Goal: Task Accomplishment & Management: Manage account settings

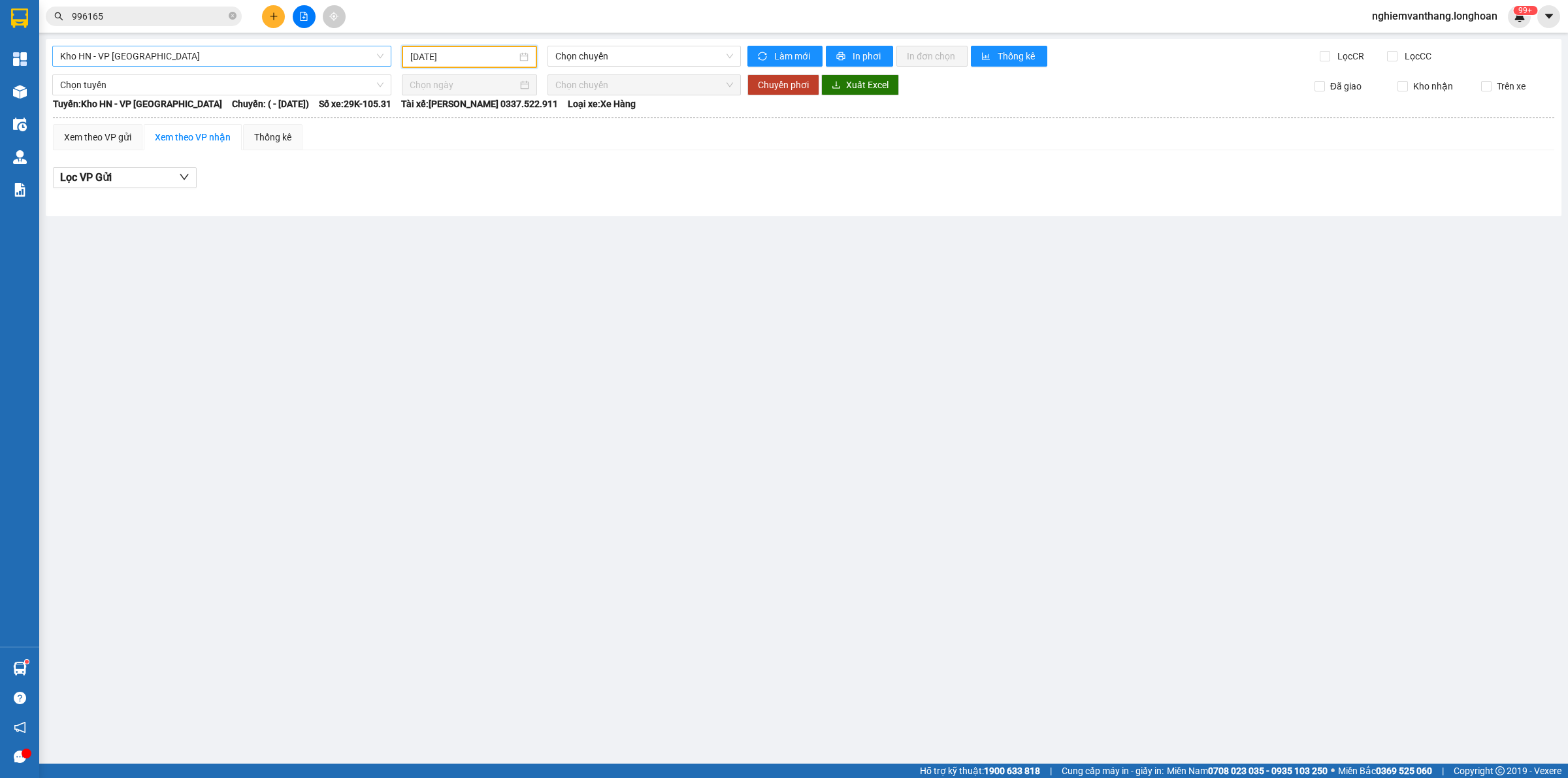
click at [124, 48] on span "Kho HN - VP [GEOGRAPHIC_DATA]" at bounding box center [221, 56] width 323 height 19
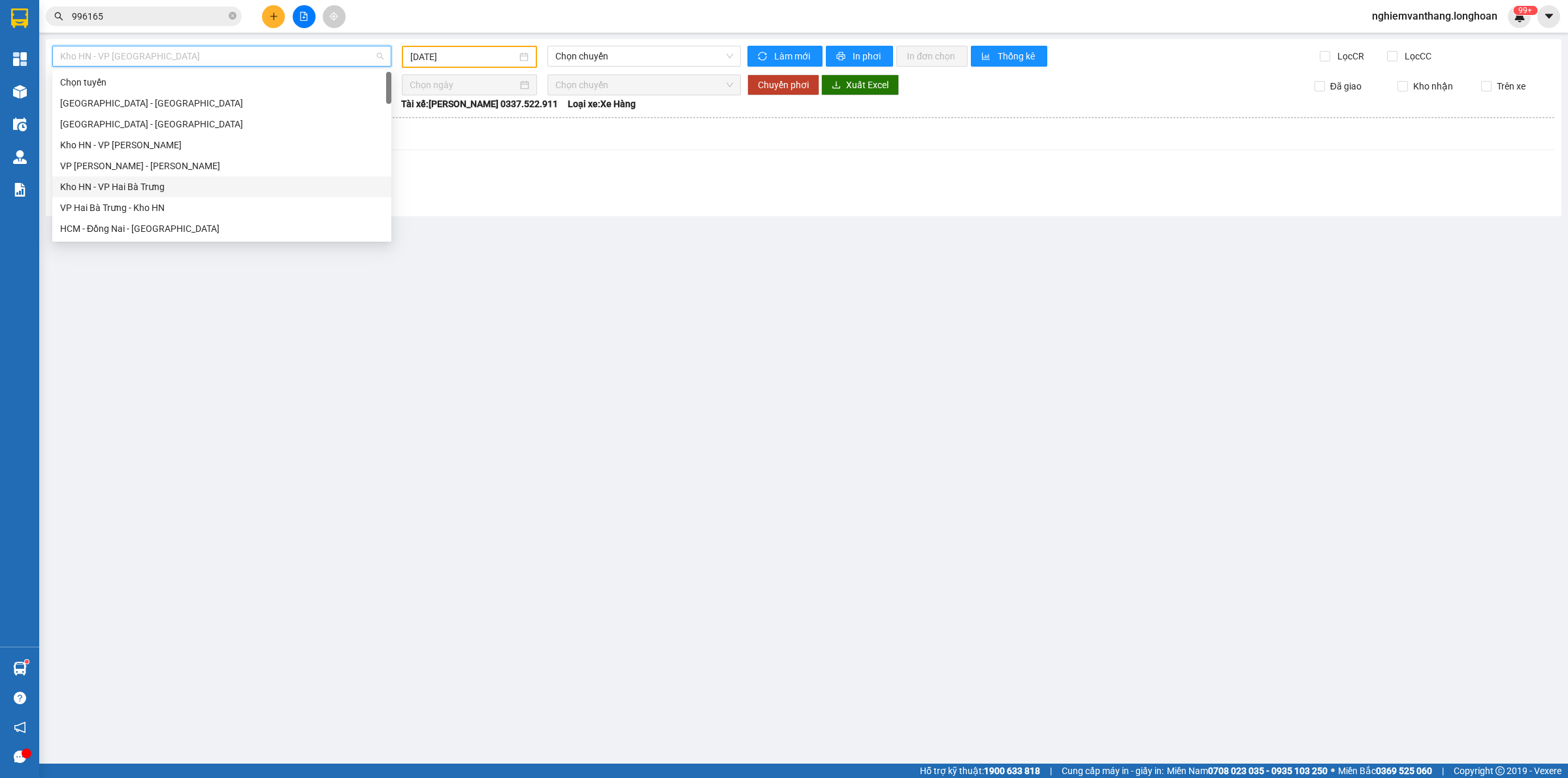
drag, startPoint x: 154, startPoint y: 207, endPoint x: 213, endPoint y: 204, distance: 59.1
click at [154, 207] on div "VP Hai Bà Trưng - Kho HN" at bounding box center [221, 208] width 323 height 15
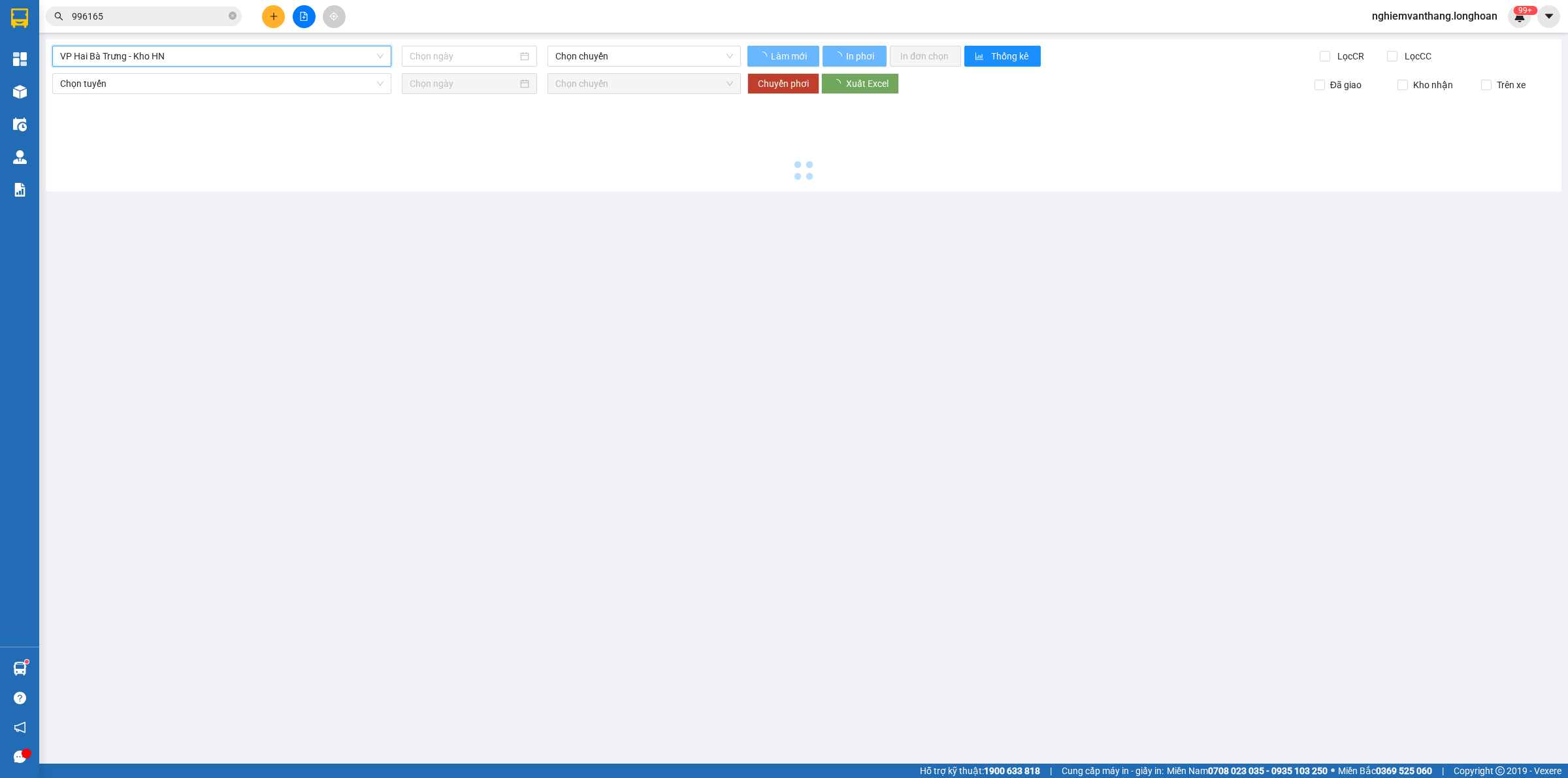
type input "[DATE]"
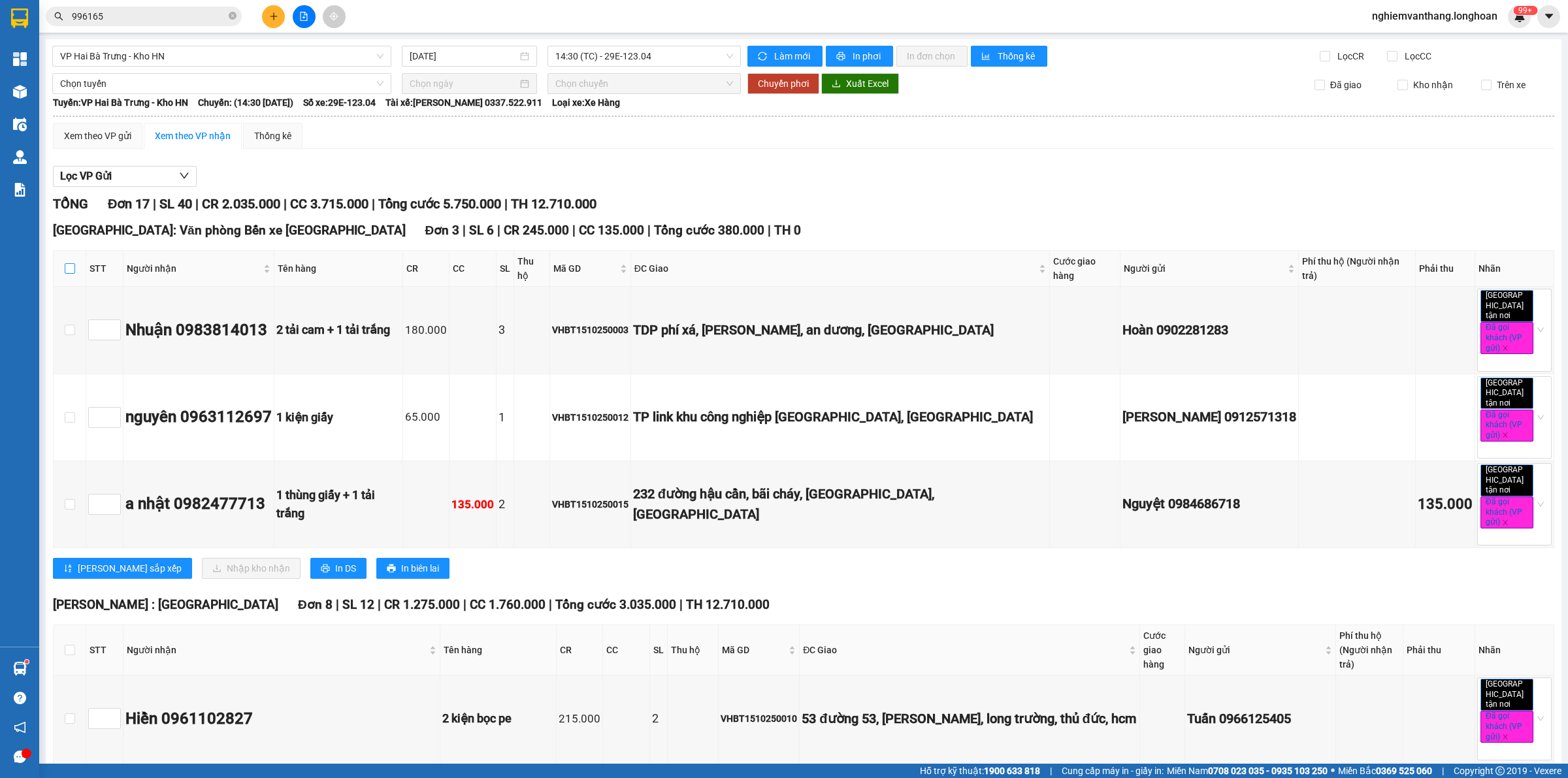
click at [70, 263] on input "checkbox" at bounding box center [70, 268] width 11 height 11
checkbox input "true"
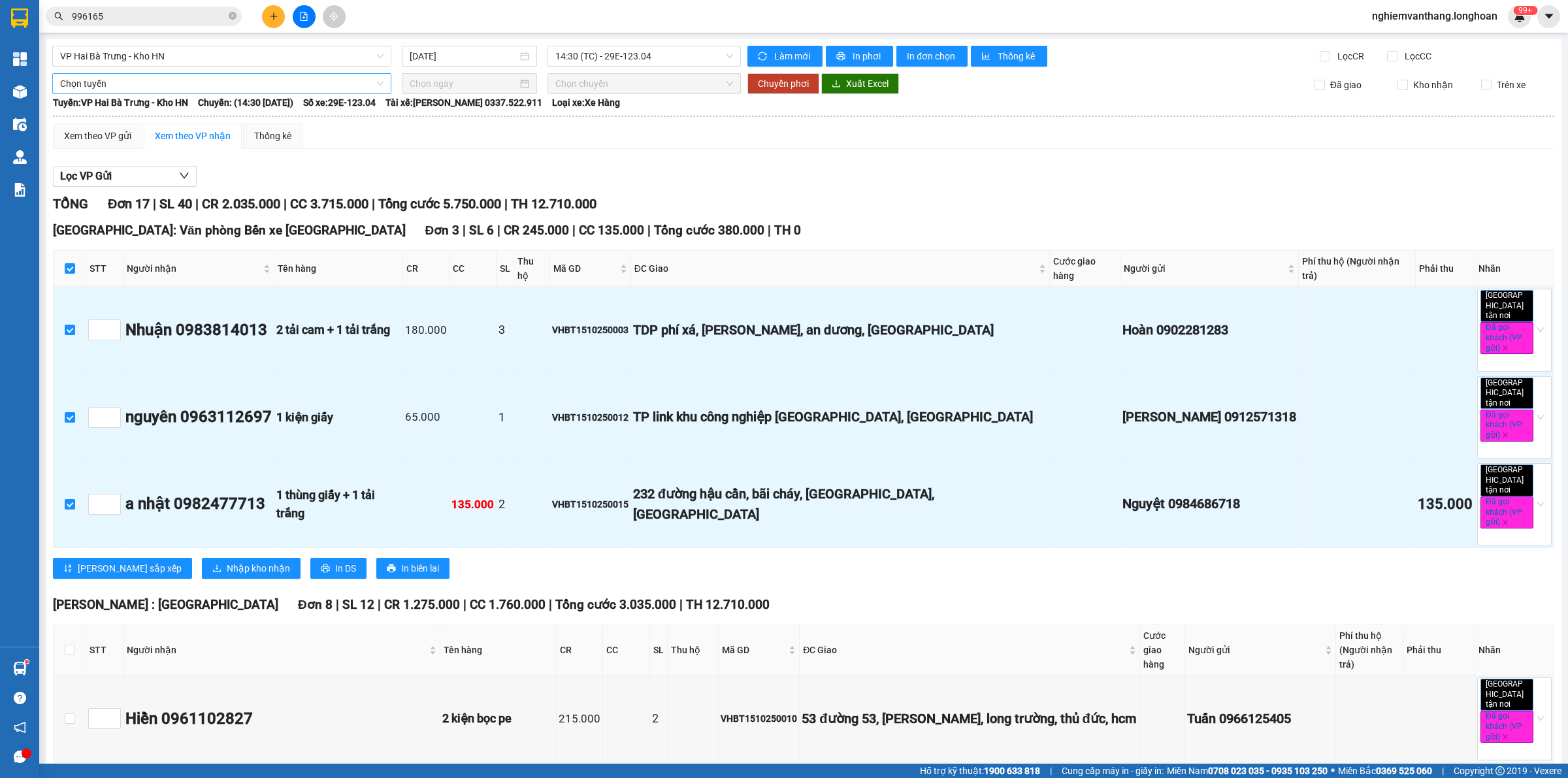
drag, startPoint x: 100, startPoint y: 83, endPoint x: 103, endPoint y: 92, distance: 9.5
click at [100, 87] on span "Chọn tuyến" at bounding box center [221, 83] width 323 height 19
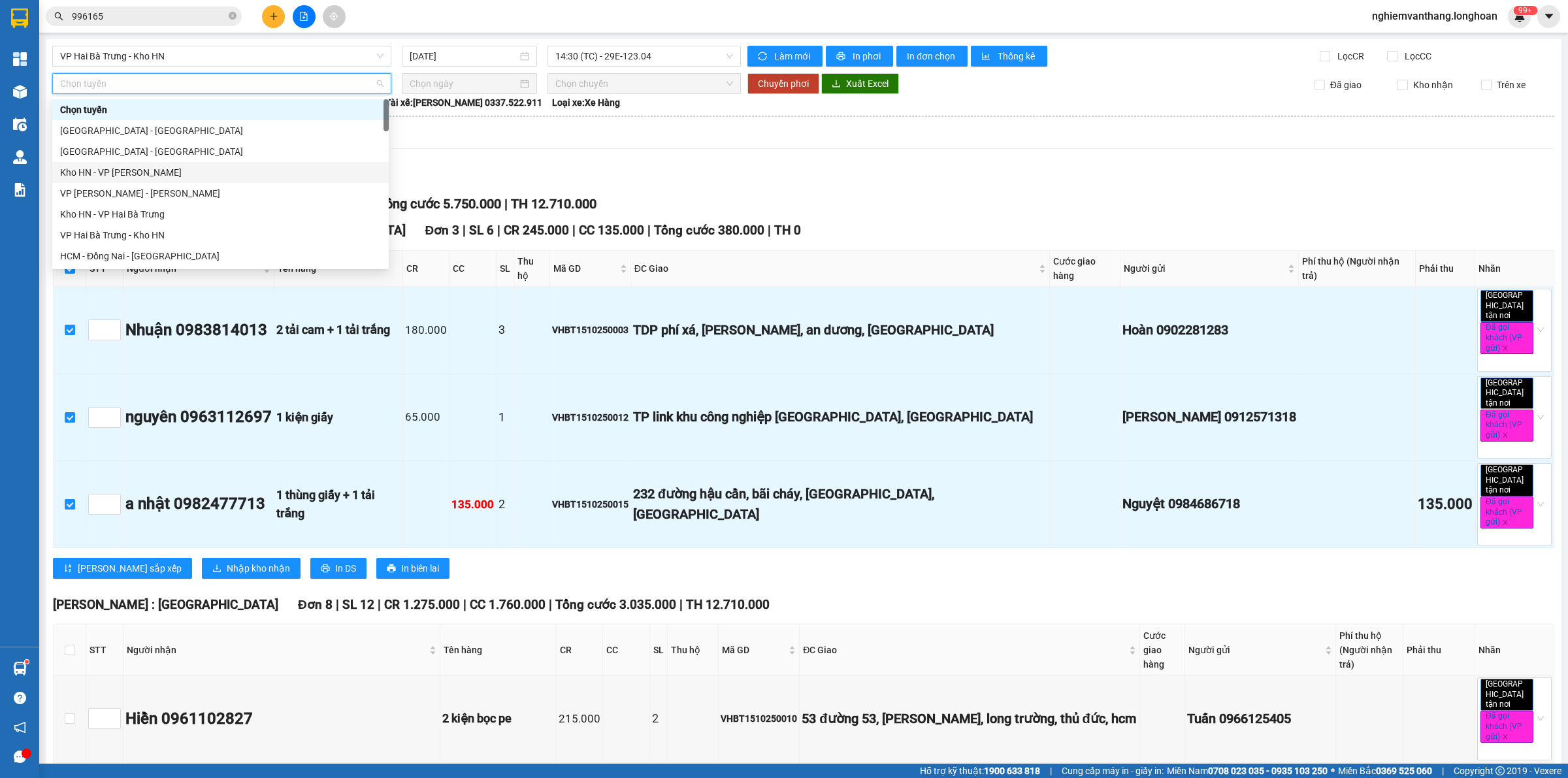
drag, startPoint x: 121, startPoint y: 154, endPoint x: 240, endPoint y: 145, distance: 119.3
click at [121, 153] on div "[GEOGRAPHIC_DATA] - [GEOGRAPHIC_DATA]" at bounding box center [220, 152] width 321 height 15
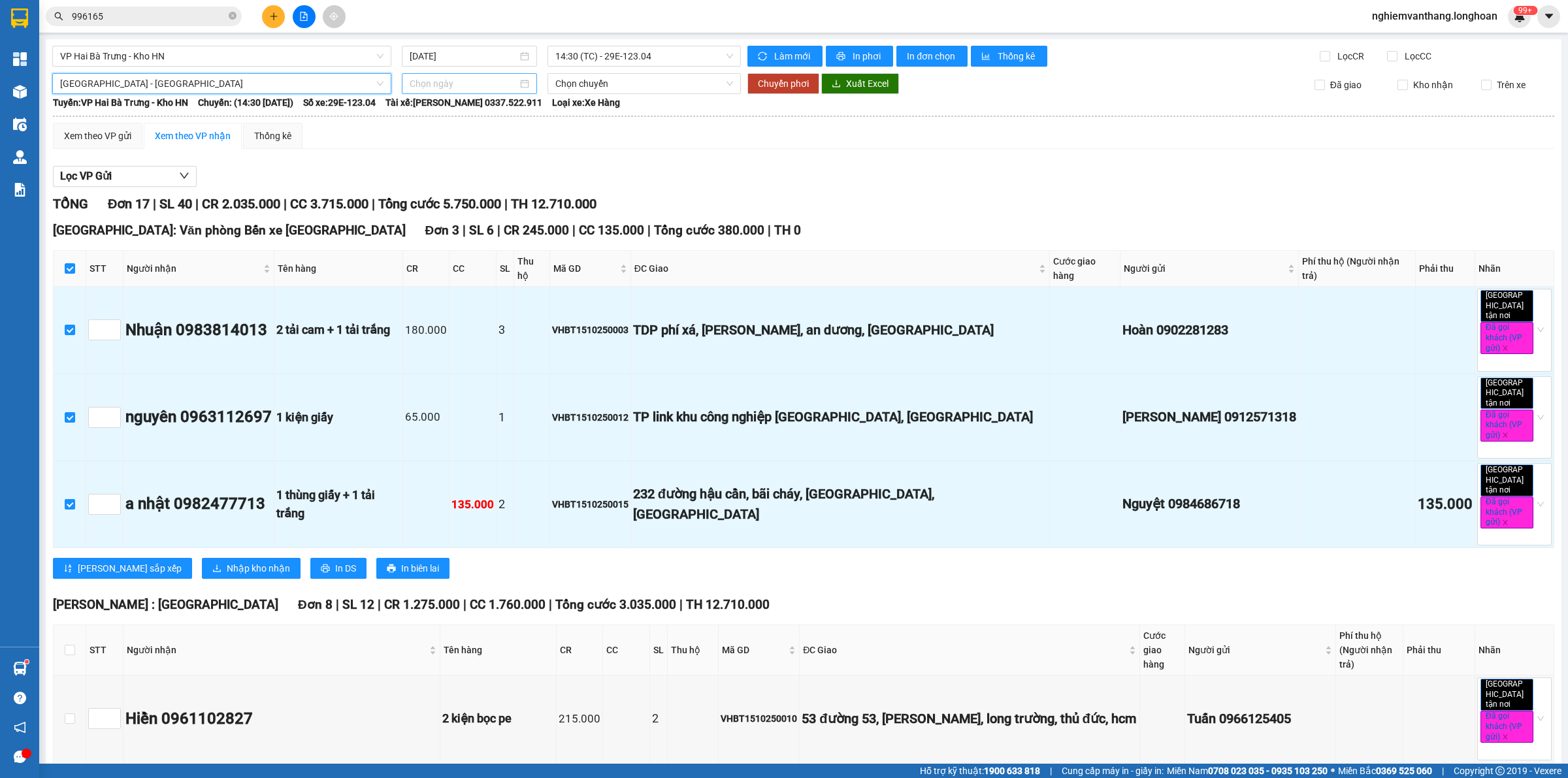
click at [491, 78] on input at bounding box center [463, 84] width 107 height 15
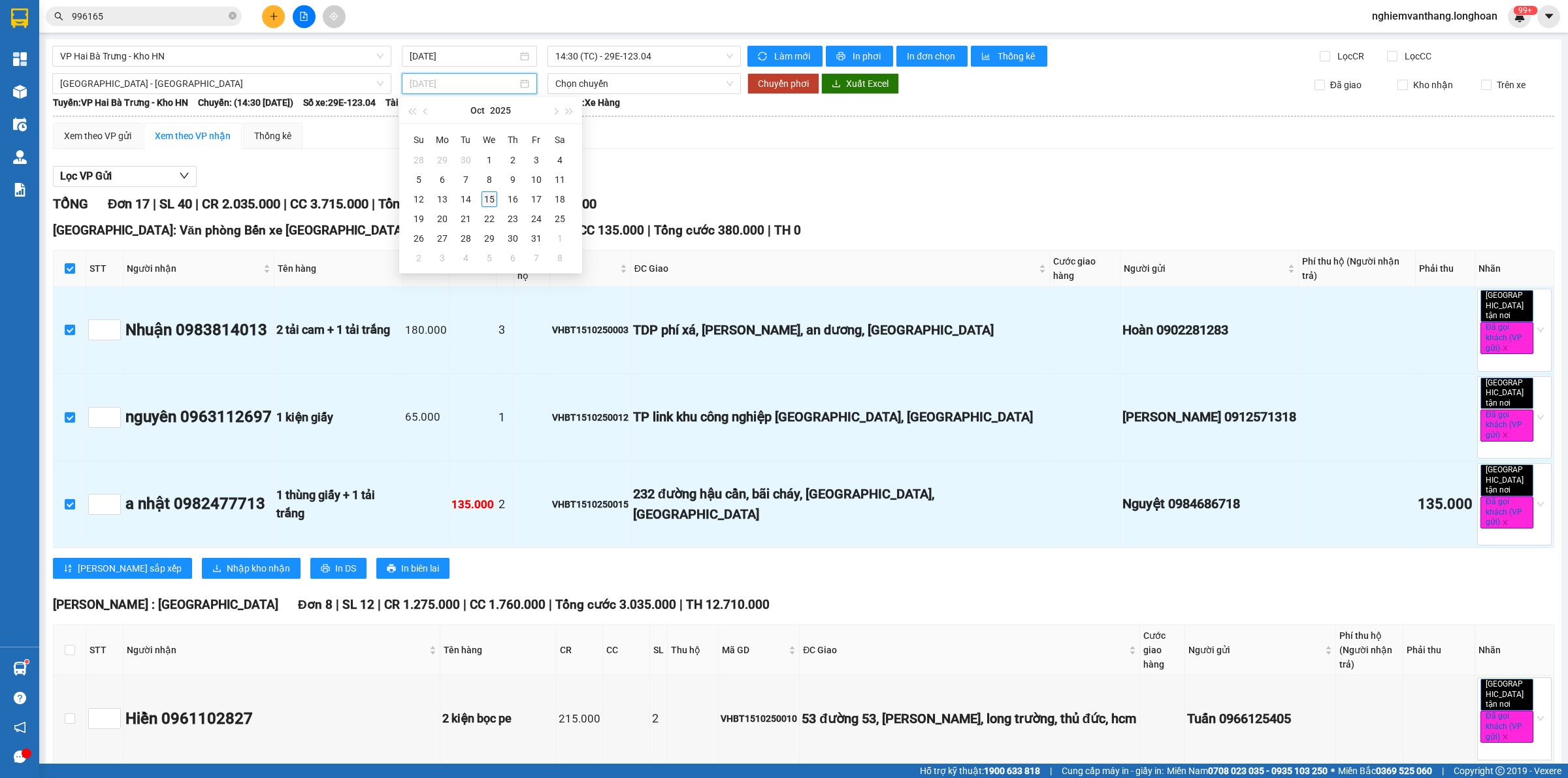
type input "[DATE]"
click at [486, 193] on div "15" at bounding box center [489, 199] width 15 height 15
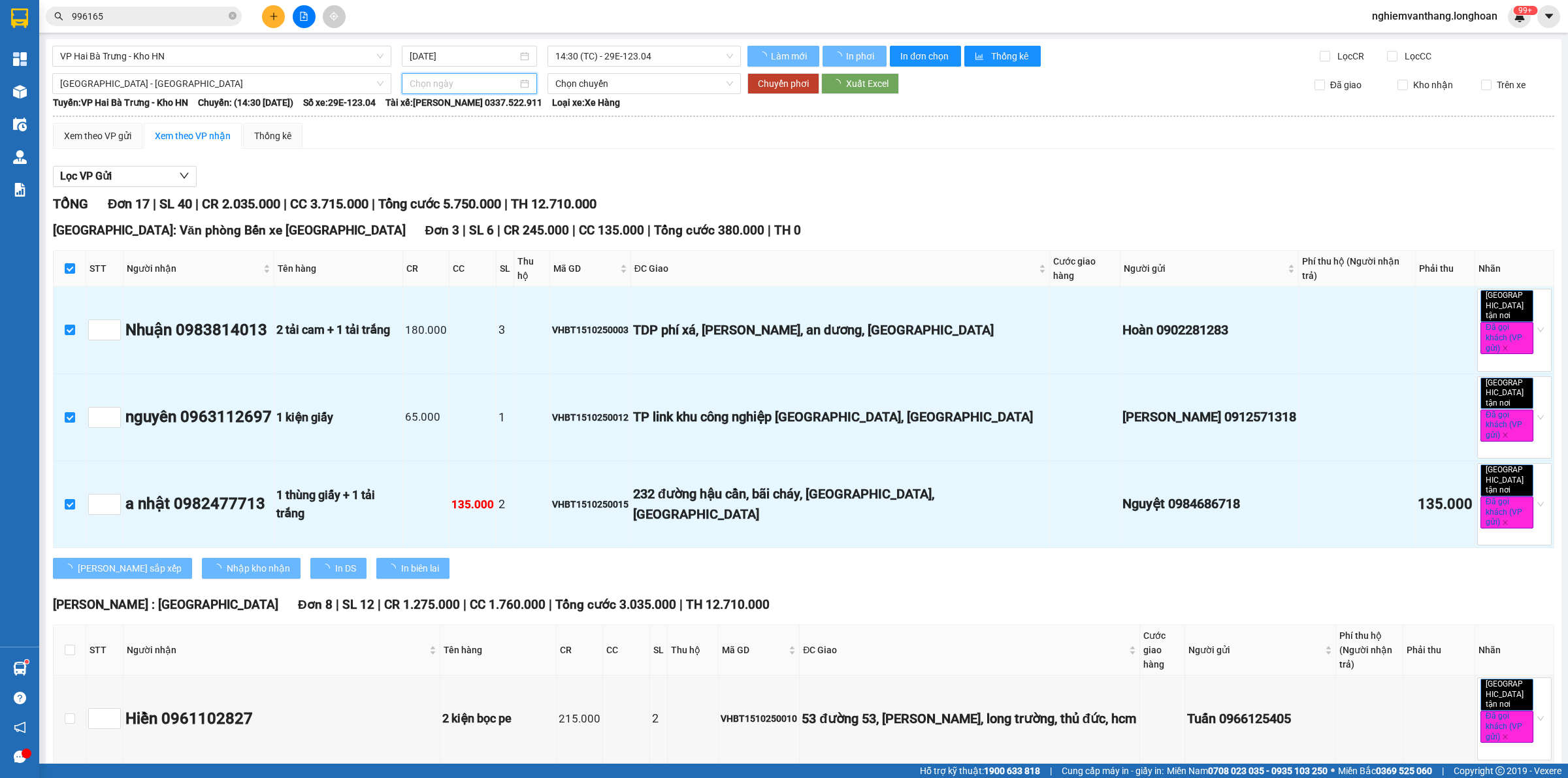
type input "[DATE]"
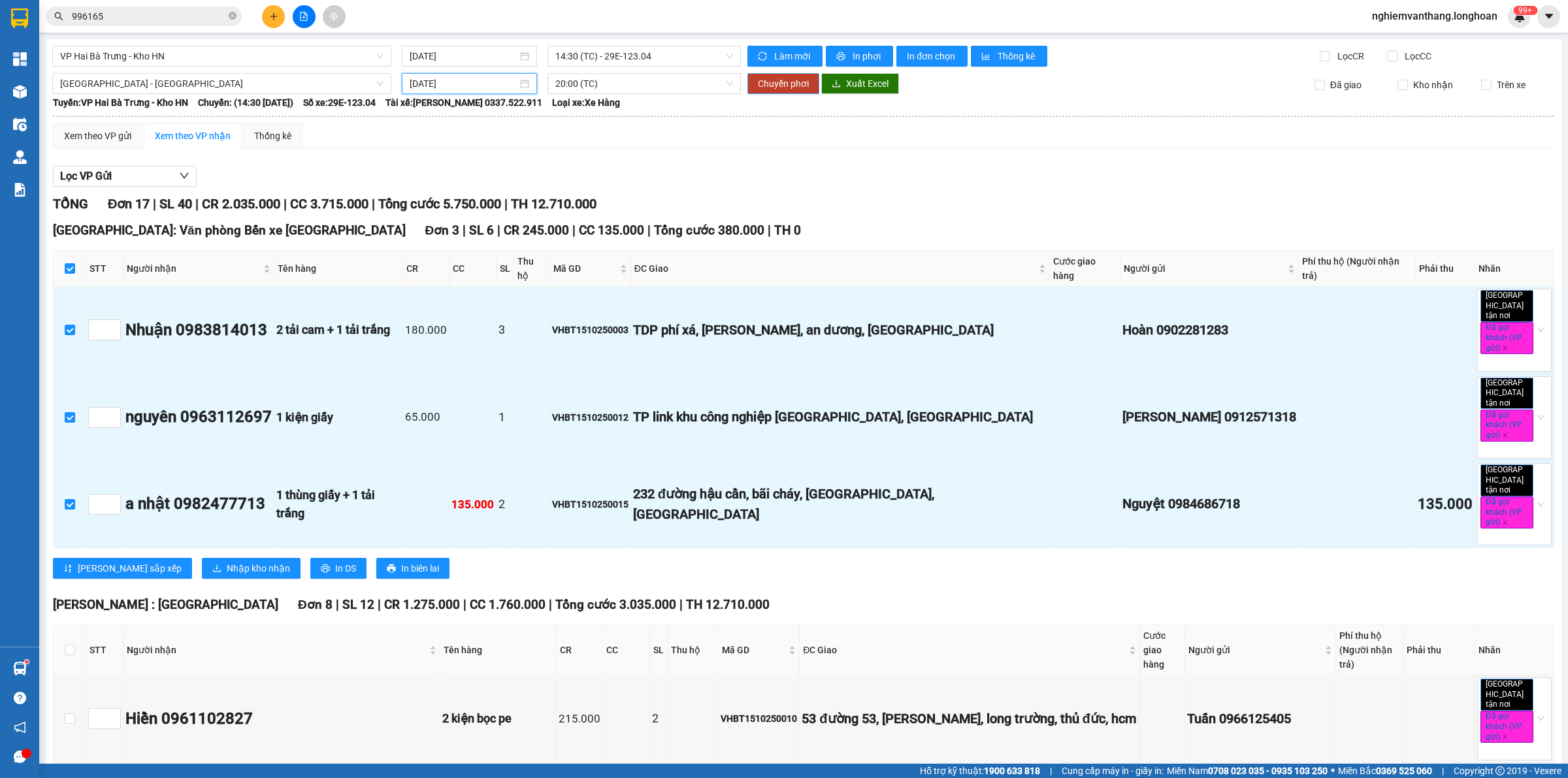
click at [790, 80] on span "Chuyển phơi" at bounding box center [783, 84] width 51 height 15
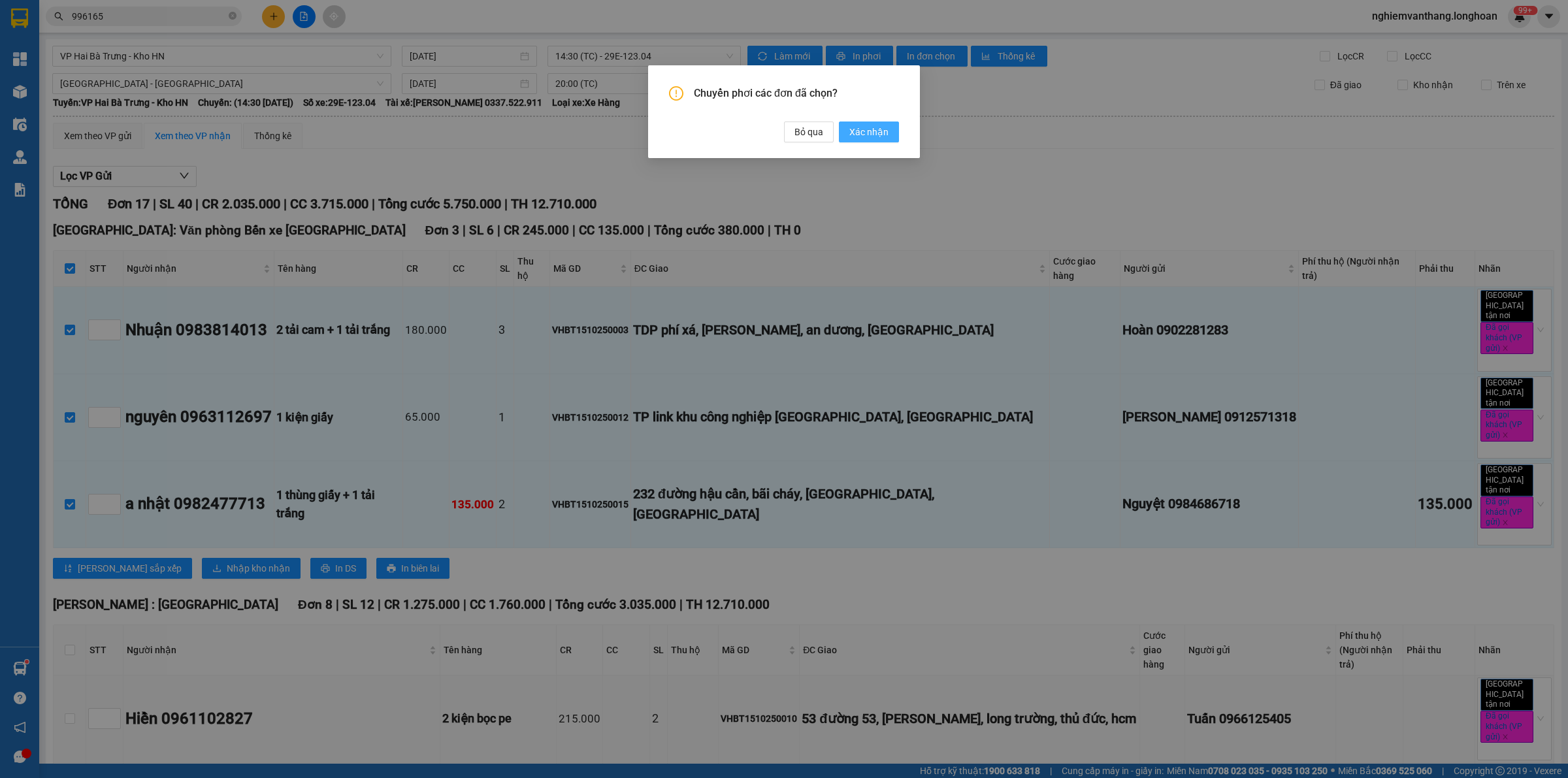
click at [875, 135] on span "Xác nhận" at bounding box center [869, 132] width 40 height 15
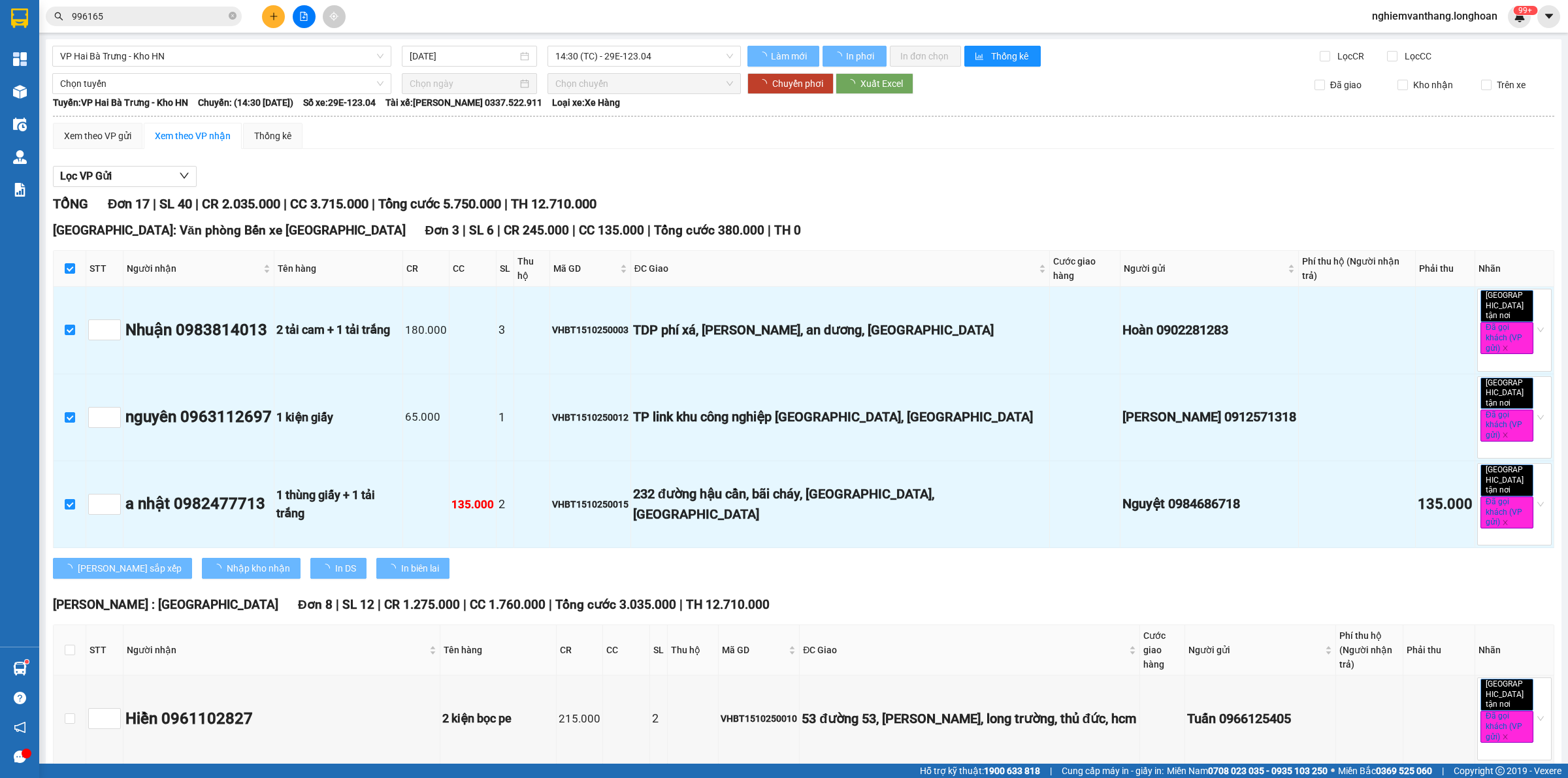
checkbox input "false"
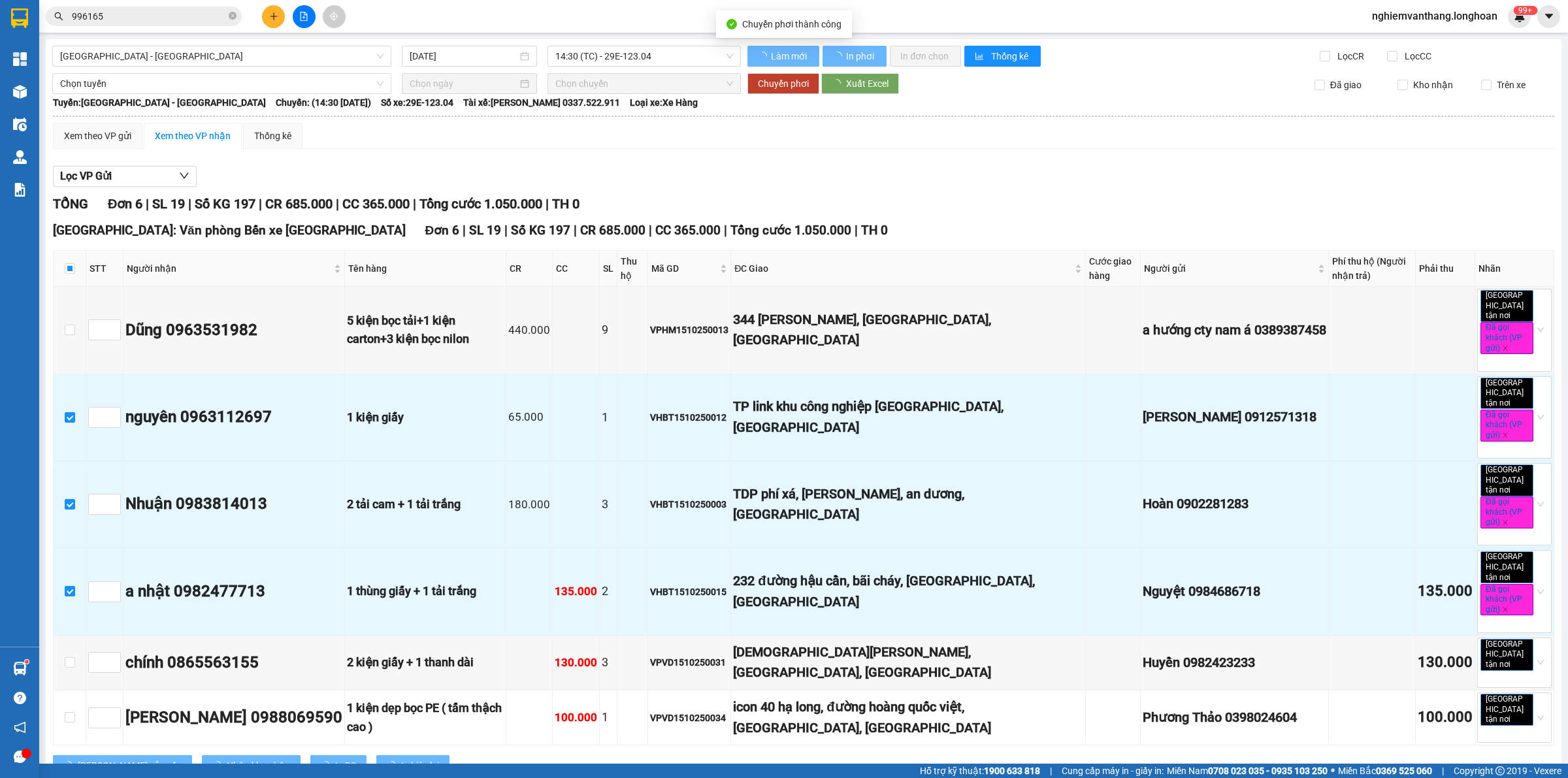
checkbox input "false"
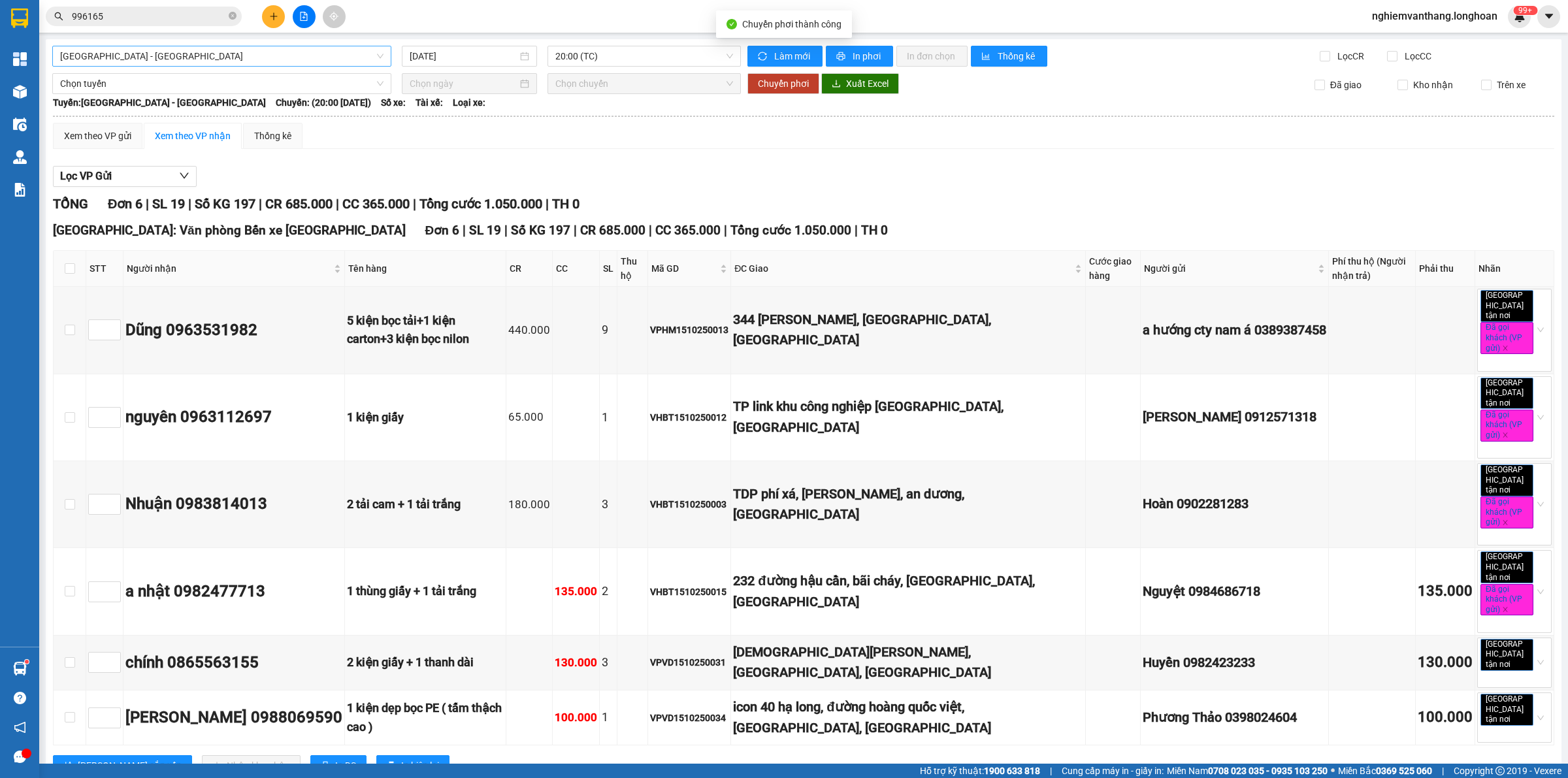
click at [123, 49] on span "[GEOGRAPHIC_DATA] - [GEOGRAPHIC_DATA]" at bounding box center [221, 56] width 323 height 19
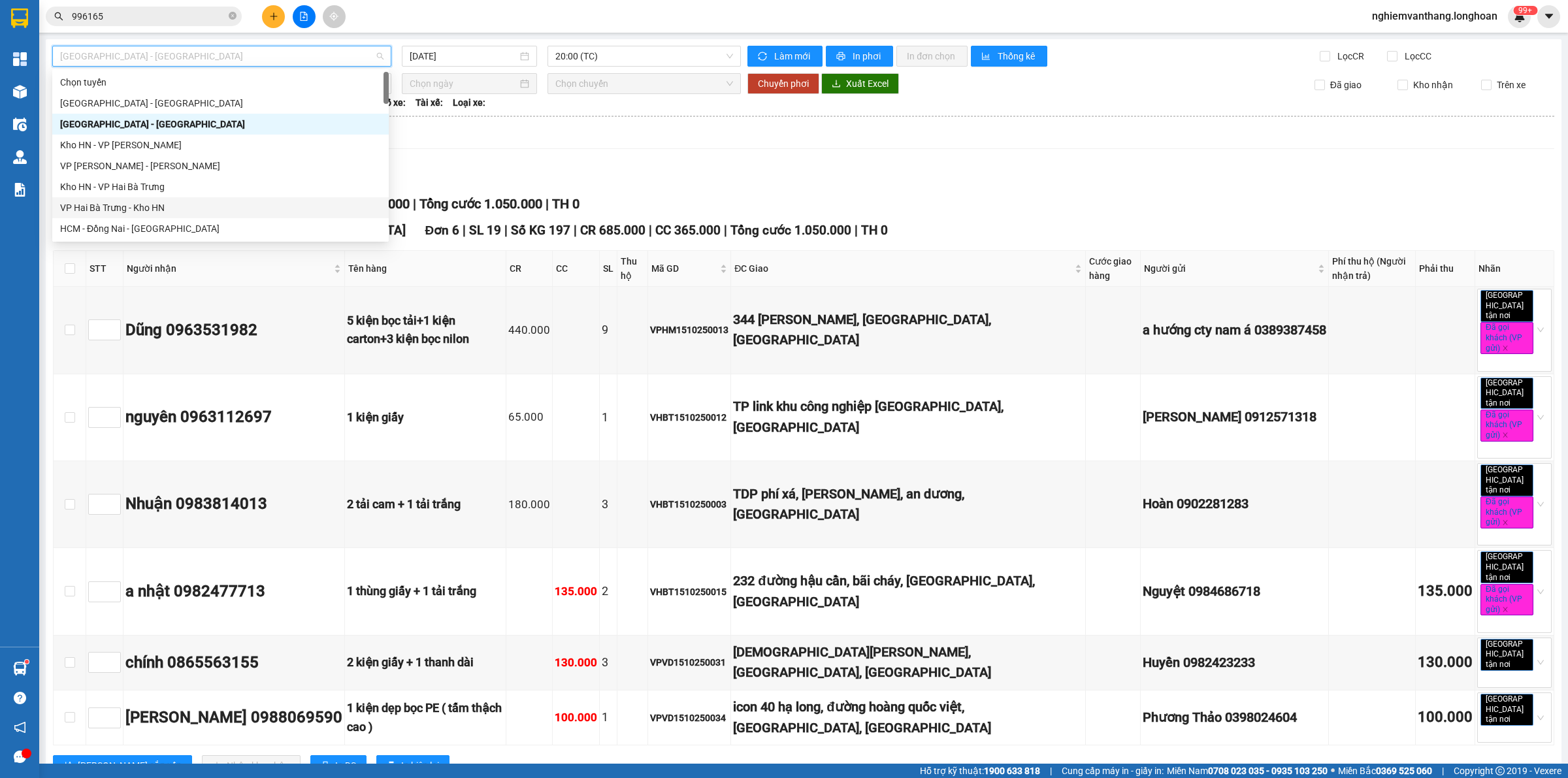
drag, startPoint x: 129, startPoint y: 204, endPoint x: 145, endPoint y: 207, distance: 16.3
click at [132, 204] on div "VP Hai Bà Trưng - Kho HN" at bounding box center [220, 208] width 321 height 15
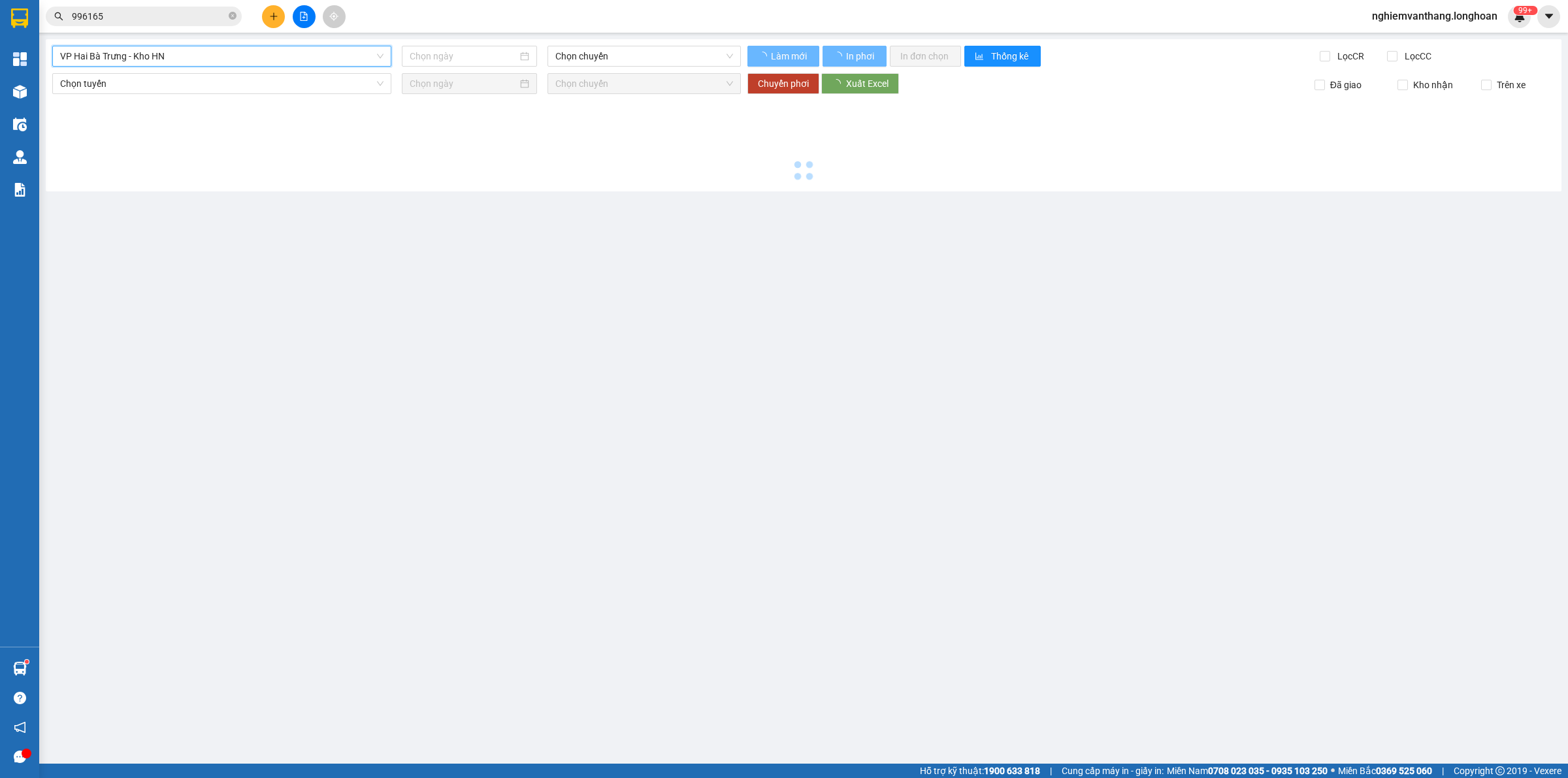
type input "[DATE]"
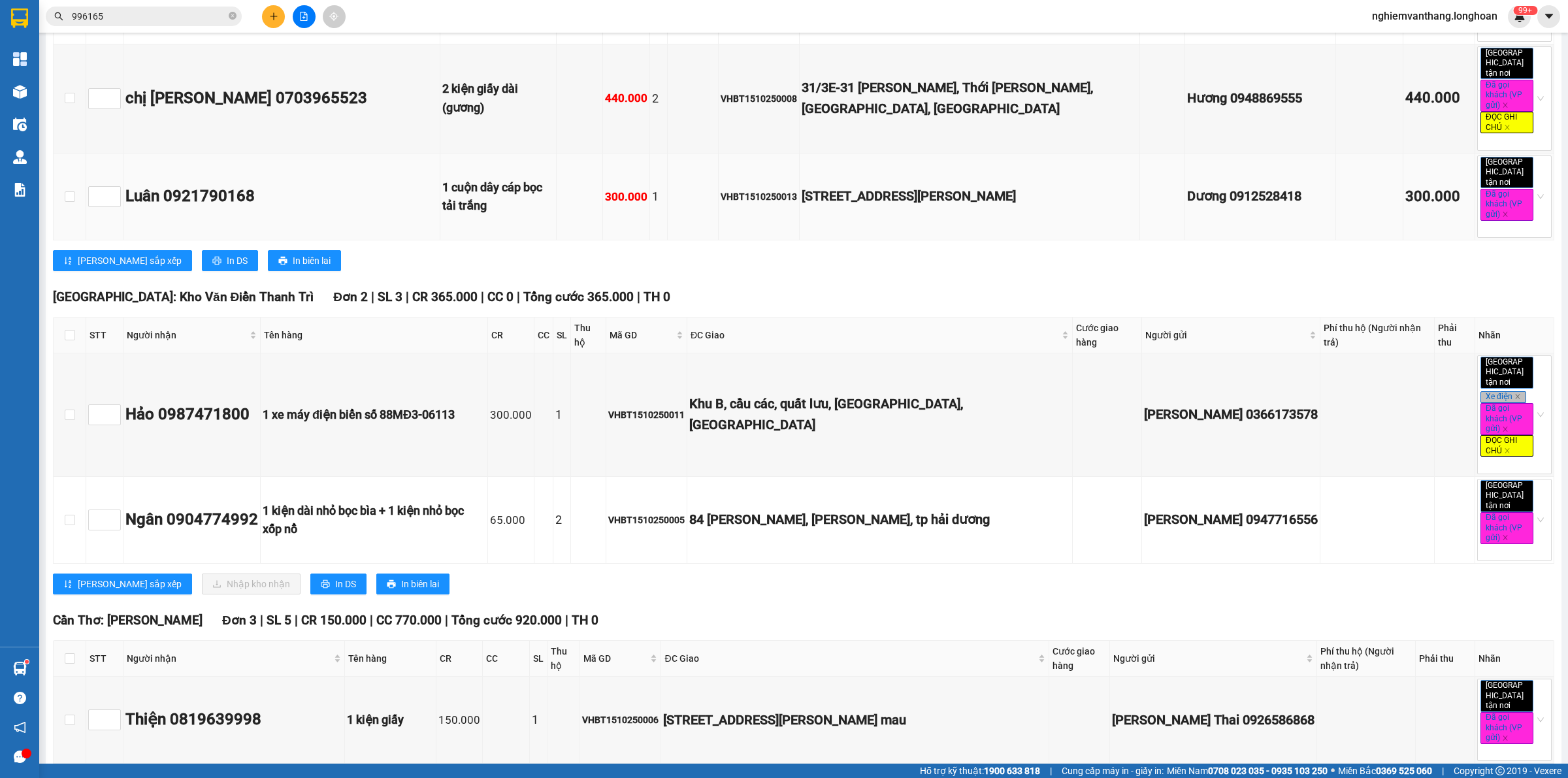
scroll to position [797, 0]
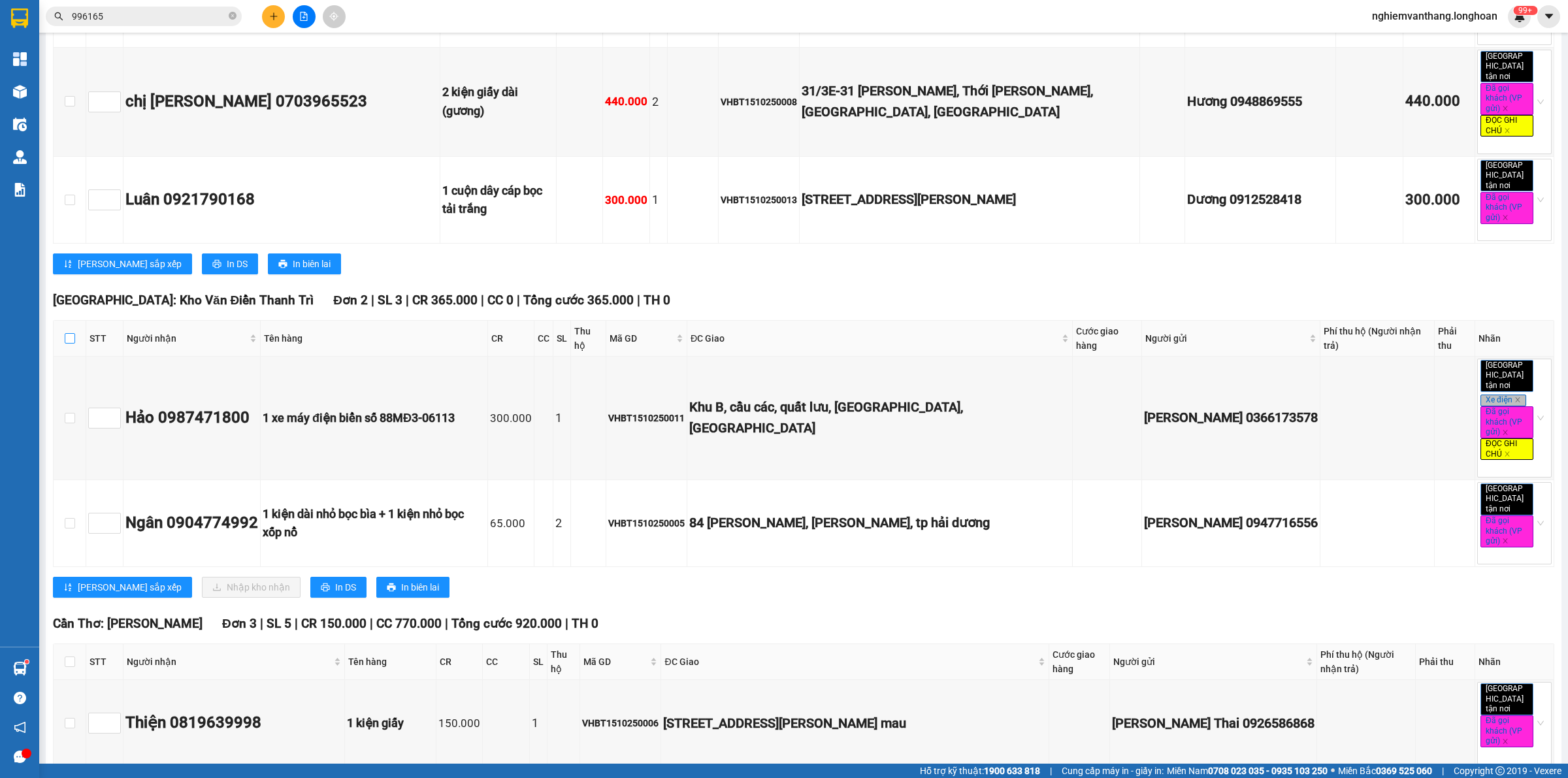
drag, startPoint x: 67, startPoint y: 251, endPoint x: 90, endPoint y: 253, distance: 23.1
click at [69, 333] on input "checkbox" at bounding box center [70, 338] width 11 height 11
checkbox input "true"
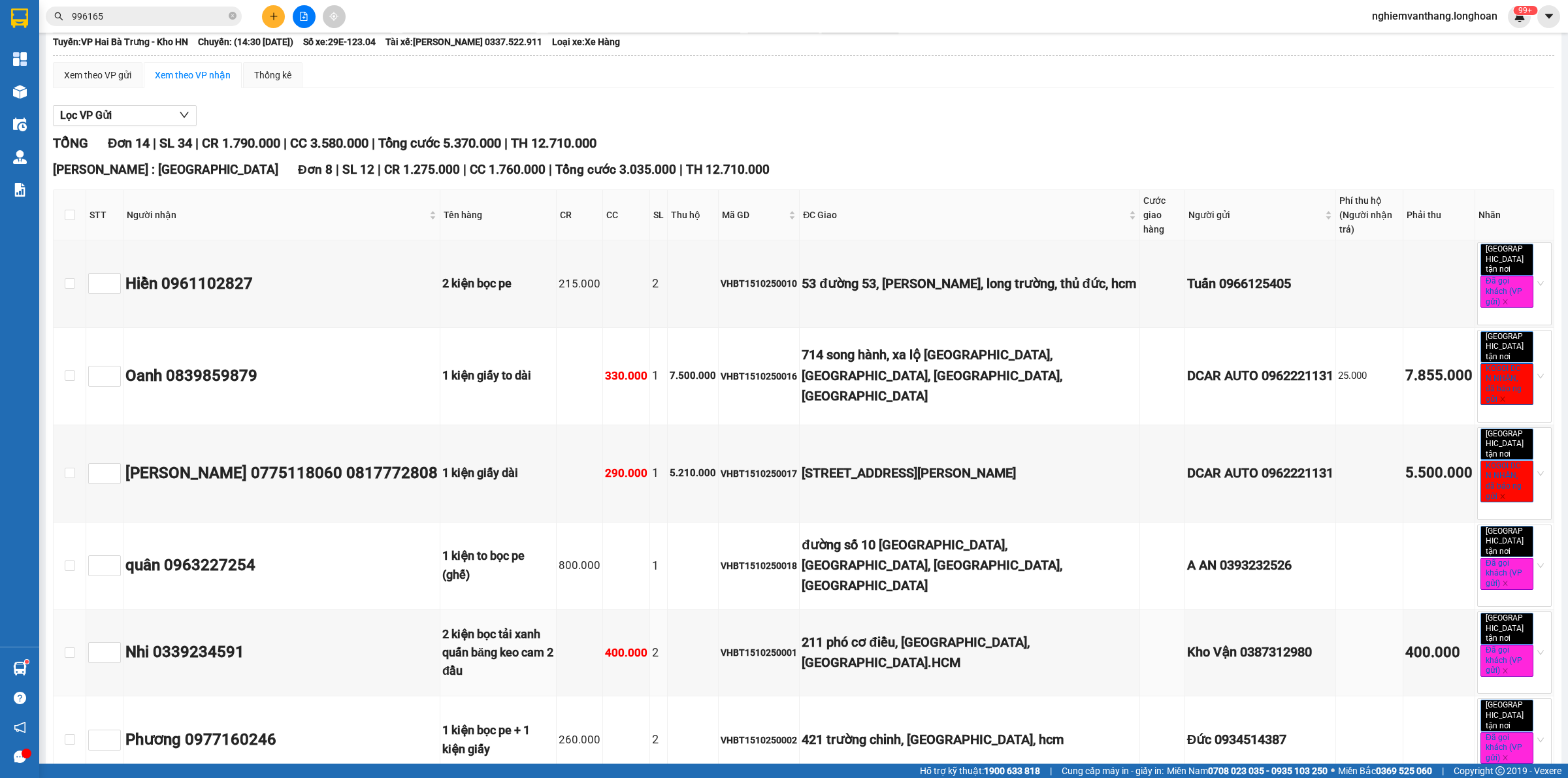
scroll to position [0, 0]
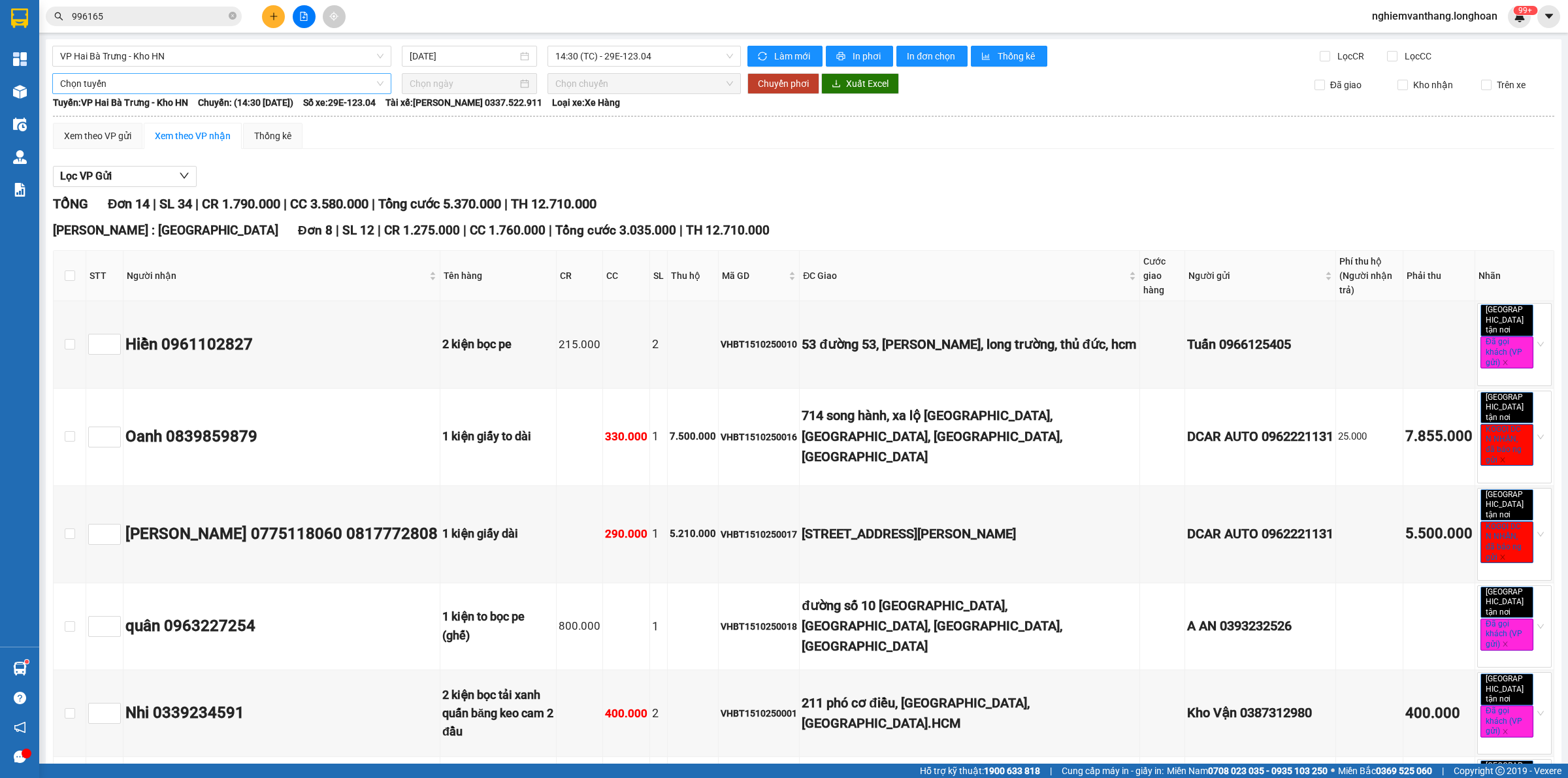
click at [106, 87] on span "Chọn tuyến" at bounding box center [221, 83] width 323 height 19
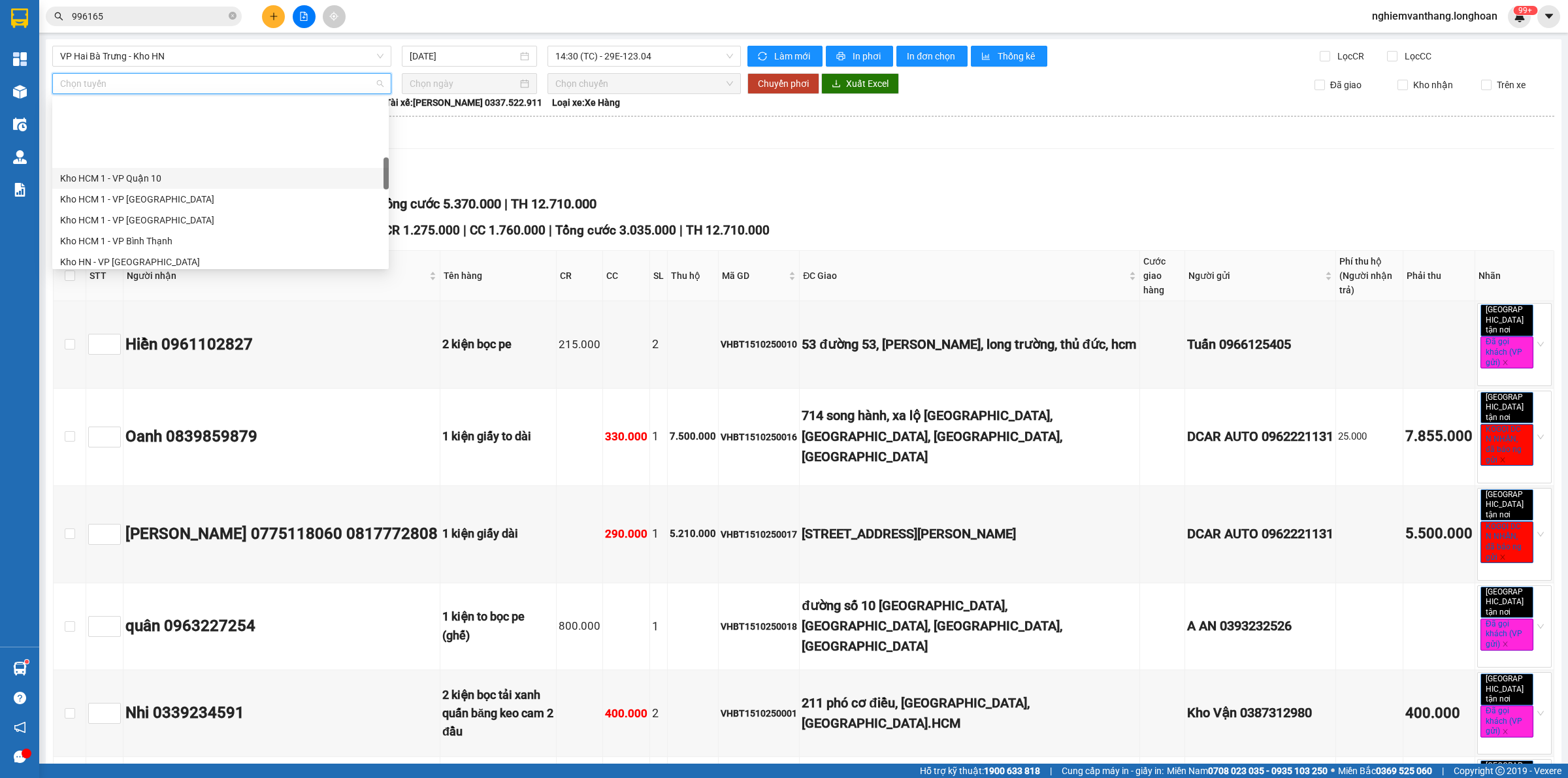
scroll to position [490, 0]
click at [200, 162] on div "[GEOGRAPHIC_DATA] - Các tỉnh miền Bắc" at bounding box center [220, 163] width 321 height 15
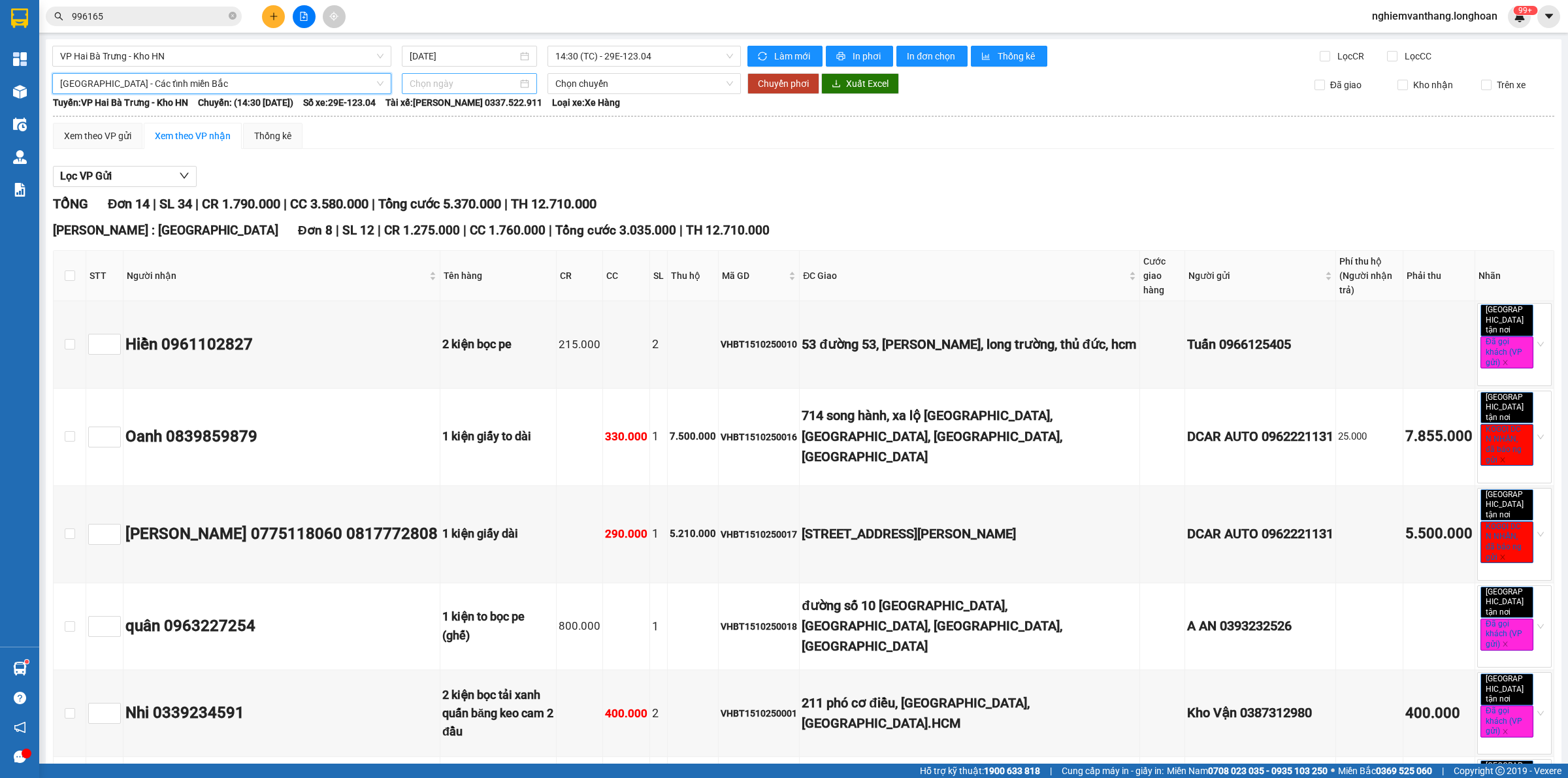
click at [413, 80] on input at bounding box center [463, 84] width 107 height 15
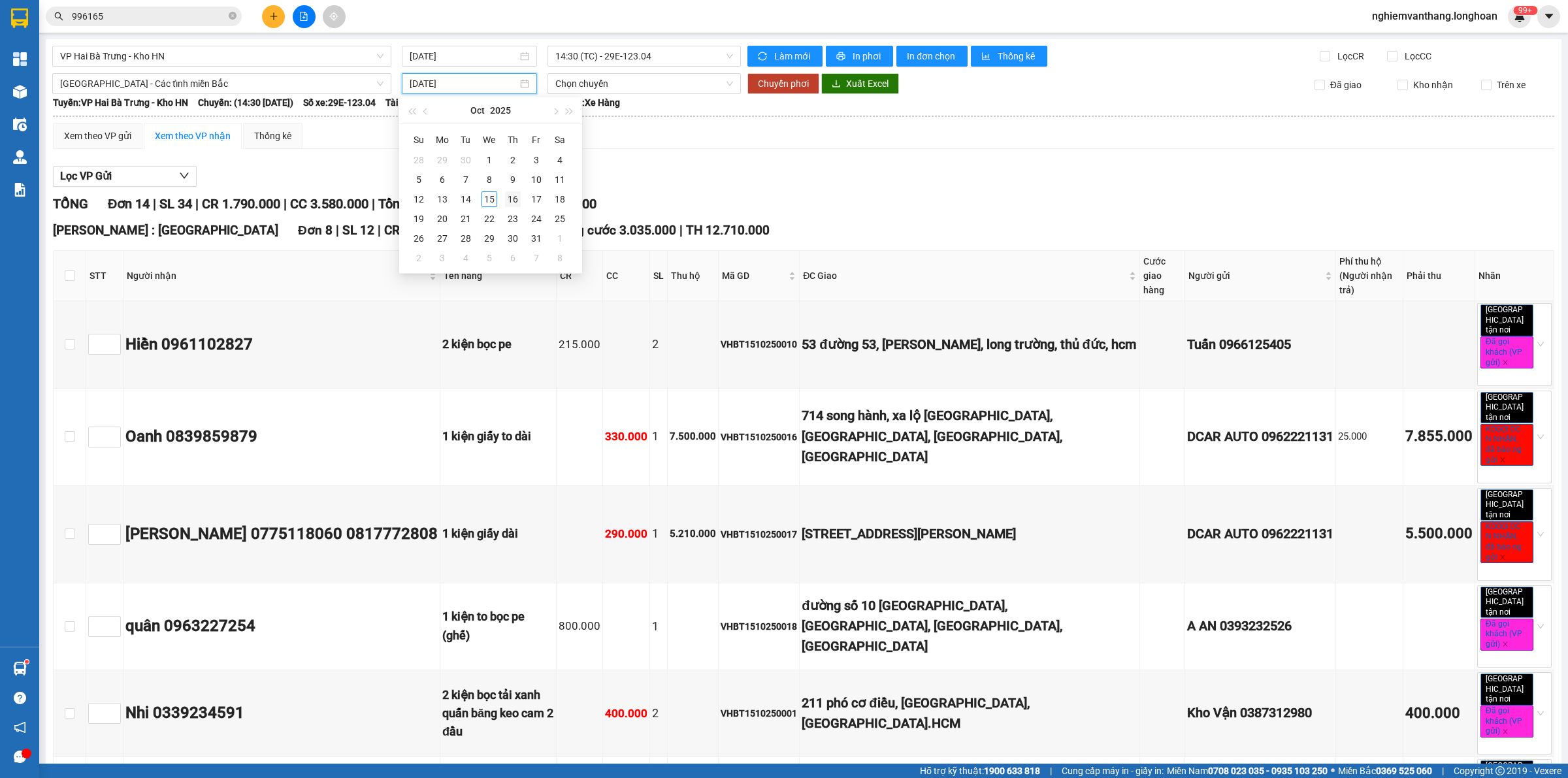
type input "[DATE]"
click at [507, 200] on div "16" at bounding box center [512, 199] width 15 height 15
type input "[DATE]"
click at [782, 79] on span "Chuyển phơi" at bounding box center [783, 84] width 51 height 15
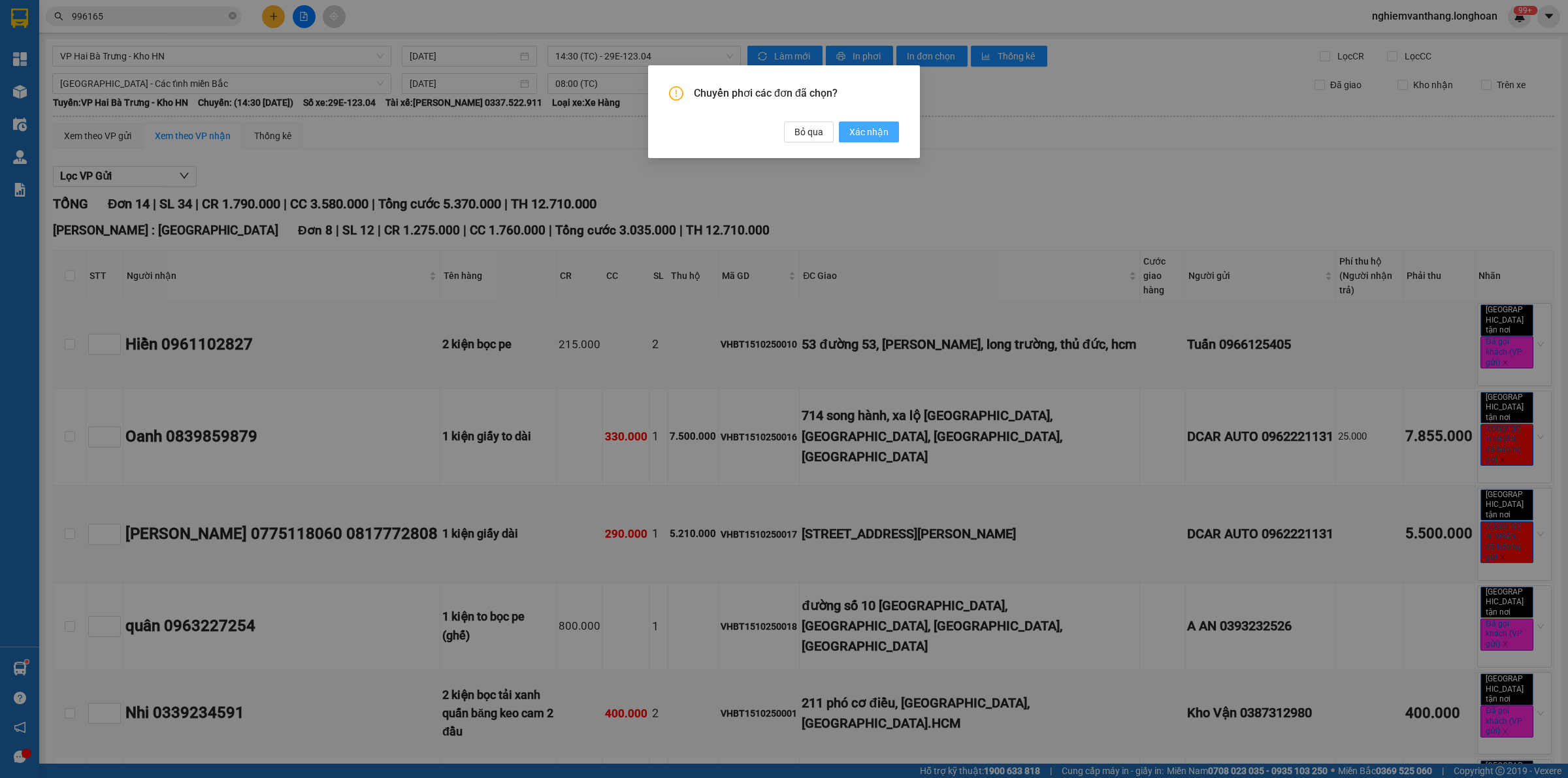
click at [861, 131] on span "Xác nhận" at bounding box center [869, 132] width 40 height 15
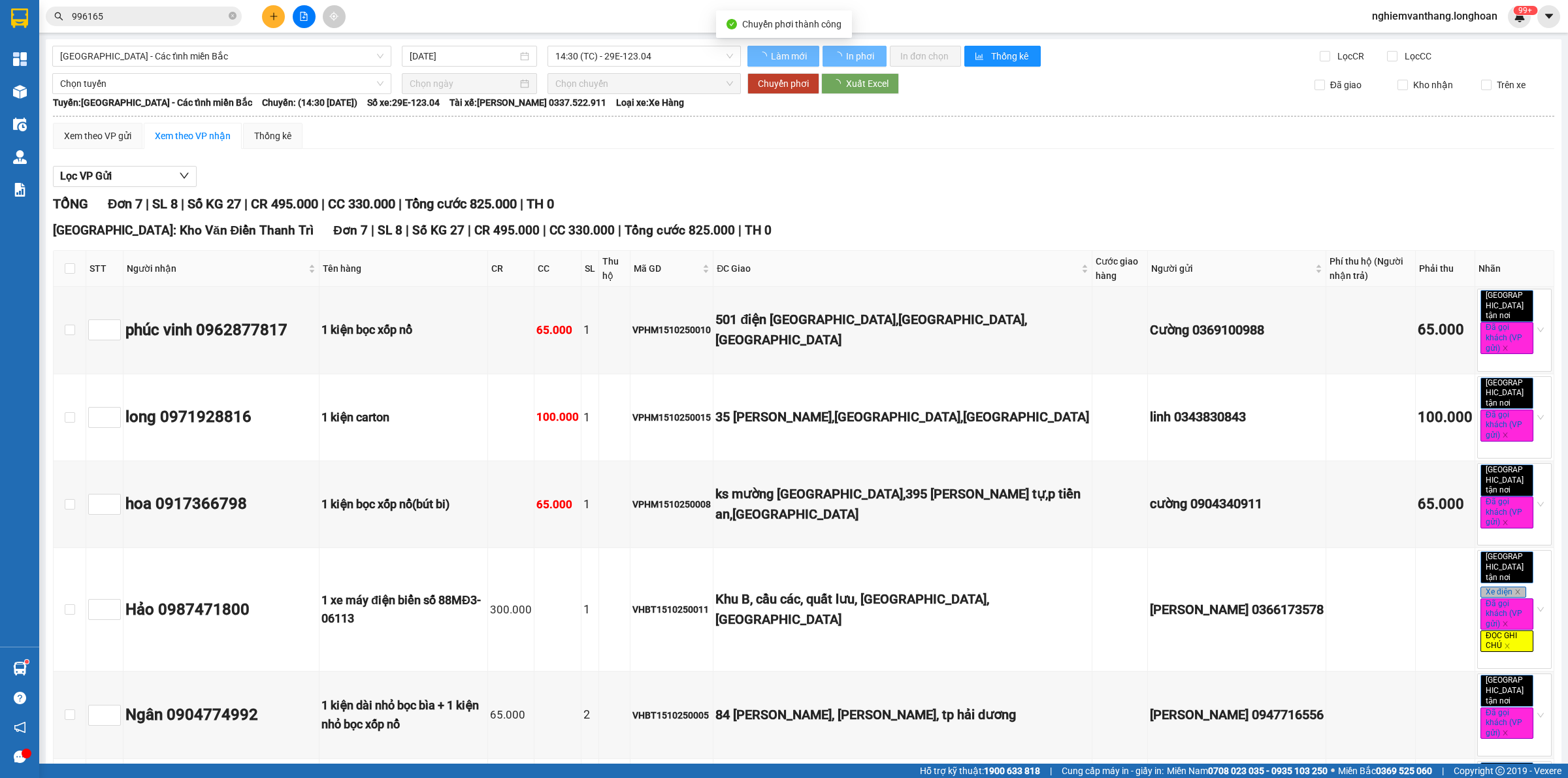
type input "[DATE]"
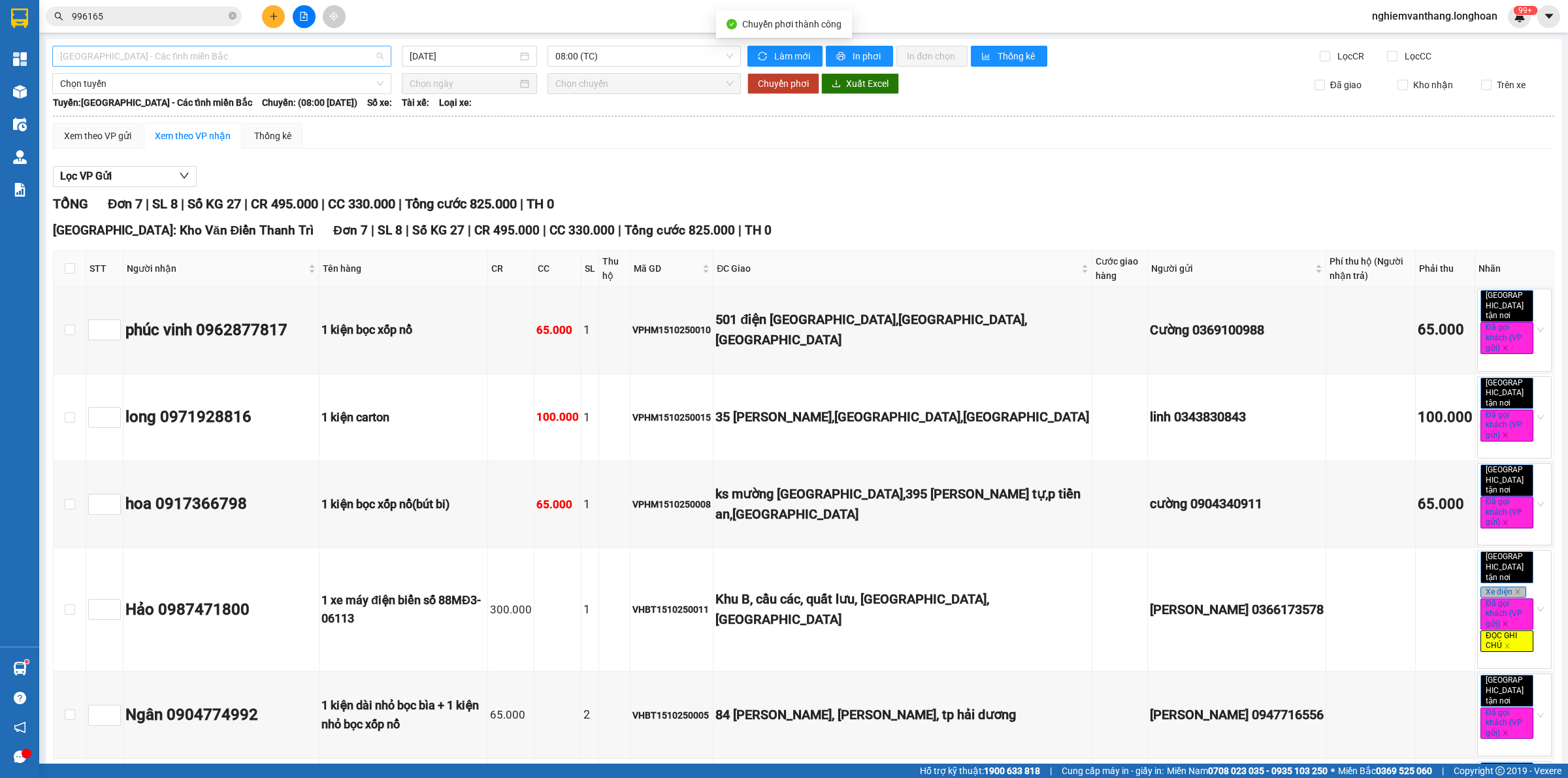
click at [192, 57] on span "[GEOGRAPHIC_DATA] - Các tỉnh miền Bắc" at bounding box center [221, 56] width 323 height 19
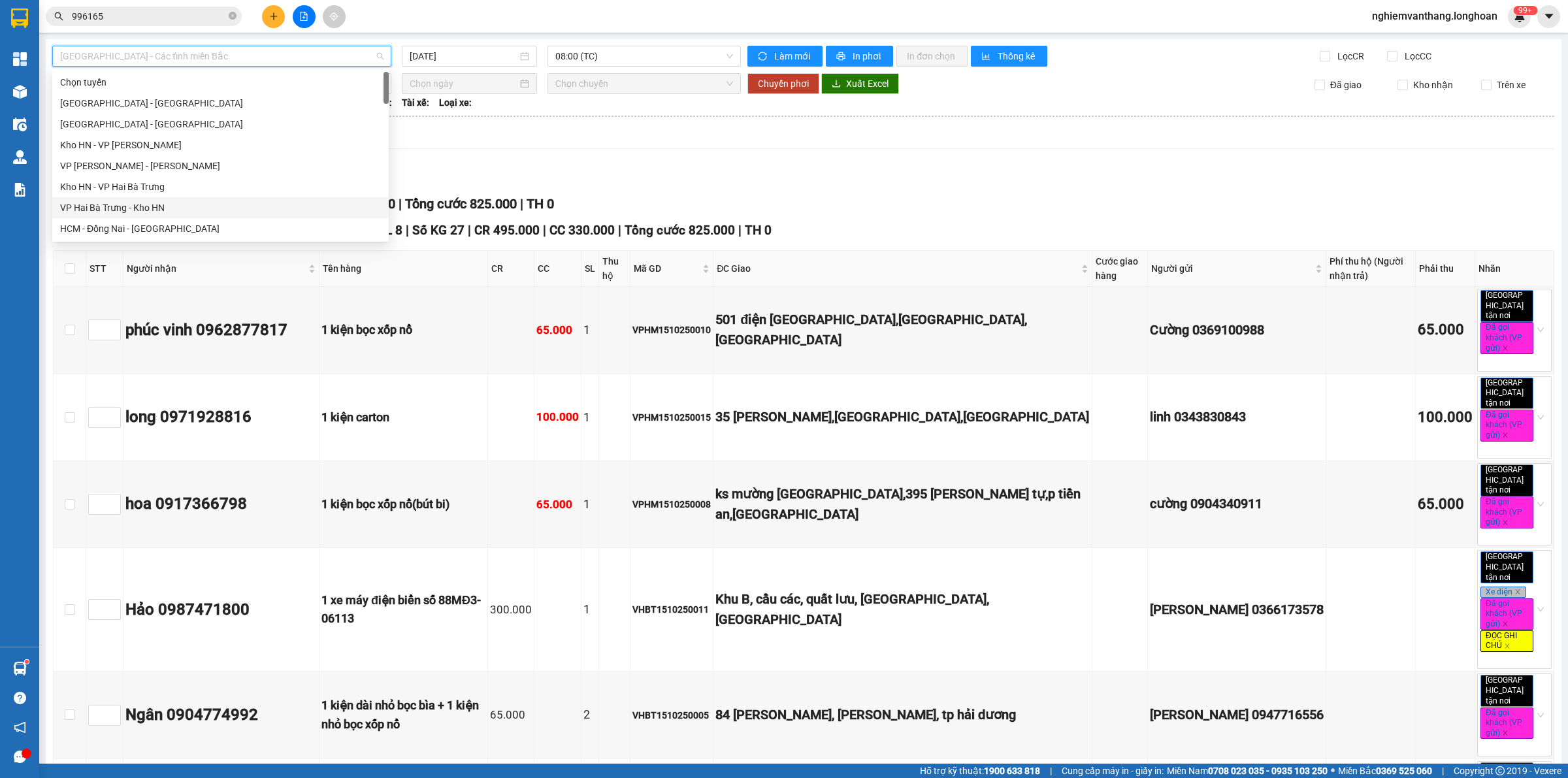
drag, startPoint x: 138, startPoint y: 214, endPoint x: 164, endPoint y: 206, distance: 27.2
click at [138, 213] on div "VP Hai Bà Trưng - Kho HN" at bounding box center [220, 208] width 321 height 15
type input "[DATE]"
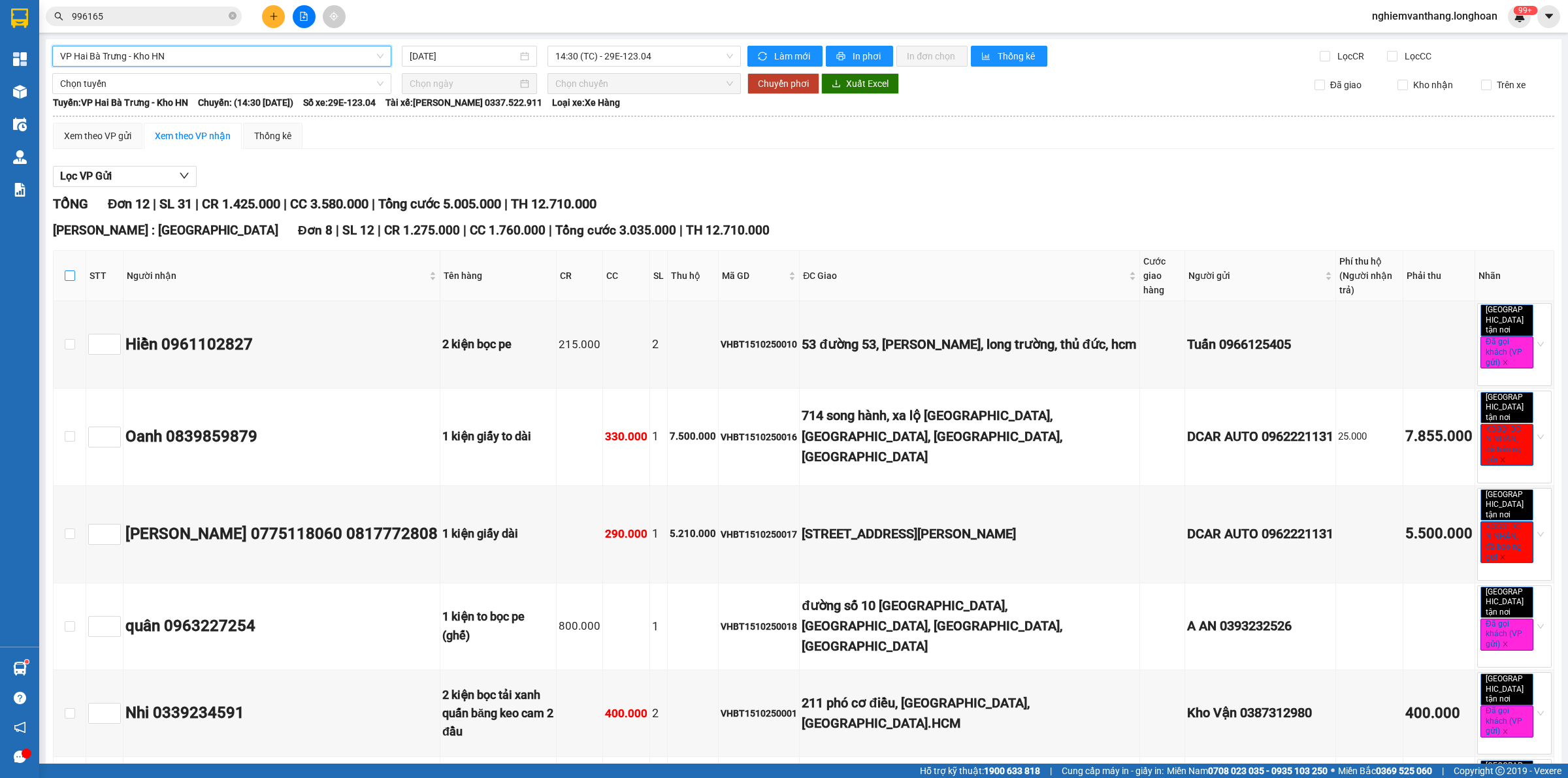
click at [66, 271] on input "checkbox" at bounding box center [70, 275] width 11 height 11
checkbox input "true"
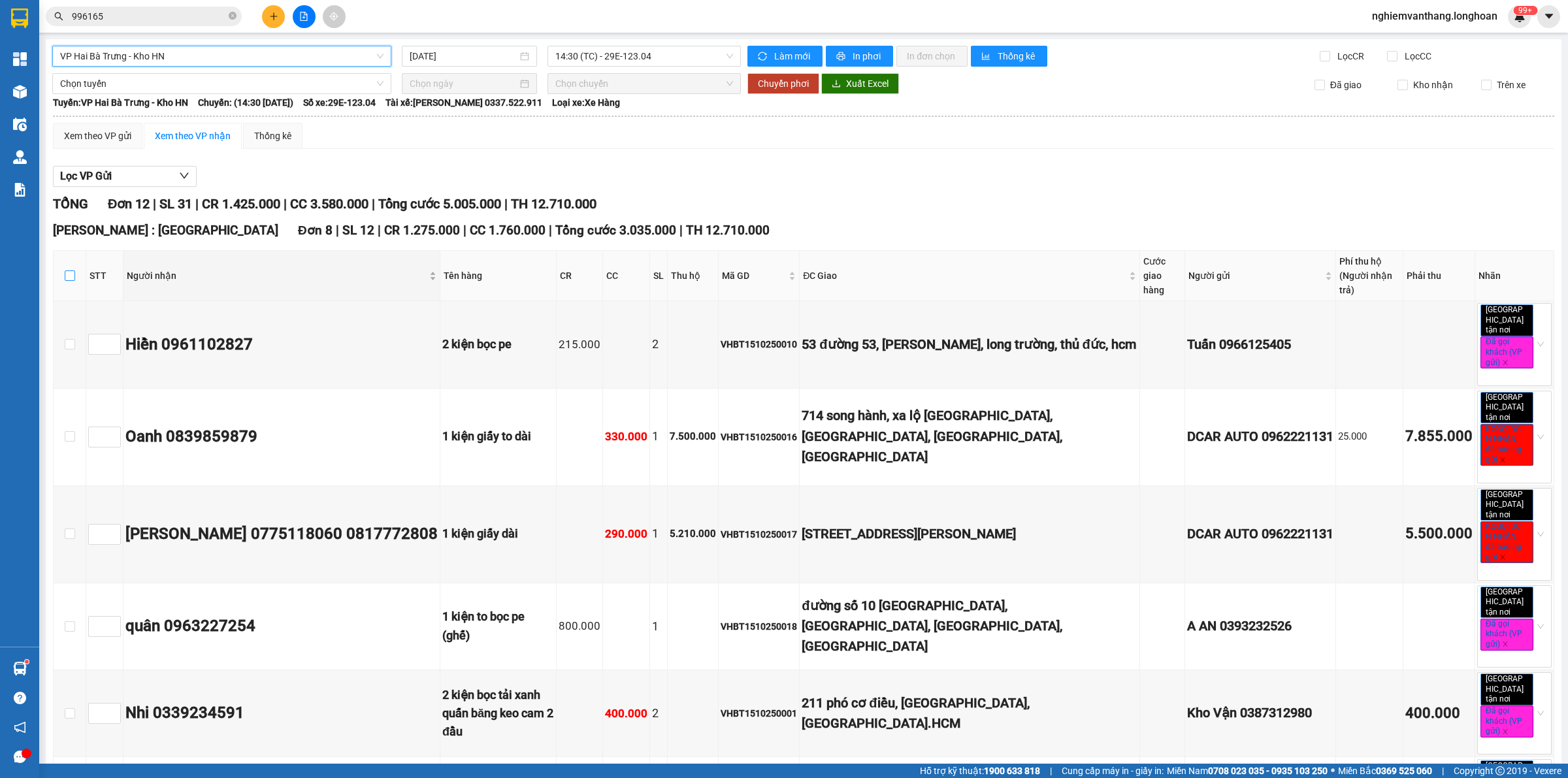
checkbox input "true"
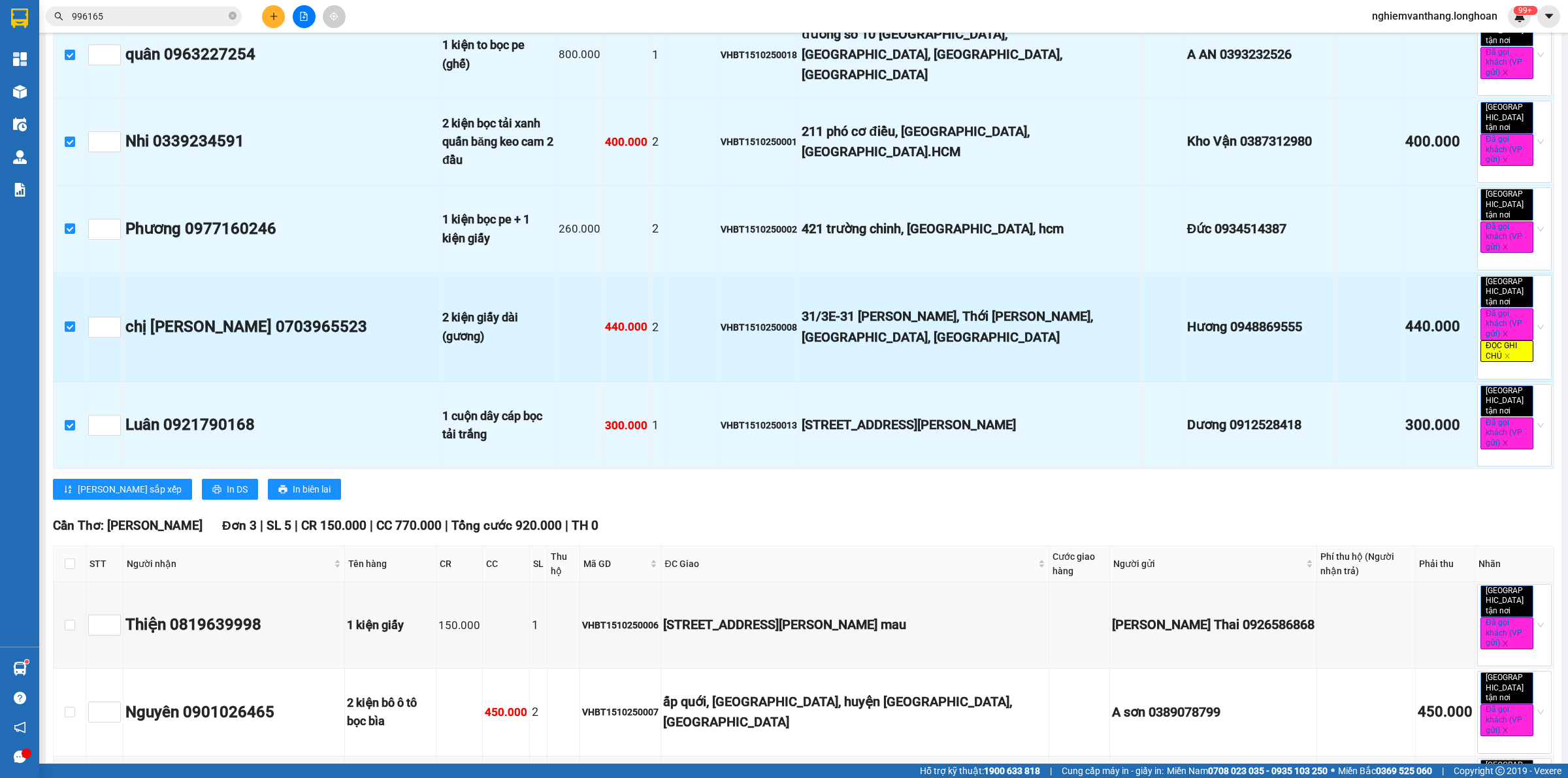
scroll to position [827, 0]
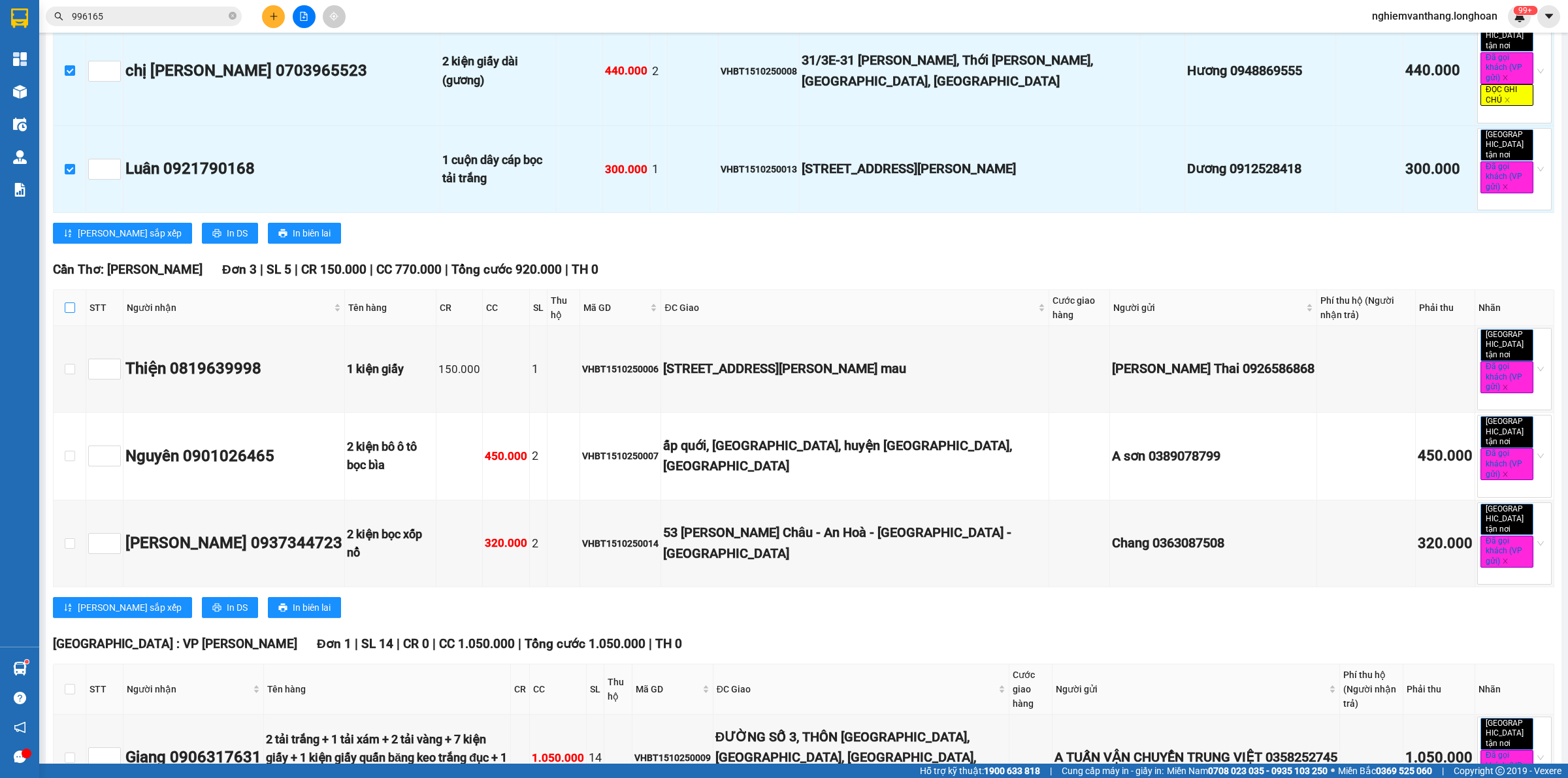
drag, startPoint x: 69, startPoint y: 230, endPoint x: 94, endPoint y: 360, distance: 132.4
click at [70, 302] on input "checkbox" at bounding box center [70, 307] width 11 height 11
checkbox input "true"
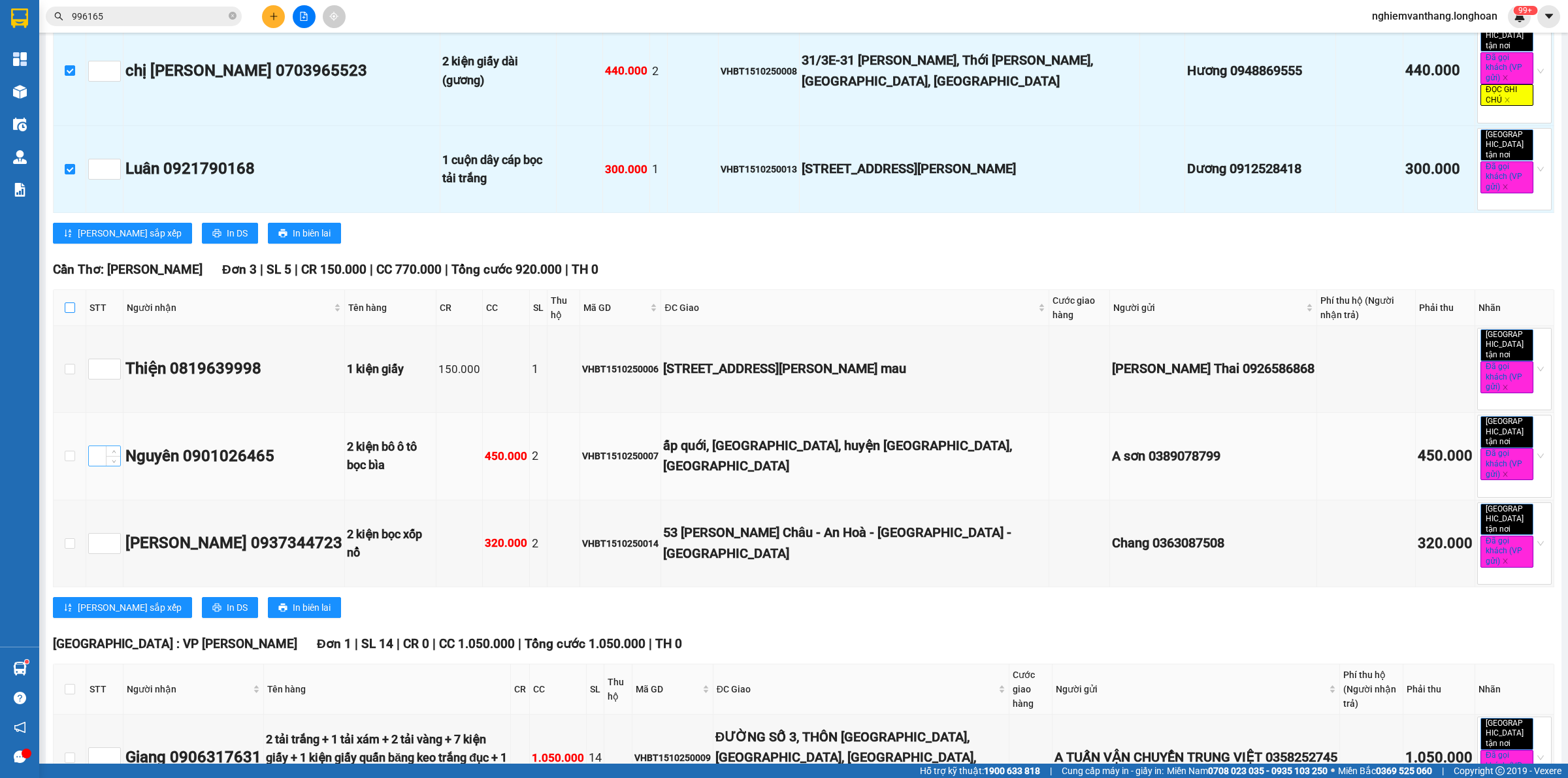
checkbox input "true"
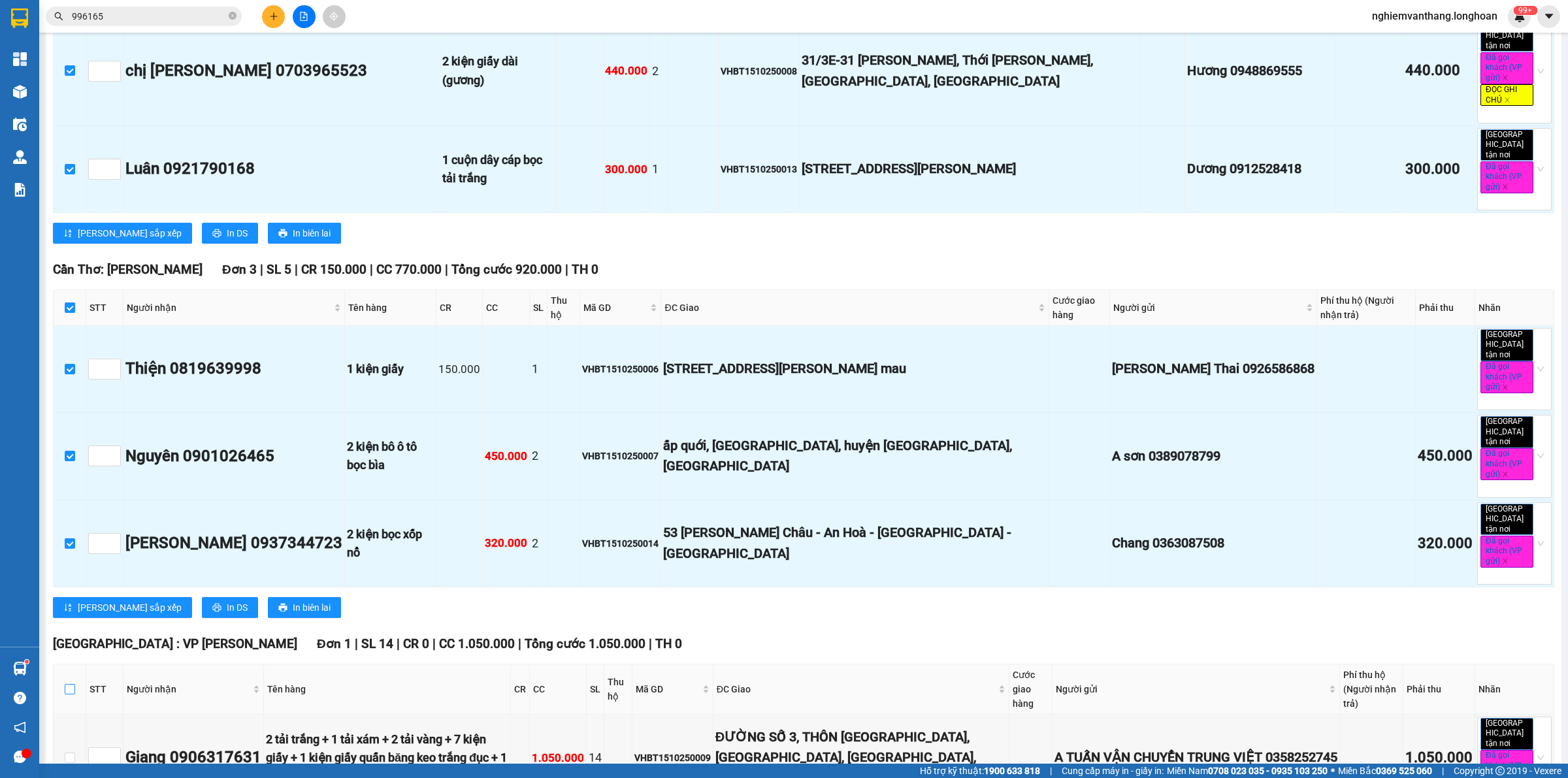
click at [67, 682] on label at bounding box center [70, 689] width 11 height 15
click at [67, 683] on input "checkbox" at bounding box center [70, 688] width 11 height 11
checkbox input "true"
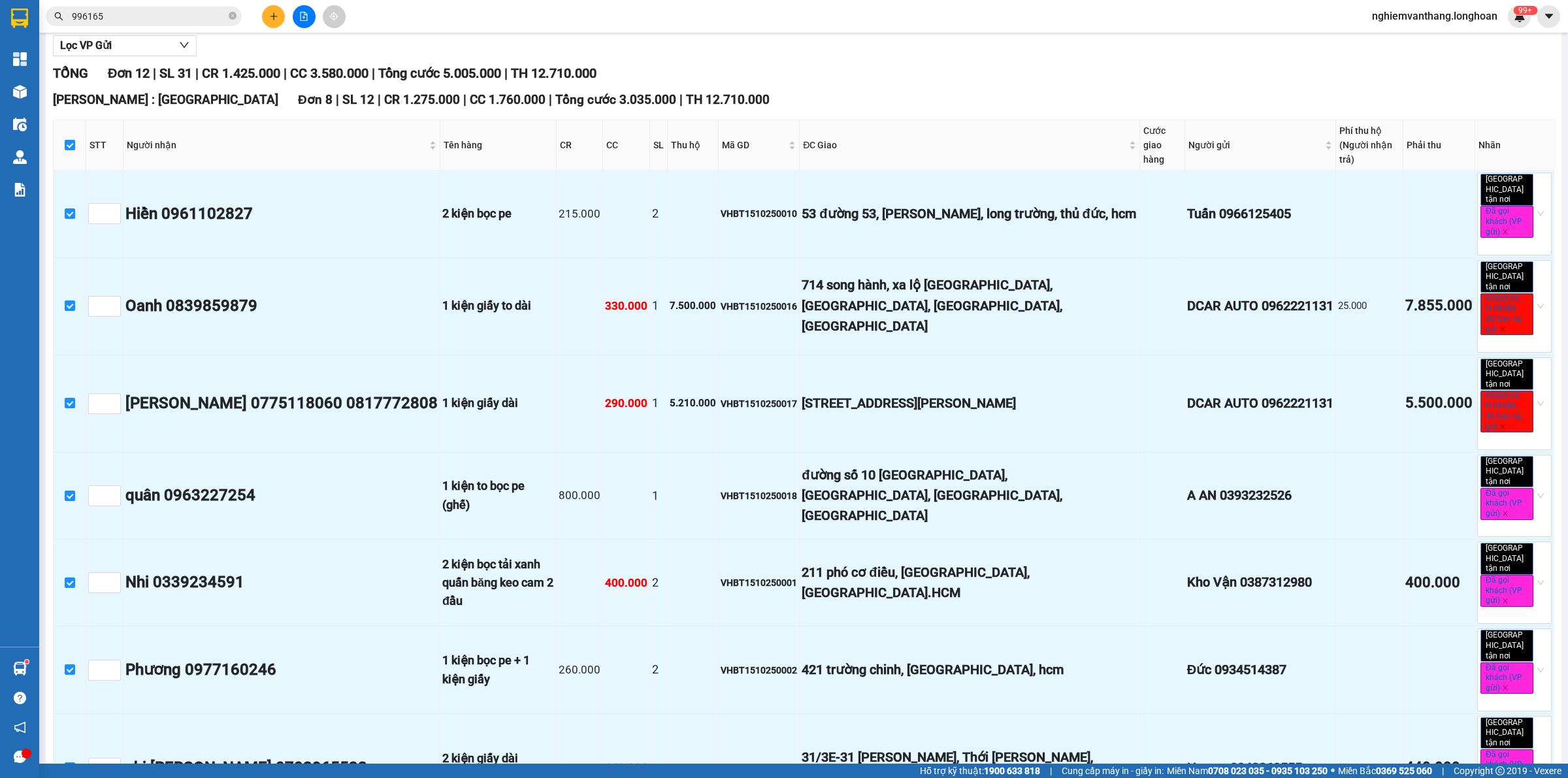
scroll to position [0, 0]
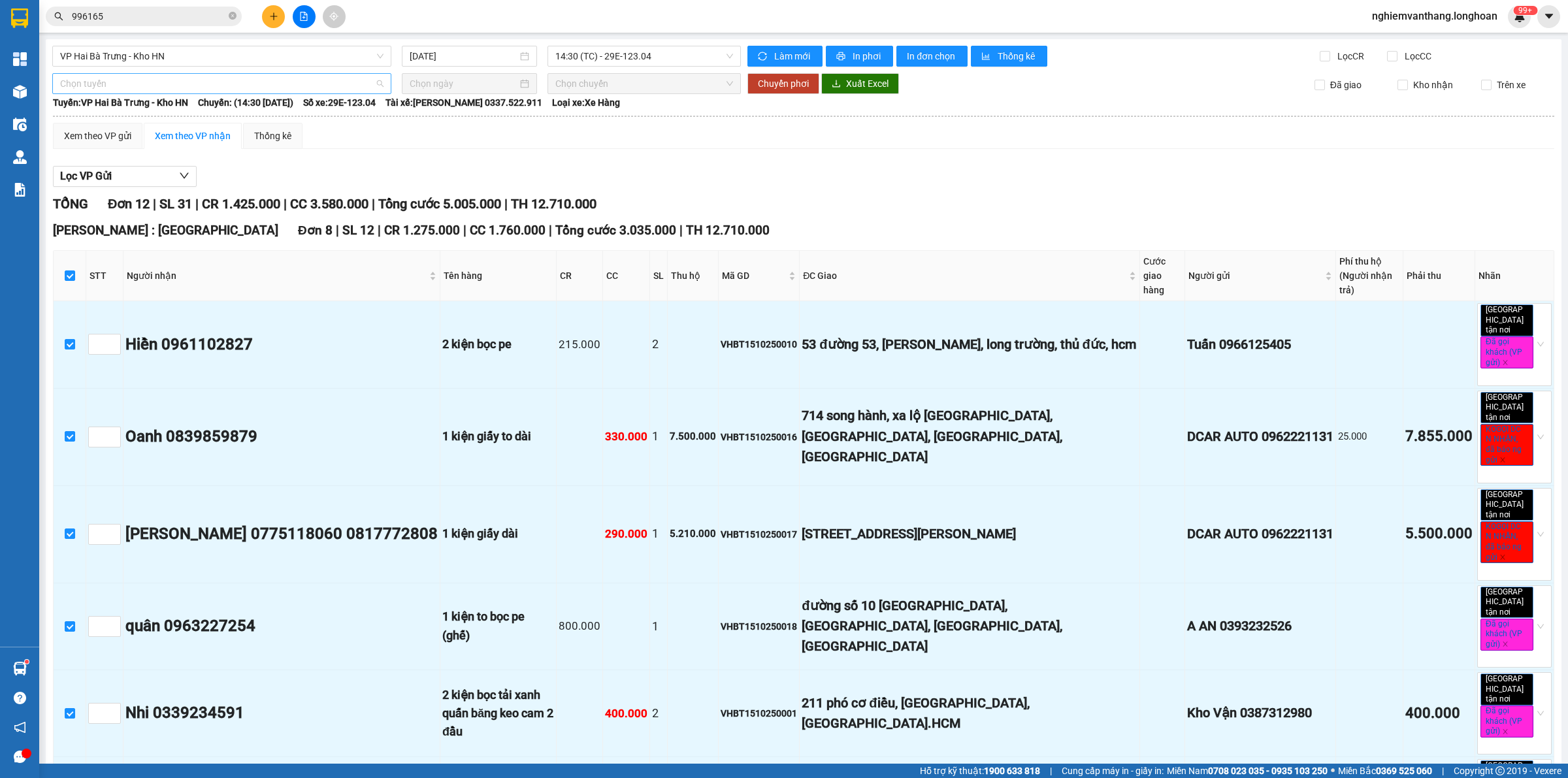
click at [183, 86] on span "Chọn tuyến" at bounding box center [221, 83] width 323 height 19
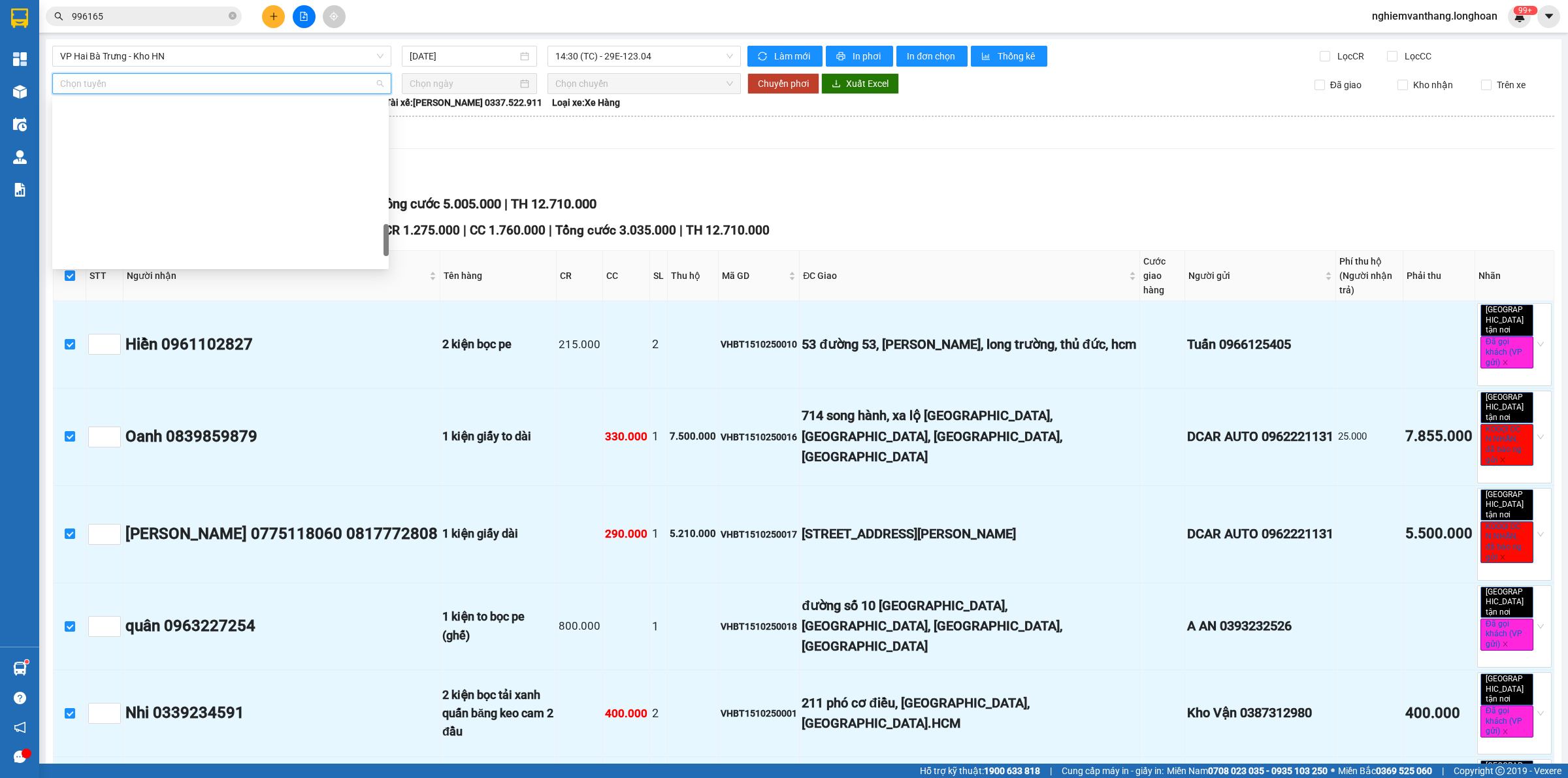
scroll to position [919, 0]
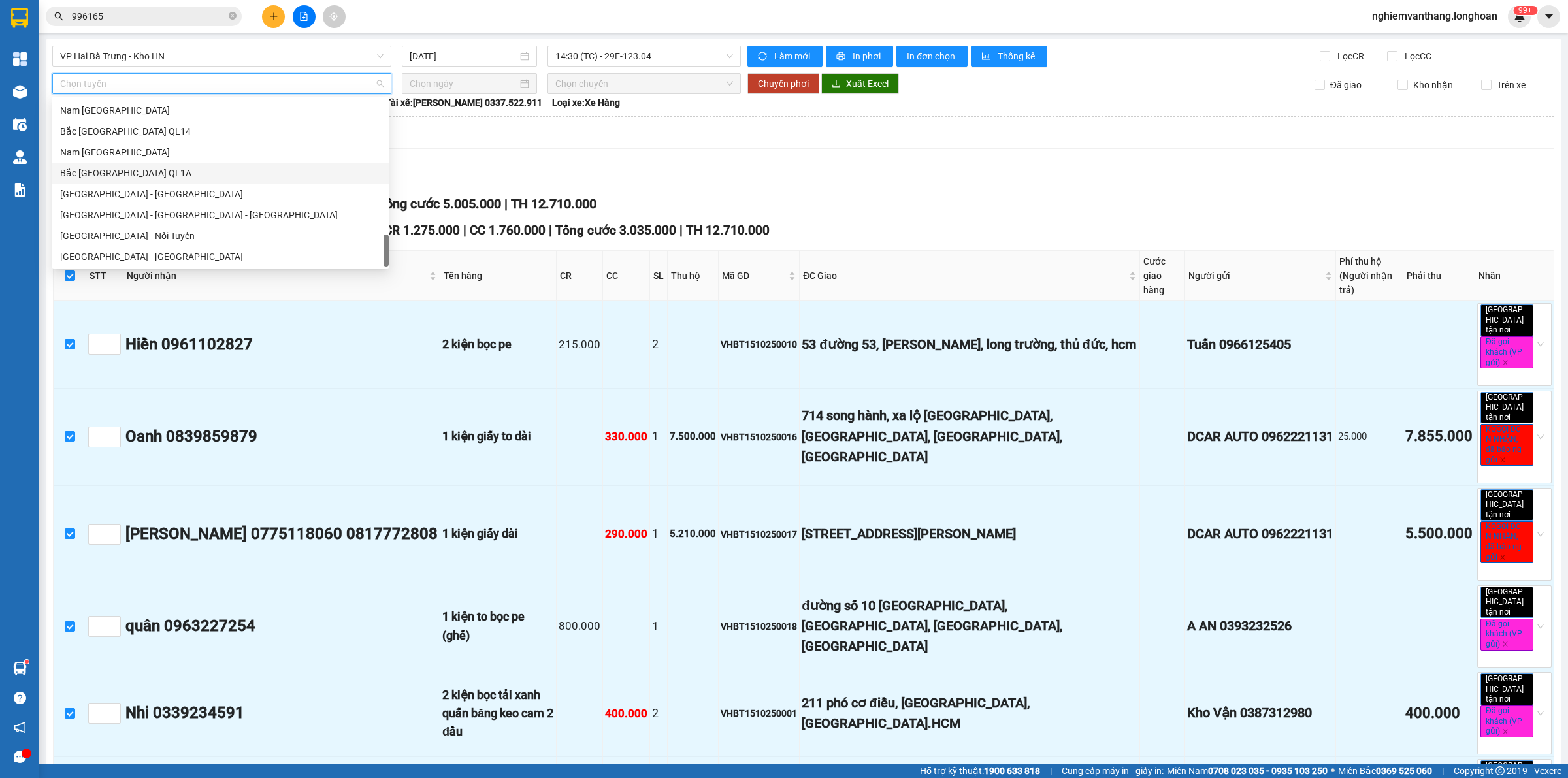
drag, startPoint x: 141, startPoint y: 171, endPoint x: 160, endPoint y: 165, distance: 19.9
click at [141, 170] on div "Bắc [GEOGRAPHIC_DATA] QL1A" at bounding box center [220, 173] width 321 height 15
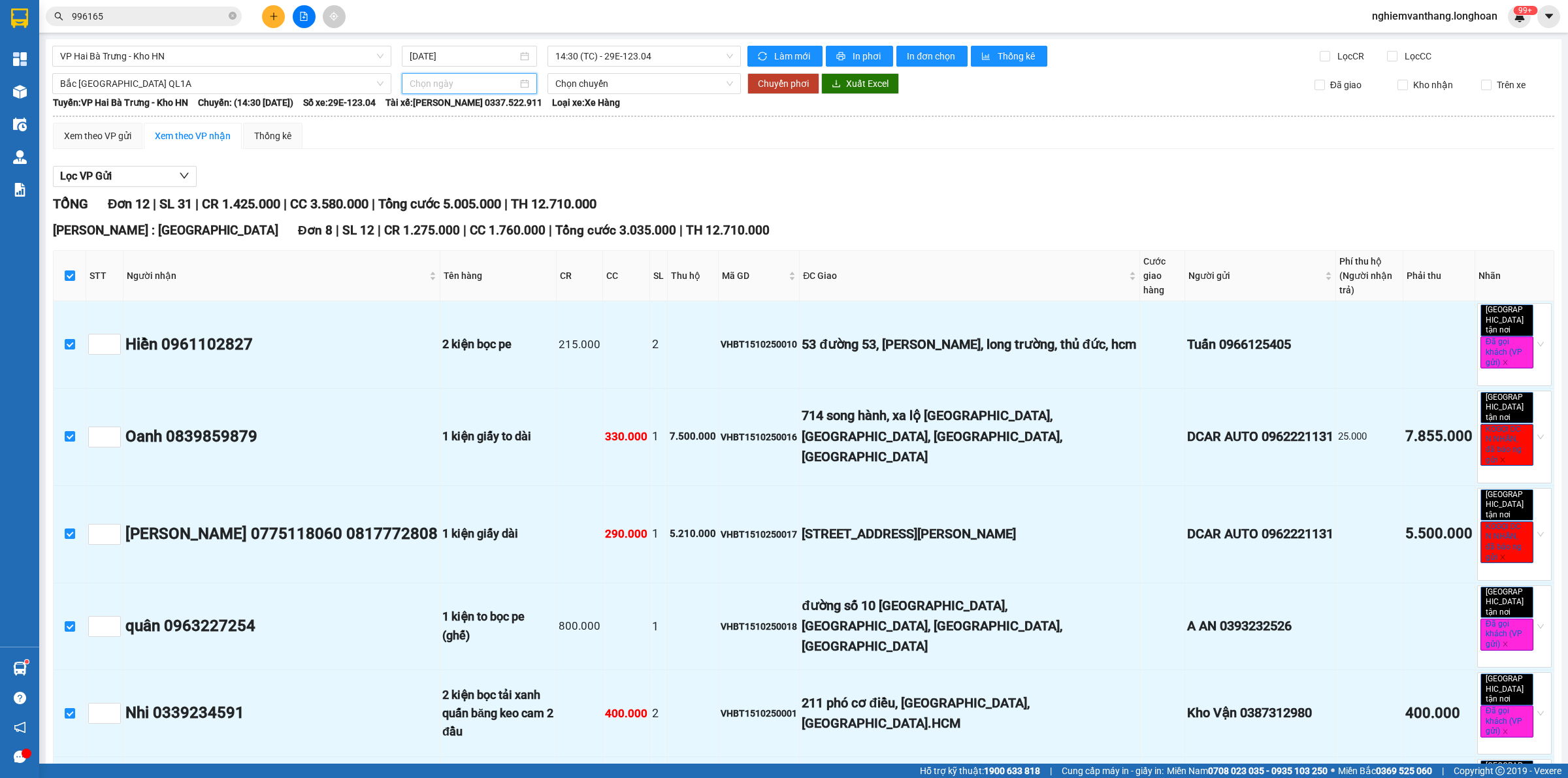
click at [452, 82] on input at bounding box center [463, 84] width 107 height 15
type input "[DATE]"
click at [499, 200] on td "15" at bounding box center [489, 199] width 23 height 19
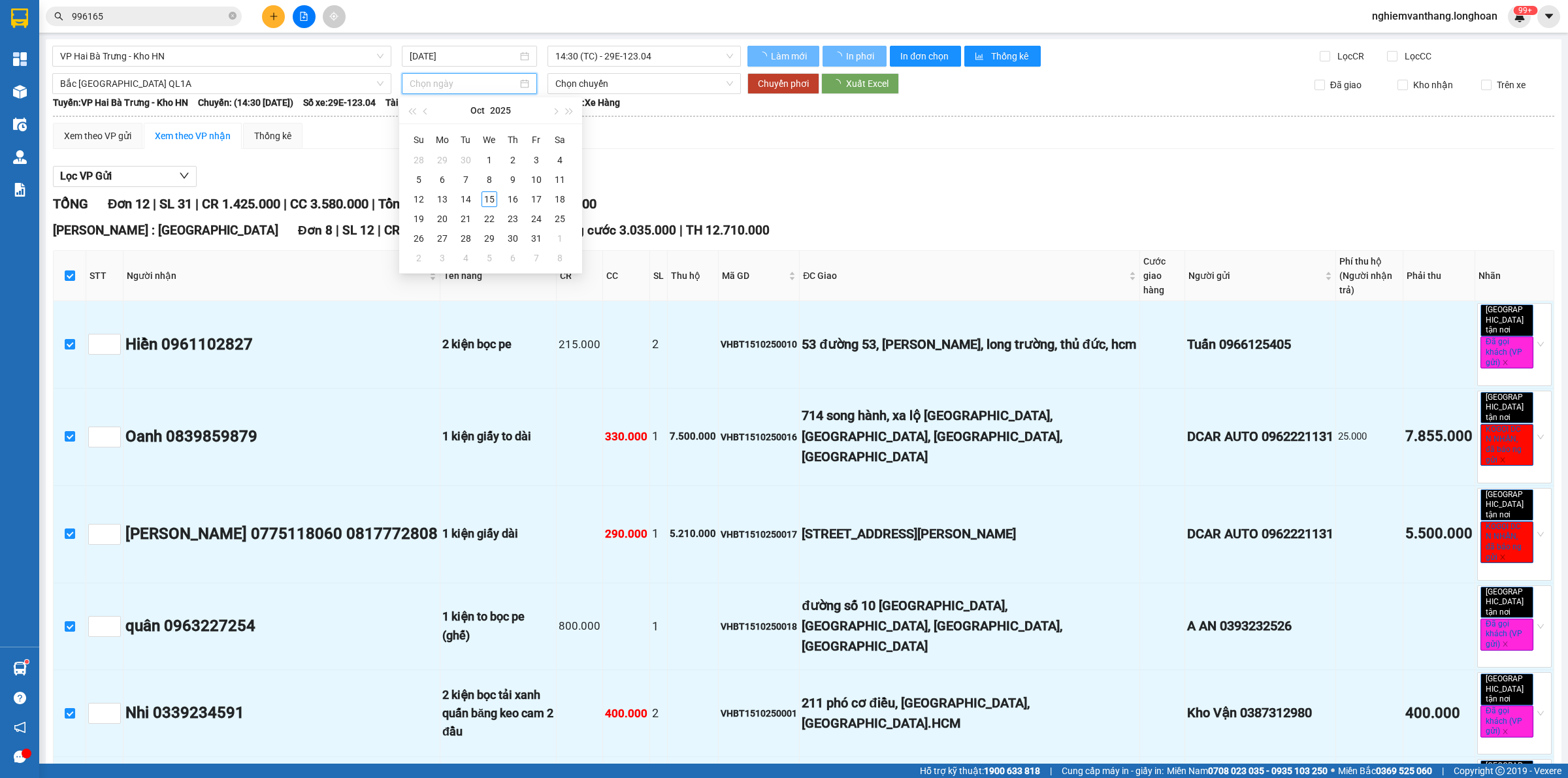
type input "[DATE]"
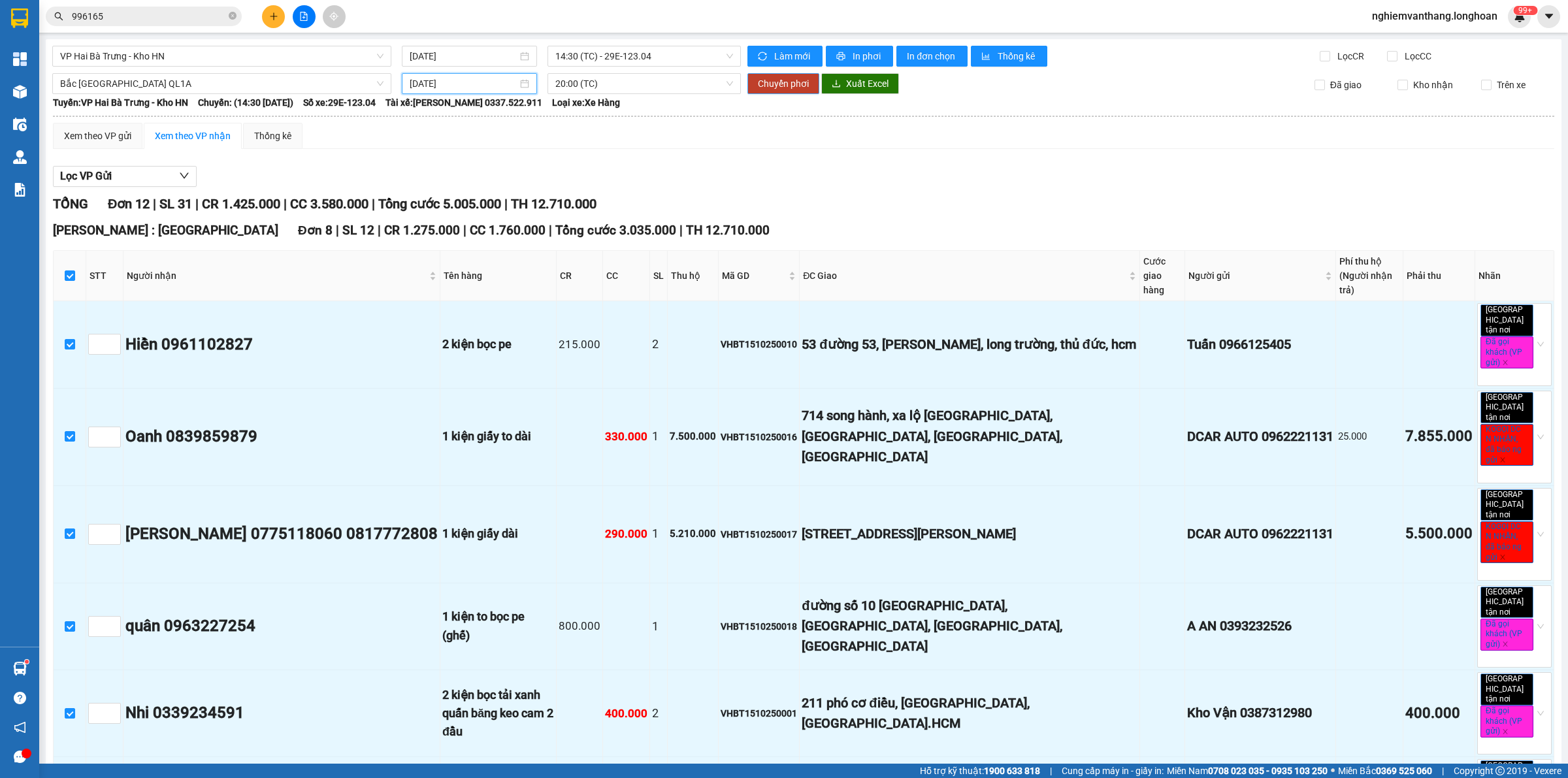
click at [785, 82] on span "Chuyển phơi" at bounding box center [783, 84] width 51 height 15
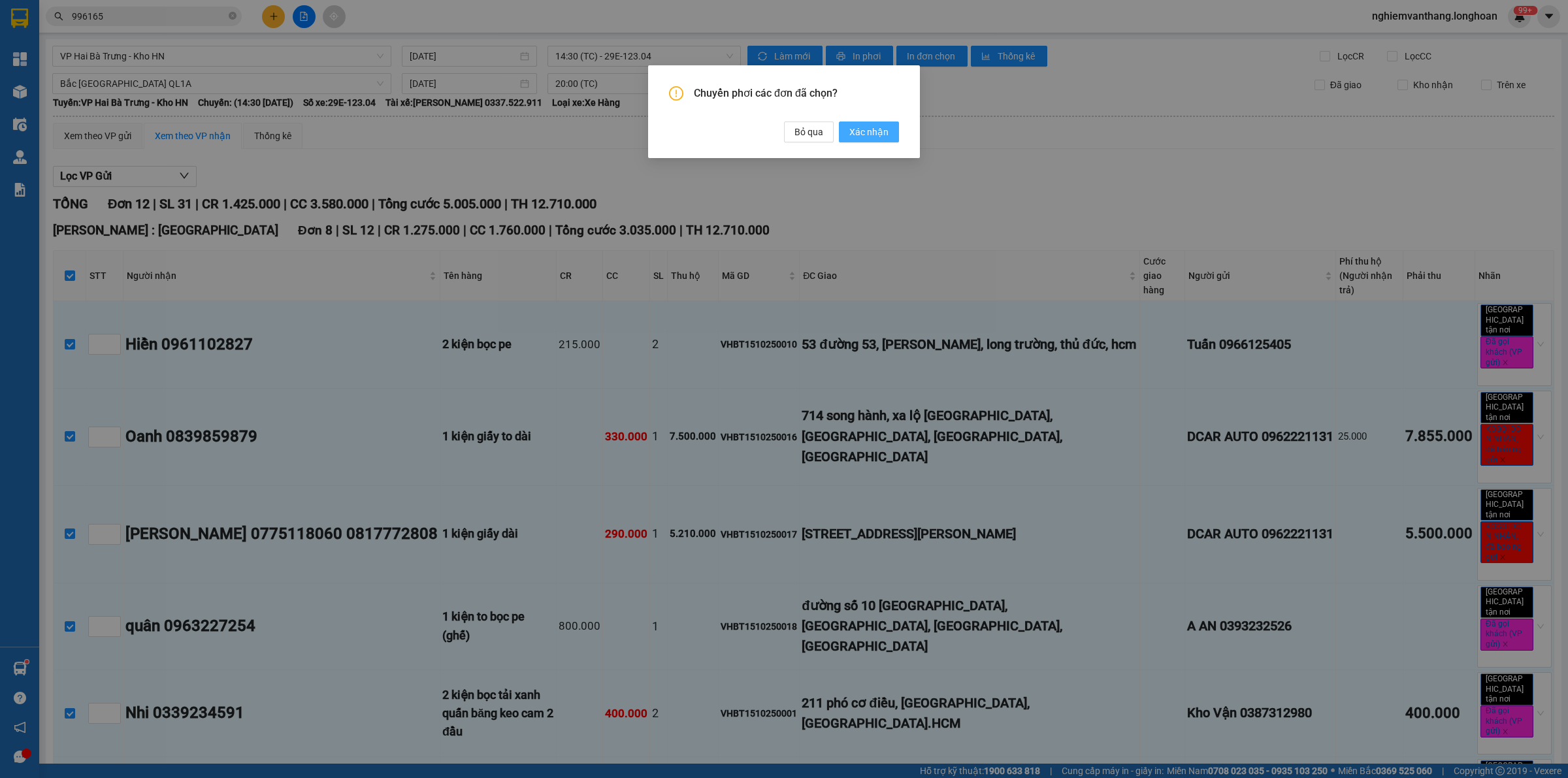
click at [857, 132] on span "Xác nhận" at bounding box center [869, 132] width 40 height 15
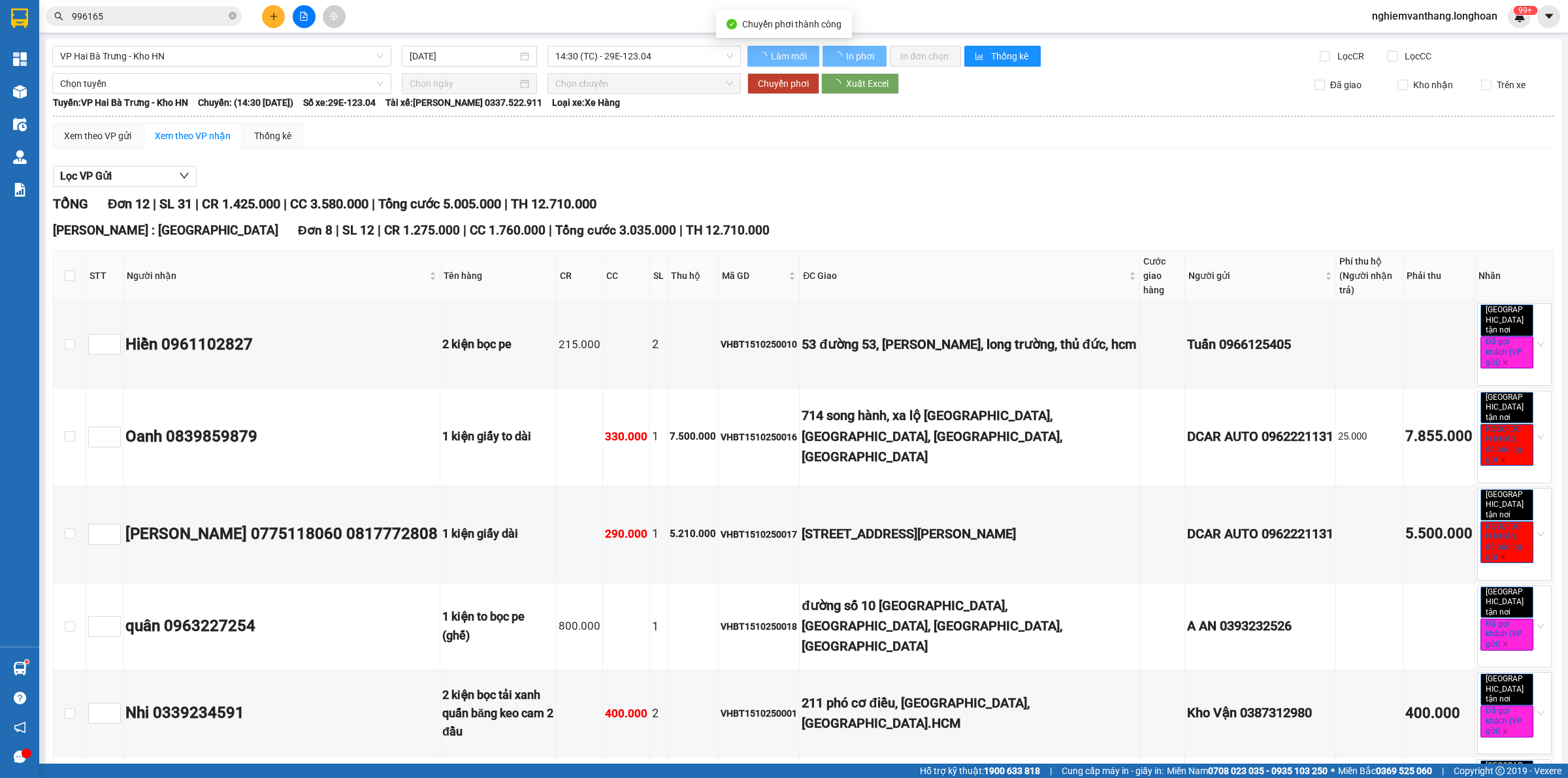
checkbox input "false"
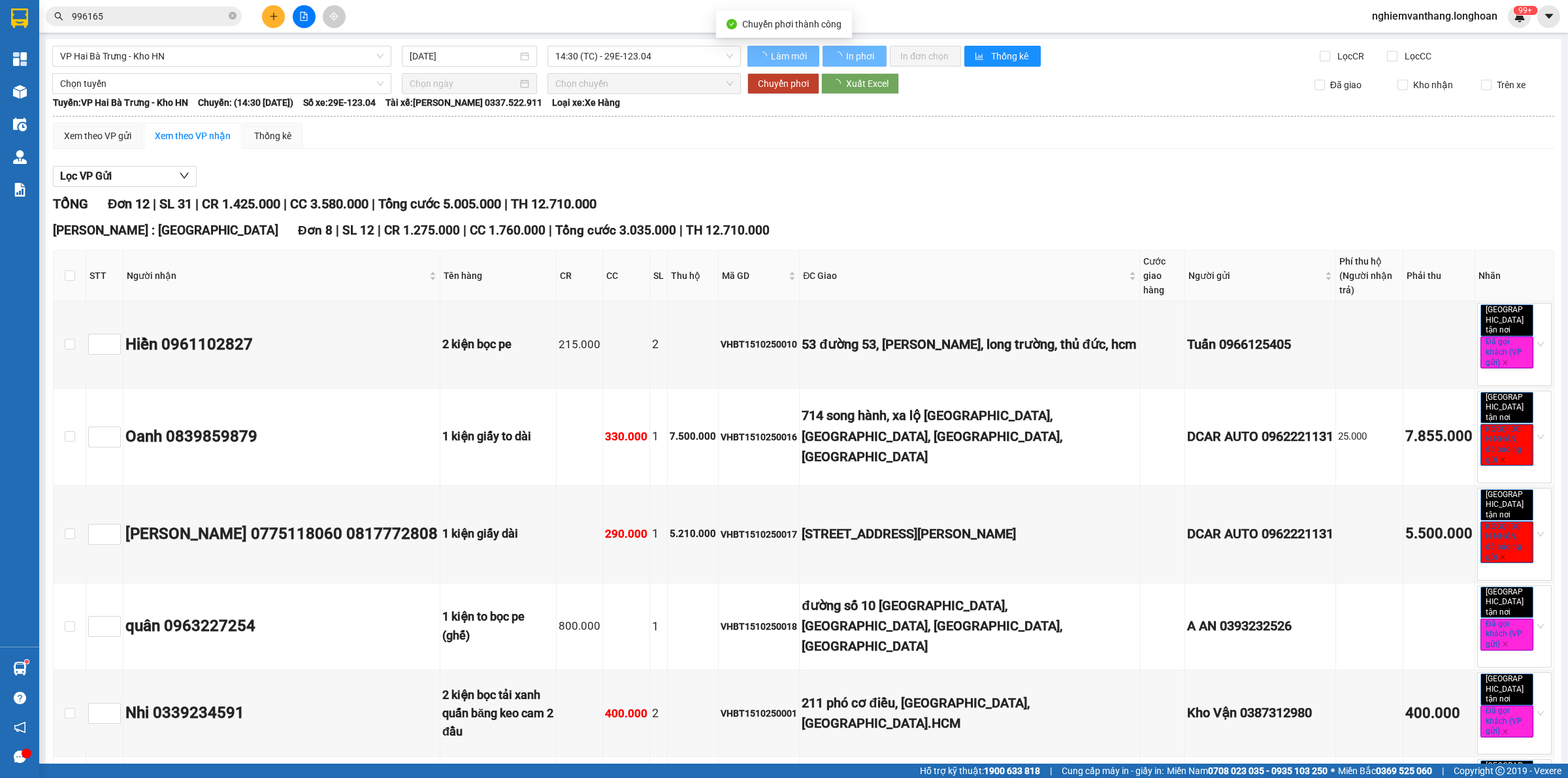
checkbox input "false"
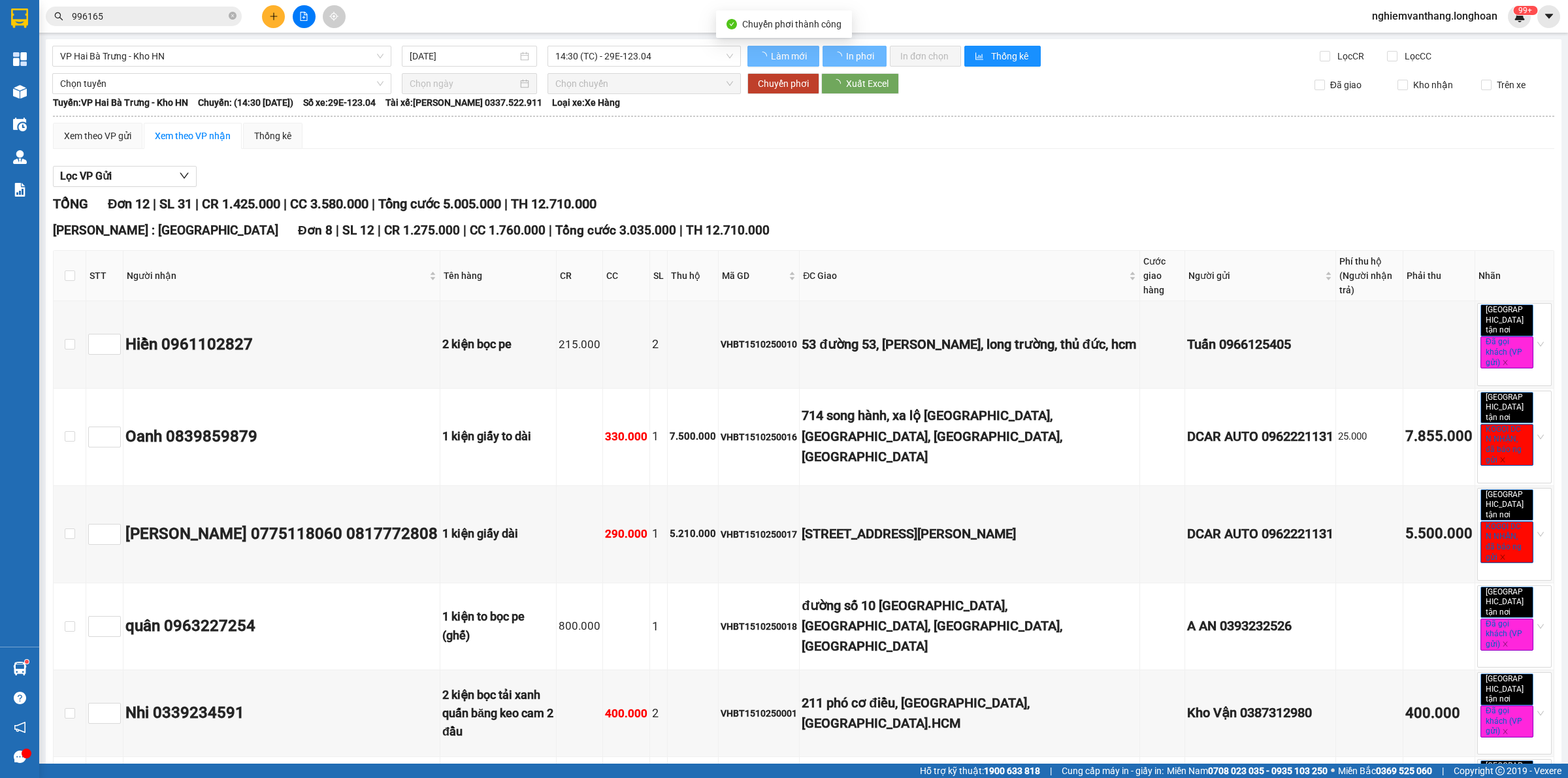
checkbox input "false"
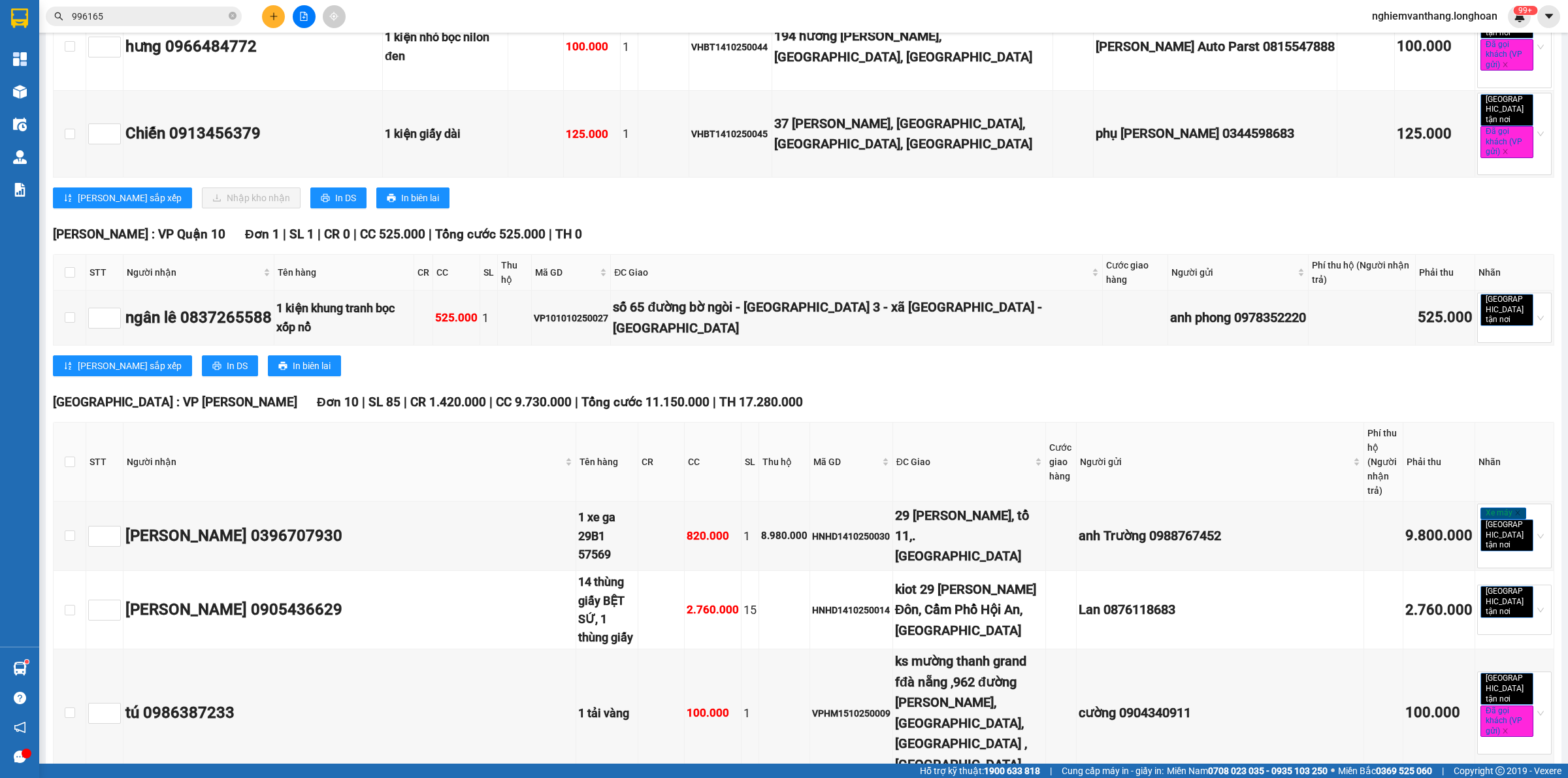
scroll to position [6804, 0]
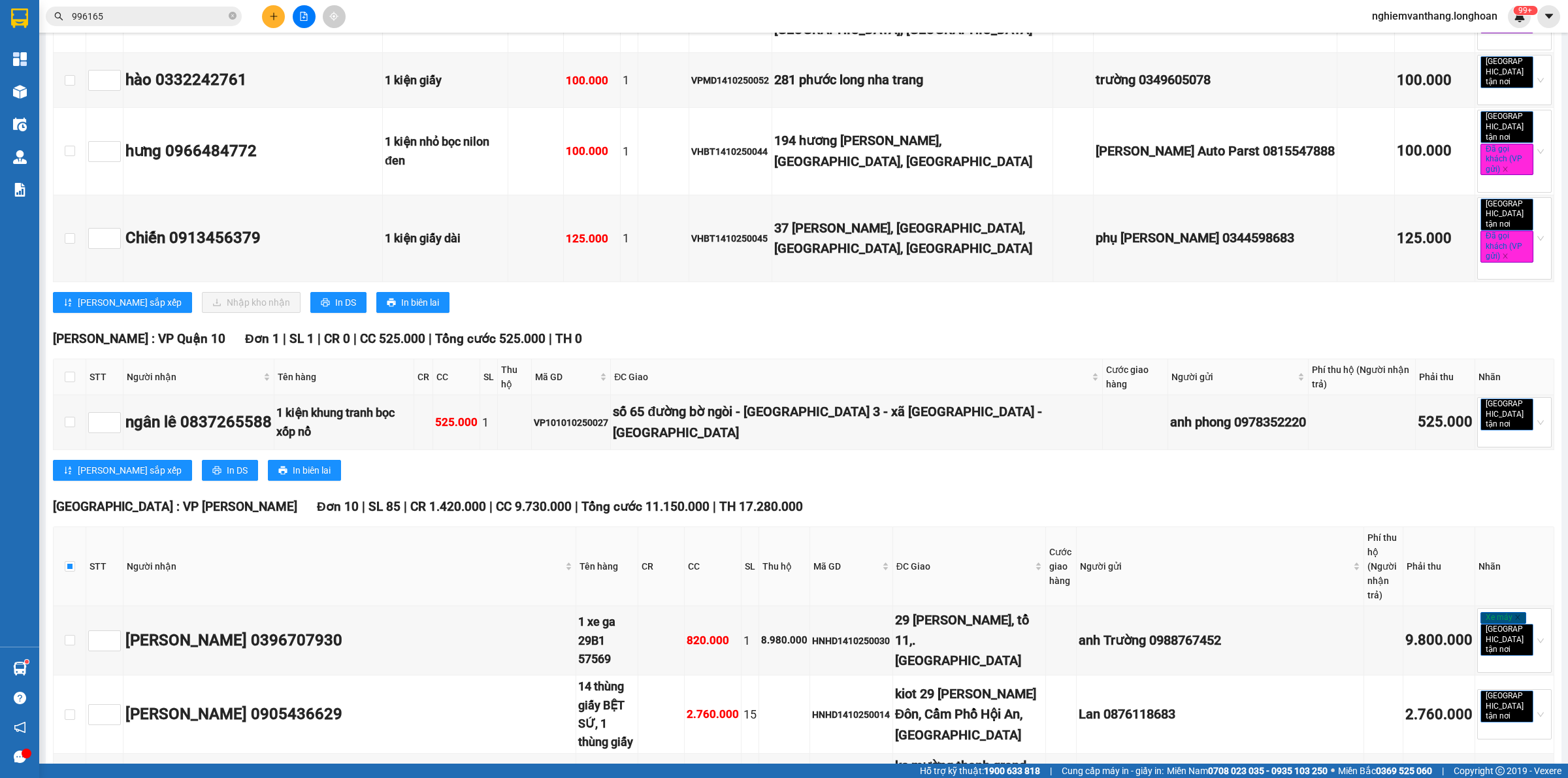
scroll to position [6722, 0]
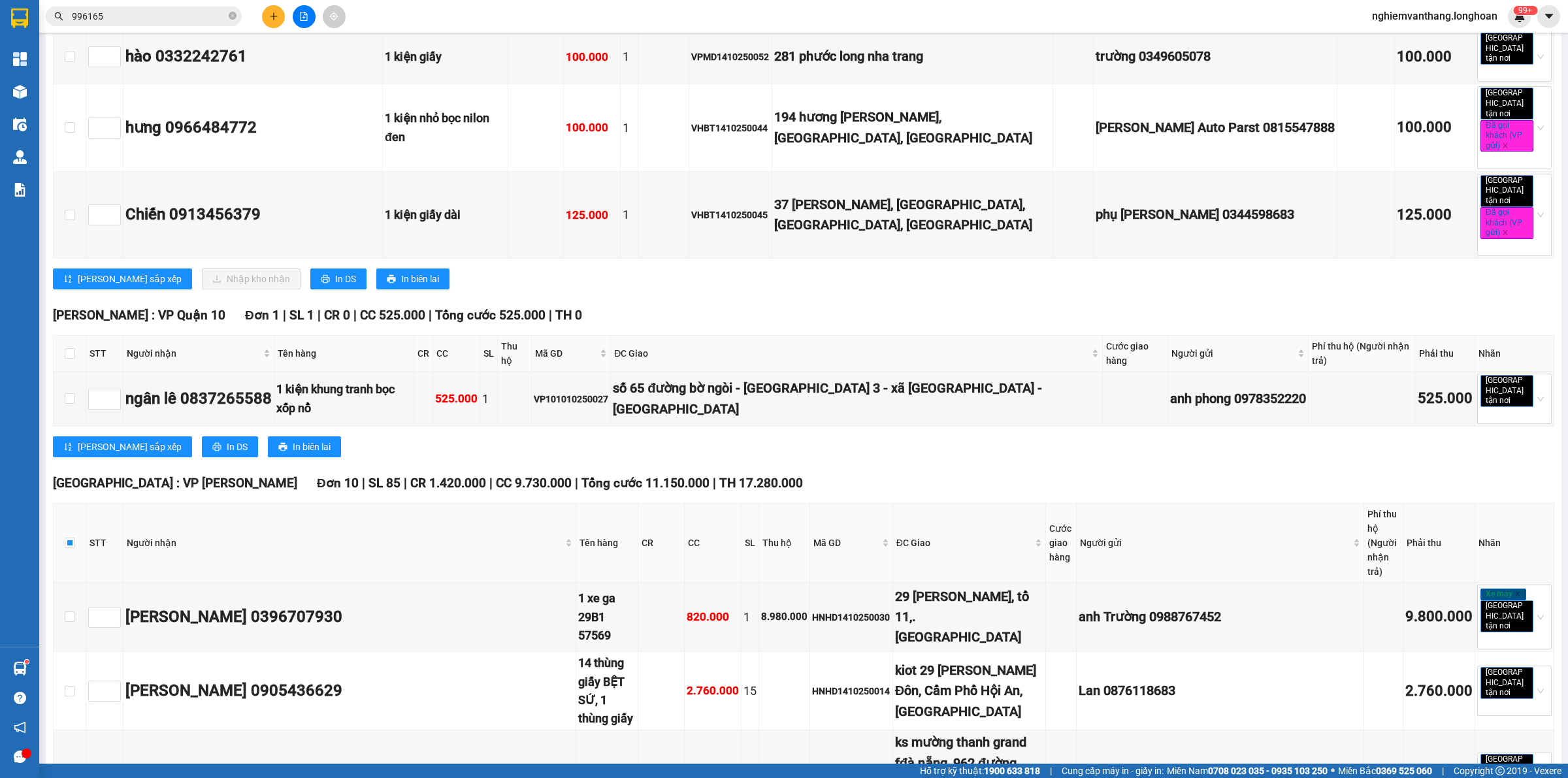
checkbox input "false"
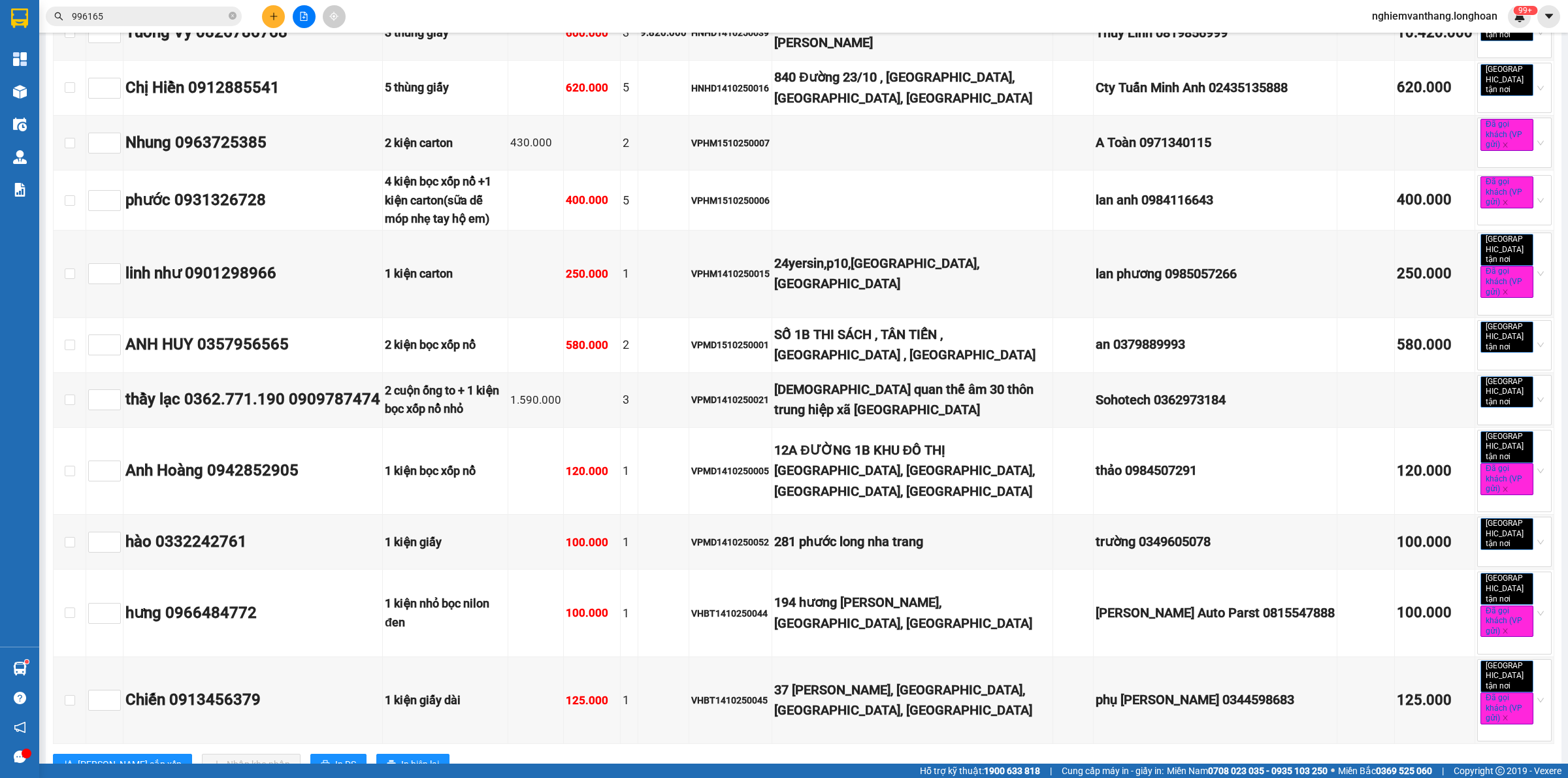
scroll to position [6233, 0]
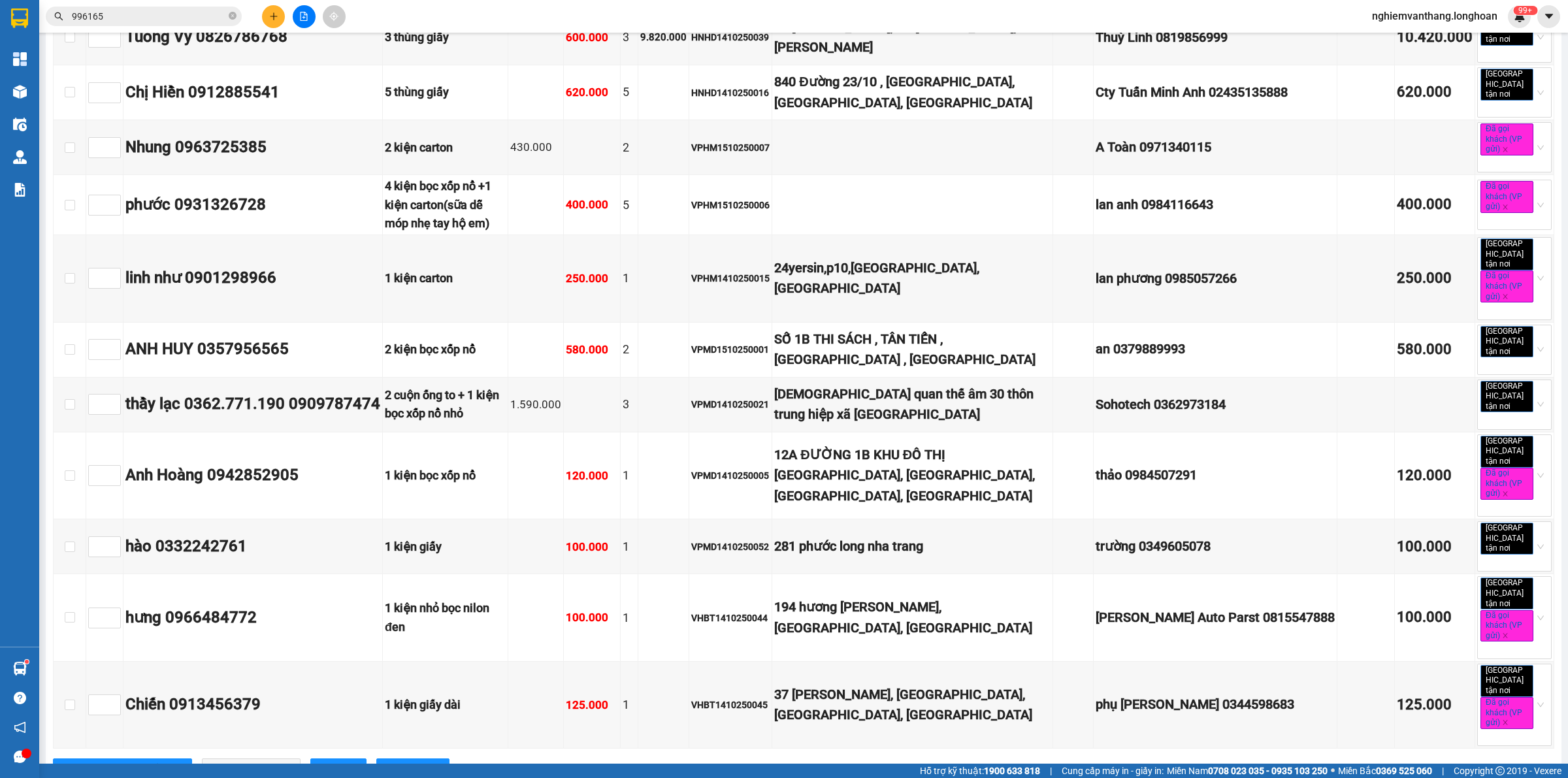
checkbox input "true"
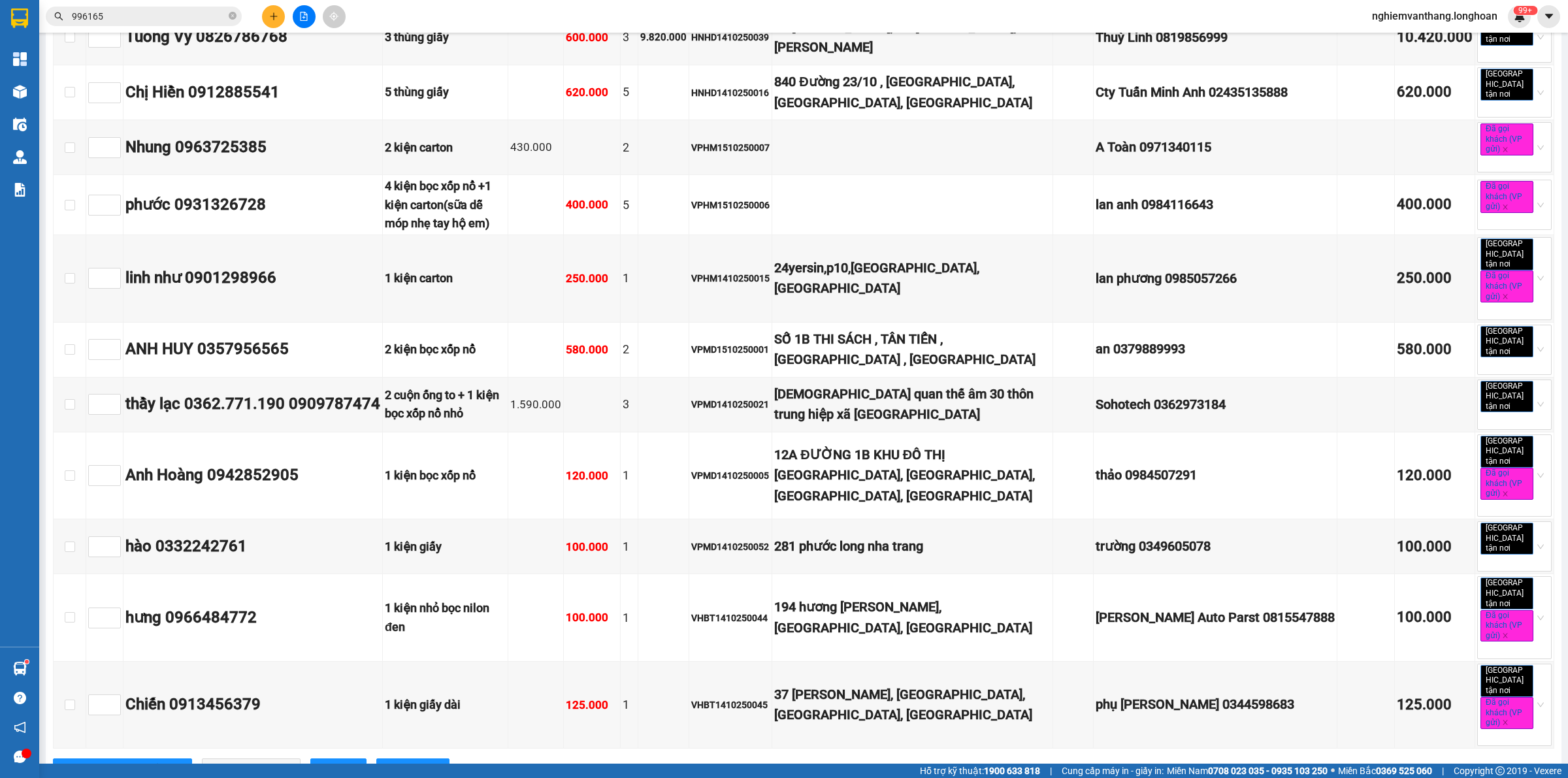
checkbox input "true"
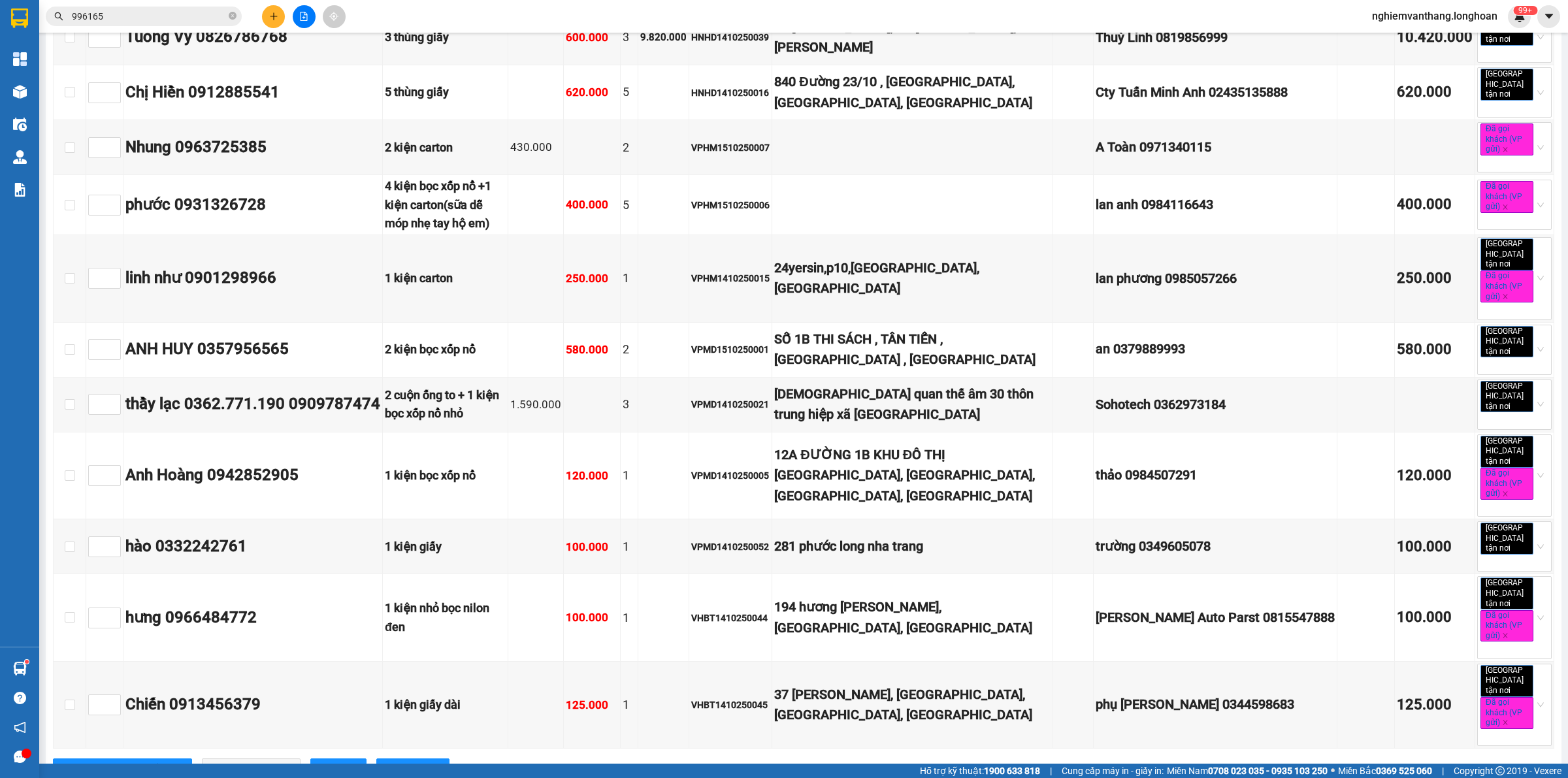
checkbox input "true"
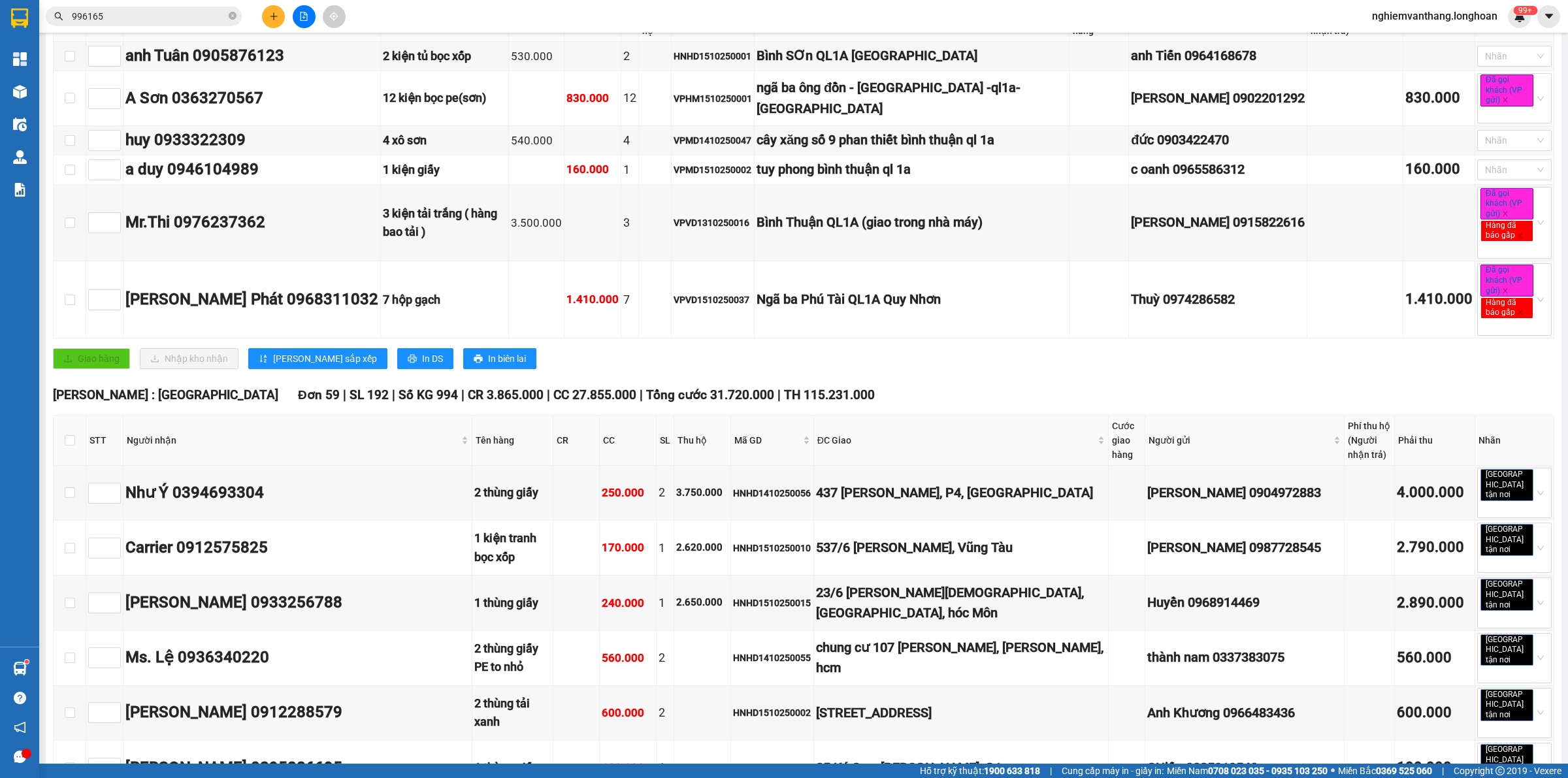
scroll to position [0, 0]
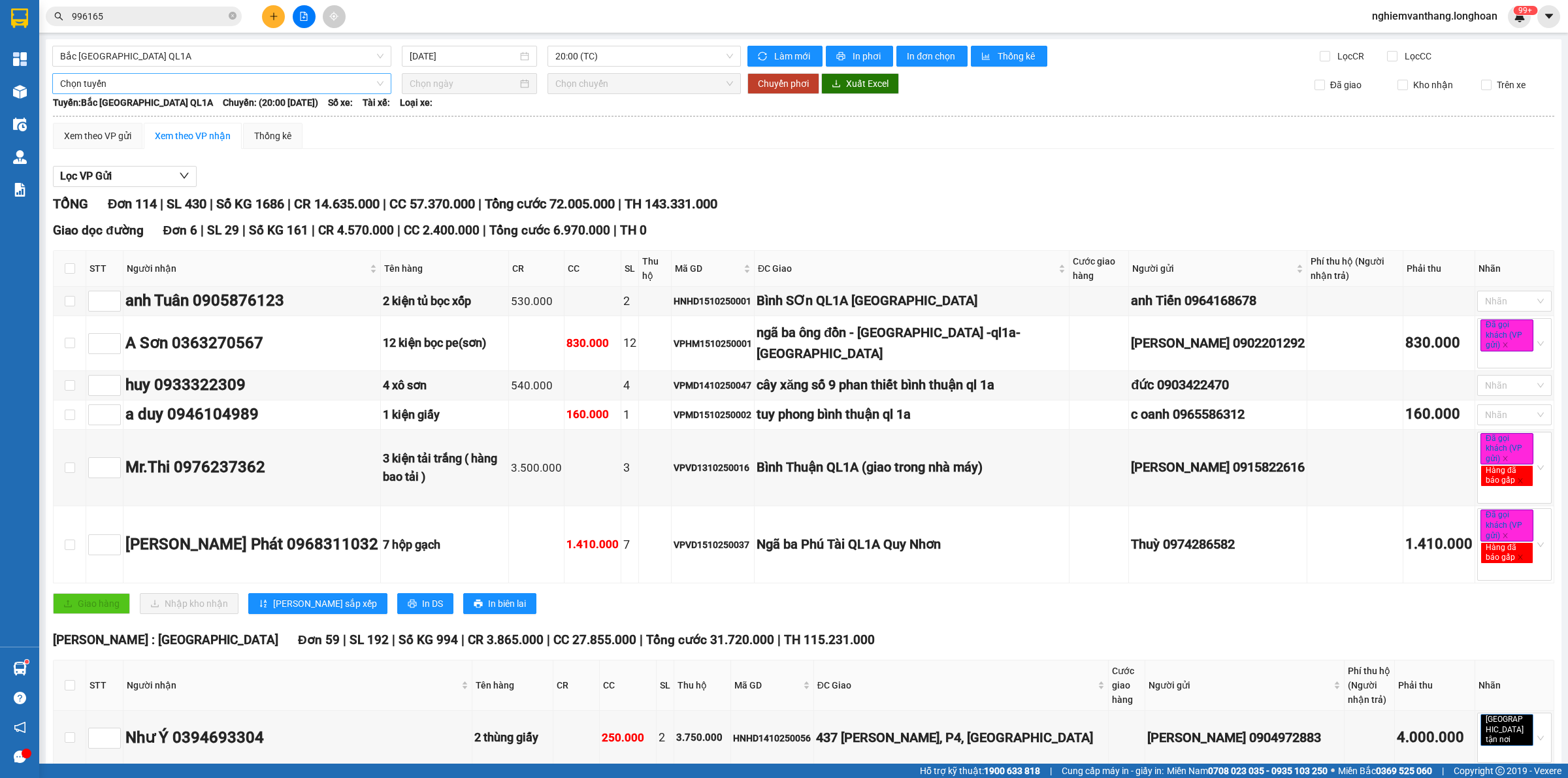
click at [196, 88] on span "Chọn tuyến" at bounding box center [221, 83] width 323 height 19
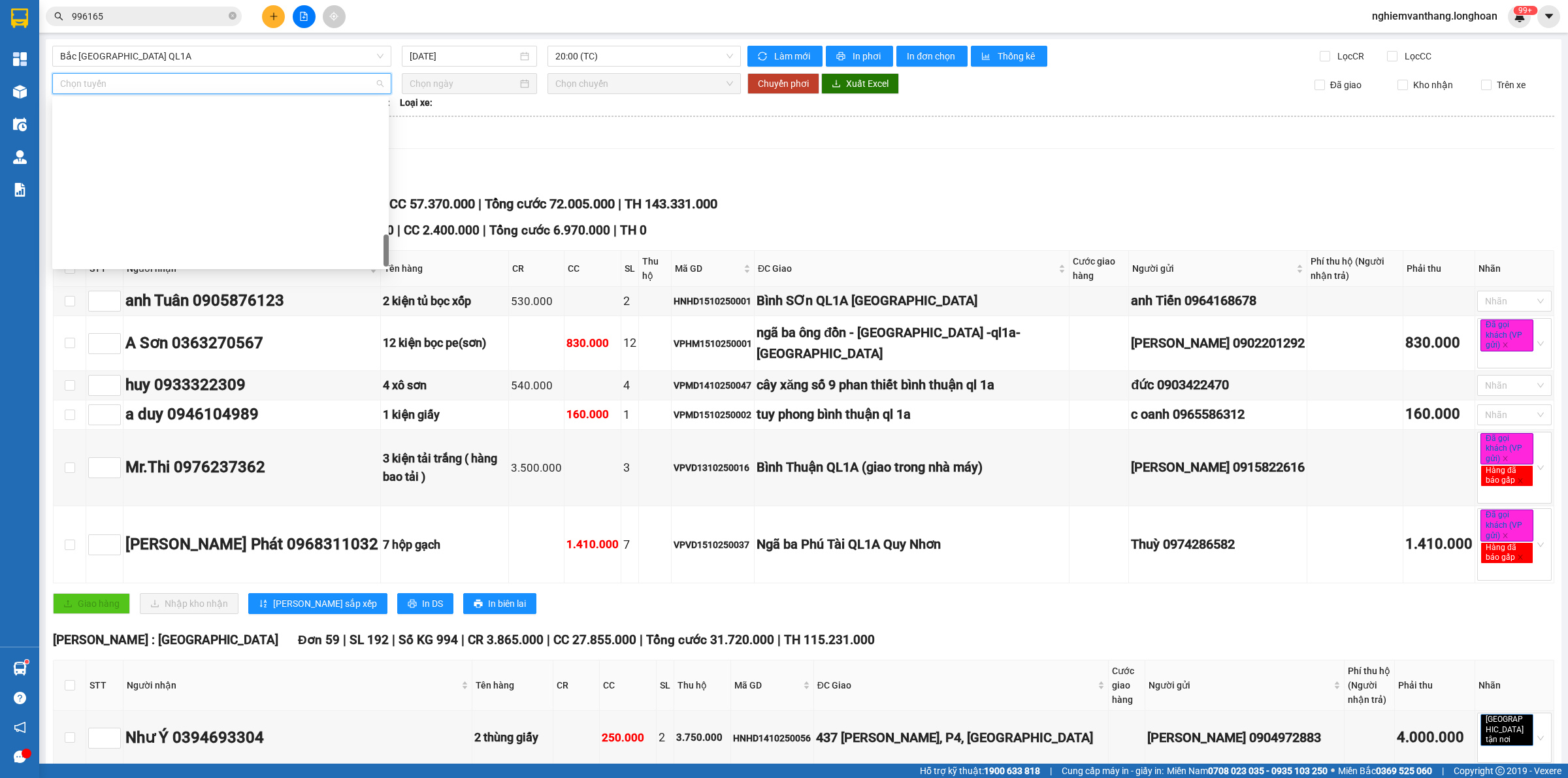
scroll to position [919, 0]
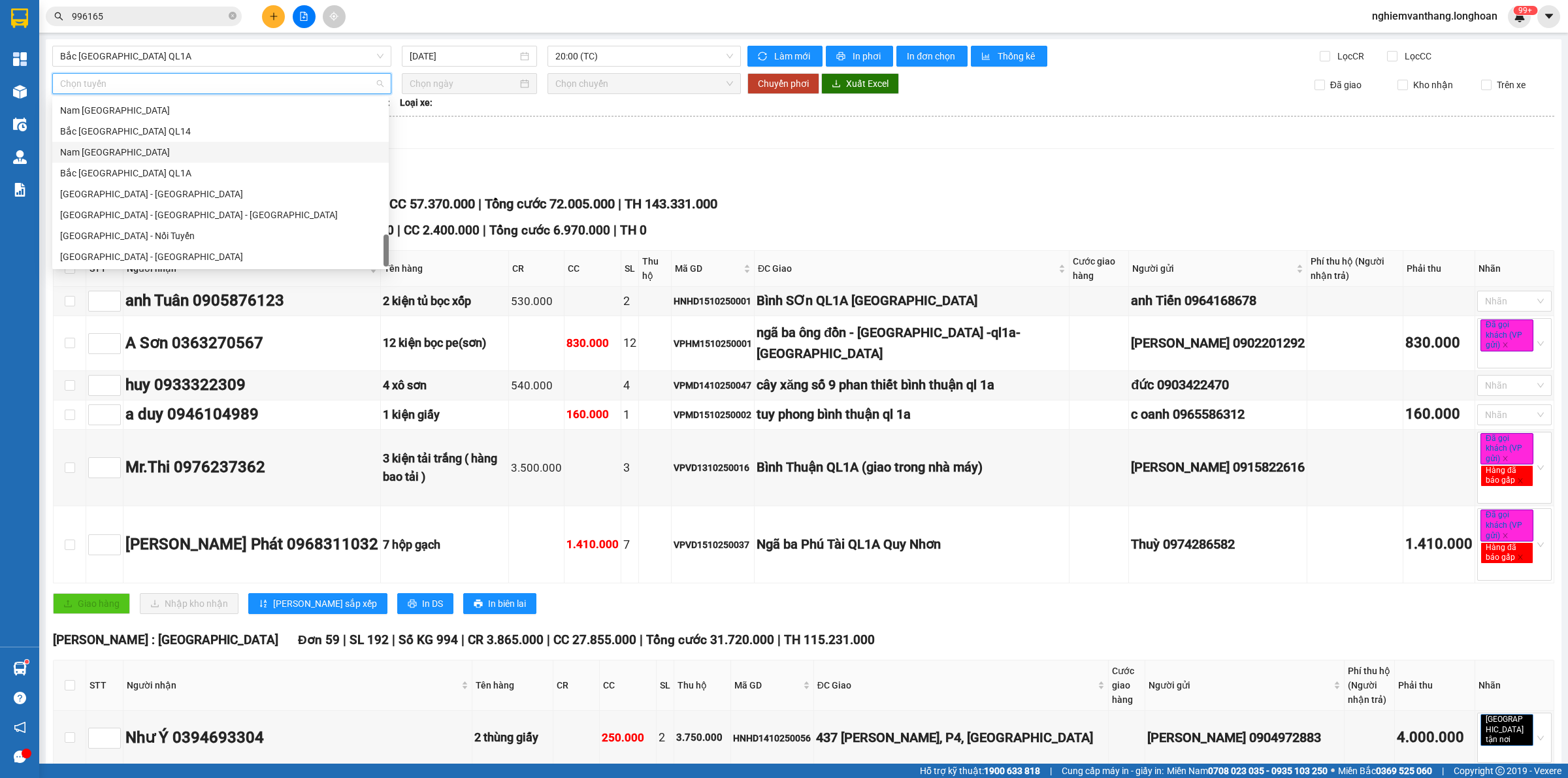
drag, startPoint x: 167, startPoint y: 151, endPoint x: 158, endPoint y: 123, distance: 29.4
click at [166, 151] on div "Nam [GEOGRAPHIC_DATA]" at bounding box center [220, 152] width 321 height 15
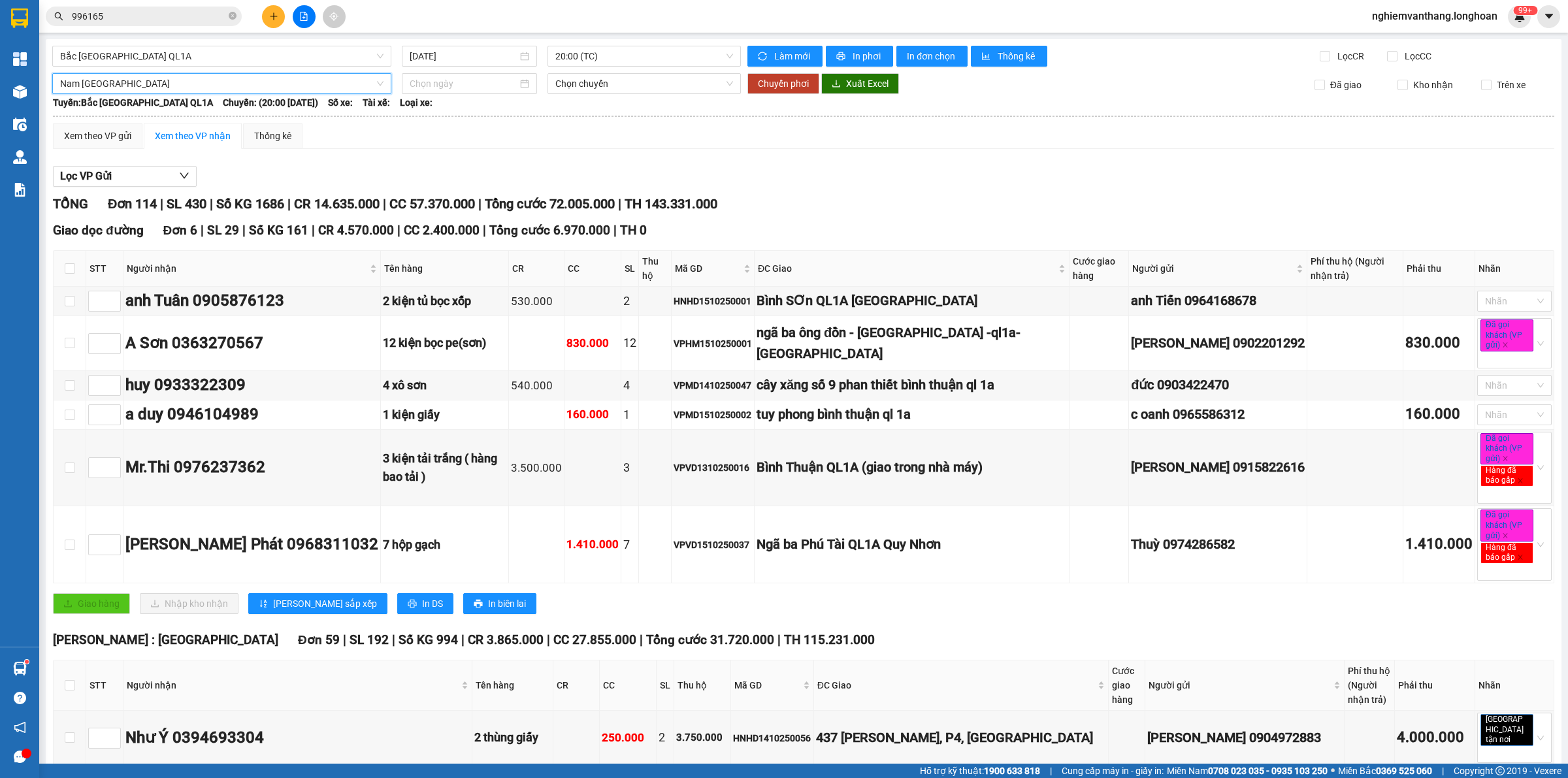
click at [147, 91] on span "Nam [GEOGRAPHIC_DATA]" at bounding box center [221, 83] width 323 height 19
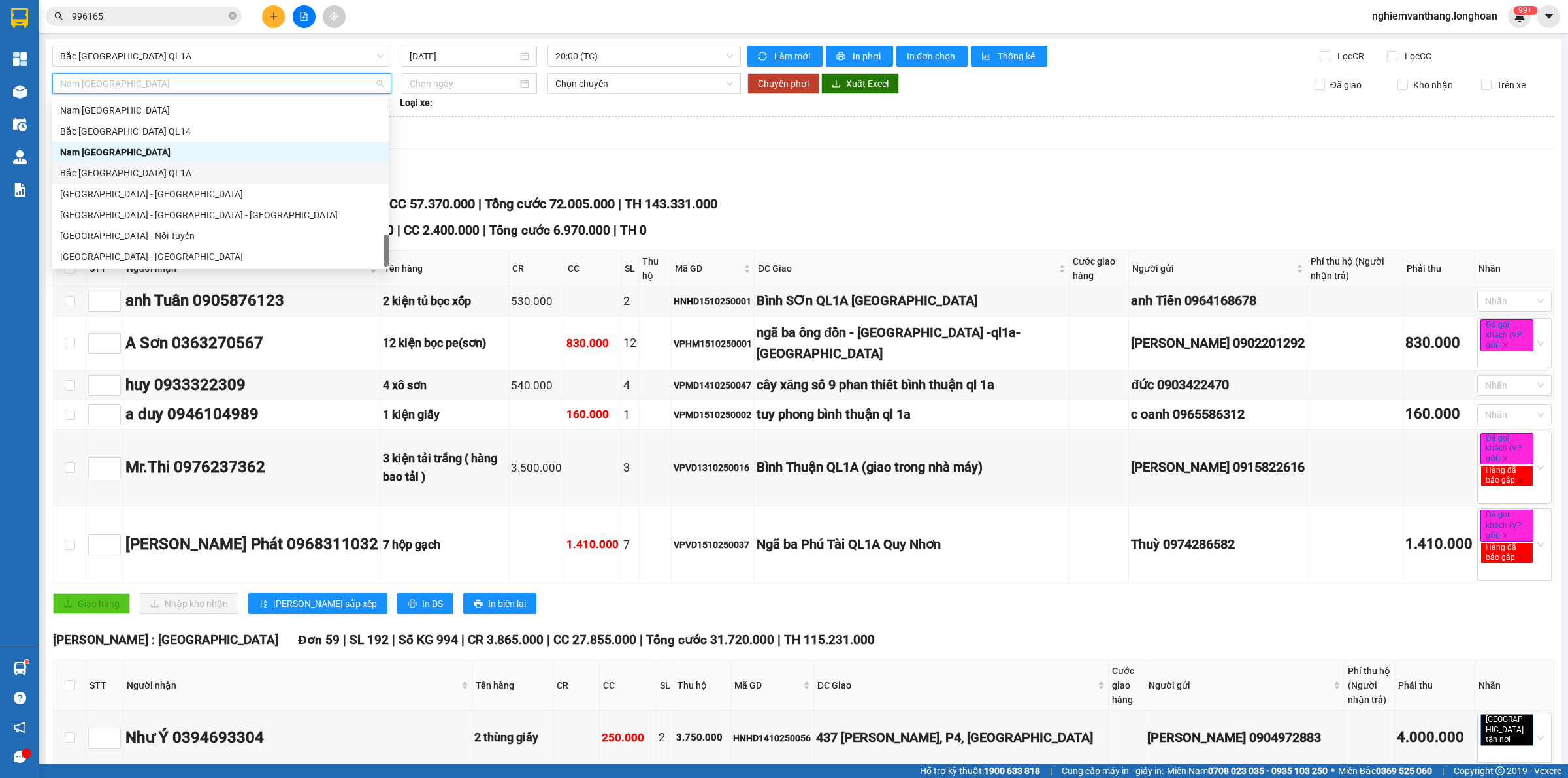
click at [126, 170] on div "Bắc [GEOGRAPHIC_DATA] QL1A" at bounding box center [220, 173] width 321 height 15
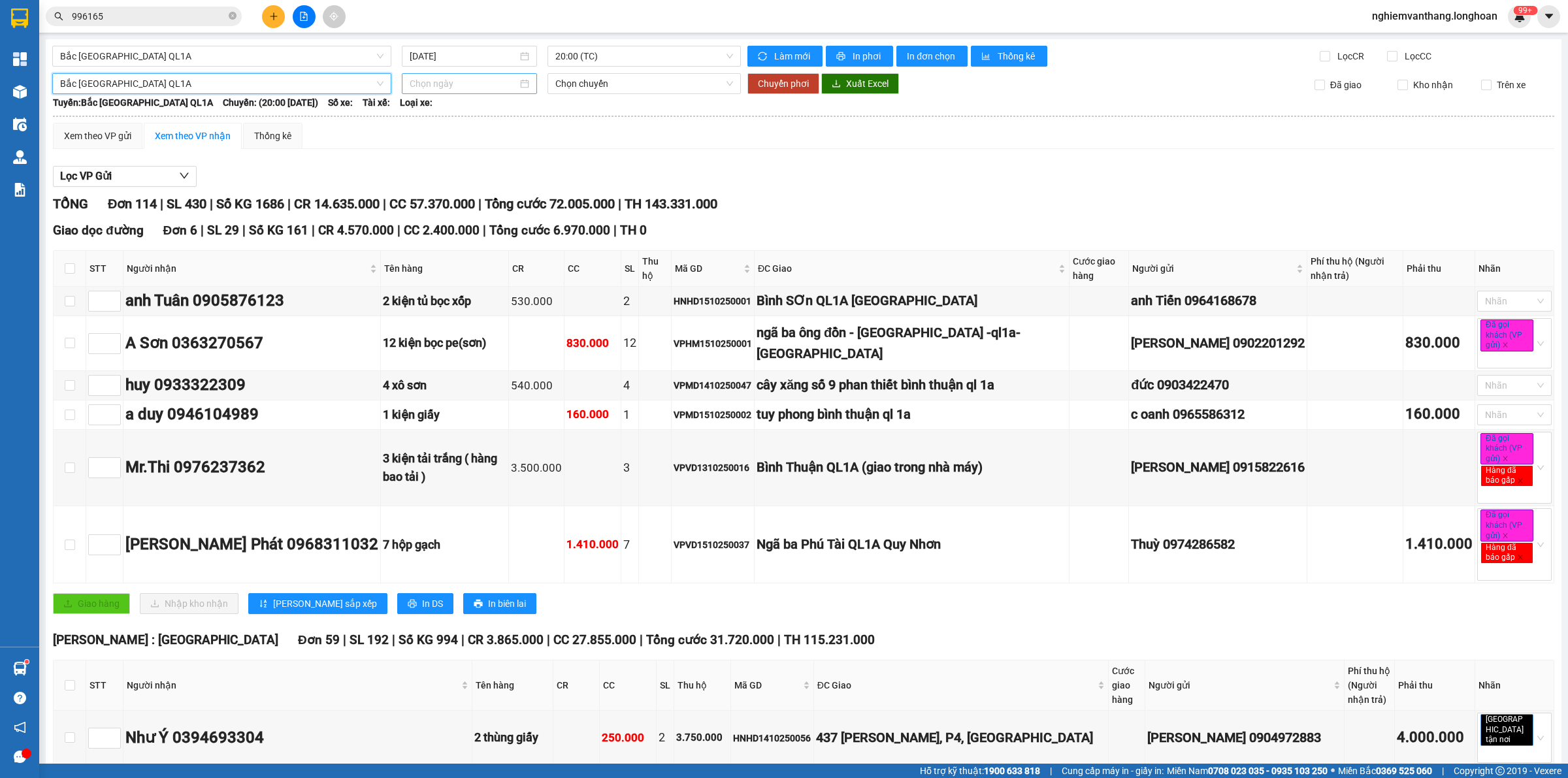
click at [459, 85] on input at bounding box center [463, 84] width 107 height 15
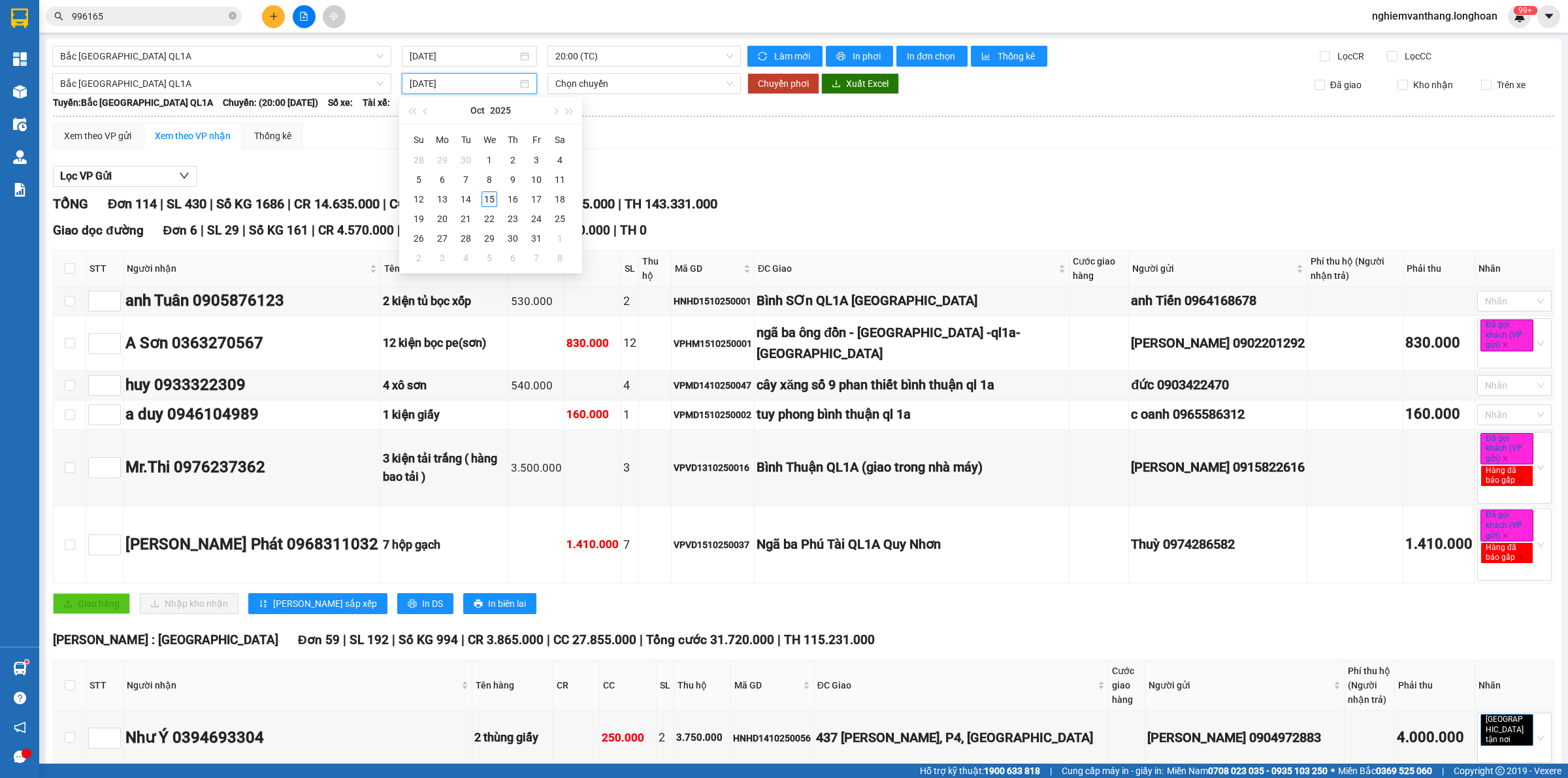
type input "[DATE]"
click at [487, 197] on div "15" at bounding box center [489, 199] width 15 height 15
type input "[DATE]"
click at [609, 92] on span "20:00 (TC)" at bounding box center [644, 83] width 178 height 19
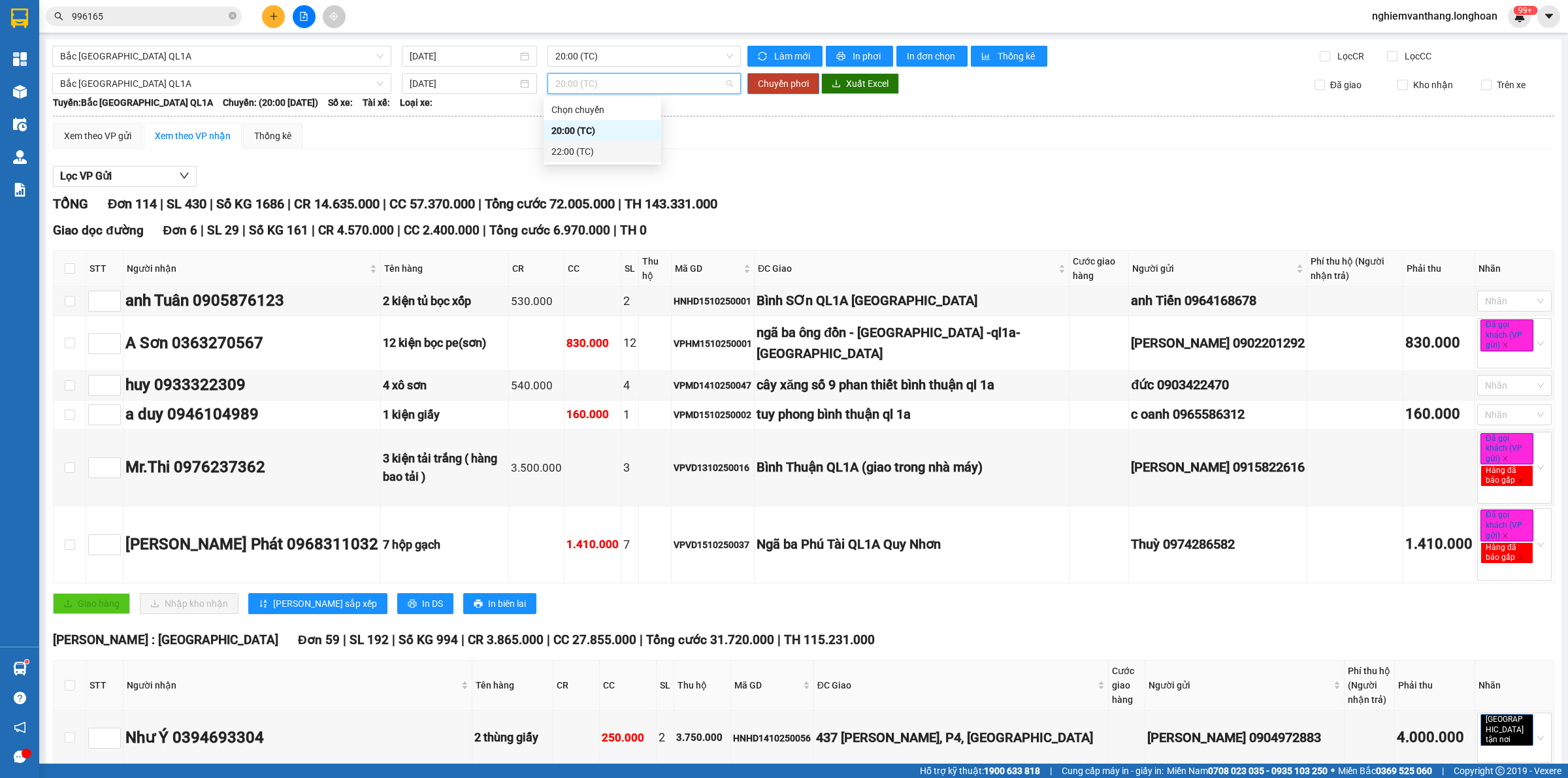
click at [589, 152] on div "22:00 (TC)" at bounding box center [602, 152] width 102 height 15
click at [786, 87] on span "Chuyển phơi" at bounding box center [783, 84] width 51 height 15
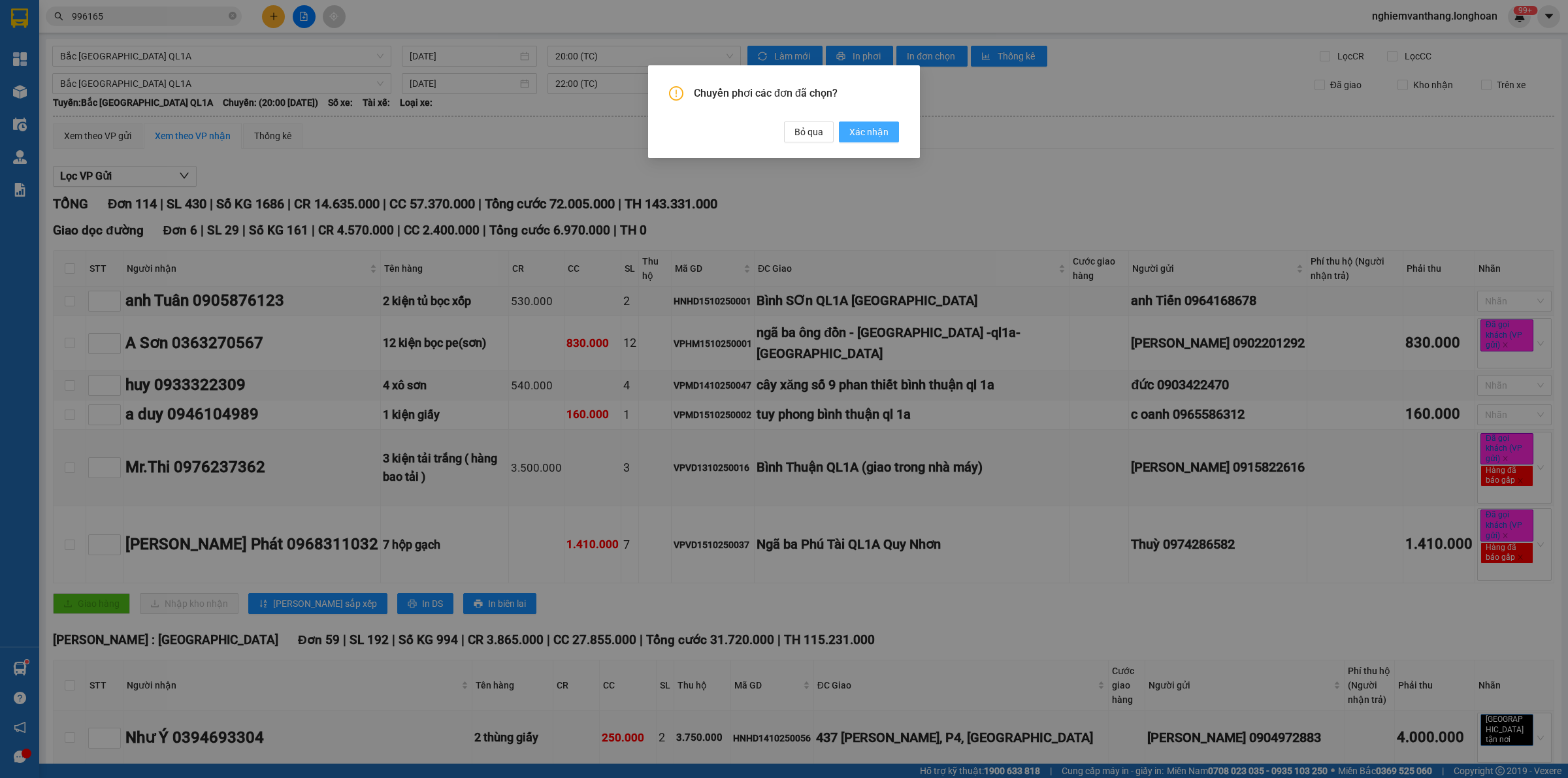
click at [875, 128] on span "Xác nhận" at bounding box center [869, 132] width 40 height 15
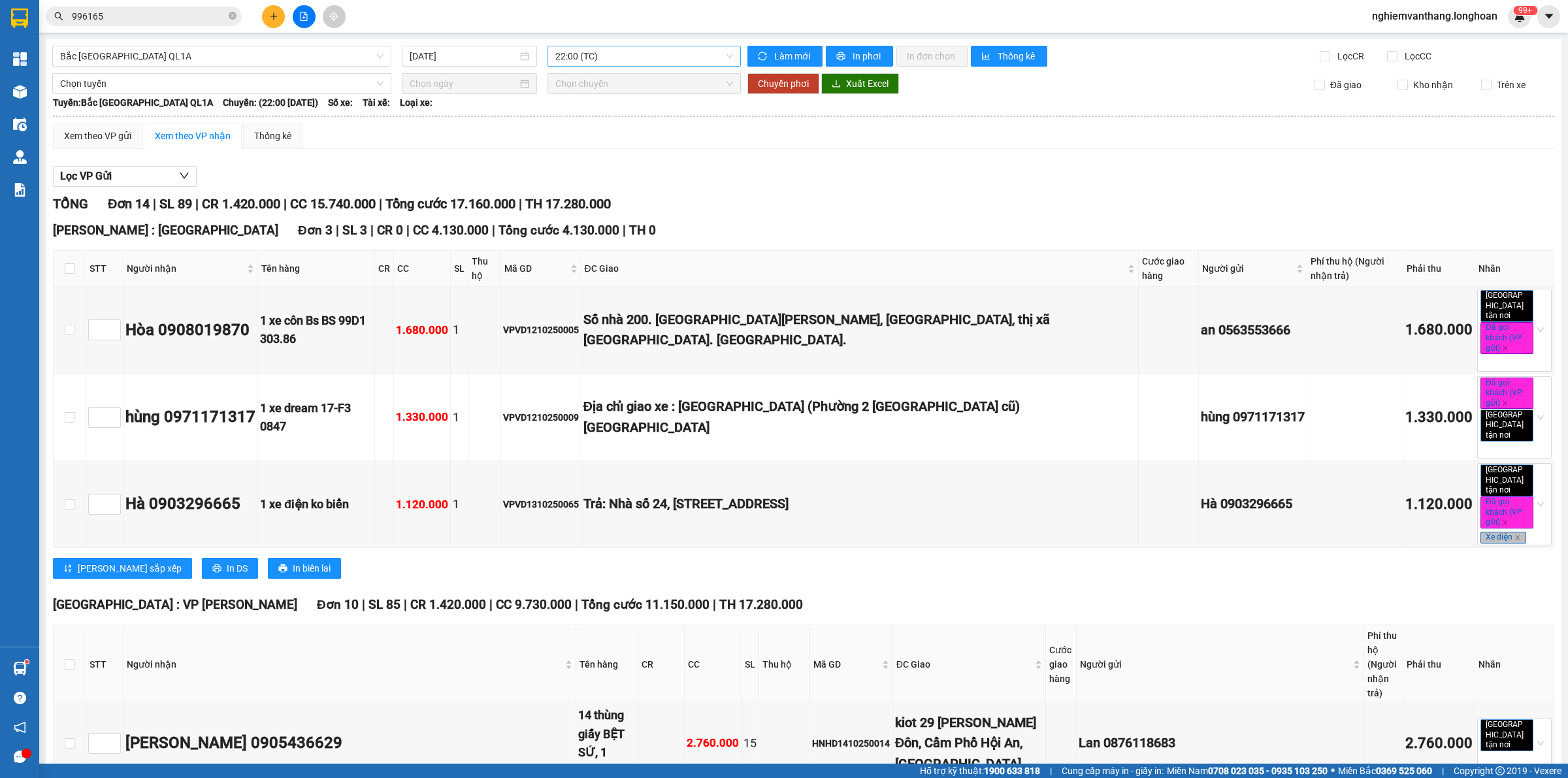
click at [602, 63] on span "22:00 (TC)" at bounding box center [644, 56] width 178 height 19
click at [593, 96] on div "20:00 (TC)" at bounding box center [602, 103] width 102 height 15
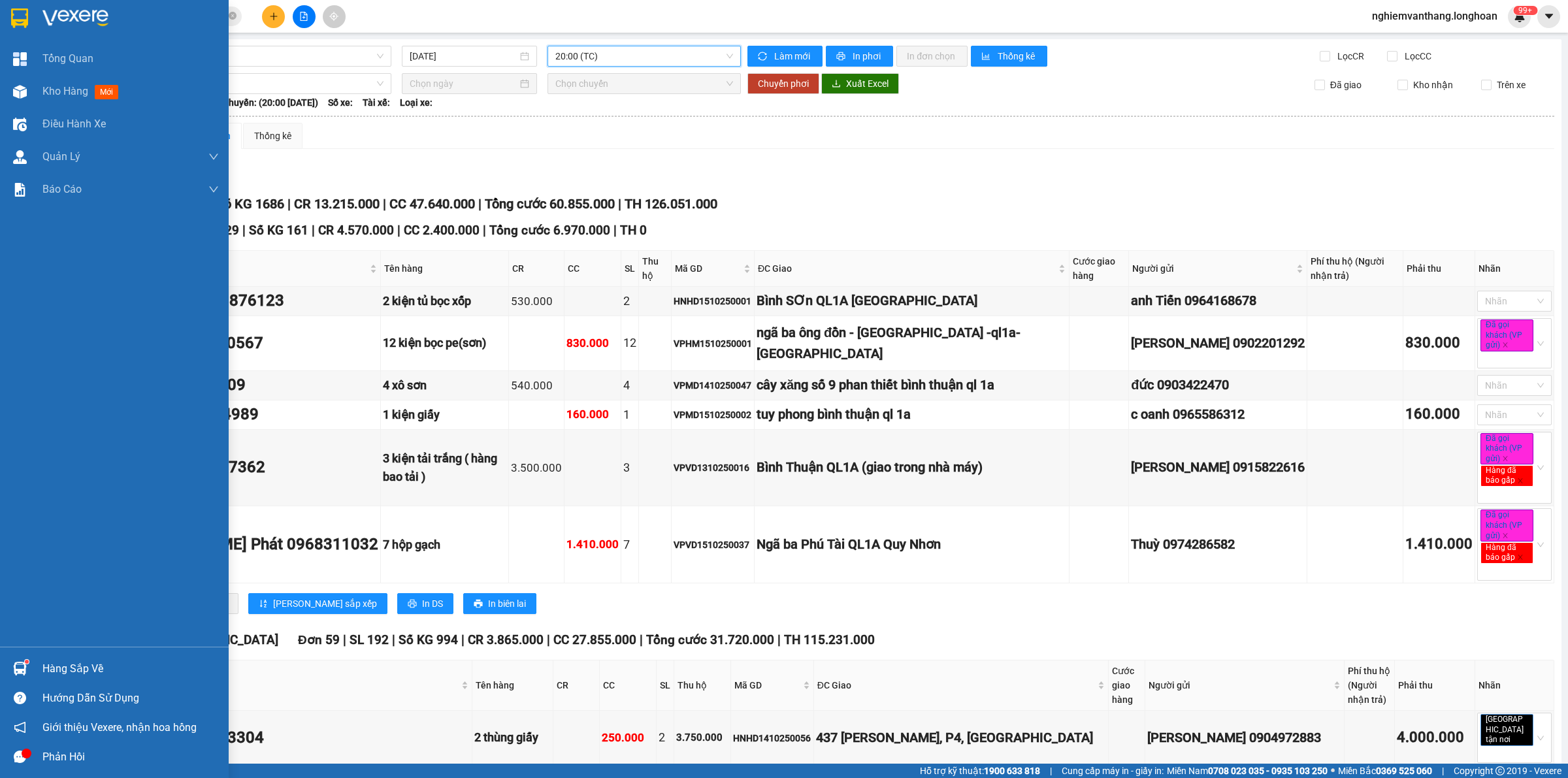
click at [23, 13] on img at bounding box center [19, 19] width 17 height 19
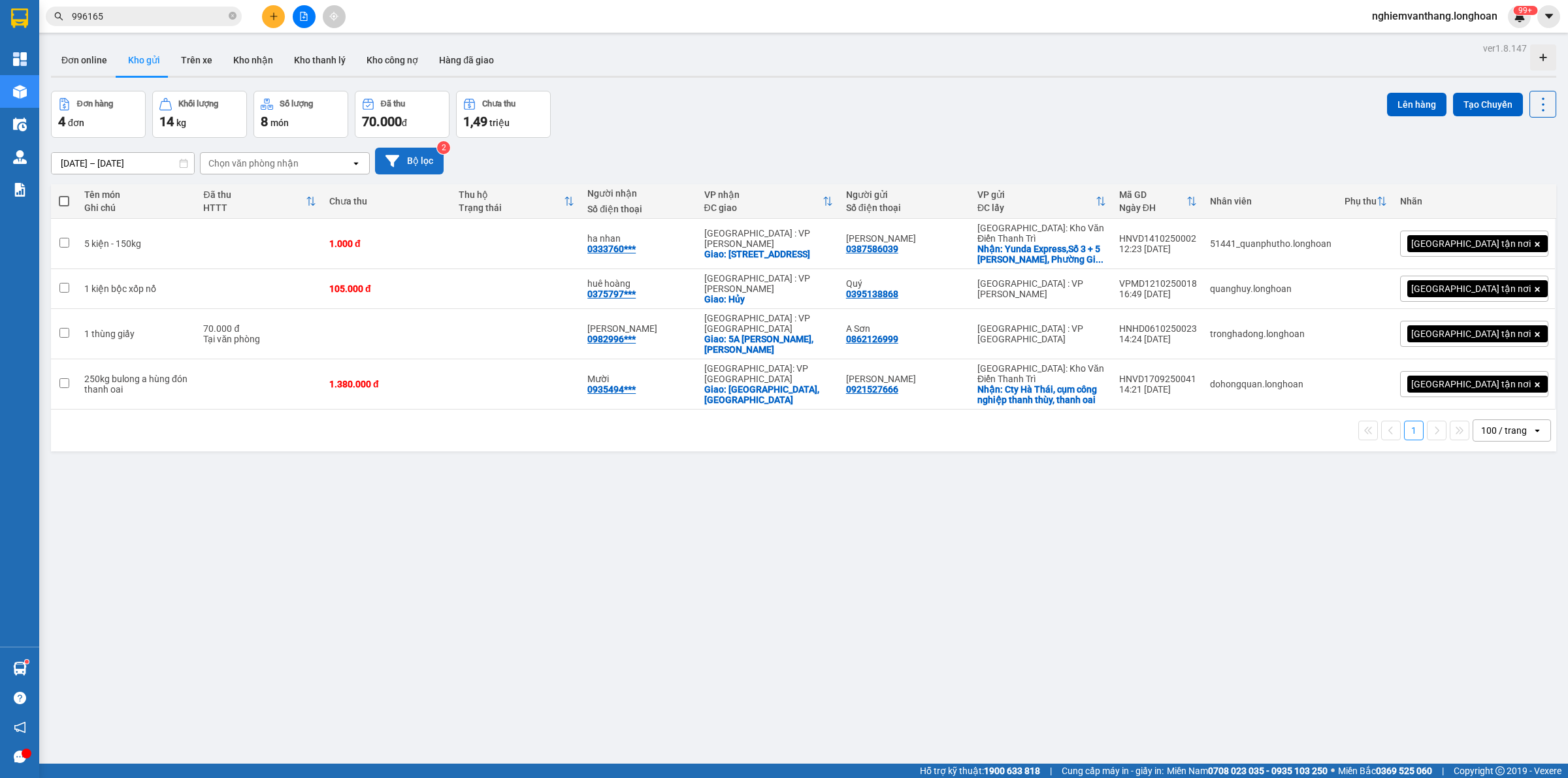
click at [427, 166] on button "Bộ lọc" at bounding box center [409, 161] width 69 height 27
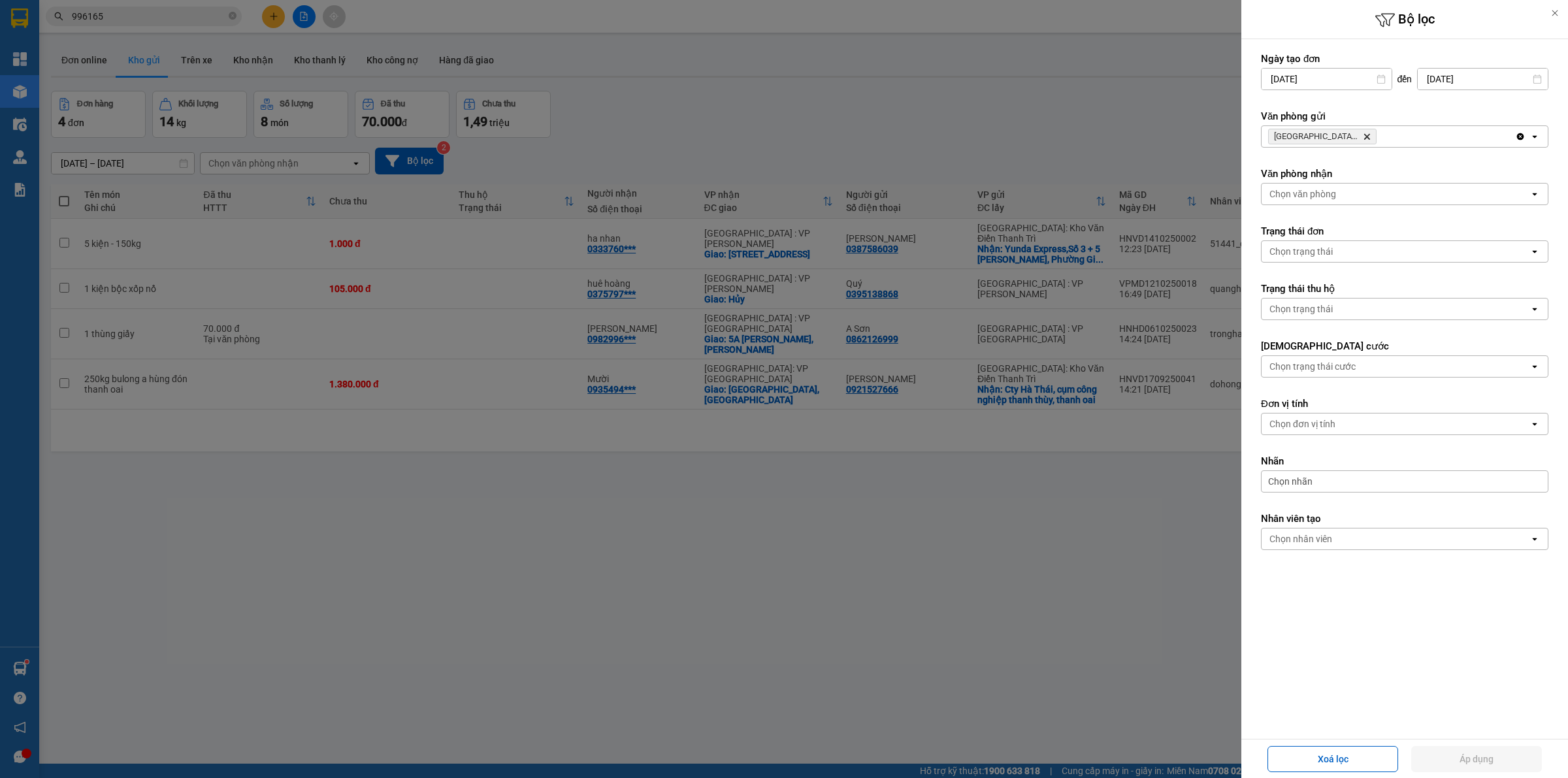
click at [1364, 134] on icon "Delete" at bounding box center [1367, 137] width 8 height 8
click at [1364, 134] on div "Chọn văn phòng" at bounding box center [1395, 137] width 268 height 21
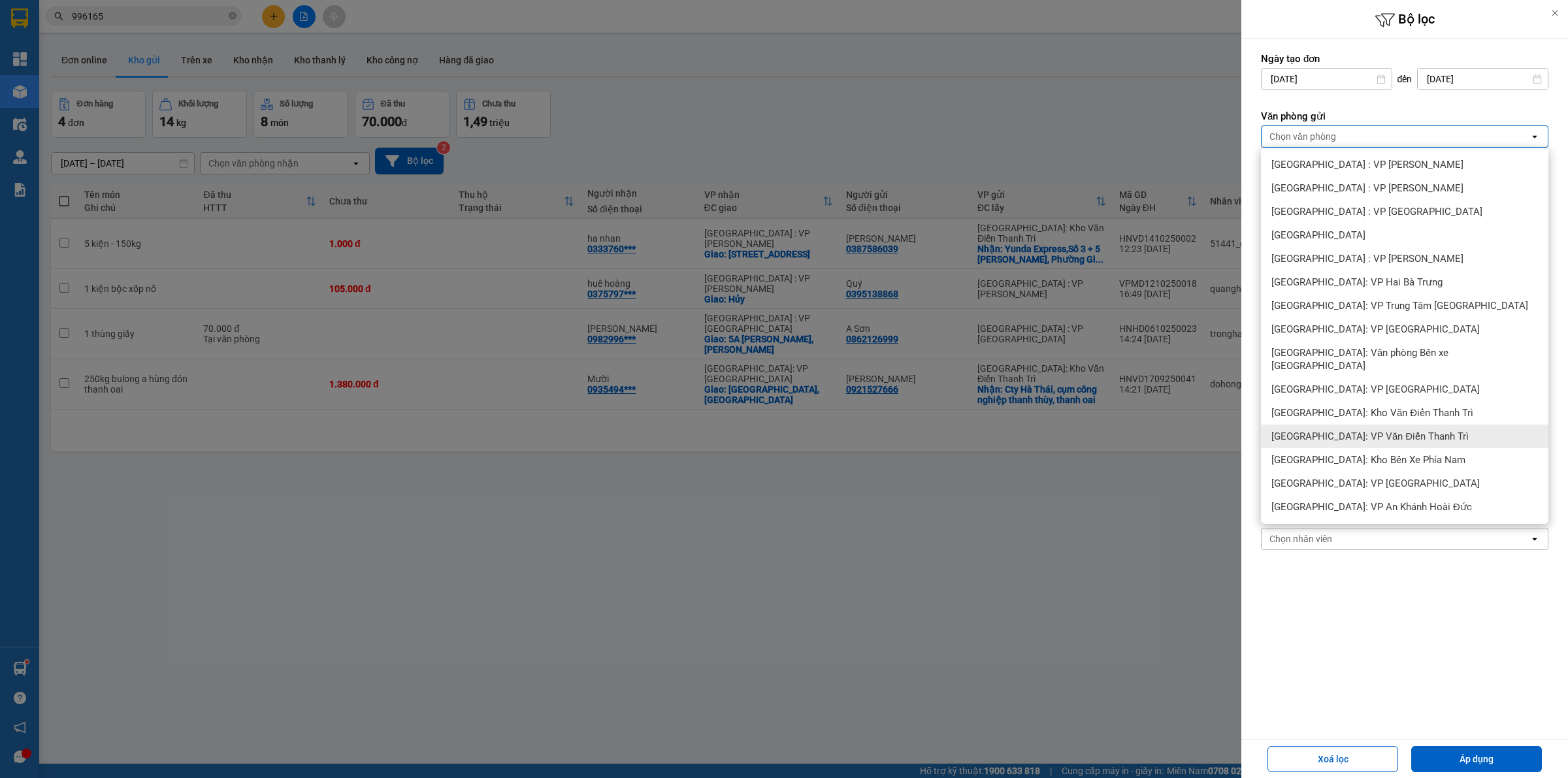
click at [1348, 430] on span "[GEOGRAPHIC_DATA]: VP Văn Điển Thanh Trì" at bounding box center [1370, 436] width 197 height 13
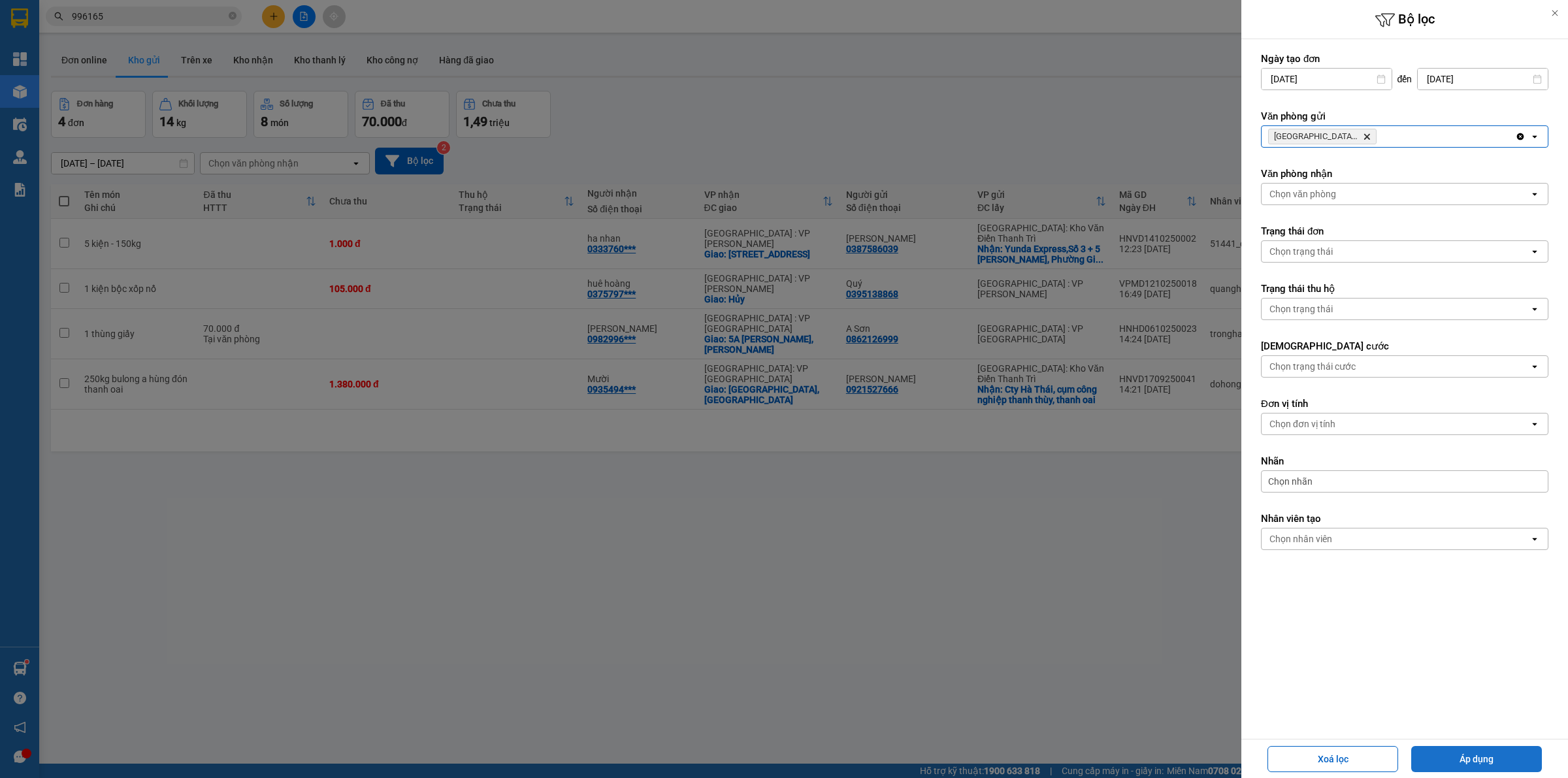
click at [1457, 761] on button "Áp dụng" at bounding box center [1477, 759] width 131 height 26
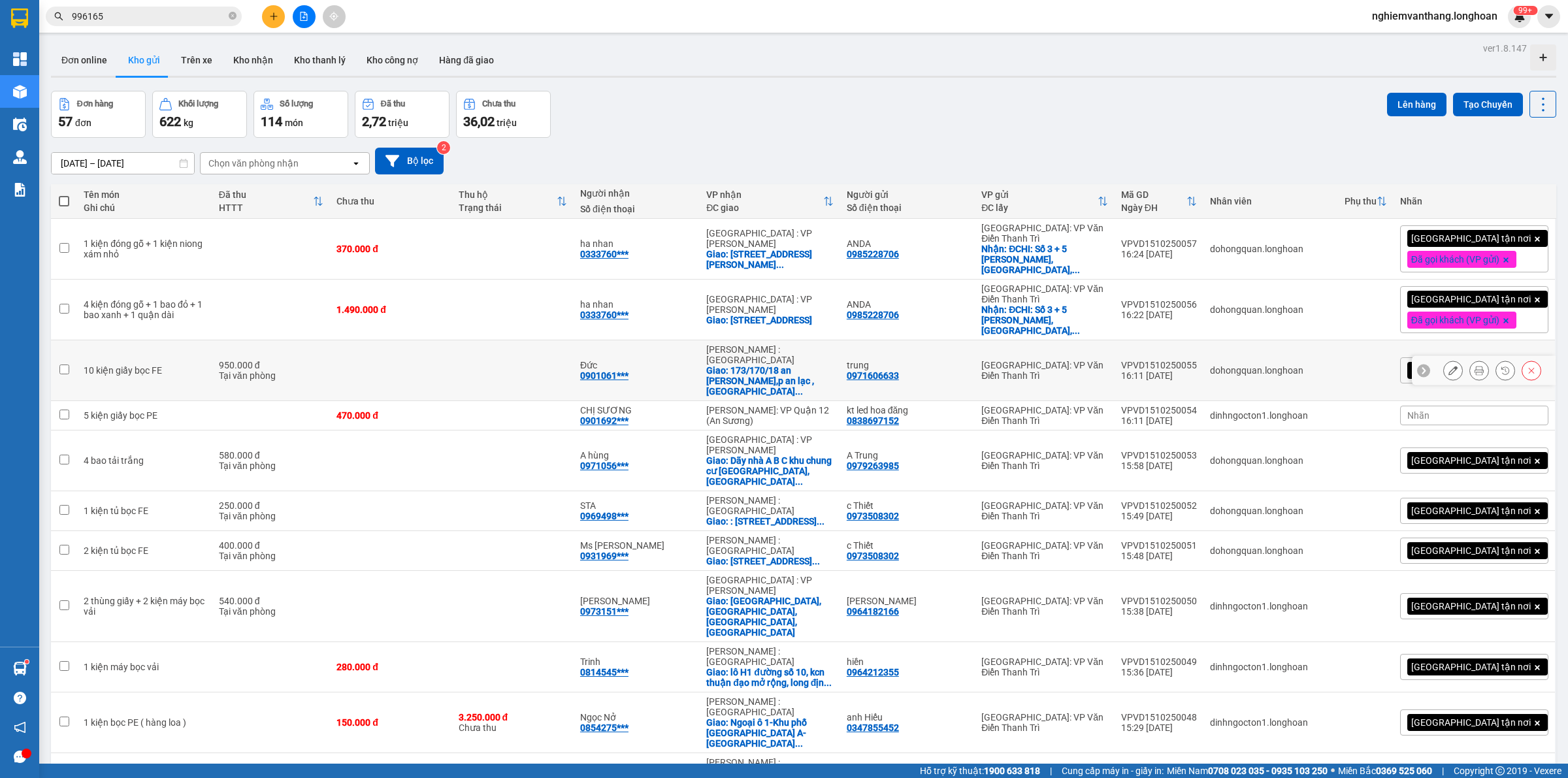
click at [322, 360] on div "950.000 đ" at bounding box center [272, 364] width 105 height 11
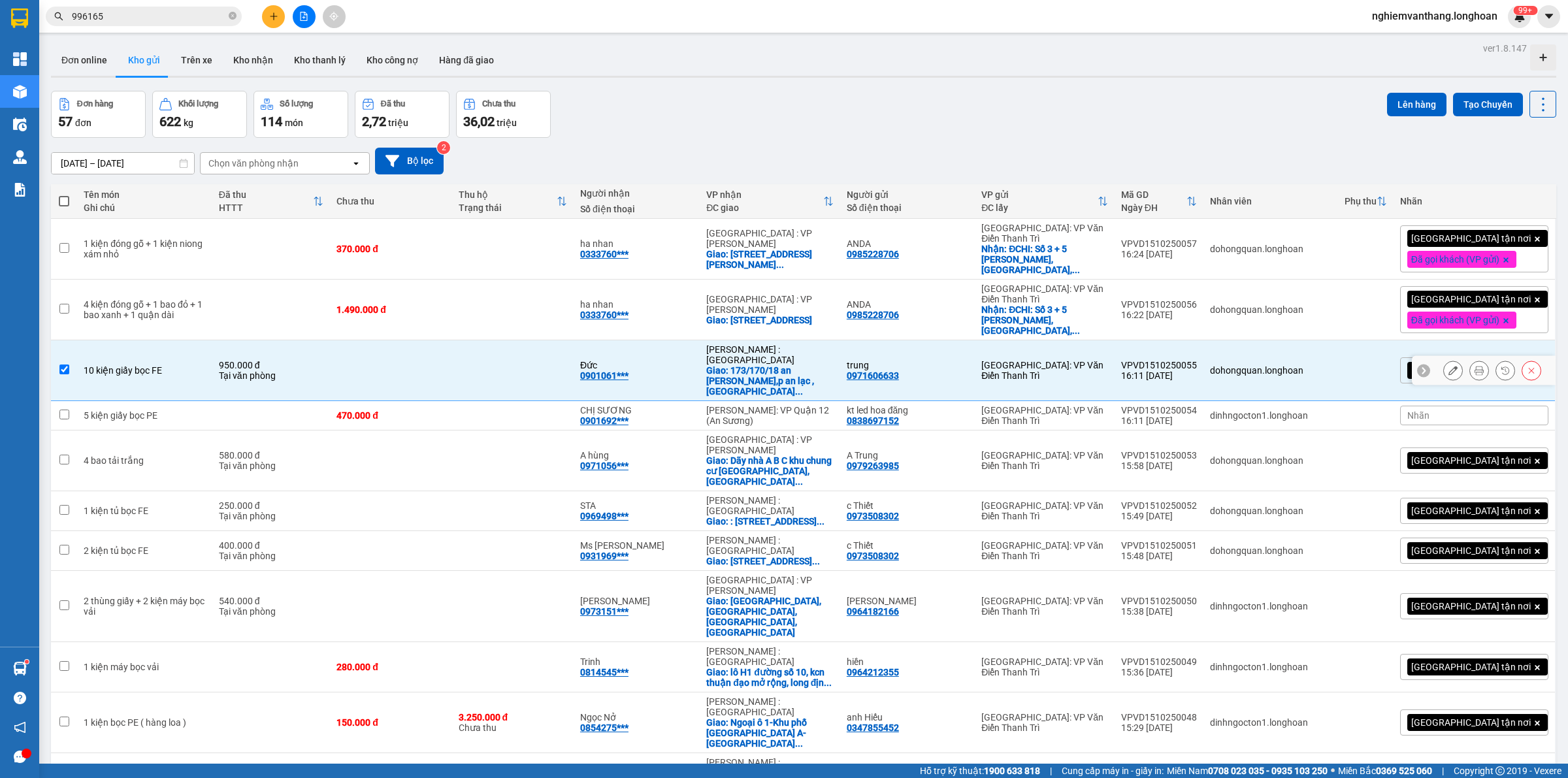
click at [289, 367] on td "950.000 đ Tại văn phòng" at bounding box center [272, 370] width 118 height 61
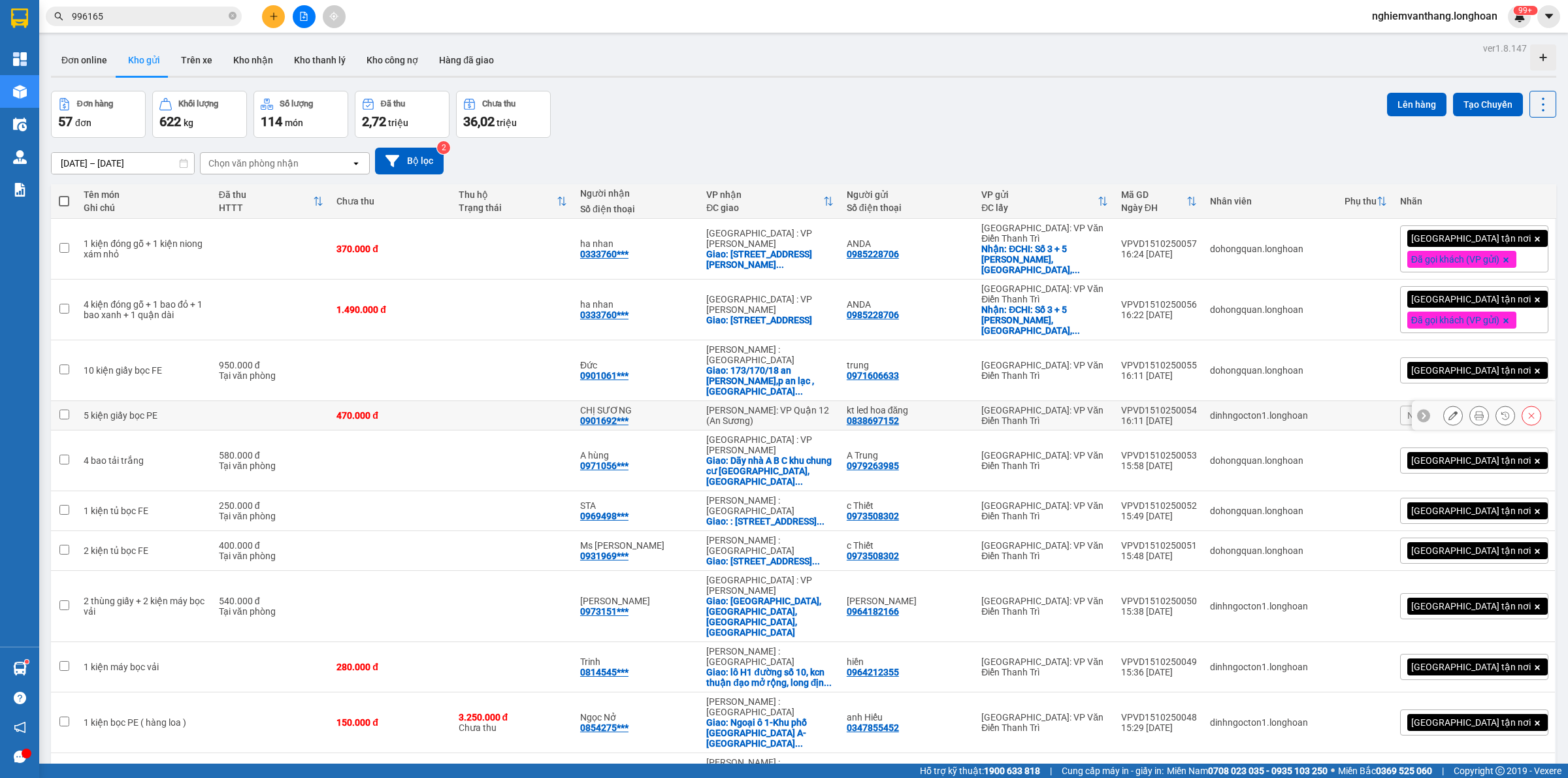
click at [268, 370] on div "Tại văn phòng" at bounding box center [272, 375] width 105 height 11
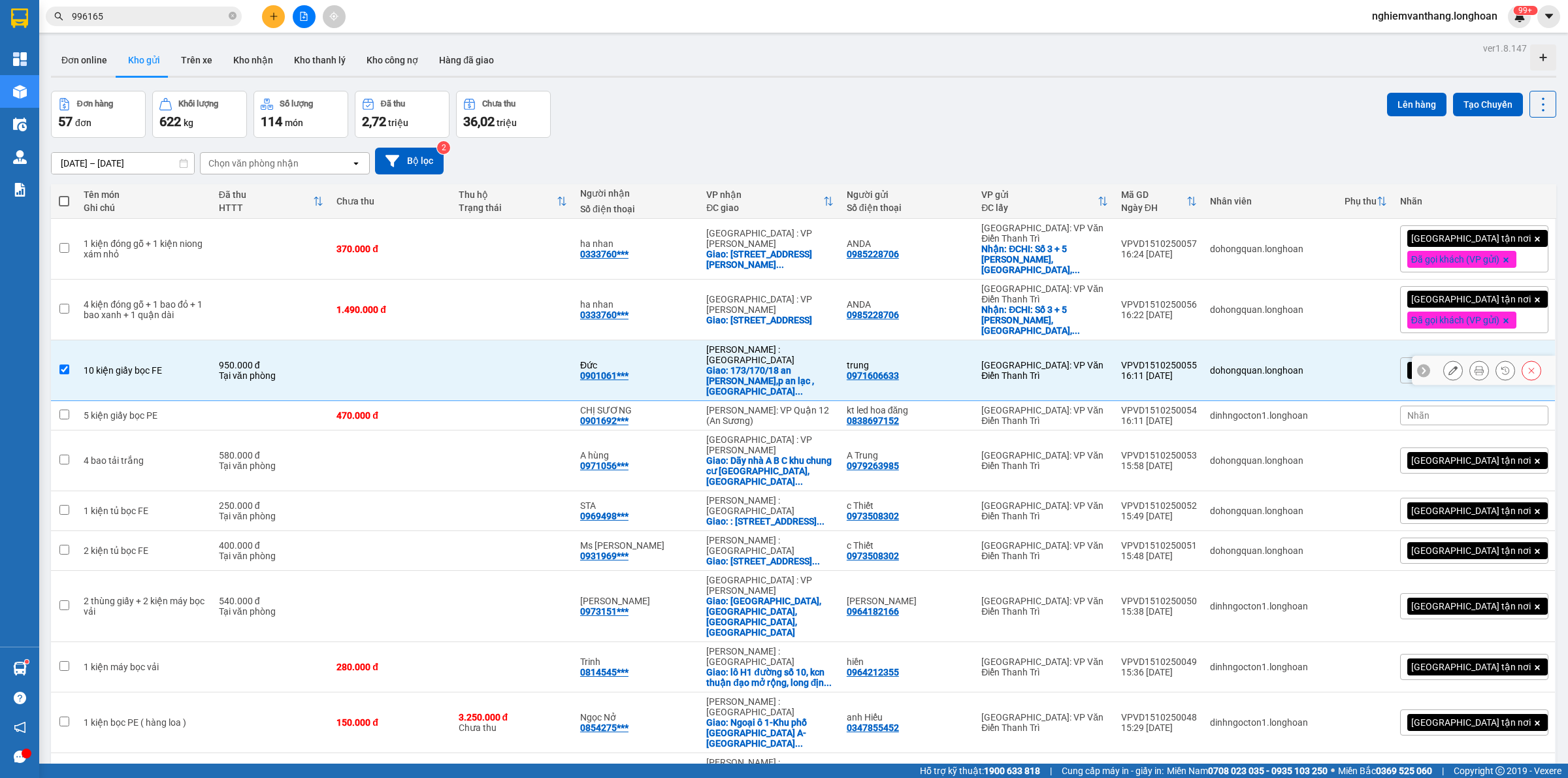
checkbox input "true"
click at [261, 401] on td at bounding box center [272, 415] width 118 height 29
checkbox input "true"
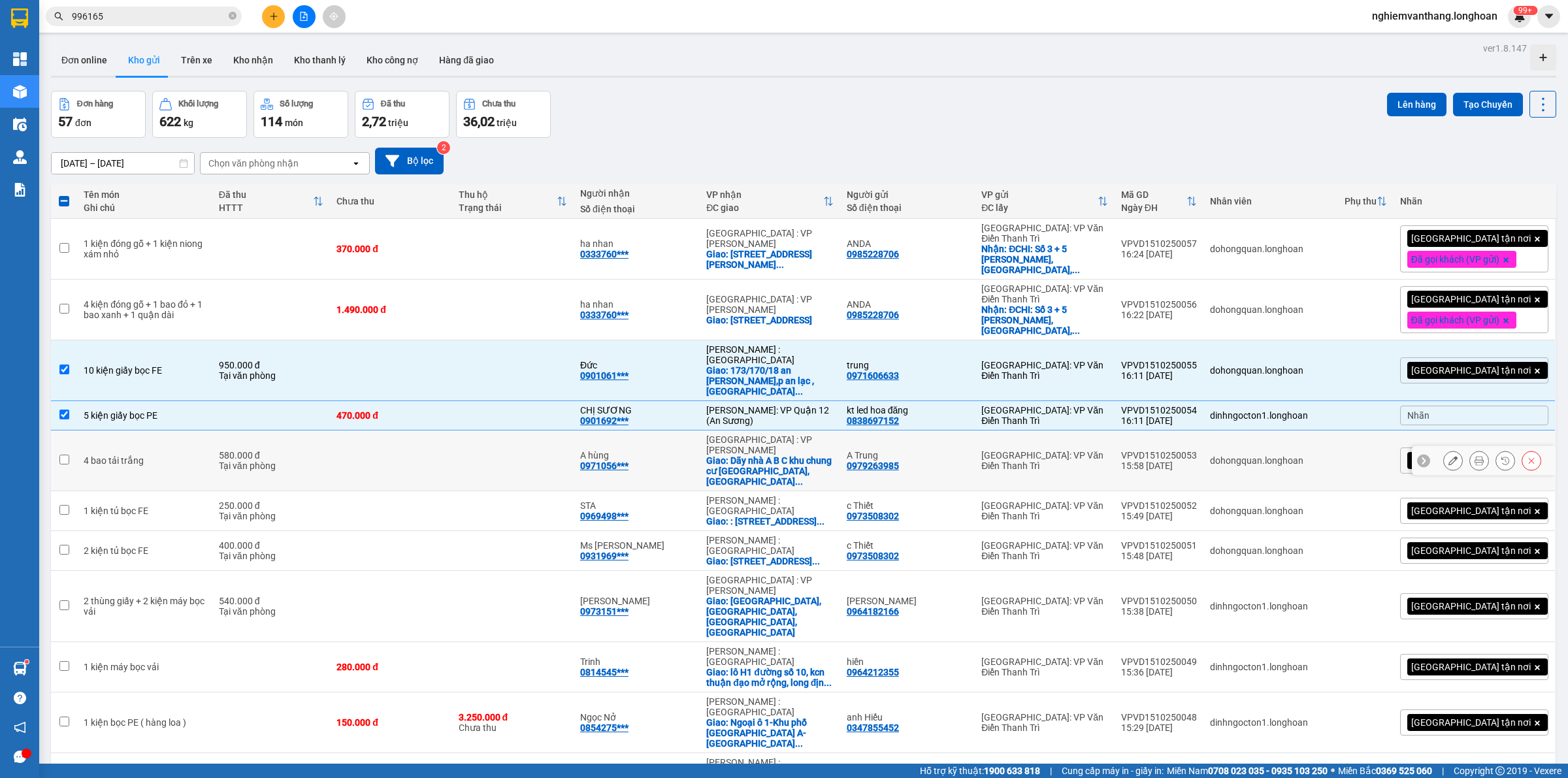
drag, startPoint x: 259, startPoint y: 423, endPoint x: 263, endPoint y: 417, distance: 7.2
click at [259, 460] on div "Tại văn phòng" at bounding box center [272, 465] width 105 height 11
checkbox input "true"
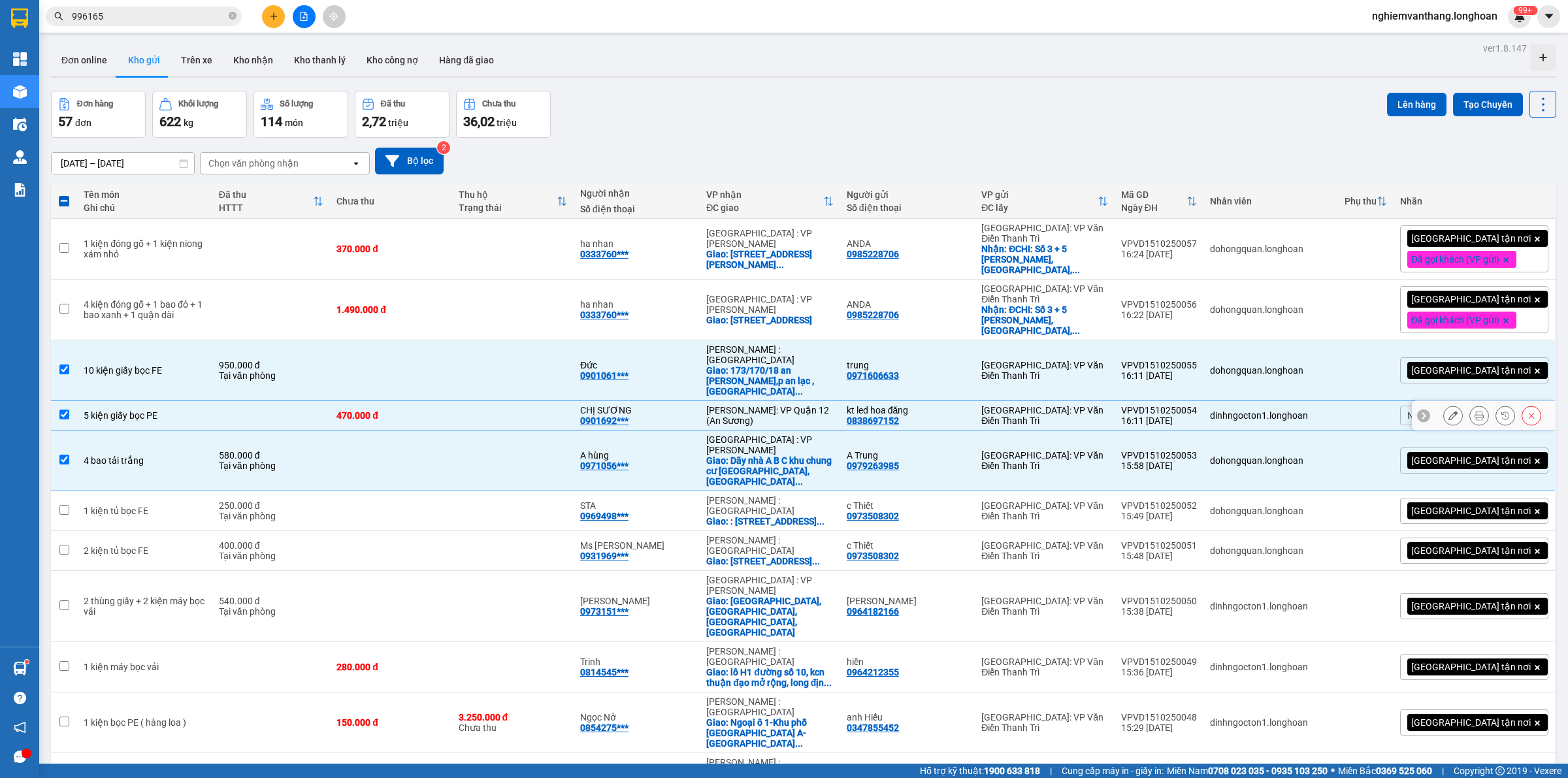
scroll to position [82, 0]
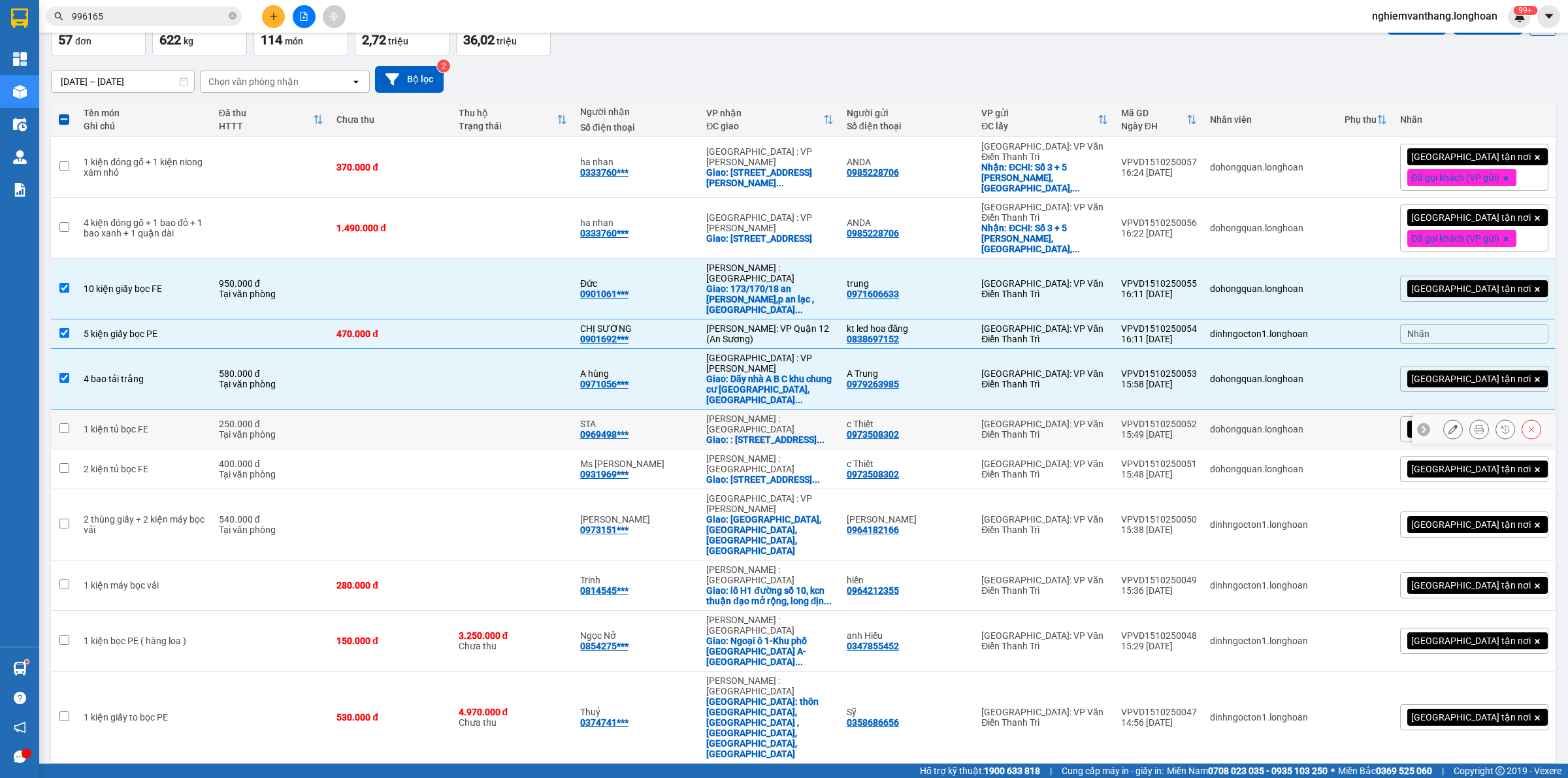
click at [315, 429] on div "Tại văn phòng" at bounding box center [272, 434] width 105 height 11
checkbox input "true"
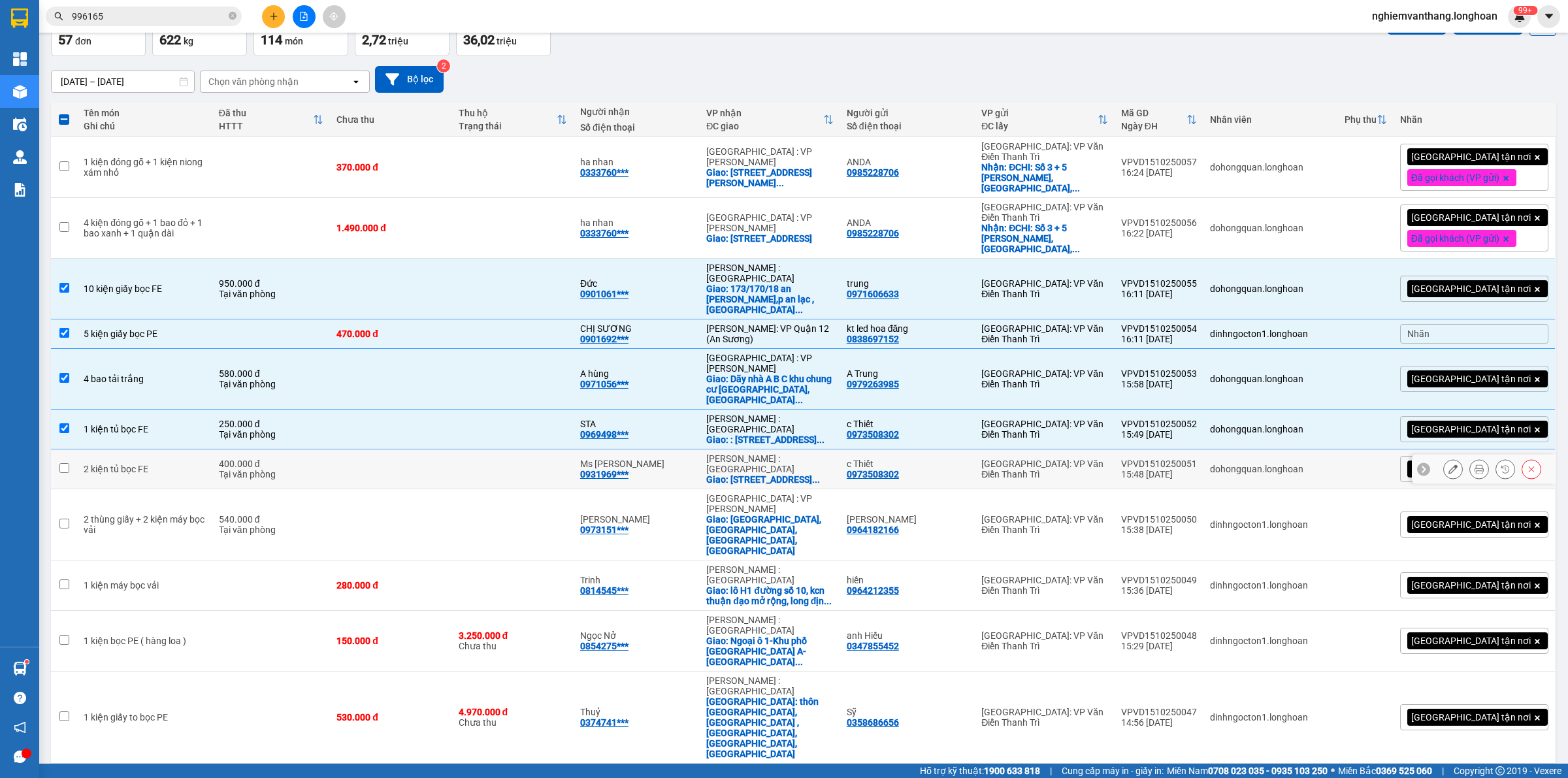
click at [309, 458] on div "400.000 đ" at bounding box center [272, 463] width 105 height 11
checkbox input "true"
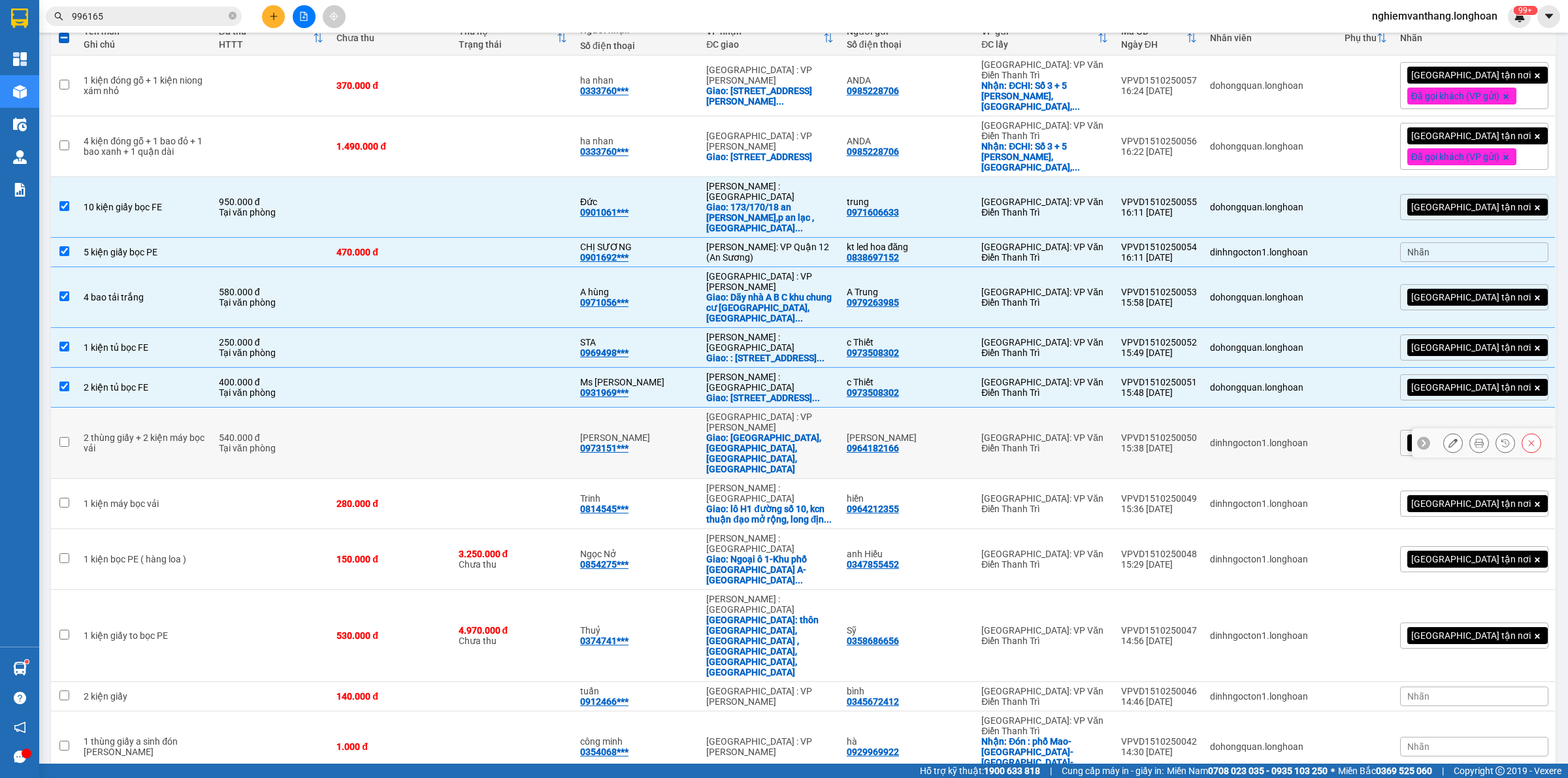
scroll to position [245, 0]
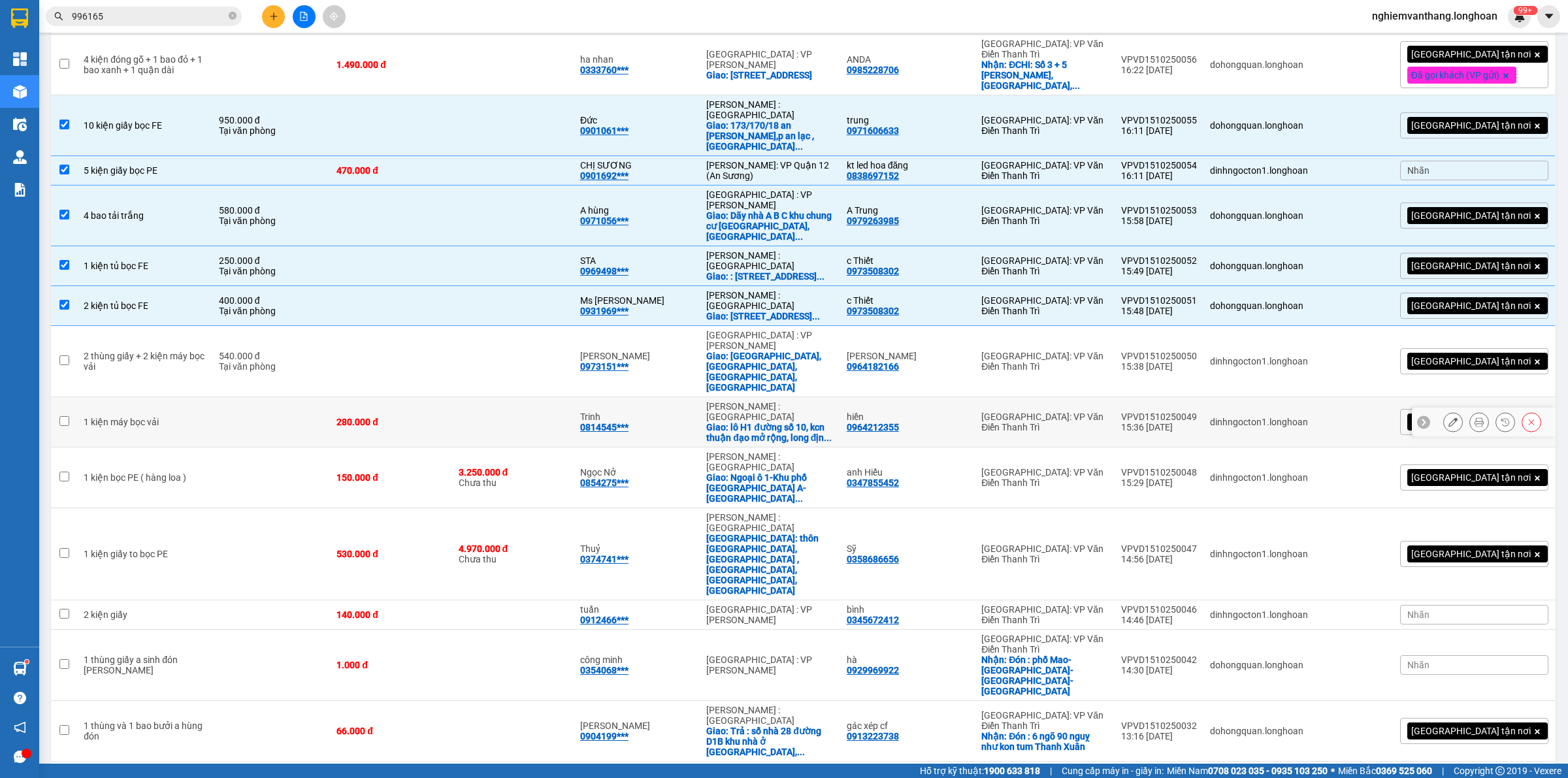
click at [452, 397] on td "280.000 đ" at bounding box center [390, 423] width 121 height 50
checkbox input "true"
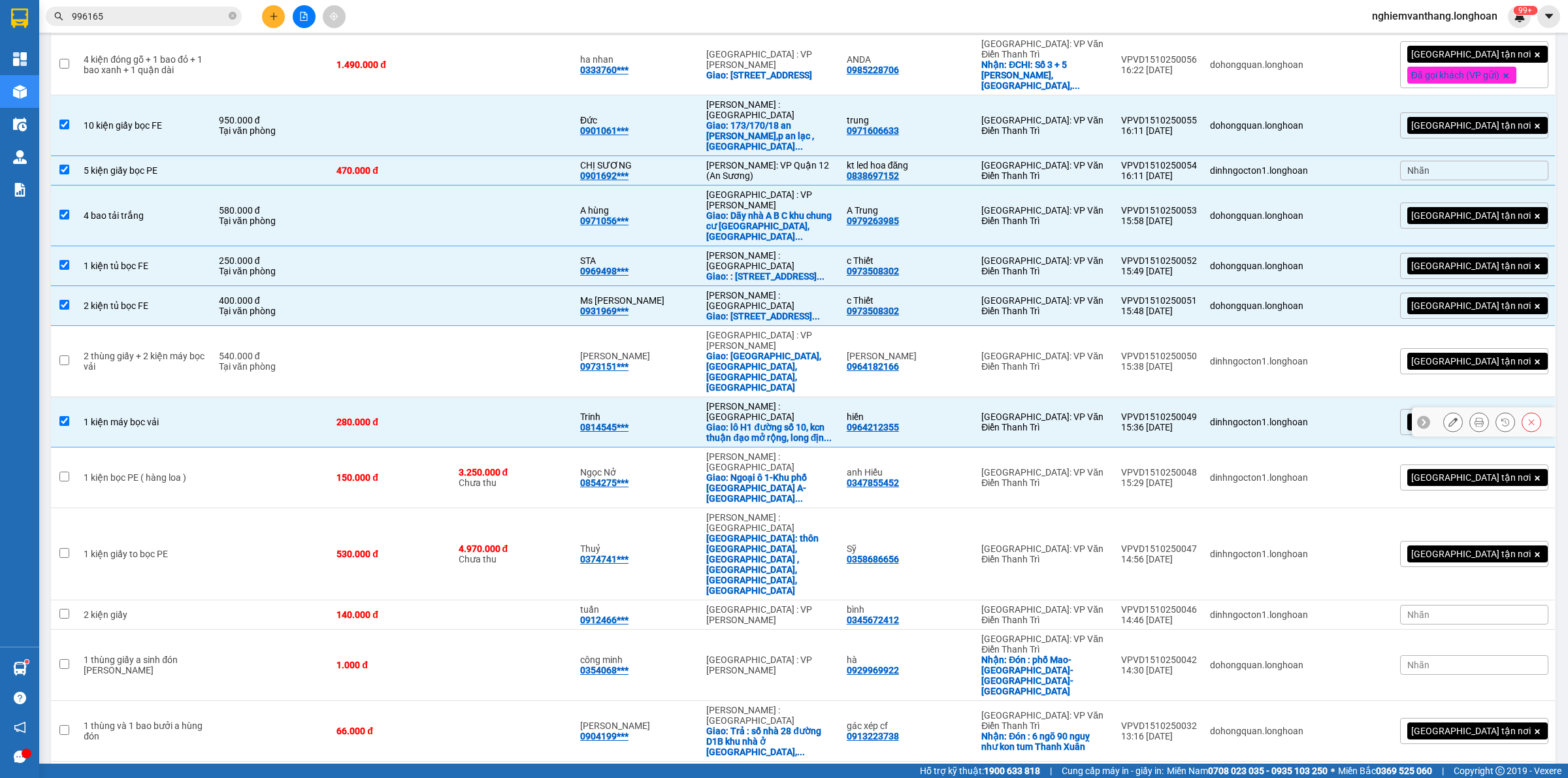
scroll to position [326, 0]
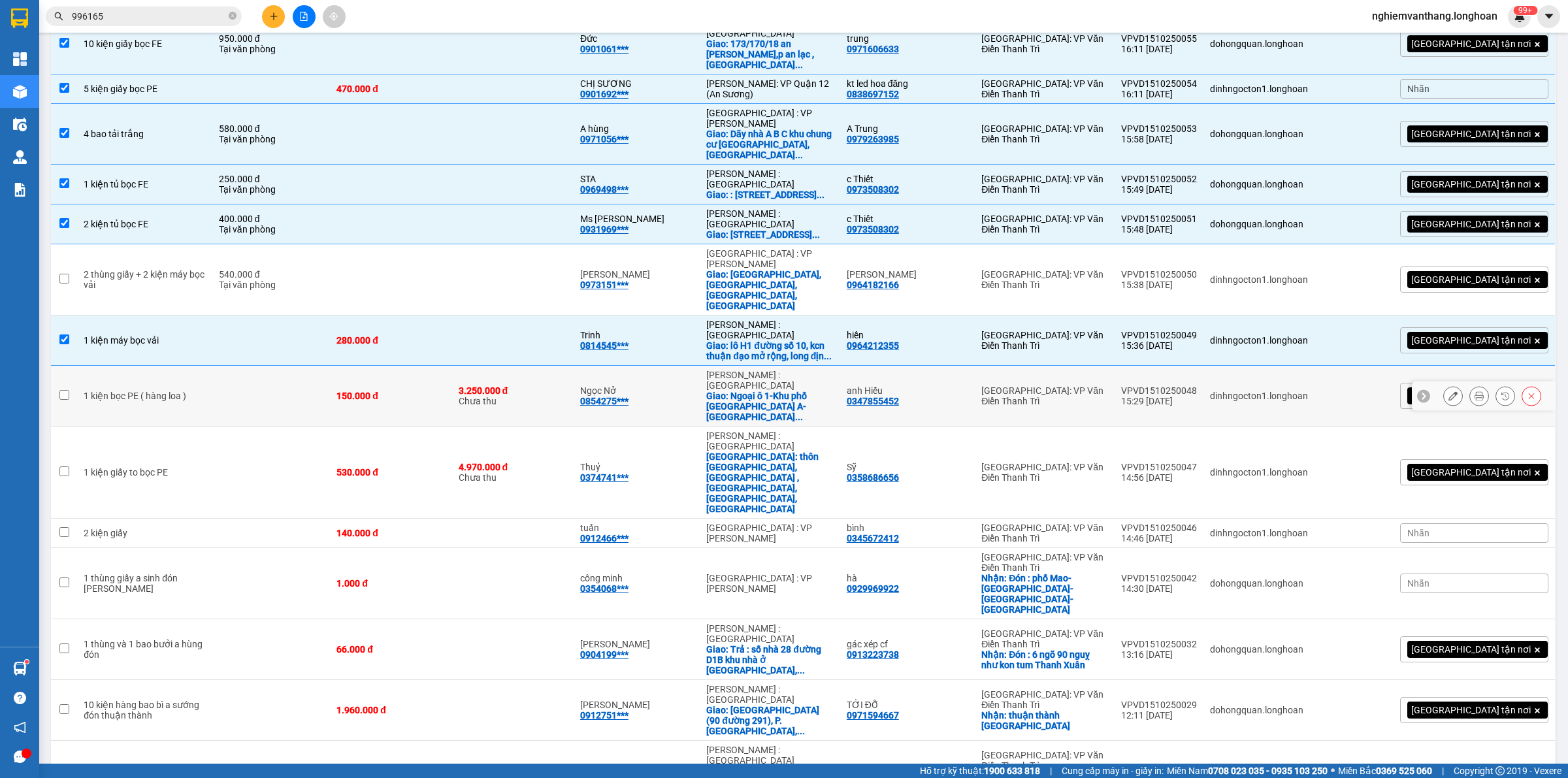
click at [217, 366] on td at bounding box center [272, 396] width 118 height 61
checkbox input "true"
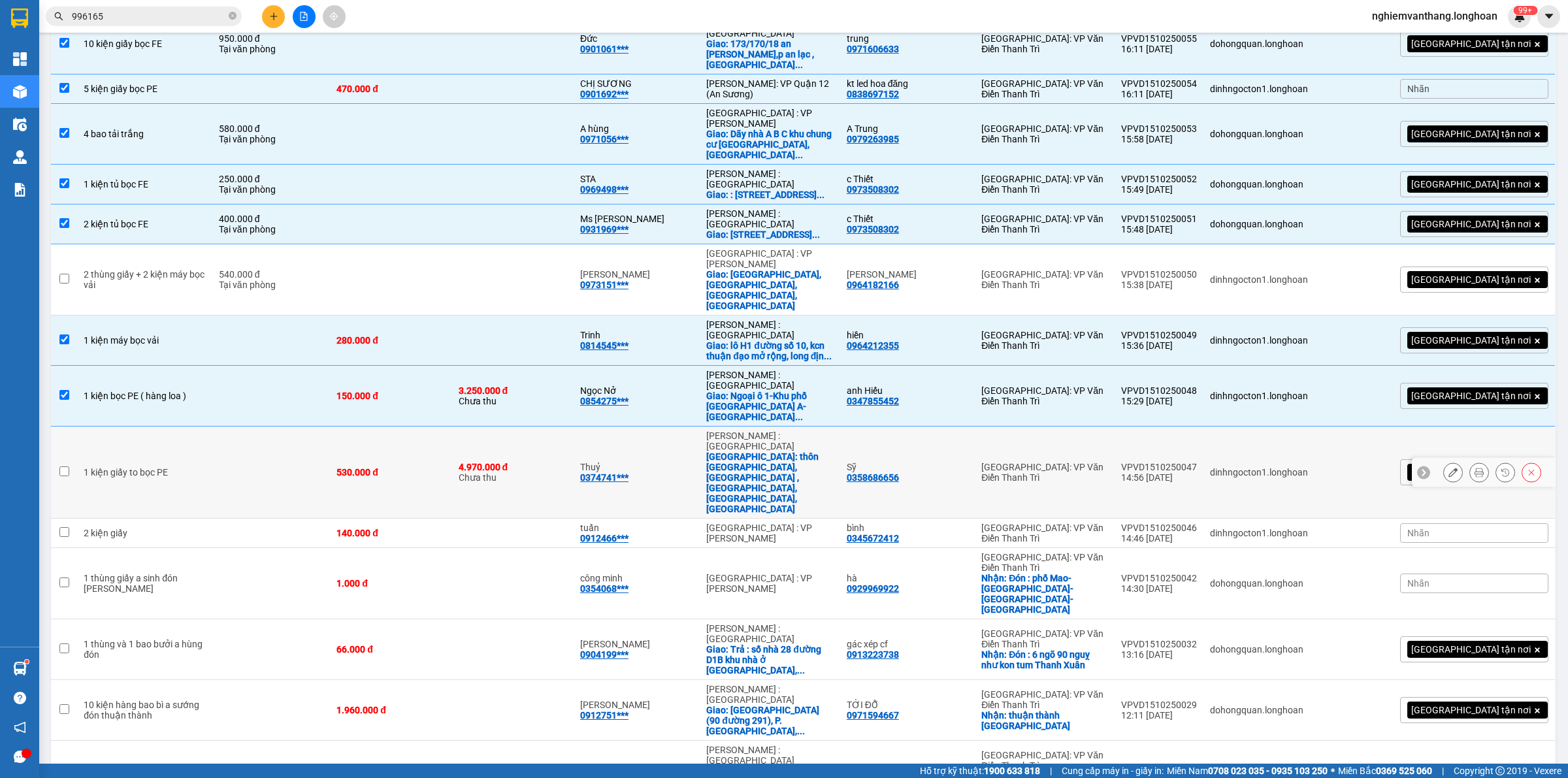
click at [213, 427] on td at bounding box center [272, 473] width 118 height 92
checkbox input "true"
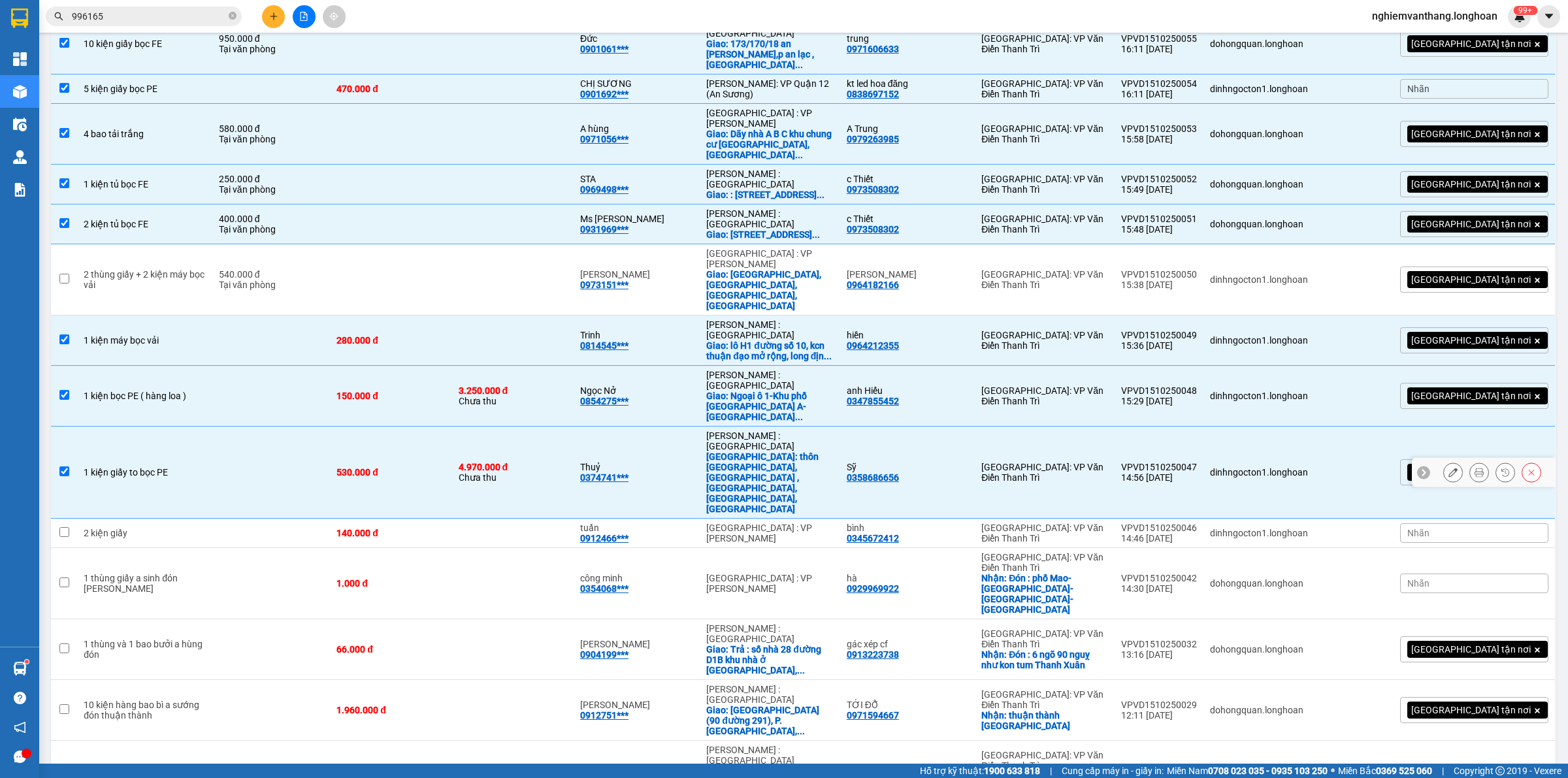
scroll to position [408, 0]
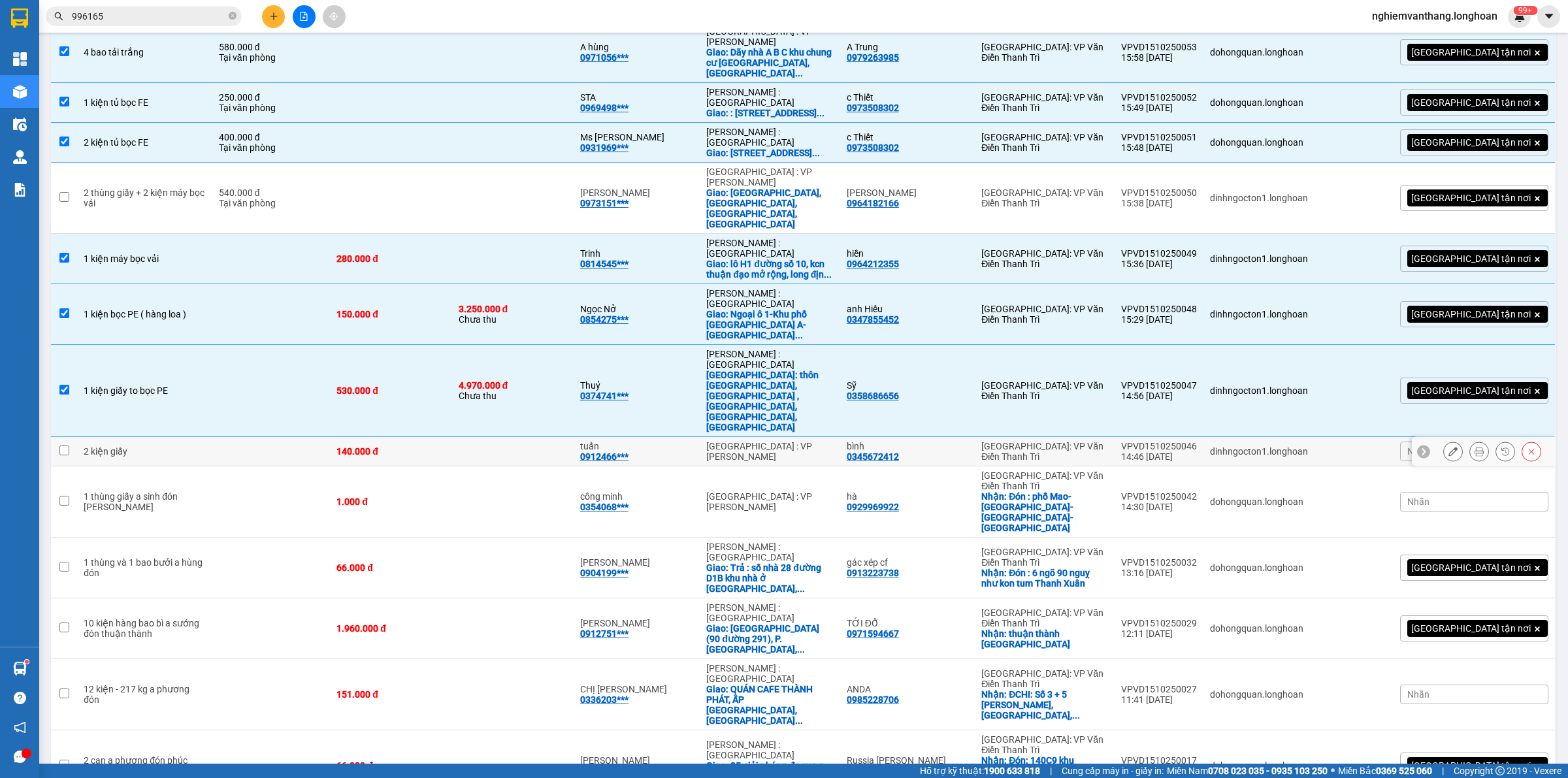
click at [255, 437] on td at bounding box center [272, 452] width 118 height 29
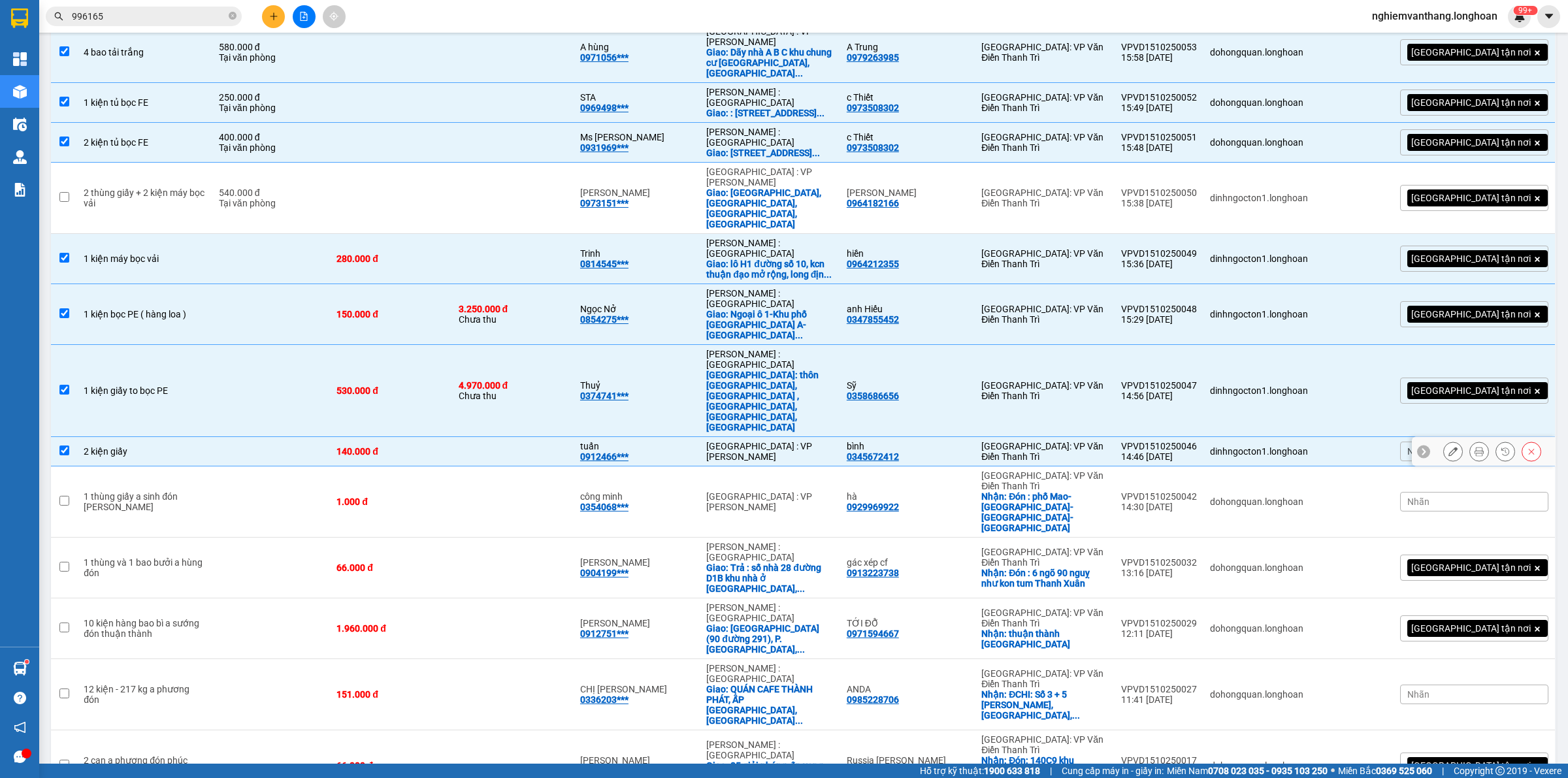
click at [255, 437] on td at bounding box center [272, 452] width 118 height 29
checkbox input "false"
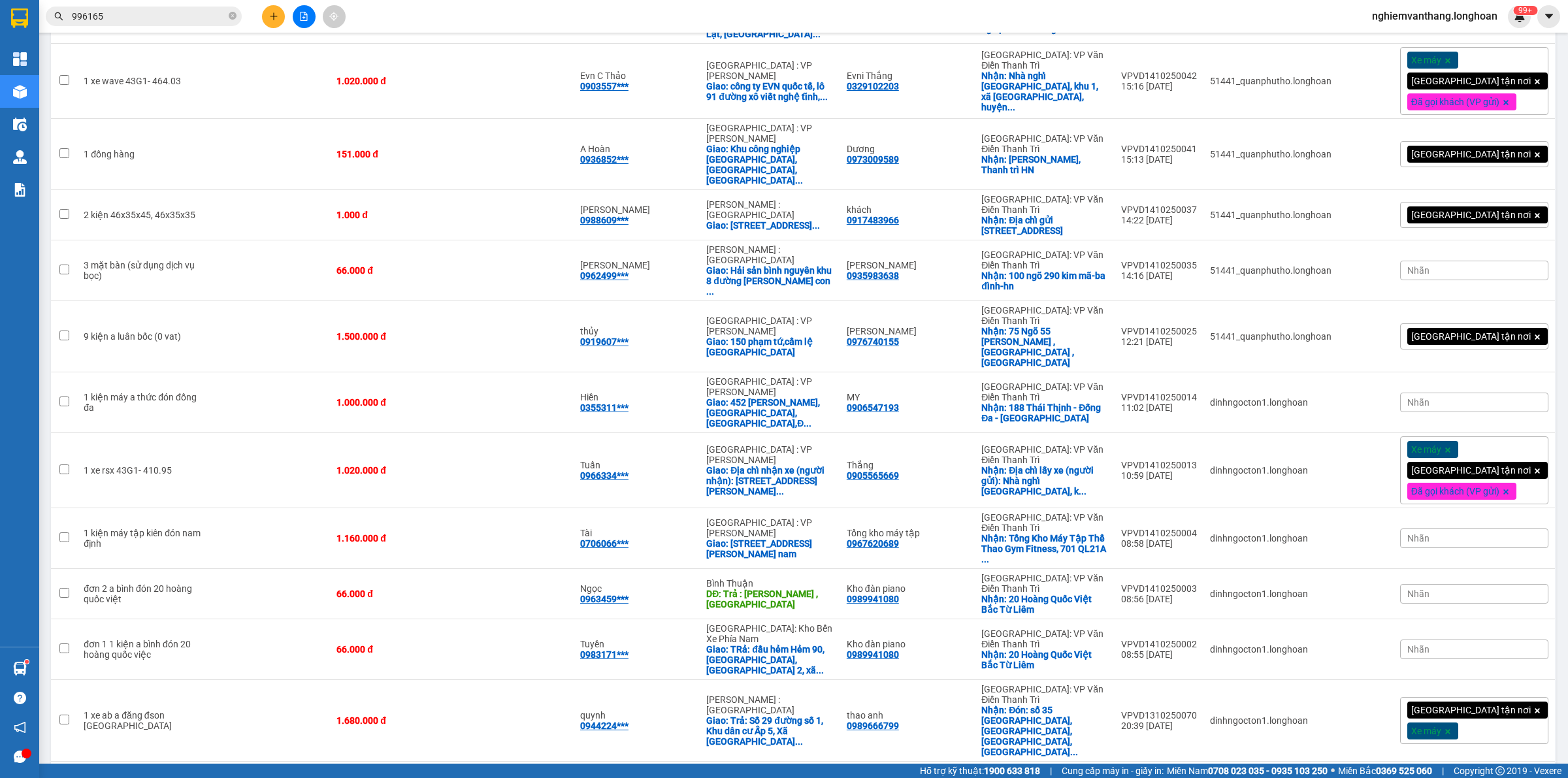
scroll to position [2226, 0]
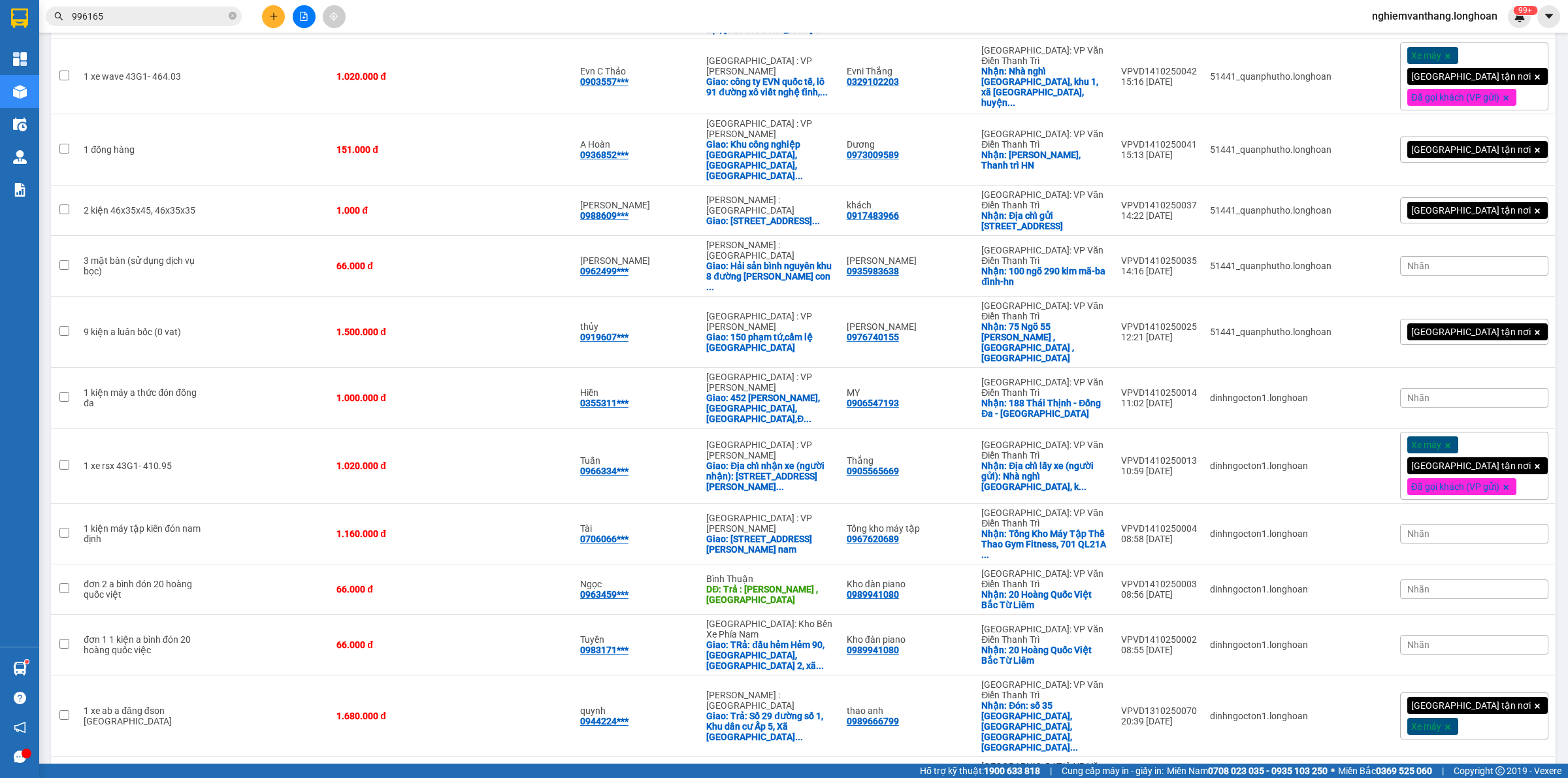
checkbox input "true"
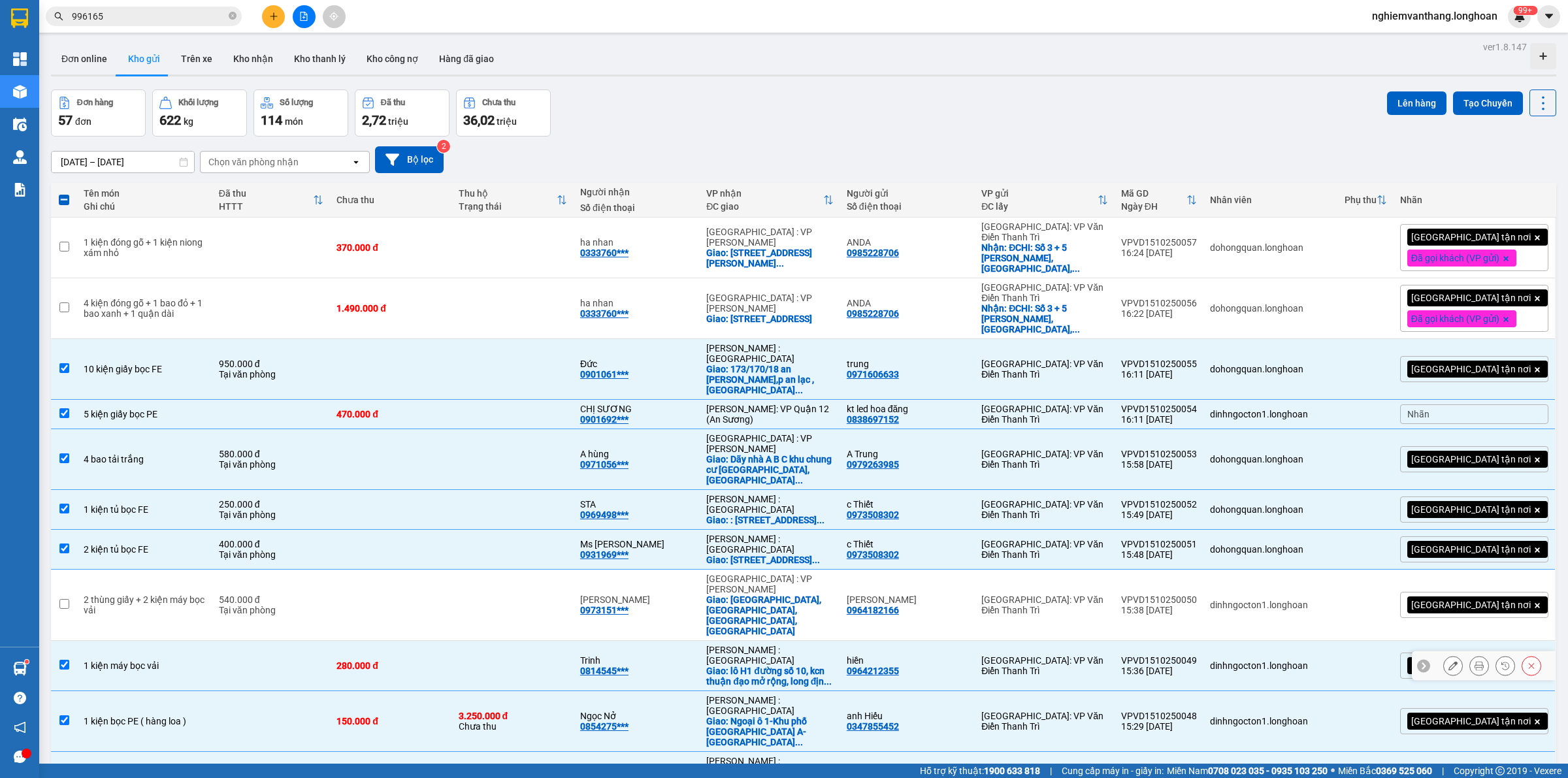
scroll to position [0, 0]
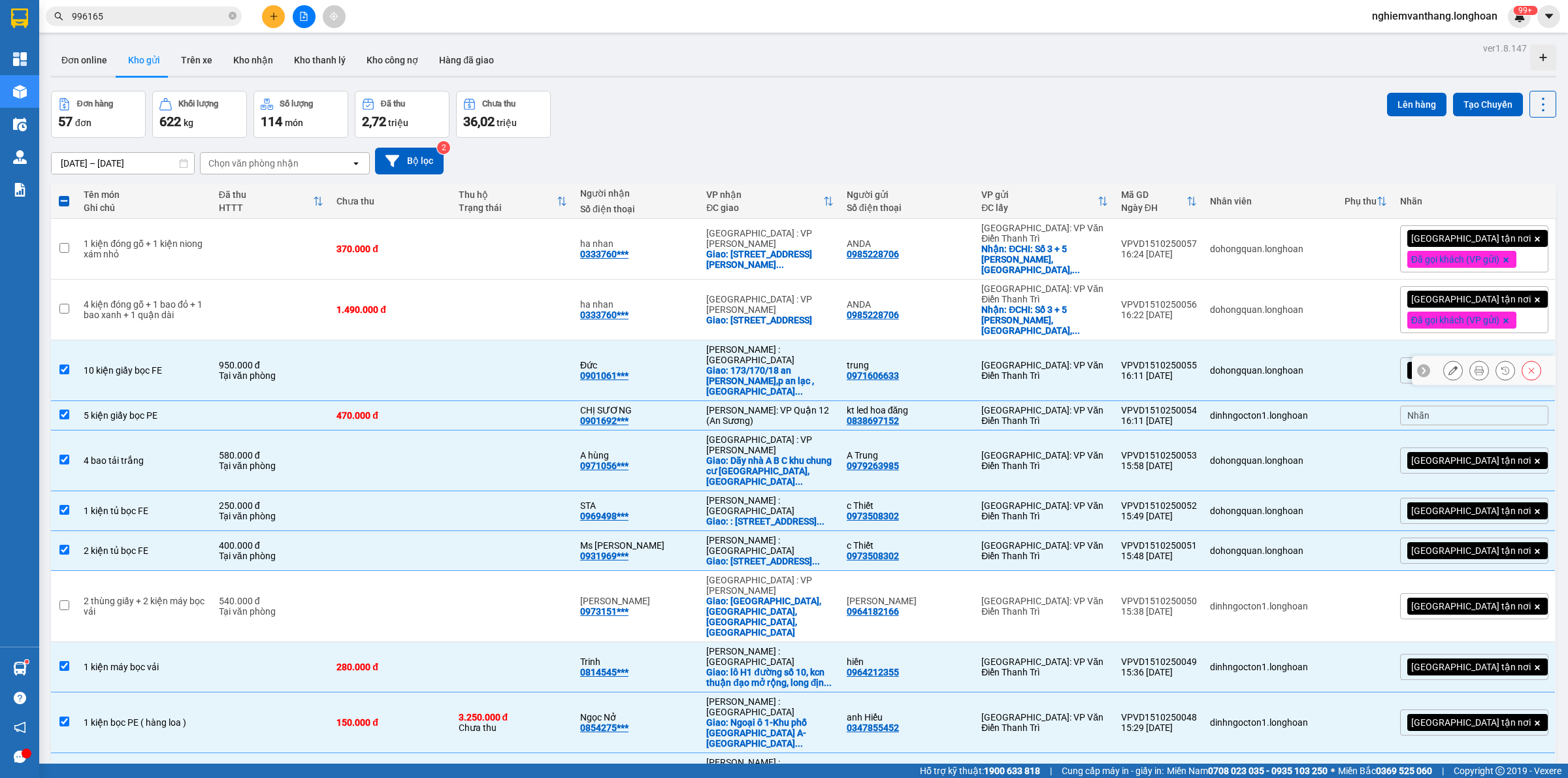
drag, startPoint x: 162, startPoint y: 348, endPoint x: 138, endPoint y: 376, distance: 36.9
click at [161, 365] on div "10 kiện giấy bọc FE" at bounding box center [144, 370] width 121 height 11
checkbox input "false"
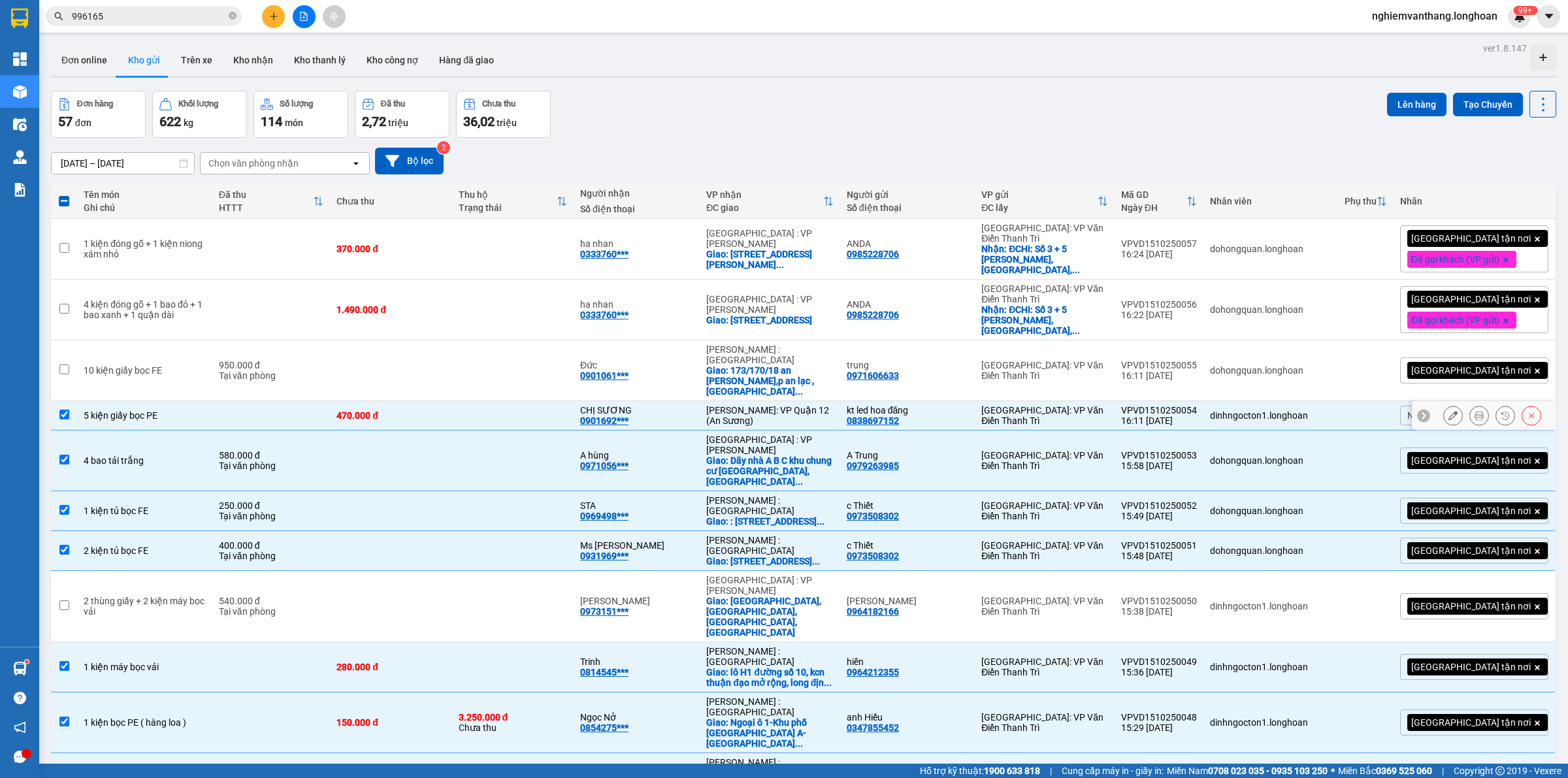
click at [138, 410] on div "5 kiện giấy bọc PE" at bounding box center [144, 415] width 121 height 11
checkbox input "false"
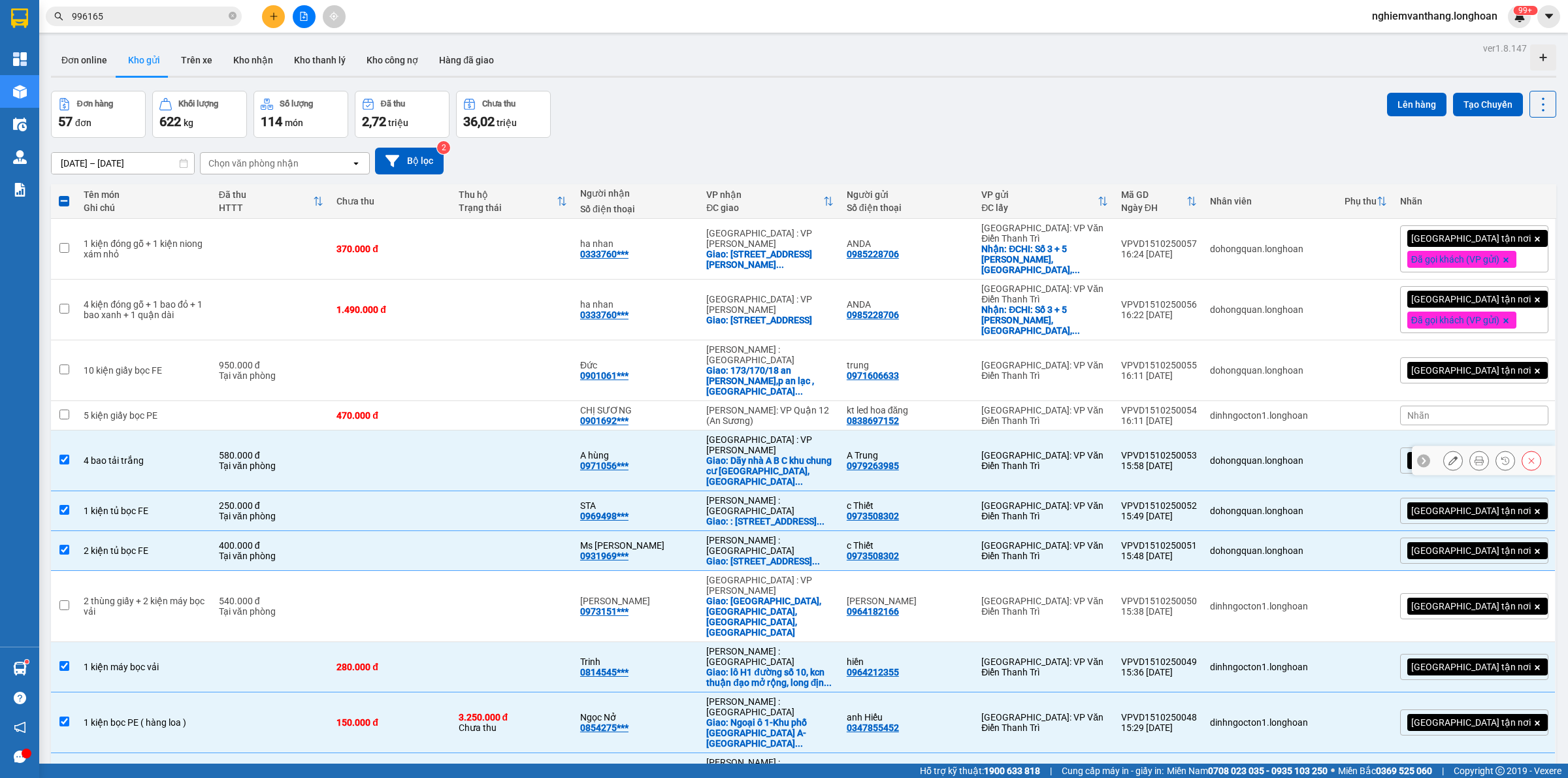
drag, startPoint x: 138, startPoint y: 414, endPoint x: 141, endPoint y: 448, distance: 34.1
click at [138, 431] on td "4 bao tải trắng" at bounding box center [144, 460] width 135 height 61
checkbox input "false"
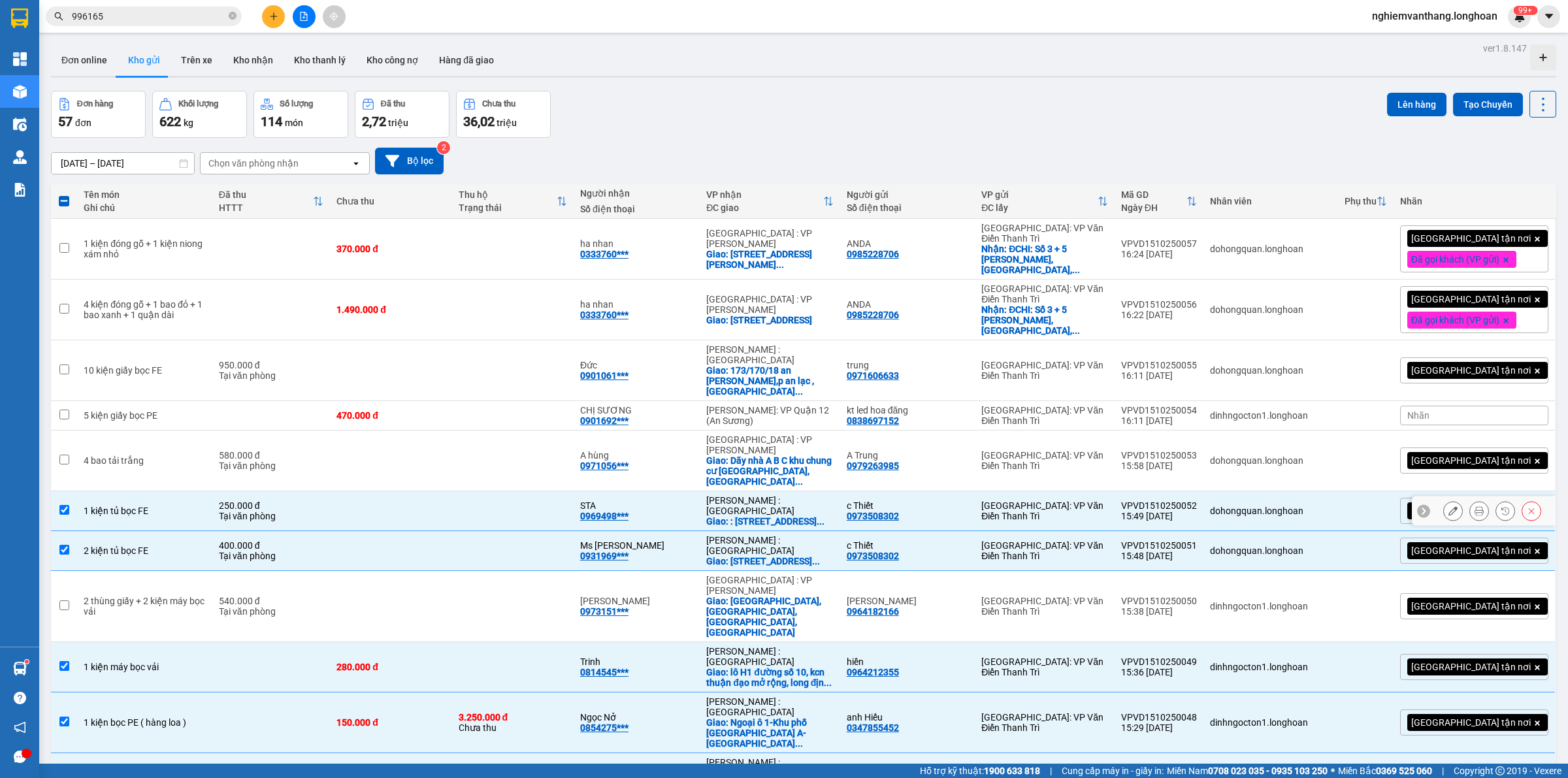
click at [145, 491] on td "1 kiện tủ bọc FE" at bounding box center [144, 511] width 135 height 40
checkbox input "false"
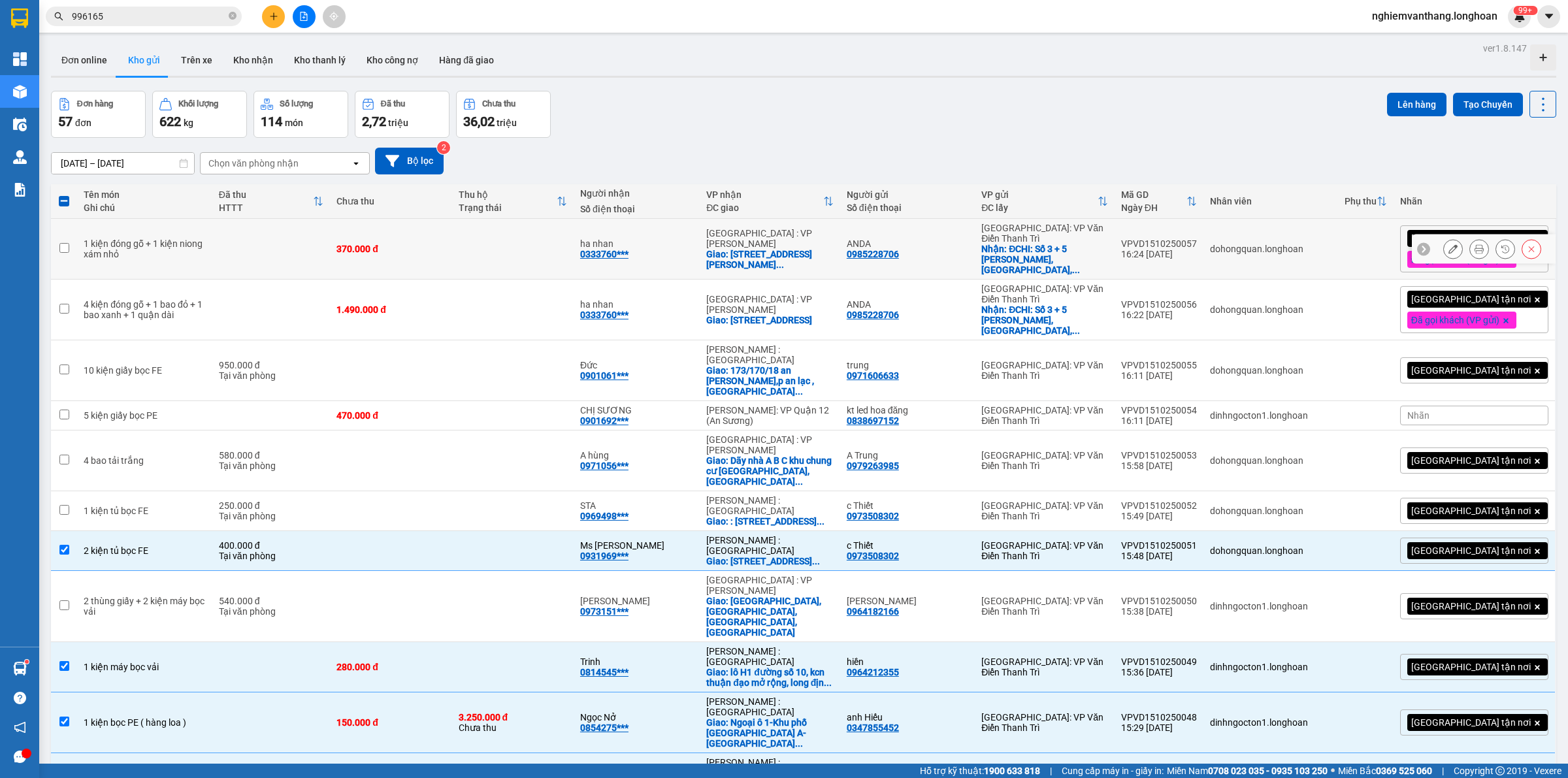
click at [158, 245] on div "1 kiện đóng gỗ + 1 kiện niong xám nhỏ" at bounding box center [144, 249] width 121 height 21
checkbox input "true"
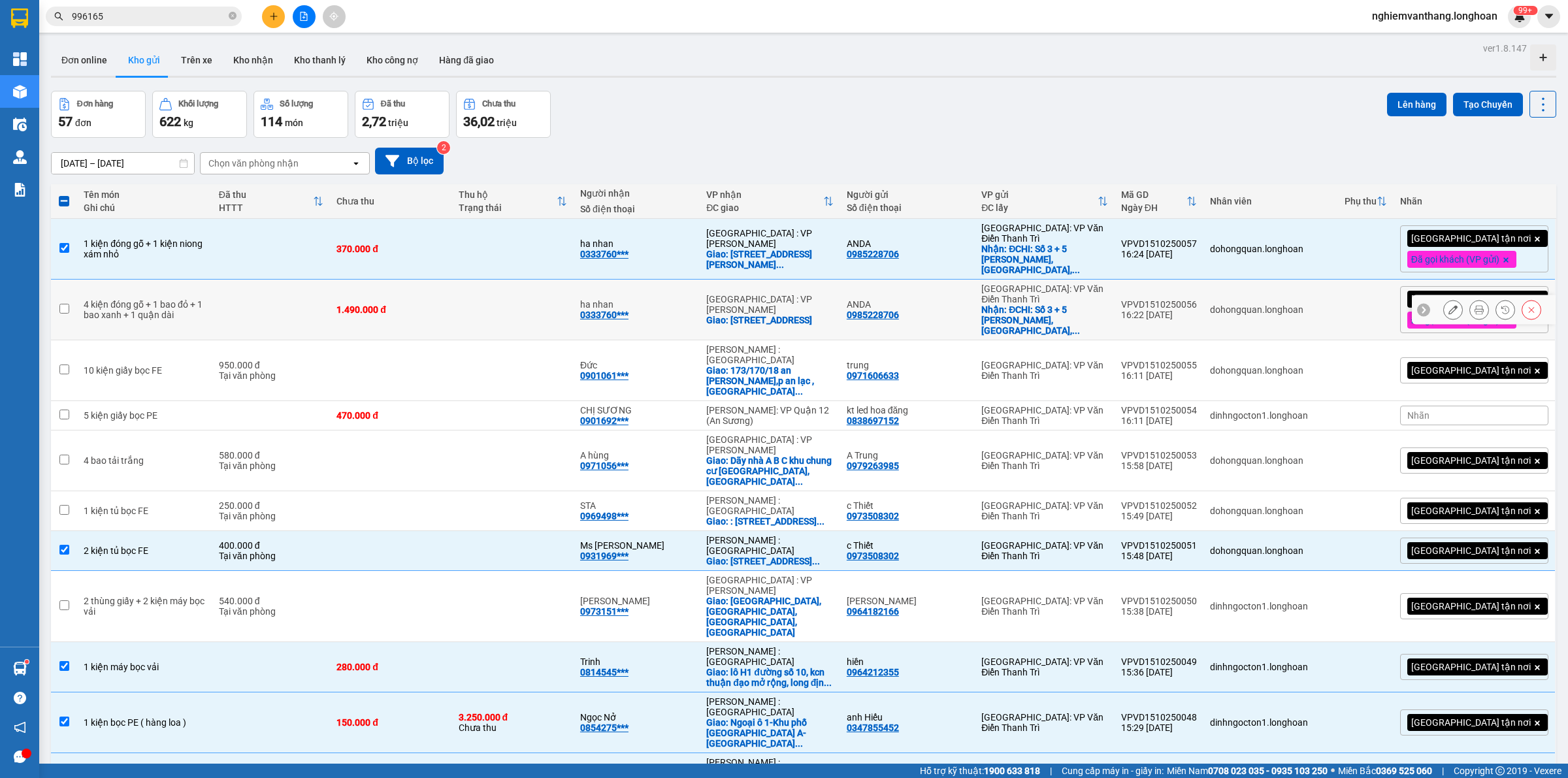
click at [158, 285] on td "4 kiện đóng gỗ + 1 bao đỏ + 1 bao xanh + 1 quận dài" at bounding box center [144, 309] width 135 height 61
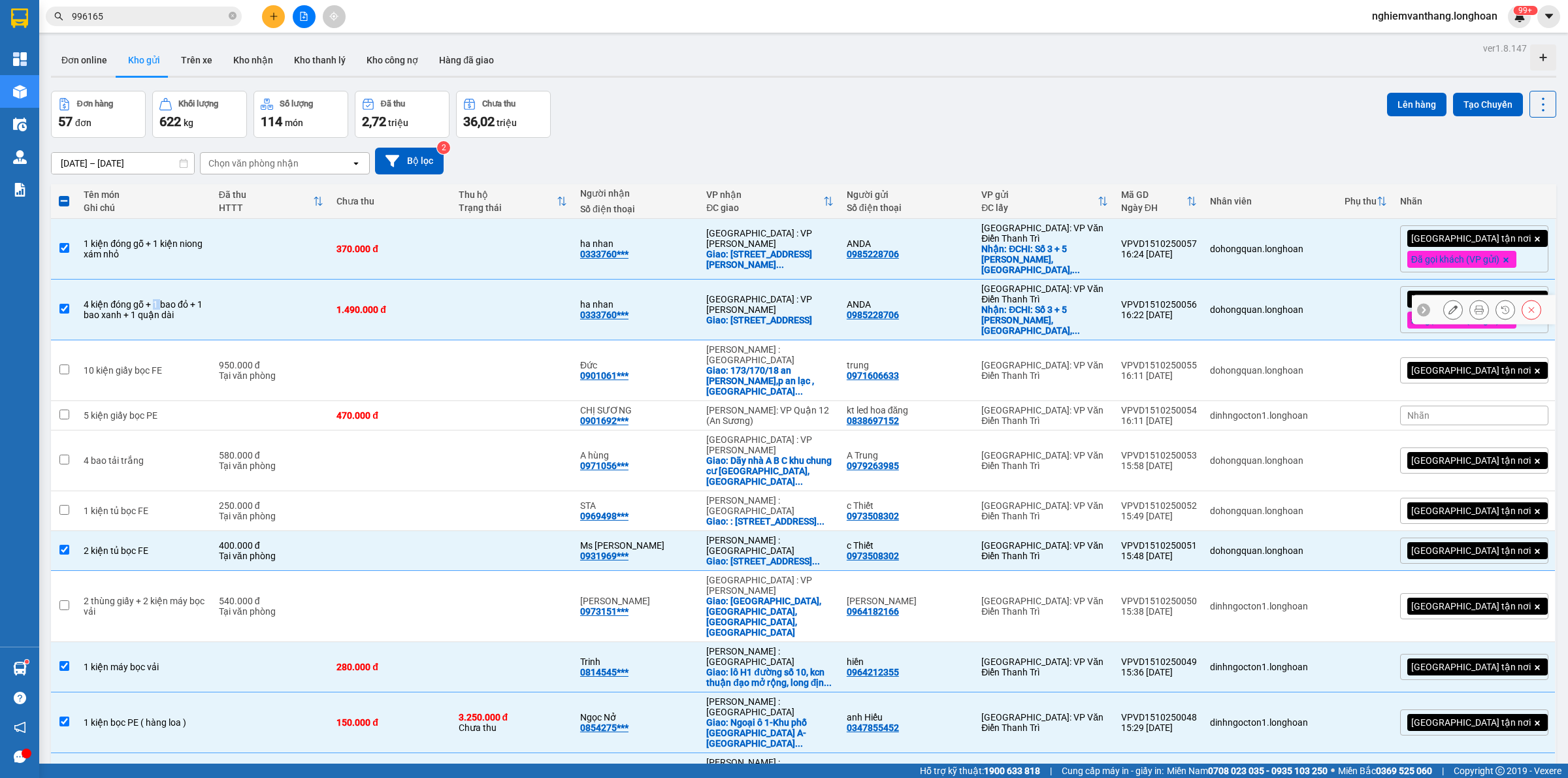
click at [158, 285] on td "4 kiện đóng gỗ + 1 bao đỏ + 1 bao xanh + 1 quận dài" at bounding box center [144, 309] width 135 height 61
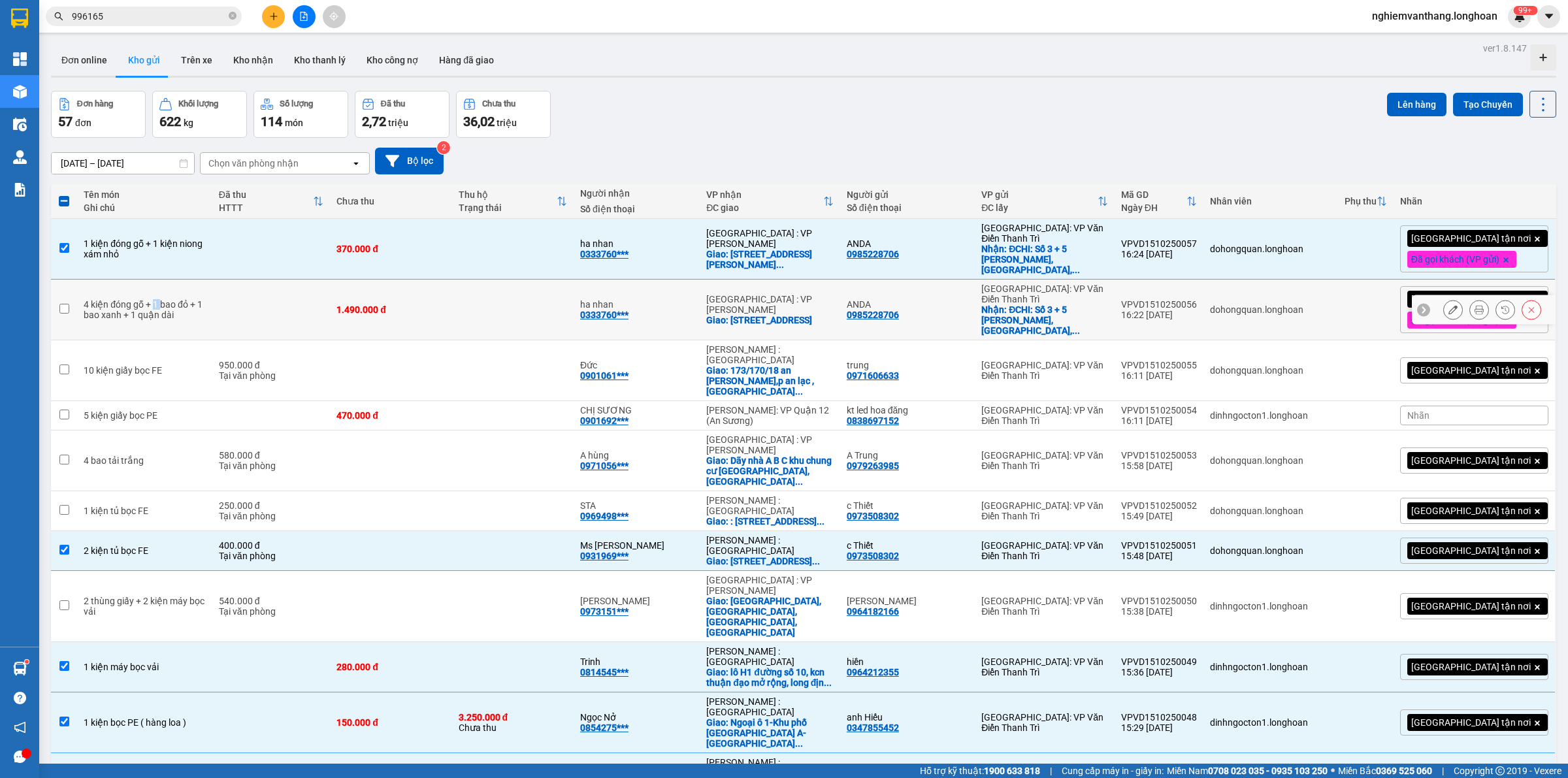
click at [183, 299] on div "4 kiện đóng gỗ + 1 bao đỏ + 1 bao xanh + 1 quận dài" at bounding box center [144, 309] width 121 height 21
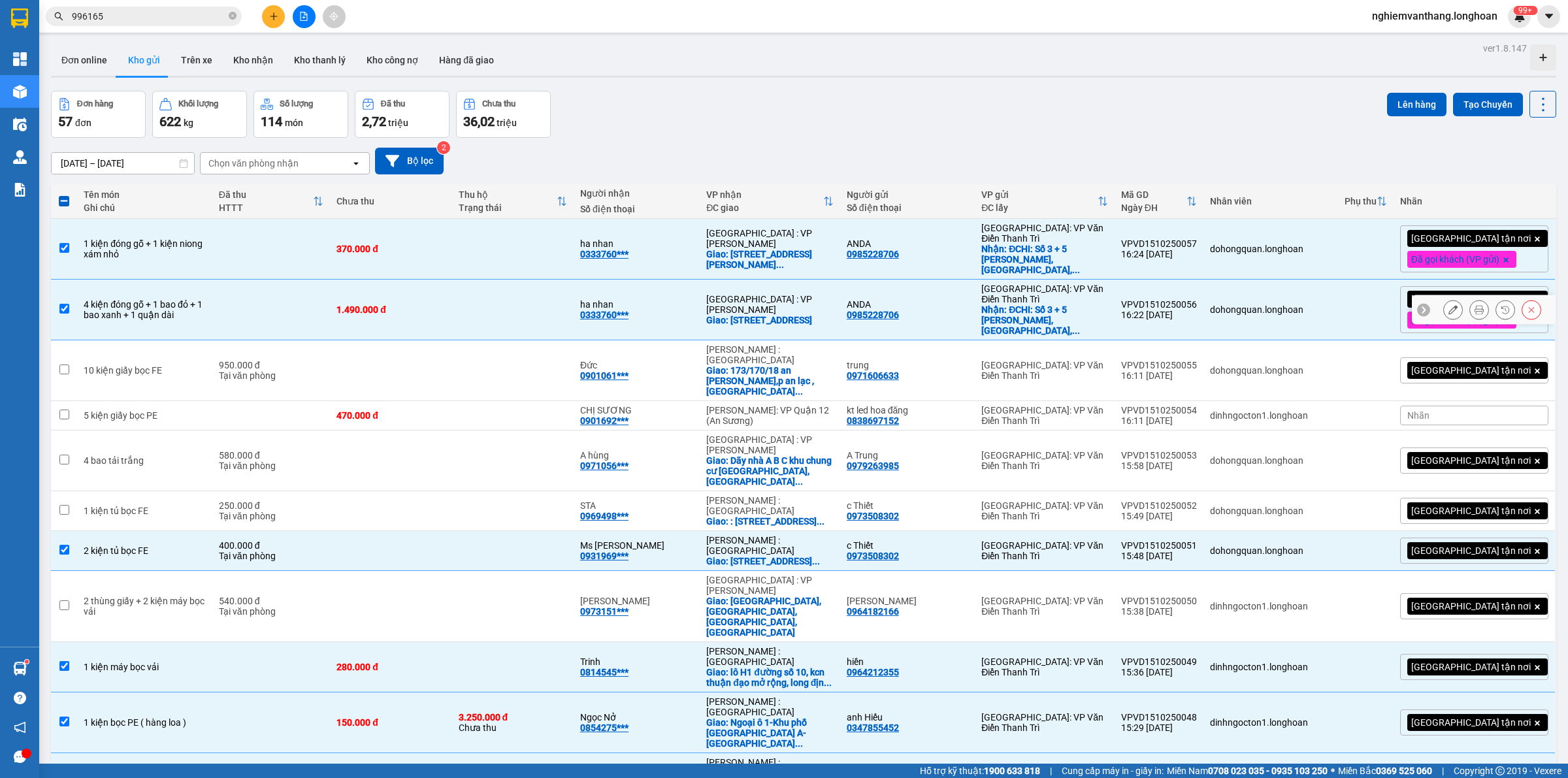
click at [229, 301] on td at bounding box center [272, 309] width 118 height 61
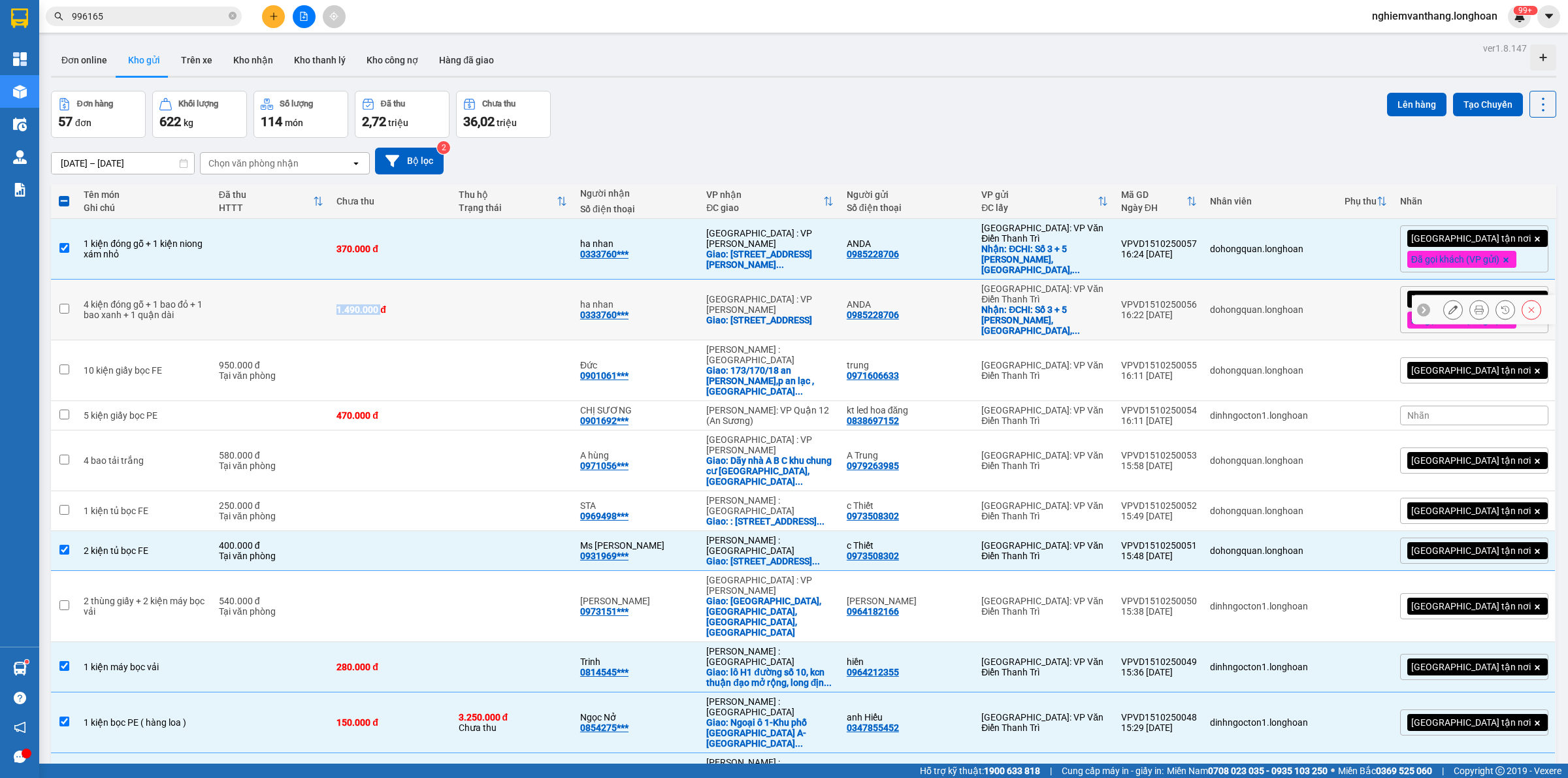
click at [230, 301] on td at bounding box center [272, 309] width 118 height 61
checkbox input "true"
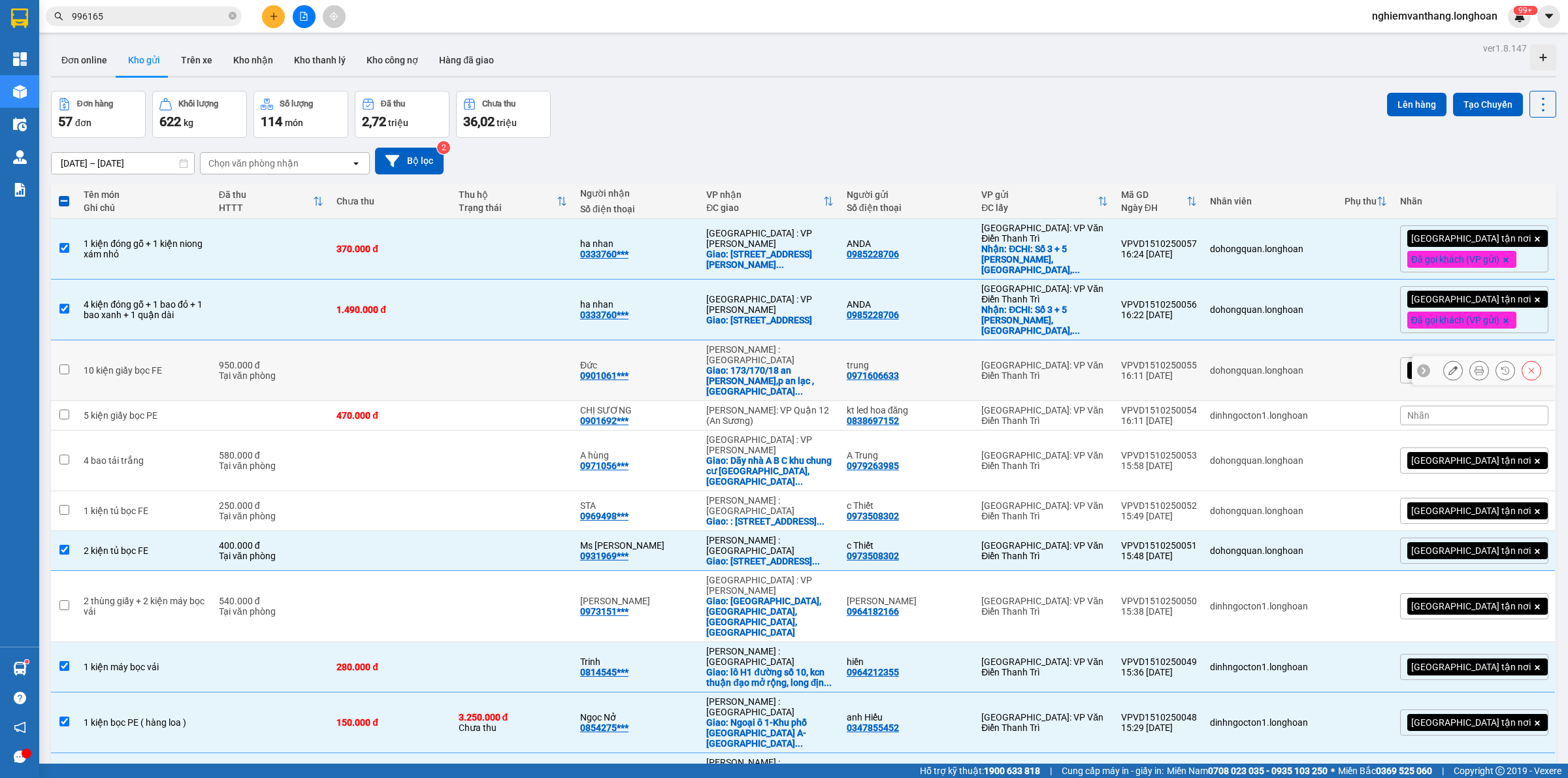
click at [152, 365] on div "10 kiện giấy bọc FE" at bounding box center [144, 370] width 121 height 11
checkbox input "true"
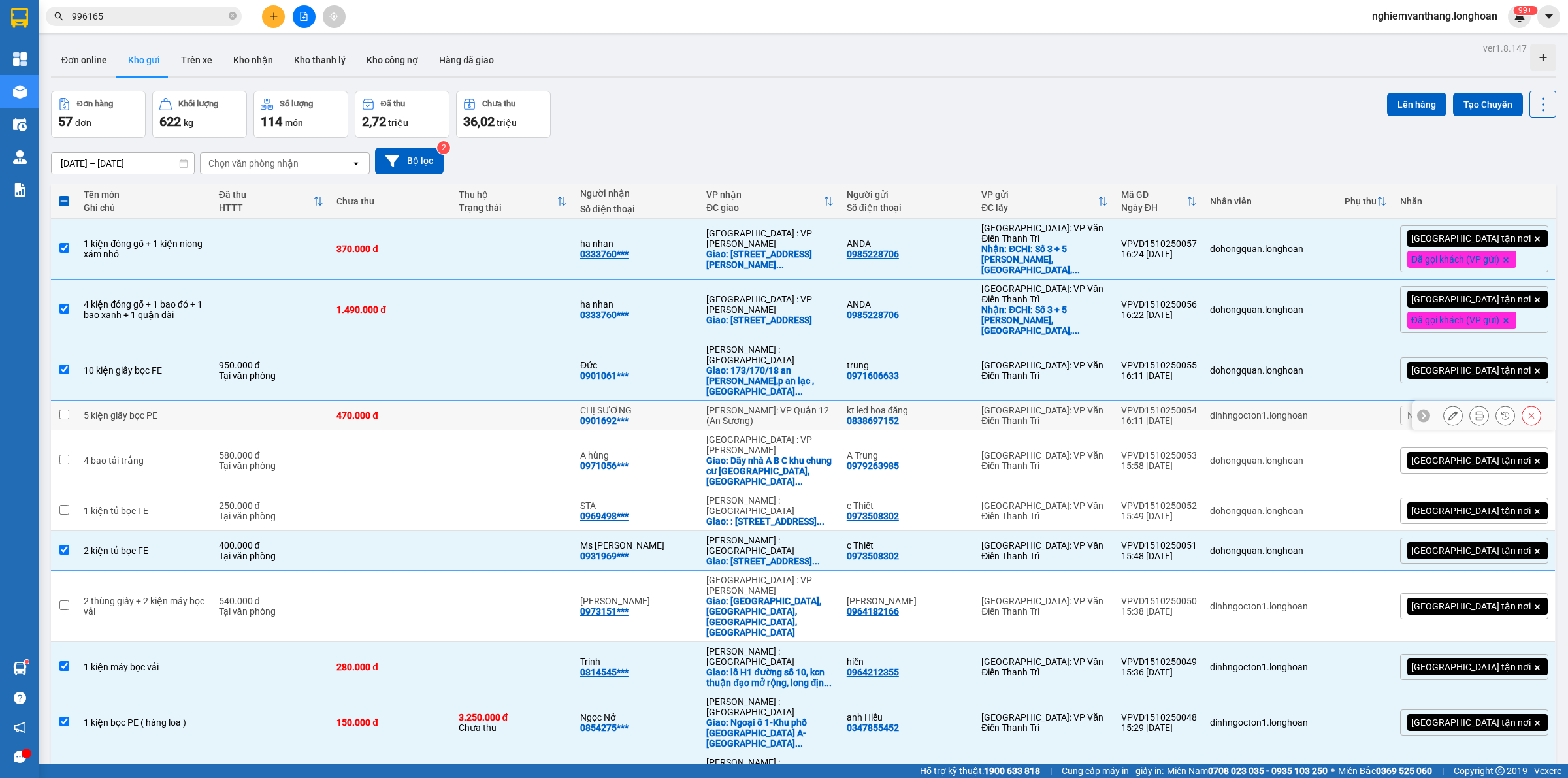
click at [142, 401] on td "5 kiện giấy bọc PE" at bounding box center [144, 415] width 135 height 29
checkbox input "true"
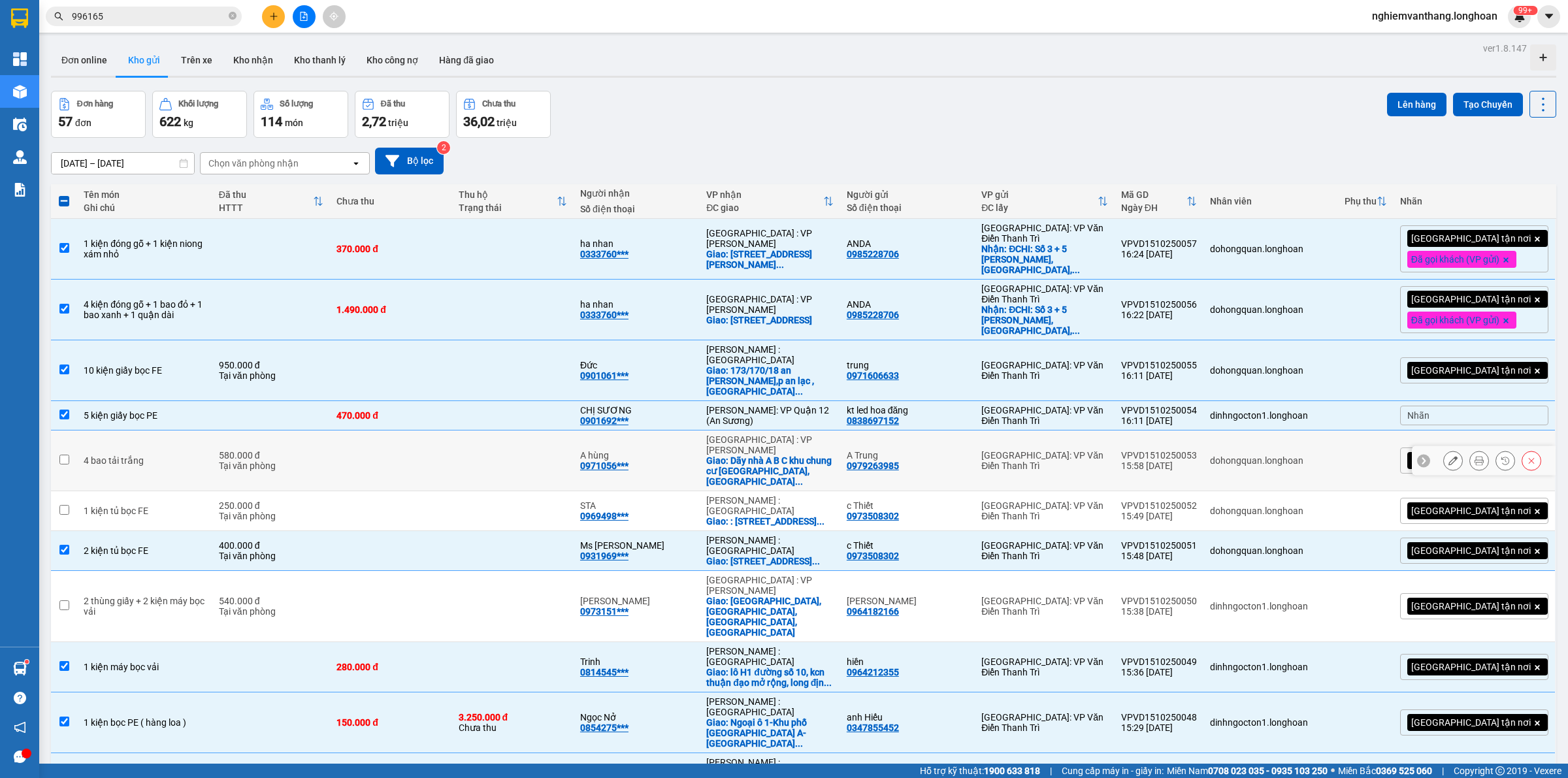
drag, startPoint x: 145, startPoint y: 413, endPoint x: 145, endPoint y: 425, distance: 12.0
click at [145, 431] on td "4 bao tải trắng" at bounding box center [144, 460] width 135 height 61
checkbox input "true"
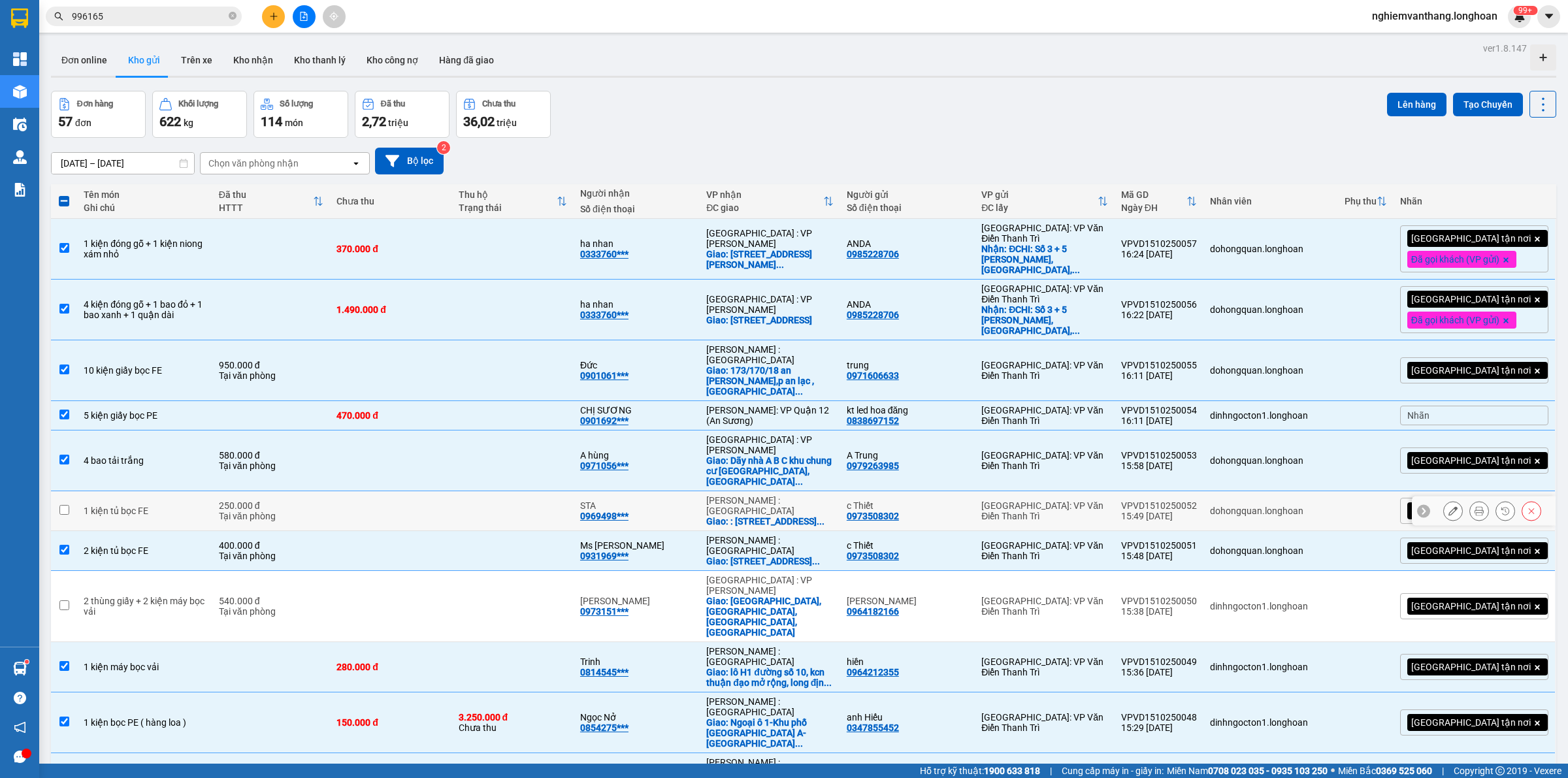
click at [149, 491] on td "1 kiện tủ bọc FE" at bounding box center [144, 511] width 135 height 40
checkbox input "true"
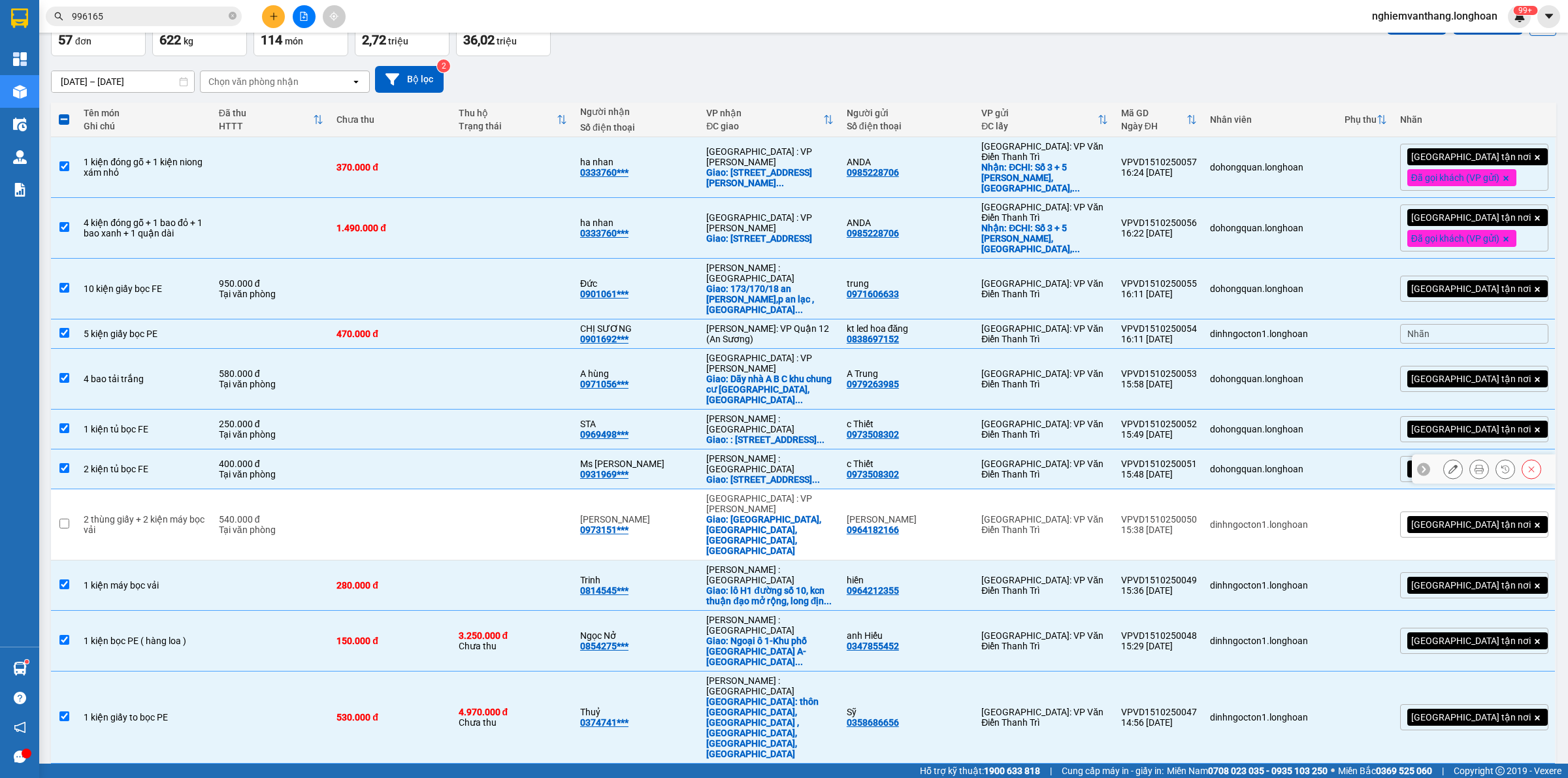
scroll to position [163, 0]
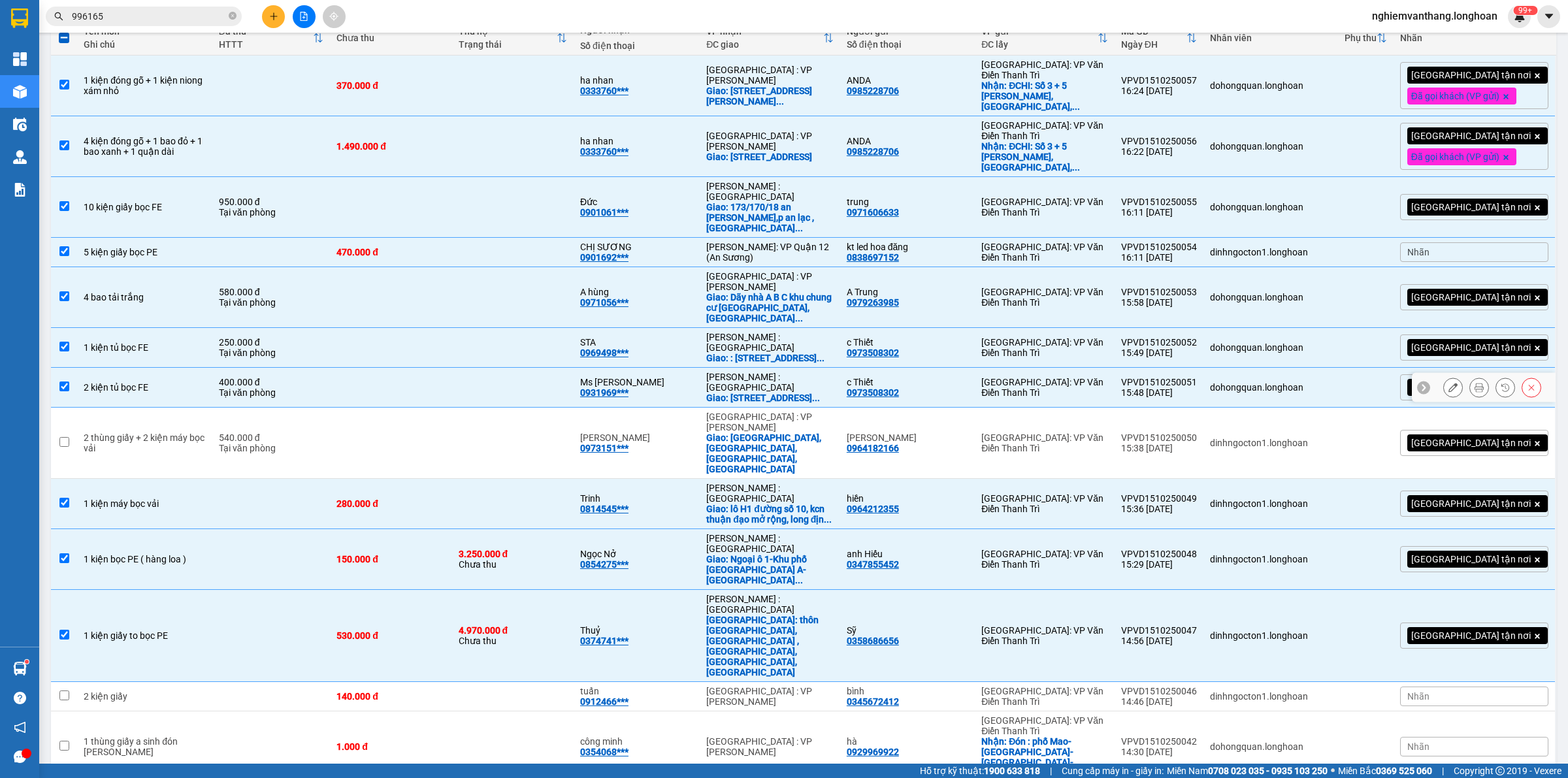
click at [321, 432] on div "540.000 đ" at bounding box center [272, 437] width 105 height 11
checkbox input "true"
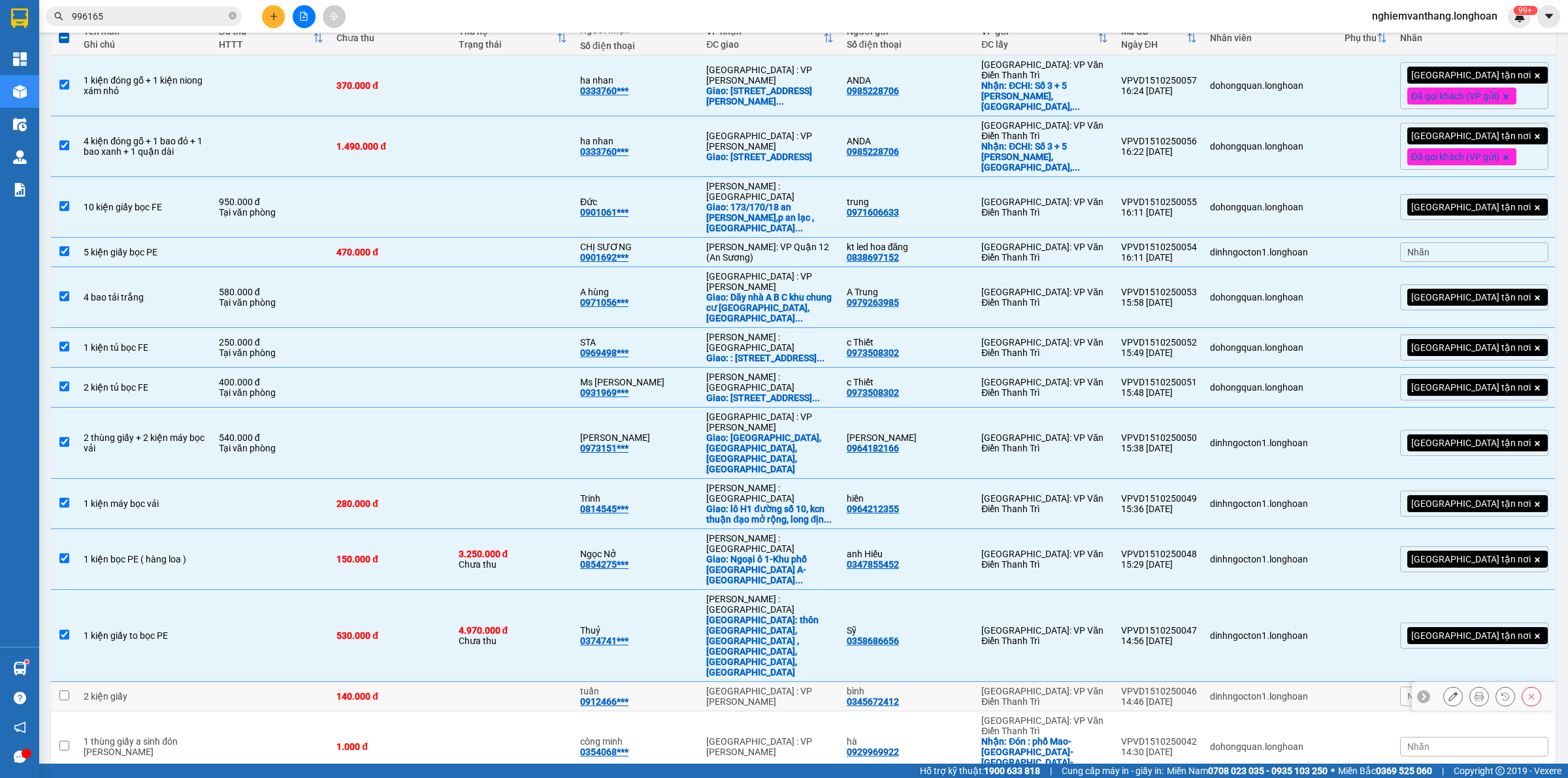
click at [230, 682] on td at bounding box center [272, 696] width 118 height 29
checkbox input "true"
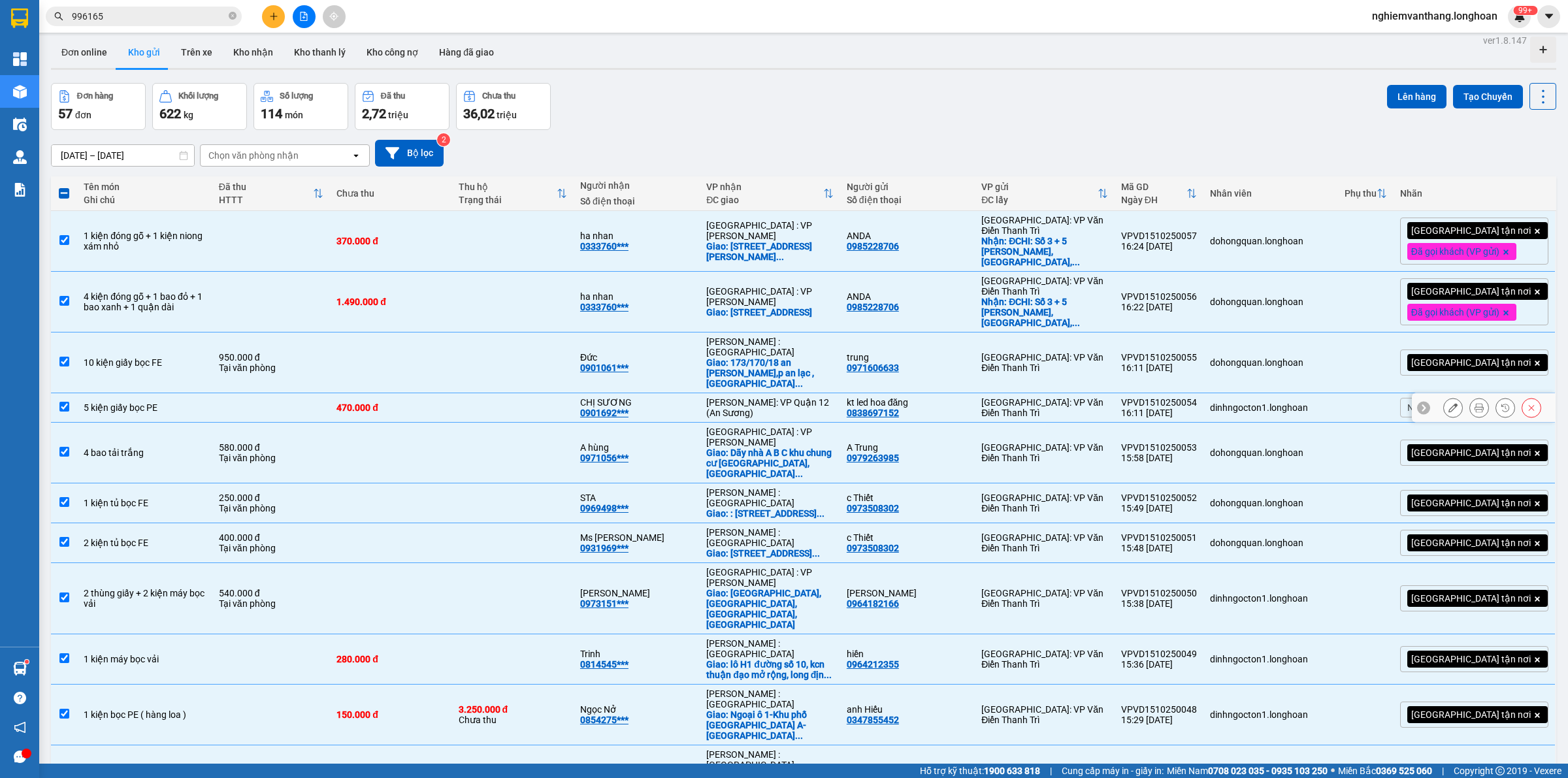
scroll to position [0, 0]
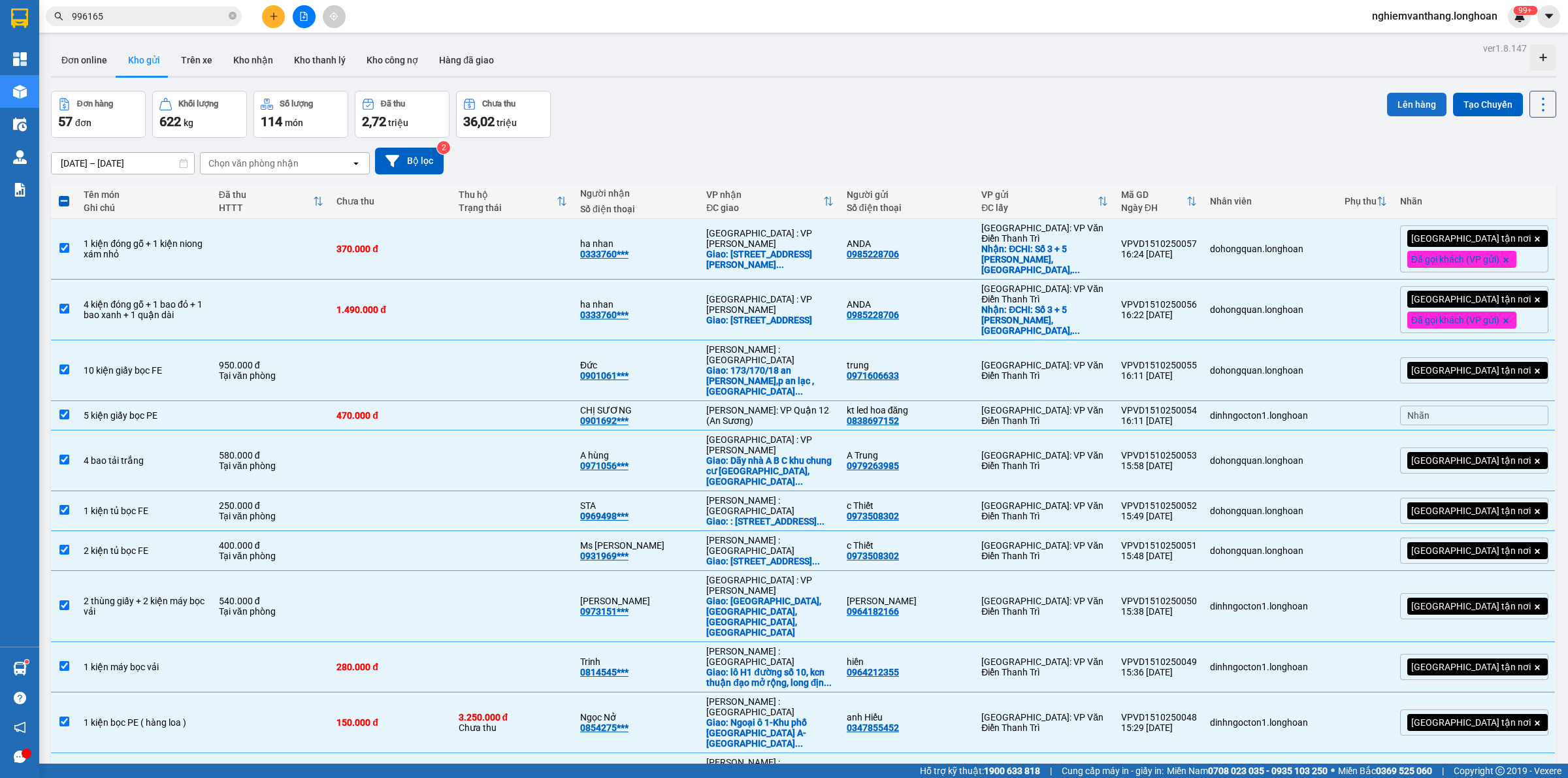
click at [1395, 105] on button "Lên hàng" at bounding box center [1417, 104] width 60 height 23
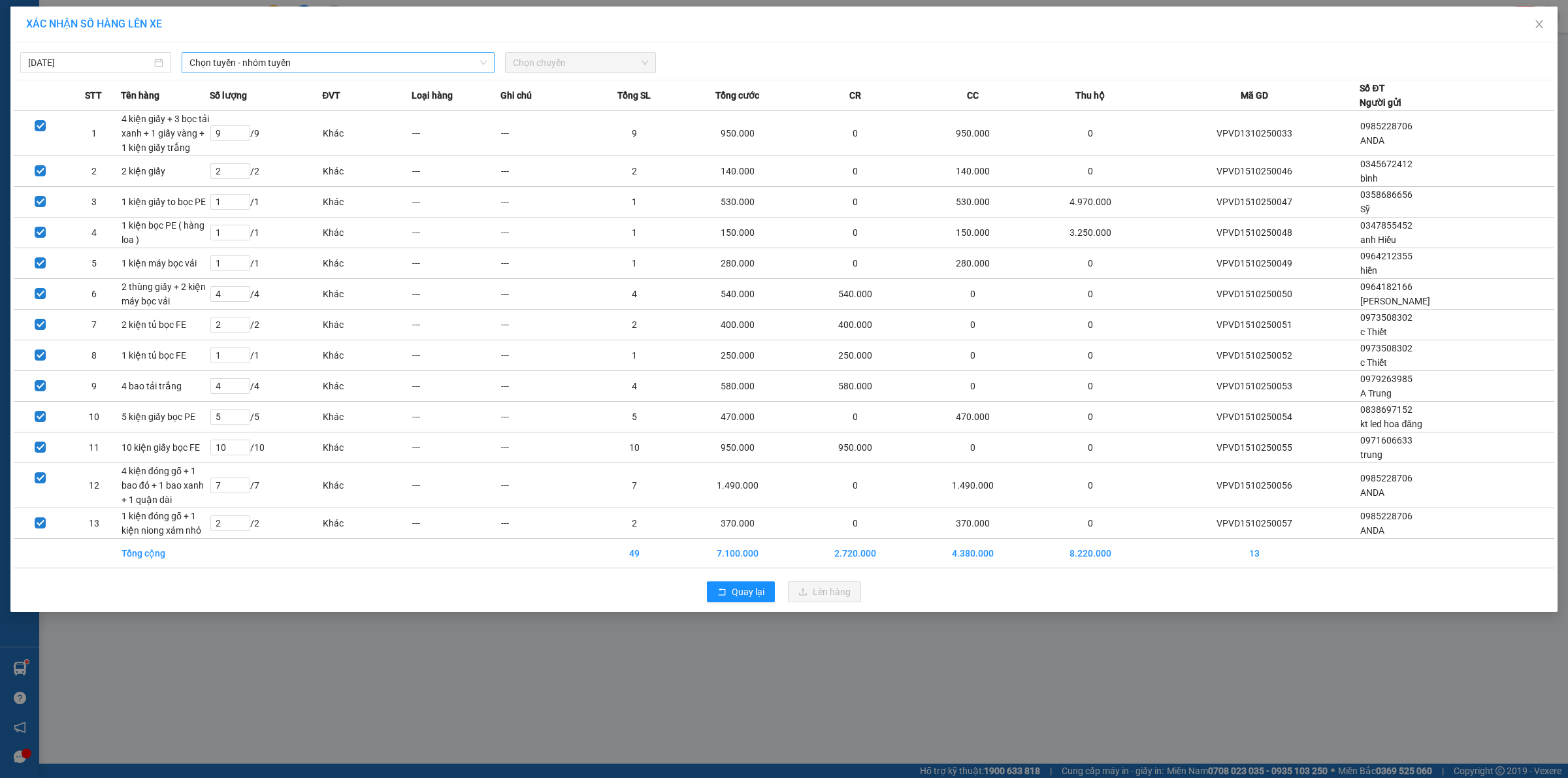
click at [272, 60] on span "Chọn tuyến - nhóm tuyến" at bounding box center [338, 62] width 297 height 19
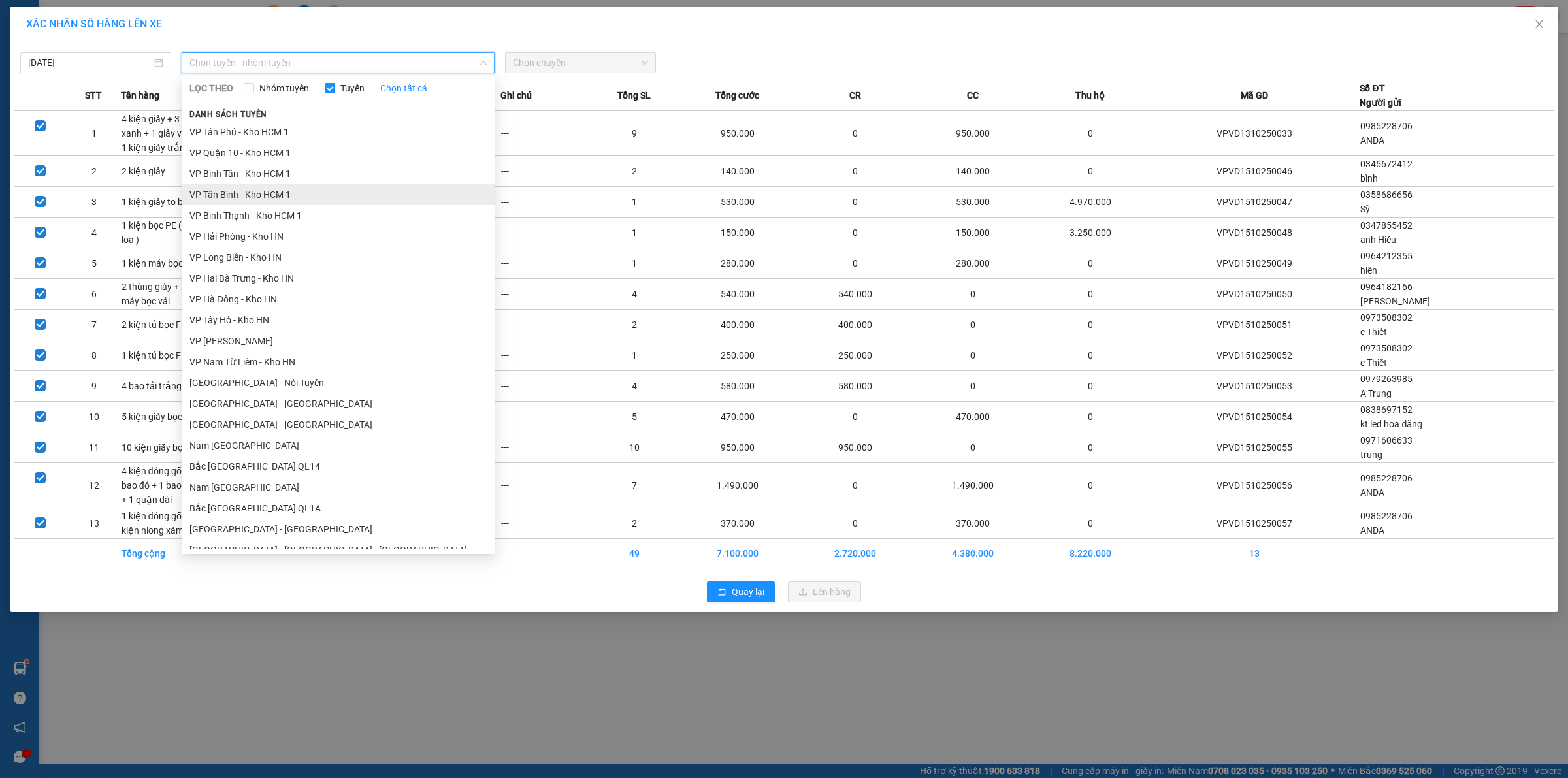
scroll to position [637, 0]
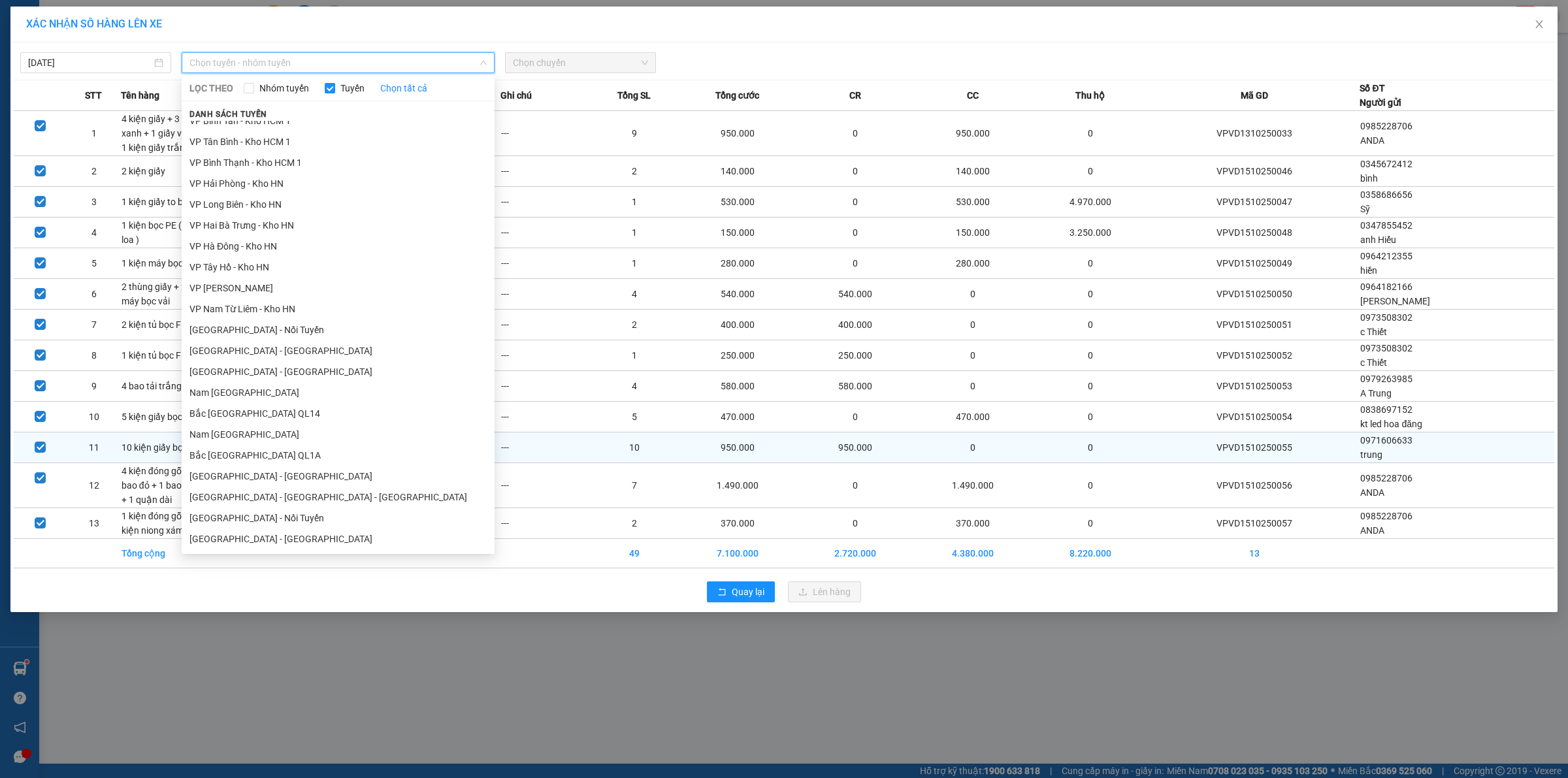
click at [281, 448] on li "Bắc [GEOGRAPHIC_DATA] QL1A" at bounding box center [338, 456] width 313 height 21
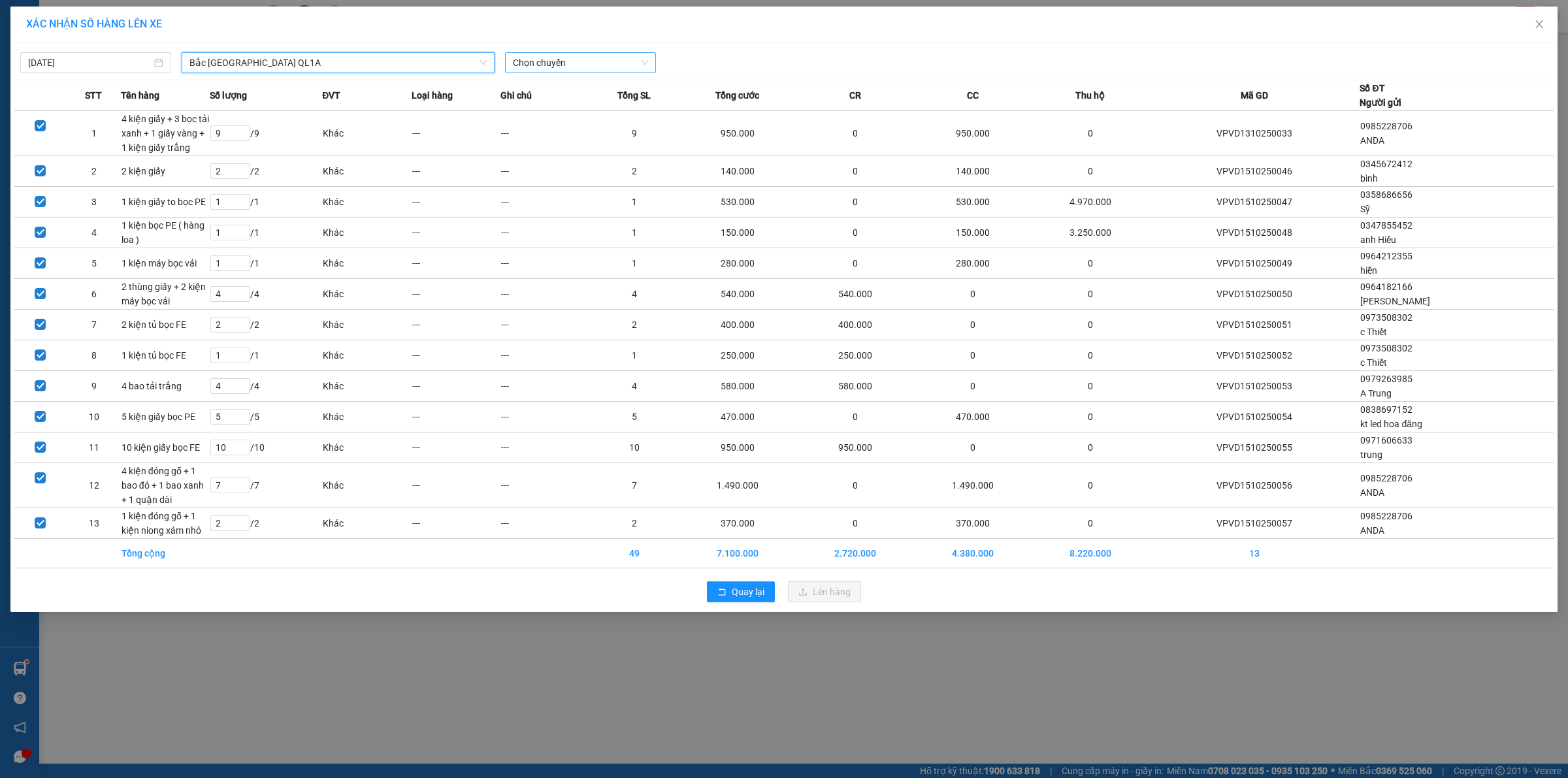
click at [537, 70] on span "Chọn chuyến" at bounding box center [580, 62] width 135 height 19
click at [554, 107] on div "20:00 (TC)" at bounding box center [564, 110] width 102 height 15
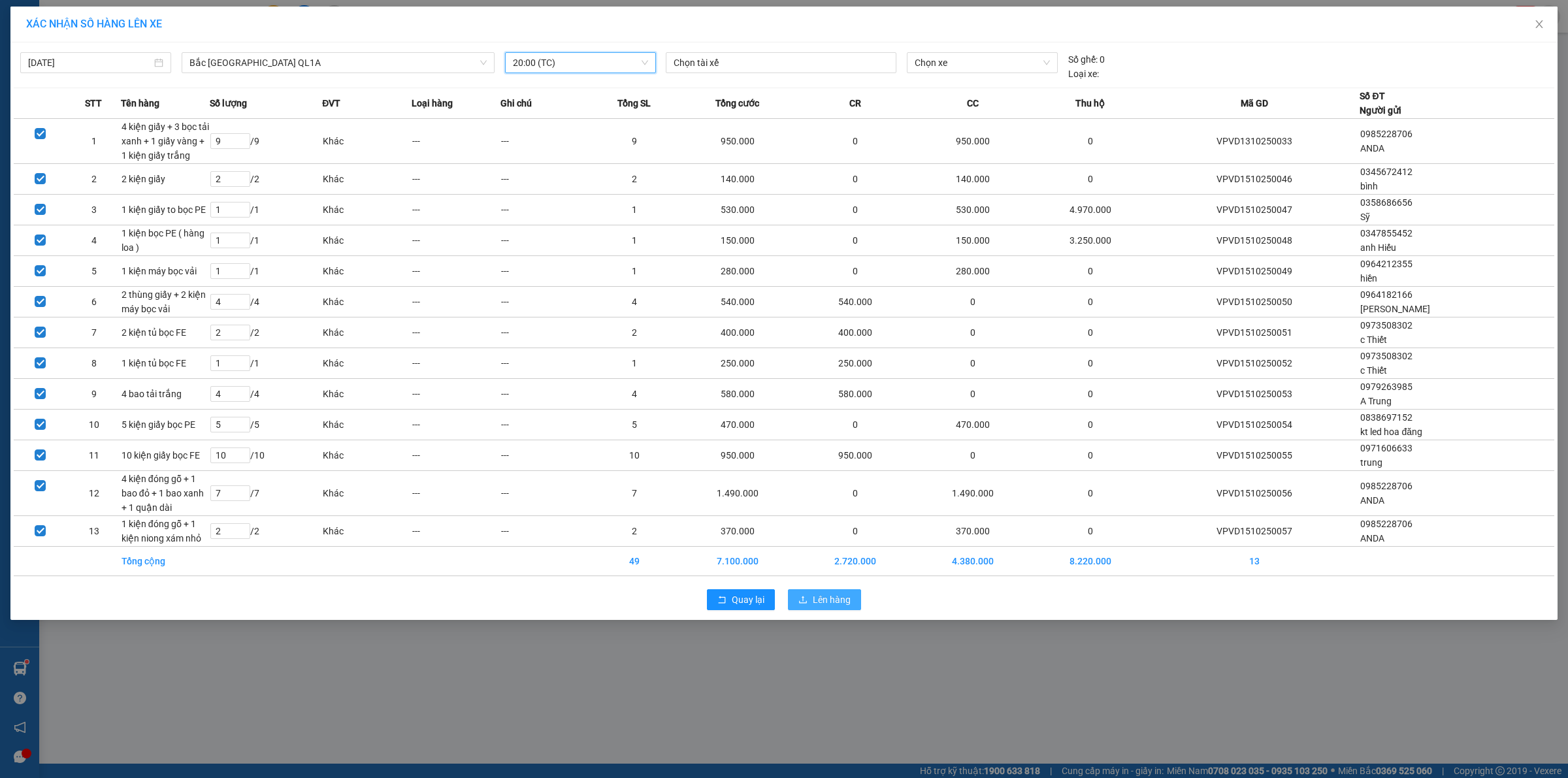
click at [827, 606] on span "Lên hàng" at bounding box center [832, 599] width 38 height 15
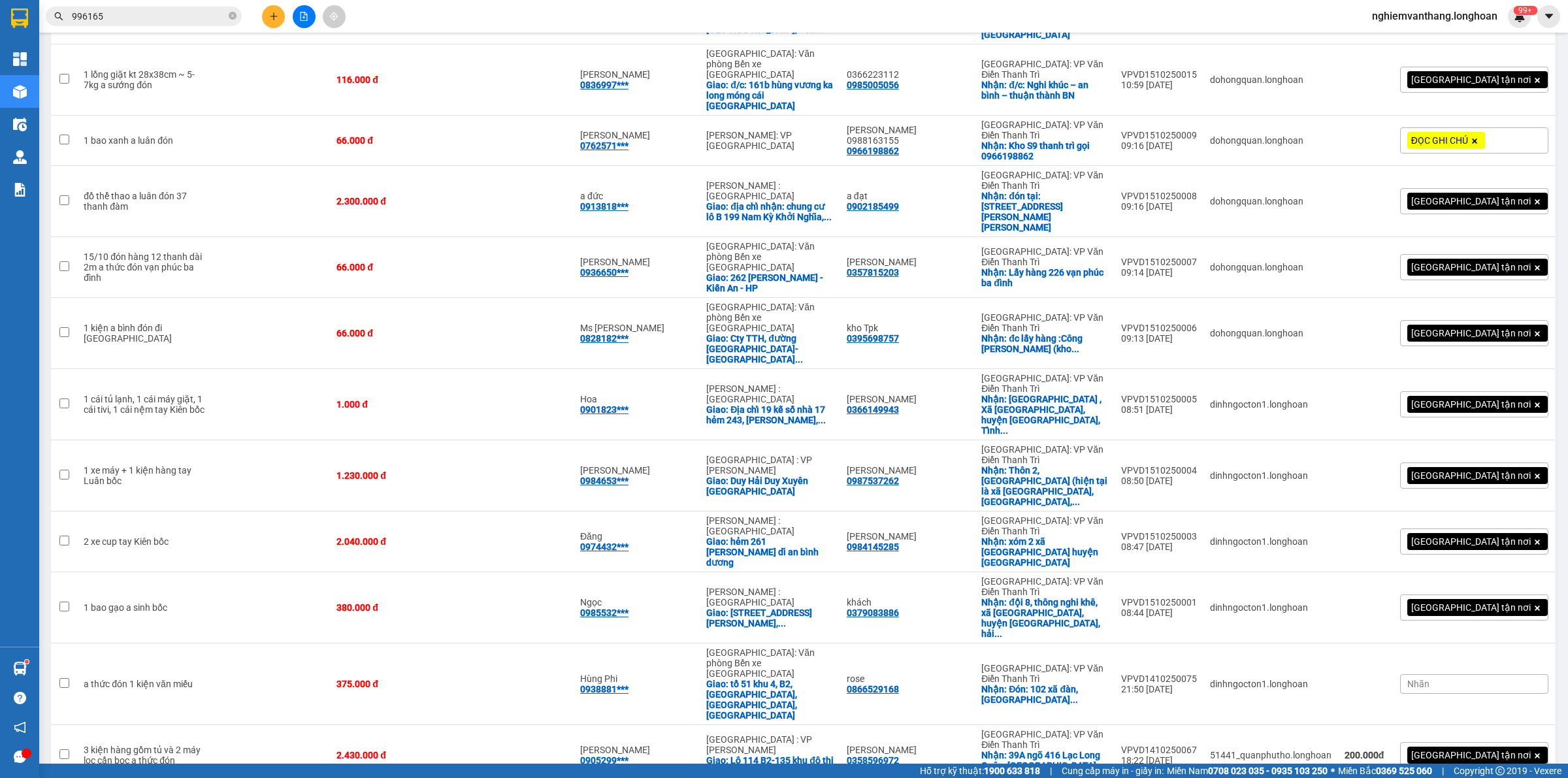
scroll to position [19, 0]
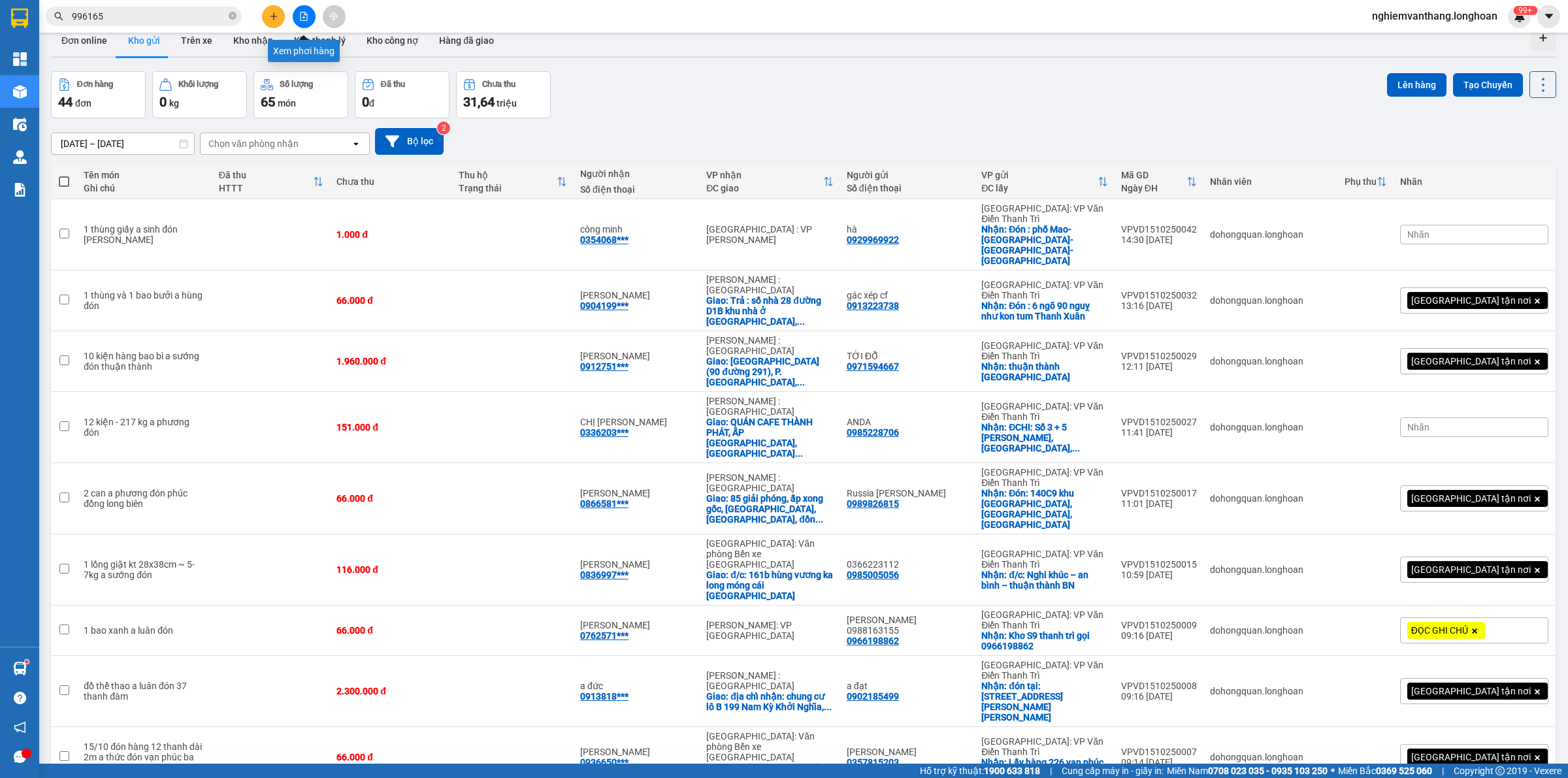
click at [305, 11] on button at bounding box center [304, 16] width 23 height 23
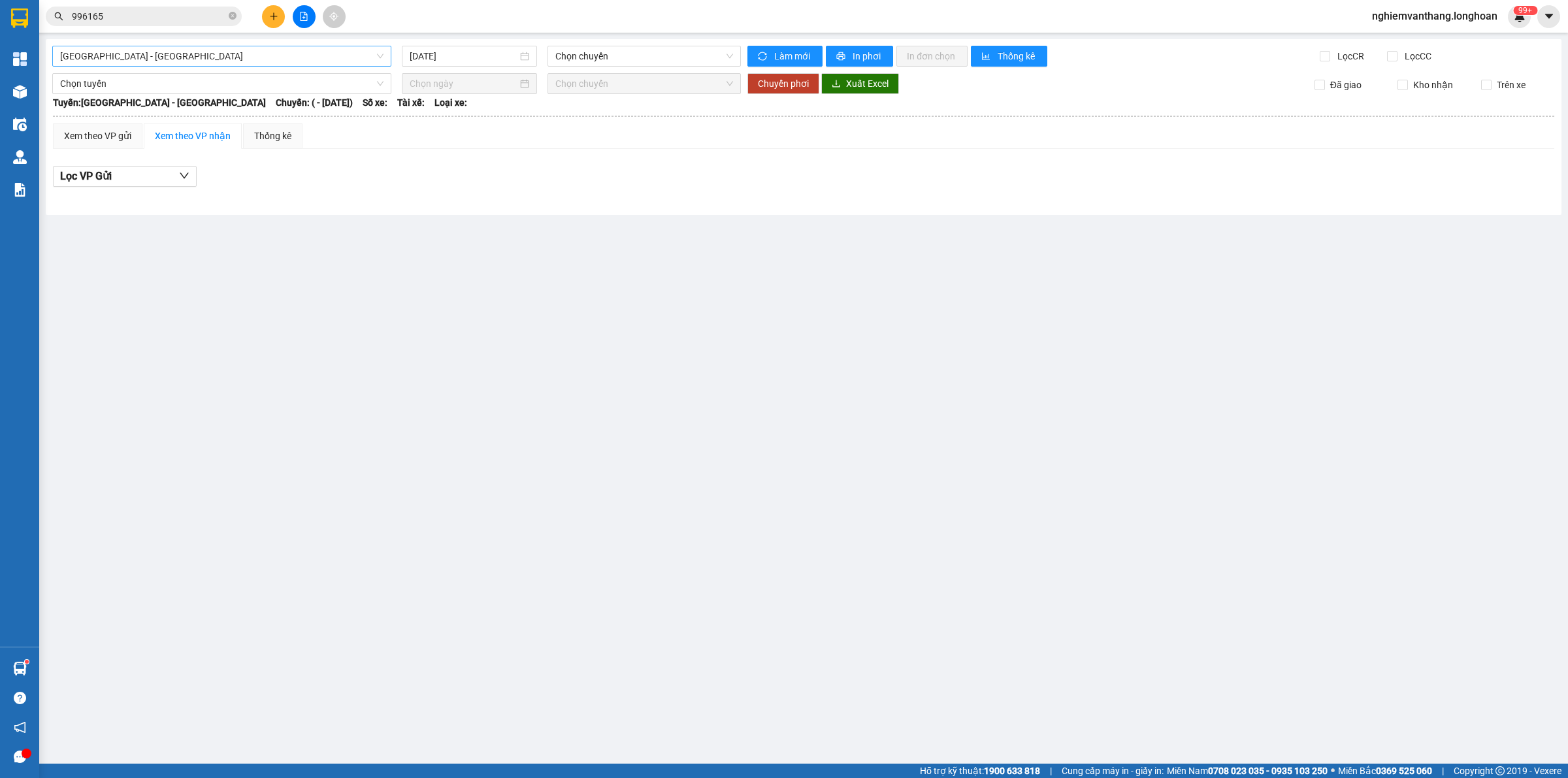
click at [135, 64] on span "[GEOGRAPHIC_DATA] - [GEOGRAPHIC_DATA]" at bounding box center [221, 56] width 323 height 19
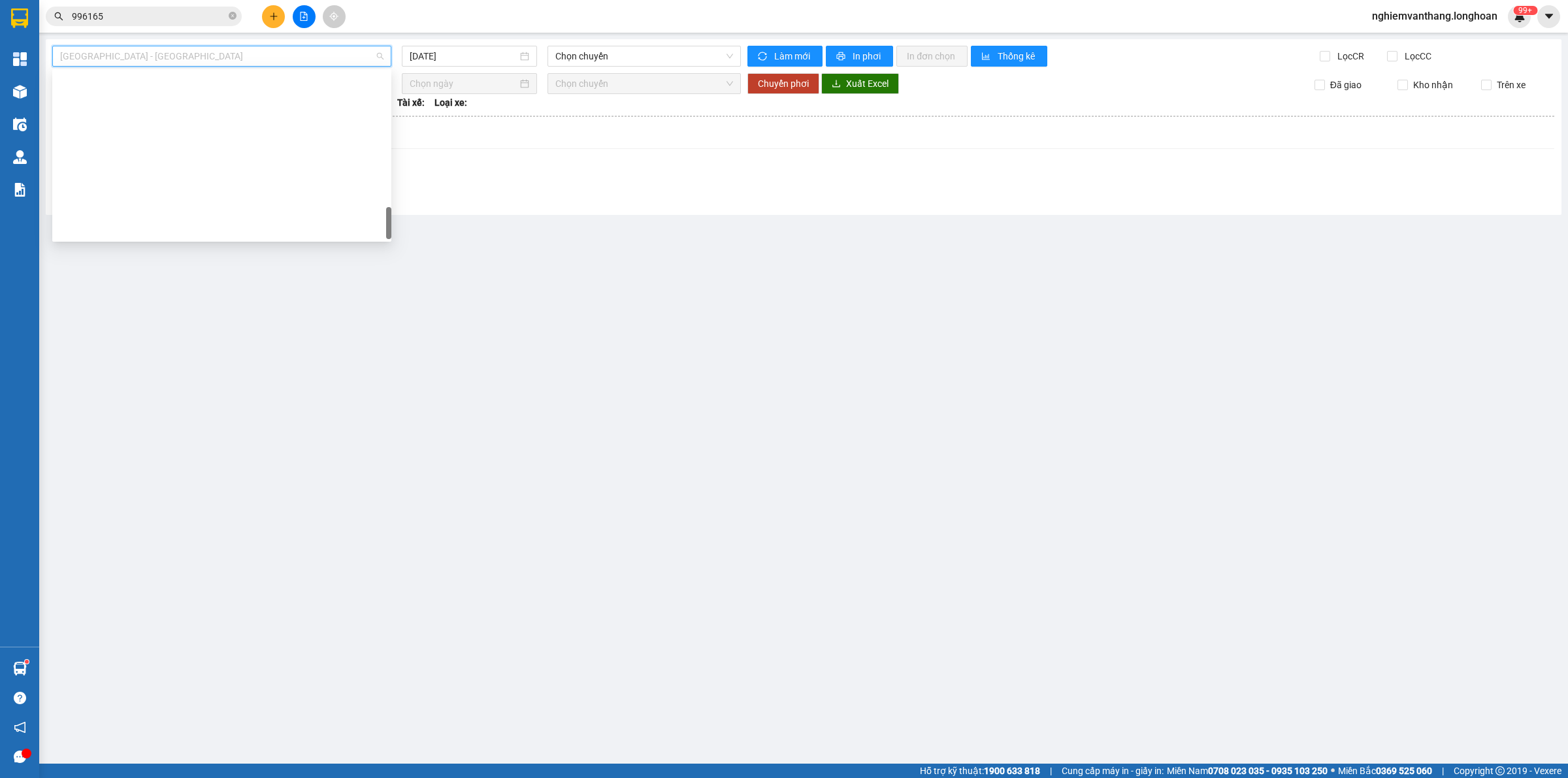
scroll to position [919, 0]
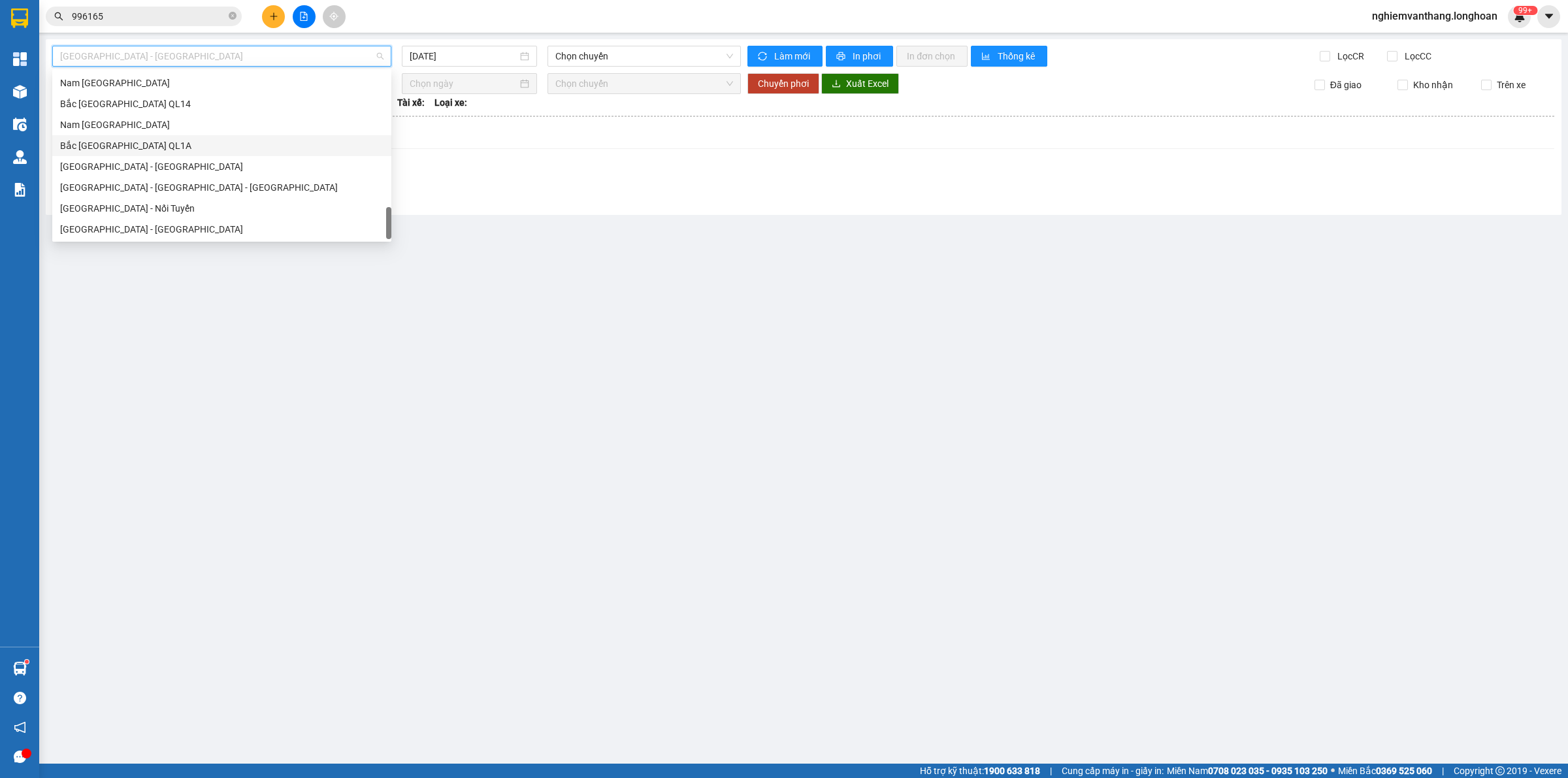
click at [163, 148] on div "Bắc [GEOGRAPHIC_DATA] QL1A" at bounding box center [221, 145] width 323 height 15
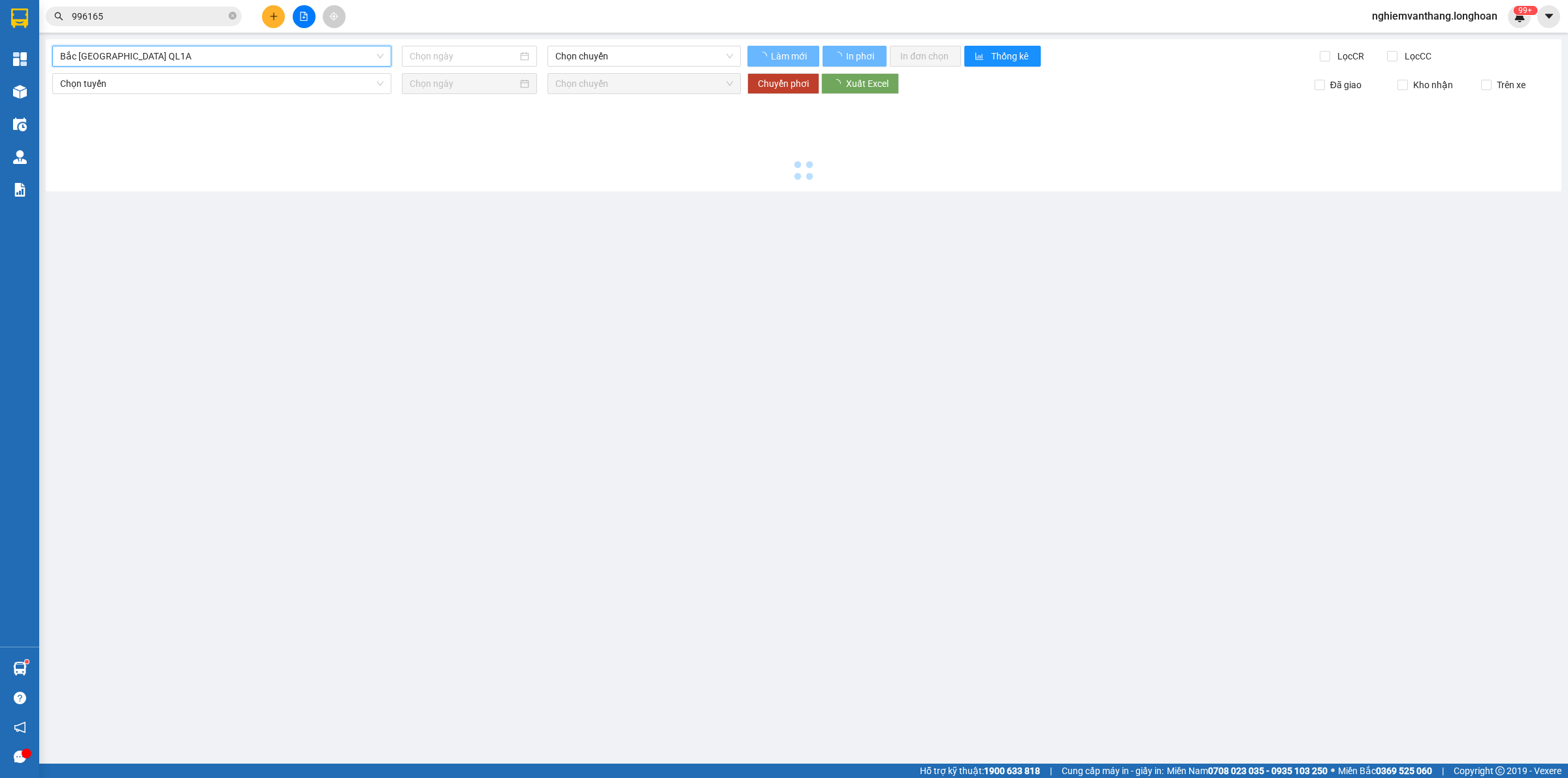
type input "[DATE]"
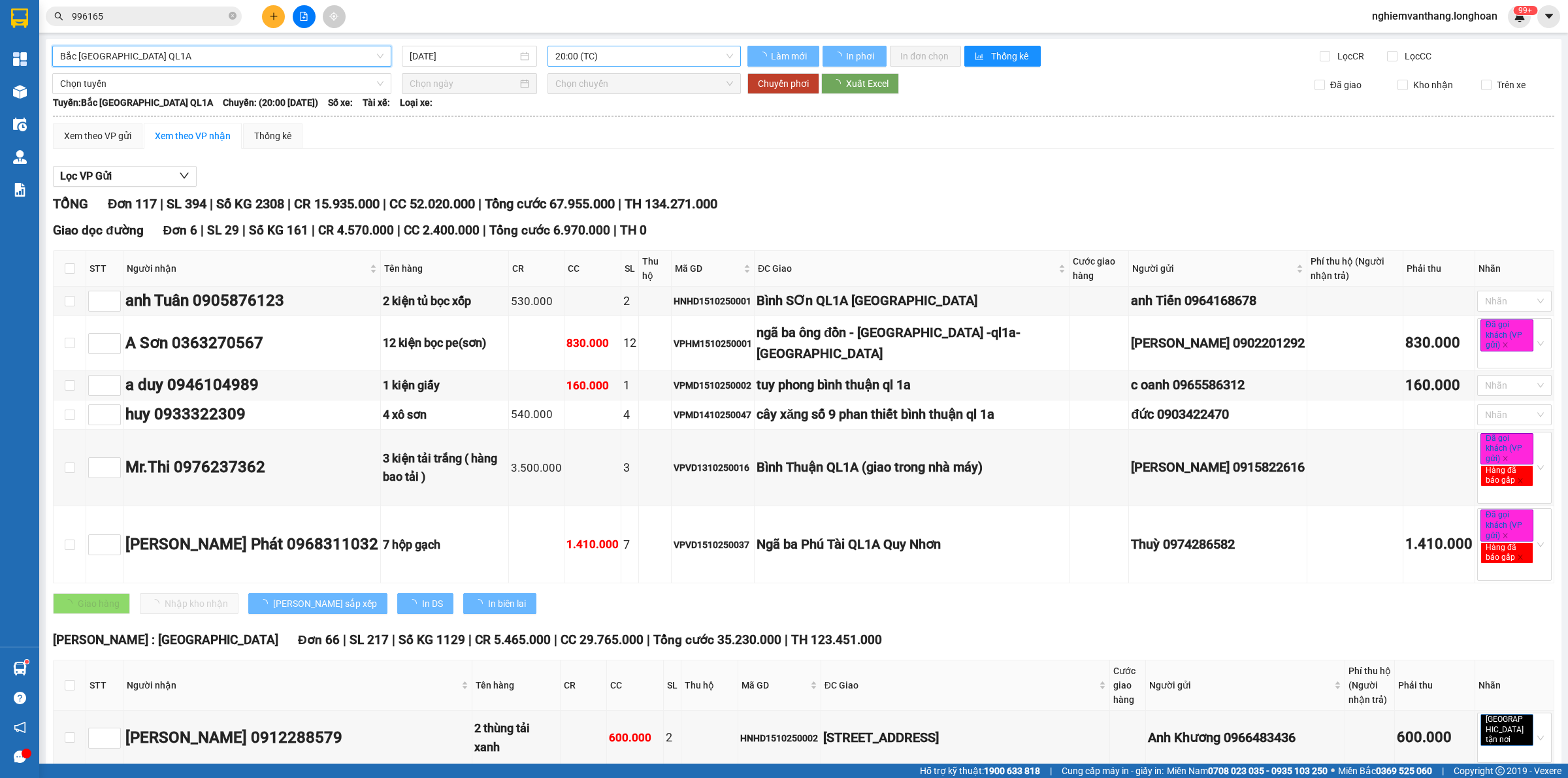
click at [598, 61] on span "20:00 (TC)" at bounding box center [644, 56] width 178 height 19
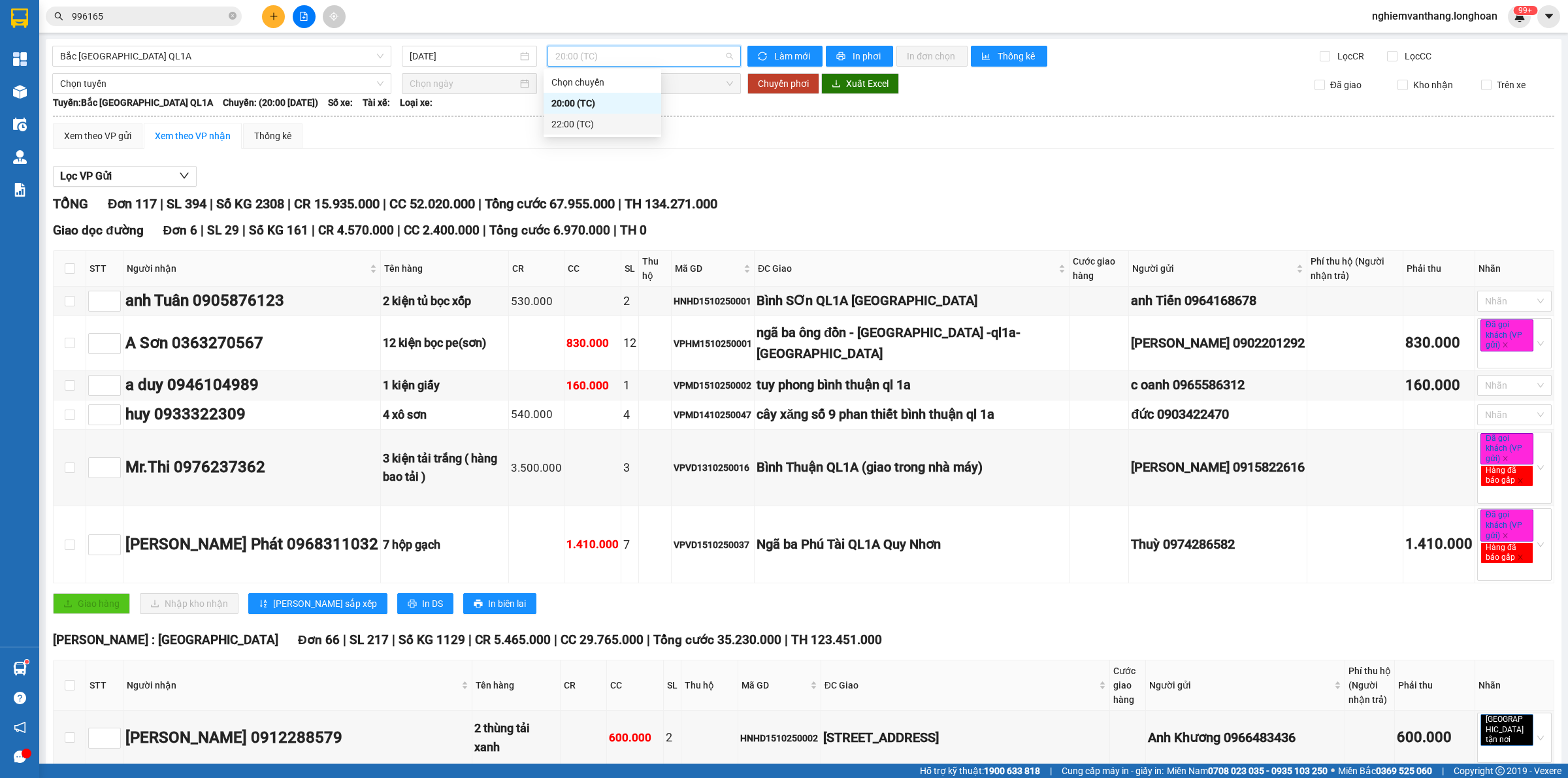
click at [585, 121] on div "22:00 (TC)" at bounding box center [602, 124] width 102 height 15
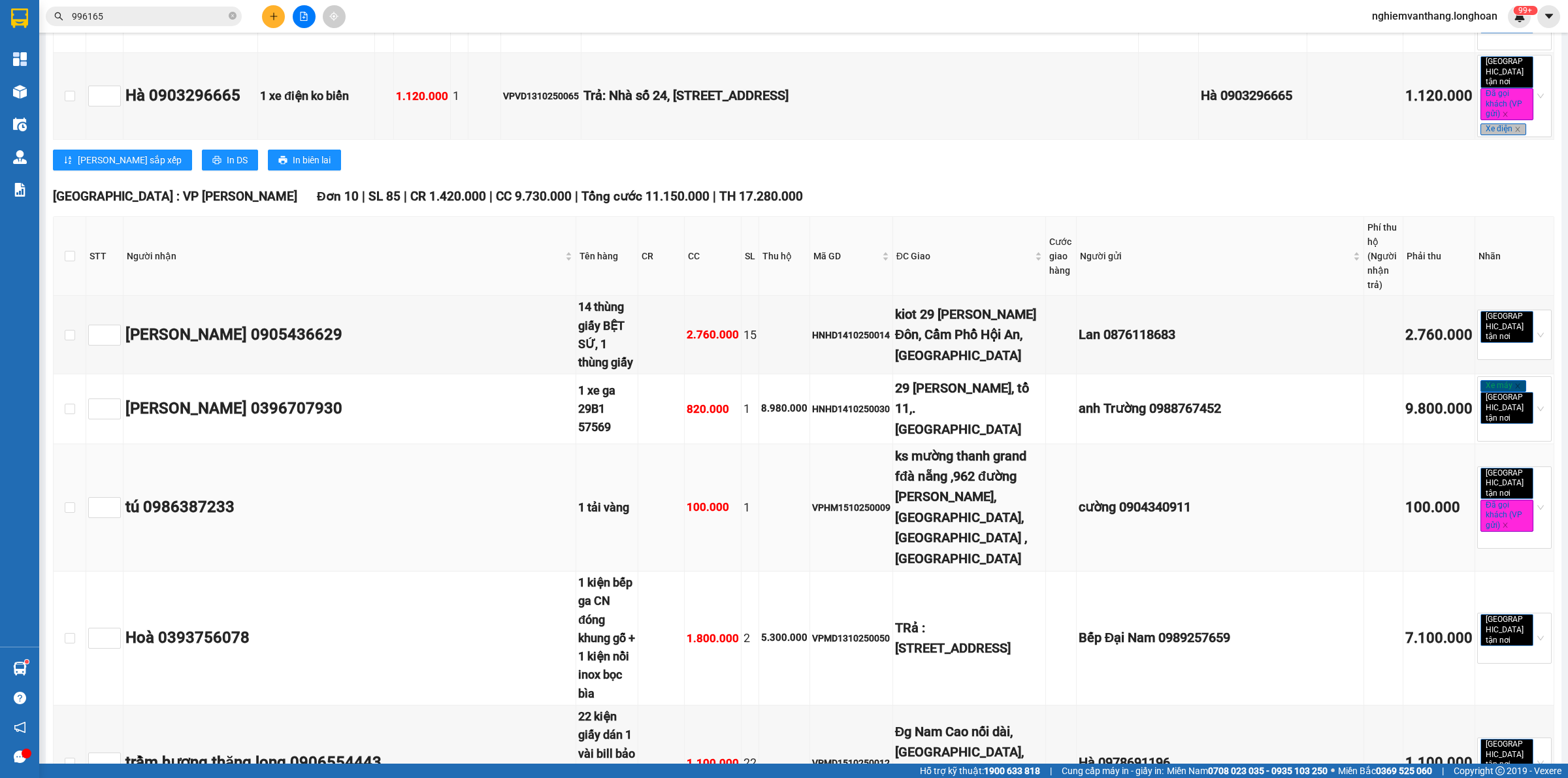
scroll to position [490, 0]
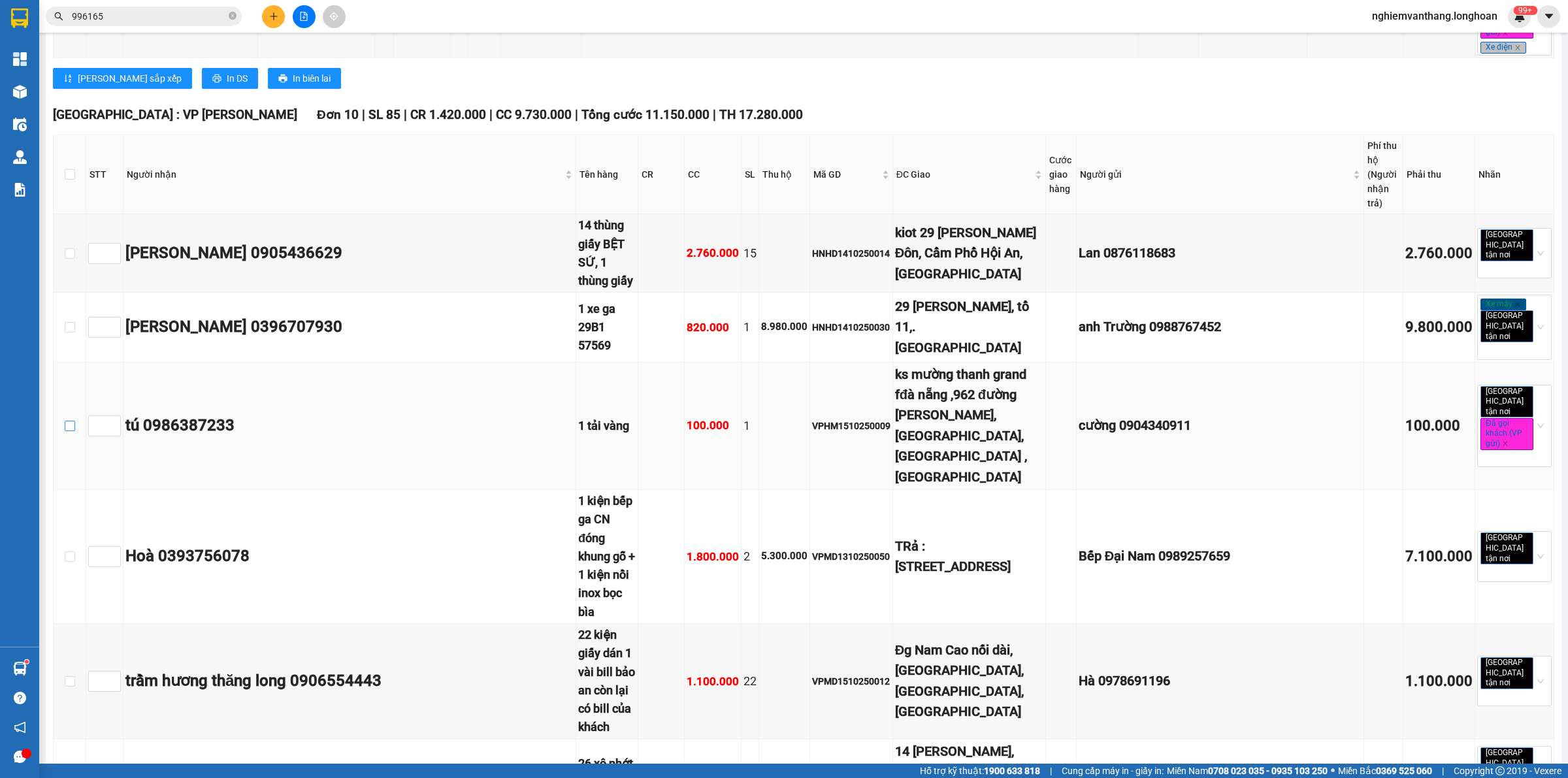
click at [65, 421] on input "checkbox" at bounding box center [70, 426] width 11 height 11
checkbox input "true"
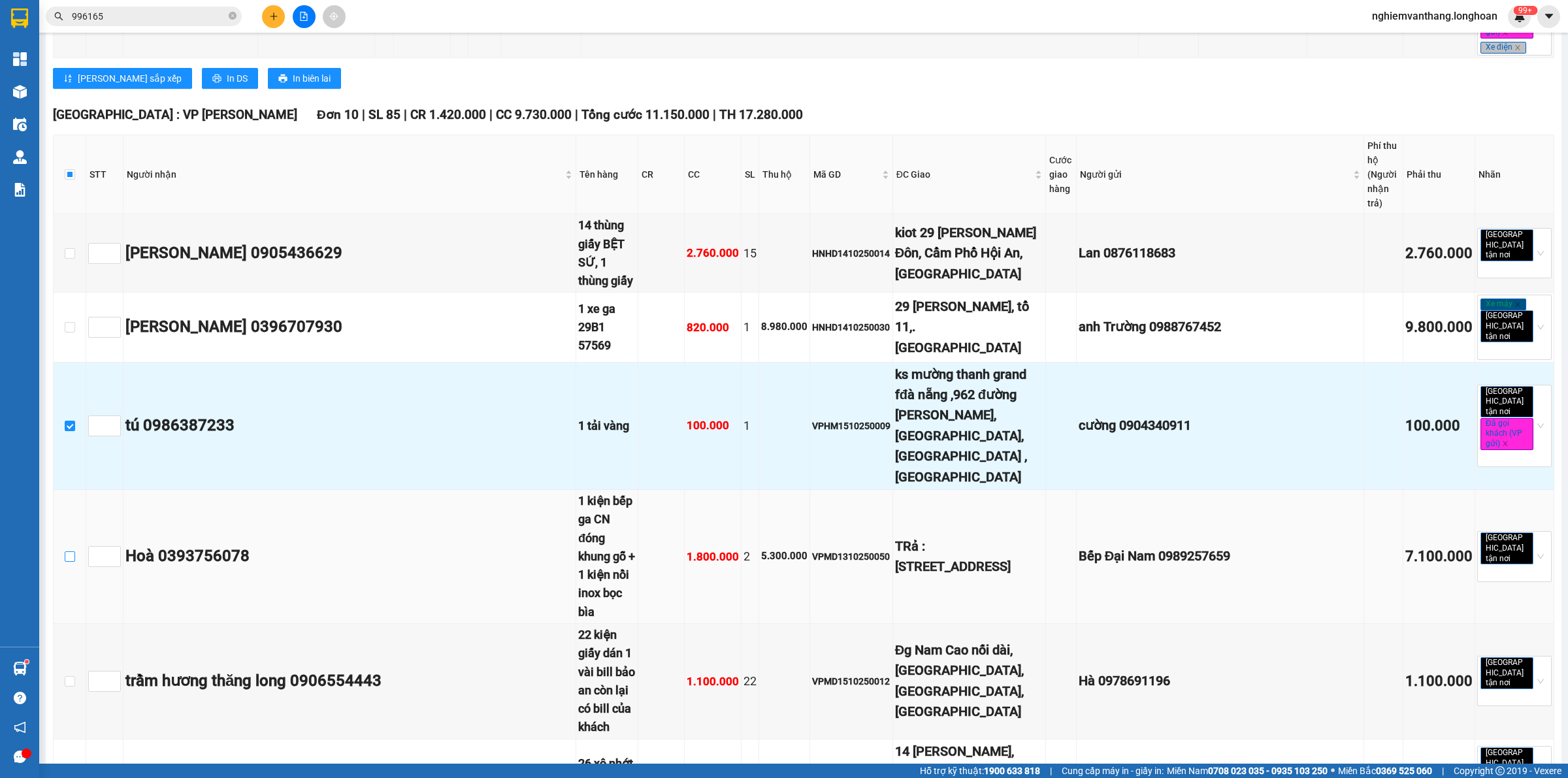
click at [70, 551] on input "checkbox" at bounding box center [70, 556] width 11 height 11
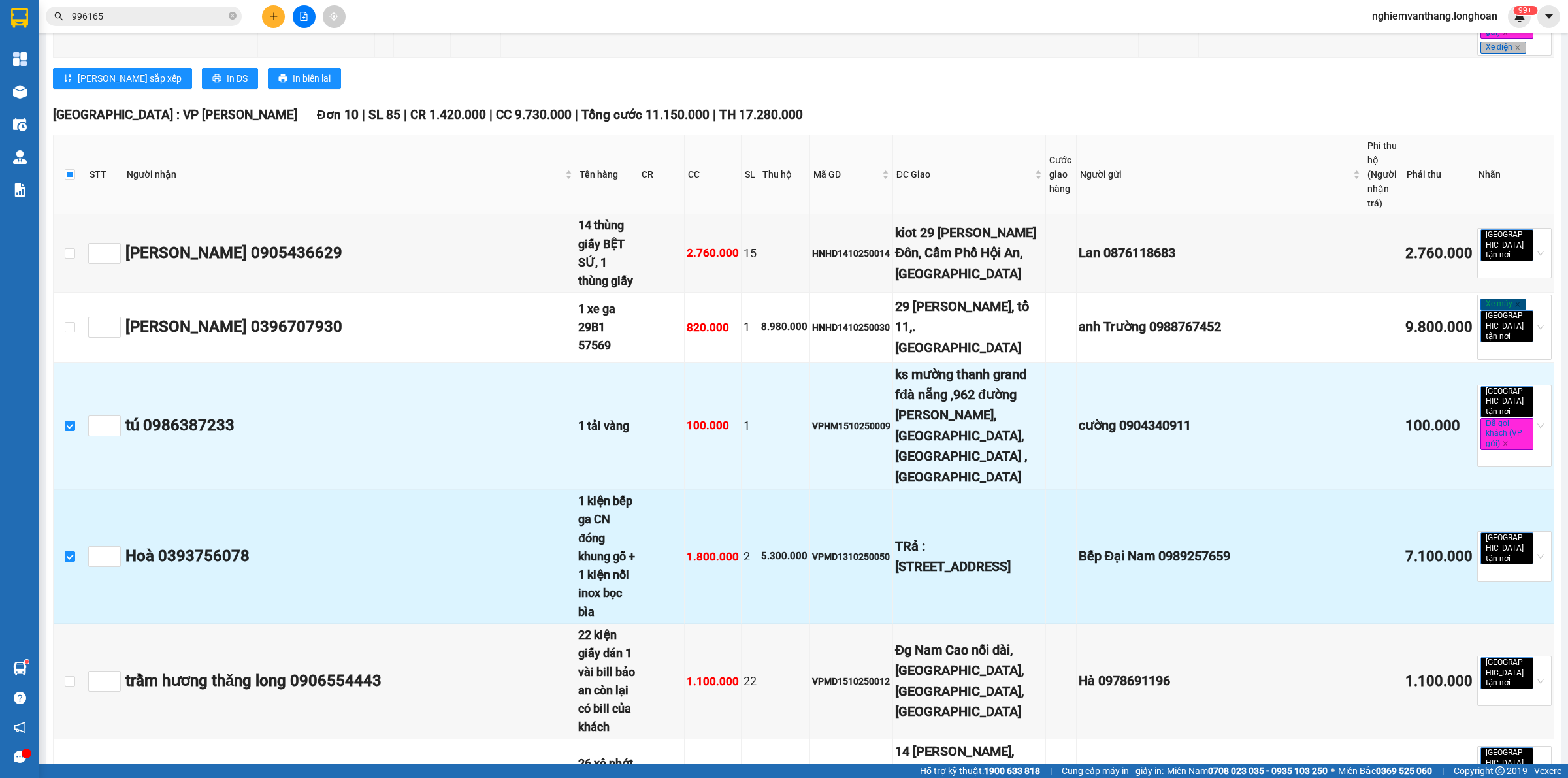
click at [70, 551] on input "checkbox" at bounding box center [70, 556] width 11 height 11
checkbox input "false"
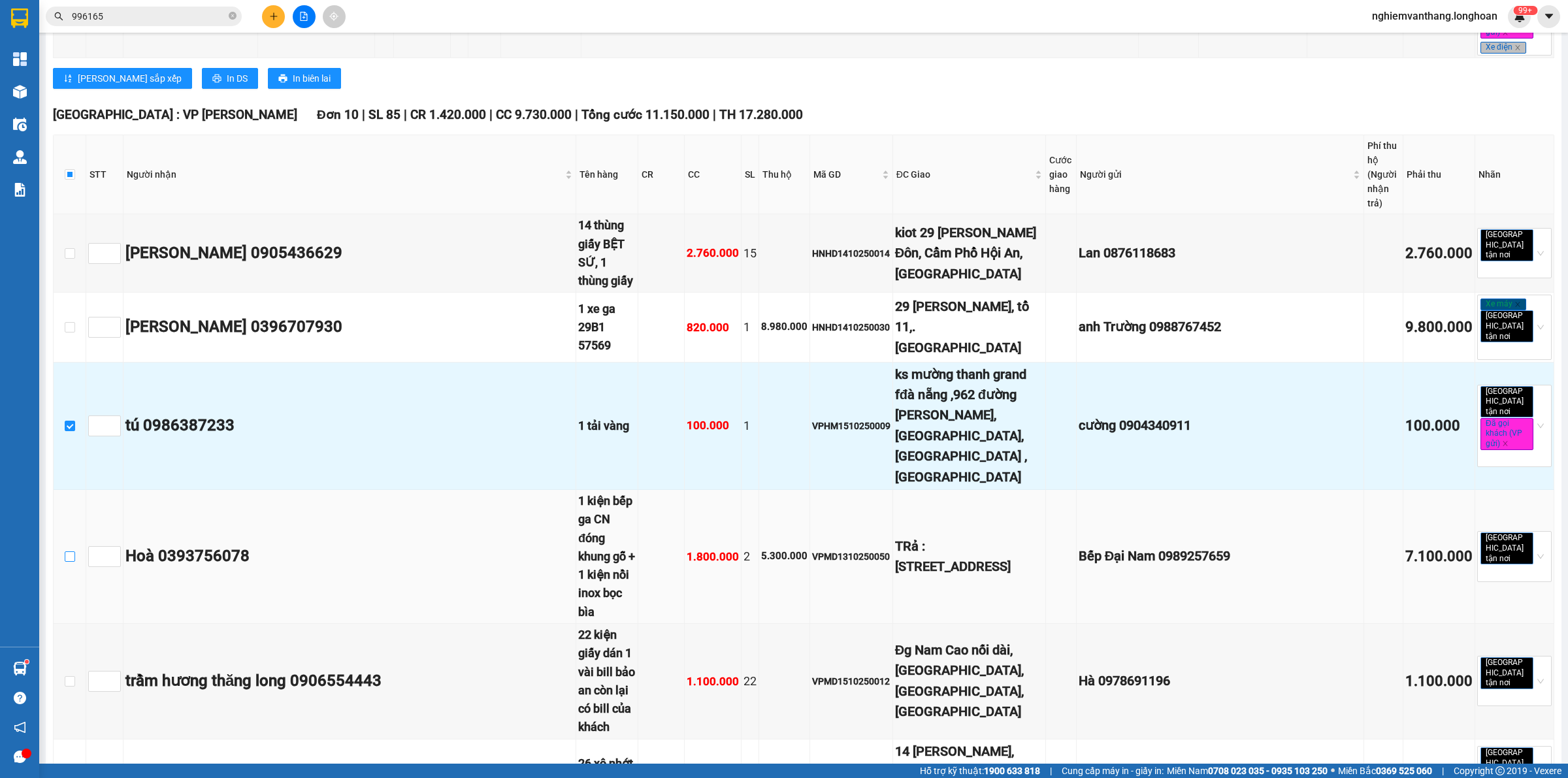
scroll to position [571, 0]
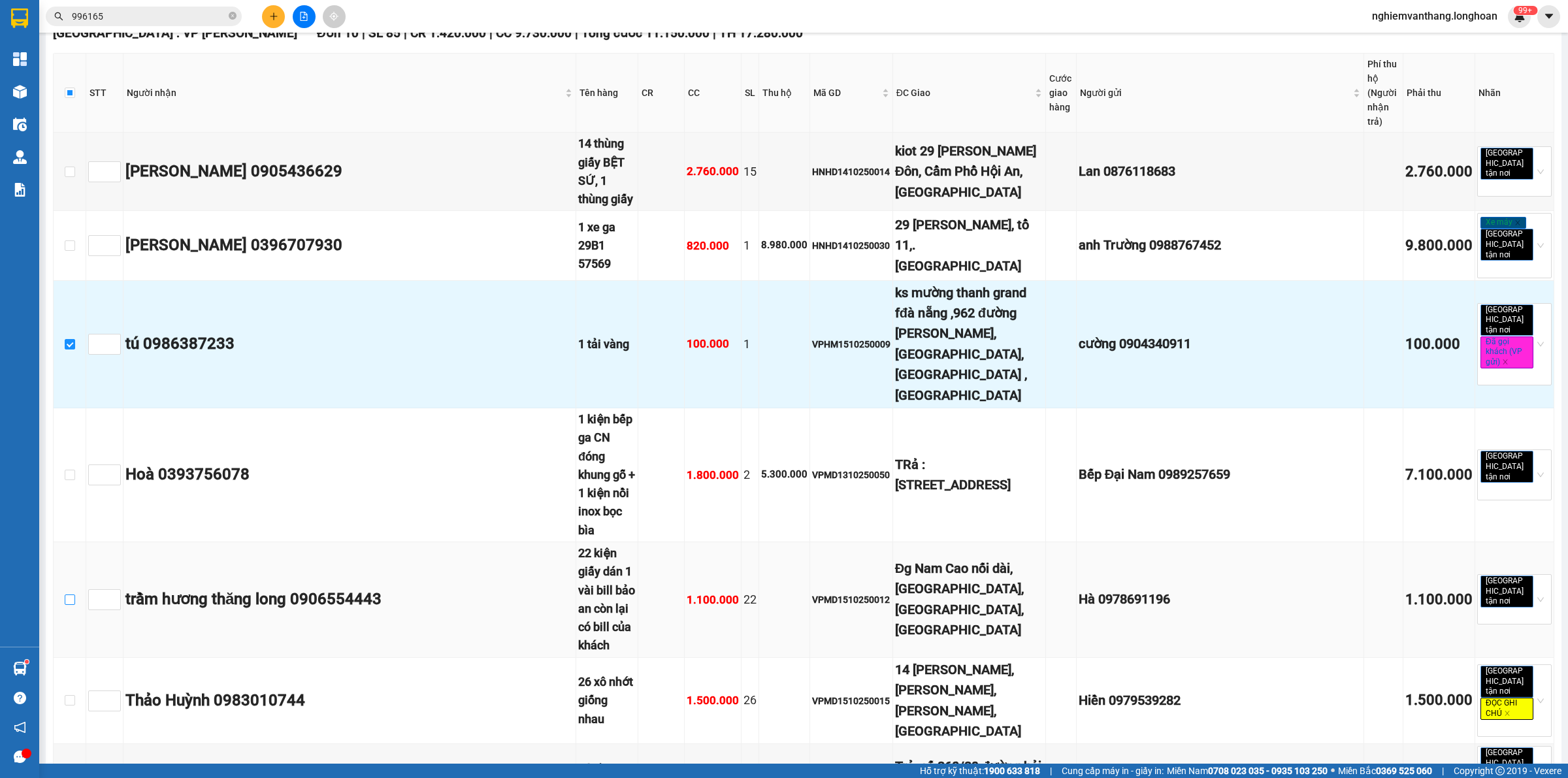
click at [70, 595] on input "checkbox" at bounding box center [70, 599] width 11 height 11
checkbox input "true"
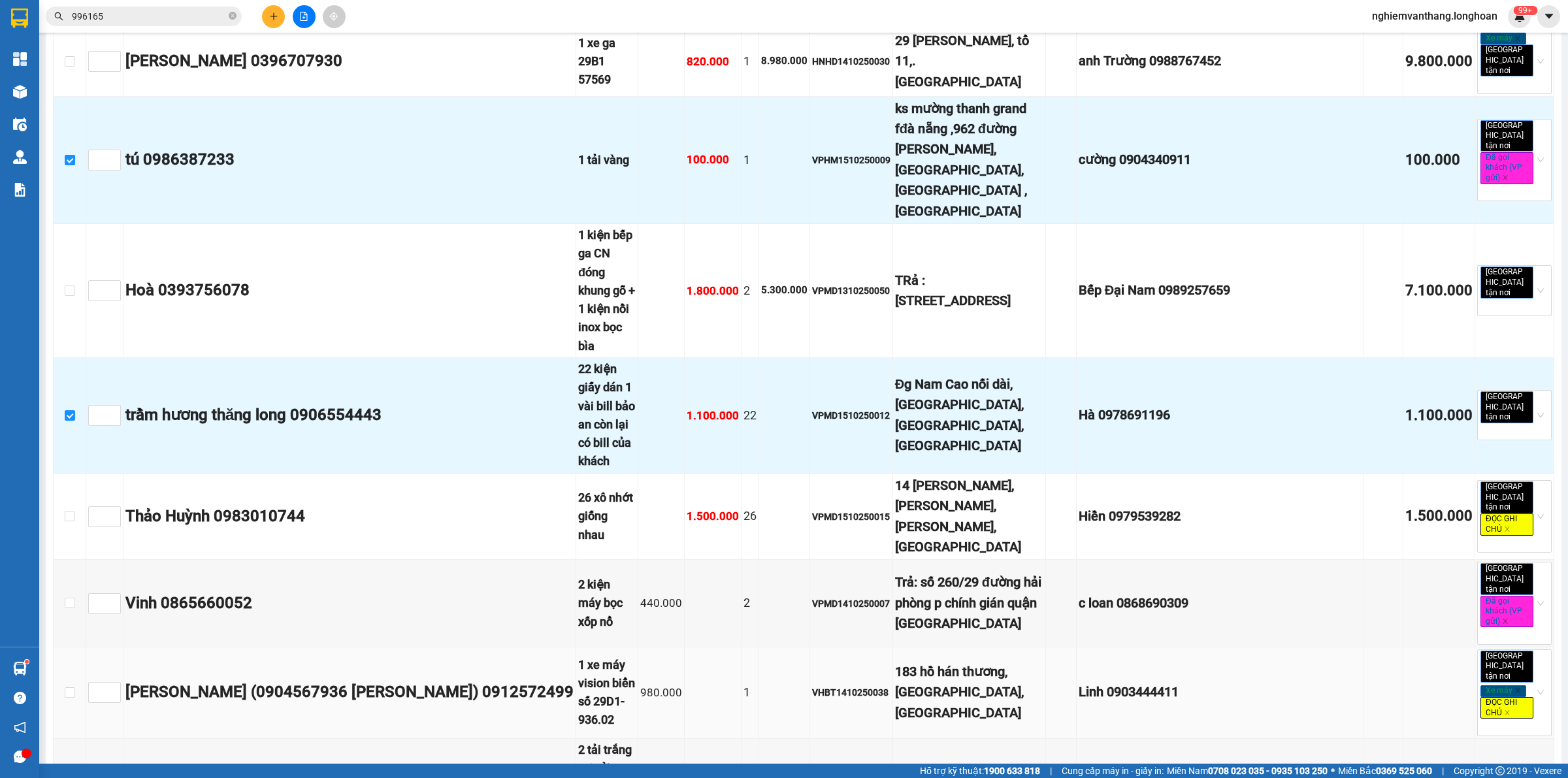
scroll to position [817, 0]
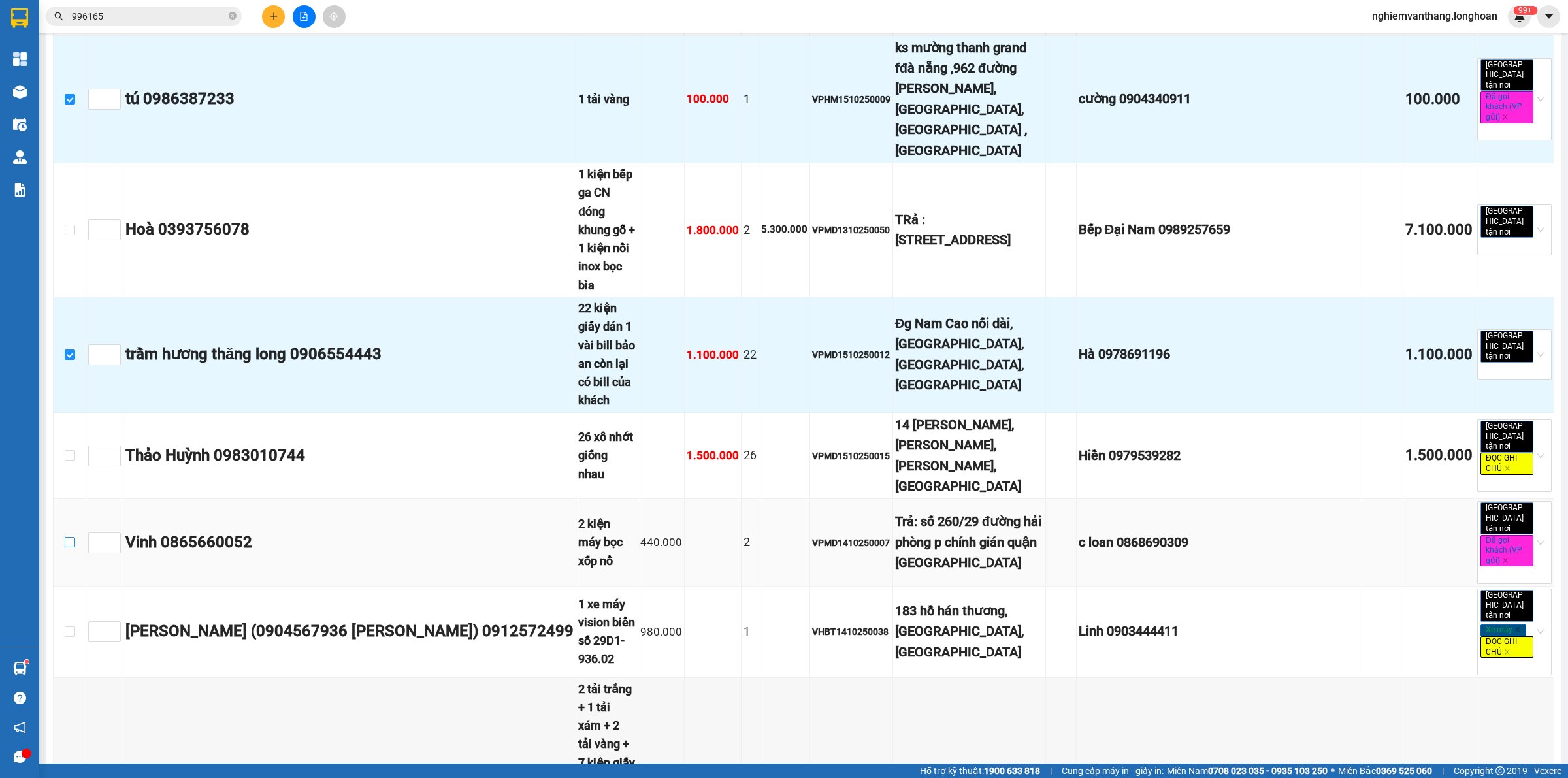
click at [66, 536] on label at bounding box center [70, 543] width 11 height 15
click at [66, 537] on input "checkbox" at bounding box center [70, 542] width 11 height 11
checkbox input "true"
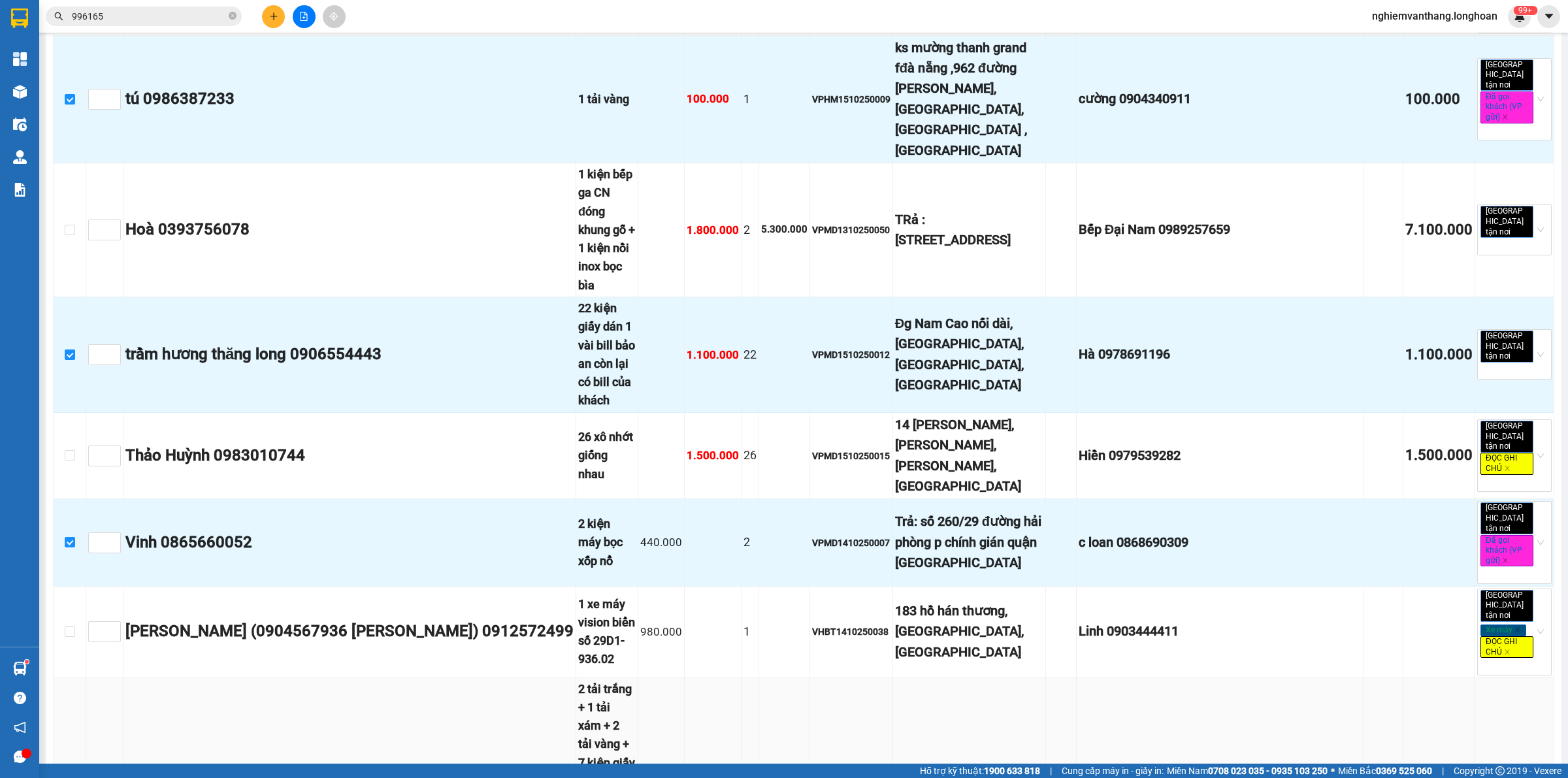
checkbox input "true"
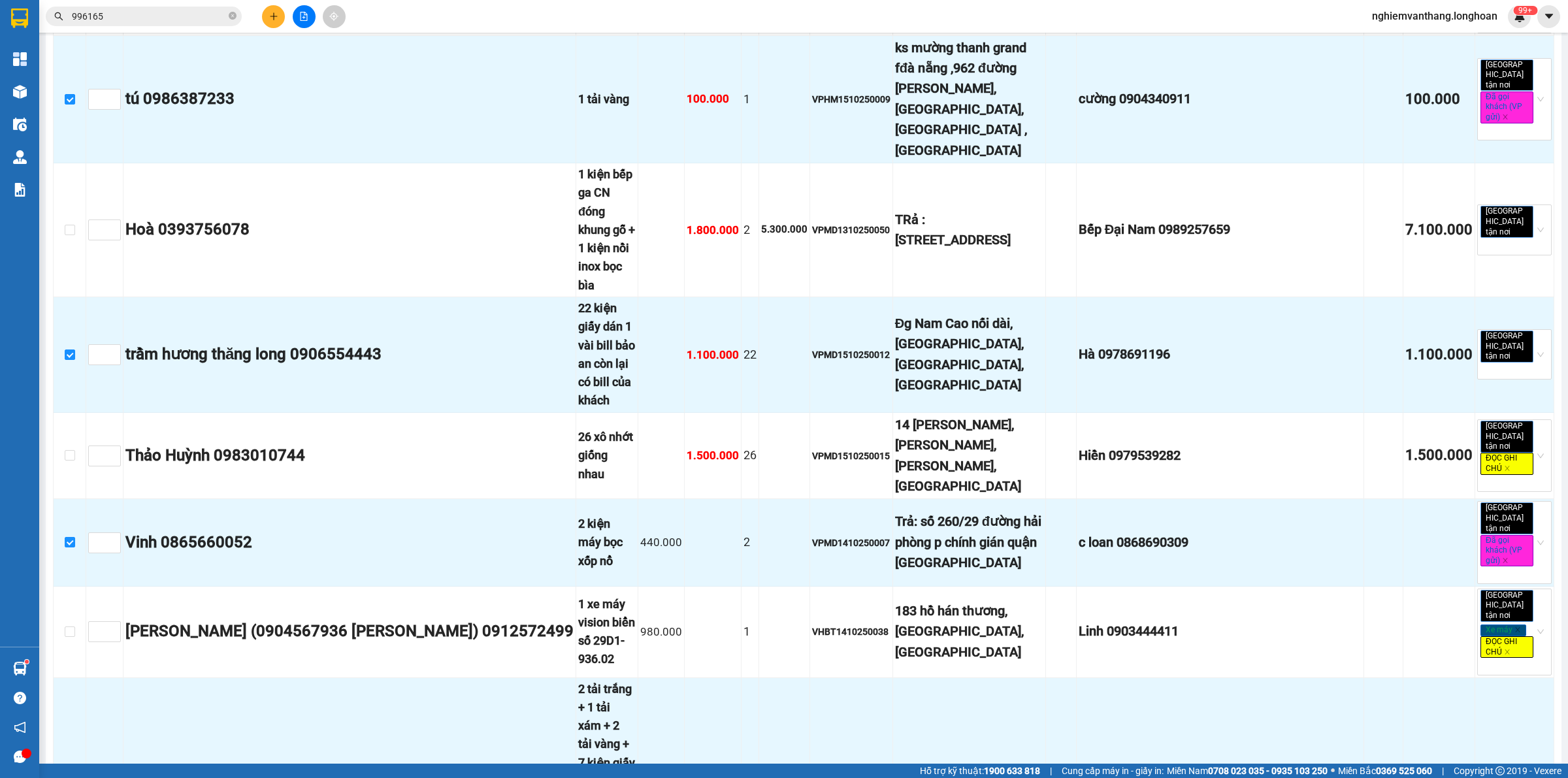
checkbox input "true"
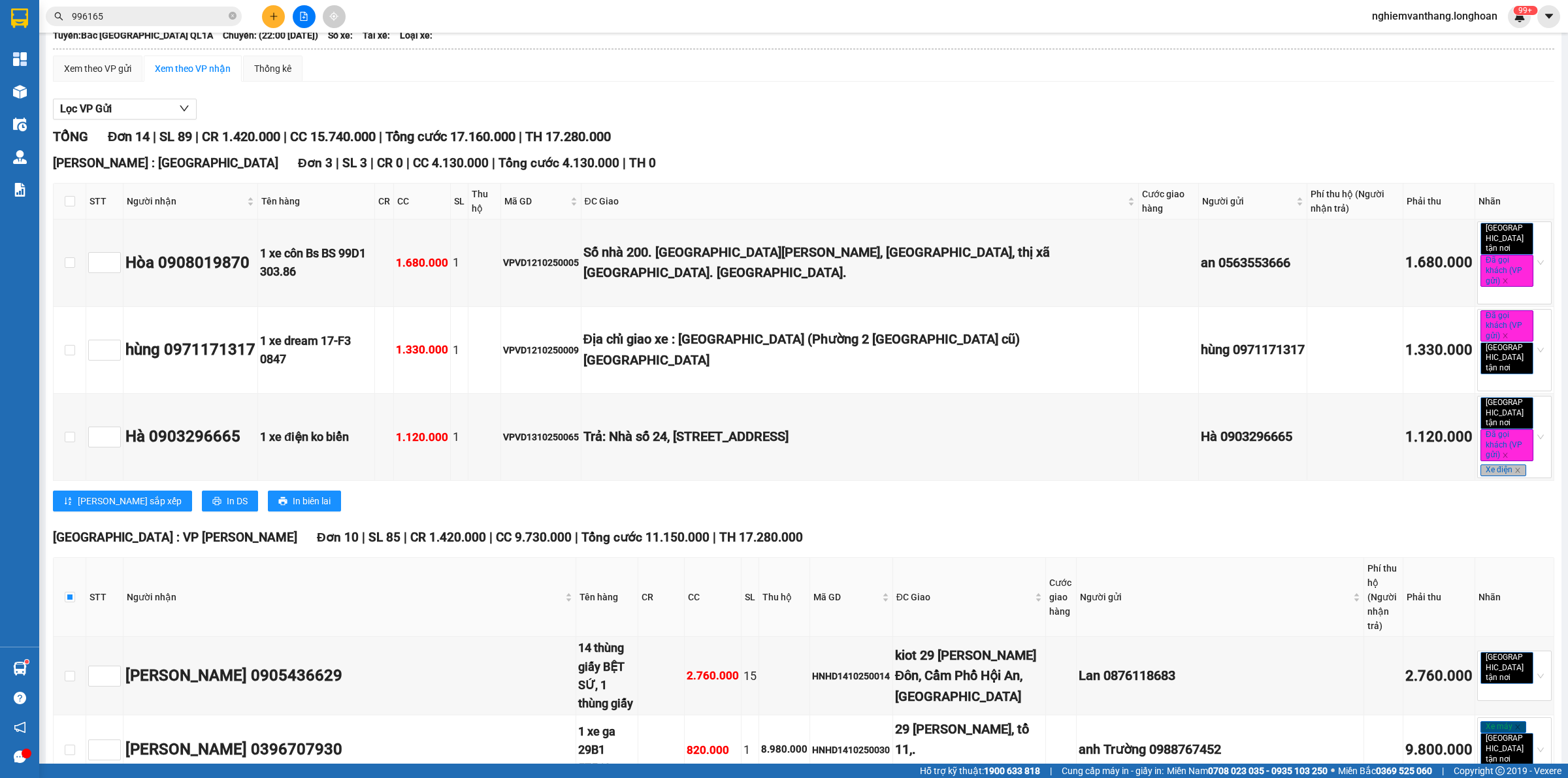
scroll to position [0, 0]
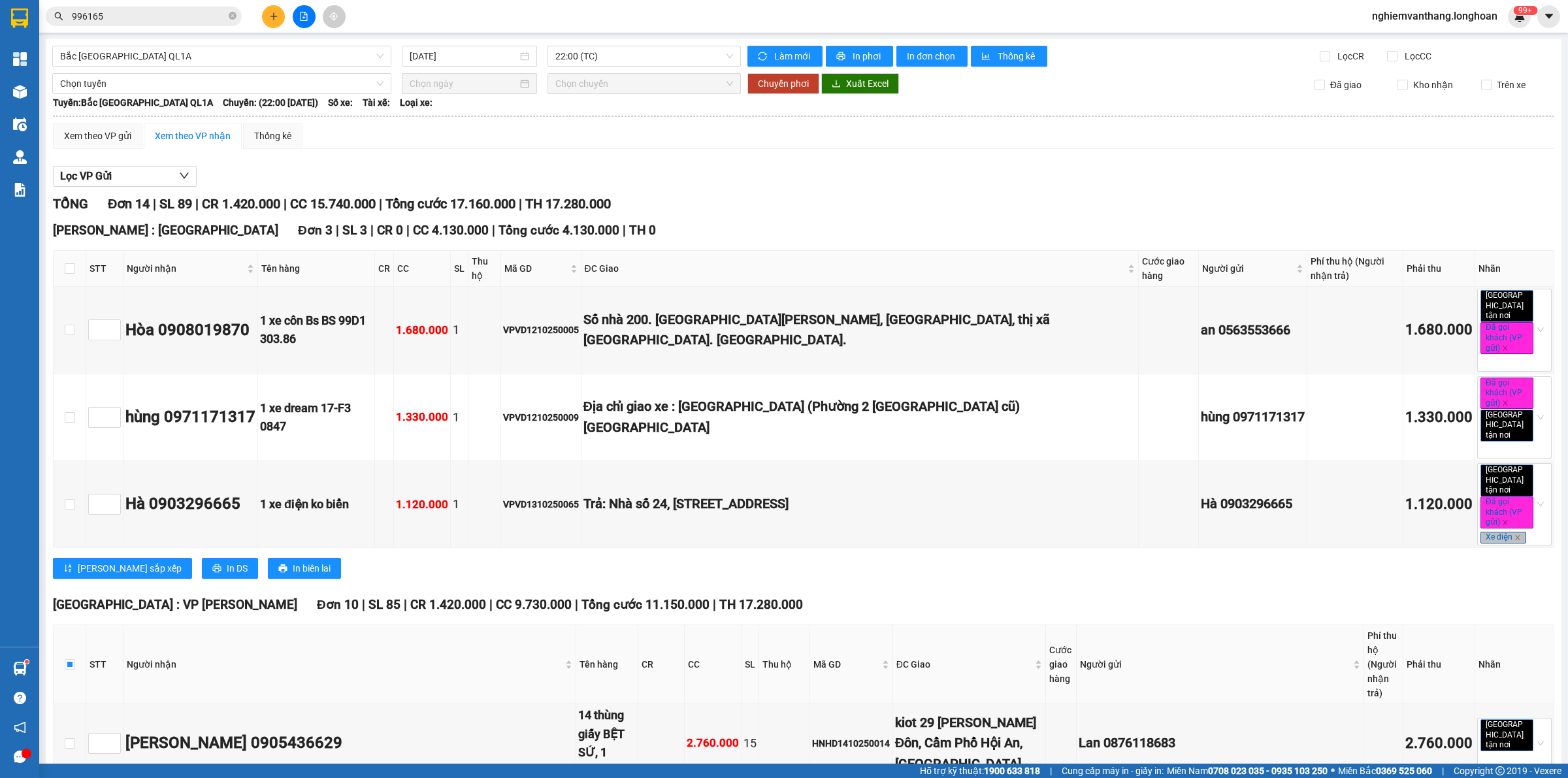
drag, startPoint x: 234, startPoint y: 102, endPoint x: 224, endPoint y: 96, distance: 11.7
click at [233, 101] on span "Chuyến: (22:00 [DATE])" at bounding box center [271, 103] width 95 height 15
click at [221, 83] on span "Chọn tuyến" at bounding box center [221, 83] width 323 height 19
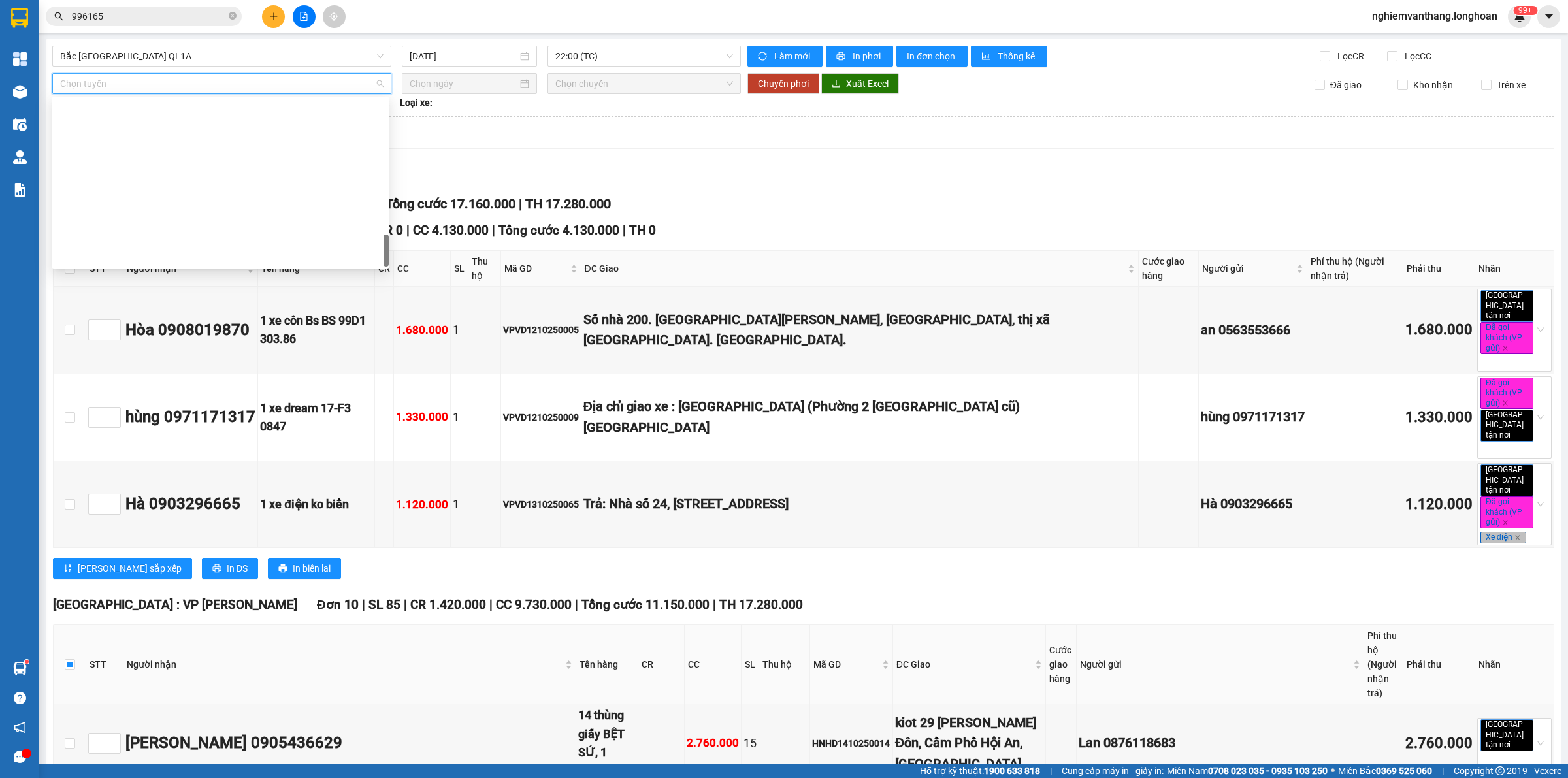
scroll to position [919, 0]
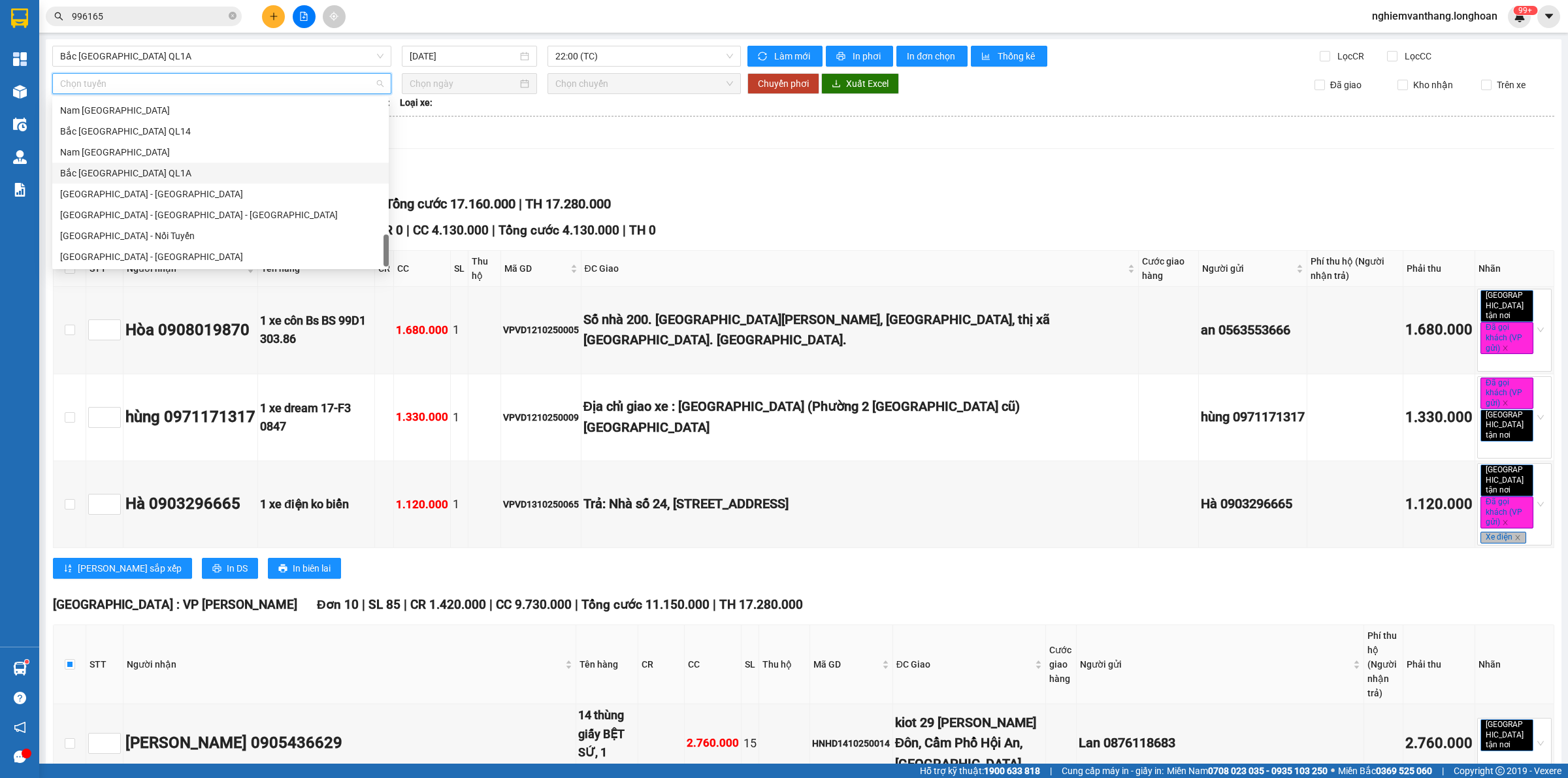
click at [150, 173] on div "Bắc [GEOGRAPHIC_DATA] QL1A" at bounding box center [220, 173] width 321 height 15
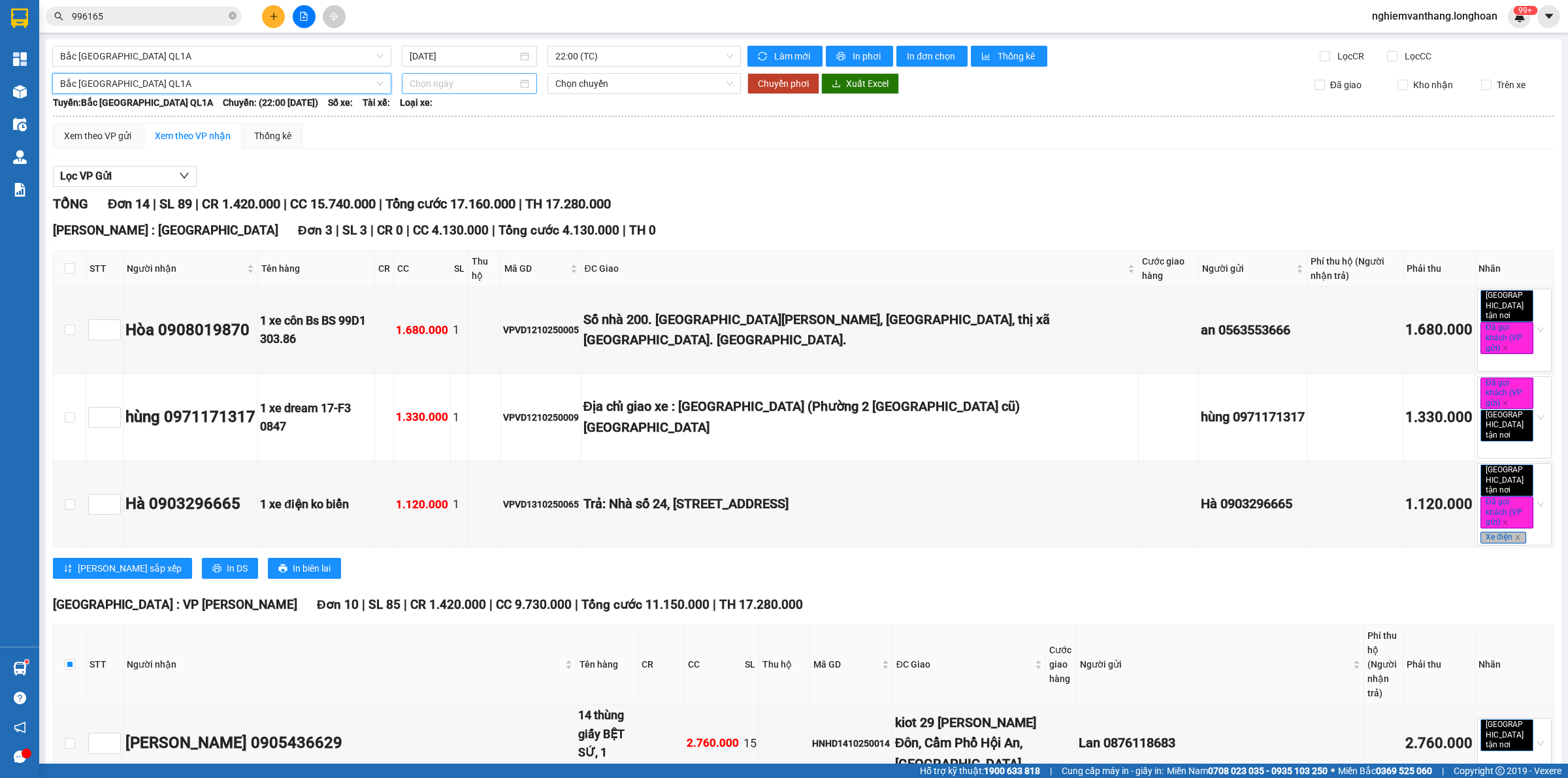
click at [495, 82] on input at bounding box center [463, 84] width 107 height 15
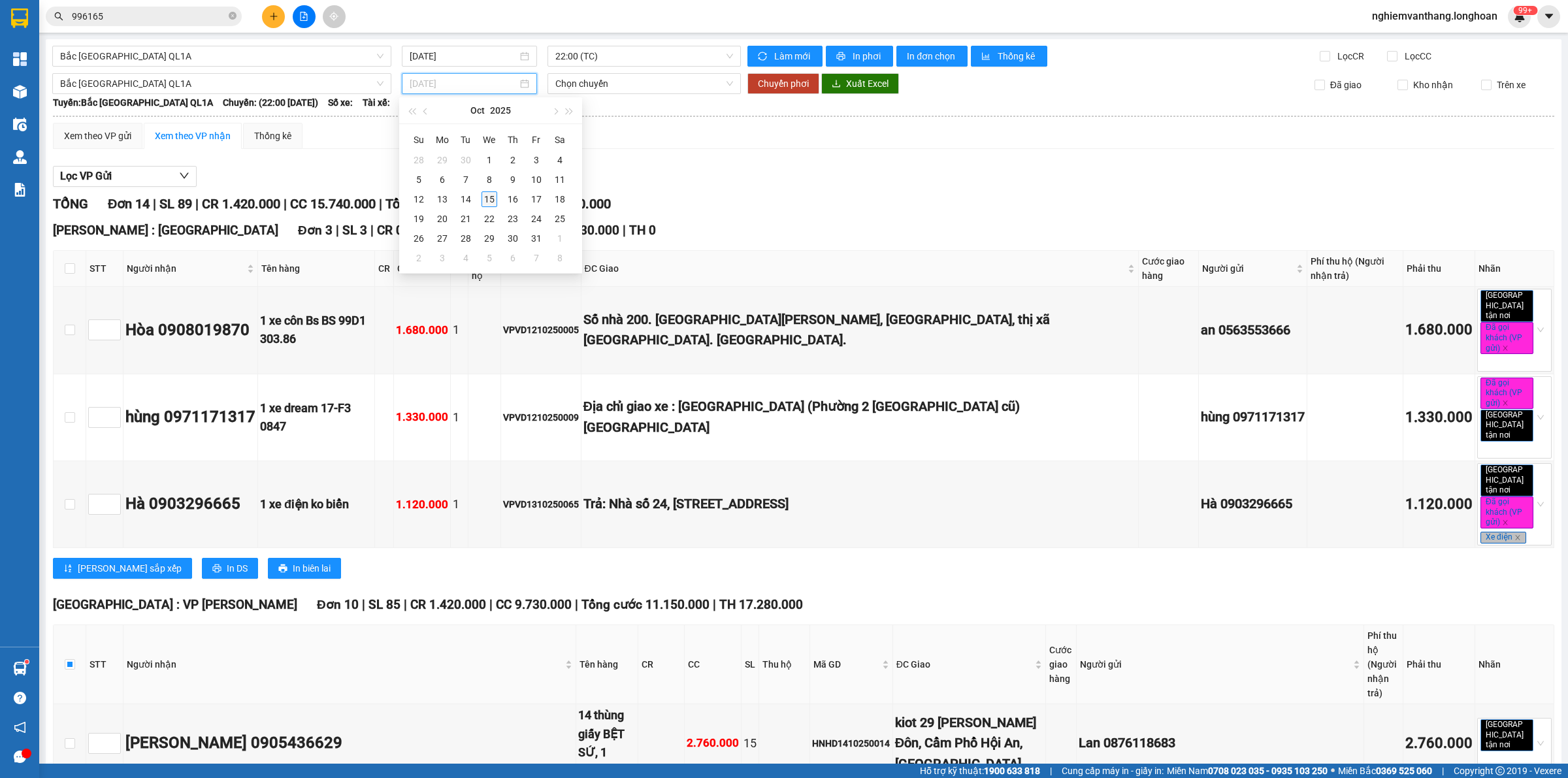
type input "[DATE]"
click at [491, 200] on div "15" at bounding box center [489, 199] width 15 height 15
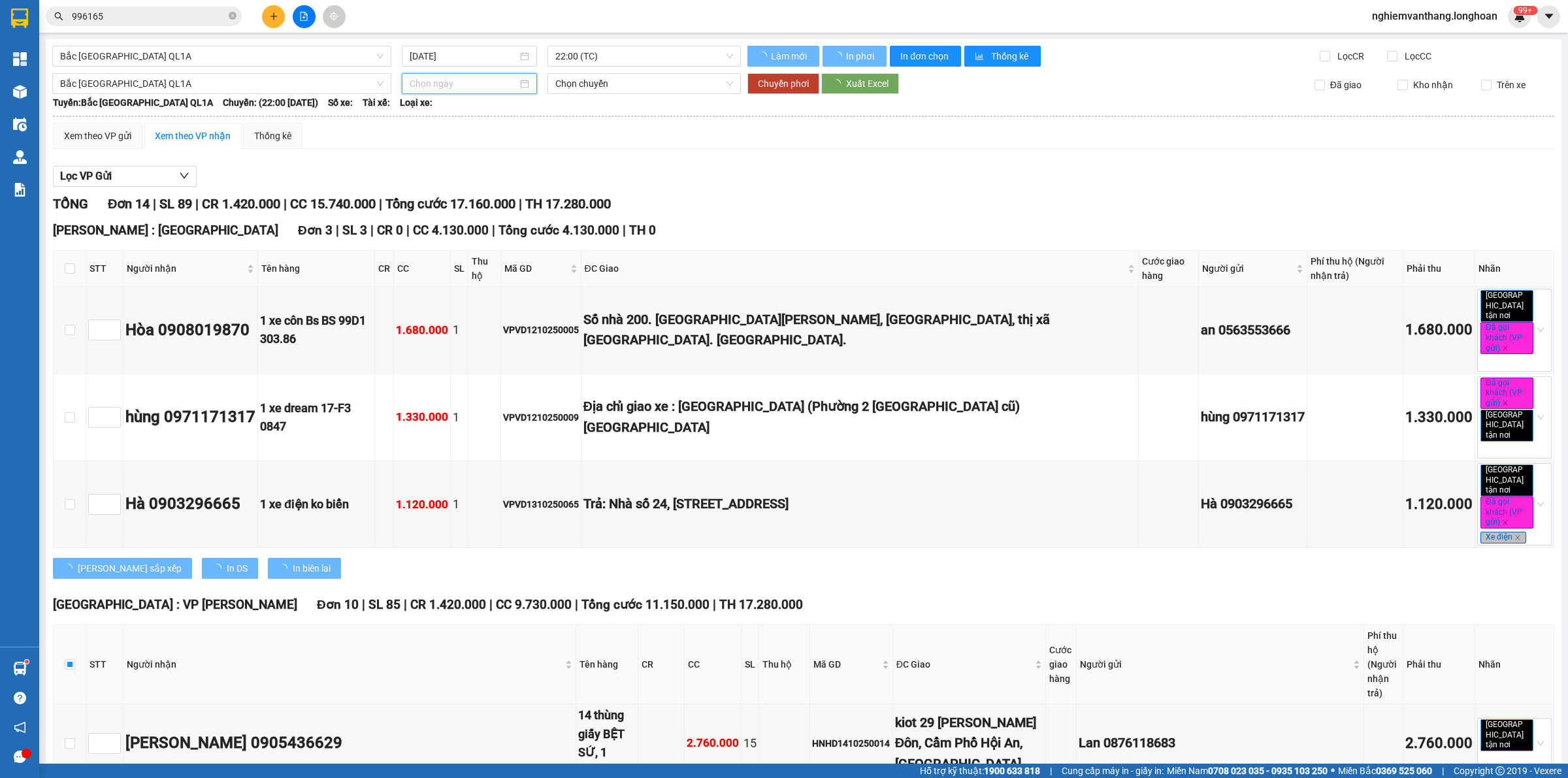
type input "[DATE]"
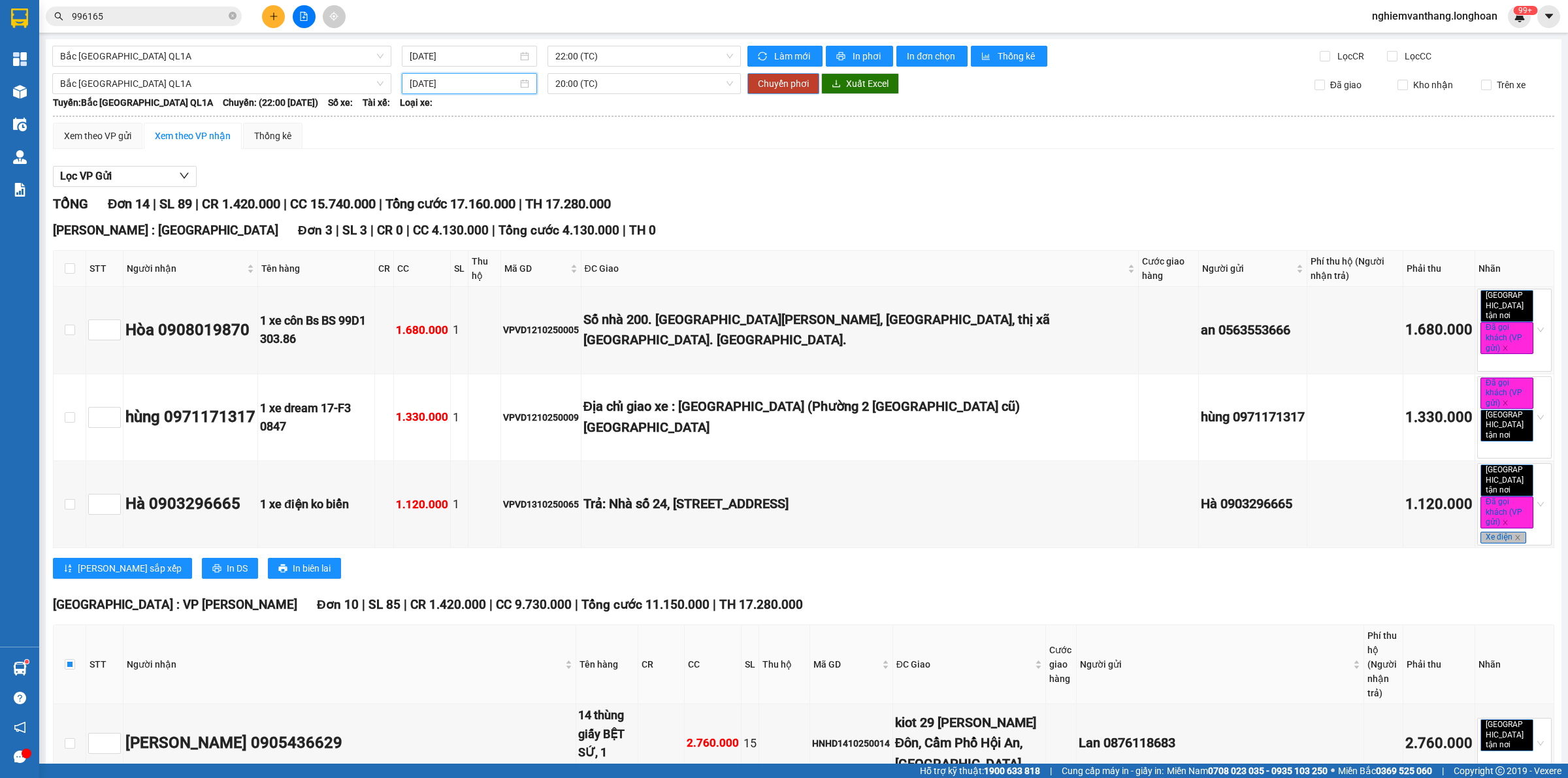
click at [792, 89] on span "Chuyển phơi" at bounding box center [783, 84] width 51 height 15
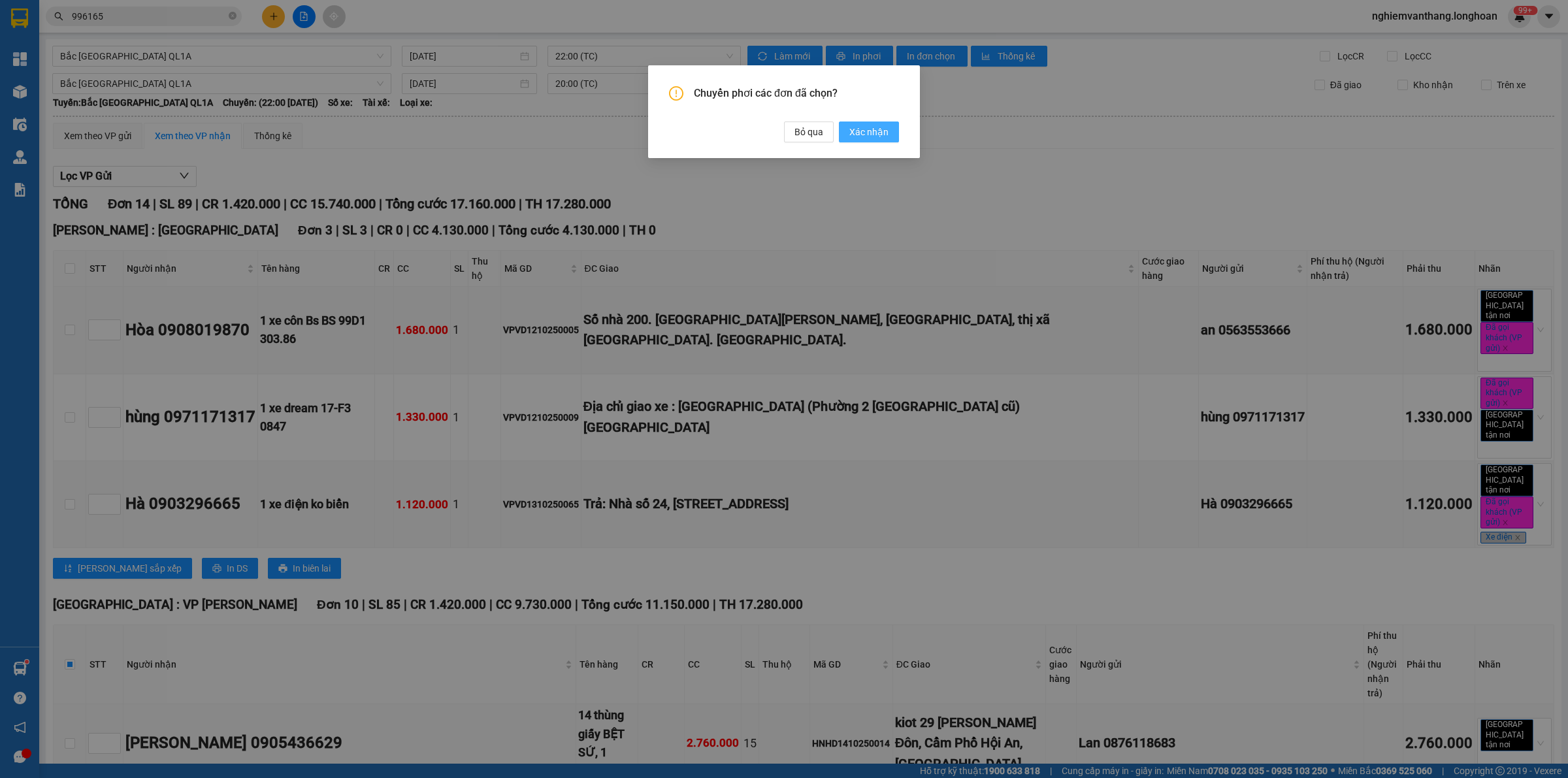
click at [861, 132] on span "Xác nhận" at bounding box center [869, 132] width 40 height 15
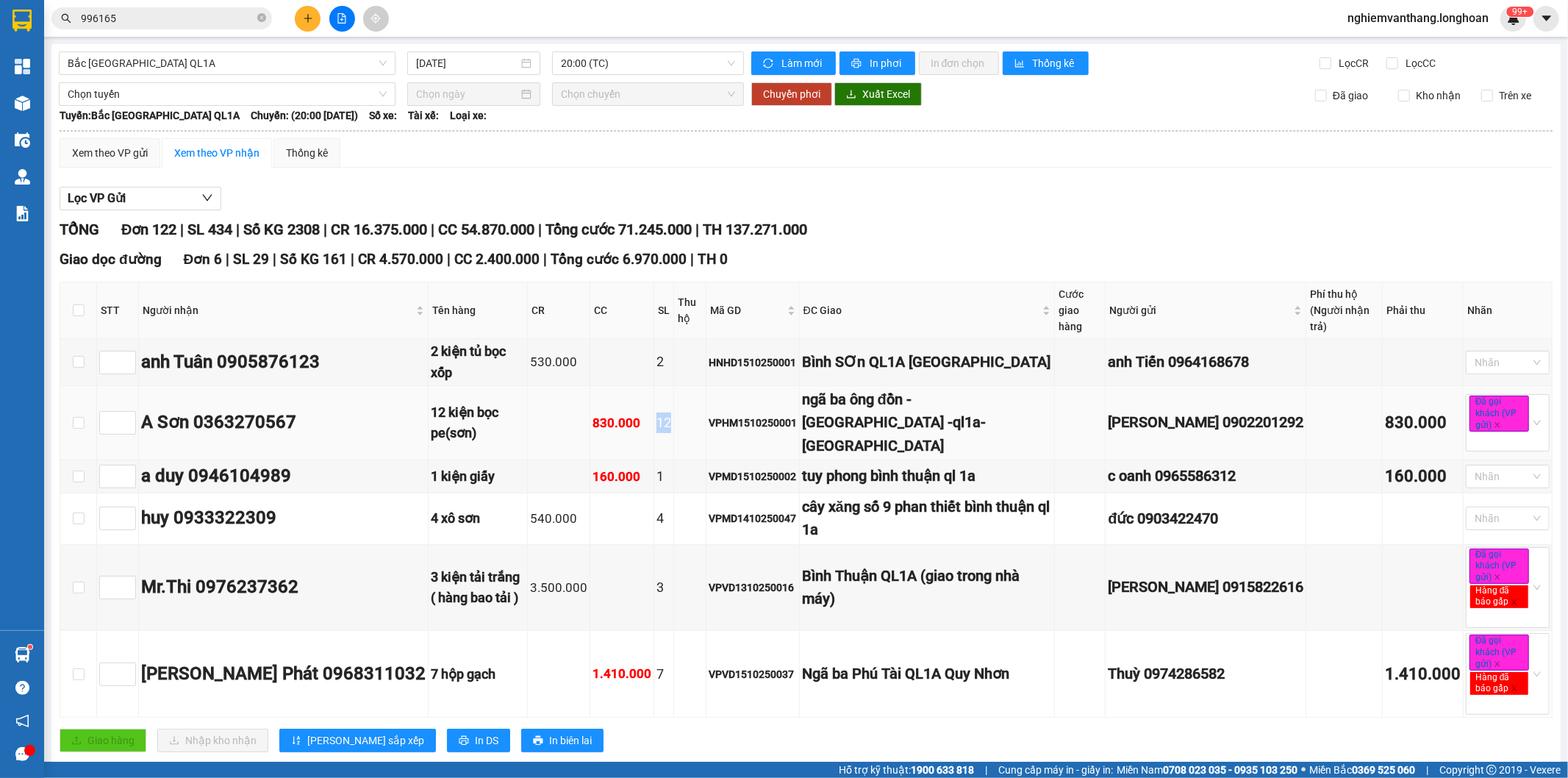
drag, startPoint x: 635, startPoint y: 377, endPoint x: 670, endPoint y: 398, distance: 40.8
click at [666, 387] on tr "A Sơn 0363270567 12 kiện bọc pe(sơn) 830.000 12 VPHM1510250001 ngã ba ông đồn -…" at bounding box center [806, 423] width 1493 height 75
click at [674, 405] on td at bounding box center [689, 423] width 32 height 75
drag, startPoint x: 639, startPoint y: 391, endPoint x: 687, endPoint y: 403, distance: 49.5
click at [687, 403] on tr "A Sơn 0363270567 12 kiện bọc pe(sơn) 830.000 12 VPHM1510250001 ngã ba ông đồn -…" at bounding box center [806, 423] width 1493 height 75
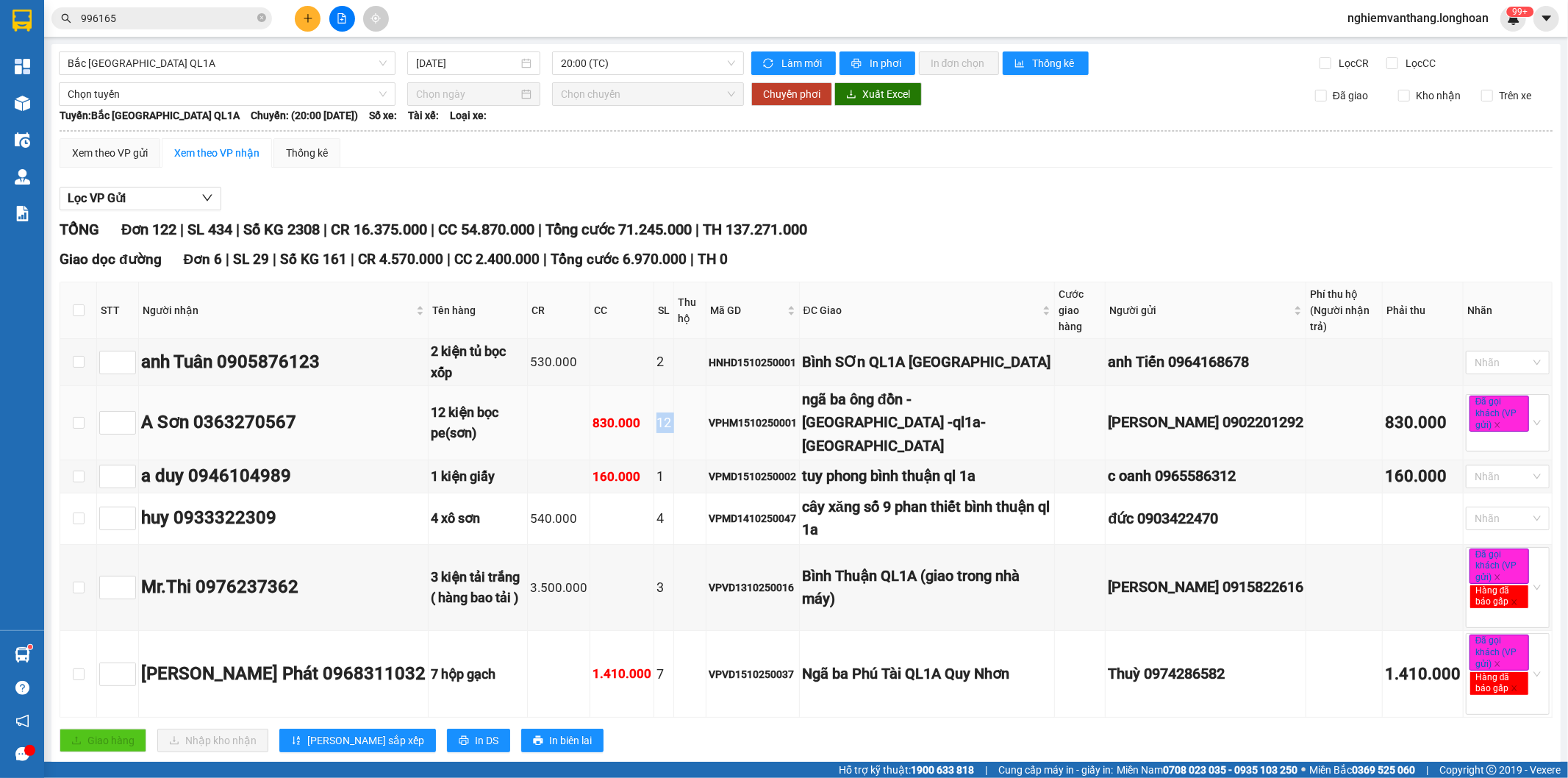
click at [707, 417] on td "VPHM1510250001" at bounding box center [753, 423] width 94 height 75
drag, startPoint x: 568, startPoint y: 382, endPoint x: 724, endPoint y: 402, distance: 157.3
click at [724, 402] on tr "A Sơn 0363270567 12 kiện bọc pe(sơn) 830.000 12 VPHM1510250001 ngã ba ông đồn -…" at bounding box center [806, 423] width 1493 height 75
click at [678, 393] on td at bounding box center [689, 423] width 32 height 75
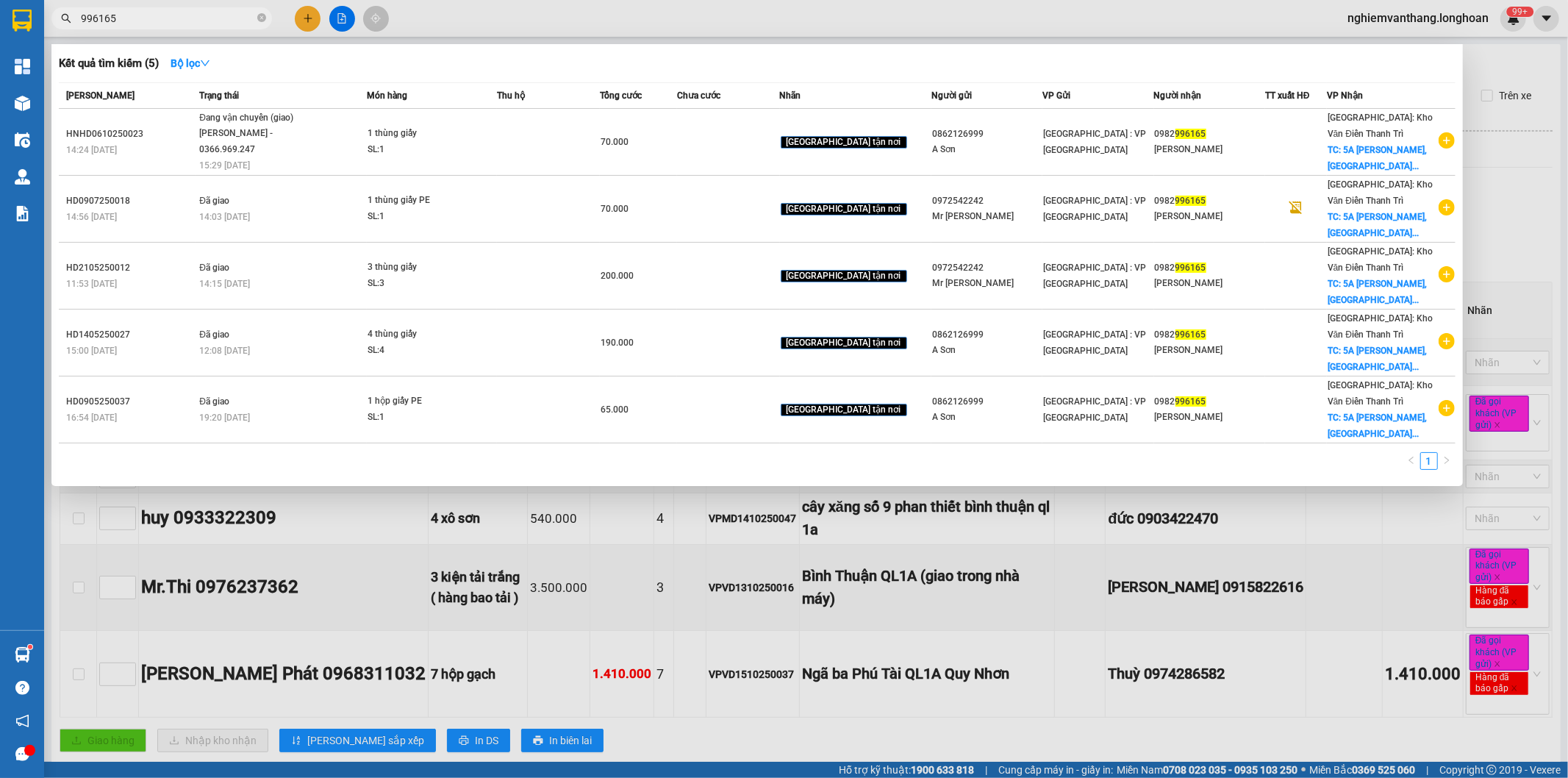
click at [182, 10] on input "996165" at bounding box center [167, 18] width 174 height 16
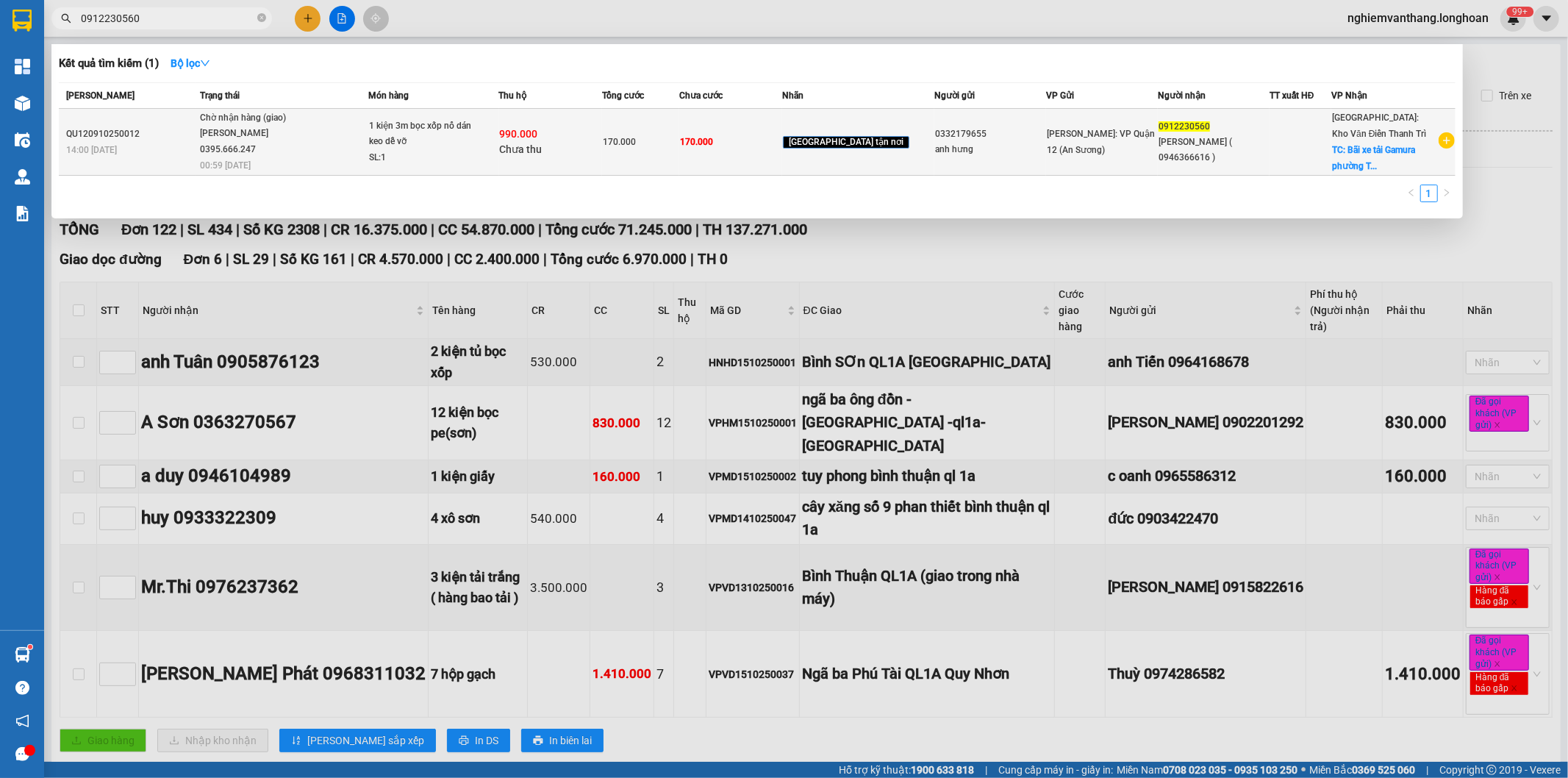
type input "0912230560"
click at [879, 152] on td "[GEOGRAPHIC_DATA] tận nơi" at bounding box center [858, 143] width 152 height 67
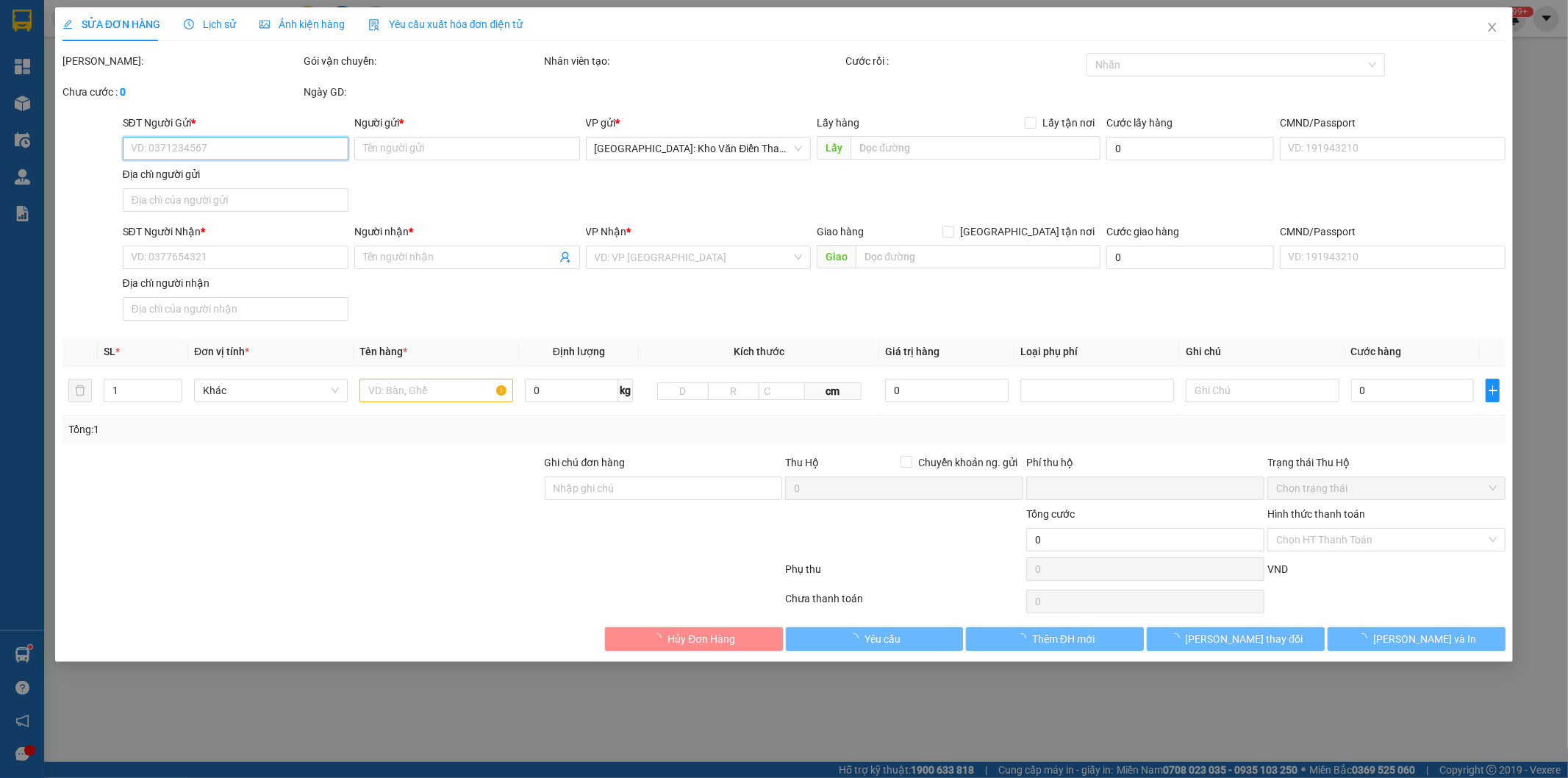
type input "0332179655"
type input "anh hưng"
type input "0912230560"
type input "[PERSON_NAME] ( 0946366616 )"
checkbox input "true"
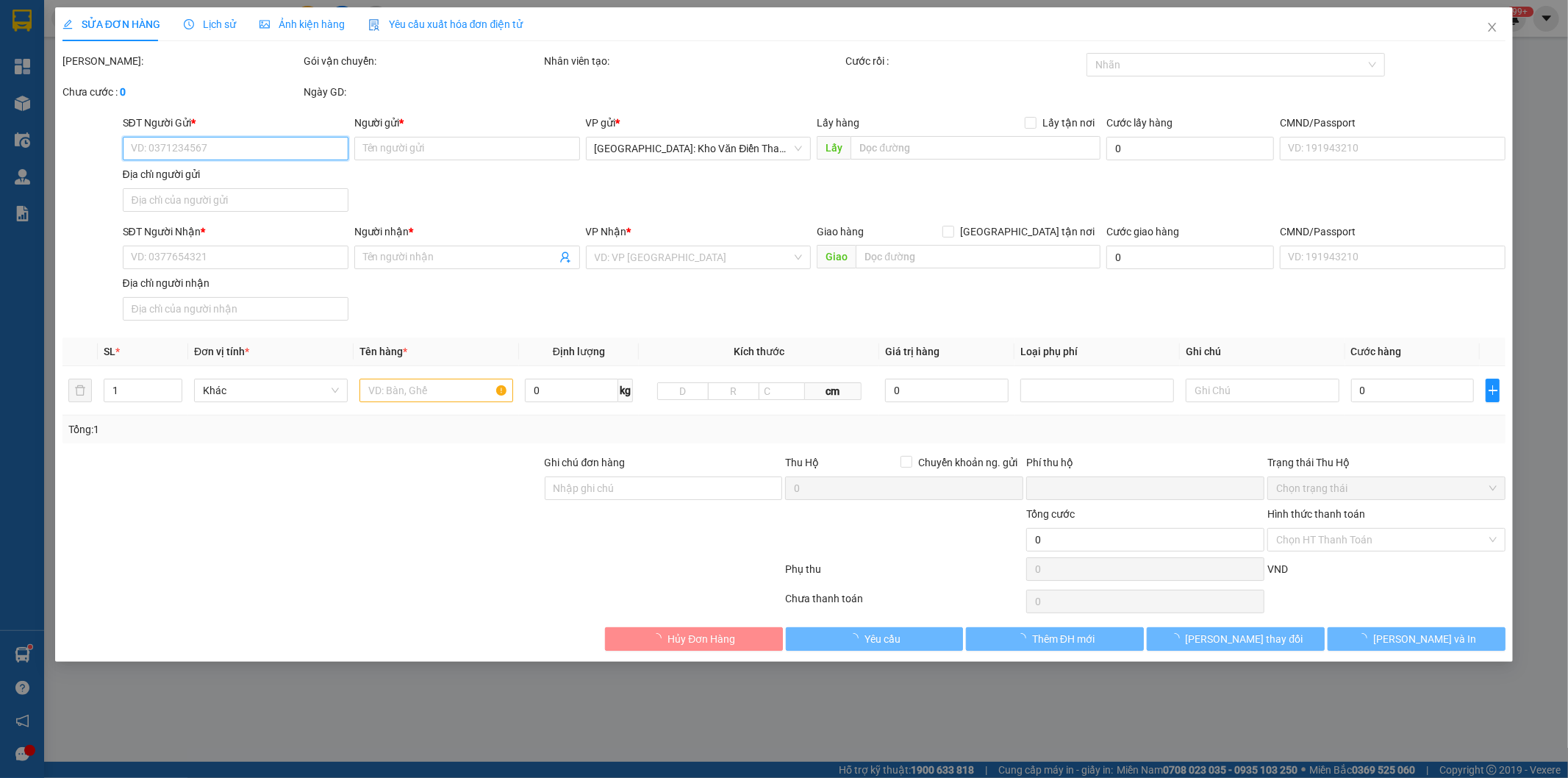
type input "Bãi xe tải Gamura [GEOGRAPHIC_DATA], [GEOGRAPHIC_DATA], [GEOGRAPHIC_DATA]"
type input "nhận theo kiện - hư hỏng không chịu trách nhiệm ( SDT SAU CỦA KHÁCH MUA, PHÁT S…"
type input "170.000"
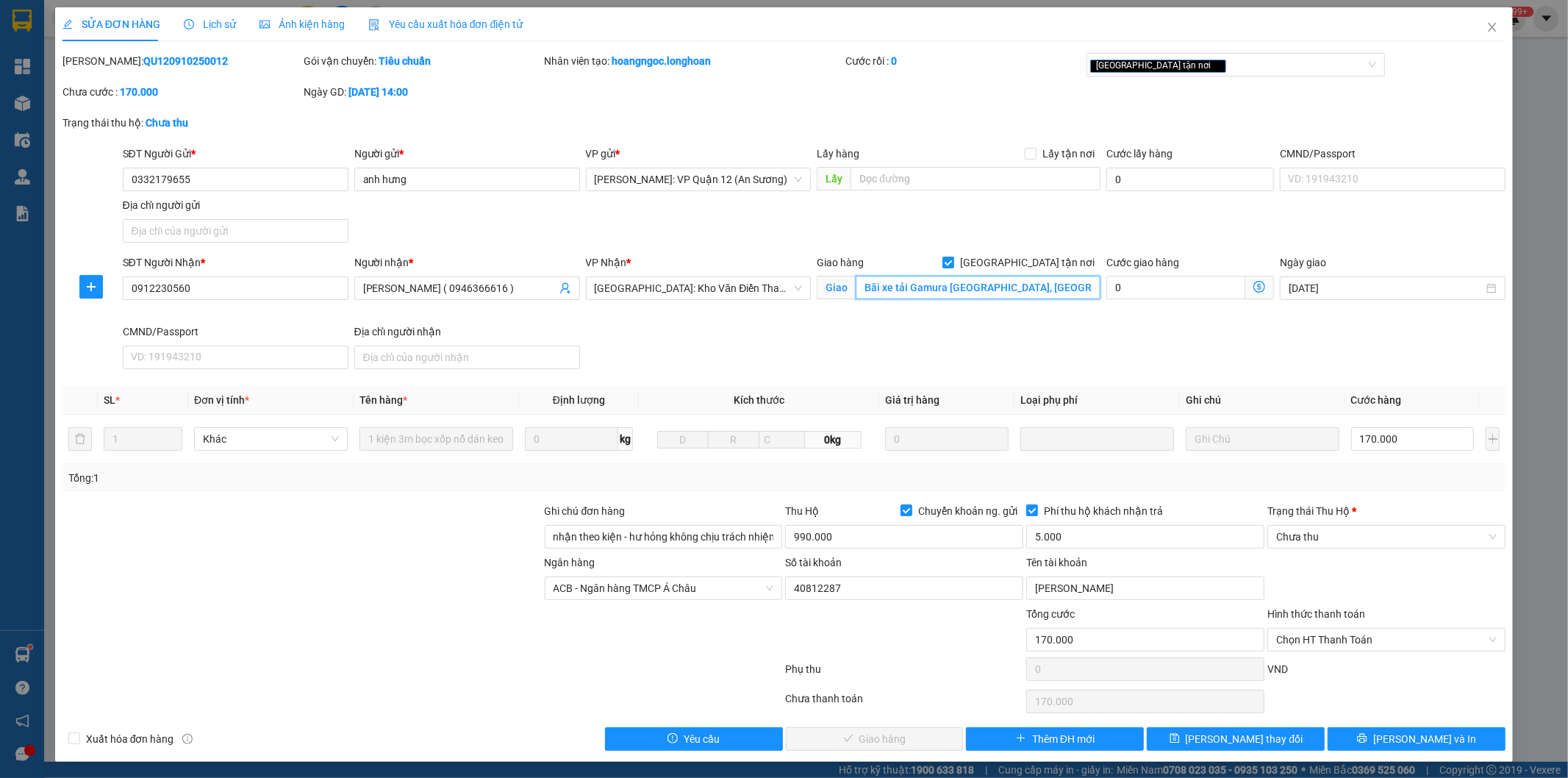
click at [949, 286] on input "Bãi xe tải Gamura [GEOGRAPHIC_DATA], [GEOGRAPHIC_DATA], [GEOGRAPHIC_DATA]" at bounding box center [978, 288] width 245 height 24
type input "Bãi xe tải Gamura [GEOGRAPHIC_DATA], [GEOGRAPHIC_DATA], [GEOGRAPHIC_DATA]"
drag, startPoint x: 916, startPoint y: 267, endPoint x: 904, endPoint y: 244, distance: 25.9
click at [906, 246] on form "SĐT Người Gửi * 0332179655 Người gửi * anh hưng VP gửi * [GEOGRAPHIC_DATA]: VP …" at bounding box center [785, 260] width 1444 height 229
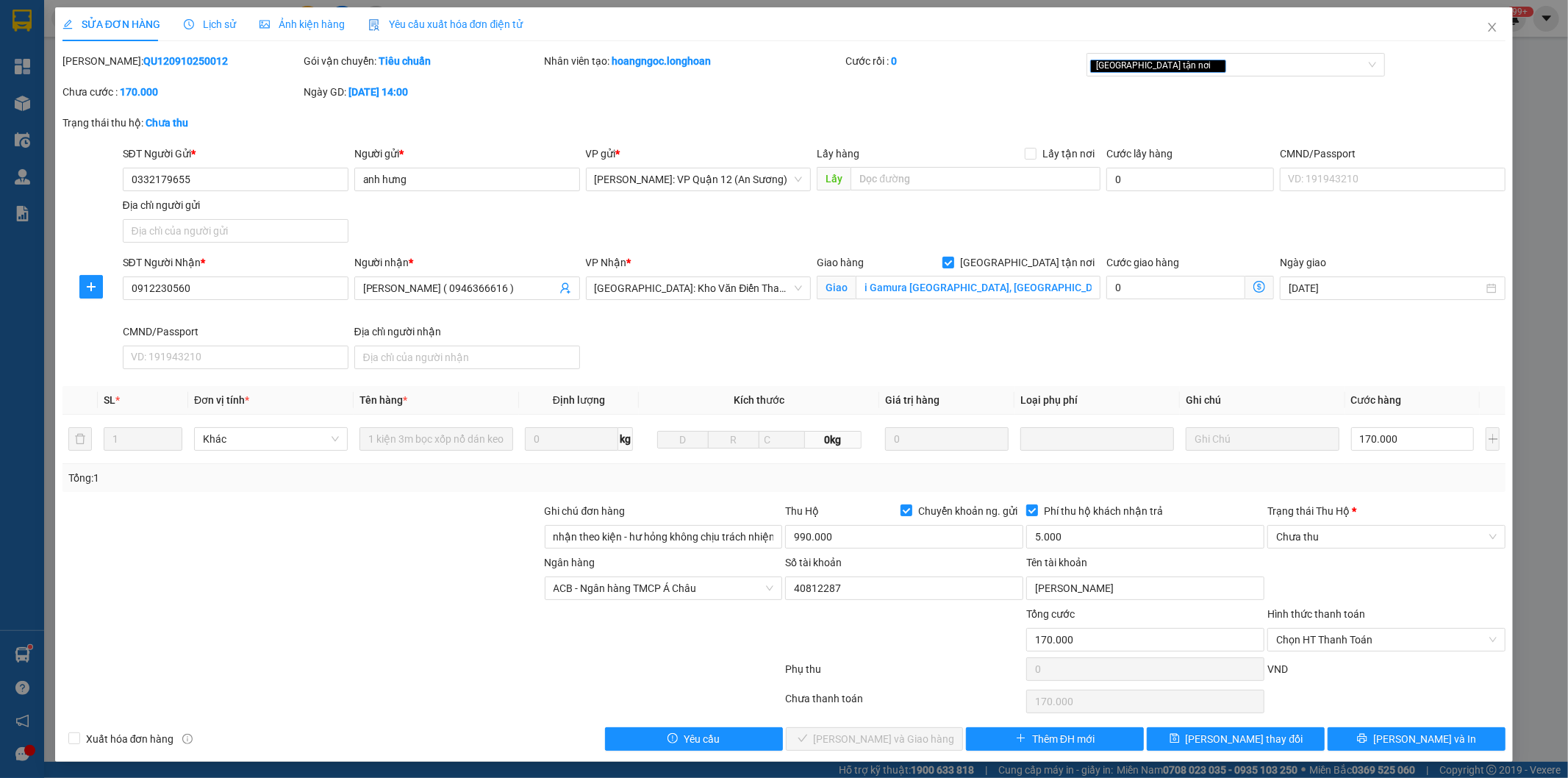
scroll to position [0, 0]
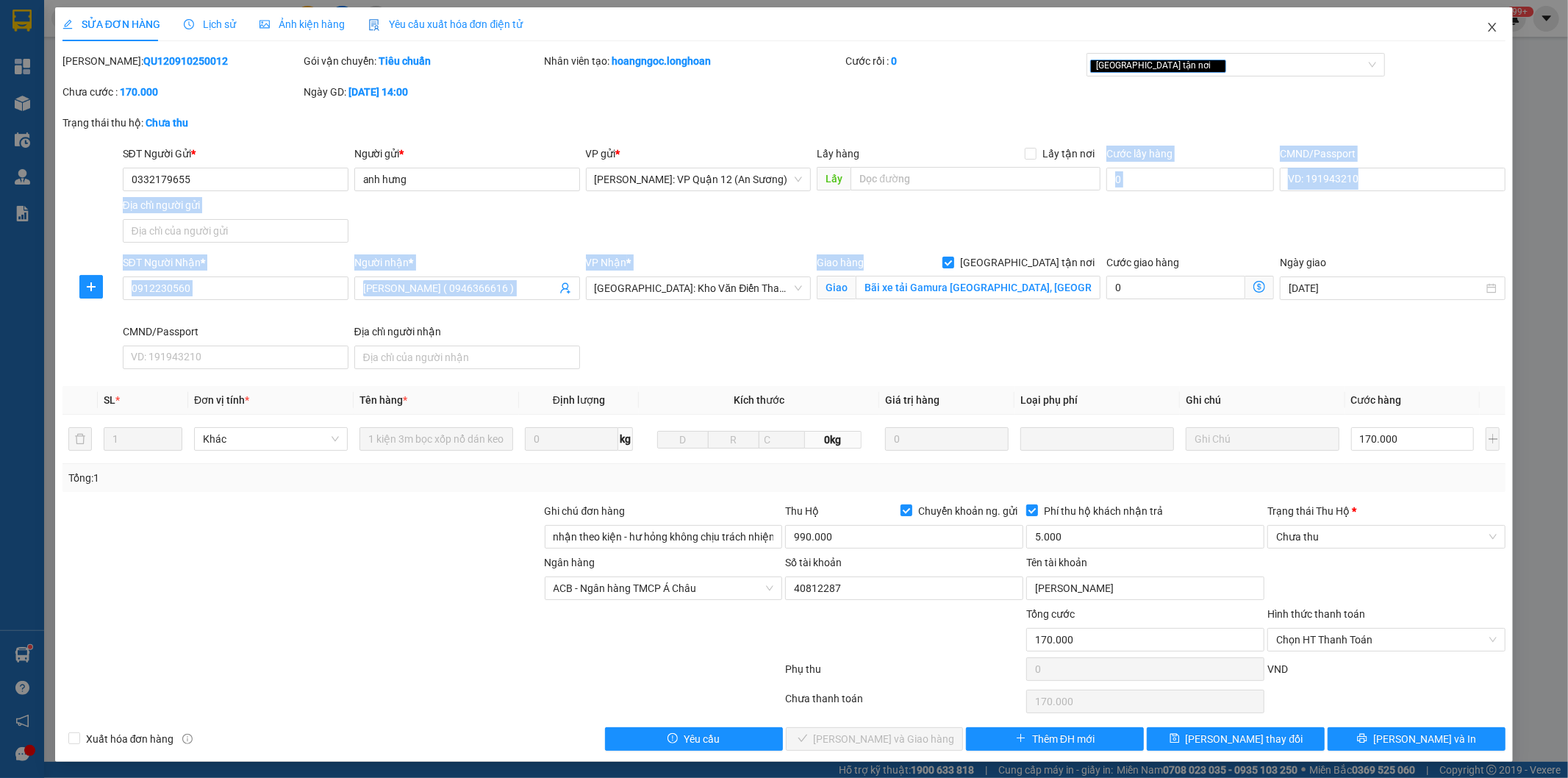
click at [1487, 25] on icon "close" at bounding box center [1493, 26] width 12 height 12
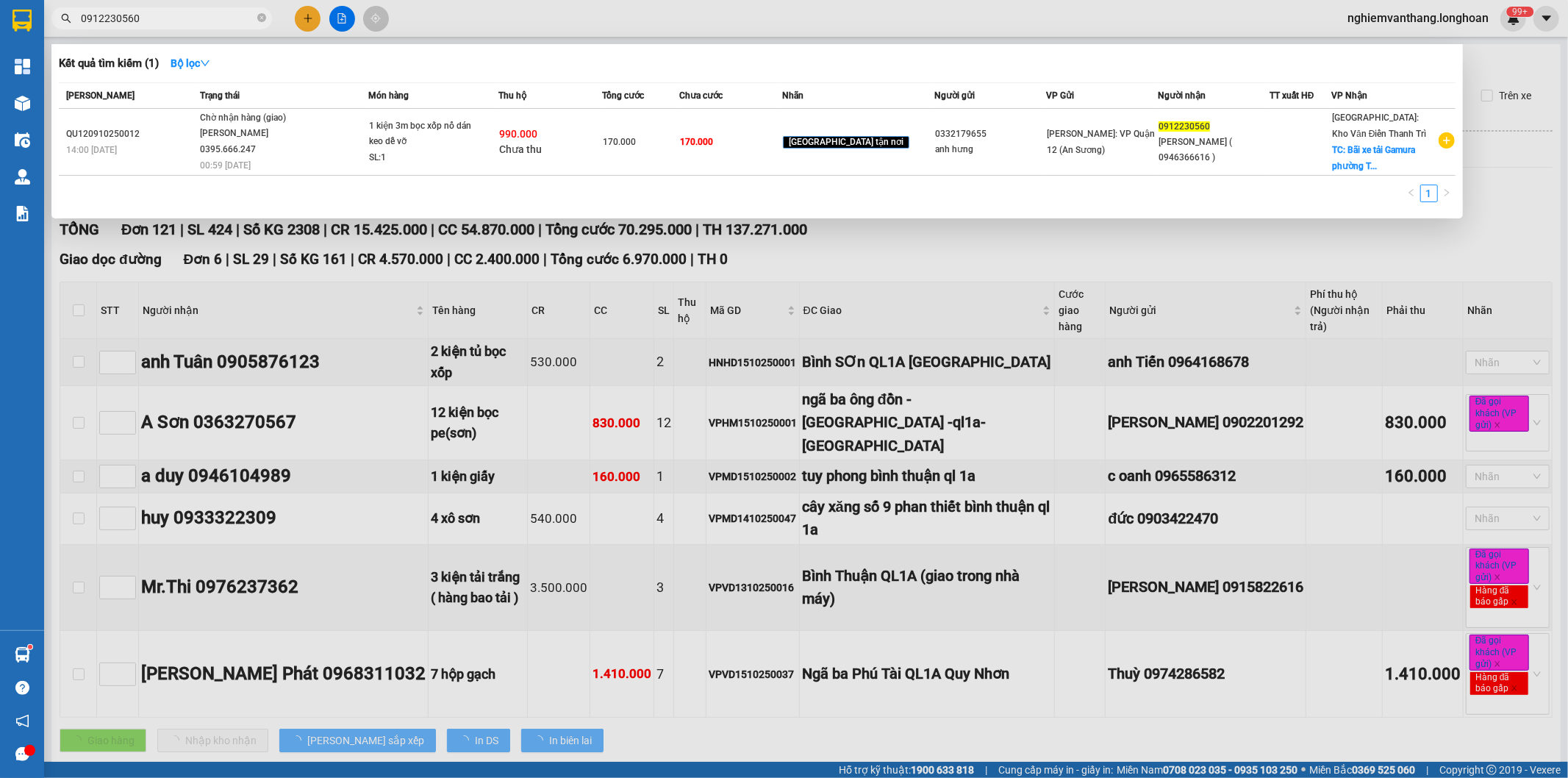
click at [159, 24] on input "0912230560" at bounding box center [167, 18] width 174 height 16
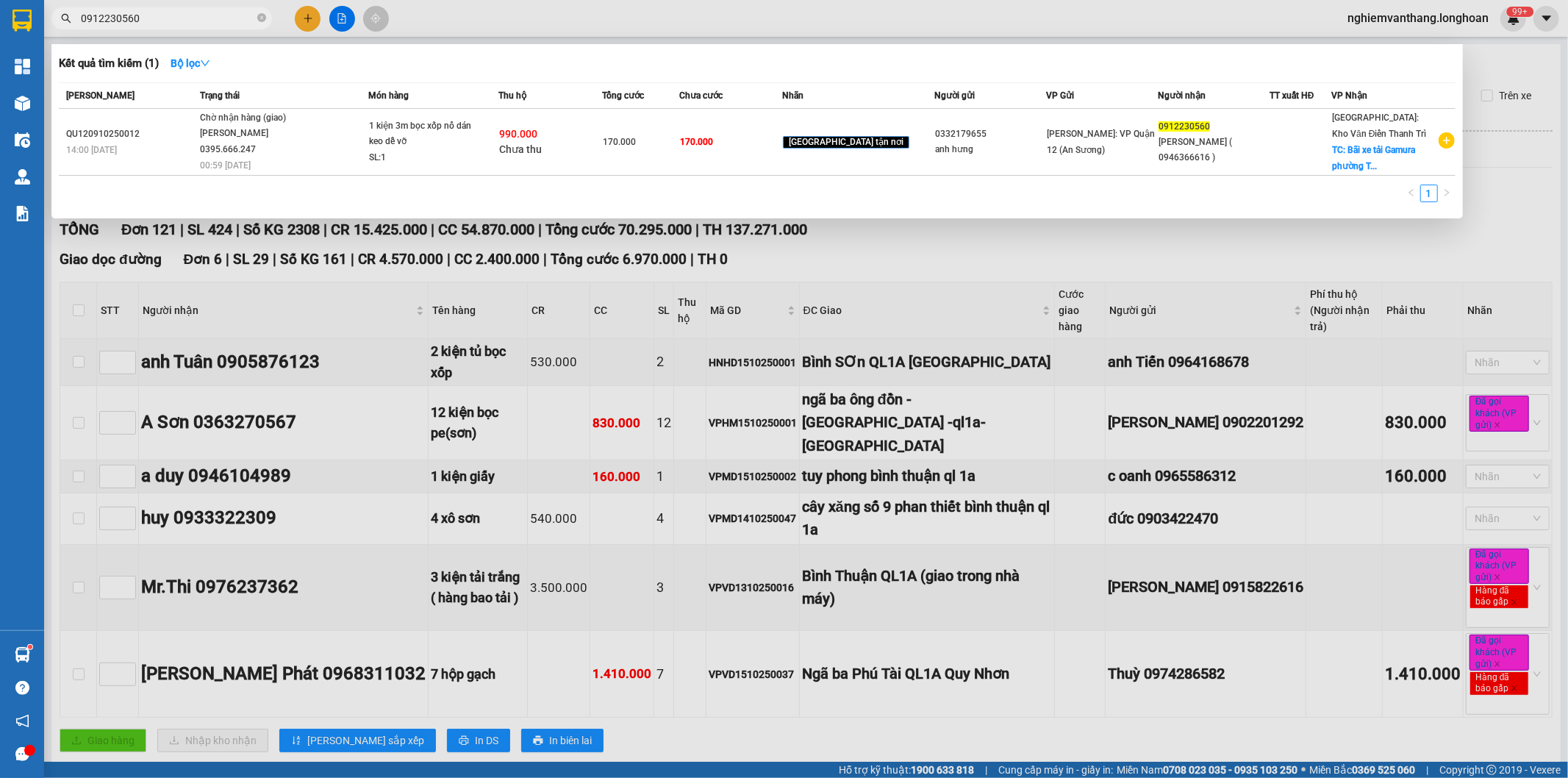
click at [159, 24] on input "0912230560" at bounding box center [167, 18] width 174 height 16
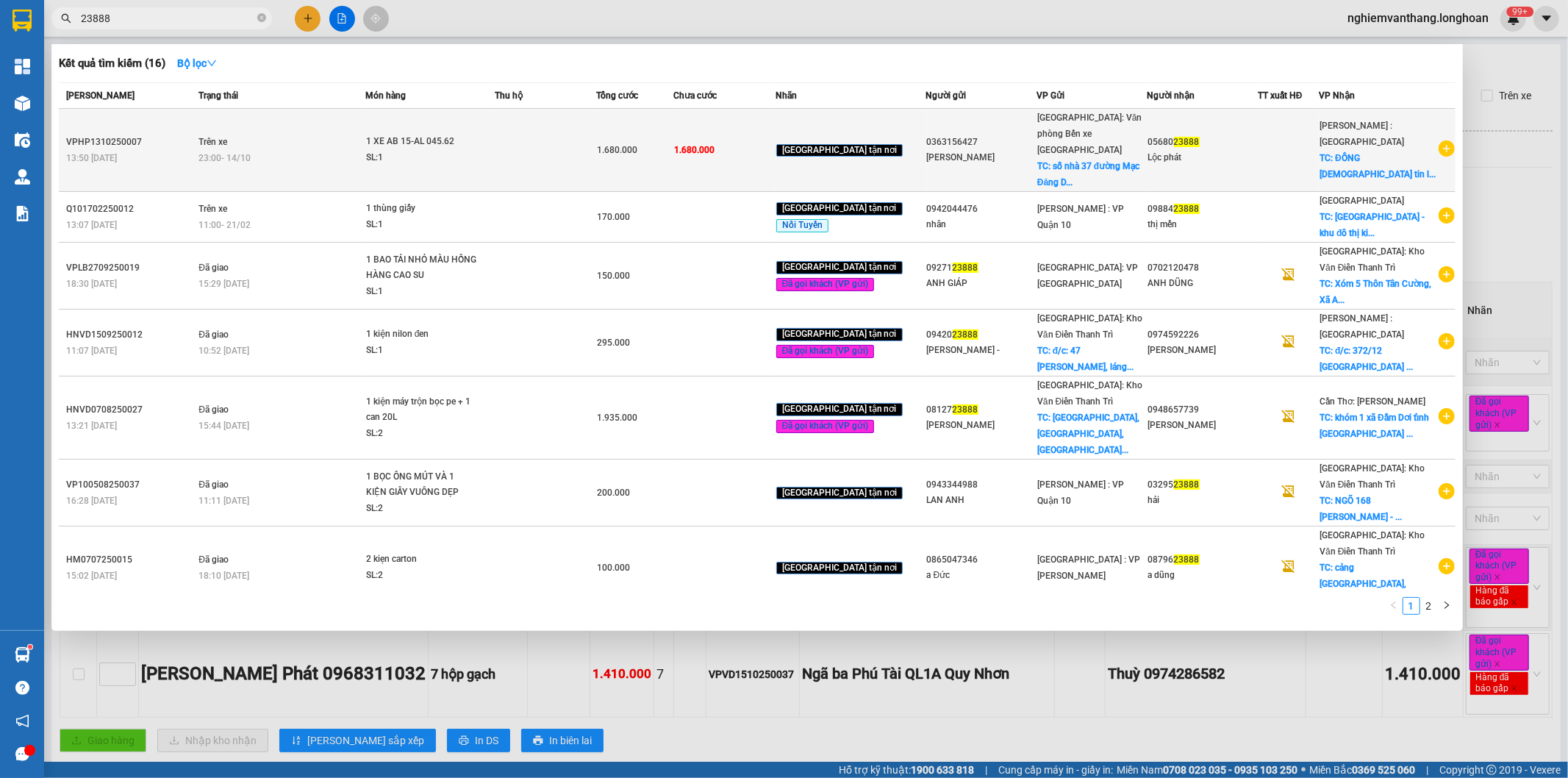
type input "23888"
click at [320, 150] on div "23:00 [DATE]" at bounding box center [281, 158] width 166 height 16
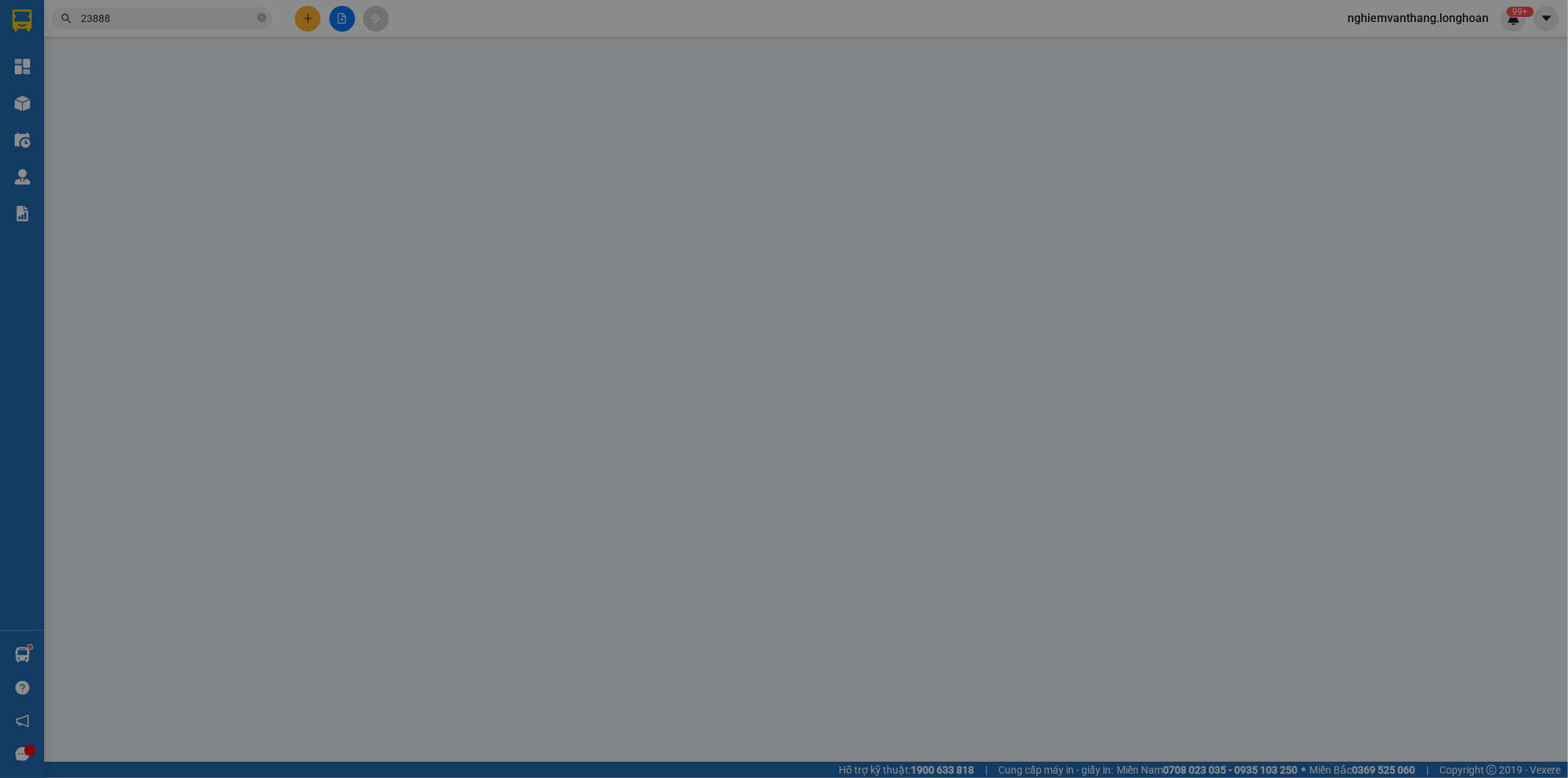
type input "0363156427"
type input "[PERSON_NAME]"
checkbox input "true"
type input "số nhà 37 đường [GEOGRAPHIC_DATA], [GEOGRAPHIC_DATA]"
type input "0568023888"
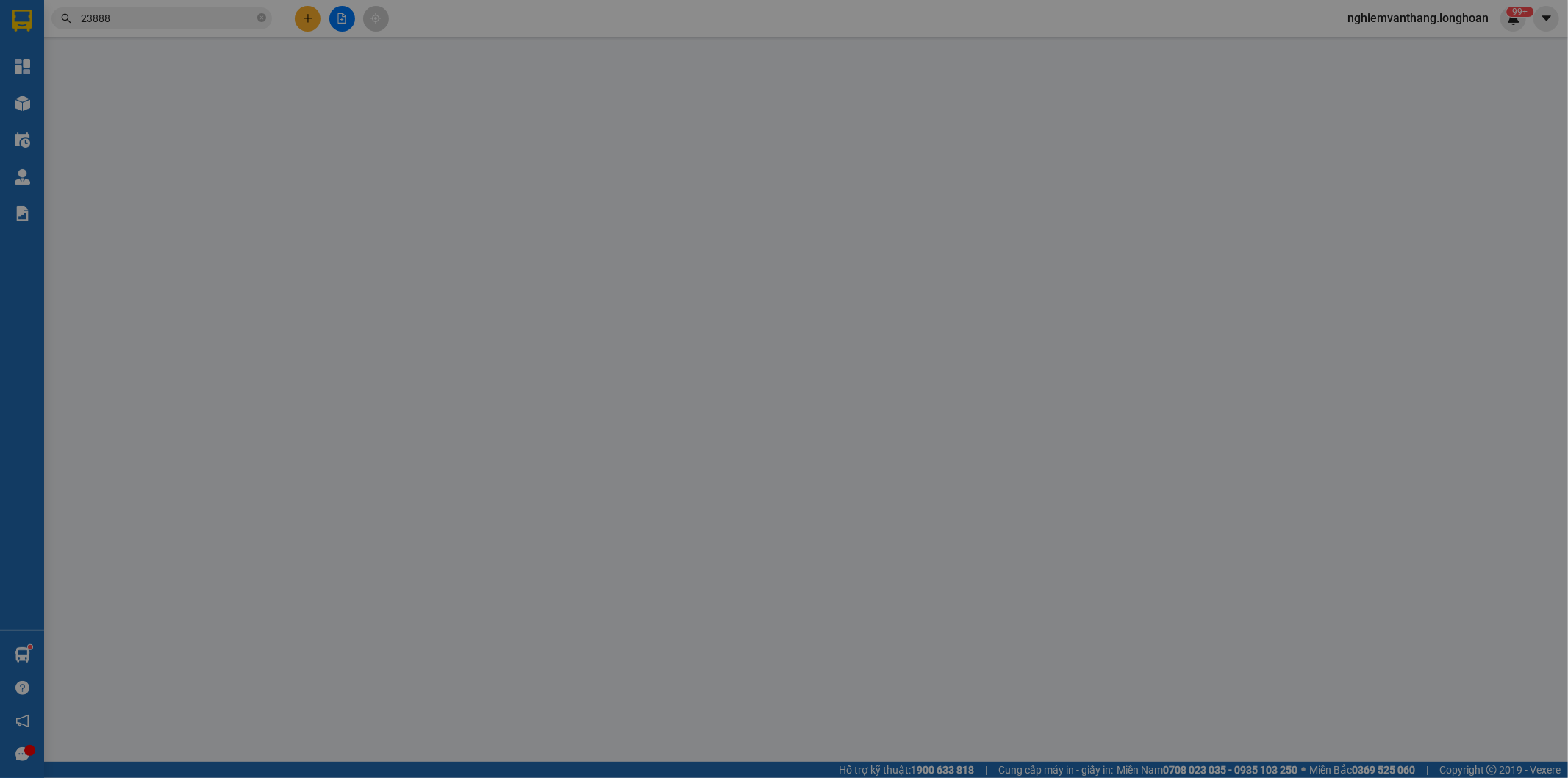
type input "Lộc phát"
checkbox input "true"
type input "ĐỒNG NAI - [DEMOGRAPHIC_DATA] [DEMOGRAPHIC_DATA] tin lành- phường [GEOGRAPHIC_D…"
type input "1 CHÌA KHÓA +1 GIẤY TỜ XE BỎ CỐP XE"
type input "0"
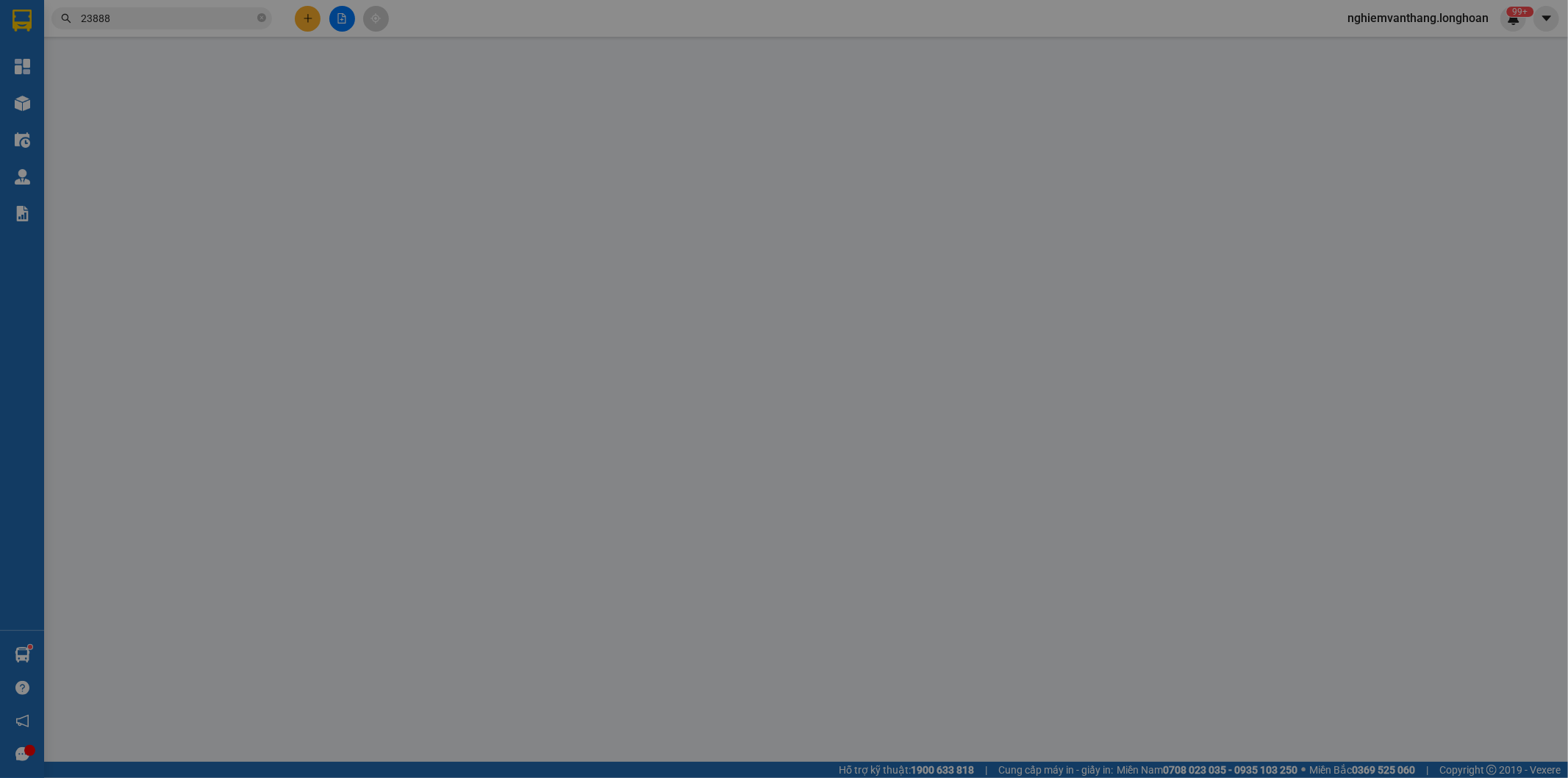
type input "1.680.000"
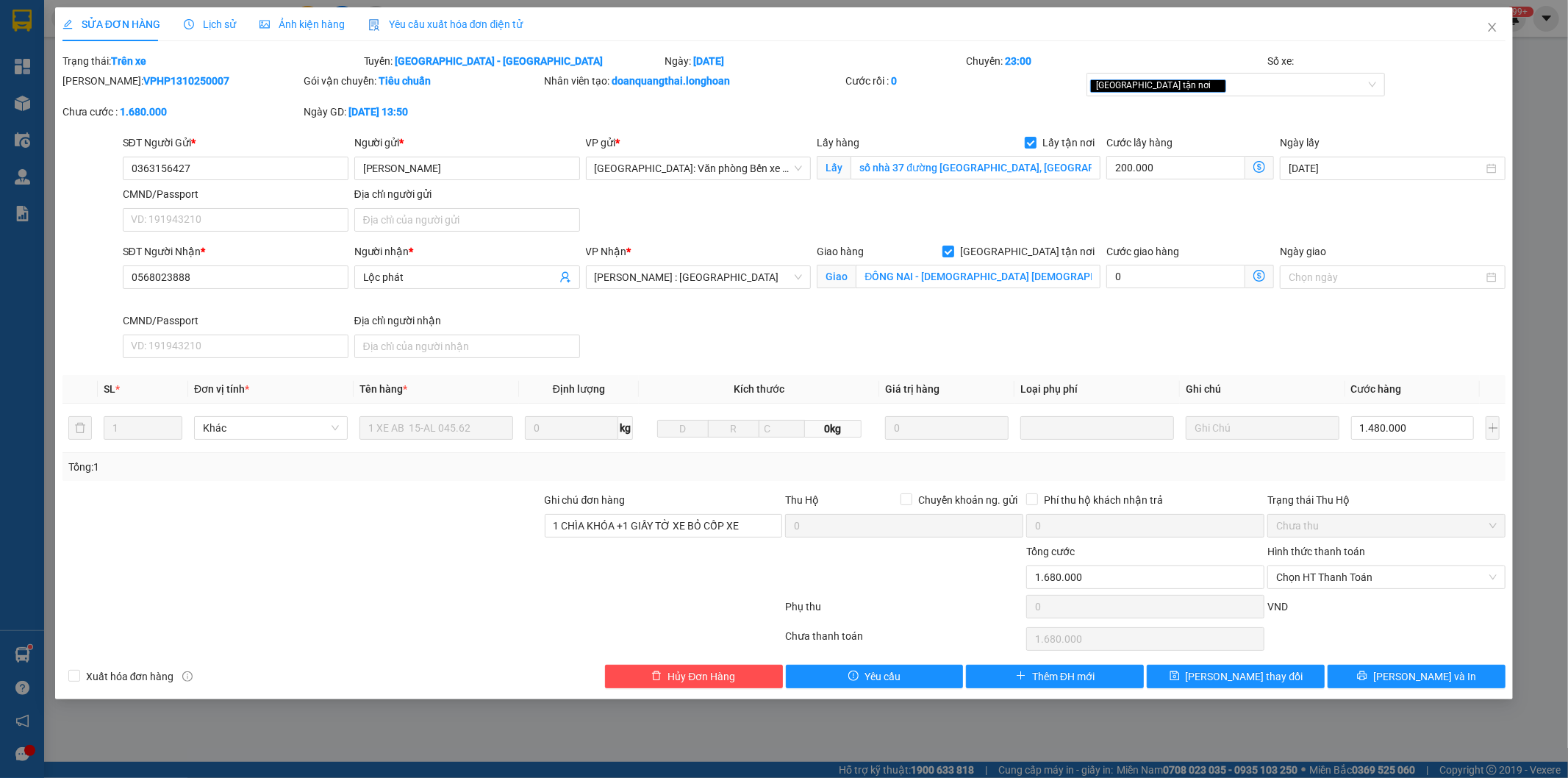
click at [203, 22] on span "Lịch sử" at bounding box center [209, 24] width 52 height 12
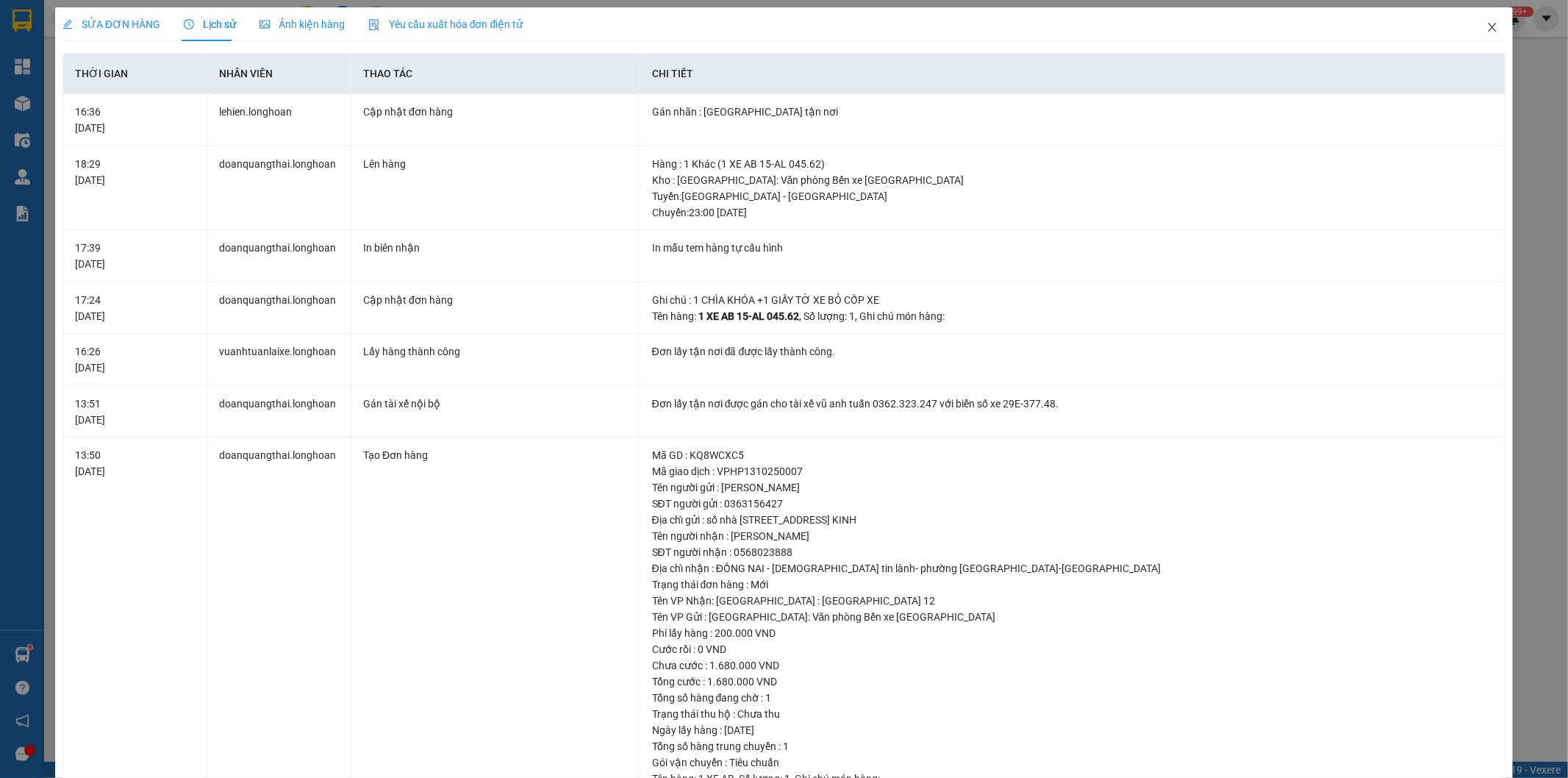
click at [1487, 29] on icon "close" at bounding box center [1493, 26] width 12 height 12
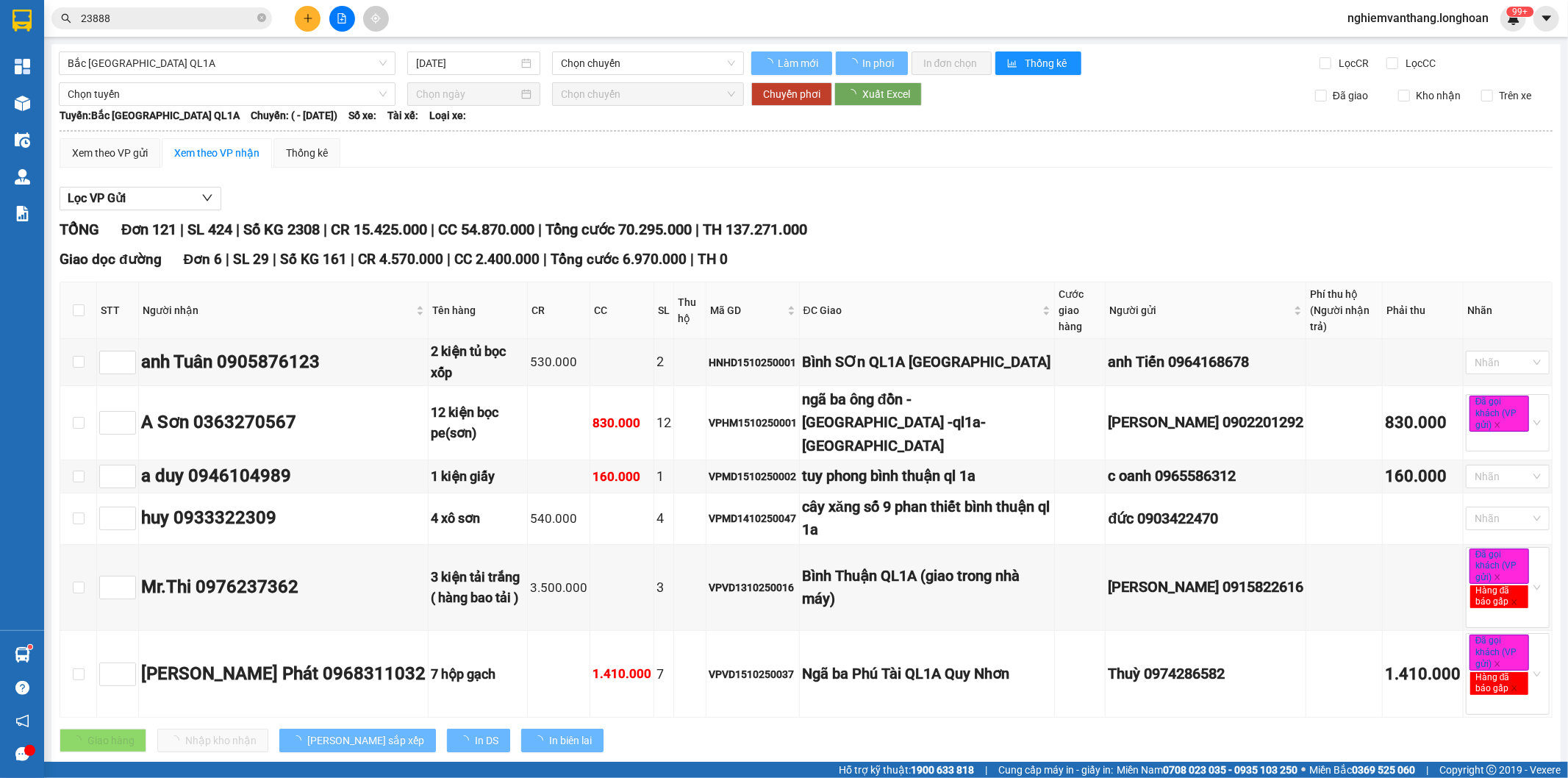
click at [141, 16] on input "23888" at bounding box center [167, 18] width 174 height 16
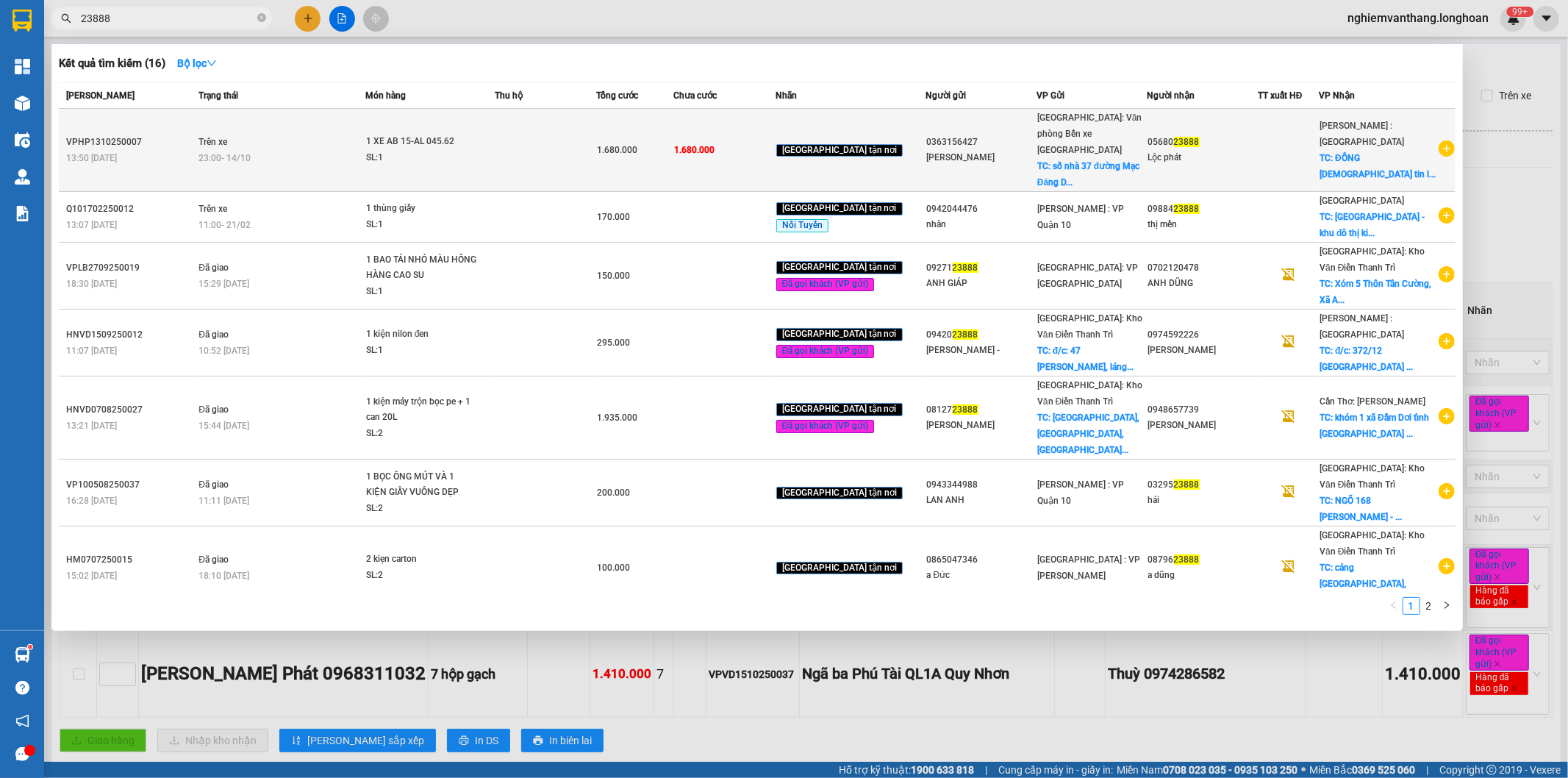
click at [403, 150] on div "SL: 1" at bounding box center [421, 158] width 110 height 16
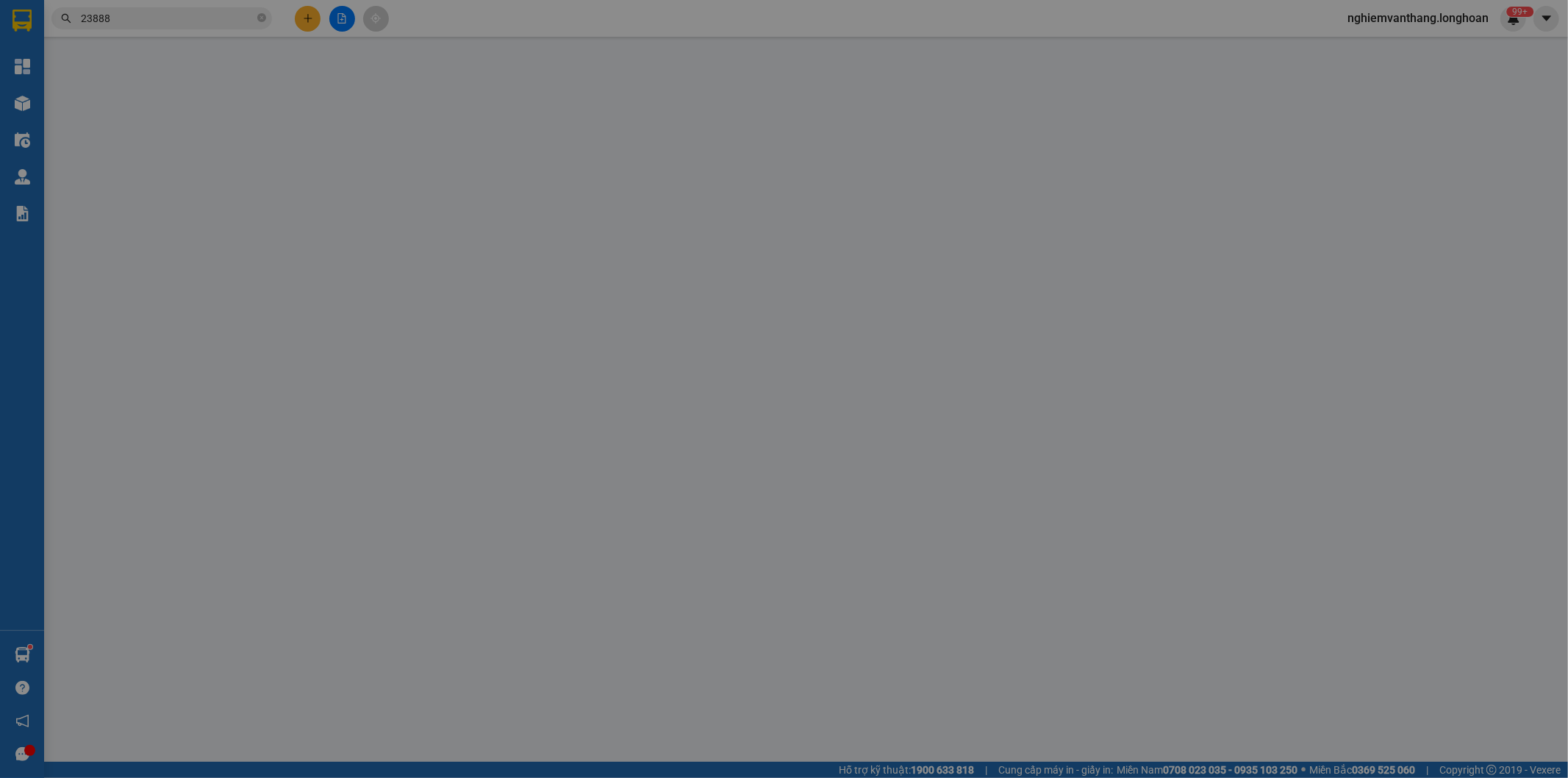
type input "0363156427"
type input "[PERSON_NAME]"
checkbox input "true"
type input "số nhà 37 đường [GEOGRAPHIC_DATA], [GEOGRAPHIC_DATA]"
type input "0568023888"
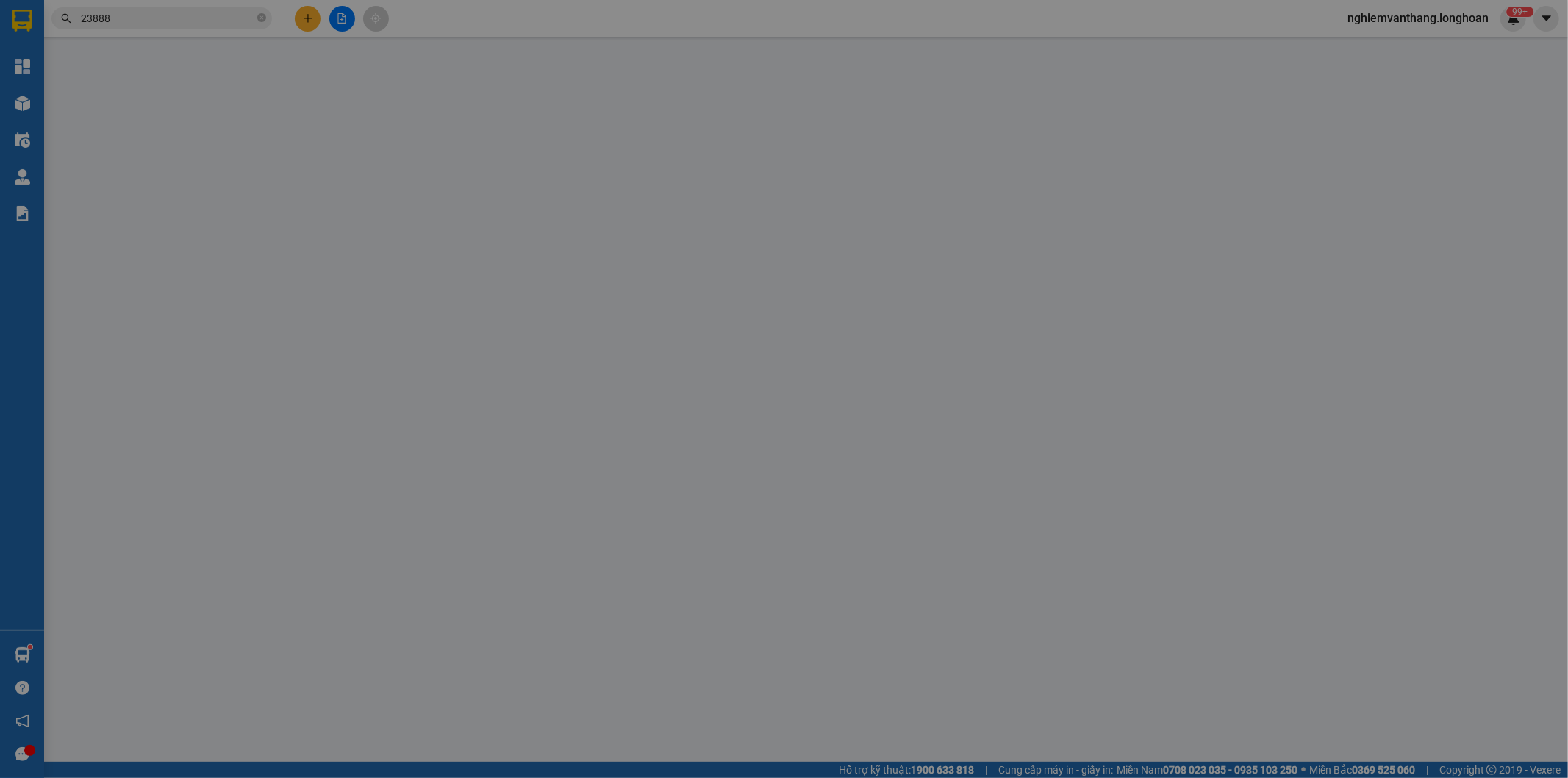
type input "Lộc phát"
checkbox input "true"
type input "ĐỒNG NAI - [DEMOGRAPHIC_DATA] [DEMOGRAPHIC_DATA] tin lành- phường [GEOGRAPHIC_D…"
type input "1 CHÌA KHÓA +1 GIẤY TỜ XE BỎ CỐP XE"
type input "0"
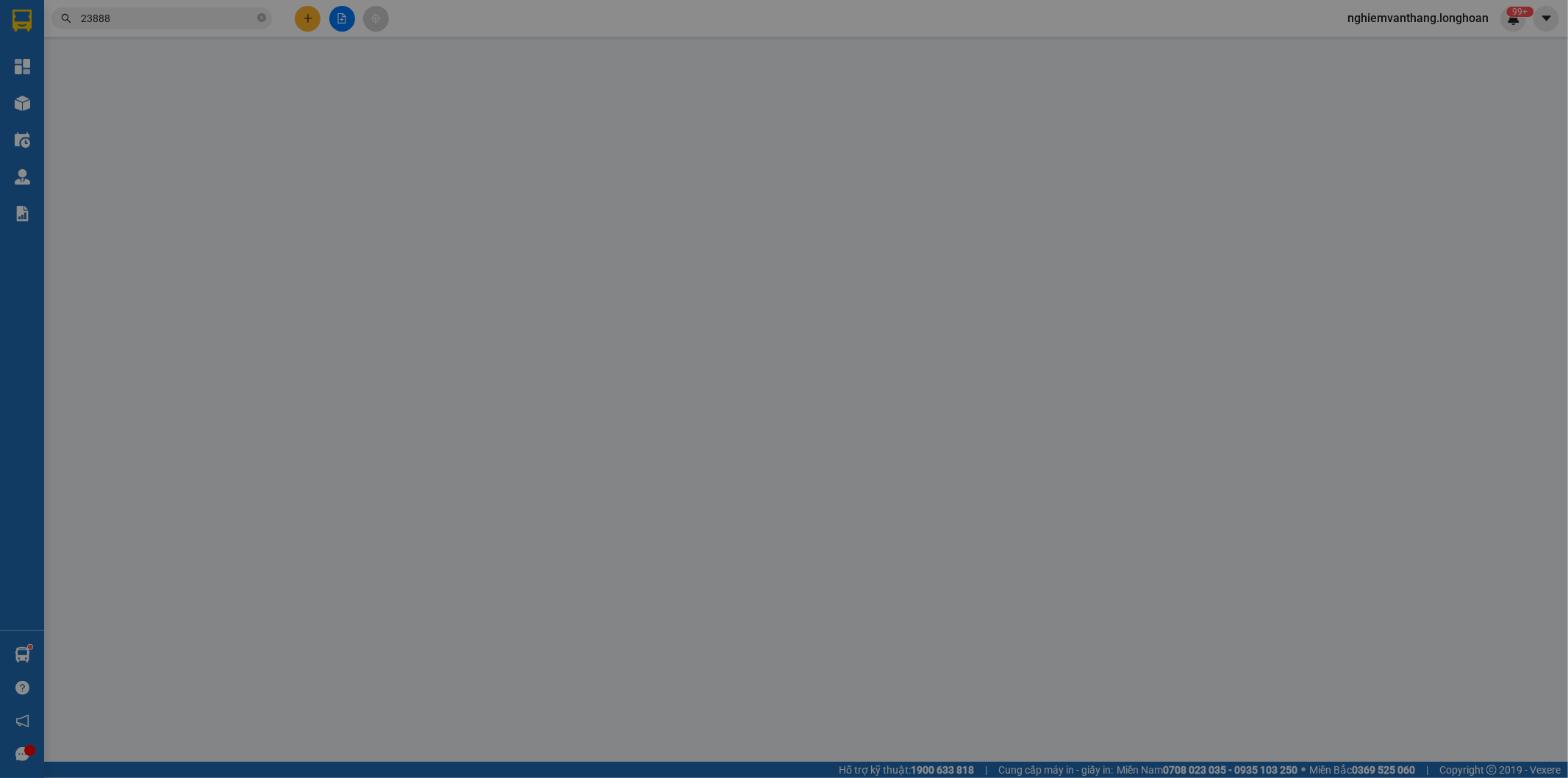
type input "1.680.000"
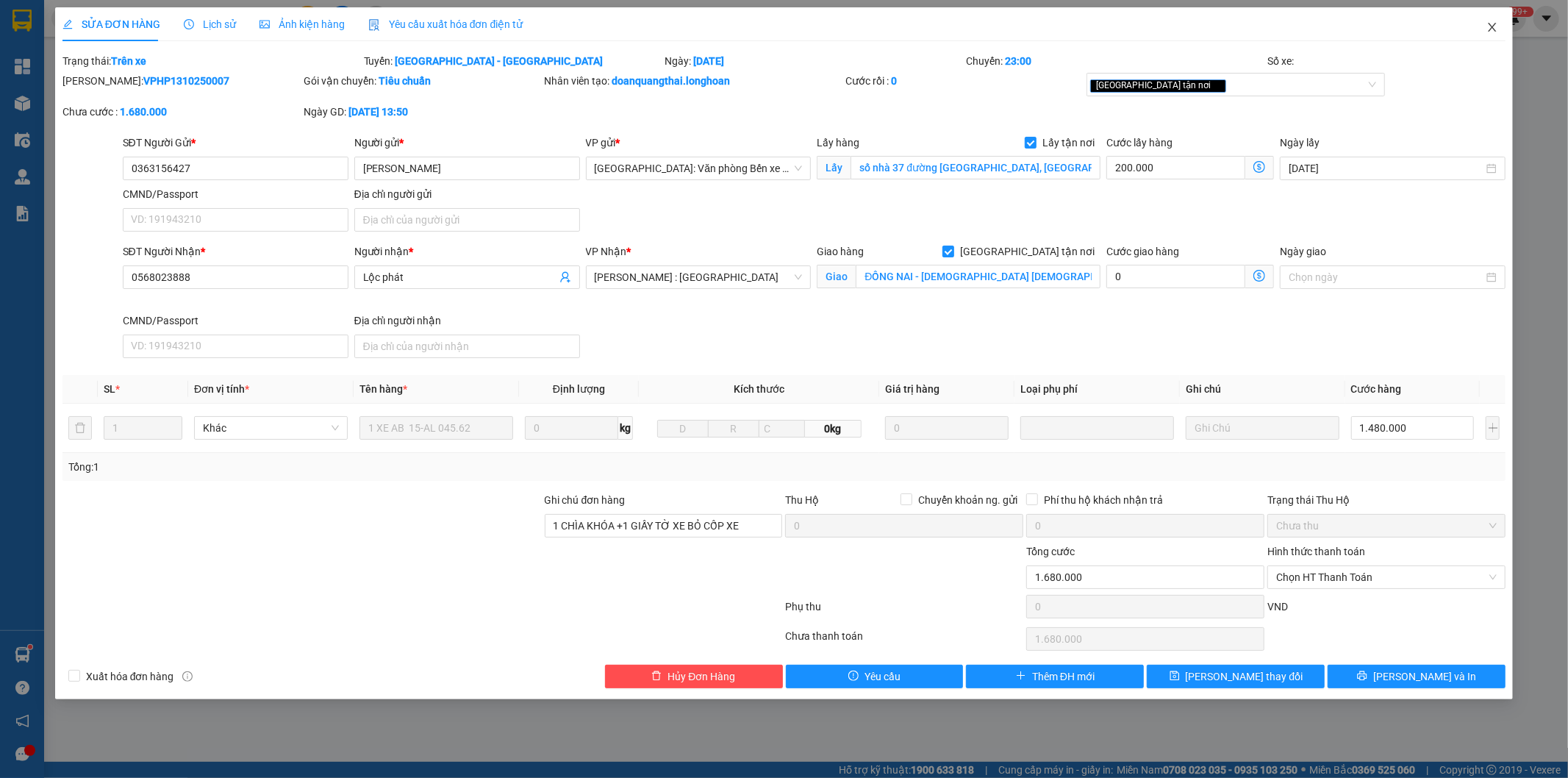
click at [1497, 28] on icon "close" at bounding box center [1493, 26] width 12 height 12
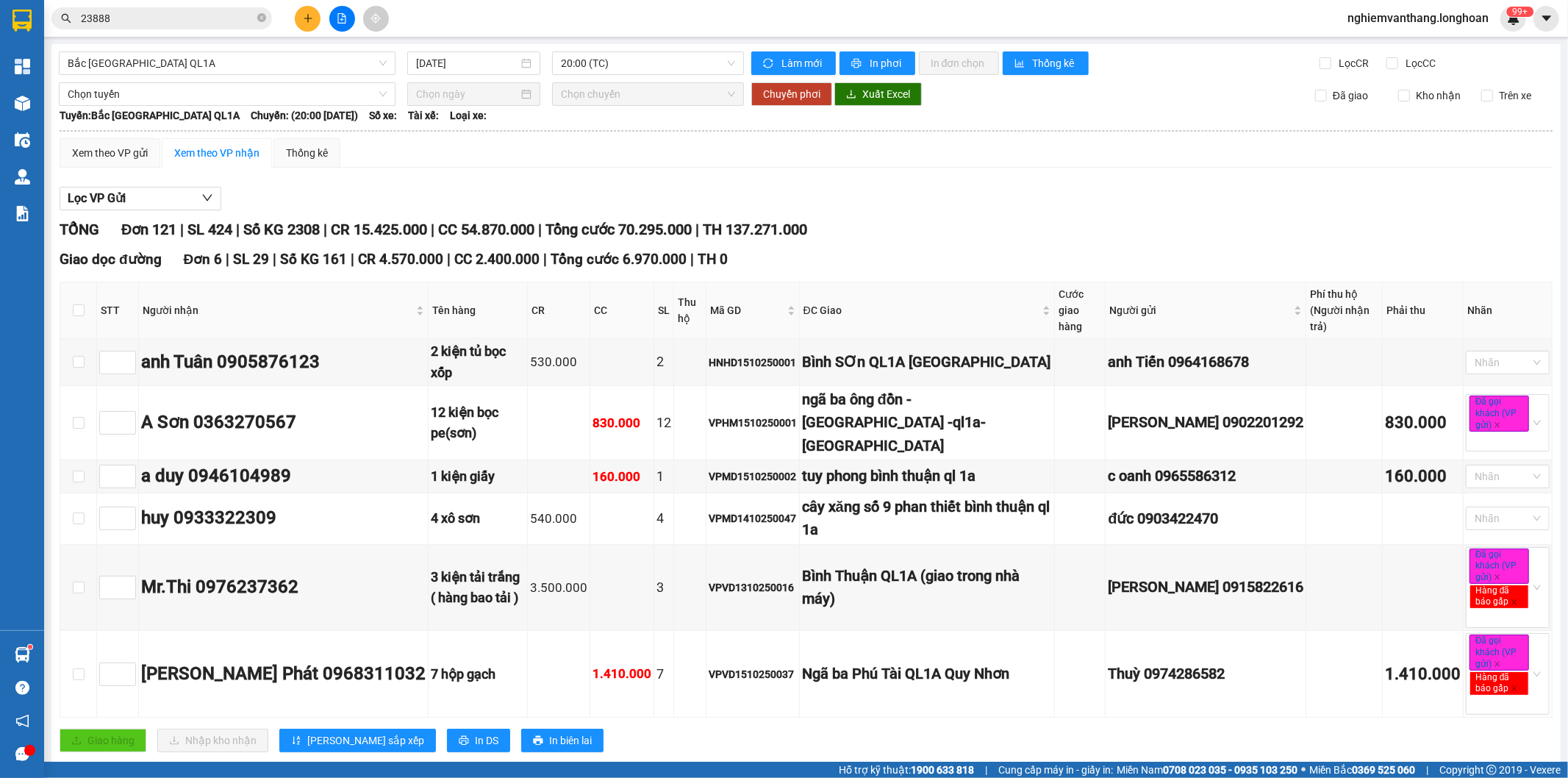
click at [174, 24] on input "23888" at bounding box center [167, 18] width 174 height 16
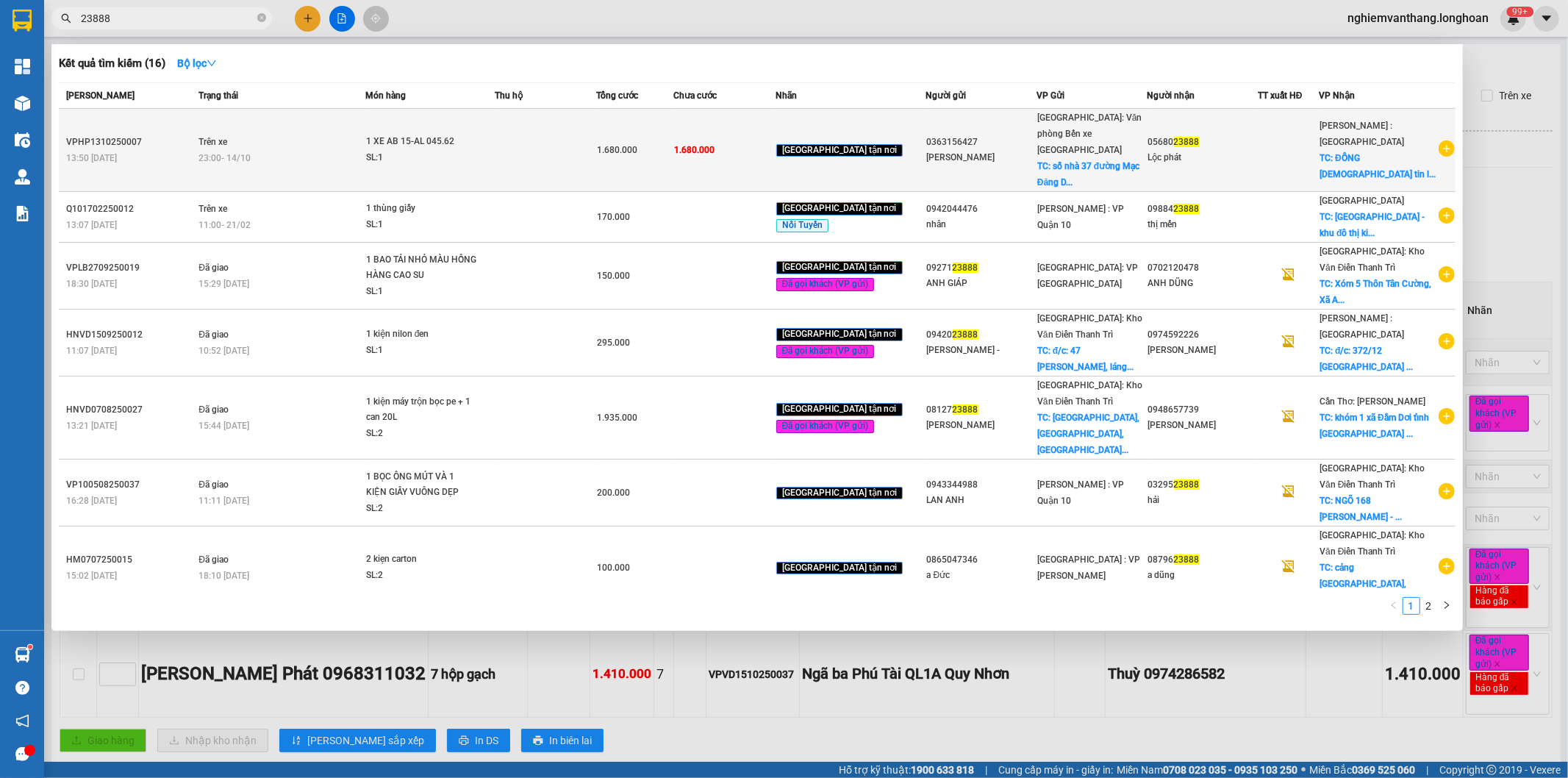
click at [336, 128] on td "Trên xe 23:00 [DATE]" at bounding box center [280, 150] width 171 height 83
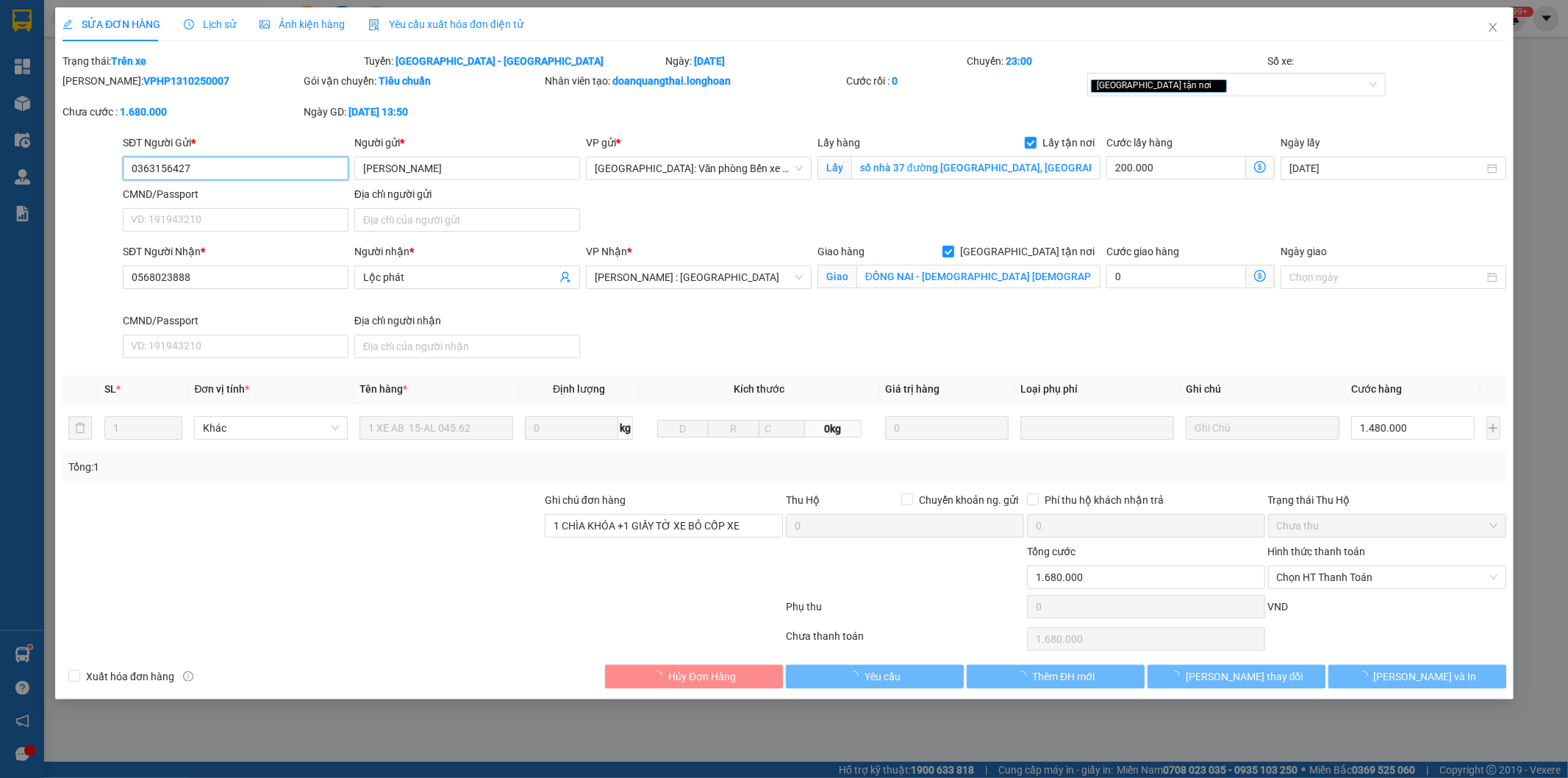
type input "0363156427"
type input "[PERSON_NAME]"
checkbox input "true"
type input "số nhà 37 đường [GEOGRAPHIC_DATA], [GEOGRAPHIC_DATA]"
type input "0568023888"
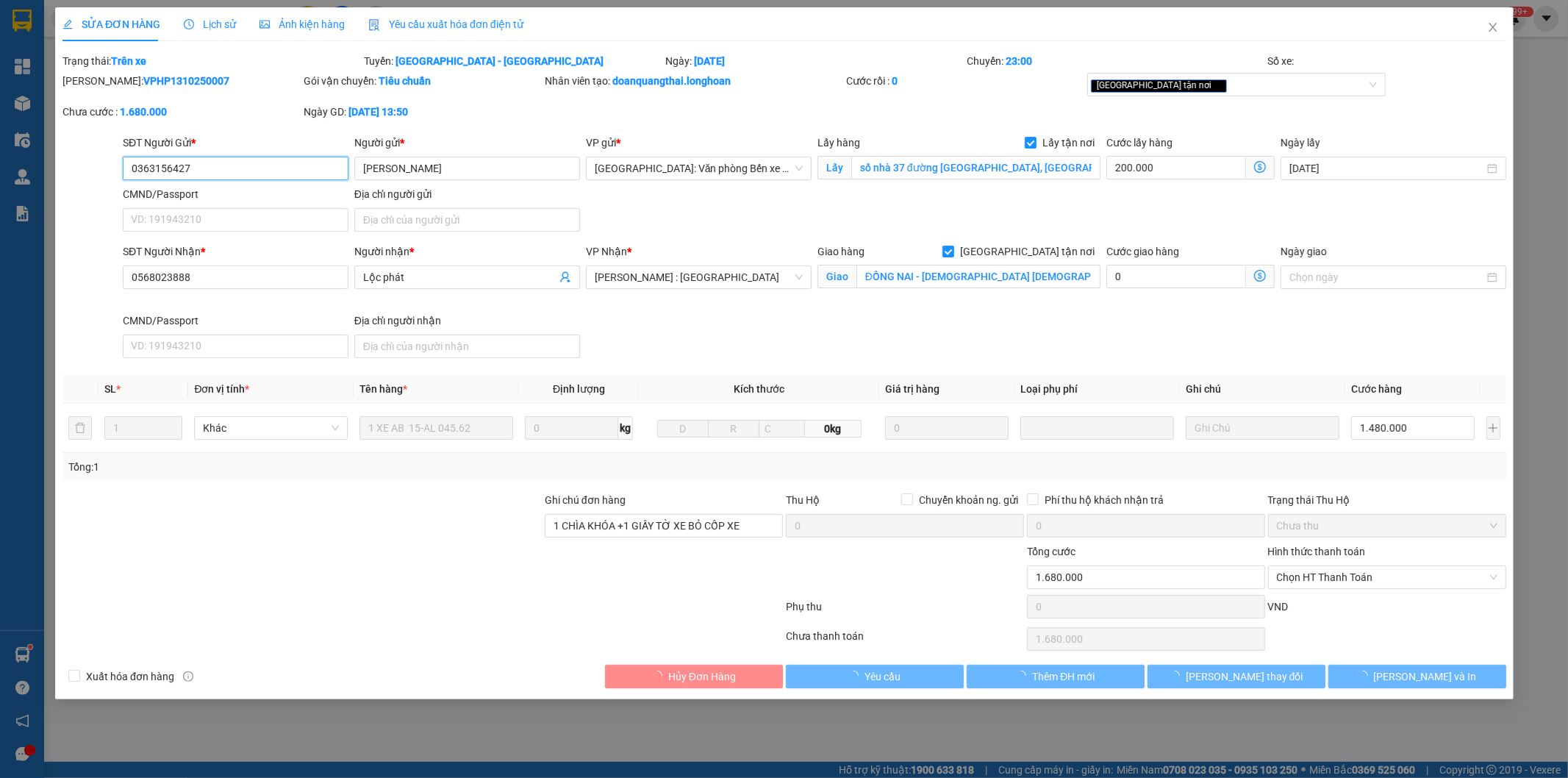
type input "Lộc phát"
checkbox input "true"
type input "ĐỒNG NAI - [DEMOGRAPHIC_DATA] [DEMOGRAPHIC_DATA] tin lành- phường [GEOGRAPHIC_D…"
type input "1 CHÌA KHÓA +1 GIẤY TỜ XE BỎ CỐP XE"
type input "0"
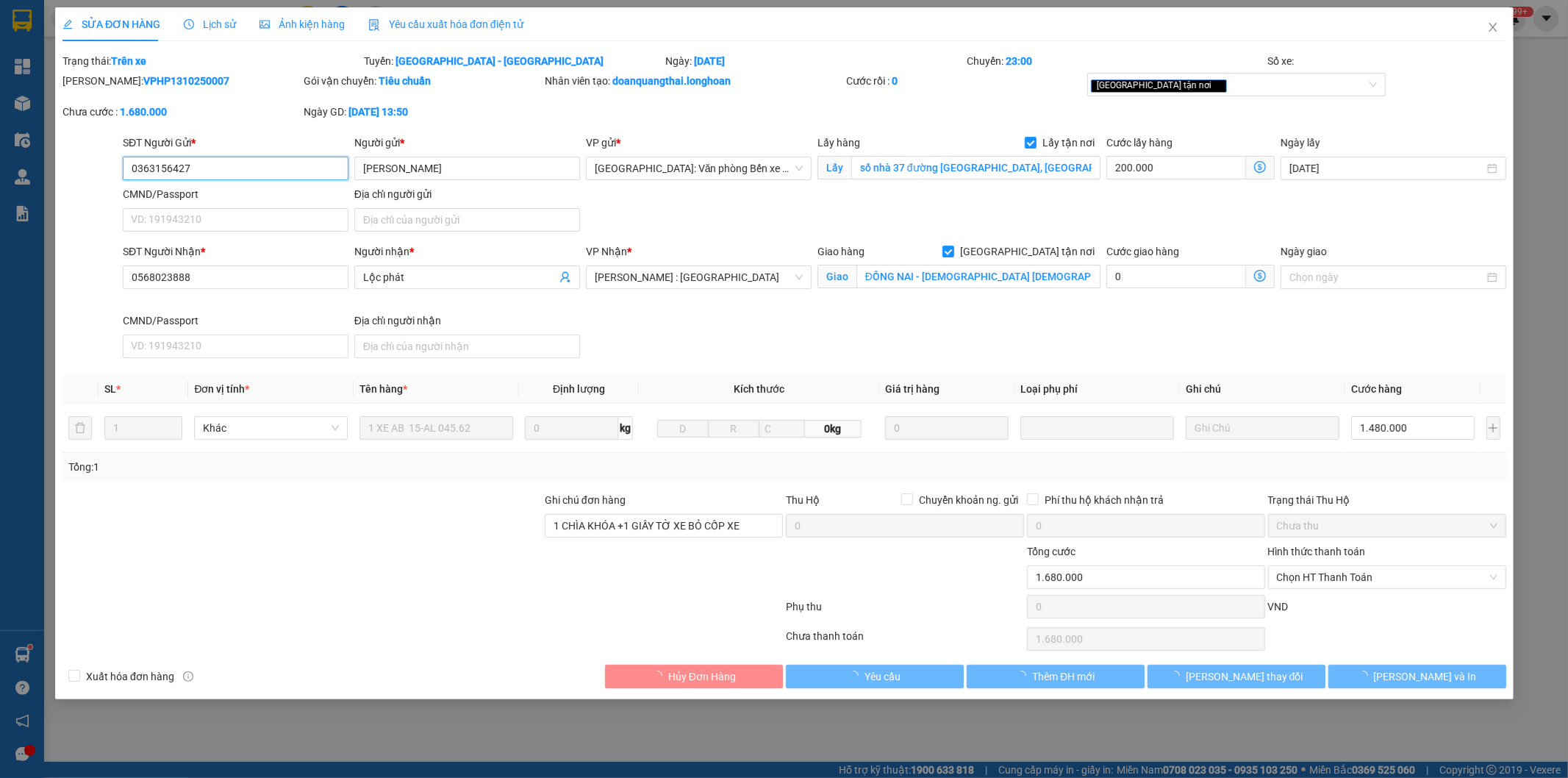
type input "1.680.000"
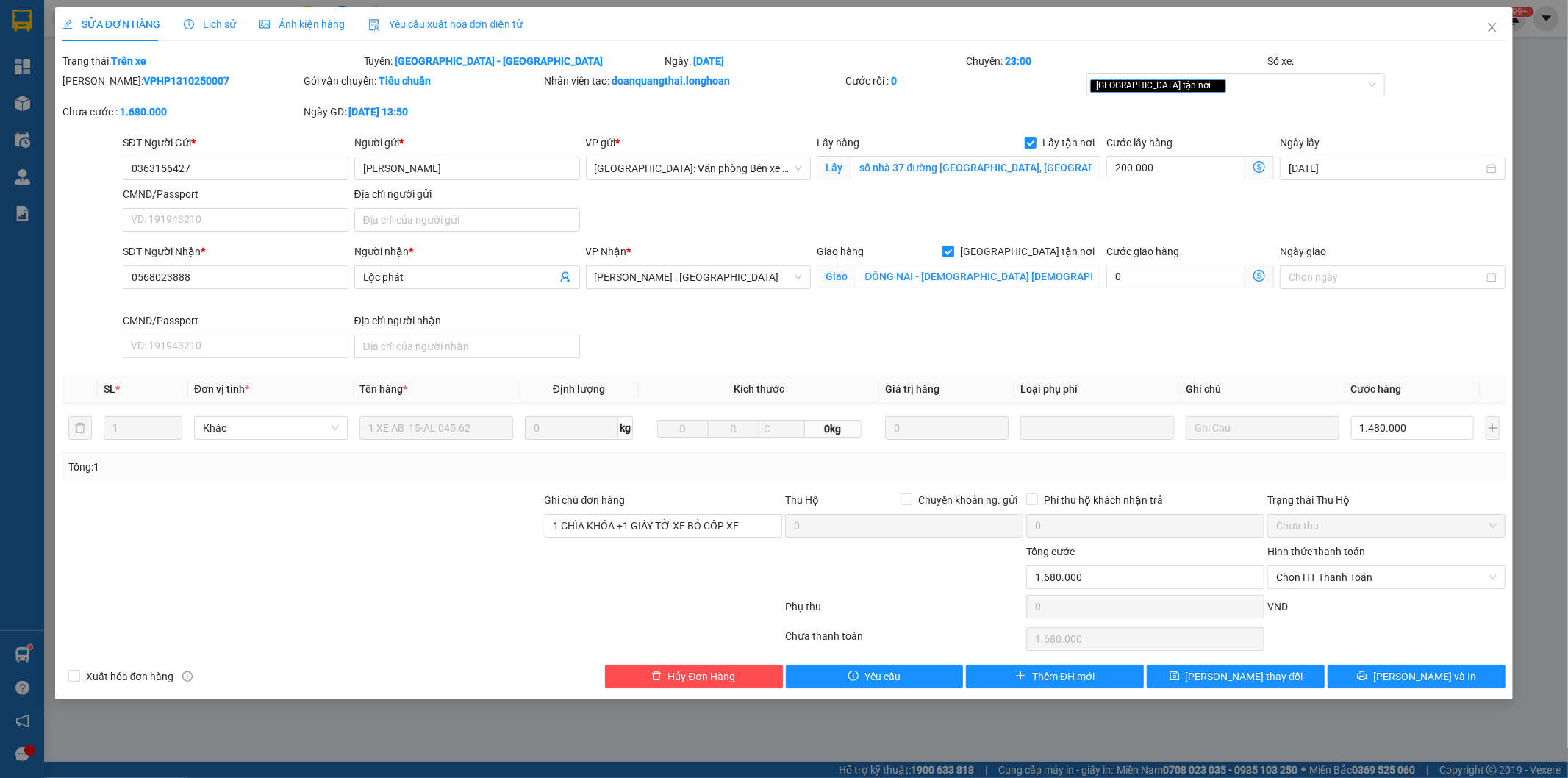
click at [216, 19] on span "Lịch sử" at bounding box center [209, 24] width 52 height 12
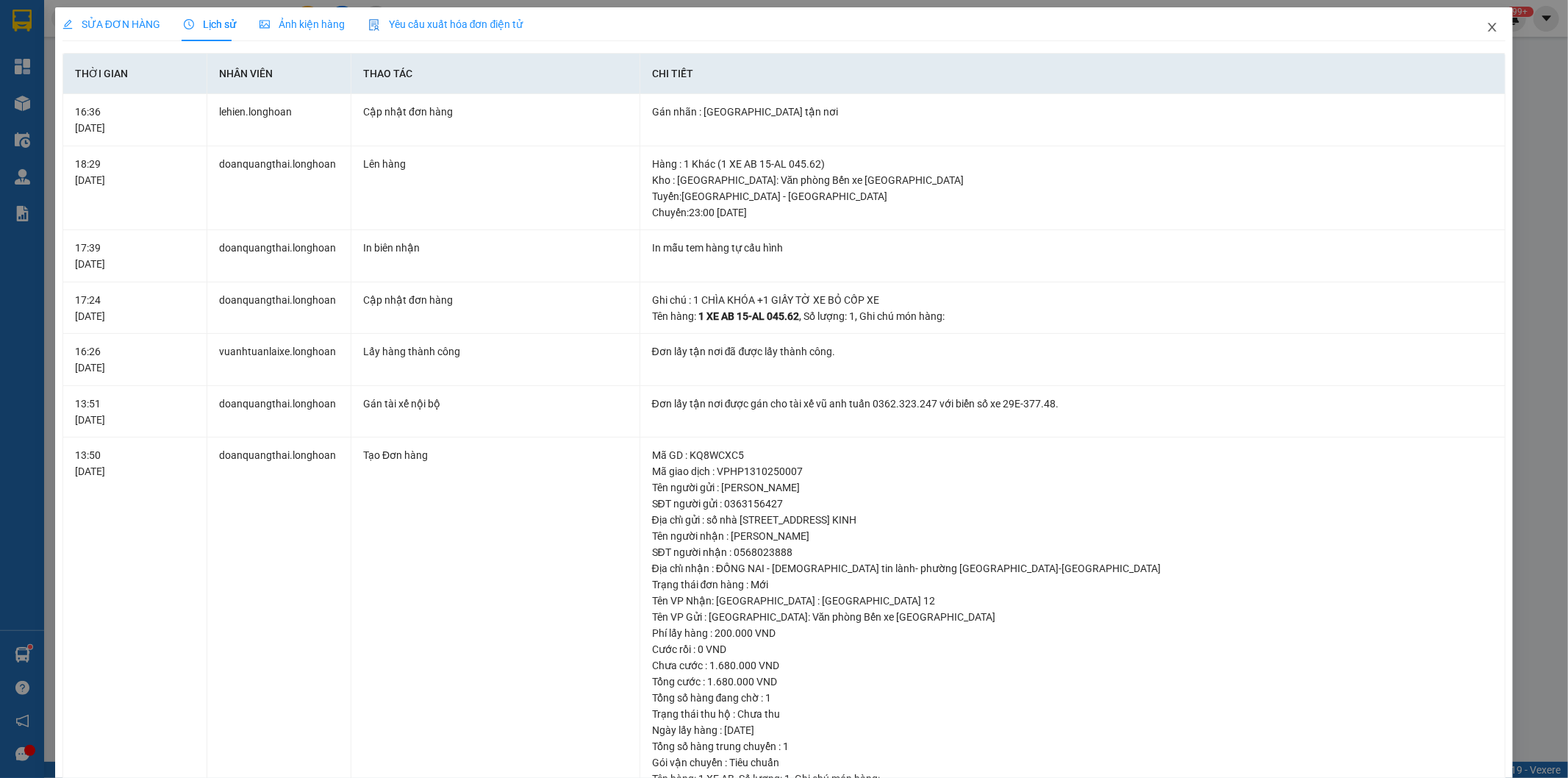
click at [1491, 29] on span "Close" at bounding box center [1492, 27] width 41 height 41
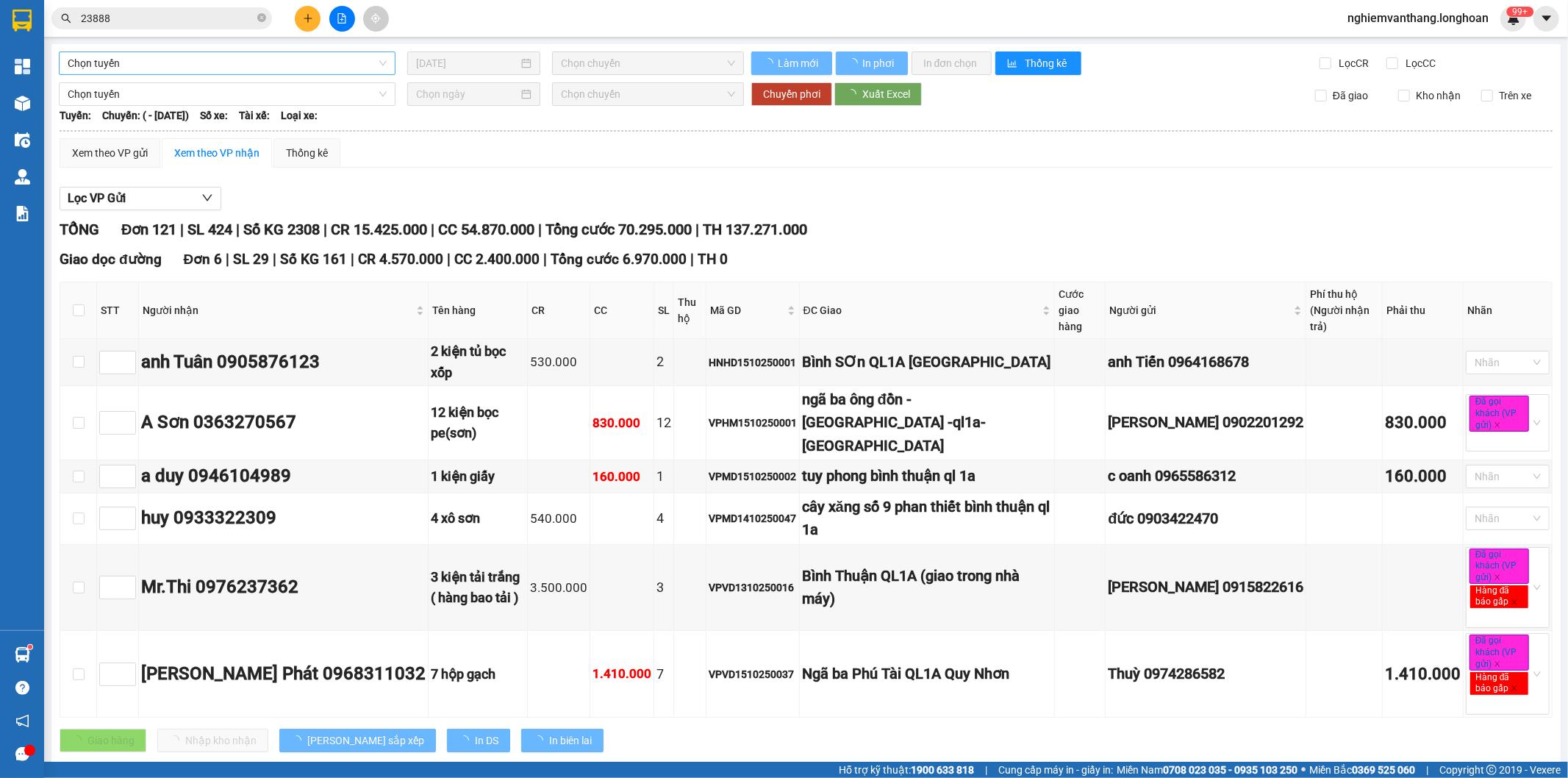
click at [202, 71] on span "Chọn tuyến" at bounding box center [226, 63] width 319 height 22
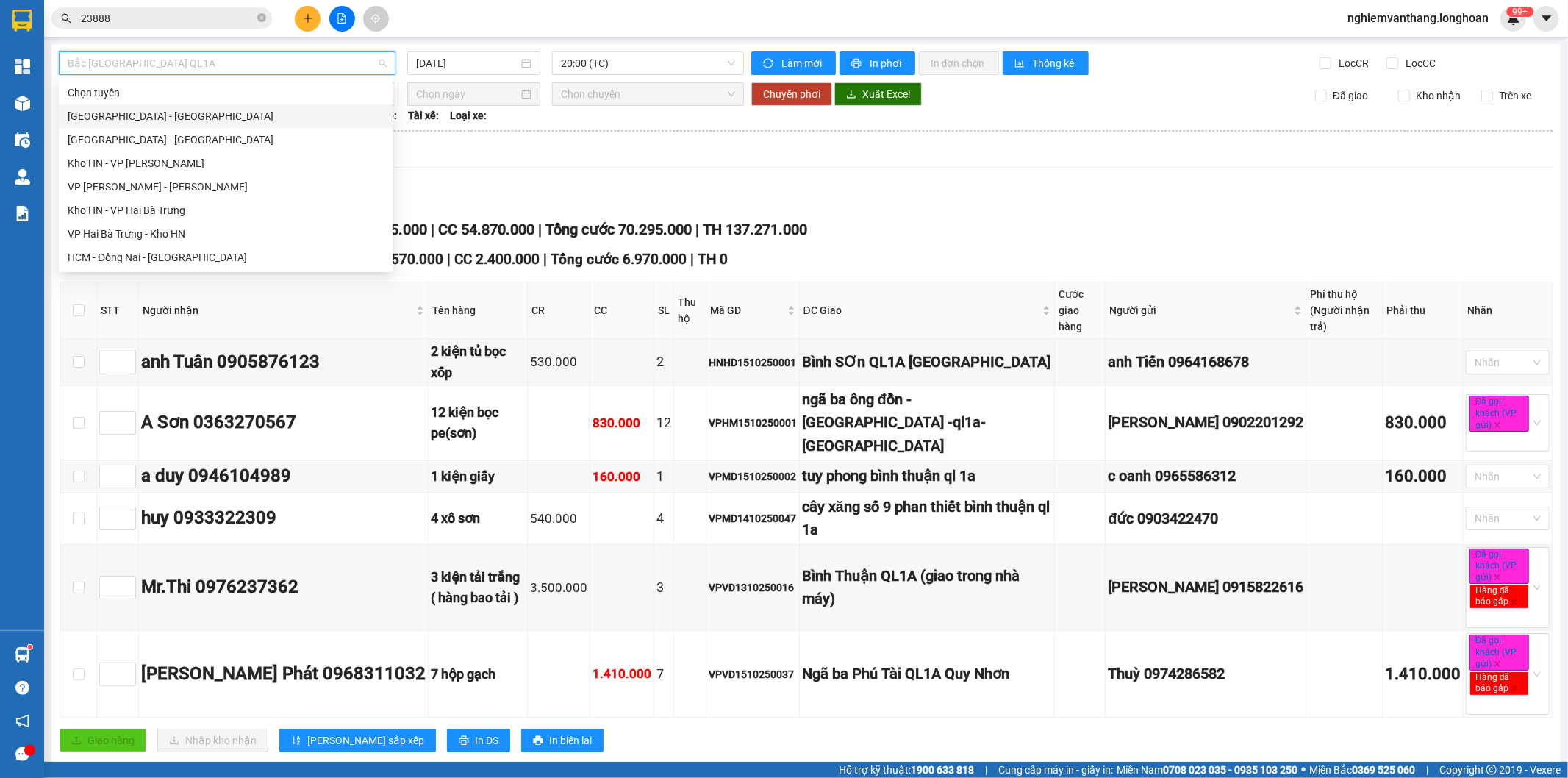
click at [163, 121] on div "[GEOGRAPHIC_DATA] - [GEOGRAPHIC_DATA]" at bounding box center [226, 116] width 317 height 16
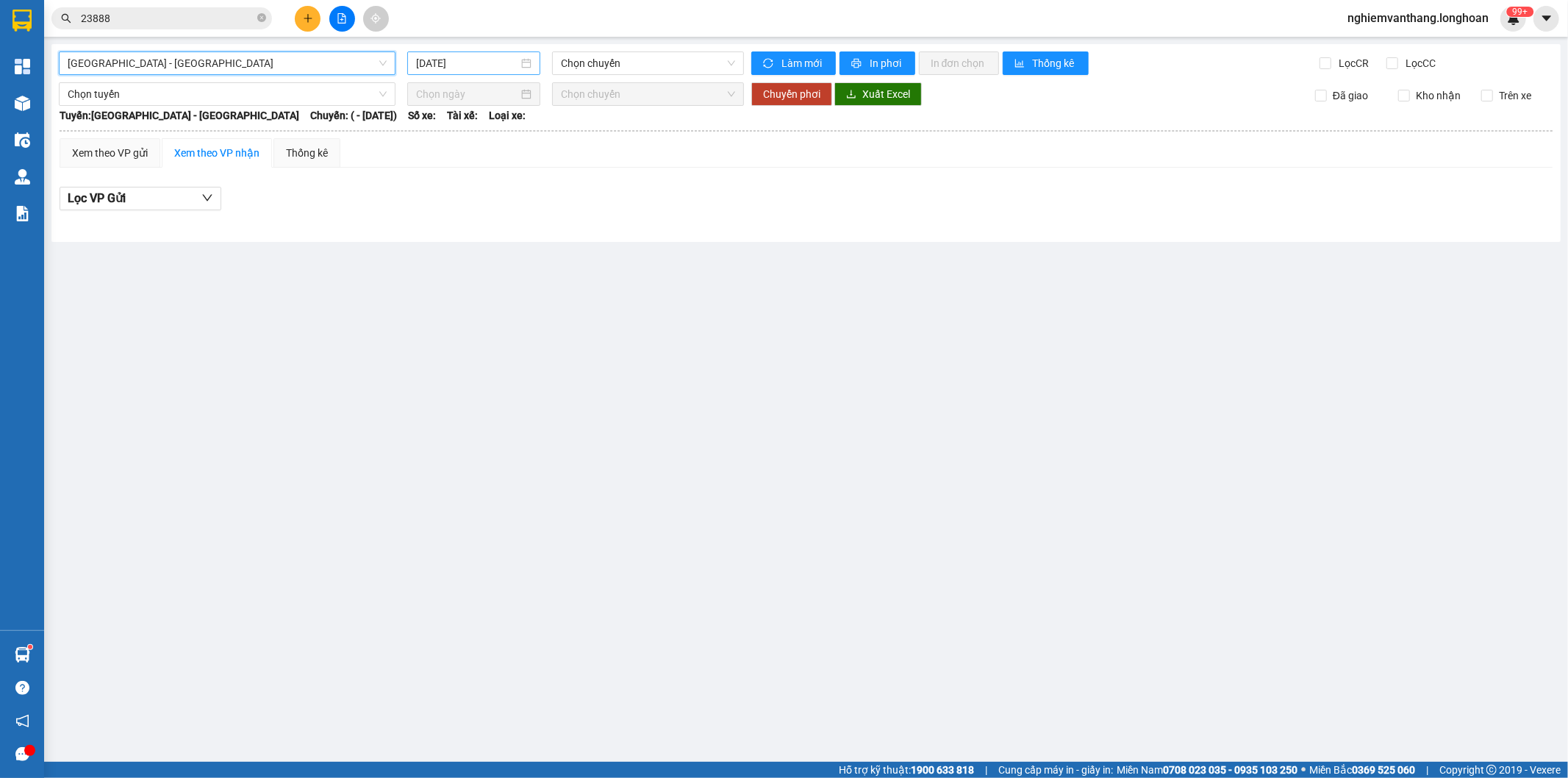
click at [471, 64] on input "[DATE]" at bounding box center [467, 64] width 102 height 16
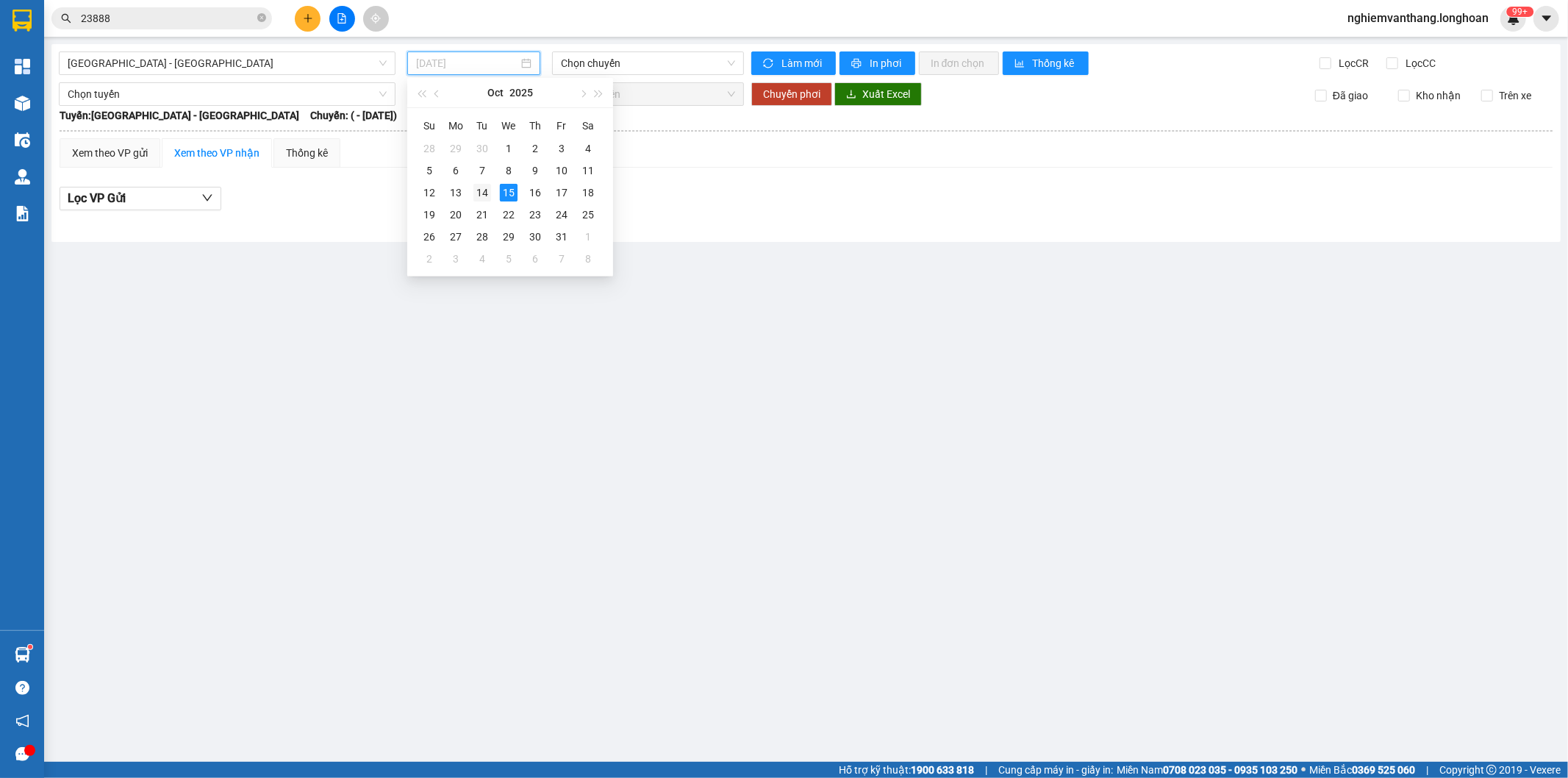
click at [480, 184] on div "14" at bounding box center [482, 192] width 17 height 17
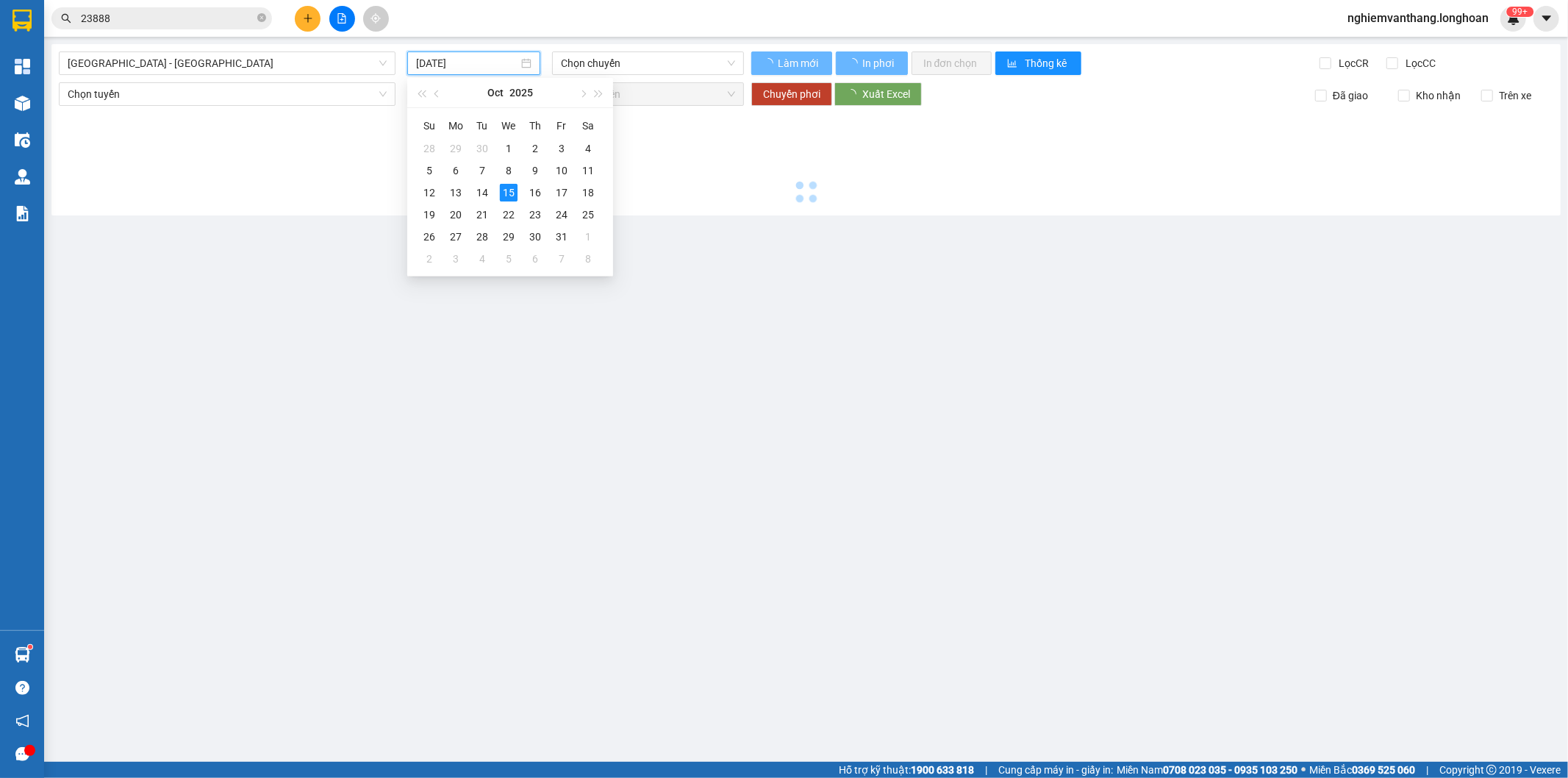
type input "[DATE]"
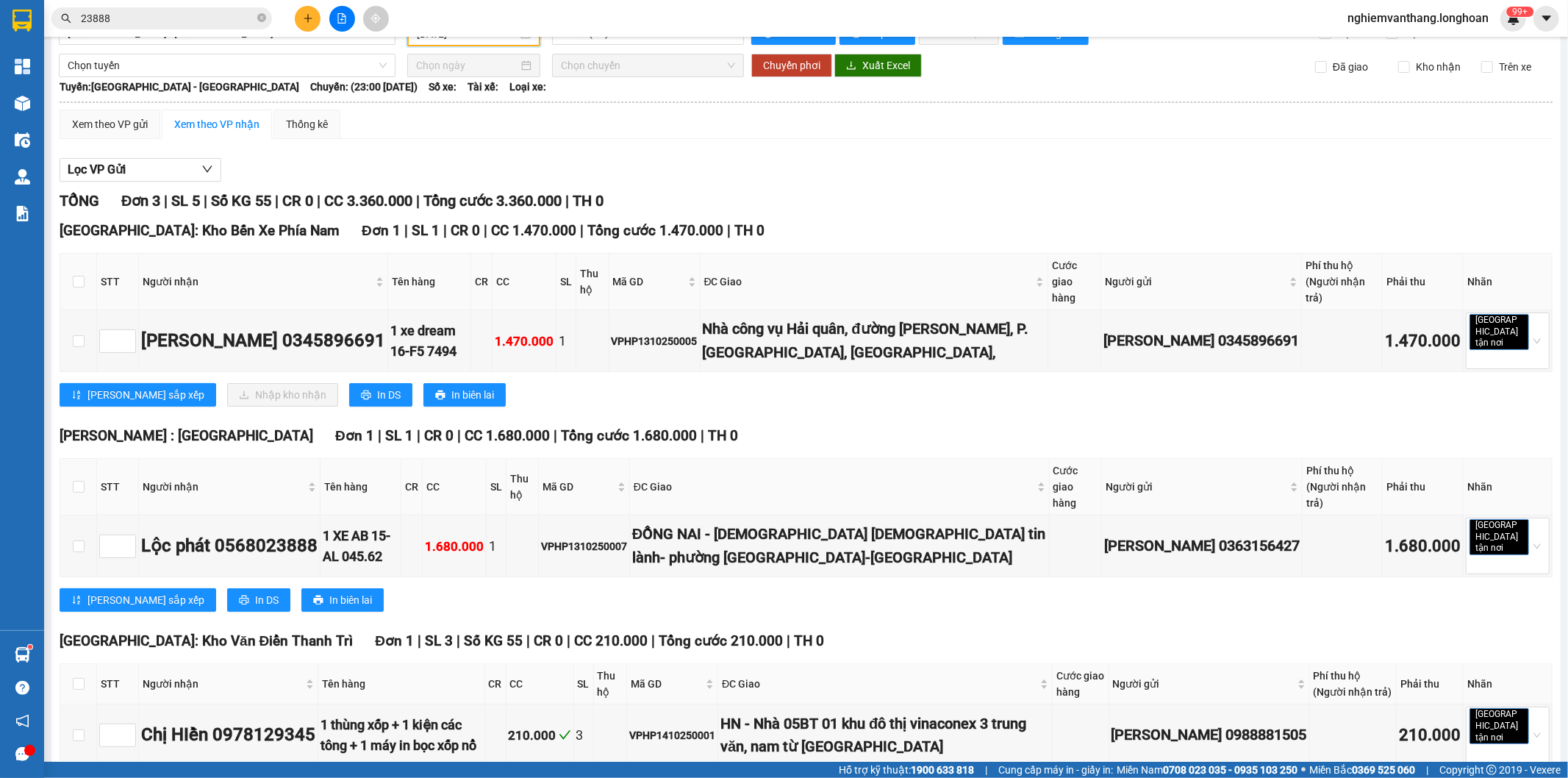
scroll to position [45, 0]
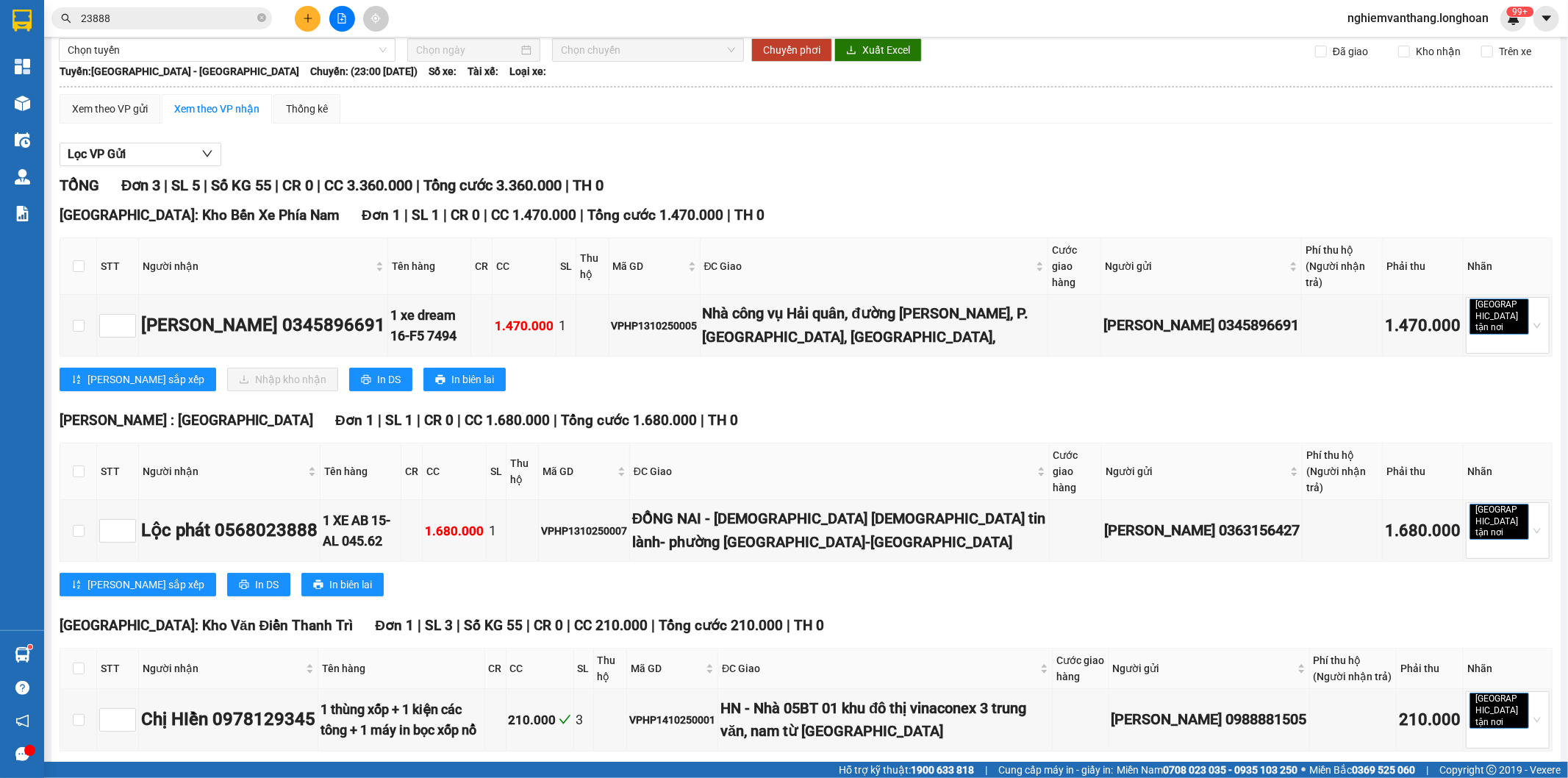
drag, startPoint x: 944, startPoint y: 375, endPoint x: 951, endPoint y: 370, distance: 8.6
click at [944, 375] on div "TỔNG Đơn 3 | SL 5 | Số KG 55 | CR 0 | CC 3.360.000 | Tổng cước 3.360.000 | TH 0…" at bounding box center [806, 490] width 1493 height 631
click at [81, 466] on input "checkbox" at bounding box center [78, 471] width 12 height 12
checkbox input "true"
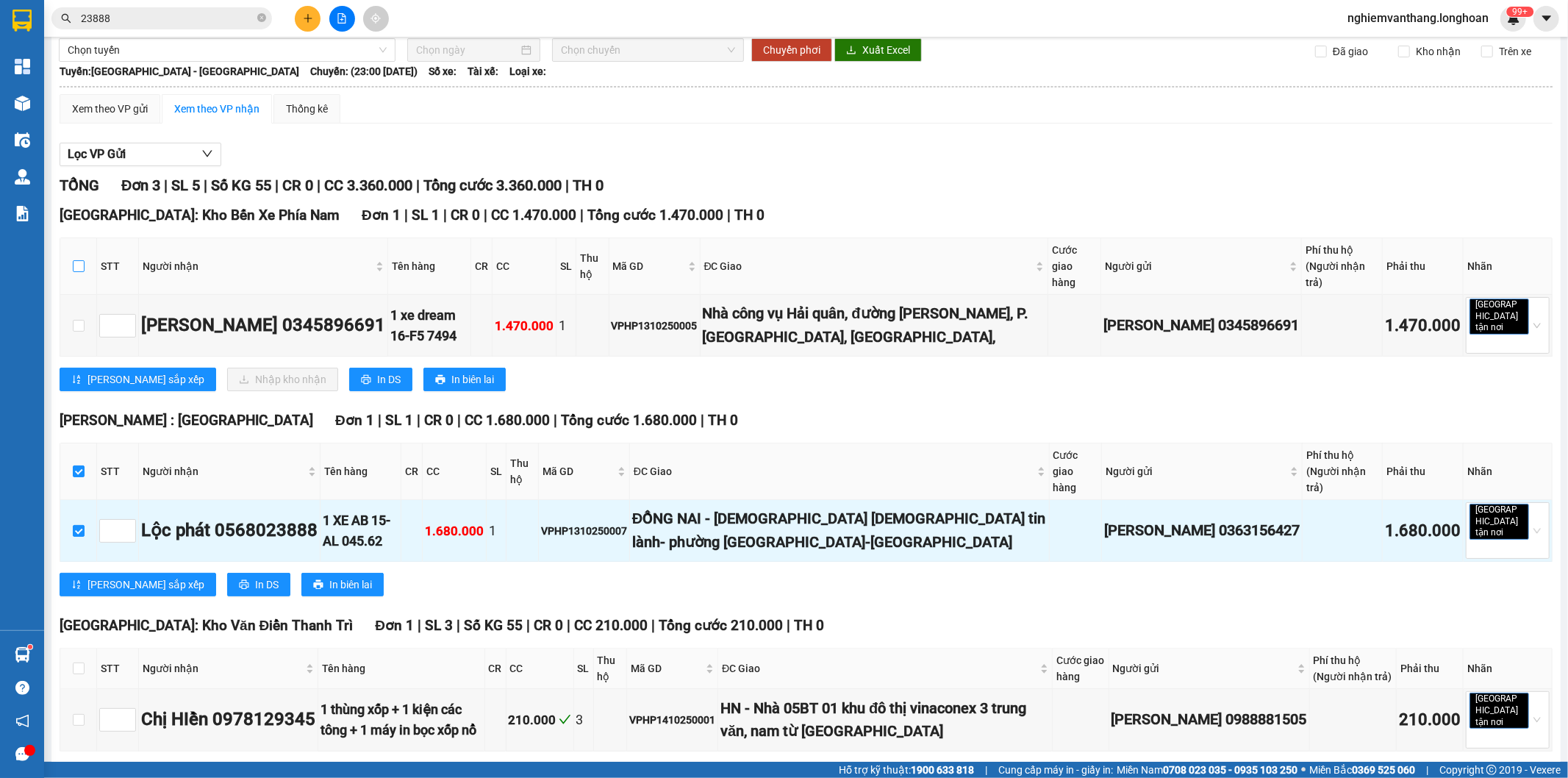
click at [84, 260] on input "checkbox" at bounding box center [78, 266] width 12 height 12
checkbox input "true"
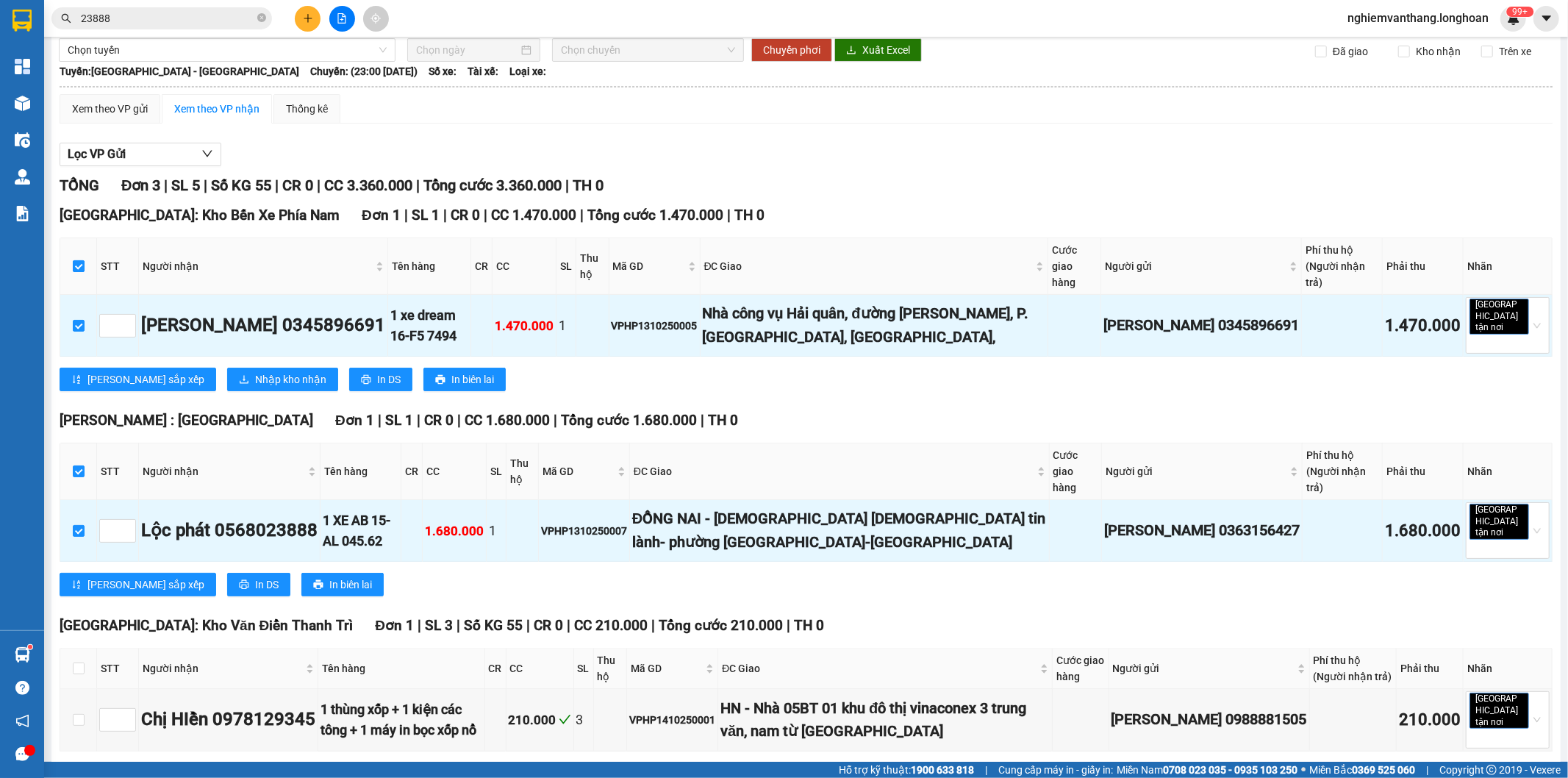
checkbox input "true"
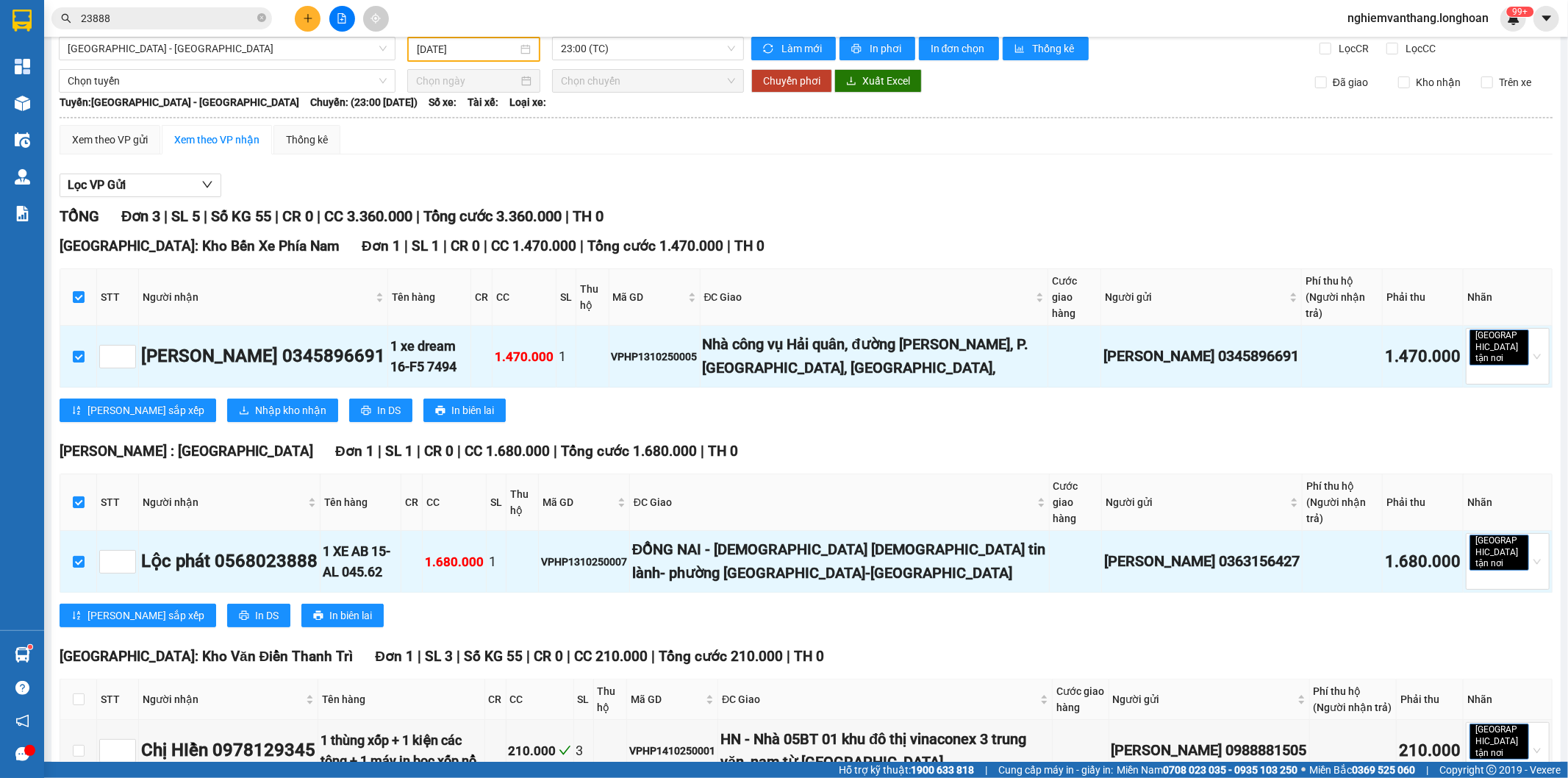
scroll to position [0, 0]
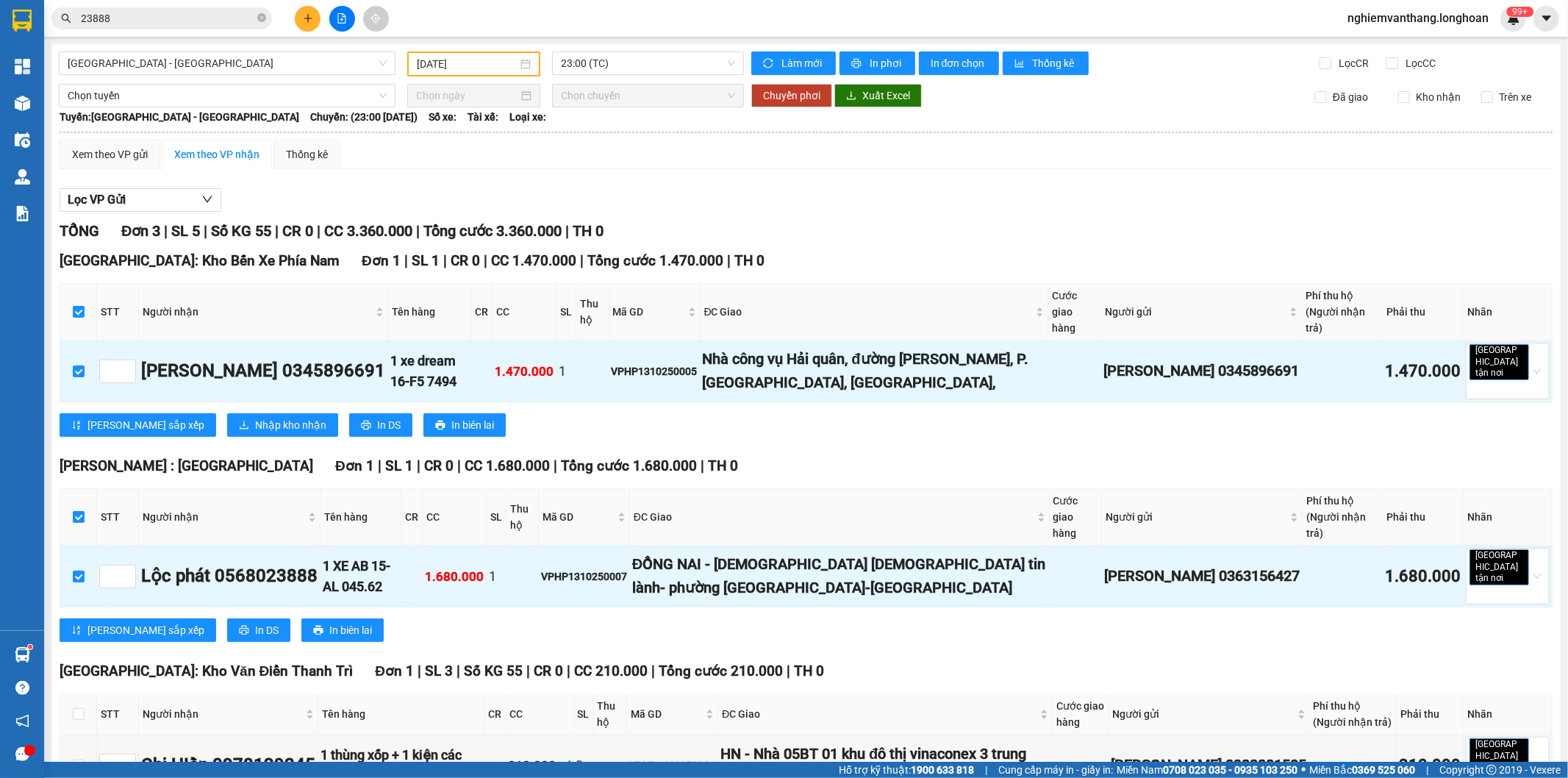
drag, startPoint x: 146, startPoint y: 94, endPoint x: 170, endPoint y: 107, distance: 27.3
click at [150, 94] on span "Chọn tuyến" at bounding box center [226, 96] width 319 height 22
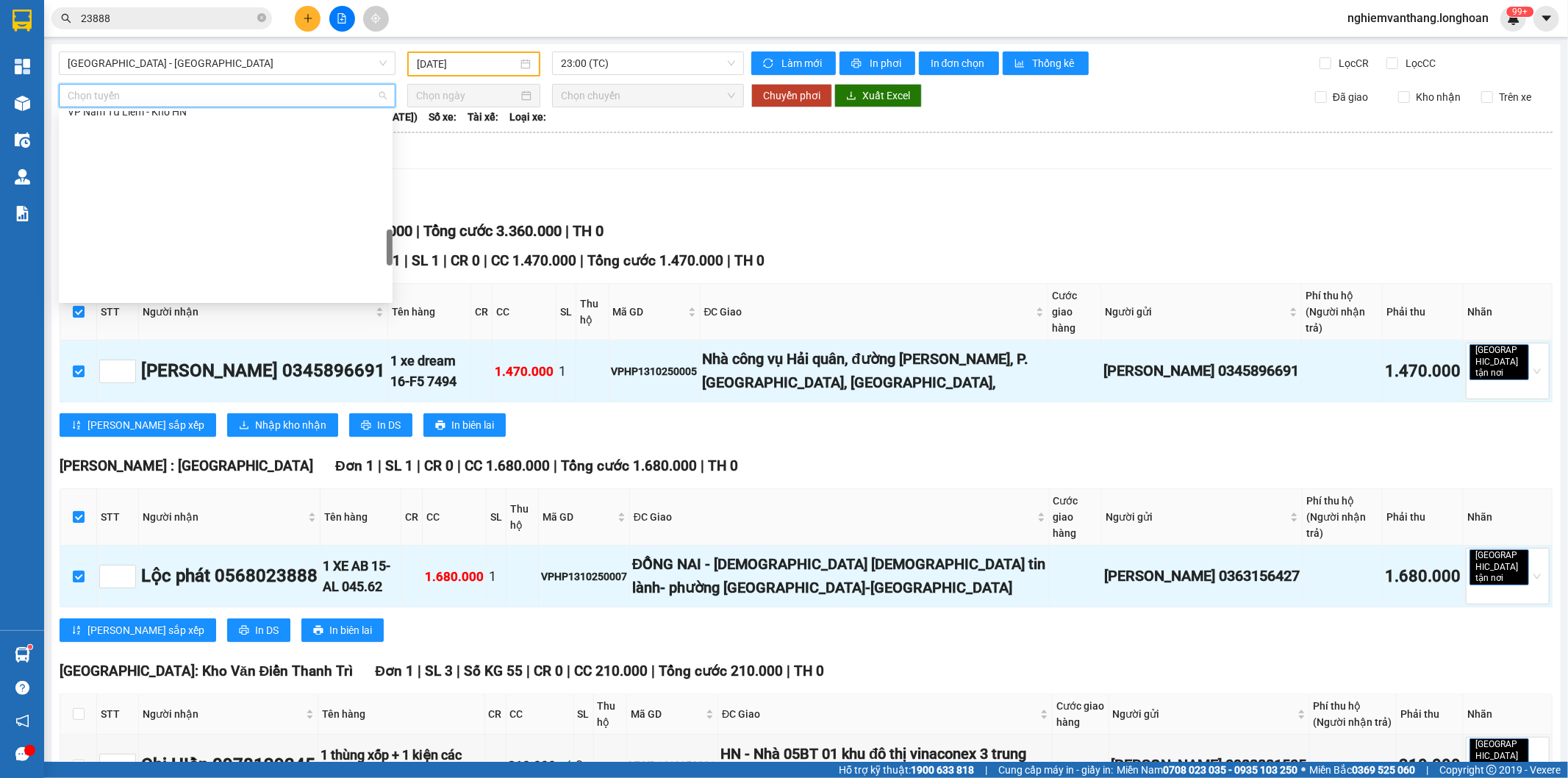
scroll to position [1035, 0]
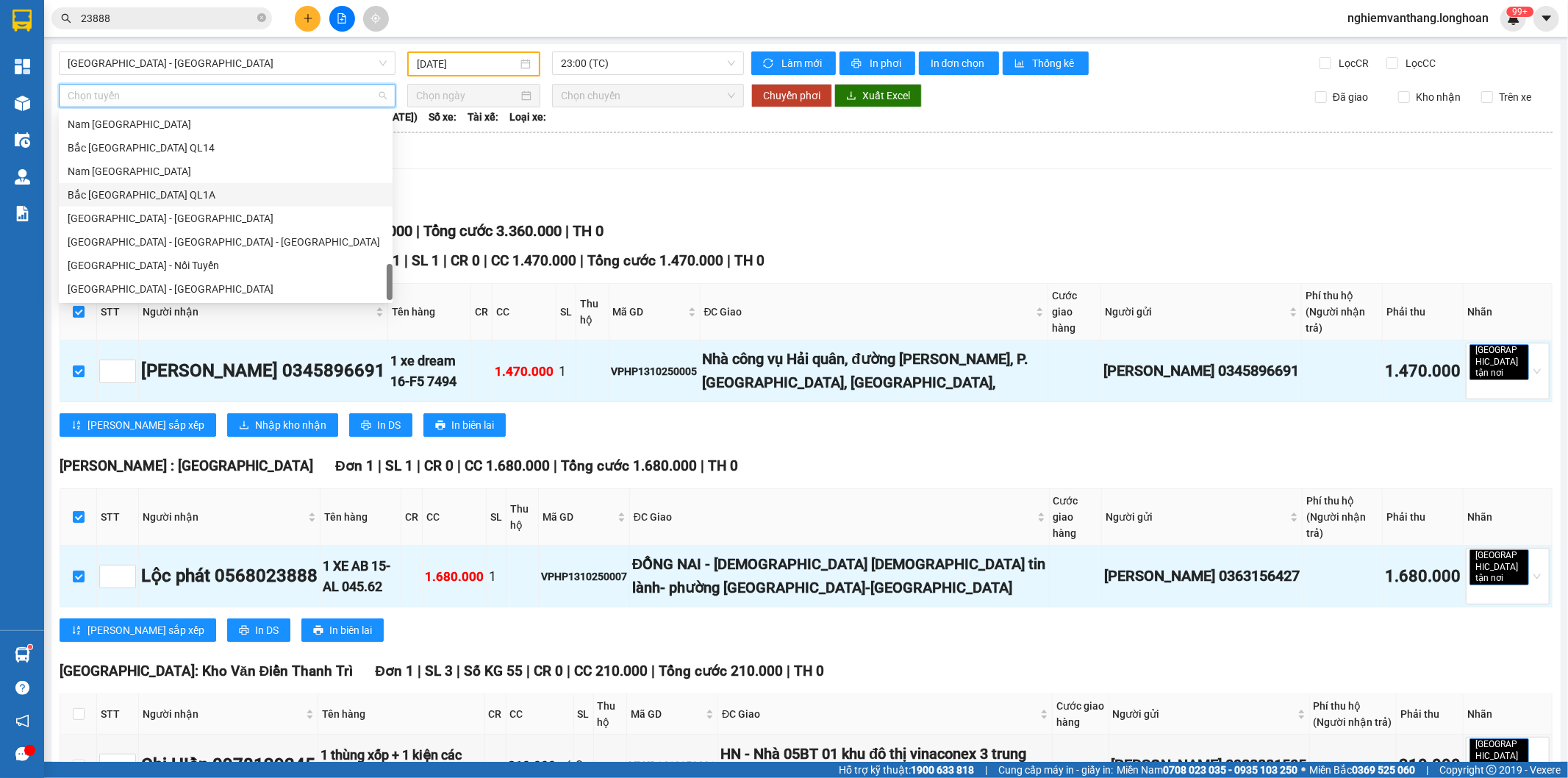
click at [167, 195] on div "Bắc [GEOGRAPHIC_DATA] QL1A" at bounding box center [226, 195] width 317 height 16
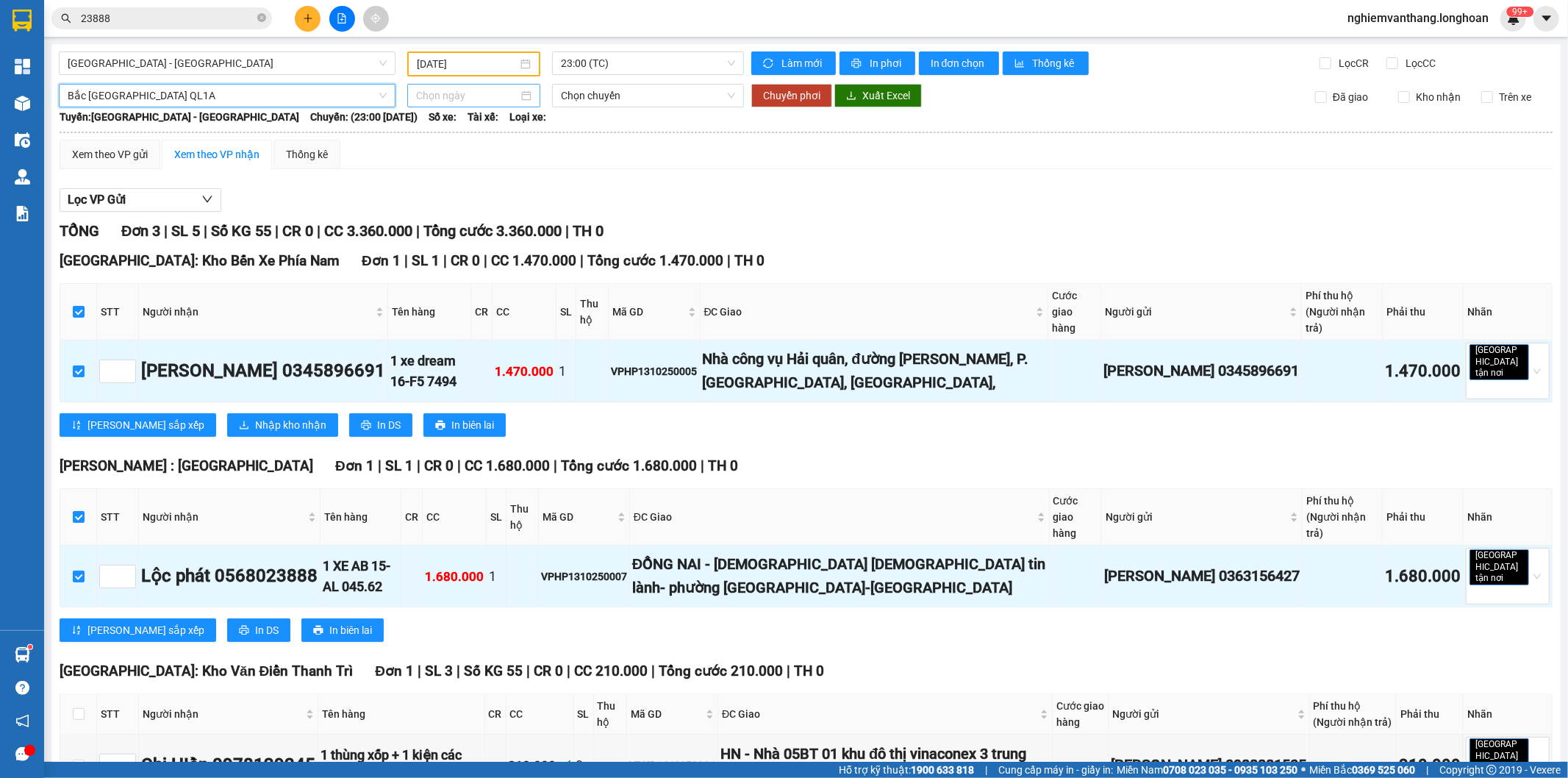
click at [458, 90] on input at bounding box center [467, 96] width 102 height 16
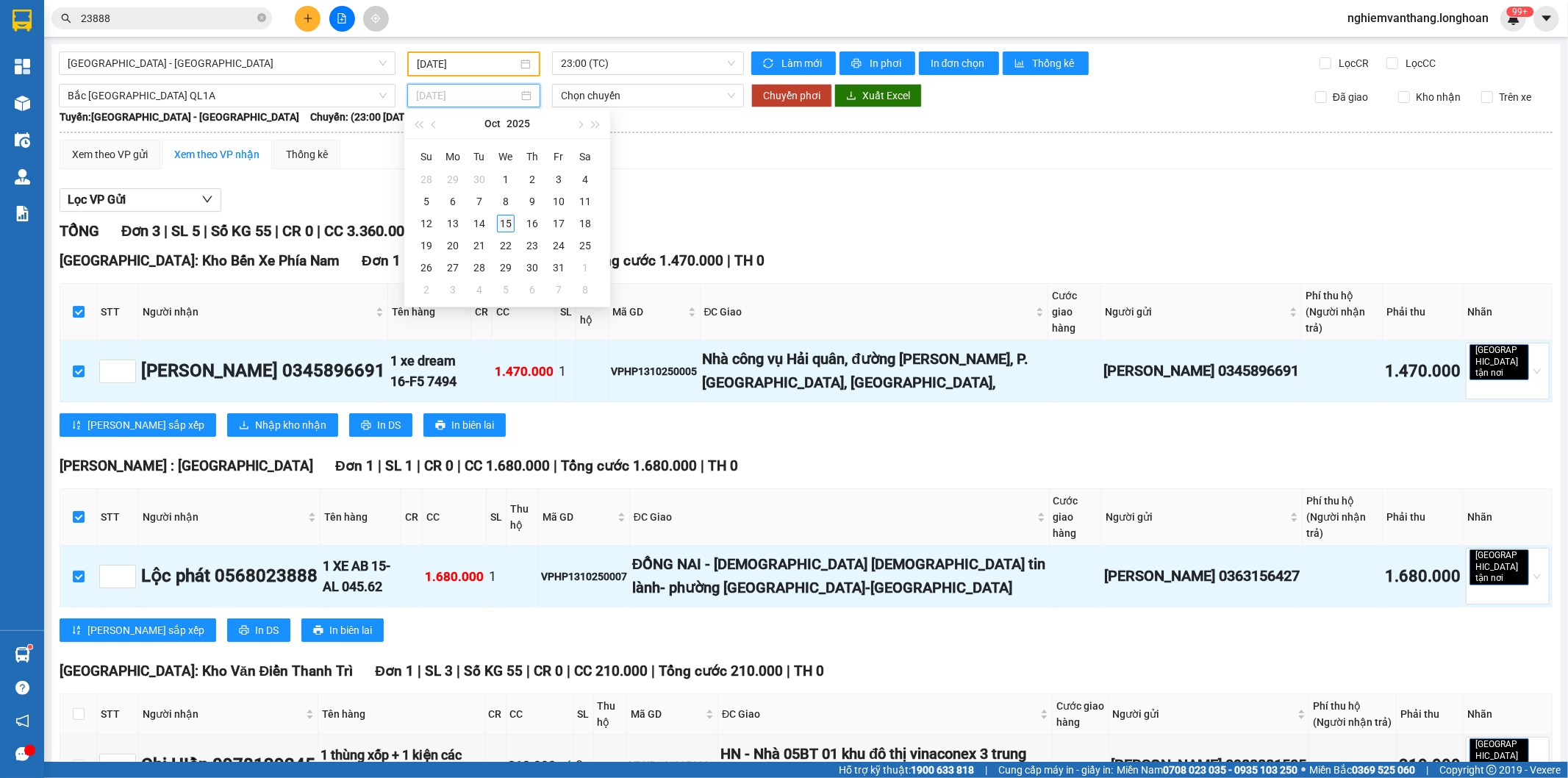
type input "[DATE]"
click at [506, 228] on div "15" at bounding box center [505, 223] width 17 height 17
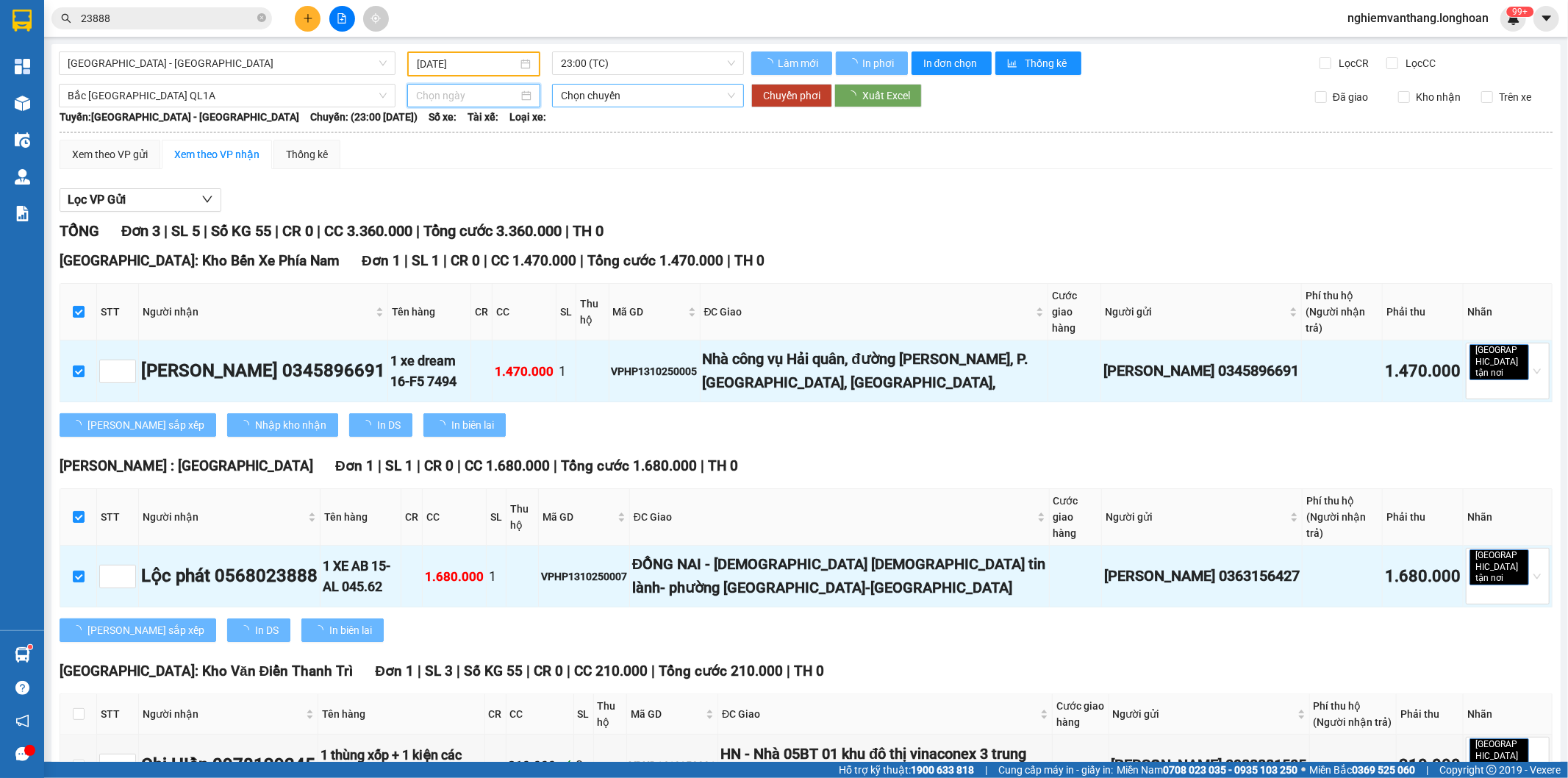
type input "[DATE]"
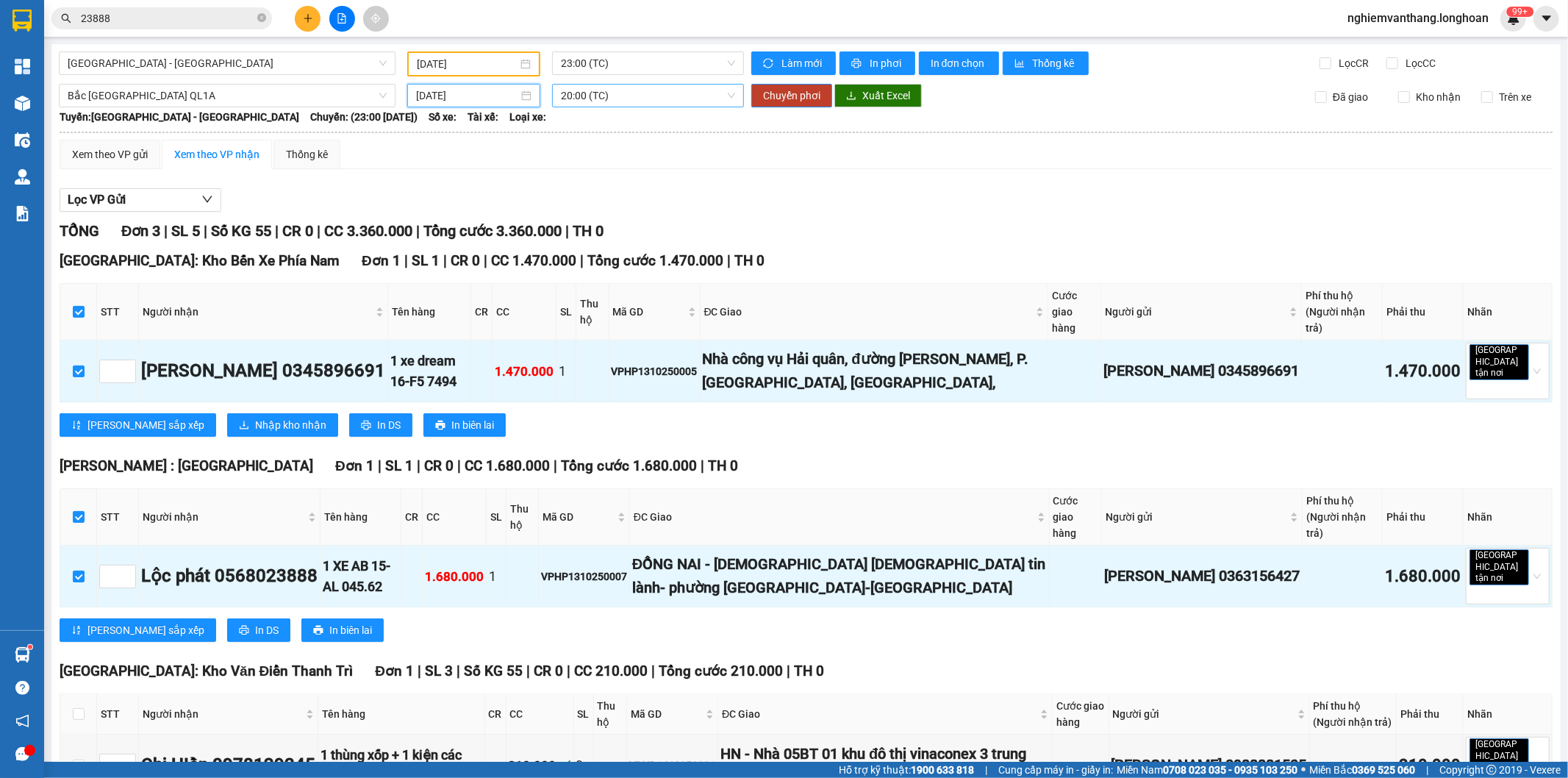
click at [616, 90] on span "20:00 (TC)" at bounding box center [648, 96] width 174 height 22
click at [587, 174] on div "22:00 (TC)" at bounding box center [615, 171] width 115 height 16
click at [790, 87] on span "Chuyển phơi" at bounding box center [791, 96] width 57 height 16
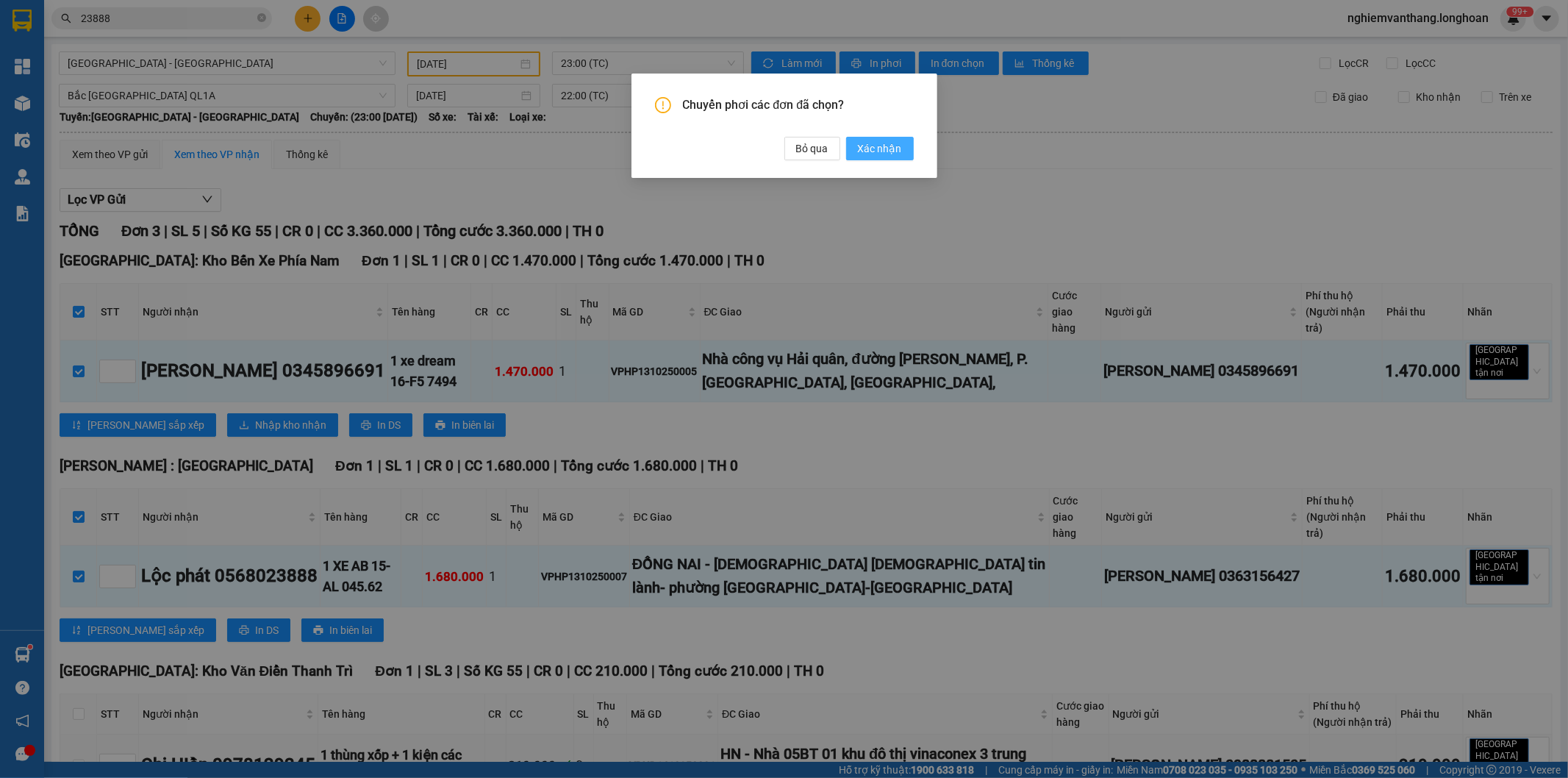
click at [895, 151] on span "Xác nhận" at bounding box center [879, 148] width 45 height 16
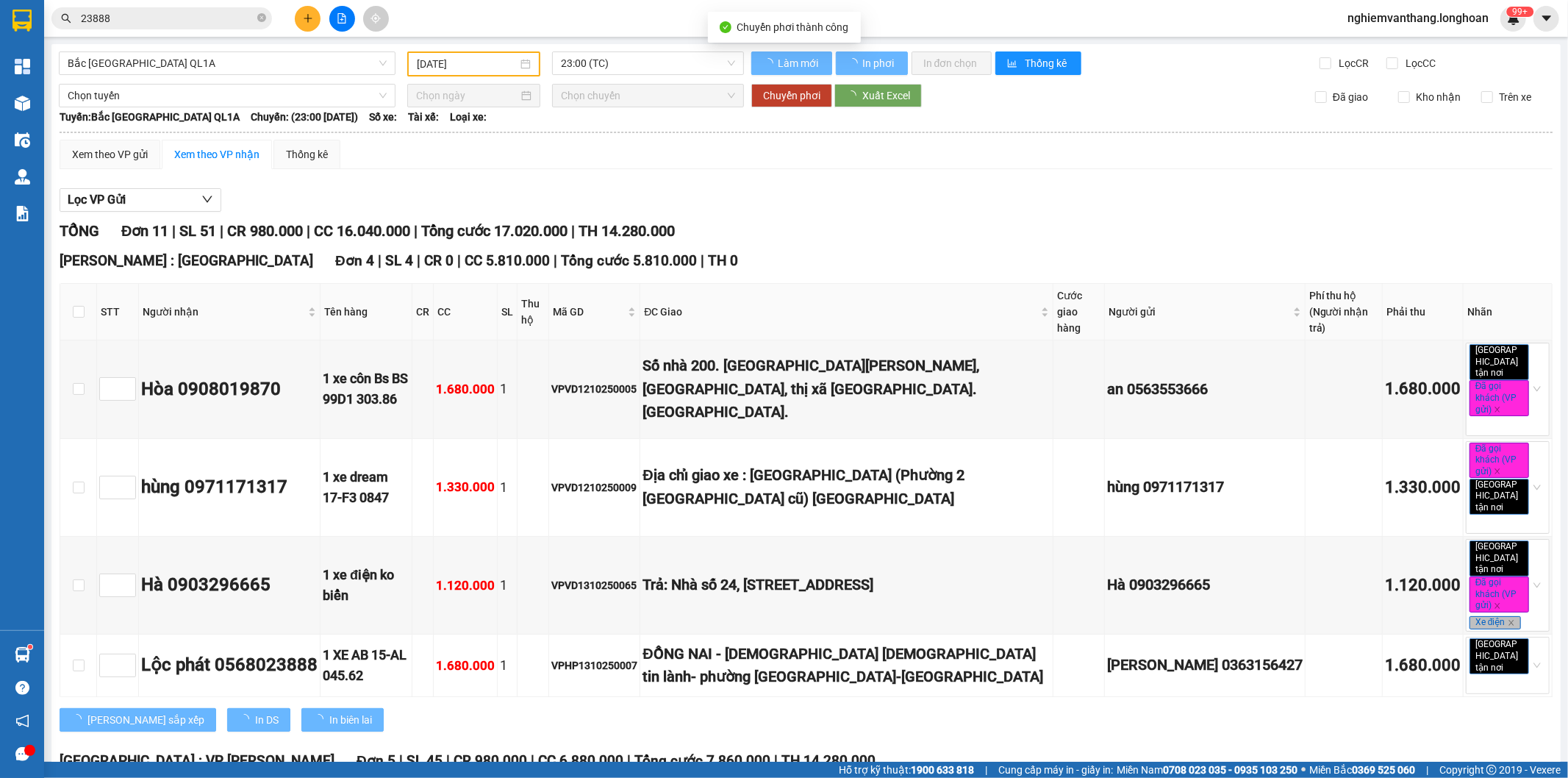
type input "[DATE]"
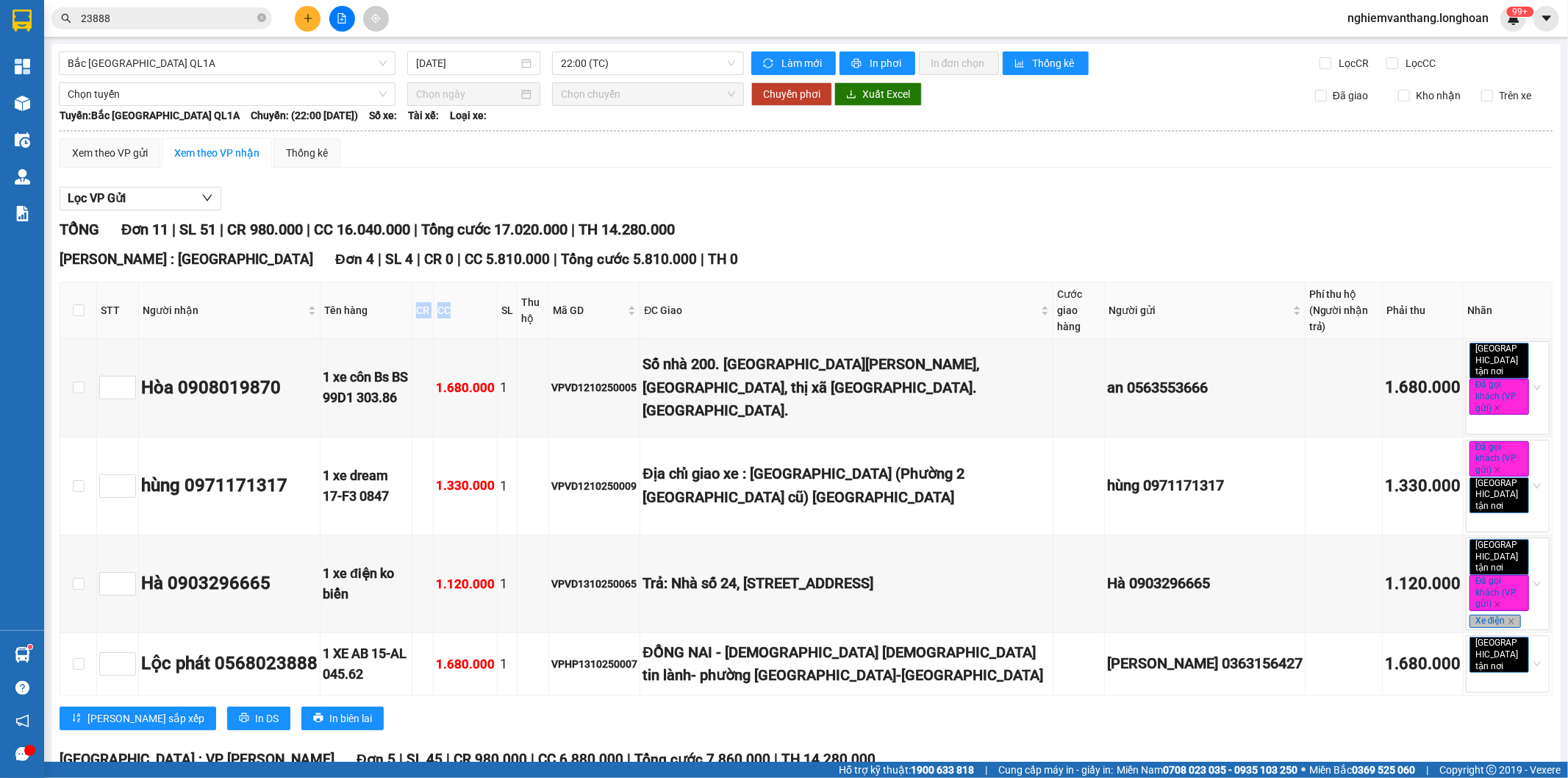
drag, startPoint x: 467, startPoint y: 302, endPoint x: 481, endPoint y: 301, distance: 14.0
click at [481, 301] on tr "STT Người nhận Tên hàng CR CC SL Thu hộ Mã GD ĐC Giao Cước giao hàng Người gửi …" at bounding box center [806, 310] width 1493 height 56
click at [482, 303] on th "CC" at bounding box center [466, 310] width 64 height 56
drag, startPoint x: 503, startPoint y: 303, endPoint x: 723, endPoint y: 318, distance: 220.5
click at [723, 318] on tr "STT Người nhận Tên hàng CR CC SL Thu hộ Mã GD ĐC Giao Cước giao hàng Người gửi …" at bounding box center [806, 310] width 1493 height 56
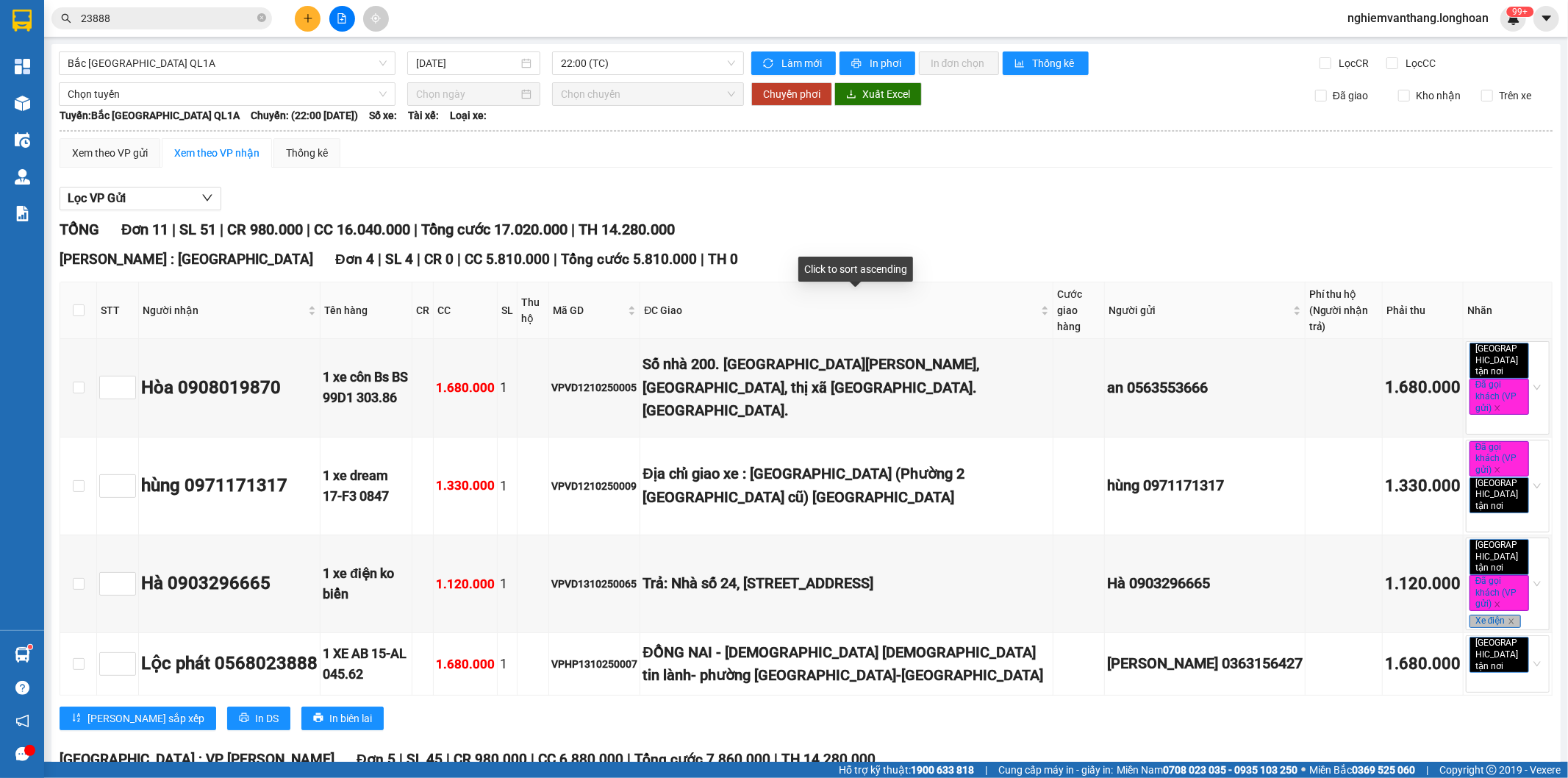
click at [819, 281] on div "Click to sort ascending" at bounding box center [856, 268] width 115 height 25
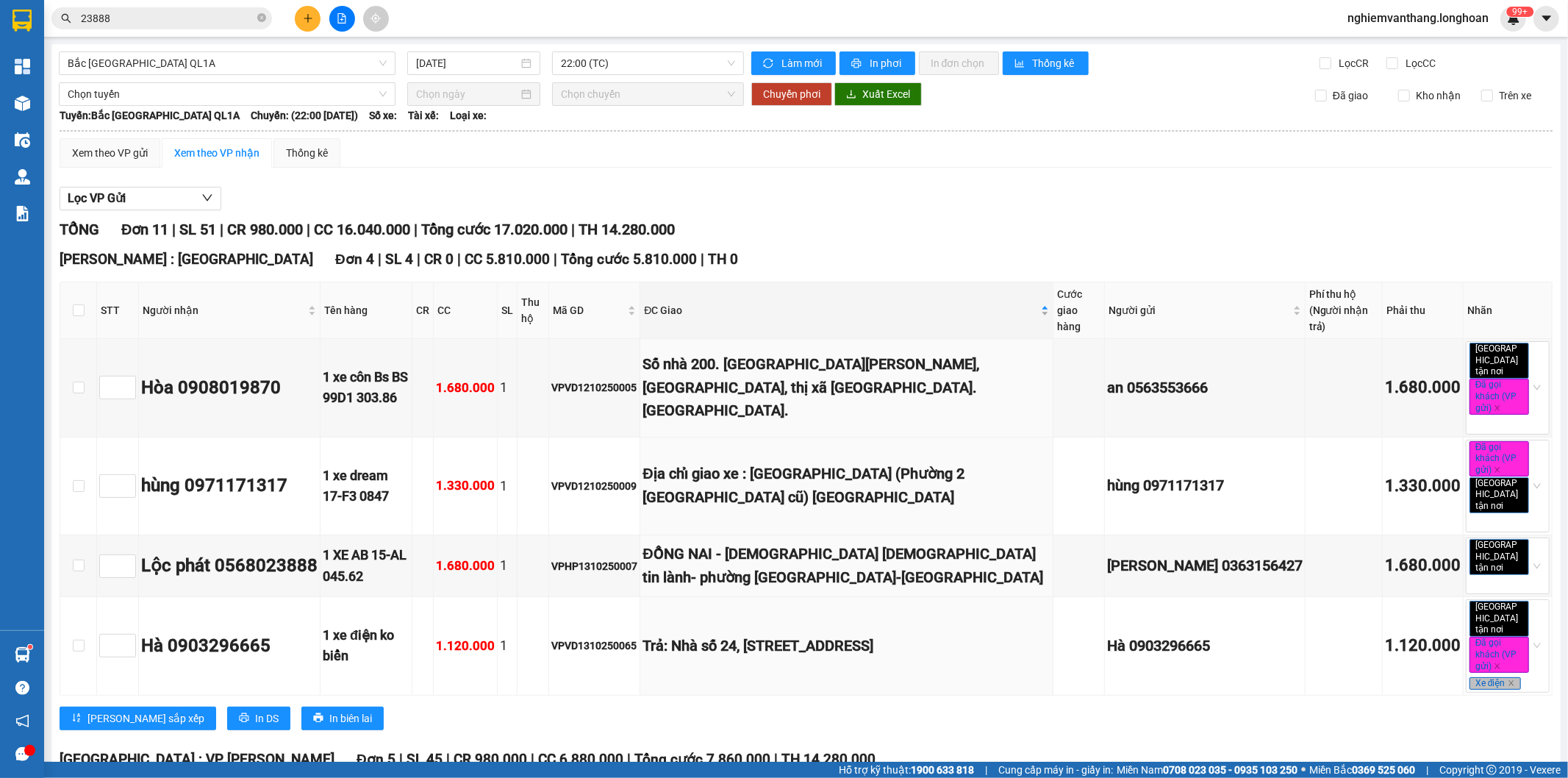
click at [873, 307] on span "ĐC Giao" at bounding box center [840, 310] width 393 height 16
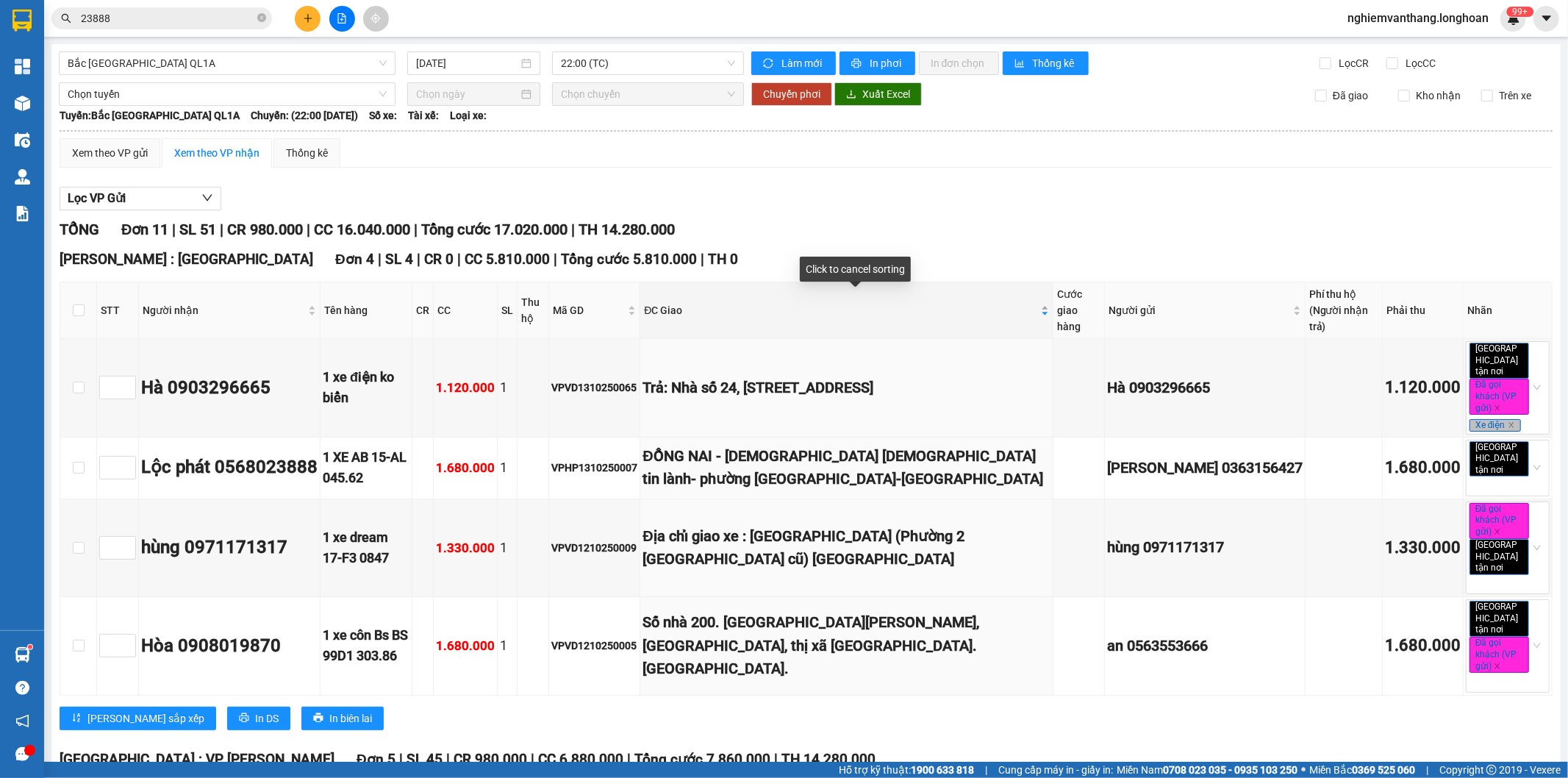
click at [878, 308] on span "ĐC Giao" at bounding box center [840, 310] width 393 height 16
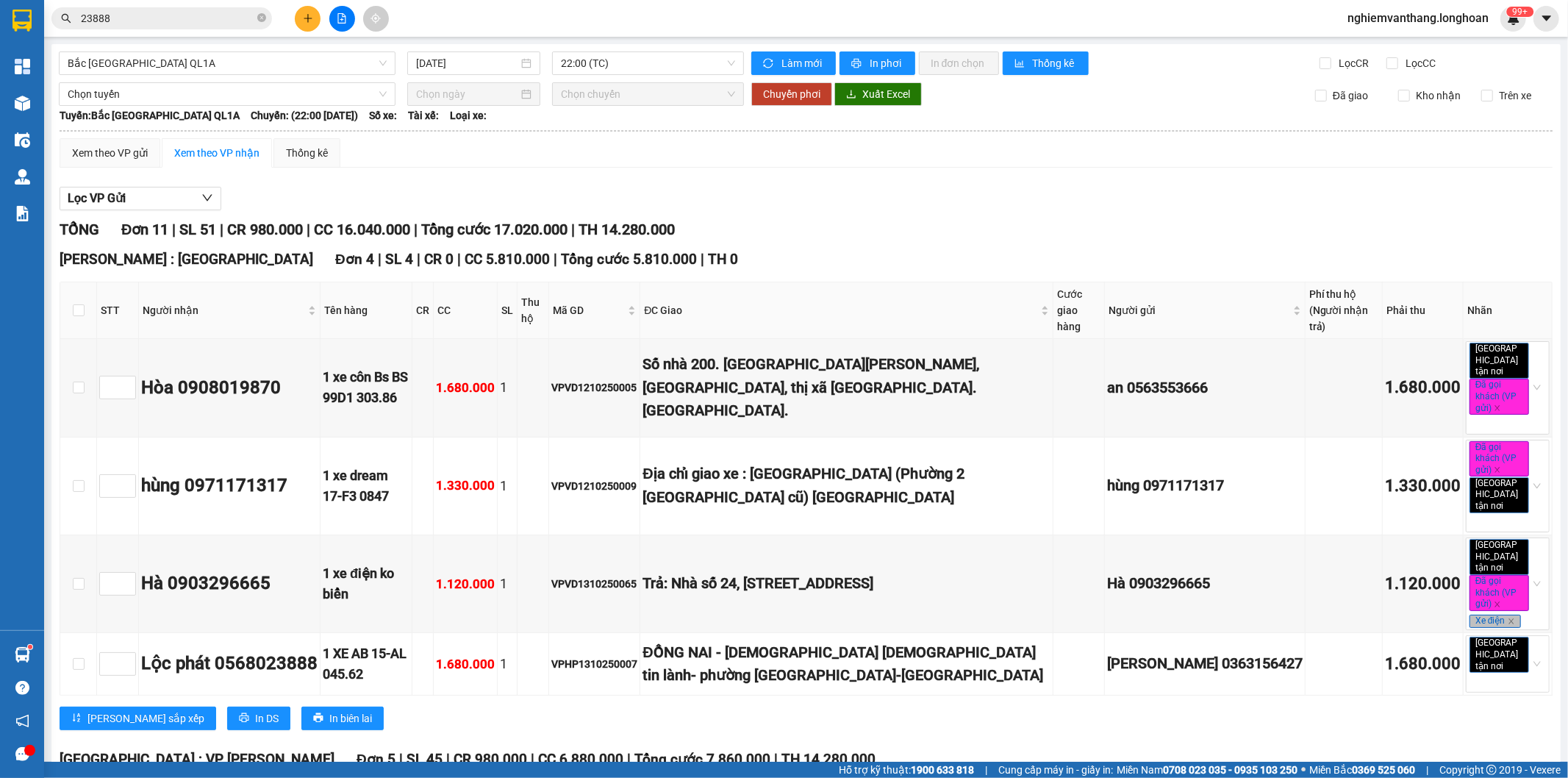
click at [1010, 199] on div "Lọc VP Gửi" at bounding box center [806, 198] width 1493 height 25
click at [155, 55] on span "Bắc [GEOGRAPHIC_DATA] QL1A" at bounding box center [226, 63] width 319 height 22
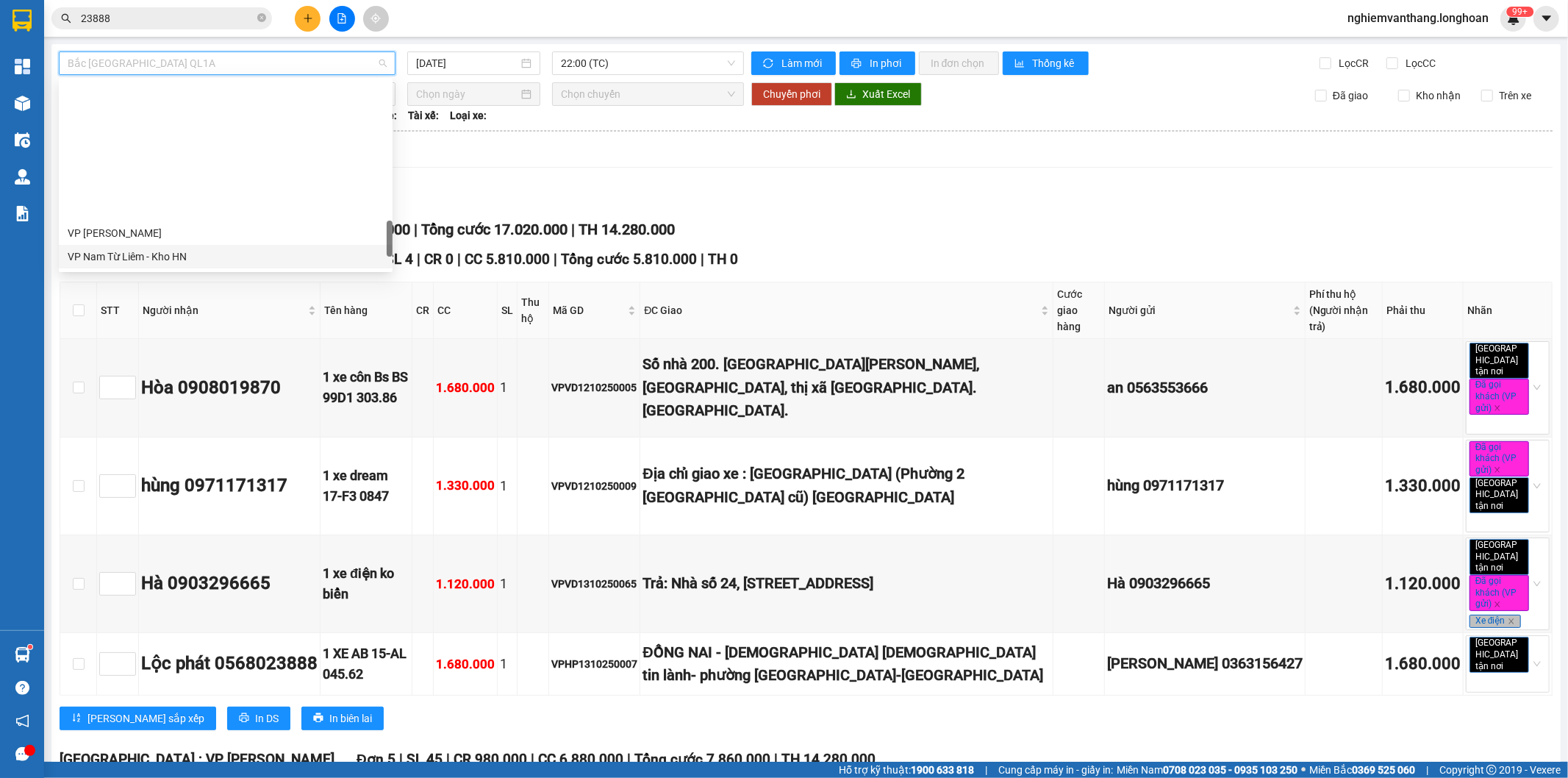
scroll to position [1023, 0]
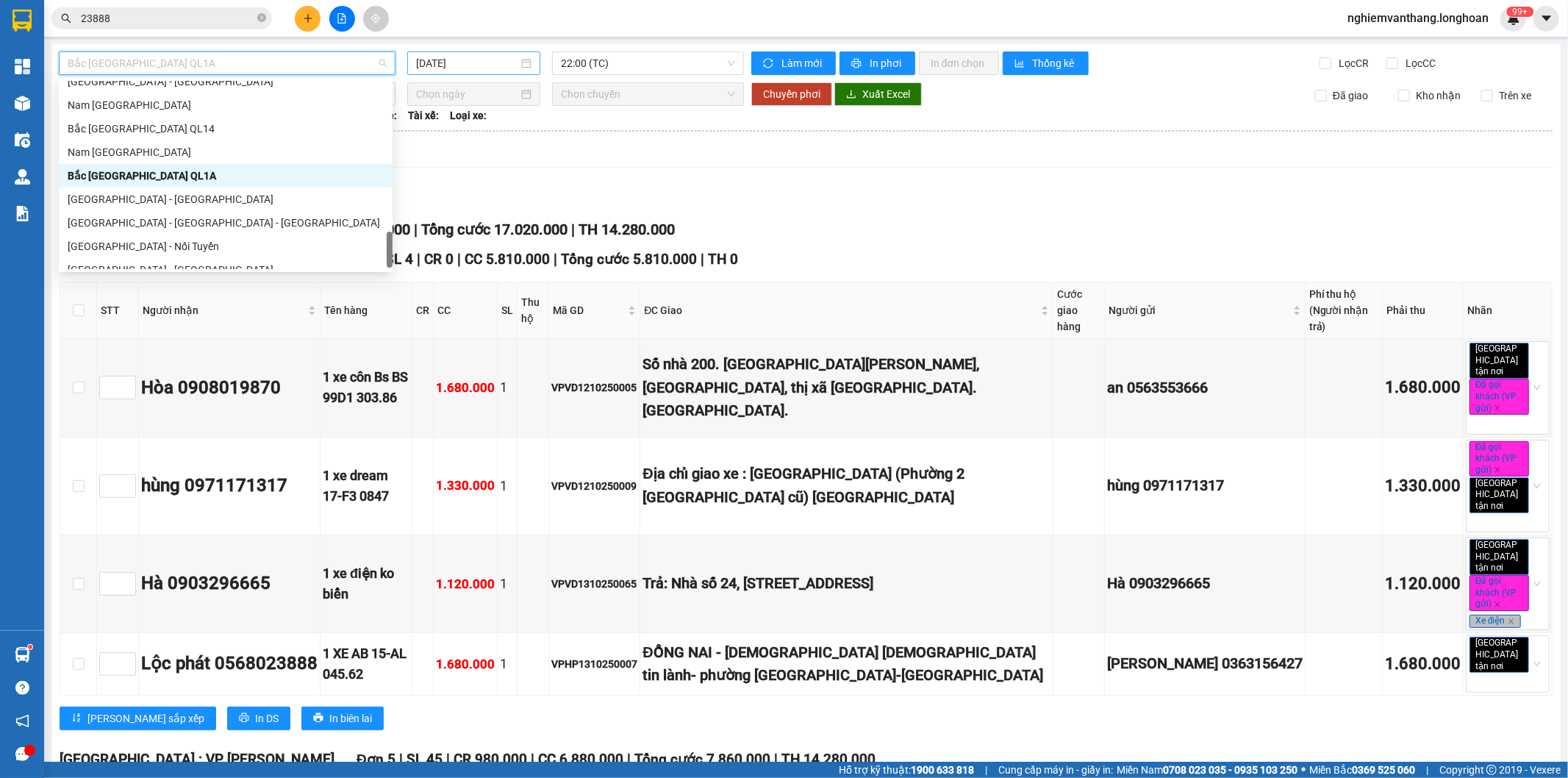
click at [480, 63] on input "[DATE]" at bounding box center [467, 64] width 102 height 16
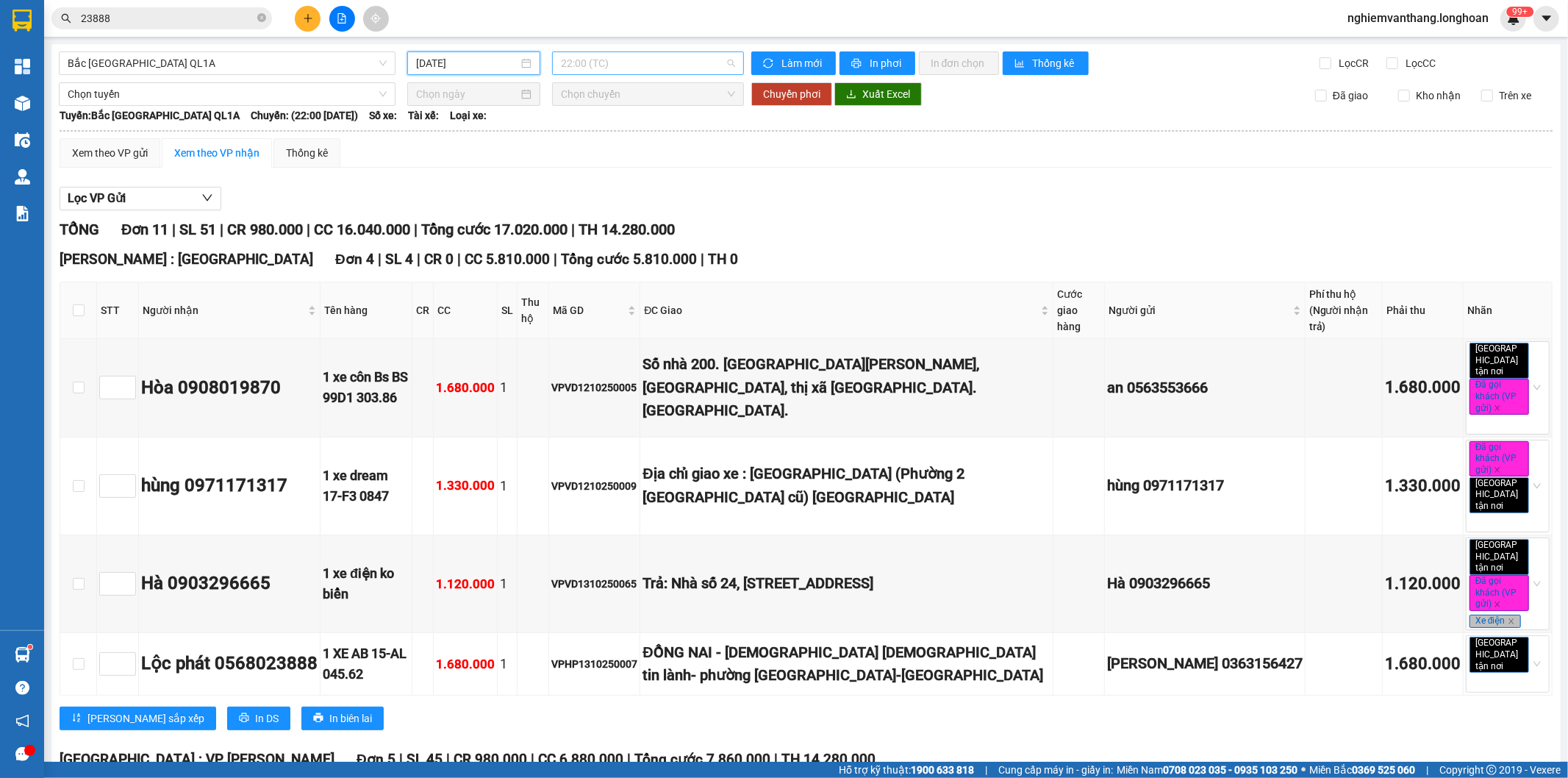
click at [624, 63] on span "22:00 (TC)" at bounding box center [648, 63] width 174 height 22
click at [618, 115] on div "20:00 (TC)" at bounding box center [615, 116] width 115 height 16
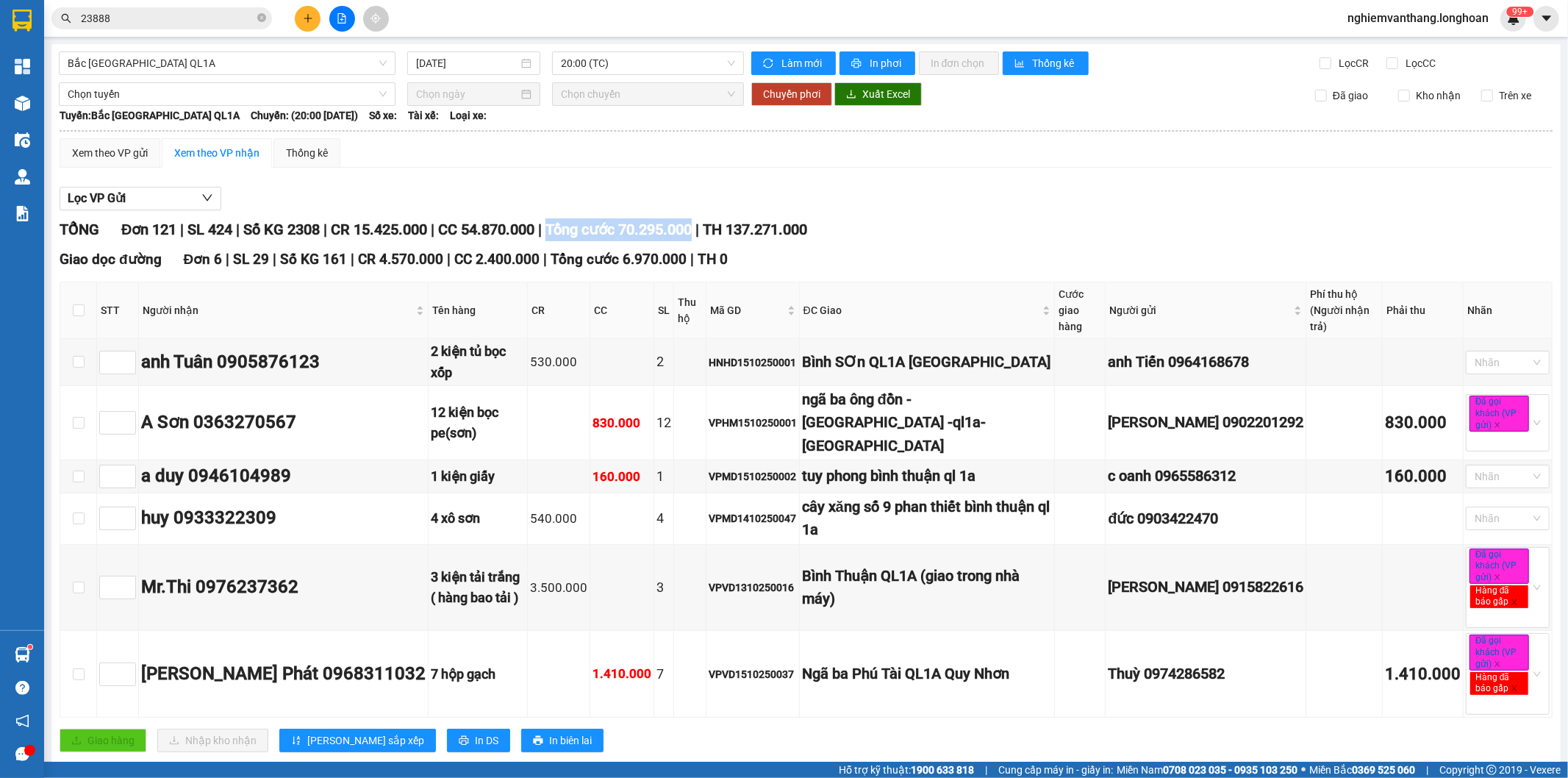
drag, startPoint x: 608, startPoint y: 226, endPoint x: 717, endPoint y: 230, distance: 109.1
click at [717, 230] on div "TỔNG Đơn 121 | SL 424 | Số KG 2308 | CR 15.425.000 | CC 54.870.000 | Tổng cước …" at bounding box center [806, 229] width 1493 height 23
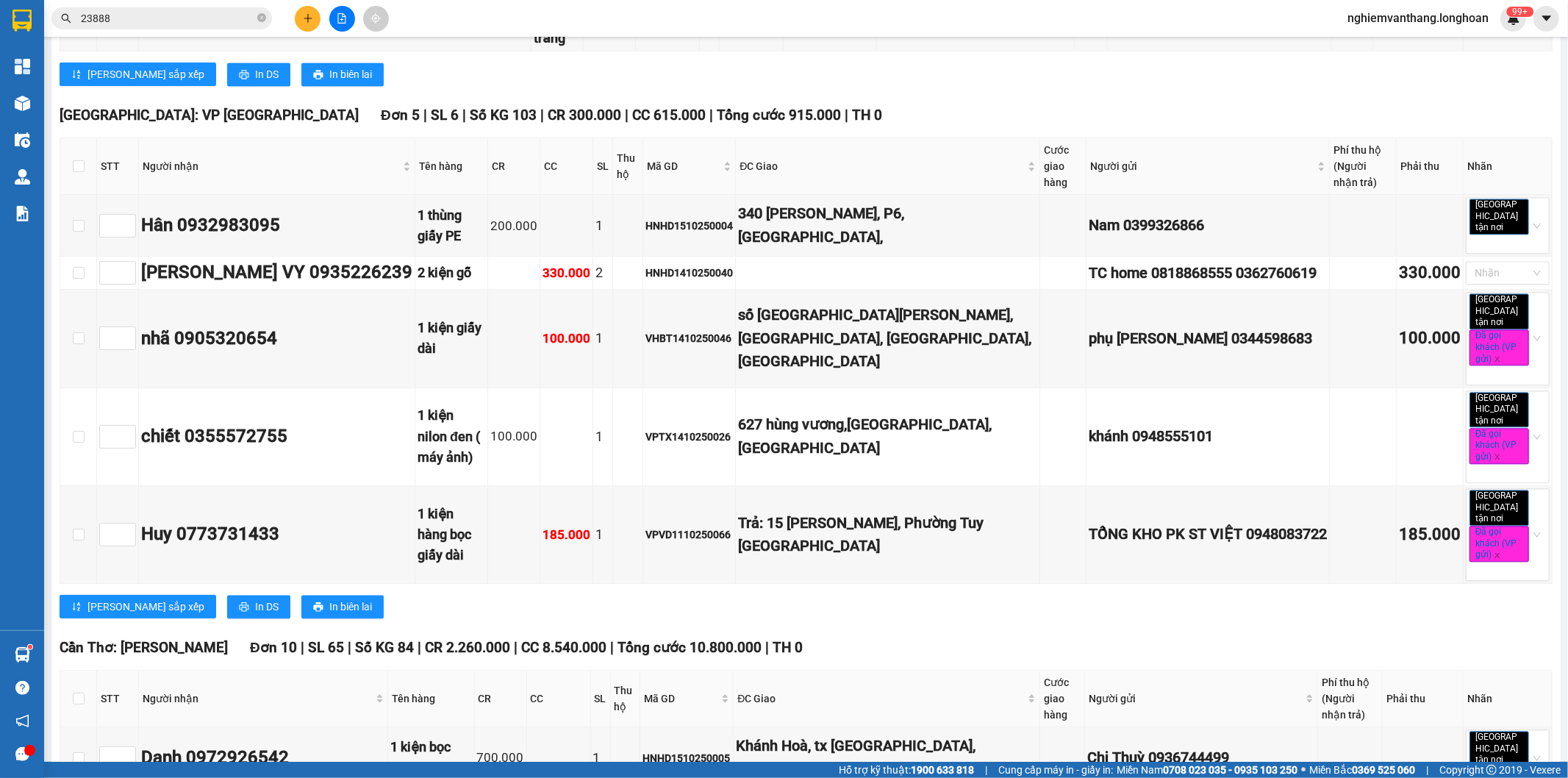
scroll to position [7274, 0]
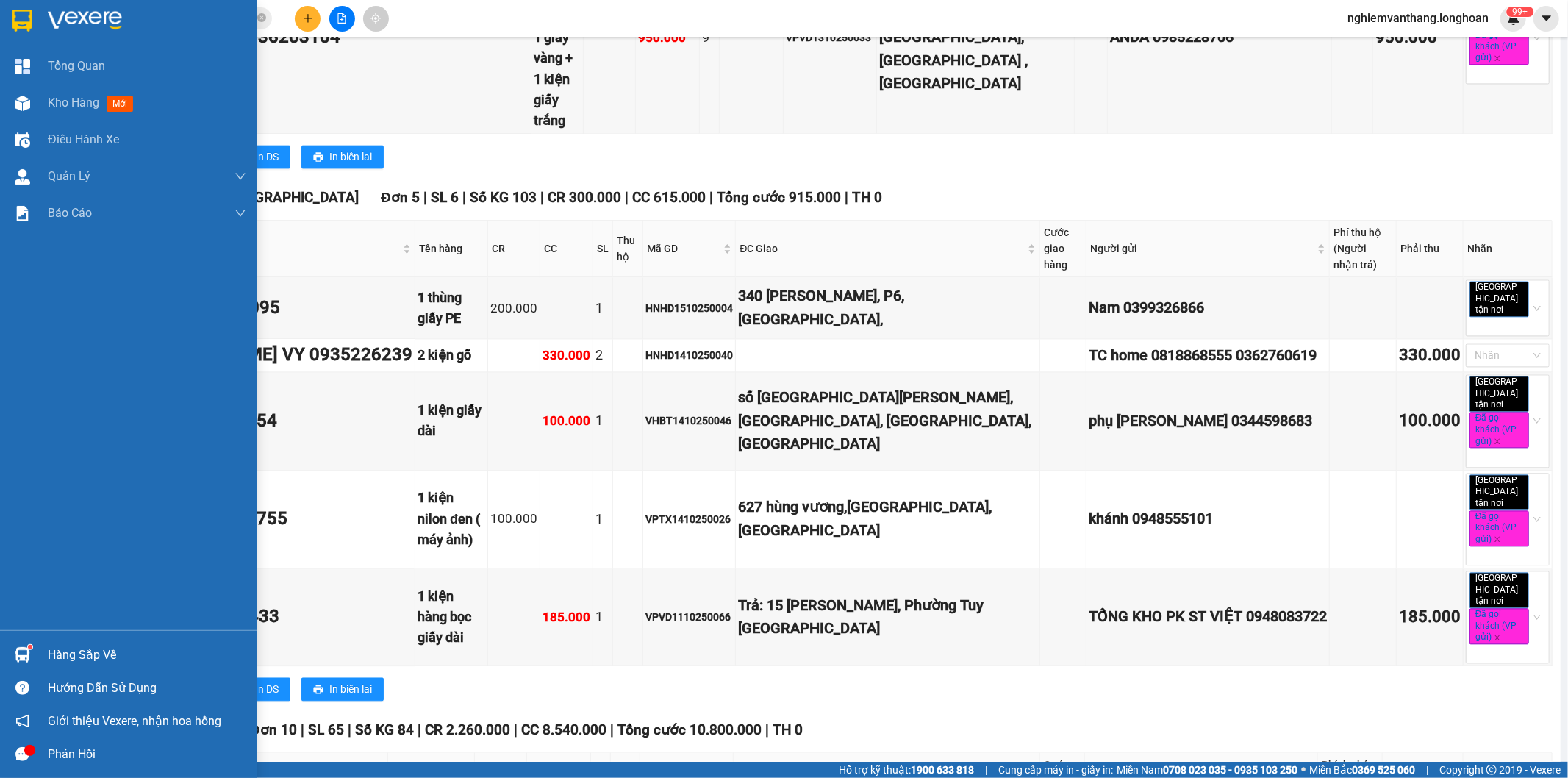
click at [13, 14] on img at bounding box center [22, 21] width 19 height 22
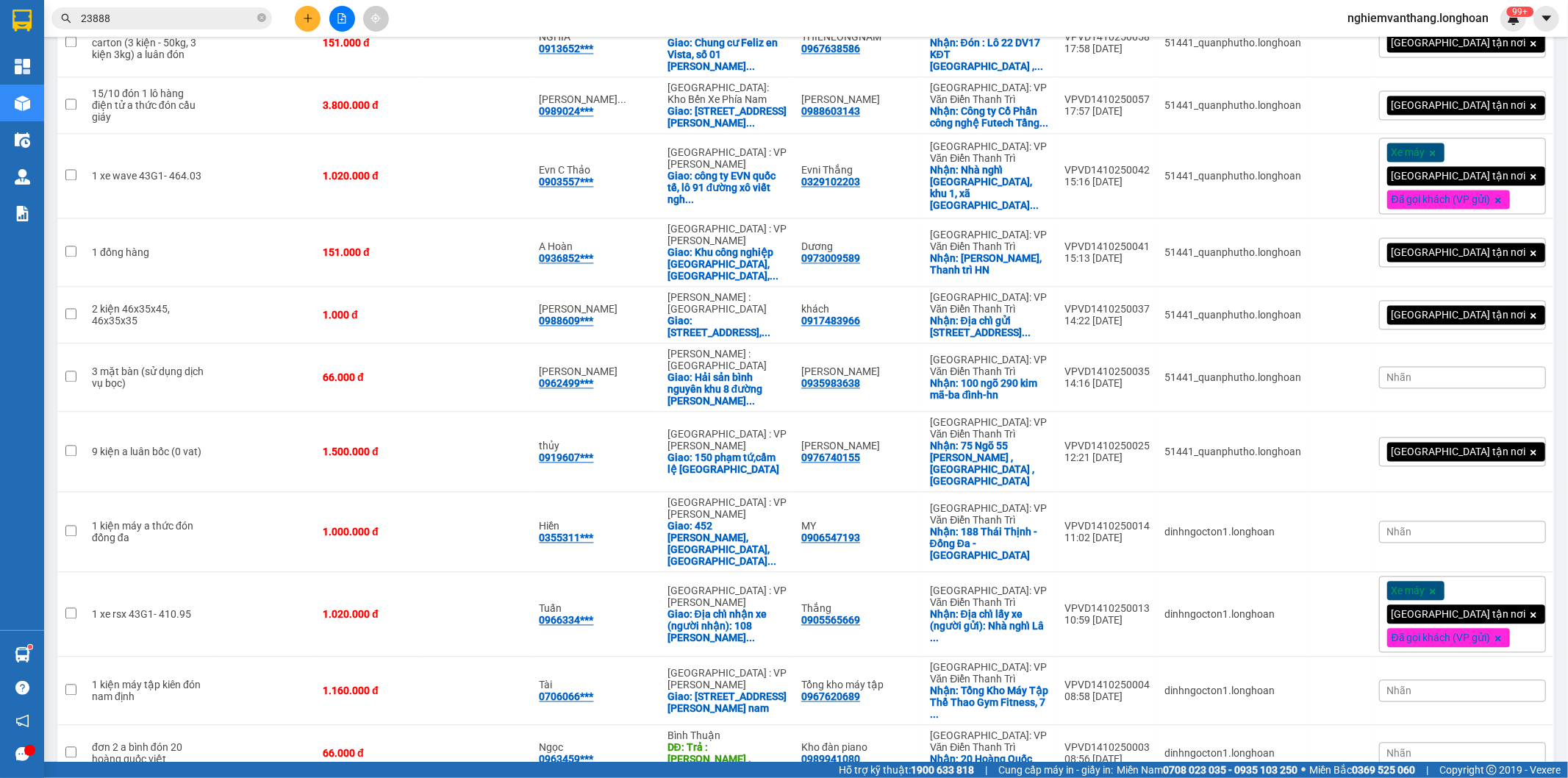
scroll to position [2292, 0]
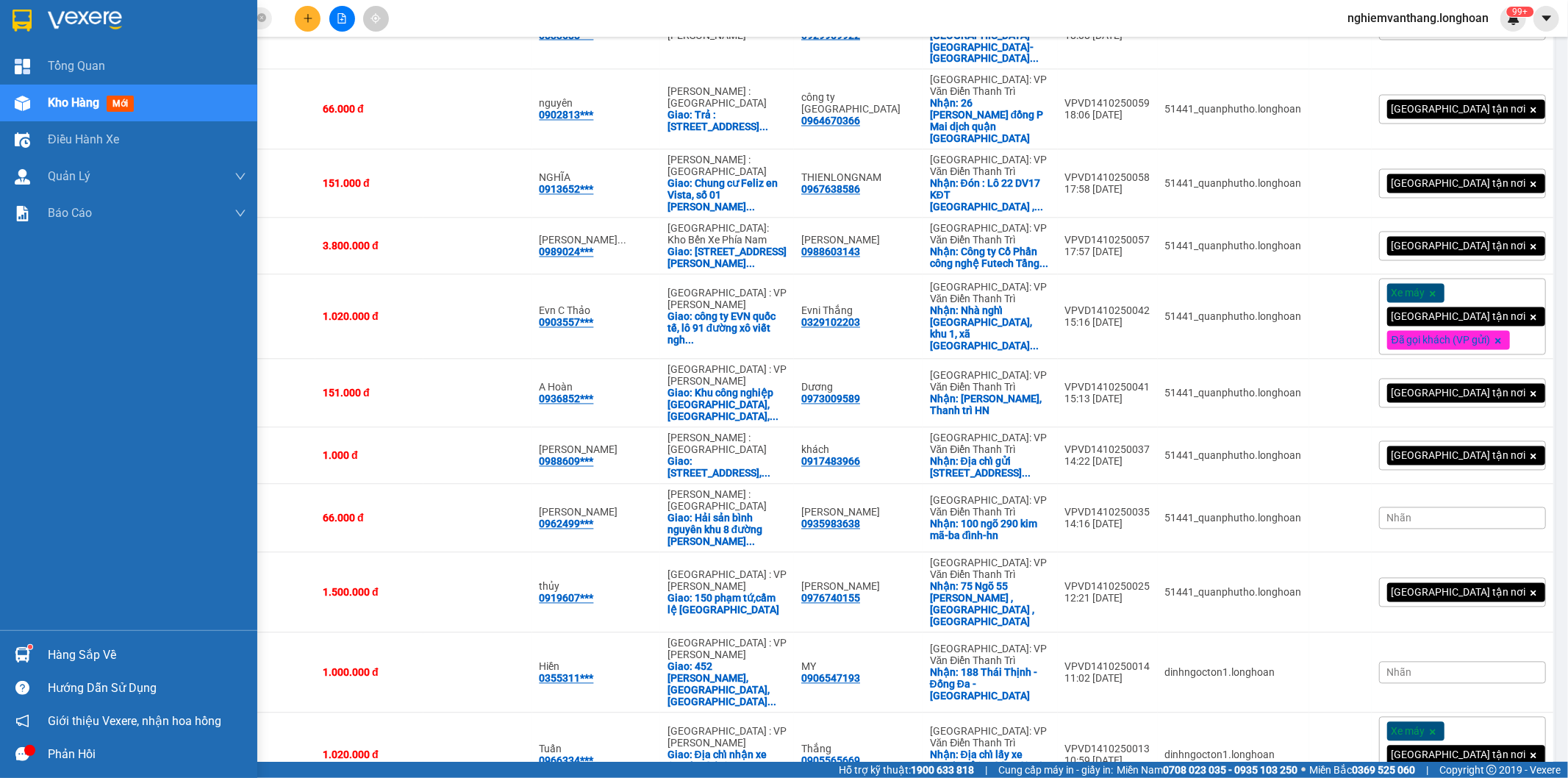
click at [20, 23] on img at bounding box center [22, 21] width 19 height 22
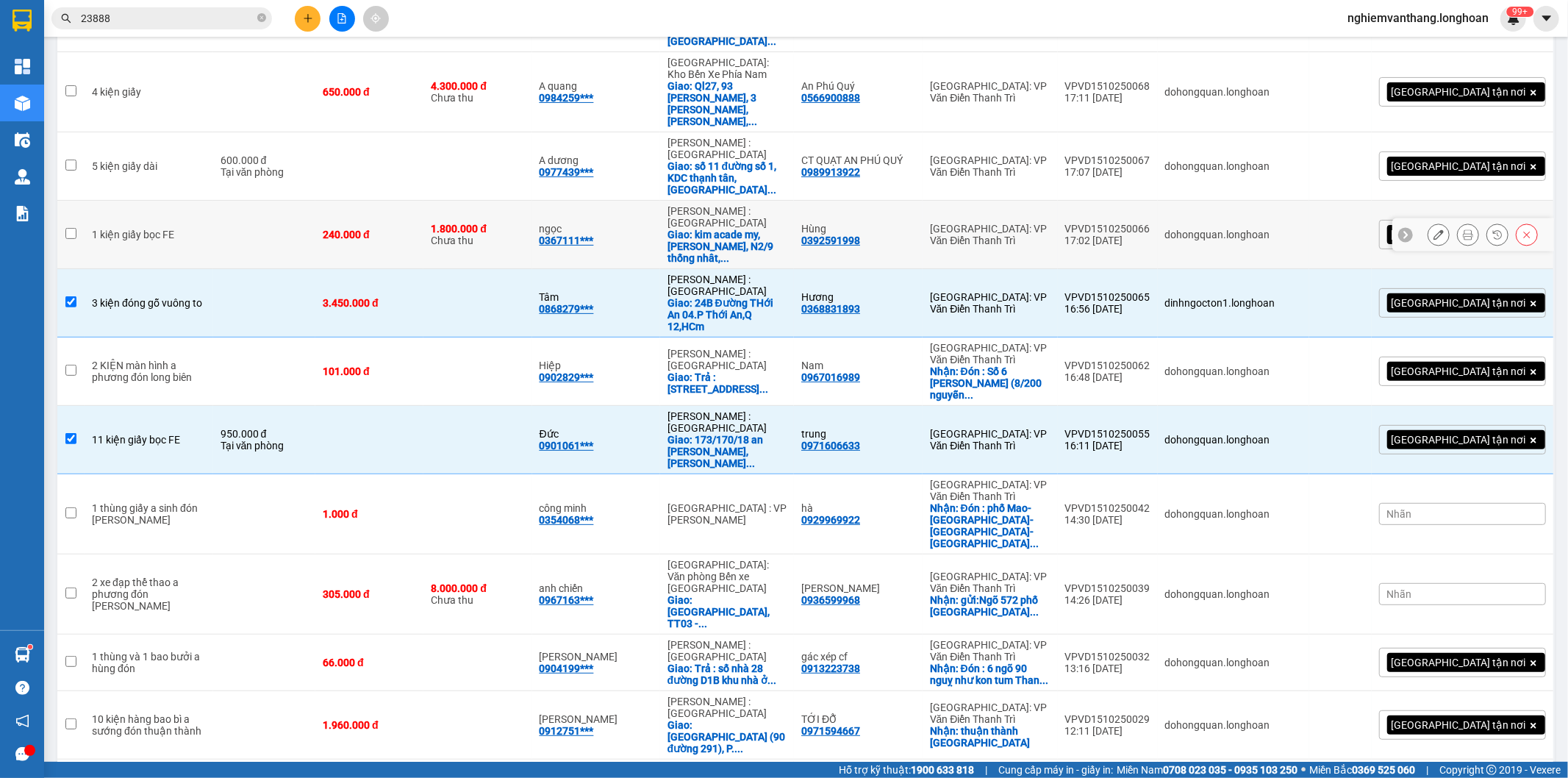
click at [253, 201] on td at bounding box center [264, 235] width 102 height 68
checkbox input "true"
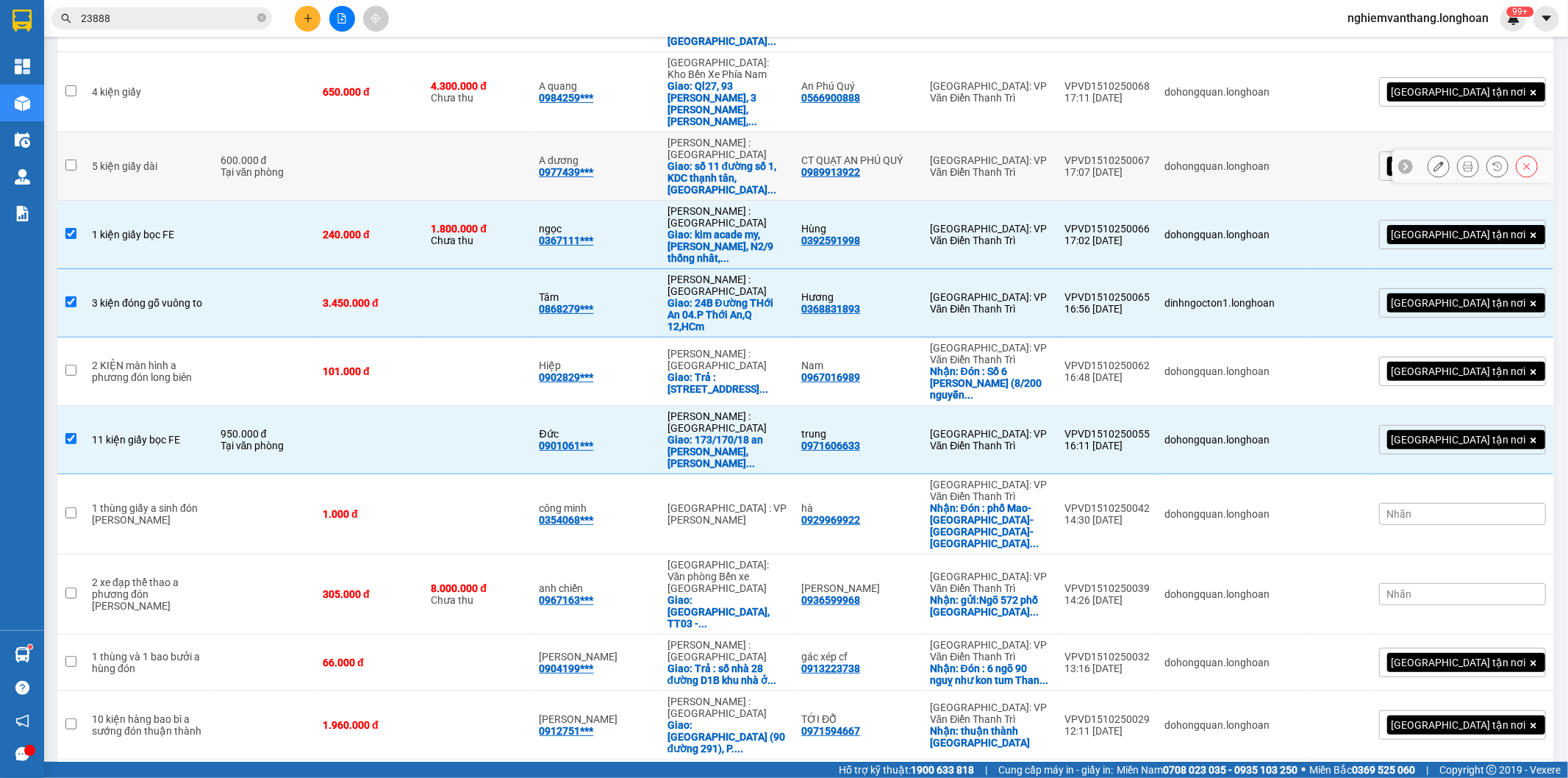
click at [272, 155] on div "600.000 đ" at bounding box center [265, 160] width 87 height 12
checkbox input "true"
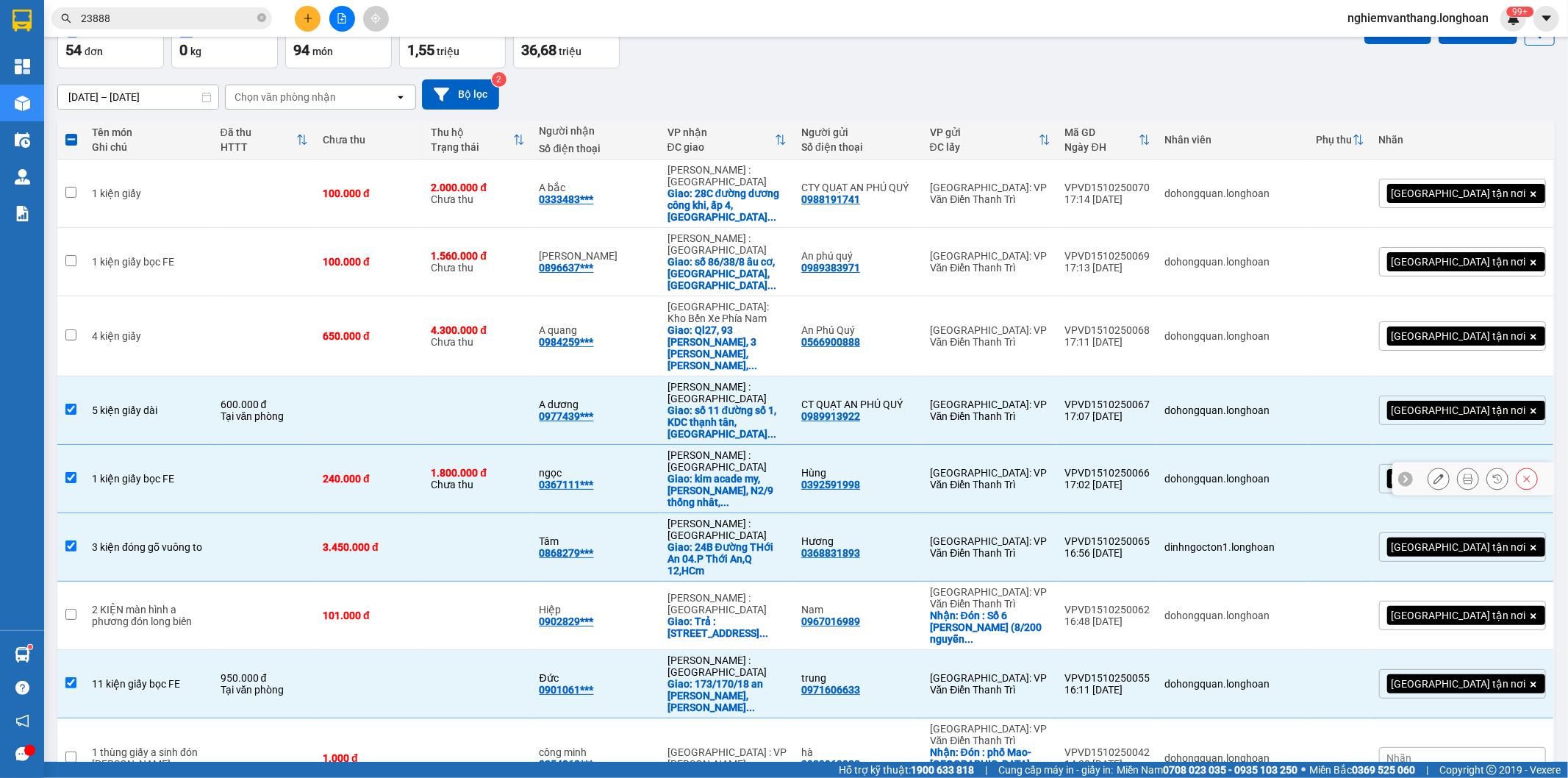
scroll to position [86, 0]
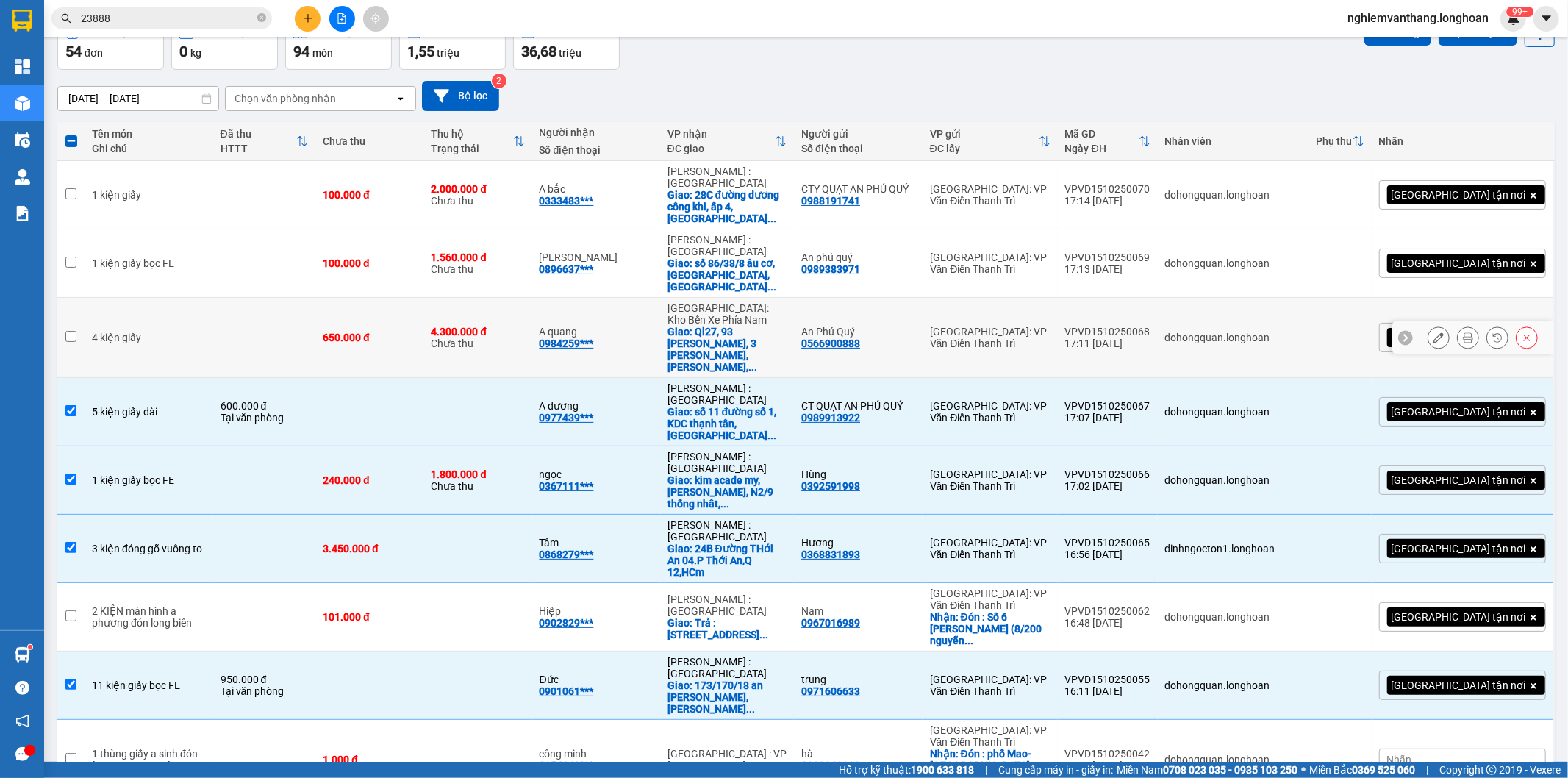
click at [213, 298] on td at bounding box center [264, 338] width 102 height 80
checkbox input "true"
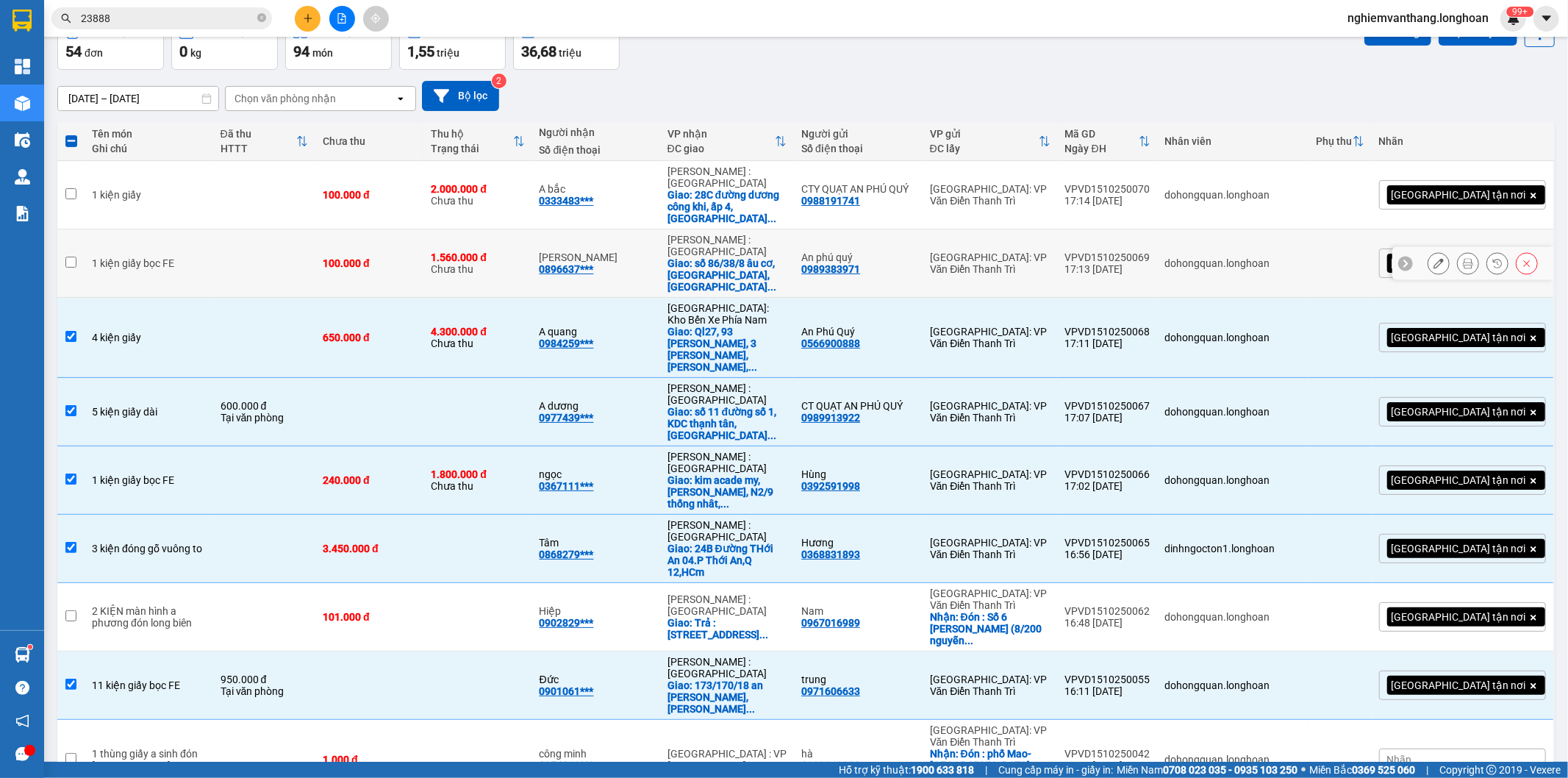
click at [237, 232] on td at bounding box center [264, 263] width 102 height 68
checkbox input "true"
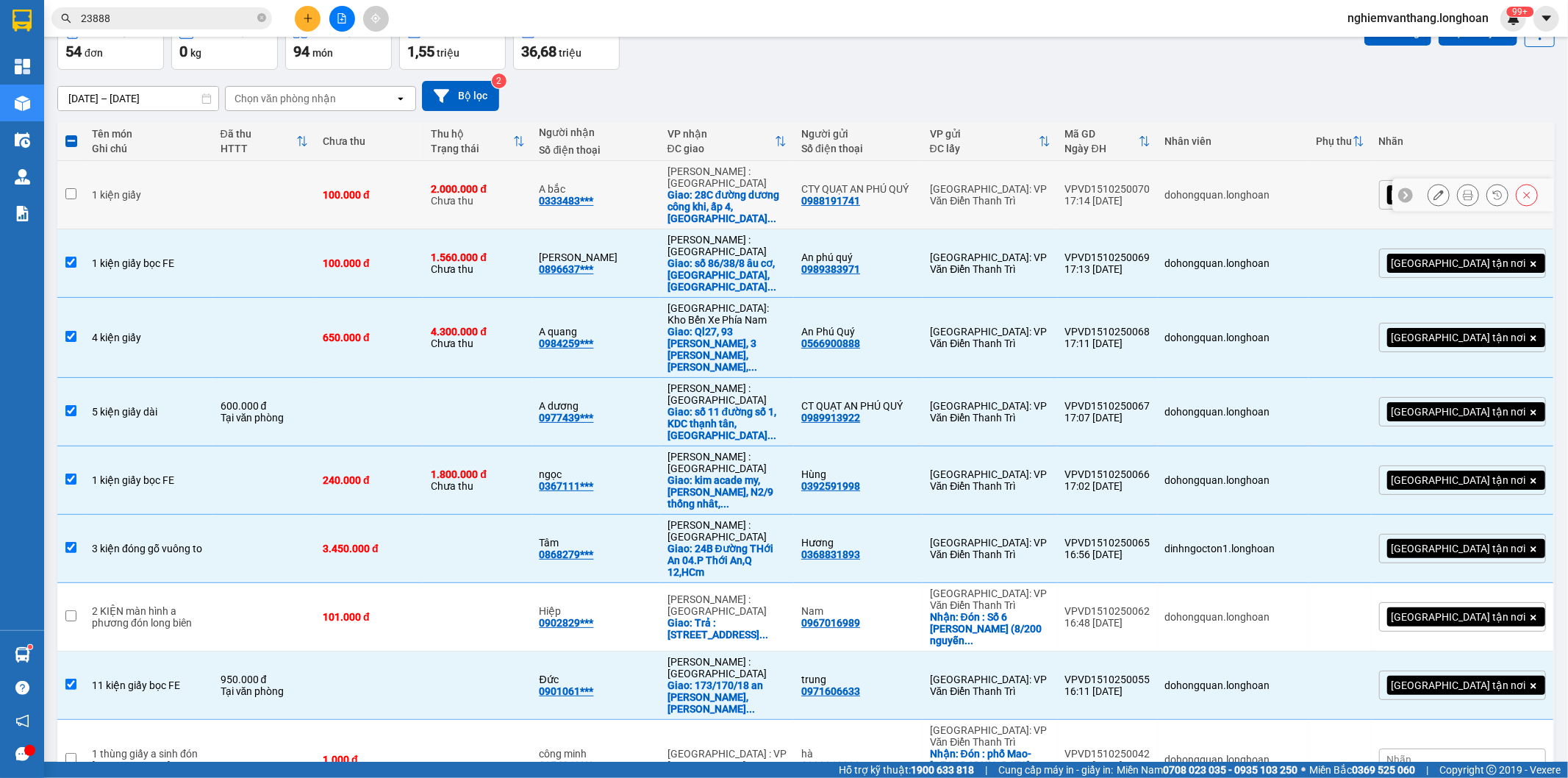
click at [250, 195] on td at bounding box center [264, 195] width 102 height 68
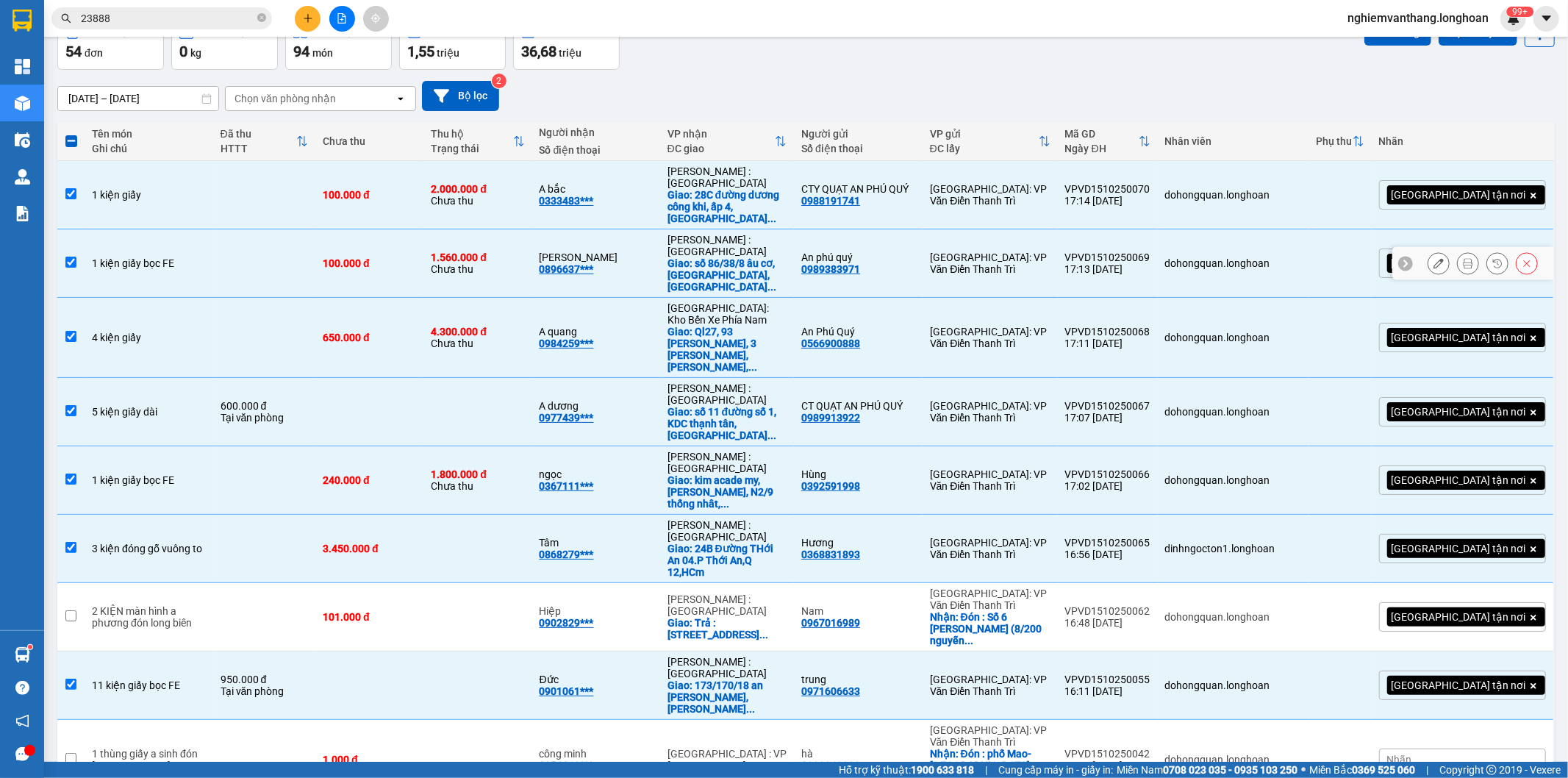
click at [184, 195] on td "1 kiện giấy" at bounding box center [148, 195] width 128 height 68
checkbox input "false"
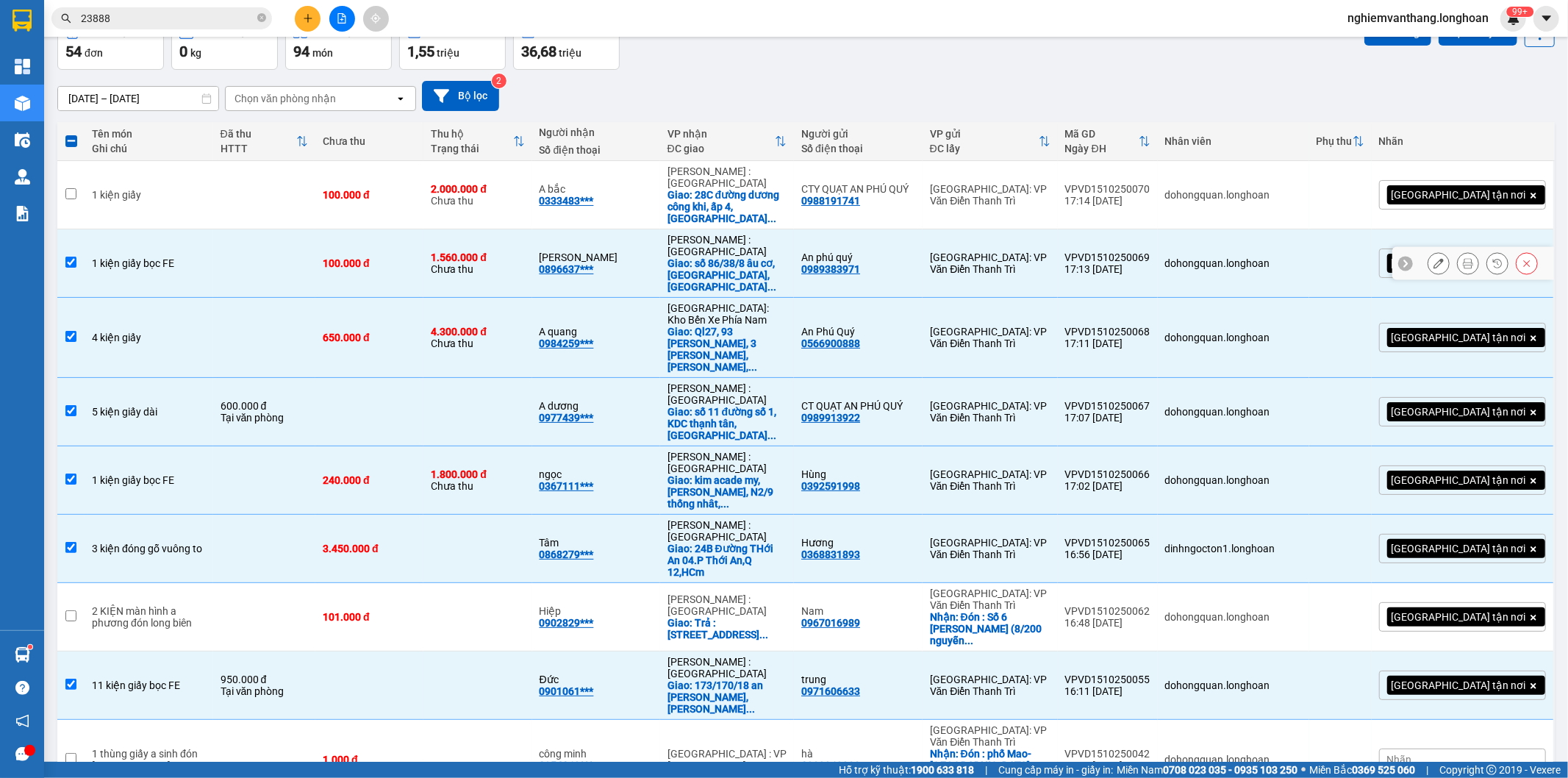
drag, startPoint x: 166, startPoint y: 224, endPoint x: 164, endPoint y: 237, distance: 13.2
click at [166, 229] on td "1 kiện giấy bọc FE" at bounding box center [148, 263] width 128 height 68
checkbox input "false"
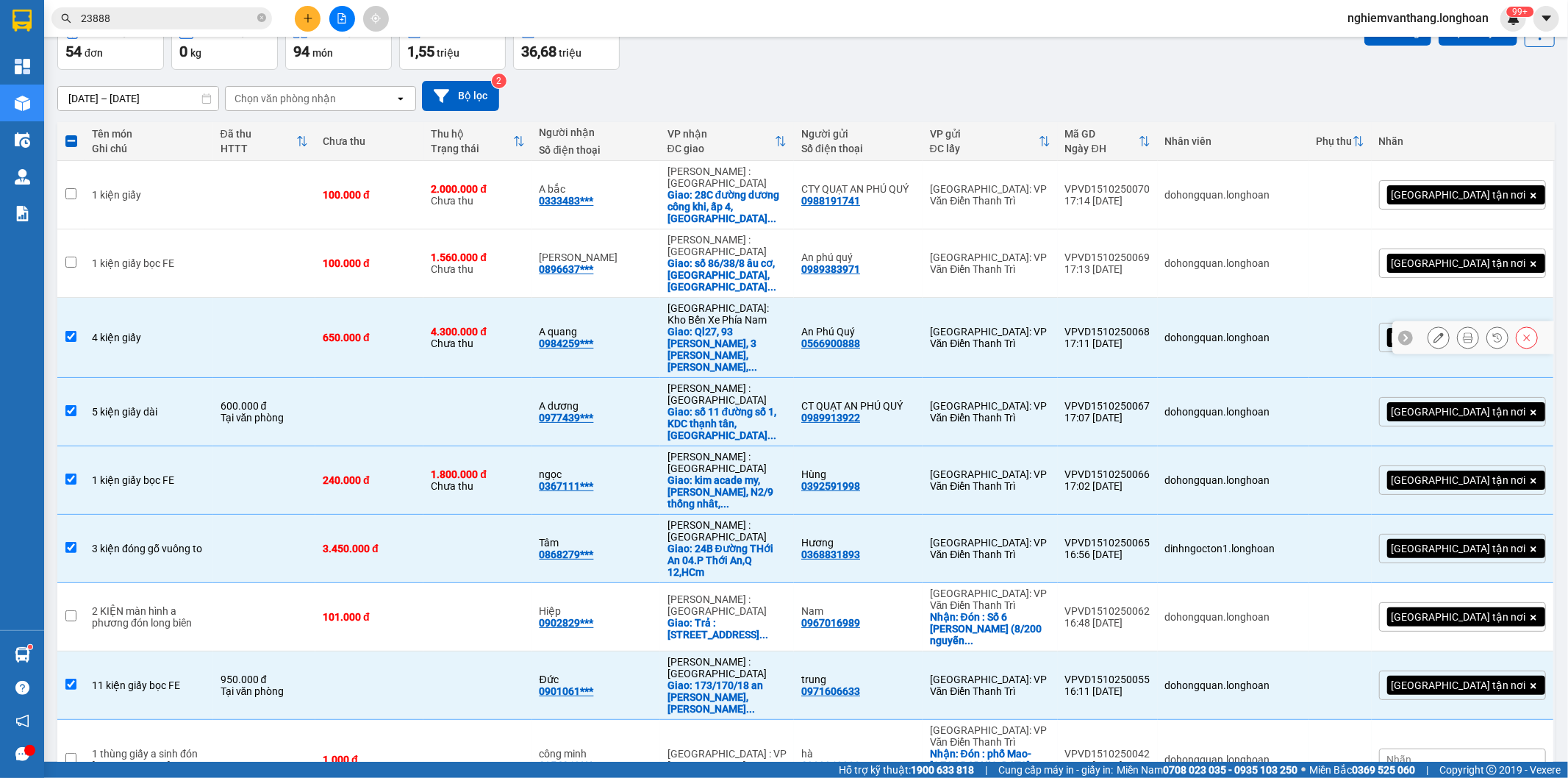
click at [151, 332] on div "4 kiện giấy" at bounding box center [148, 338] width 114 height 12
checkbox input "false"
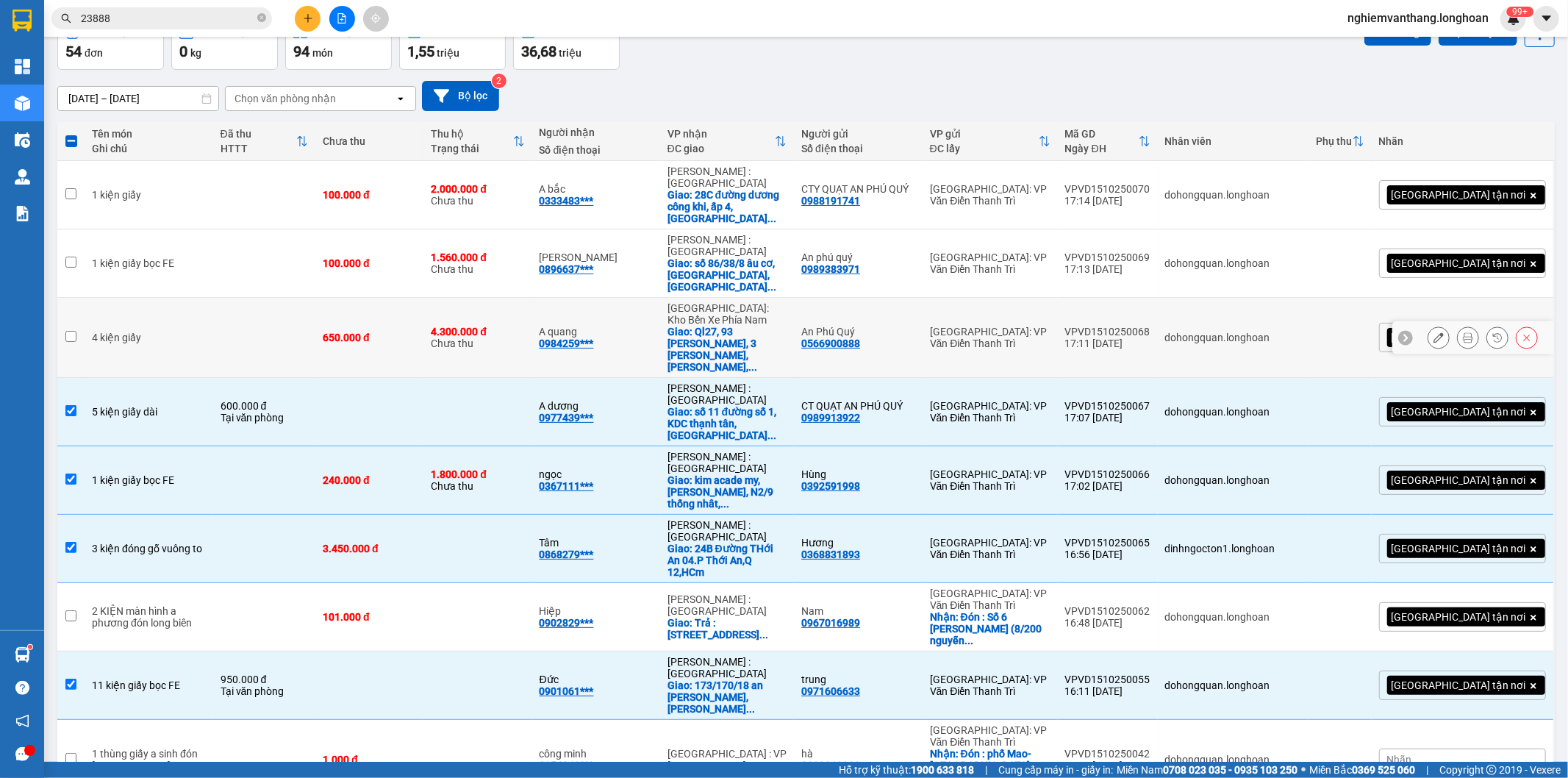
click at [147, 406] on div "5 kiện giấy dài" at bounding box center [148, 411] width 114 height 12
checkbox input "false"
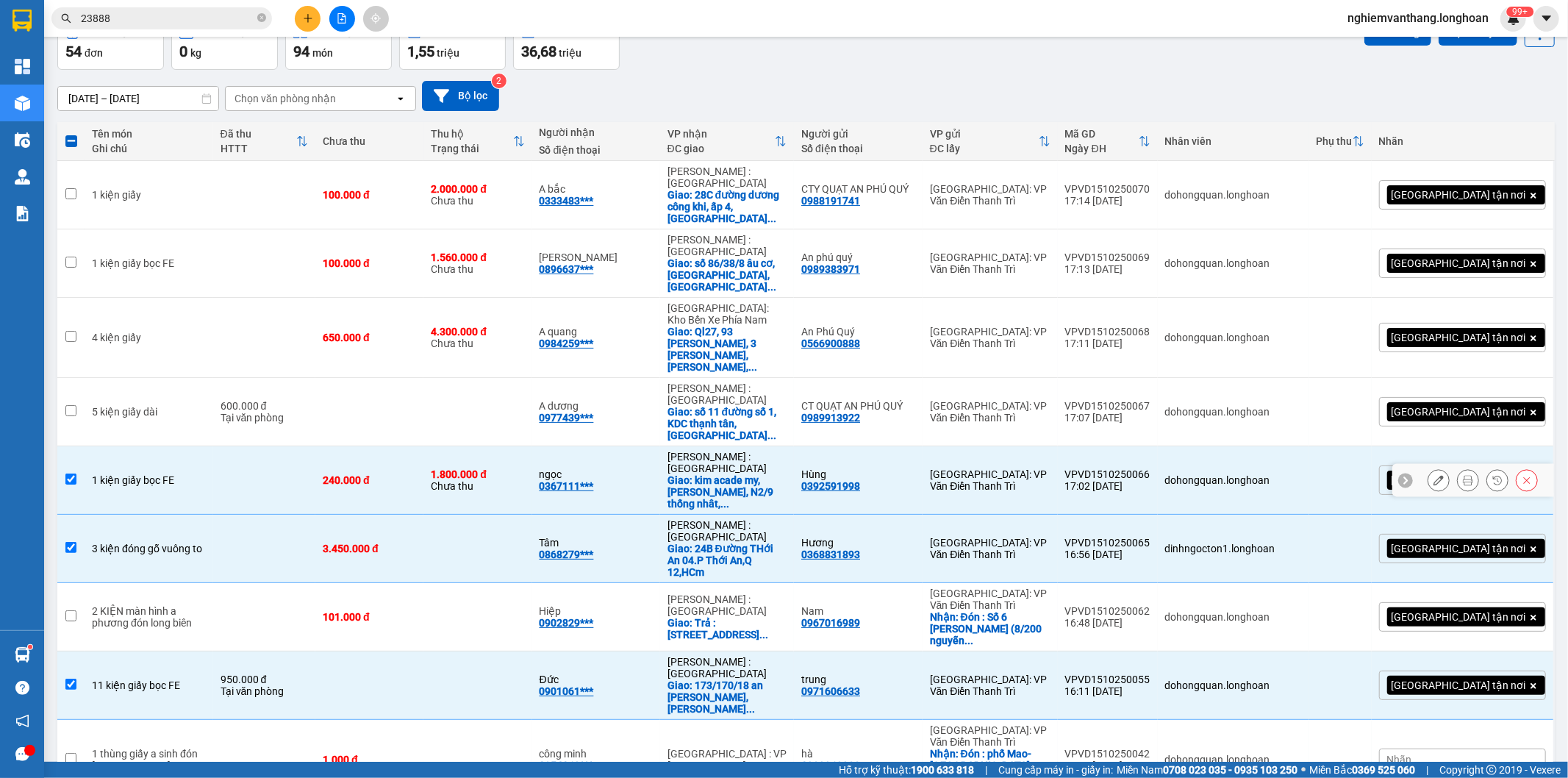
click at [130, 447] on td "1 kiện giấy bọc FE" at bounding box center [148, 480] width 128 height 68
checkbox input "false"
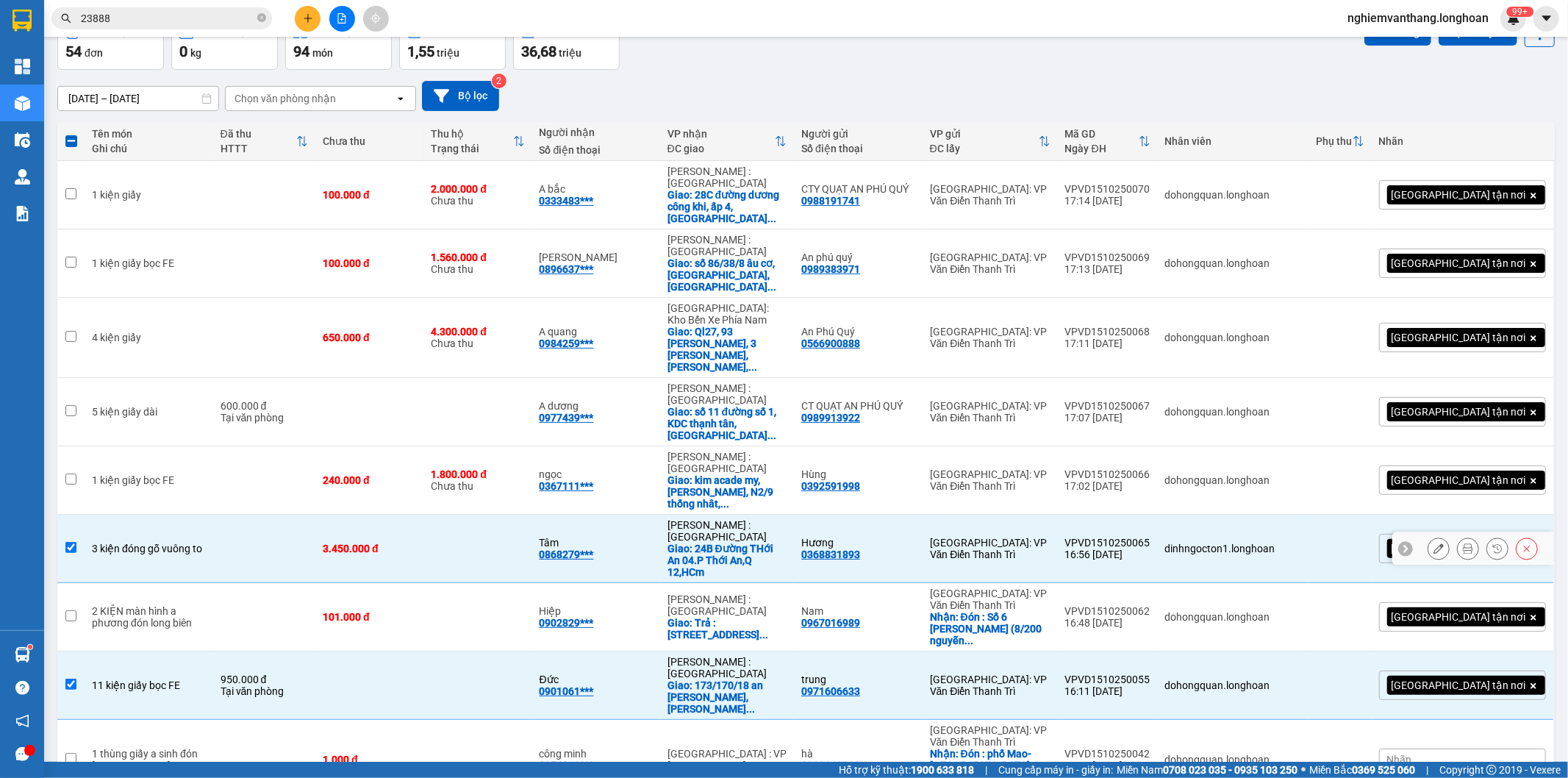
click at [135, 543] on div "3 kiện đóng gỗ vuông to" at bounding box center [148, 549] width 114 height 12
checkbox input "false"
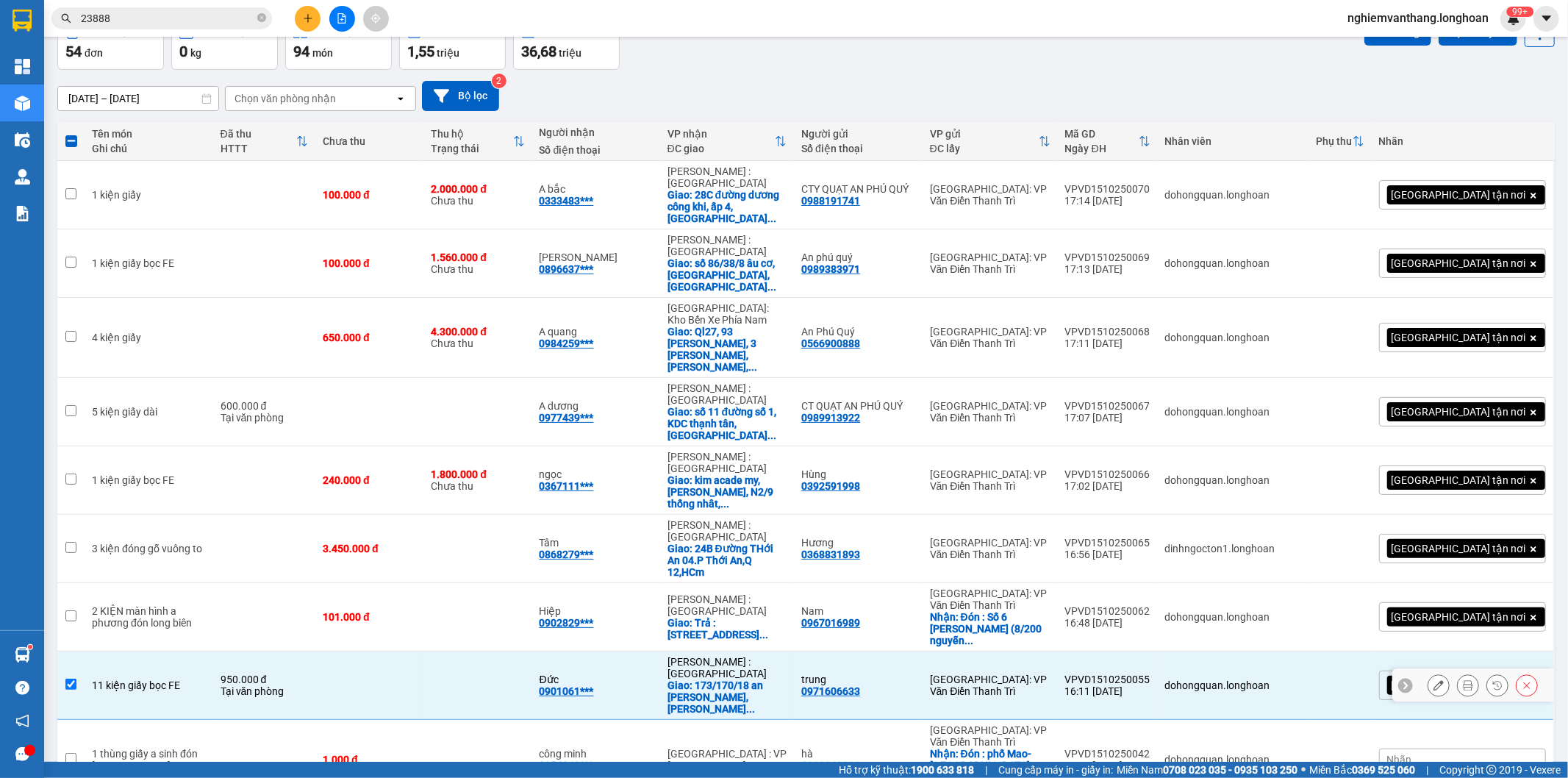
click at [148, 680] on div "11 kiện giấy bọc FE" at bounding box center [148, 685] width 114 height 12
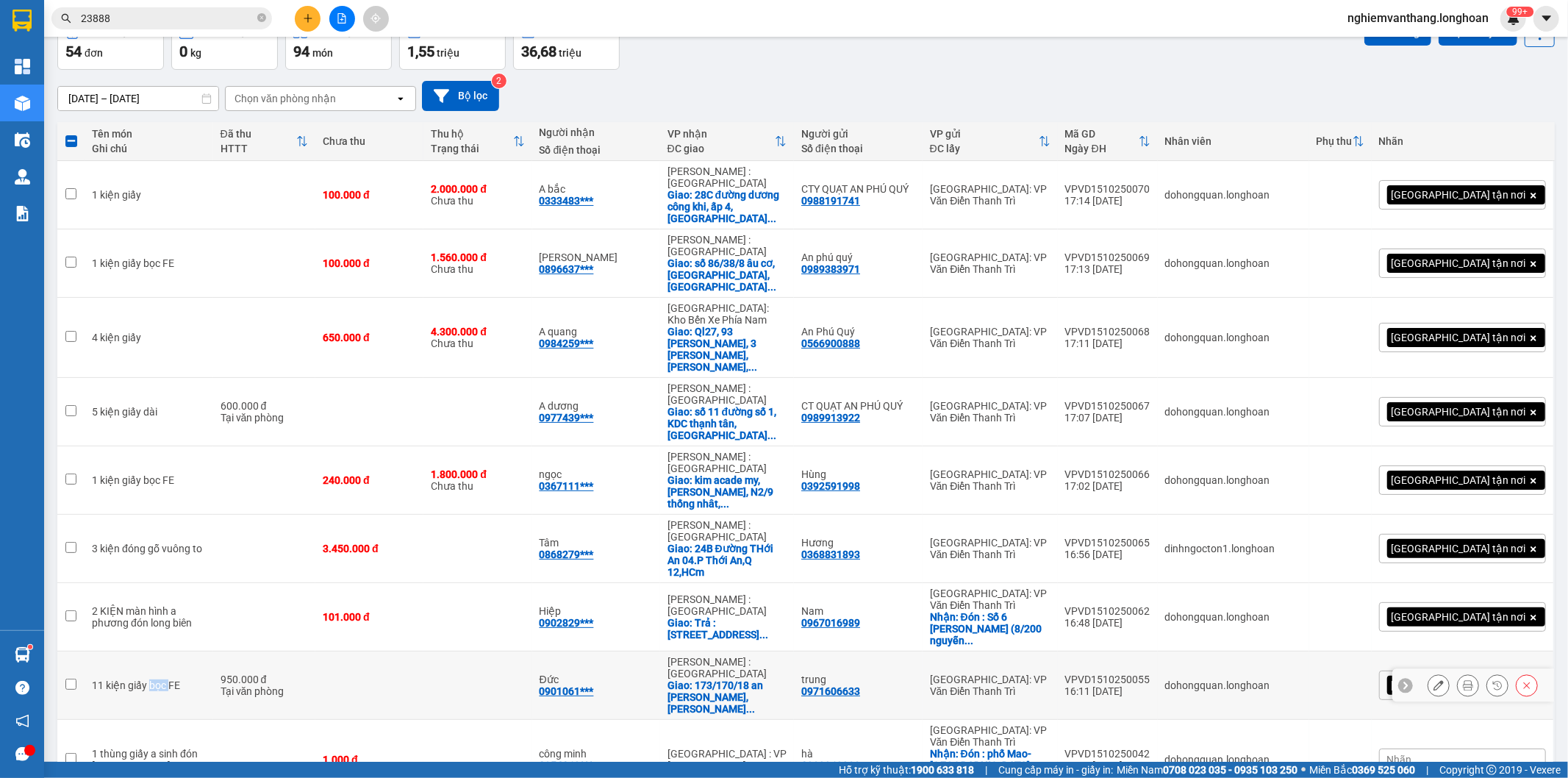
click at [148, 680] on div "11 kiện giấy bọc FE" at bounding box center [148, 685] width 114 height 12
checkbox input "true"
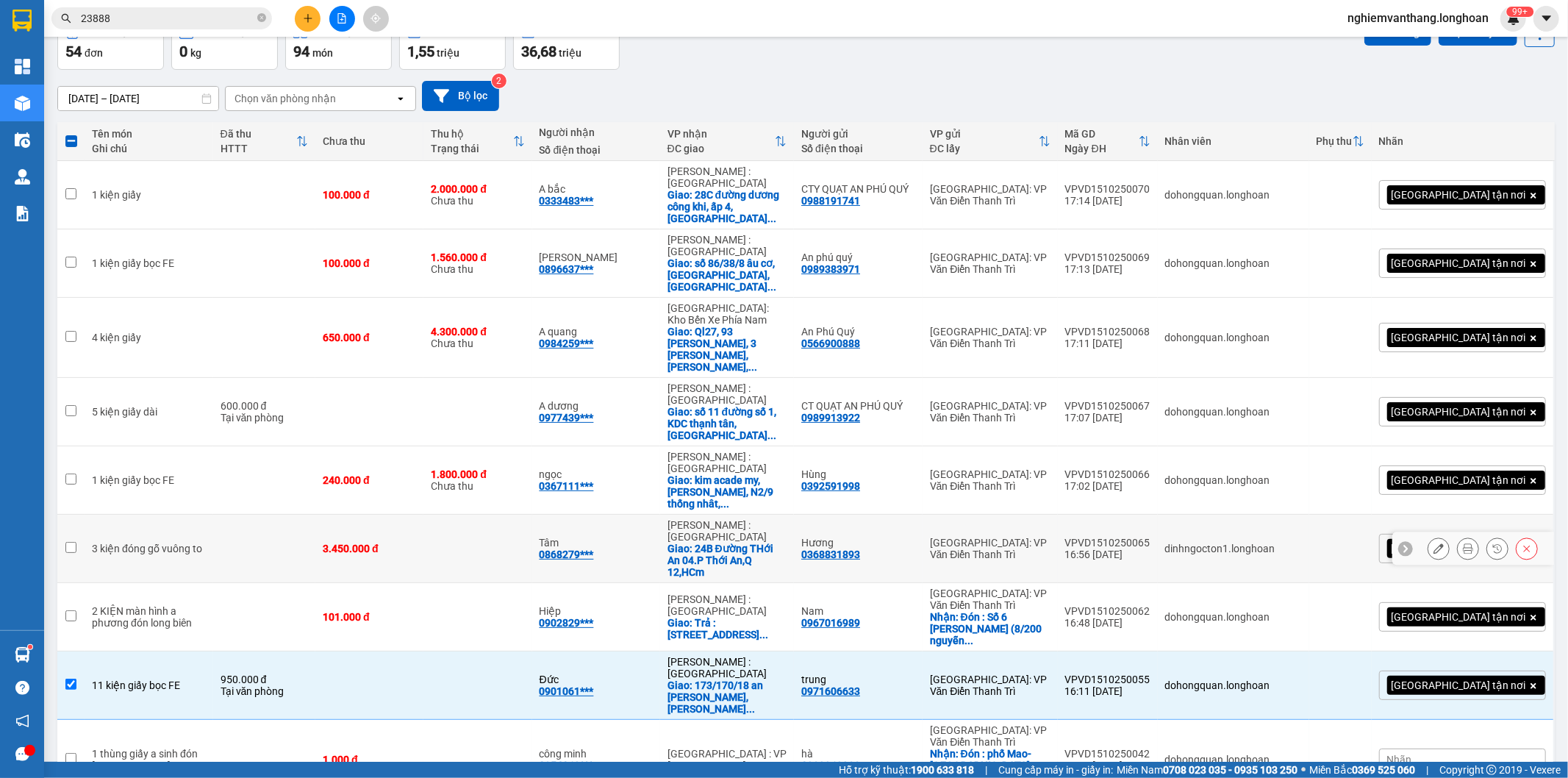
click at [163, 543] on div "3 kiện đóng gỗ vuông to" at bounding box center [148, 549] width 114 height 12
checkbox input "true"
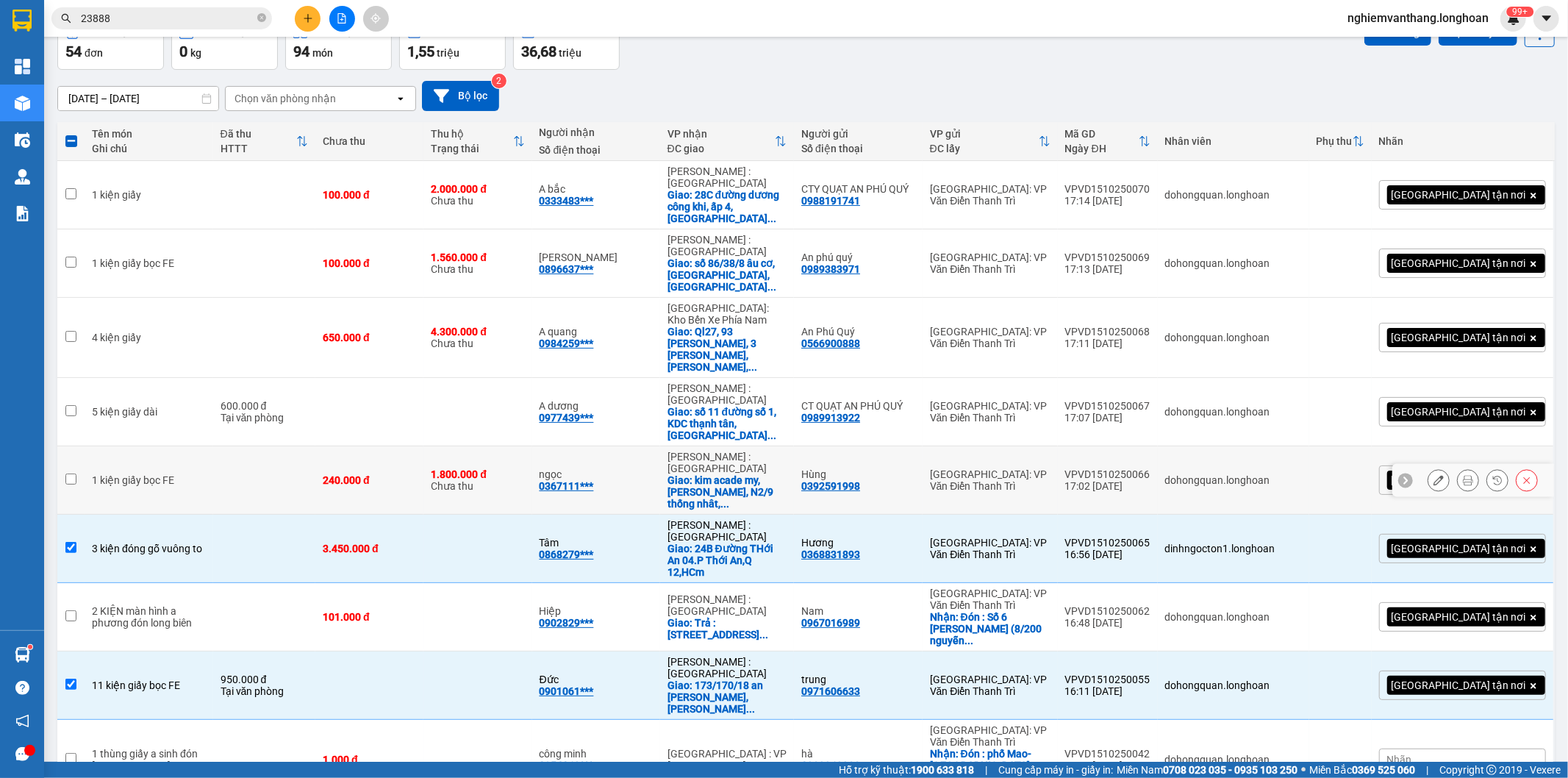
drag, startPoint x: 221, startPoint y: 418, endPoint x: 206, endPoint y: 367, distance: 53.2
click at [219, 447] on td at bounding box center [264, 480] width 102 height 68
checkbox input "true"
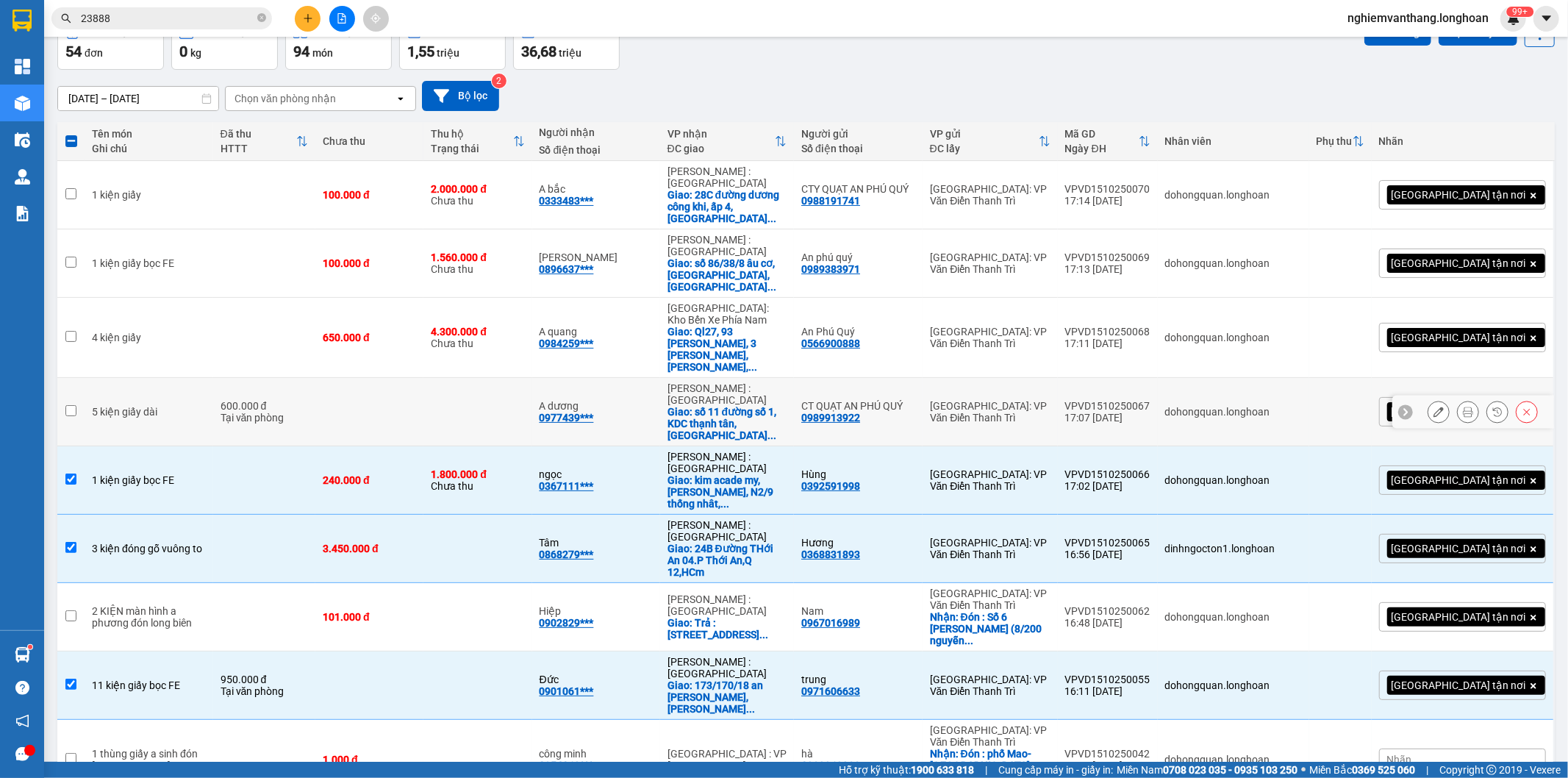
click at [213, 379] on td "600.000 đ Tại văn phòng" at bounding box center [264, 412] width 102 height 68
checkbox input "true"
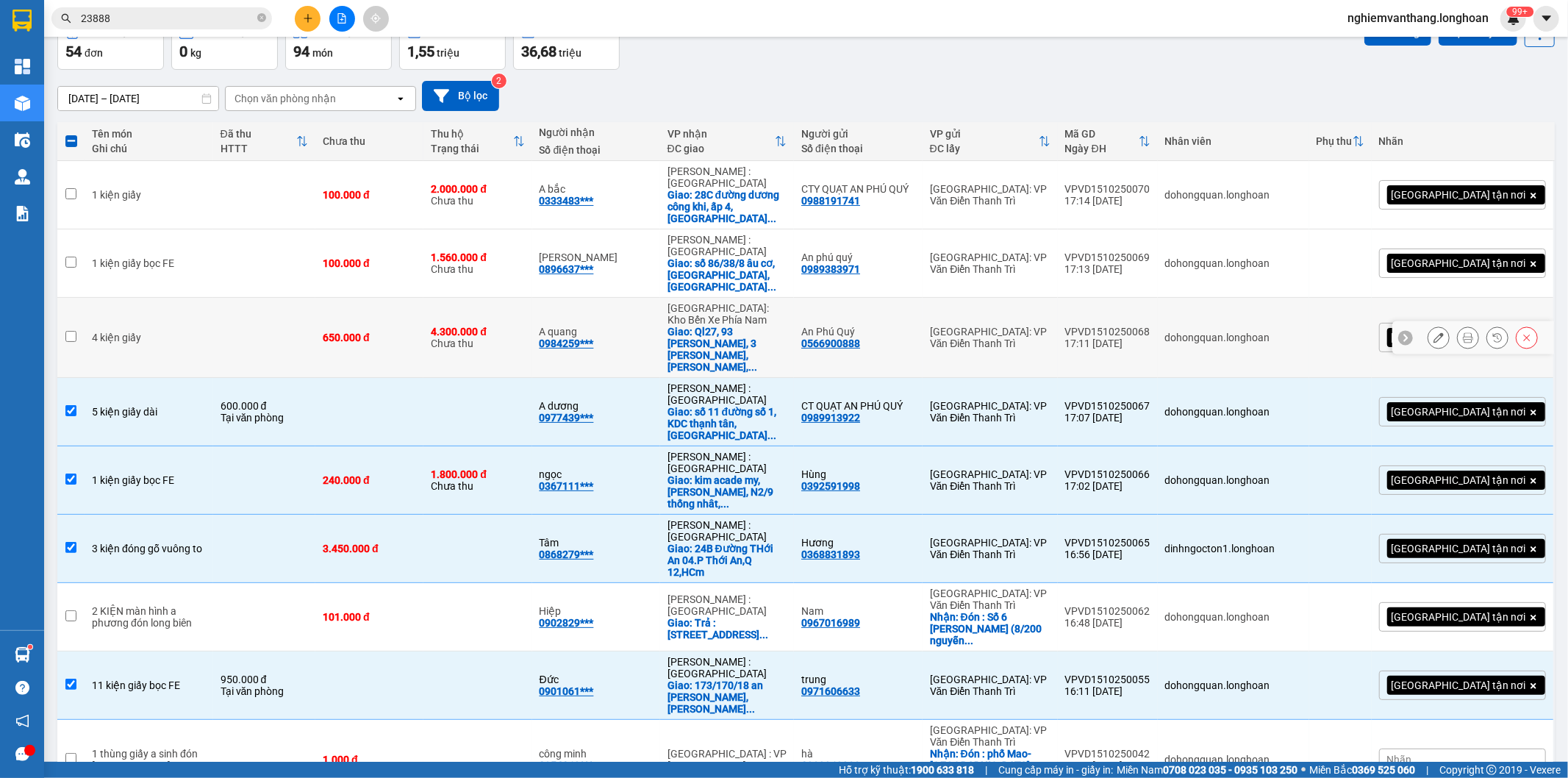
drag, startPoint x: 184, startPoint y: 315, endPoint x: 188, endPoint y: 258, distance: 57.1
click at [184, 313] on td "4 kiện giấy" at bounding box center [148, 338] width 128 height 80
checkbox input "true"
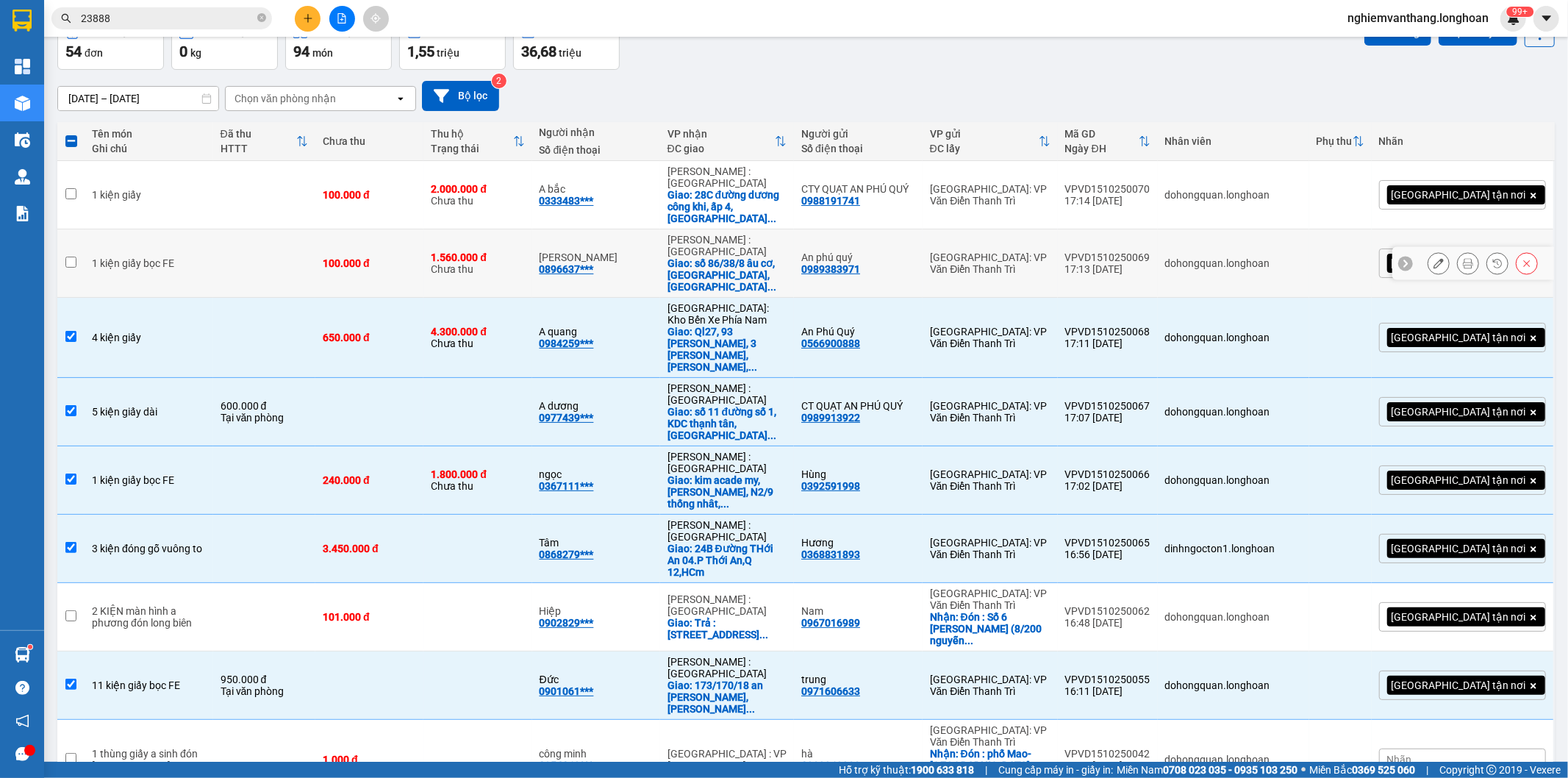
click at [194, 230] on td "1 kiện giấy bọc FE" at bounding box center [148, 263] width 128 height 68
click at [219, 159] on th "Đã thu HTTT" at bounding box center [264, 141] width 102 height 39
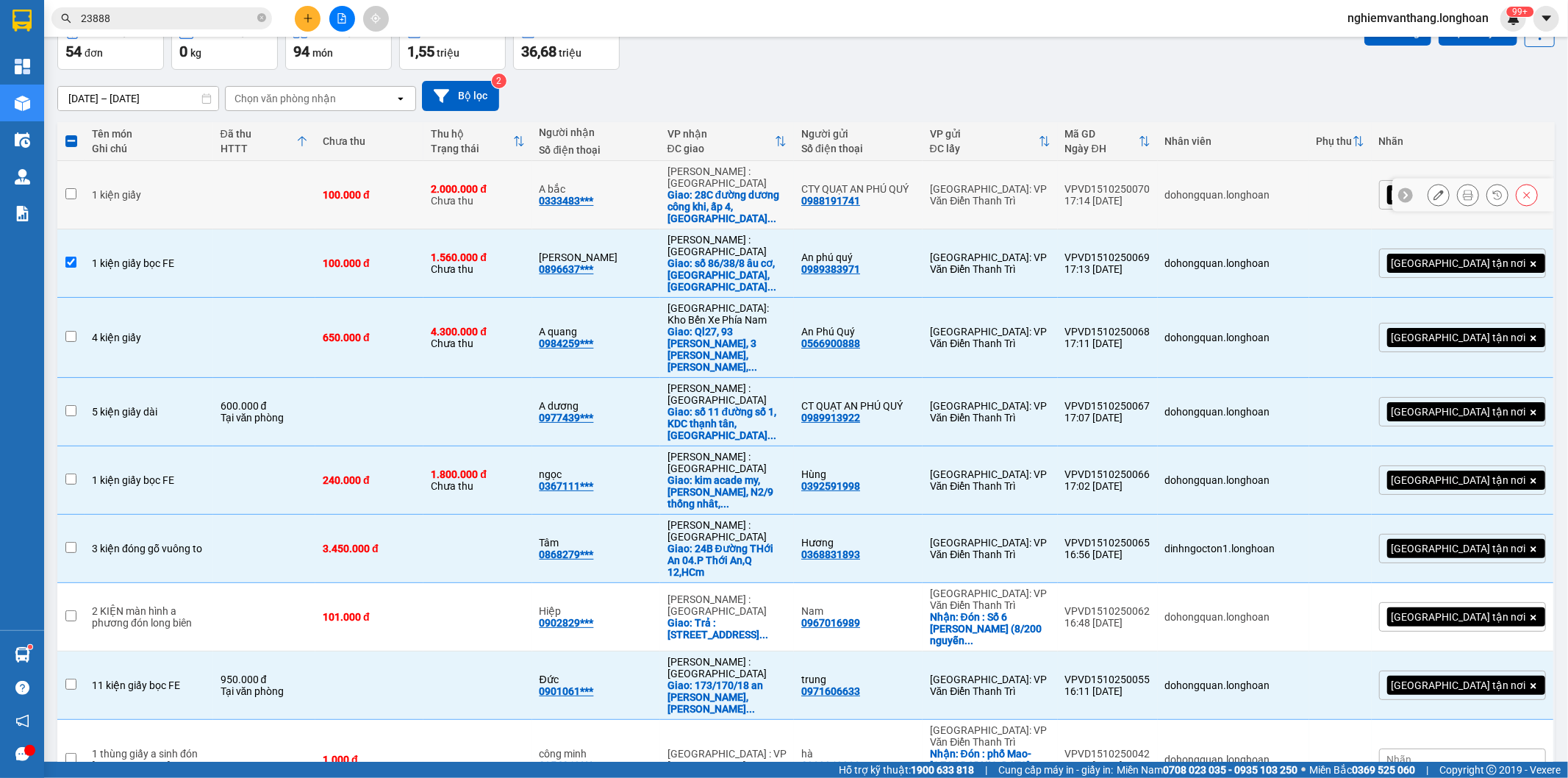
checkbox input "false"
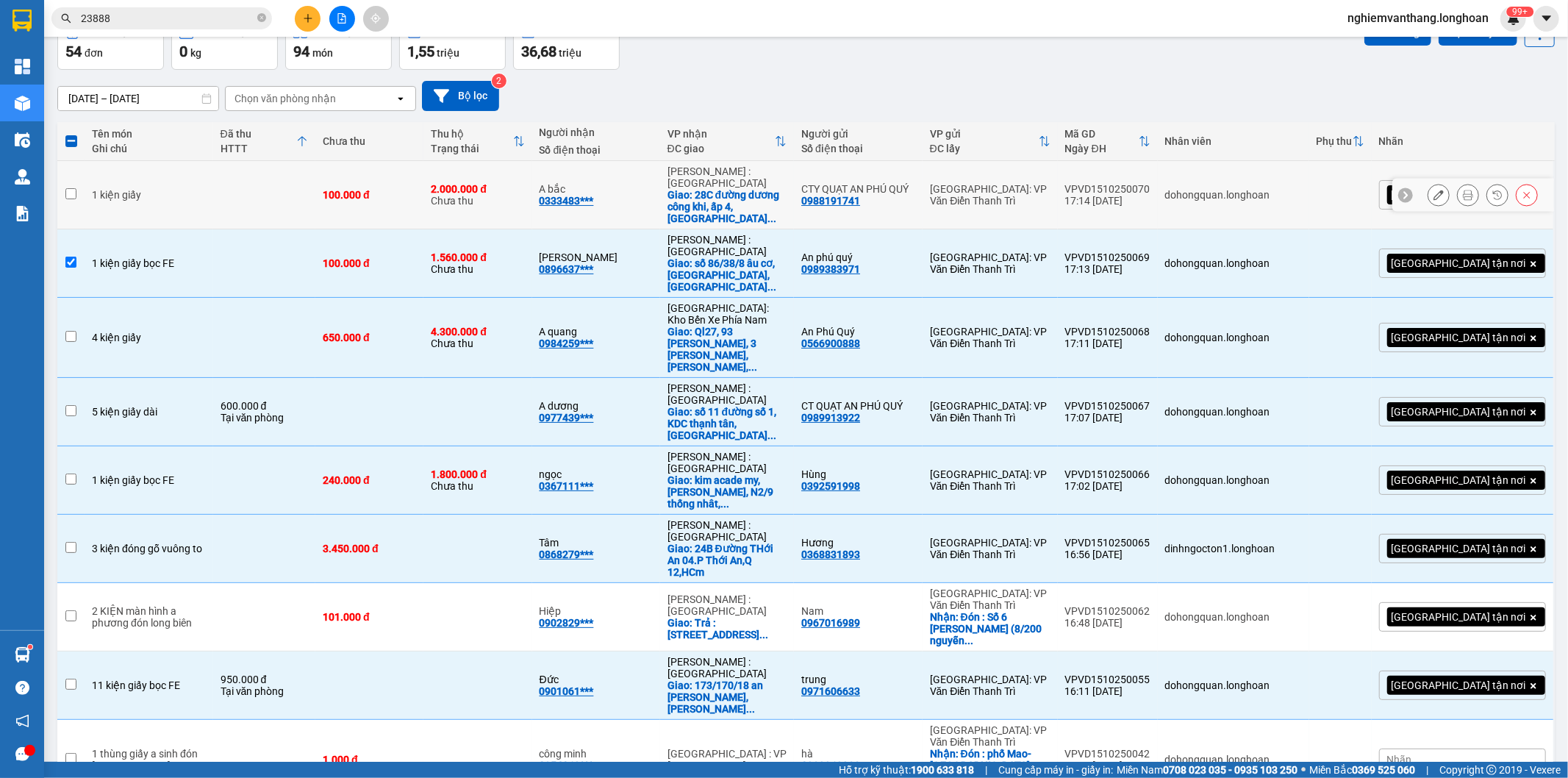
checkbox input "false"
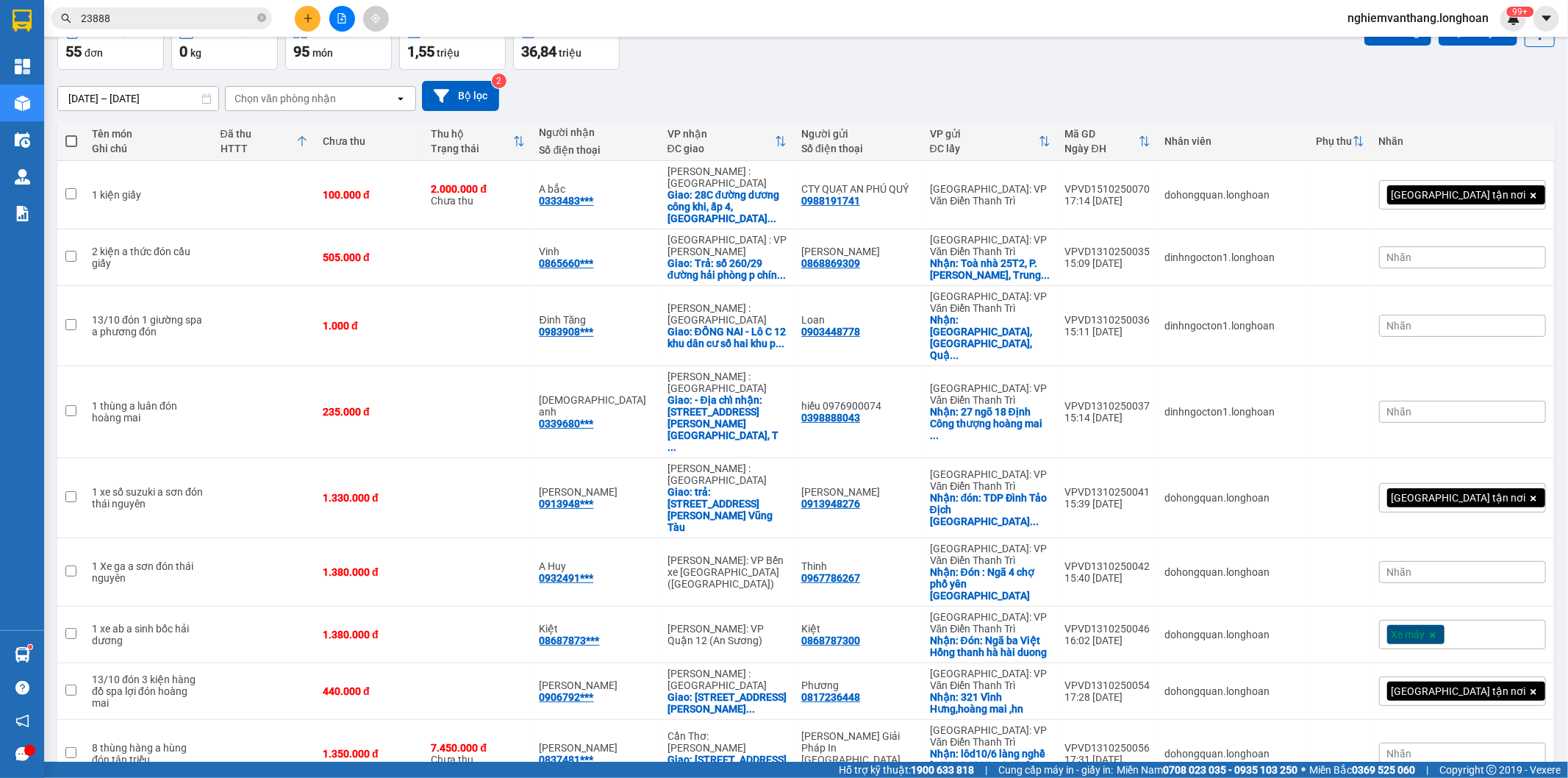
click at [304, 138] on icon at bounding box center [302, 141] width 12 height 12
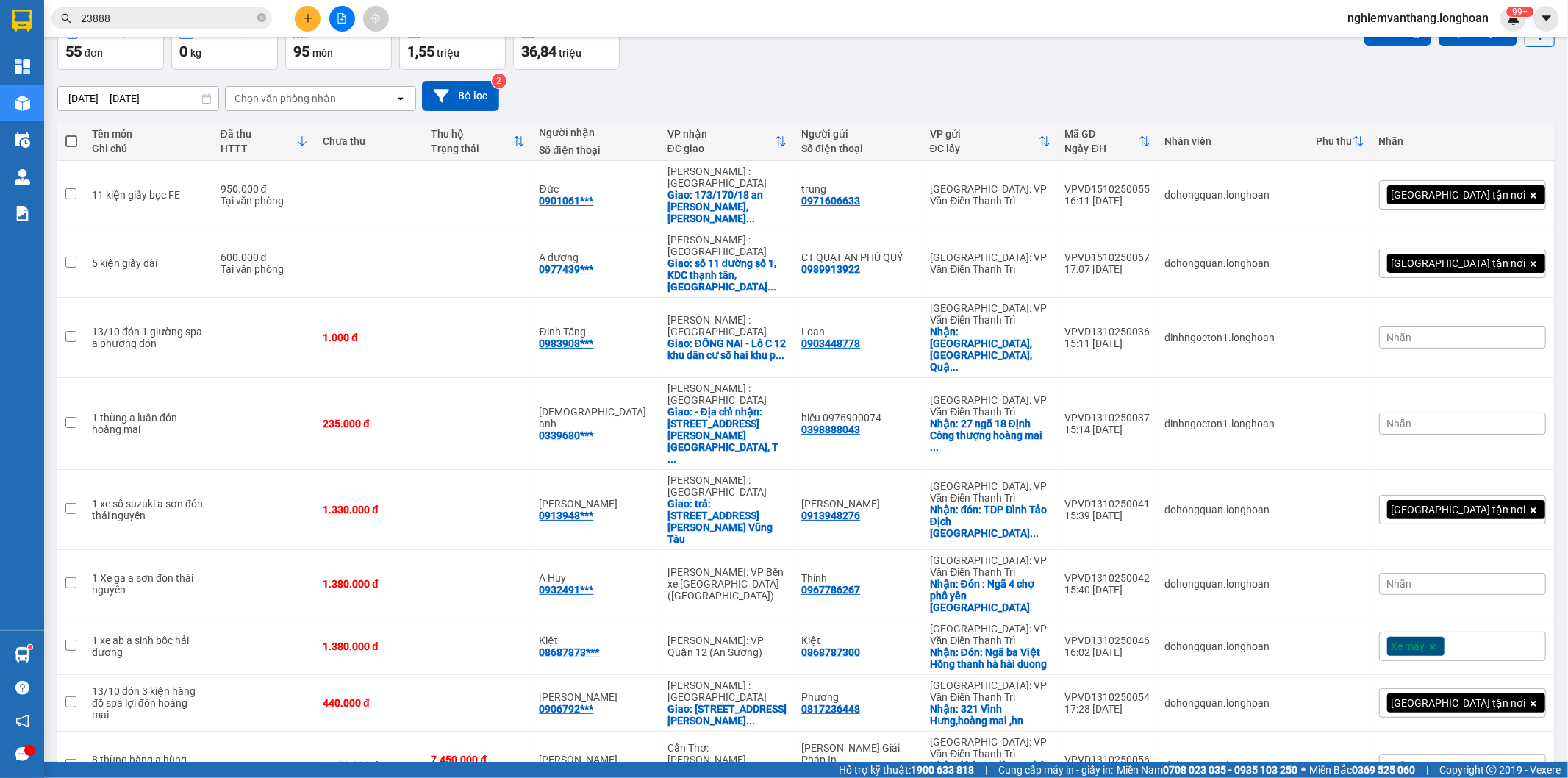
click at [308, 143] on icon at bounding box center [302, 141] width 12 height 12
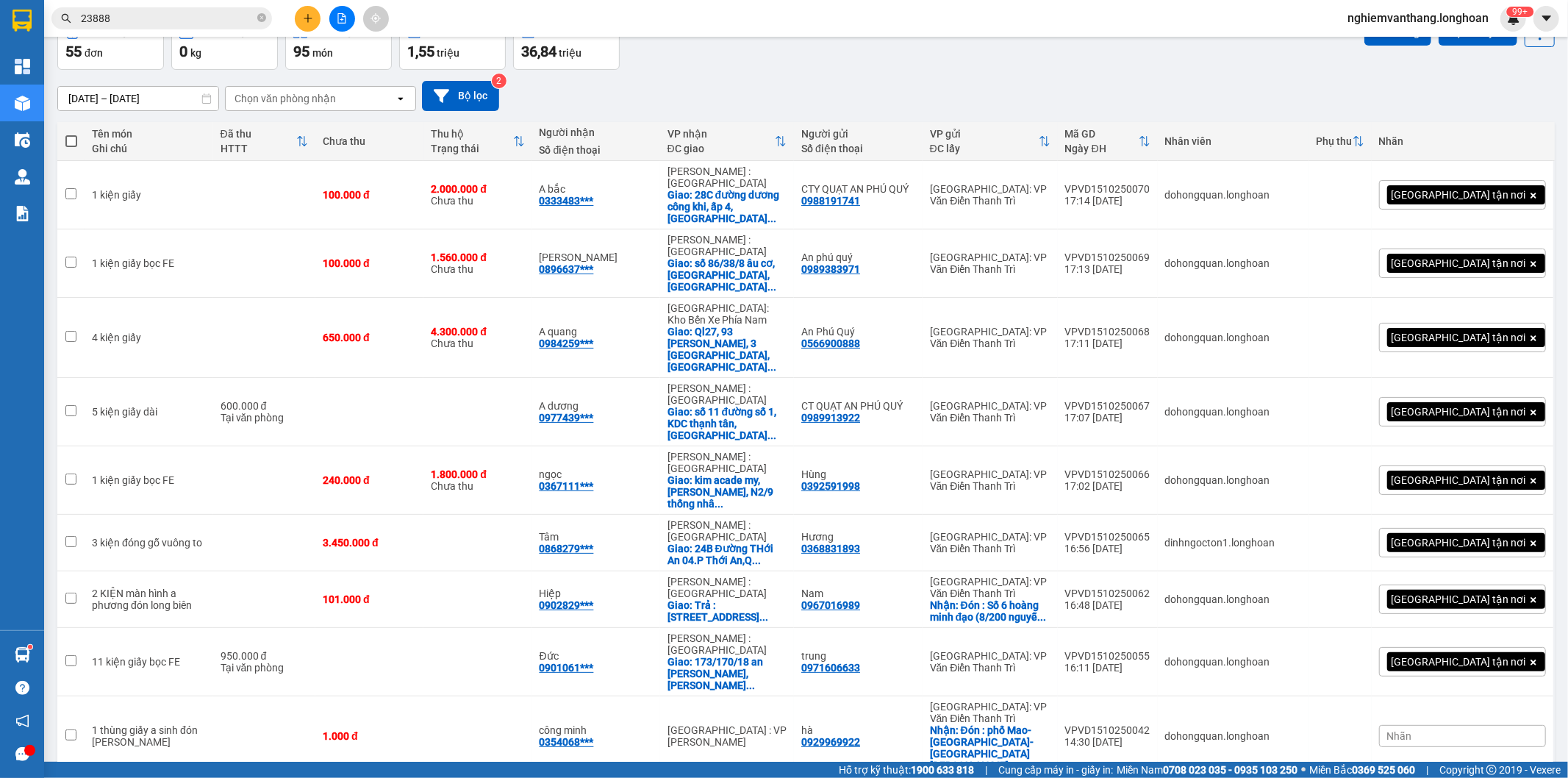
click at [306, 143] on icon at bounding box center [302, 141] width 12 height 12
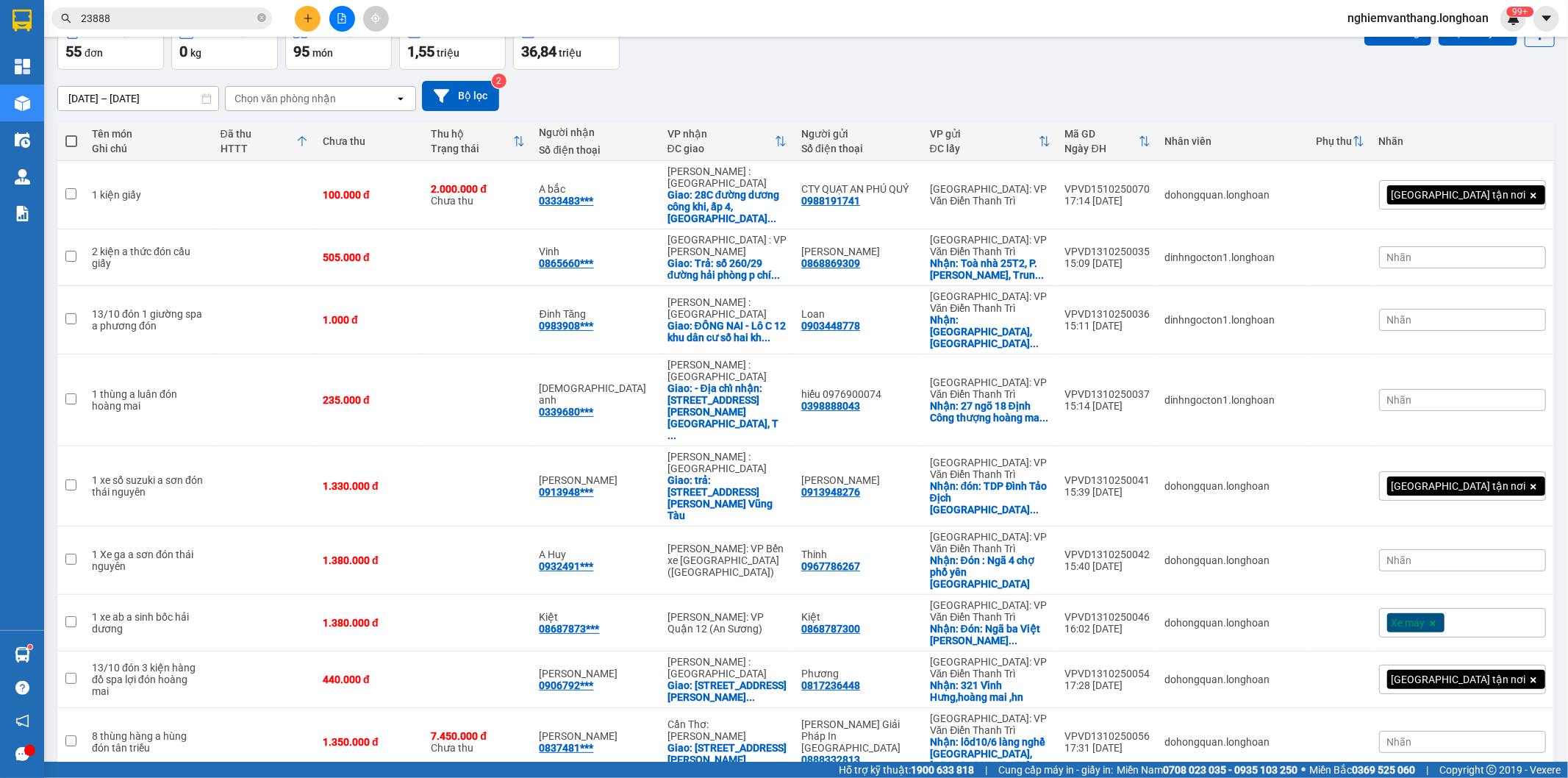
click at [306, 141] on icon at bounding box center [302, 141] width 12 height 12
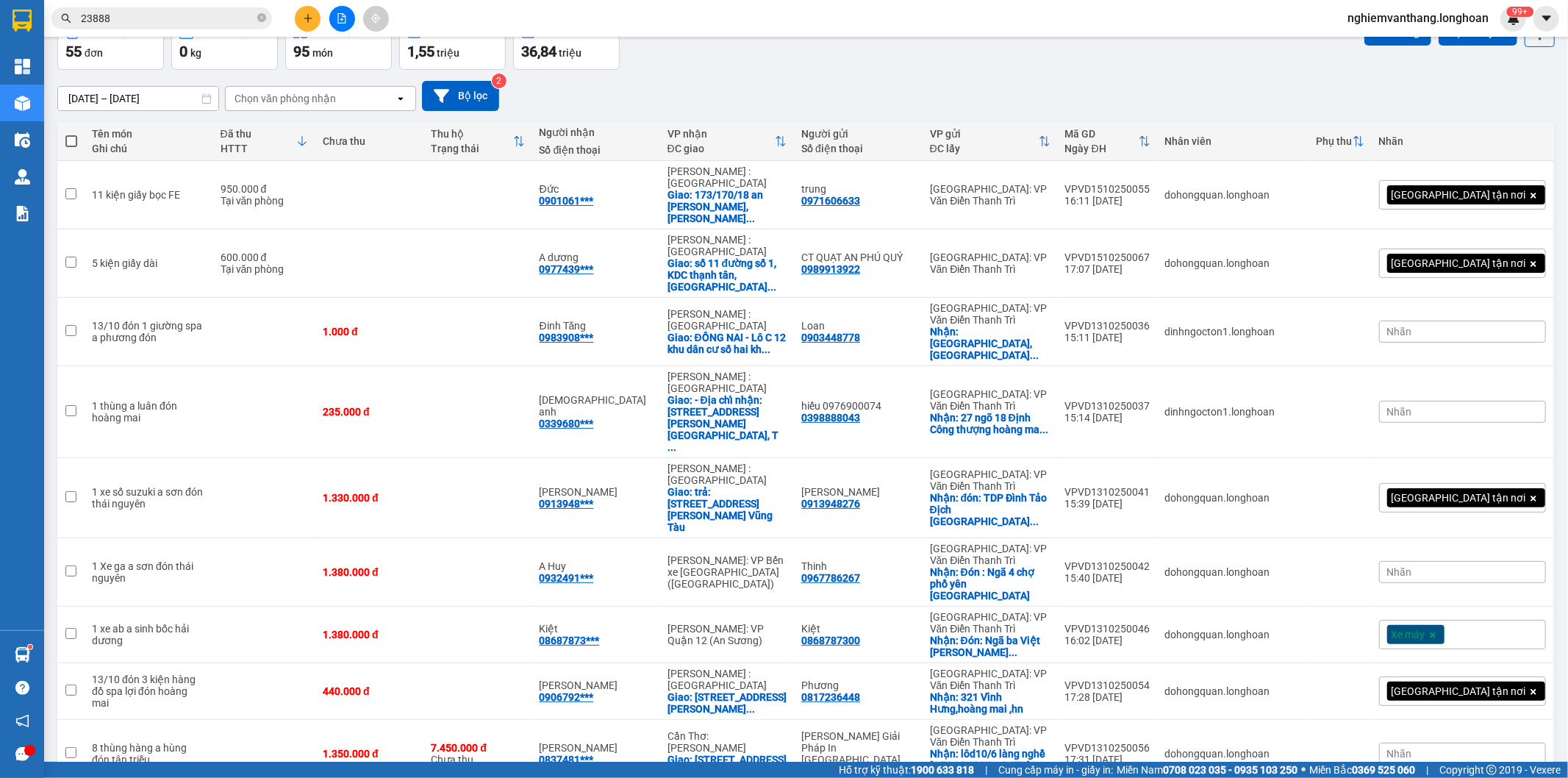
click at [306, 141] on icon at bounding box center [302, 141] width 12 height 12
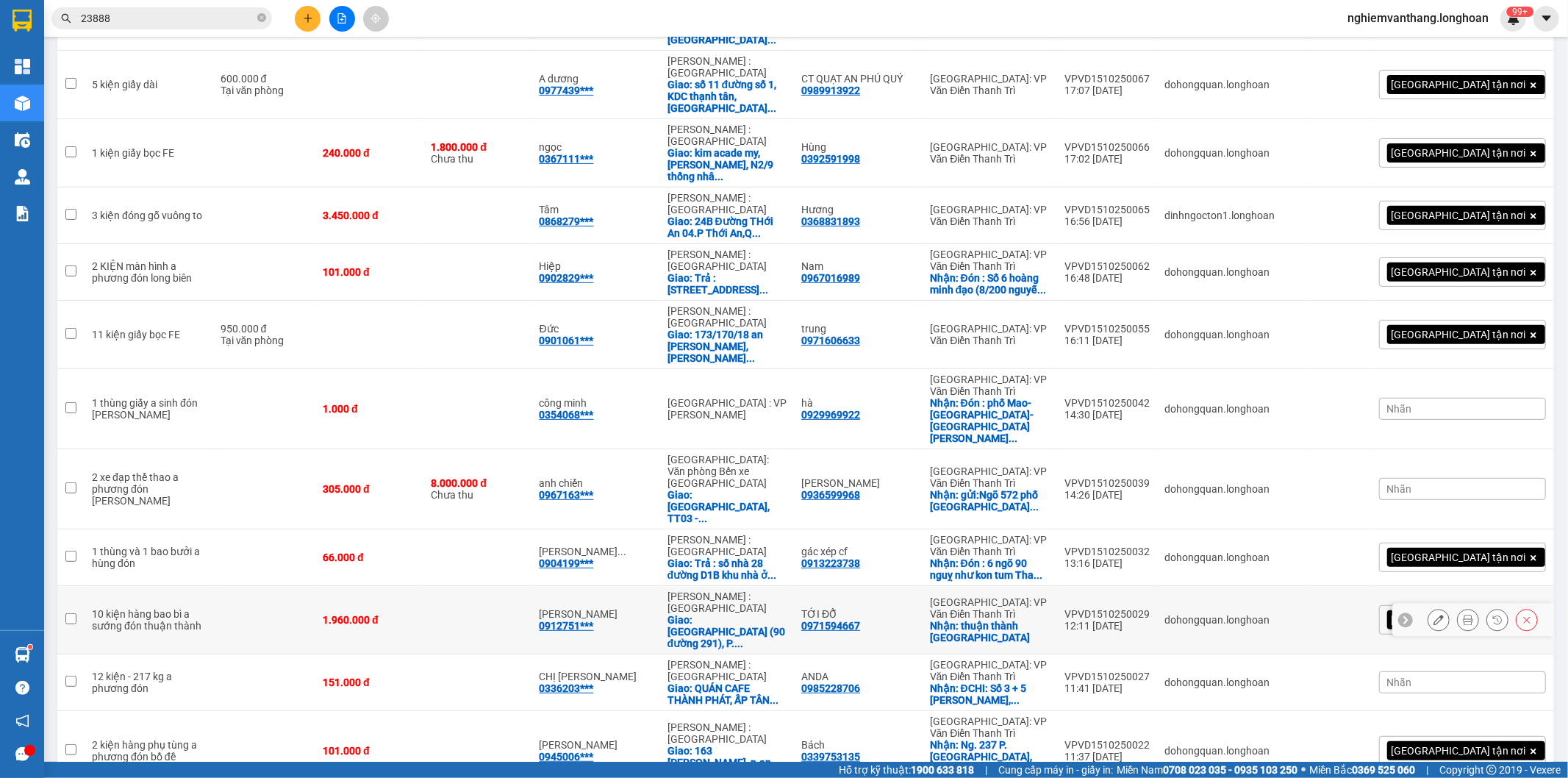
scroll to position [0, 0]
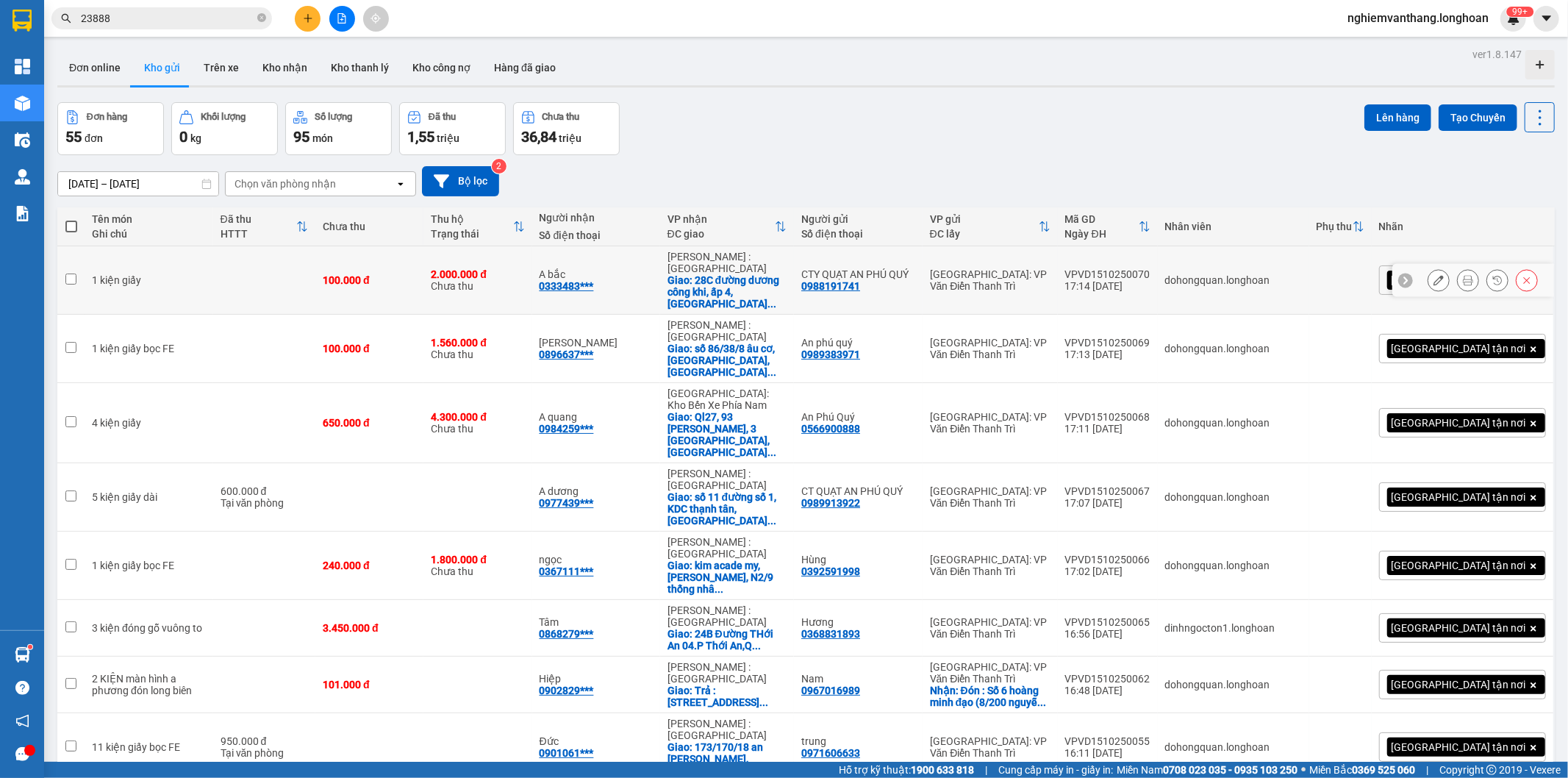
click at [213, 268] on td at bounding box center [264, 280] width 102 height 68
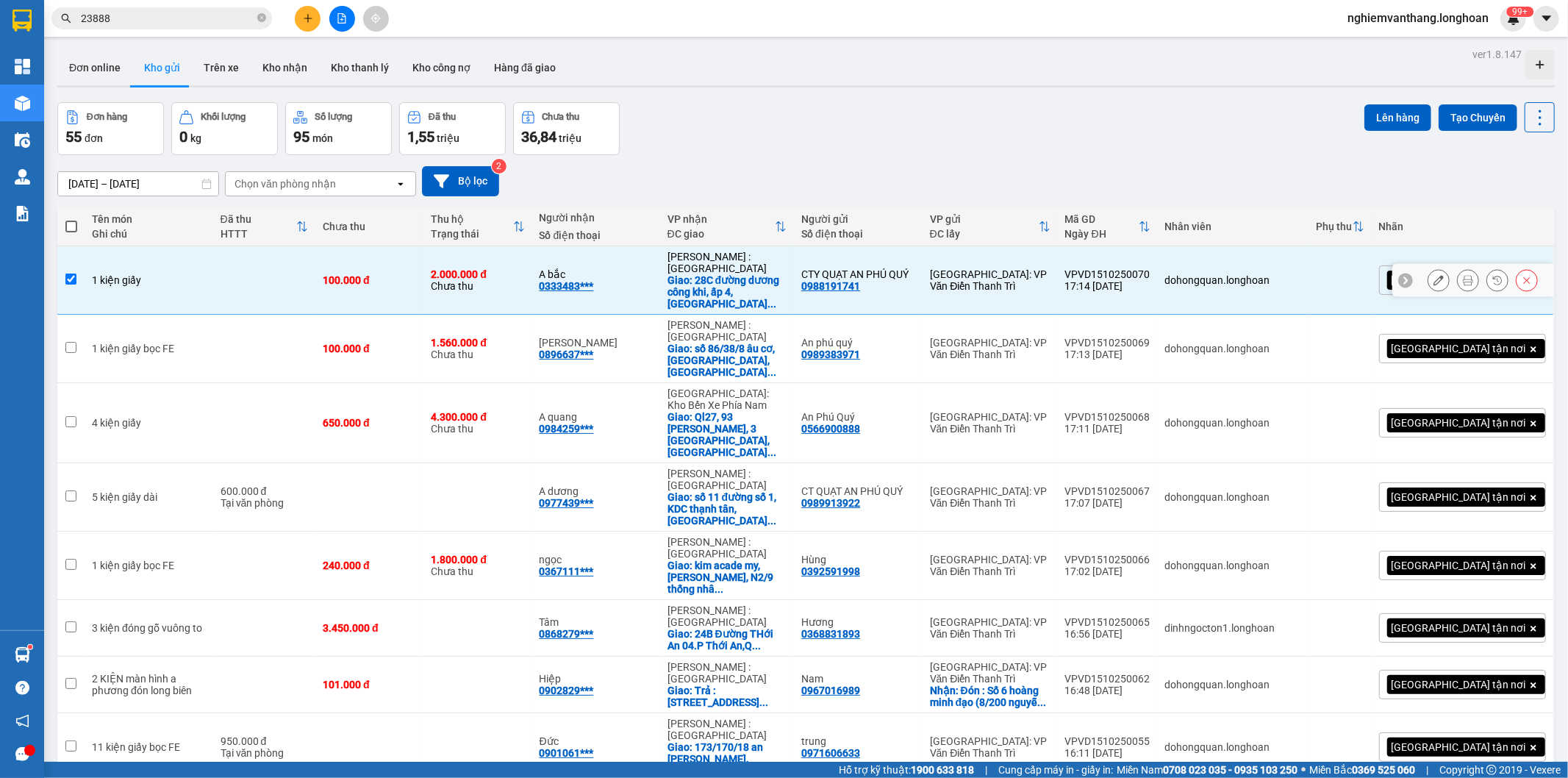
click at [213, 290] on td at bounding box center [264, 280] width 102 height 68
checkbox input "false"
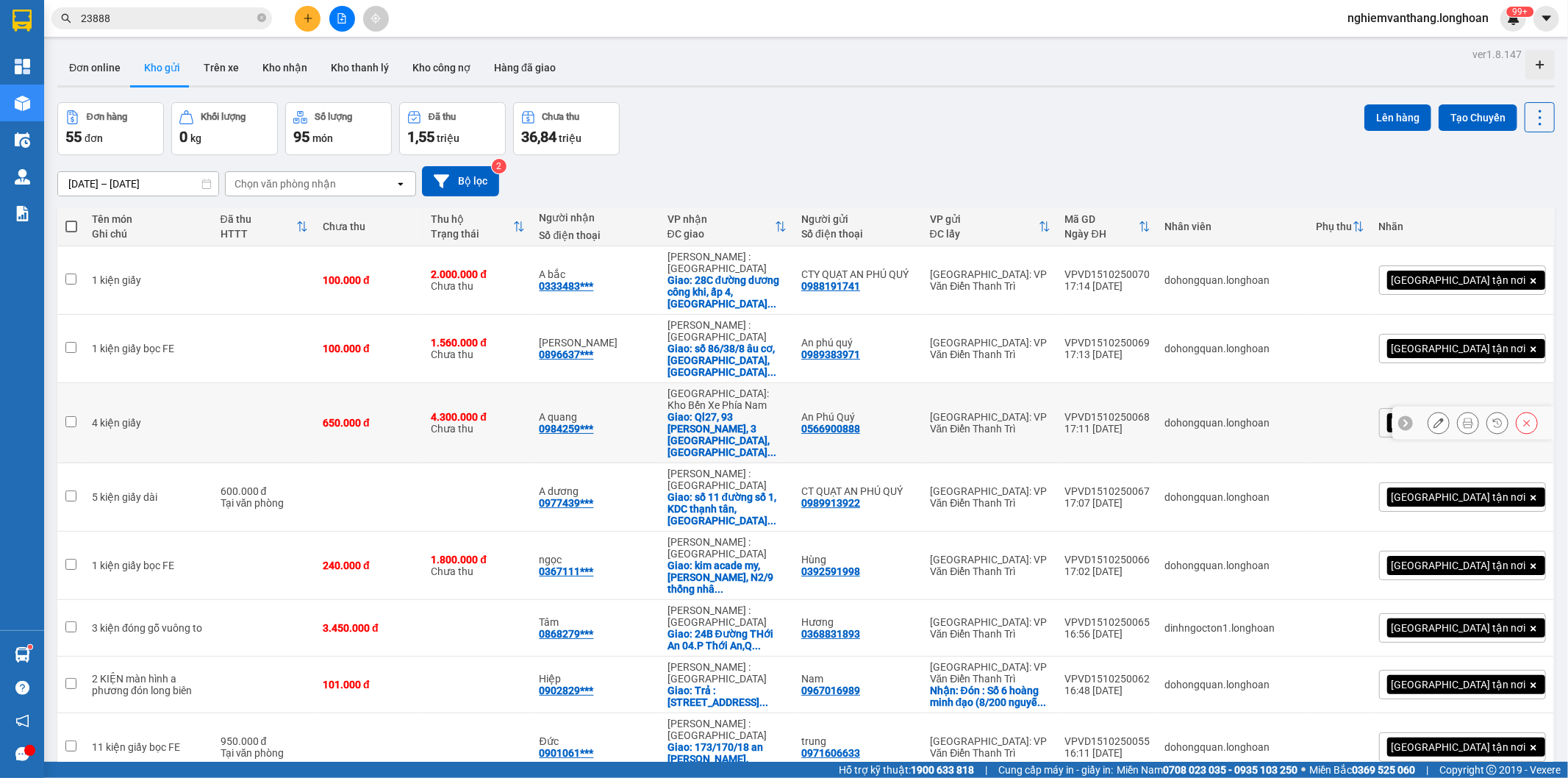
click at [189, 417] on div "4 kiện giấy" at bounding box center [148, 422] width 114 height 12
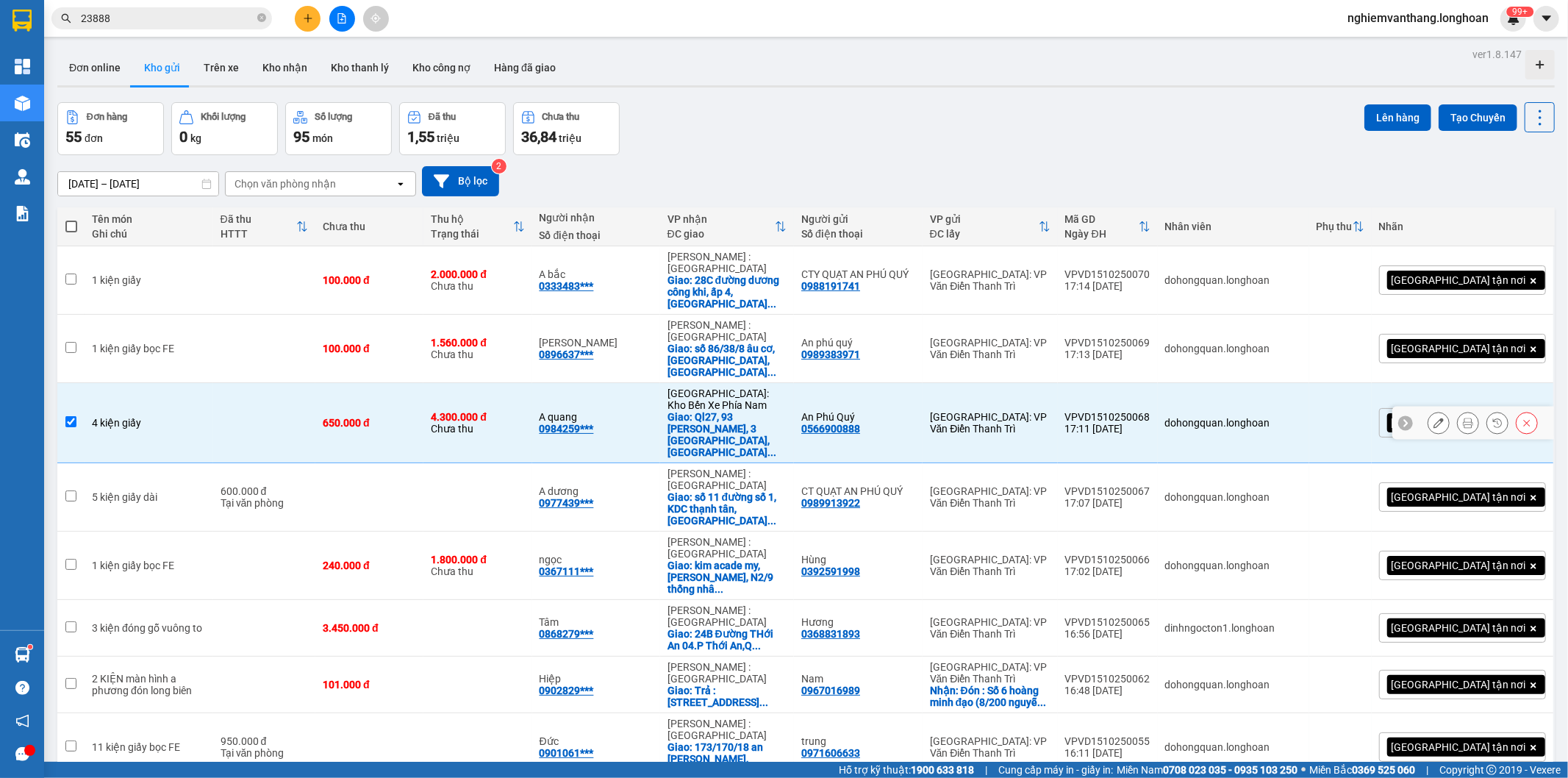
checkbox input "true"
click at [194, 315] on td "1 kiện giấy bọc FE" at bounding box center [148, 349] width 128 height 68
checkbox input "true"
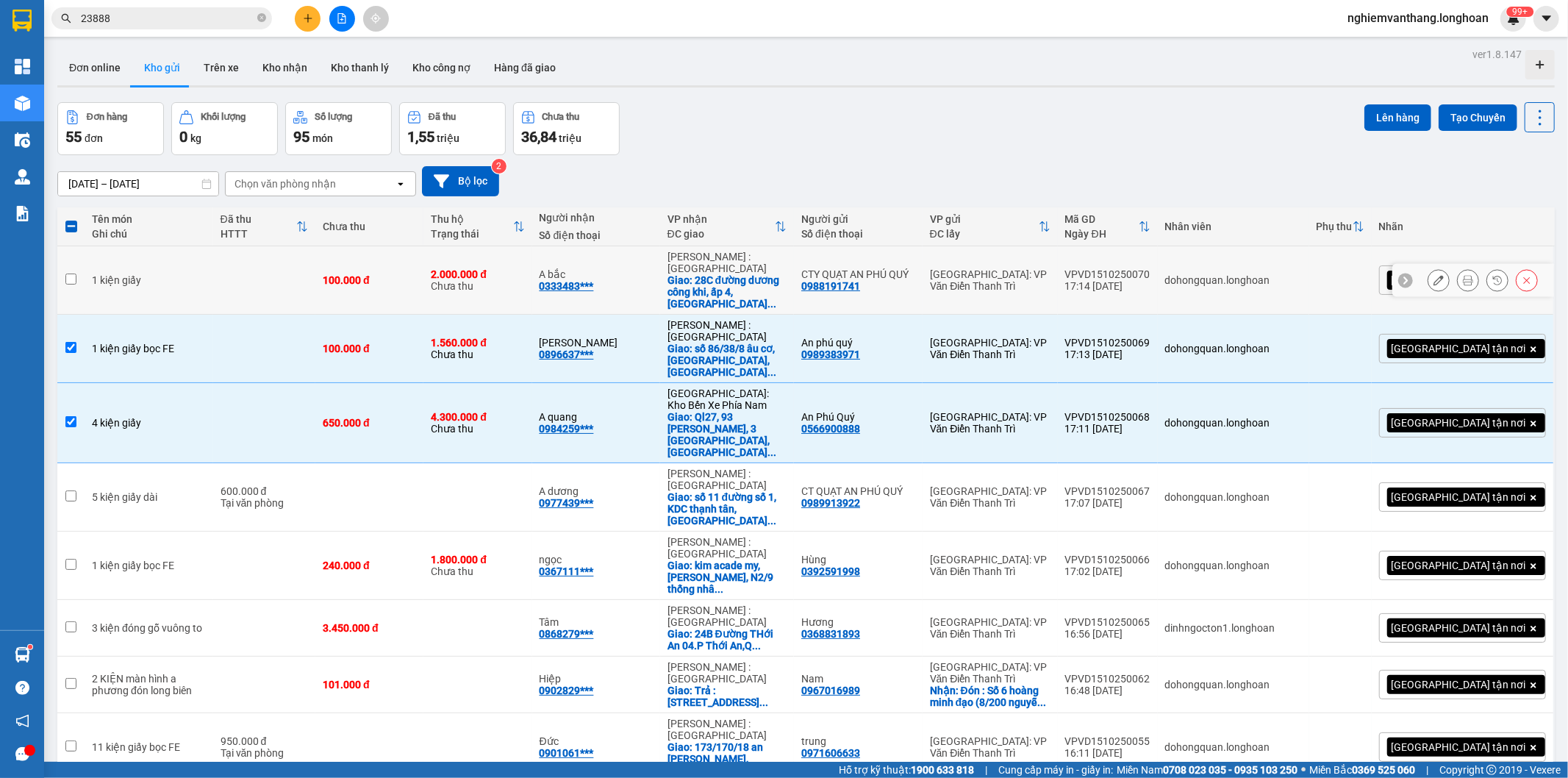
click at [213, 270] on td at bounding box center [264, 280] width 102 height 68
checkbox input "true"
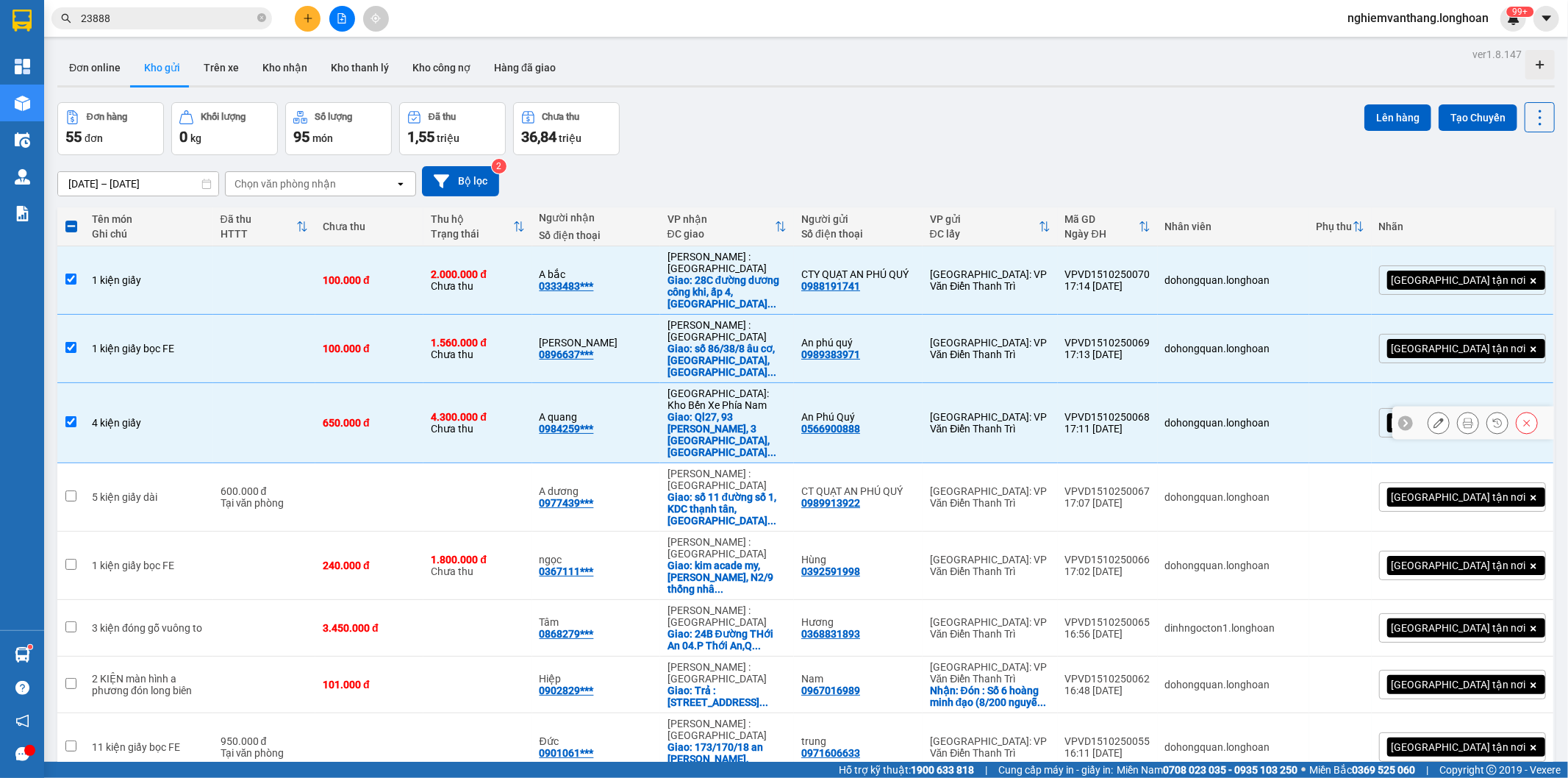
drag, startPoint x: 175, startPoint y: 406, endPoint x: 174, endPoint y: 416, distance: 10.0
click at [175, 463] on td "5 kiện giấy dài" at bounding box center [148, 497] width 128 height 68
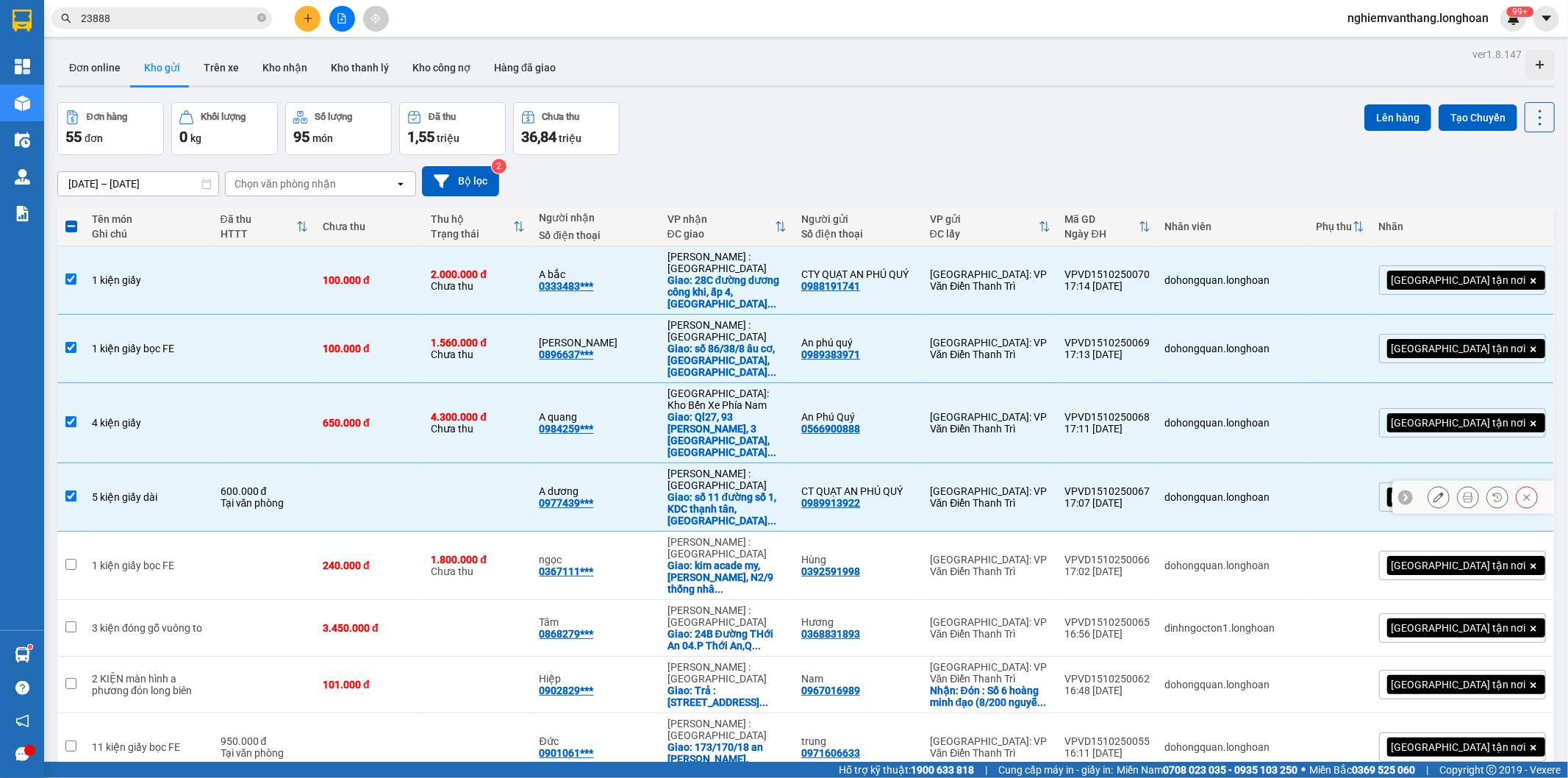
checkbox input "true"
click at [171, 531] on td "1 kiện giấy bọc FE" at bounding box center [148, 565] width 128 height 68
checkbox input "true"
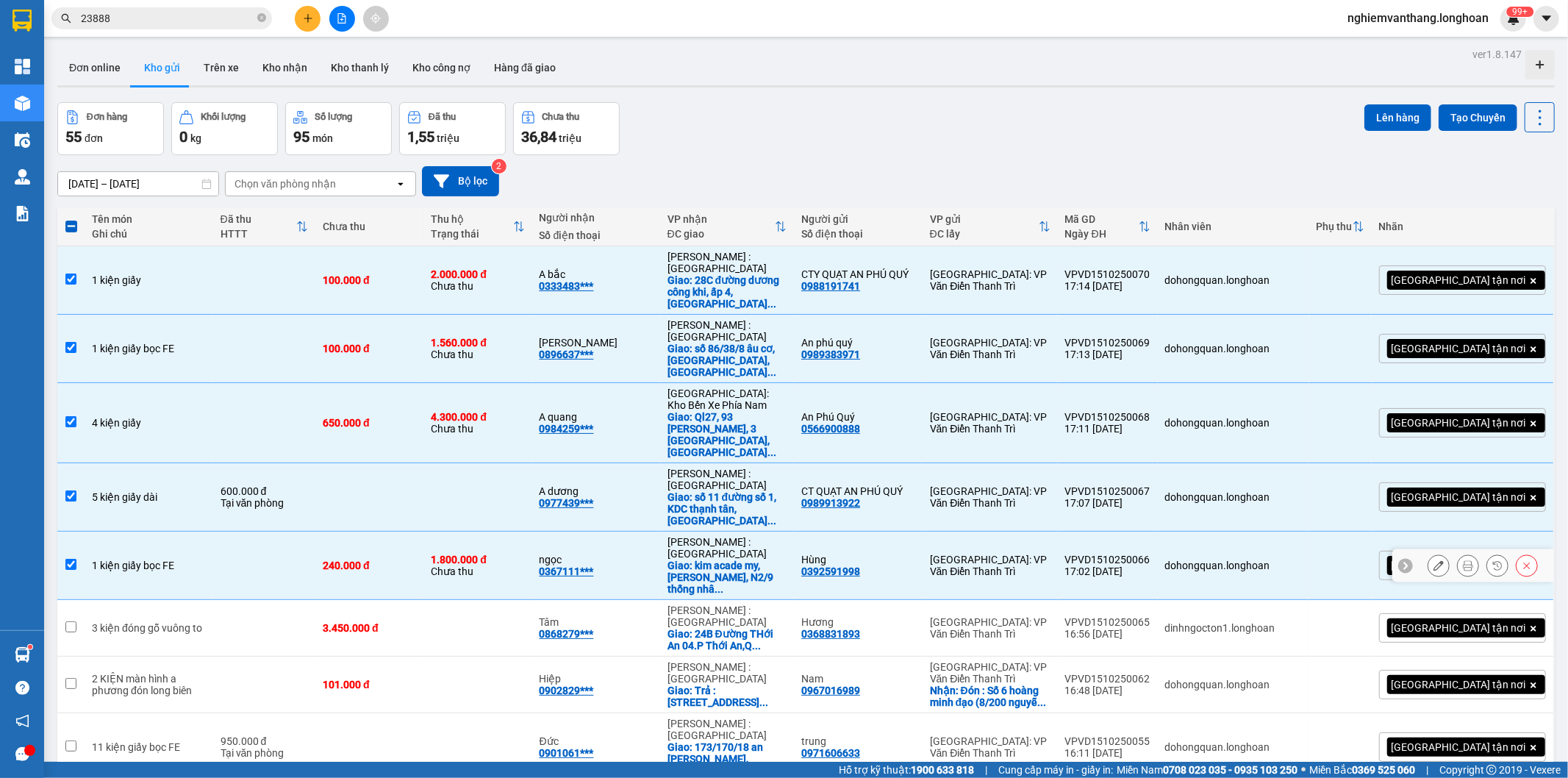
scroll to position [82, 0]
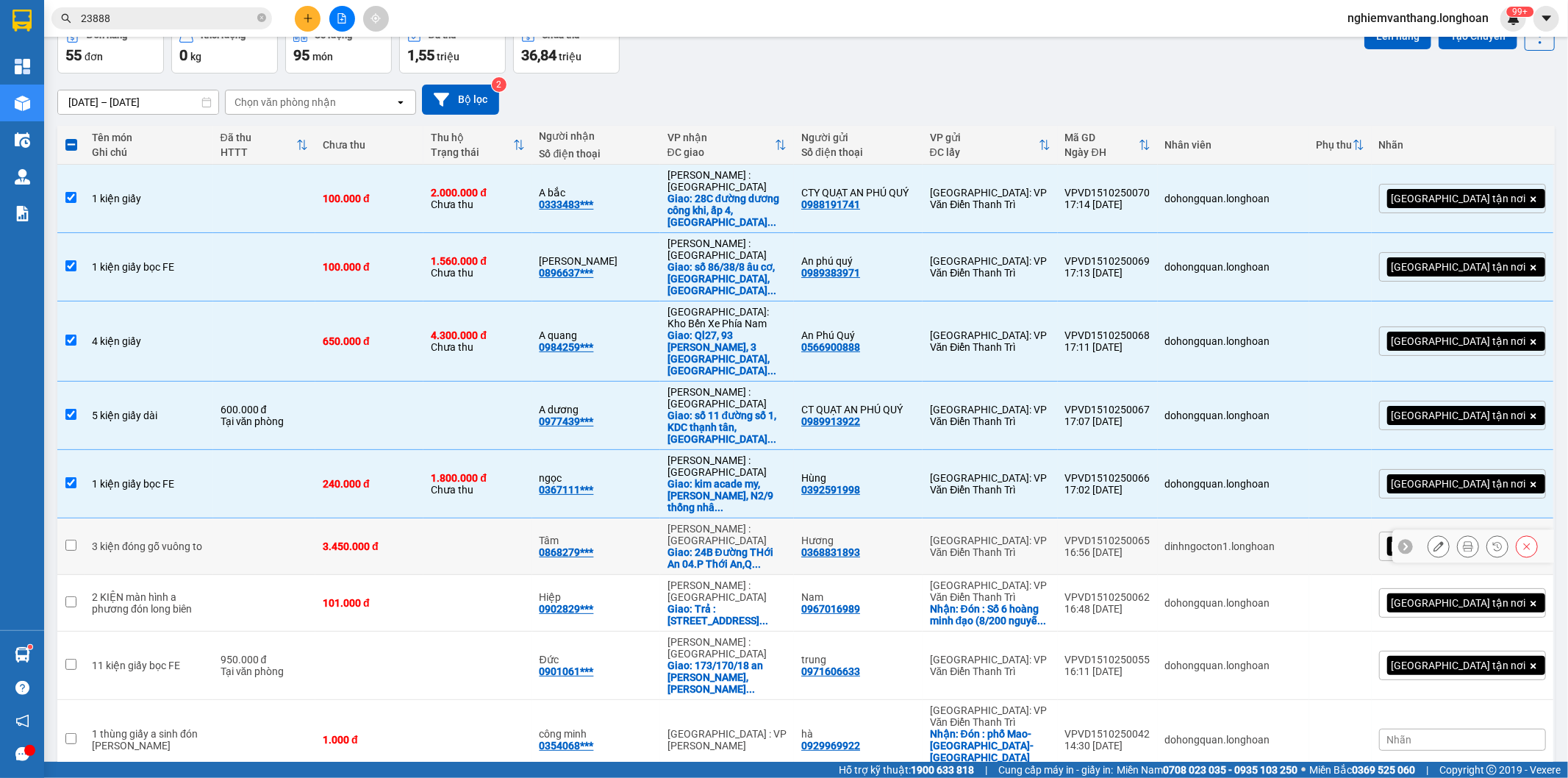
click at [213, 519] on td at bounding box center [264, 547] width 102 height 56
checkbox input "true"
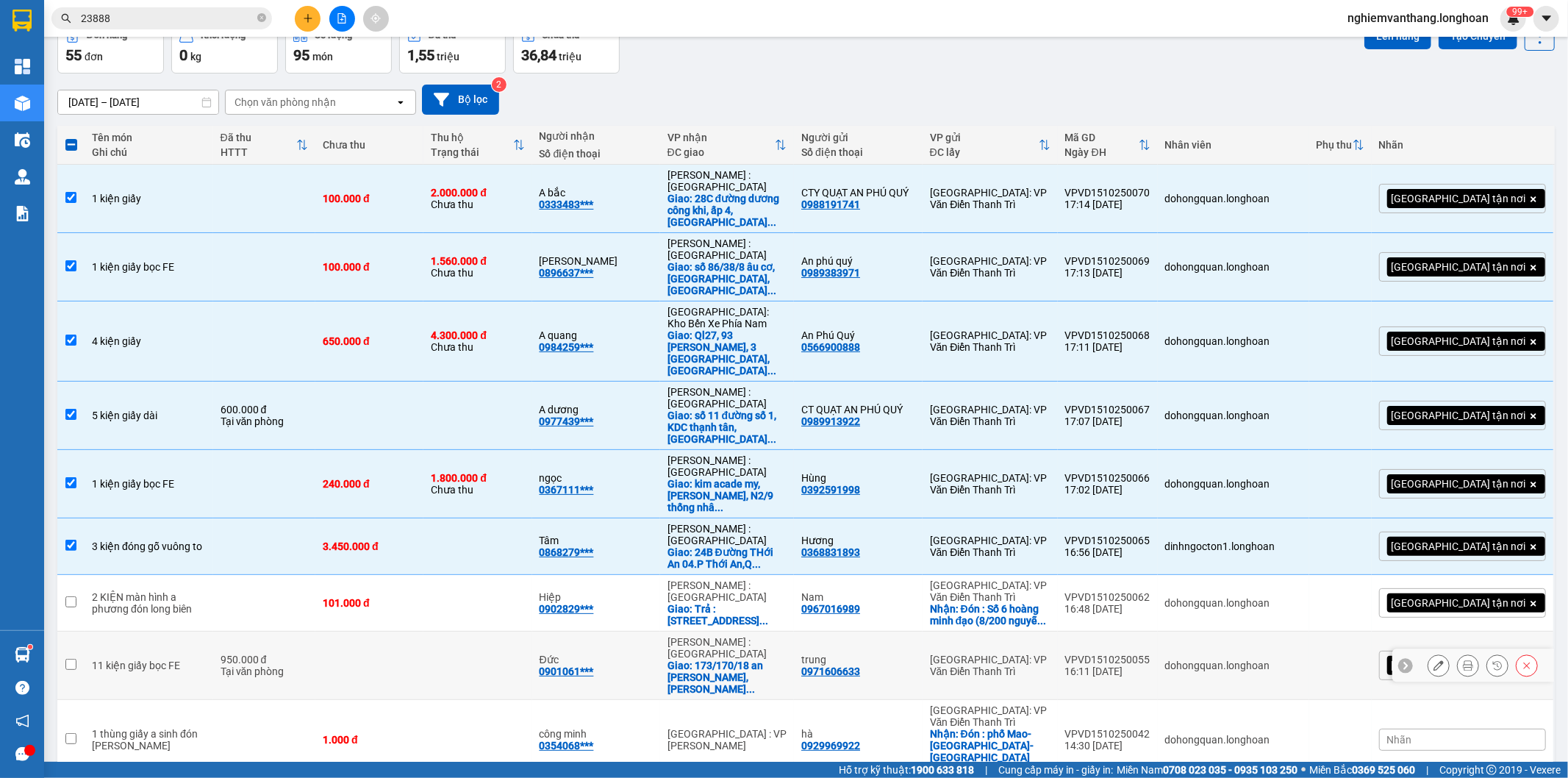
drag, startPoint x: 196, startPoint y: 513, endPoint x: 210, endPoint y: 516, distance: 14.3
click at [196, 631] on td "11 kiện giấy bọc FE" at bounding box center [148, 665] width 128 height 68
checkbox input "true"
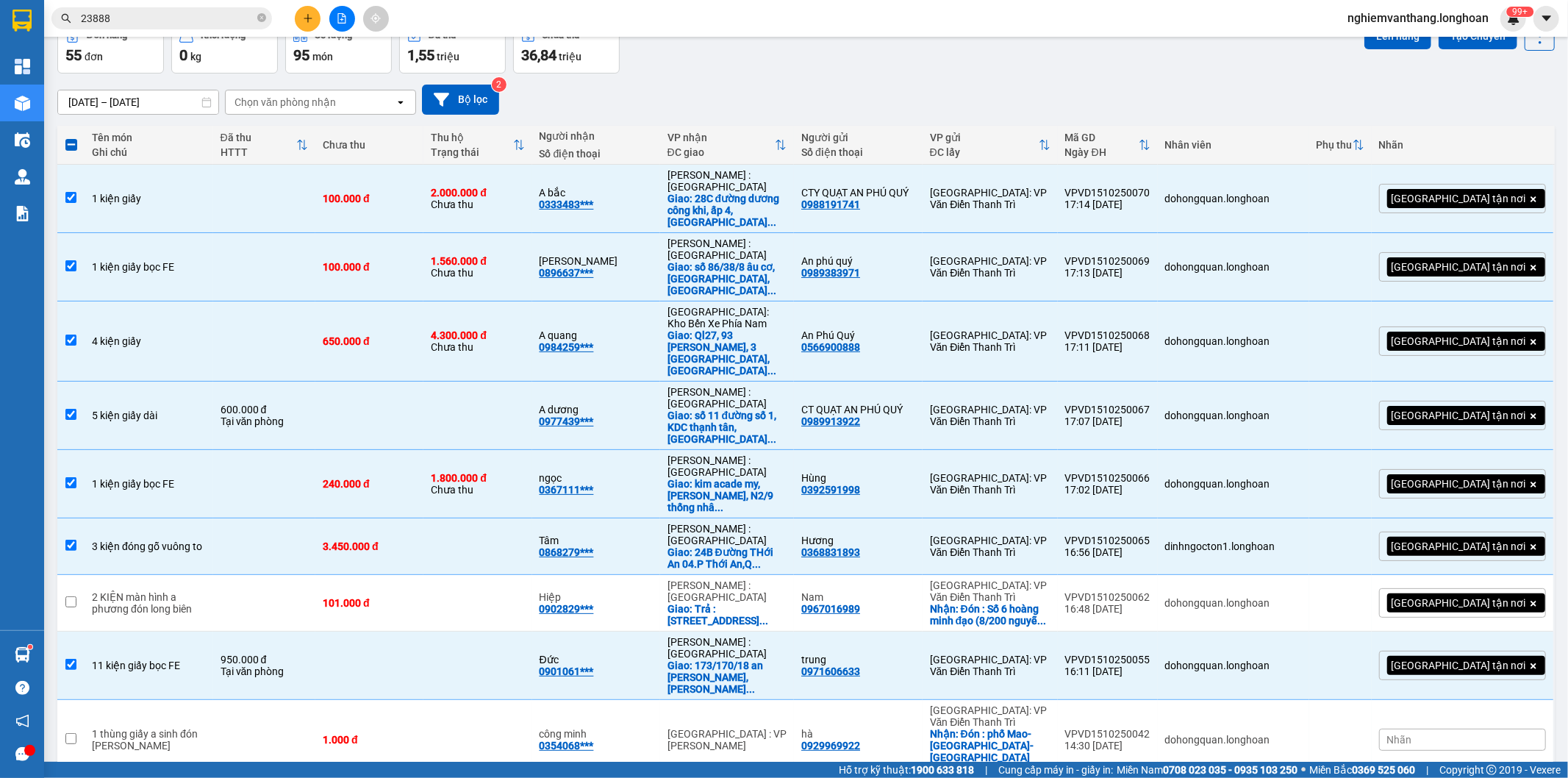
scroll to position [0, 0]
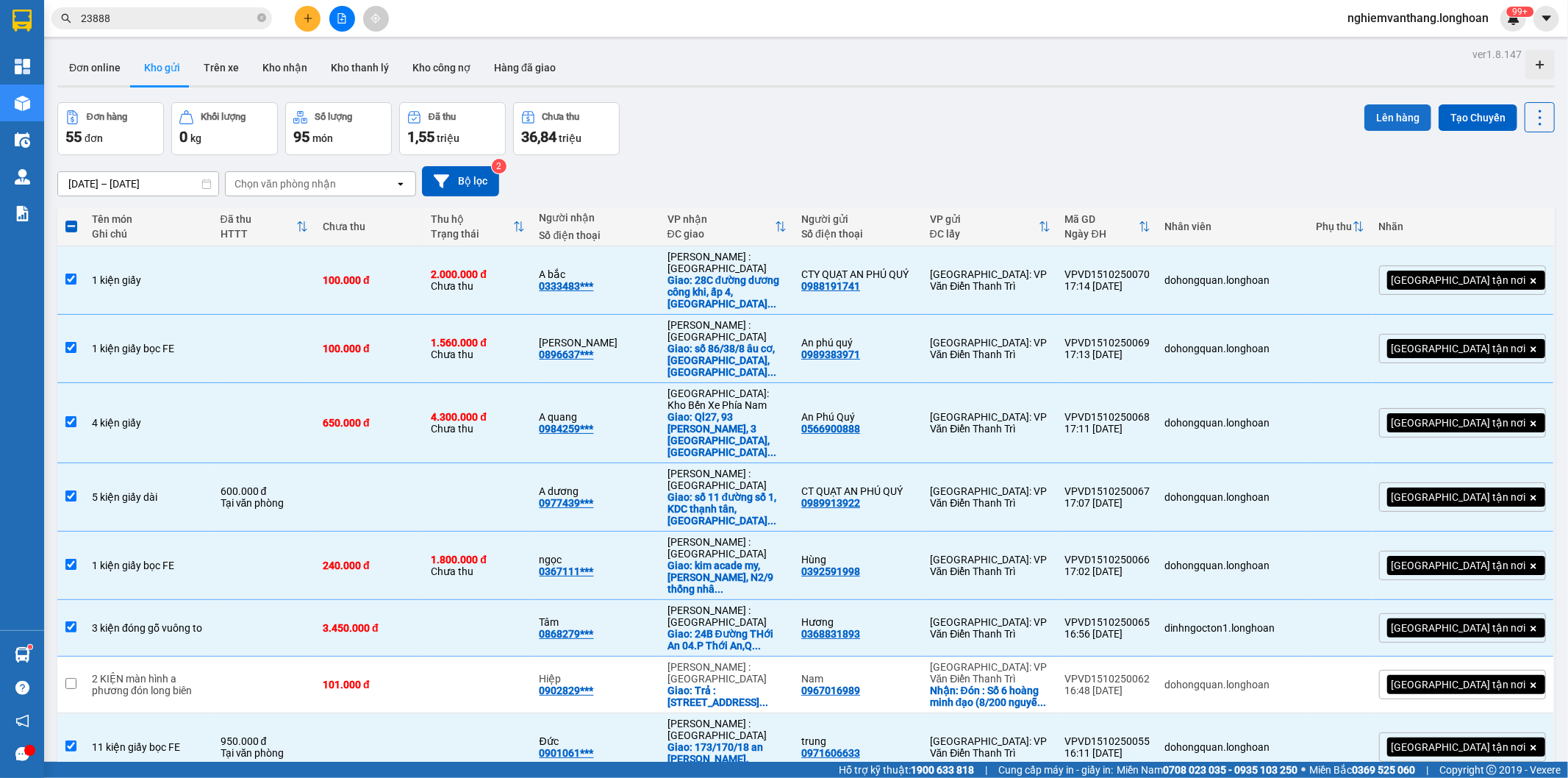
click at [1372, 106] on button "Lên hàng" at bounding box center [1398, 117] width 67 height 26
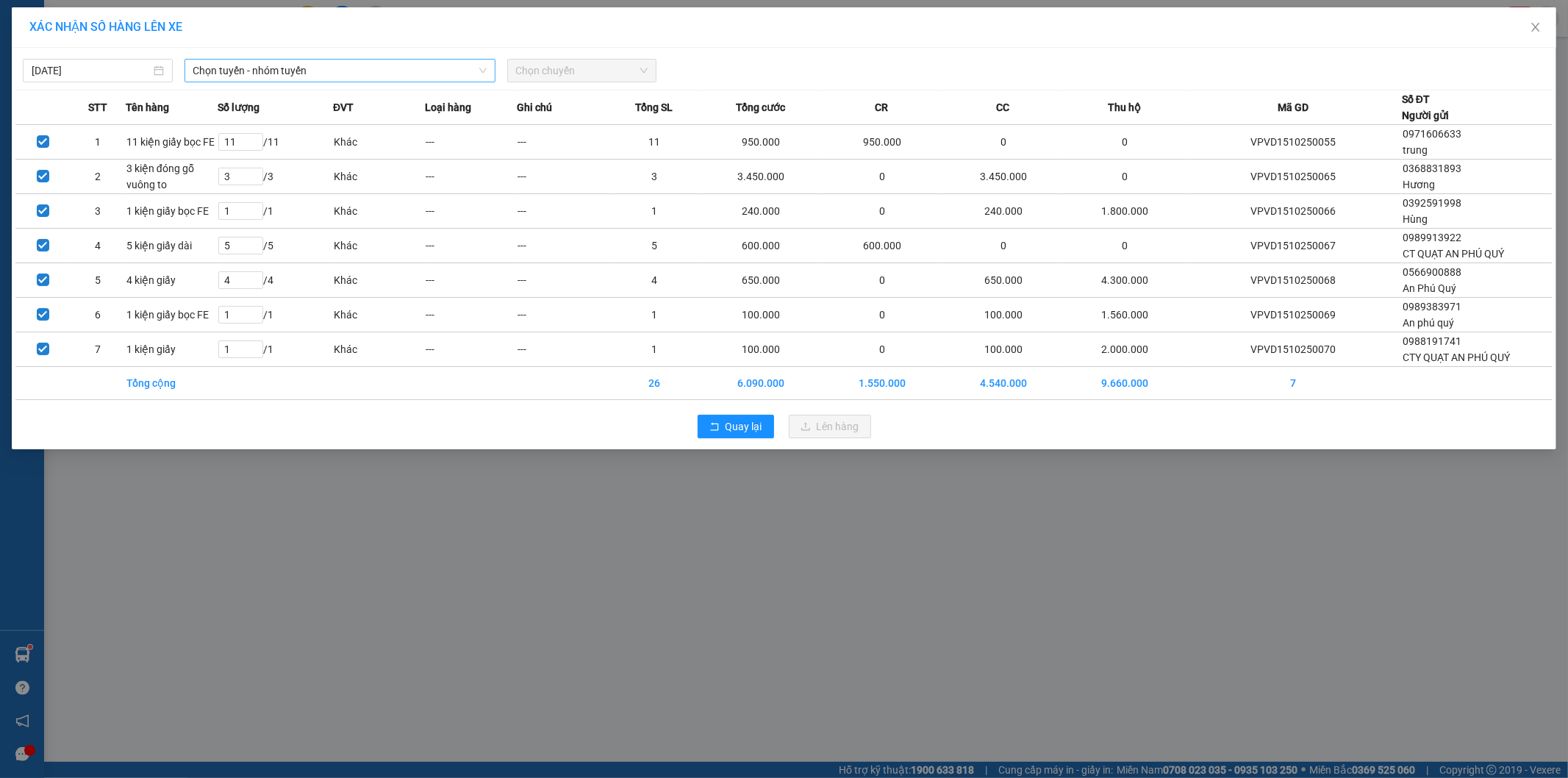
click at [257, 82] on div "Chọn tuyến - nhóm tuyến" at bounding box center [339, 71] width 323 height 24
click at [263, 82] on input "search" at bounding box center [335, 70] width 283 height 22
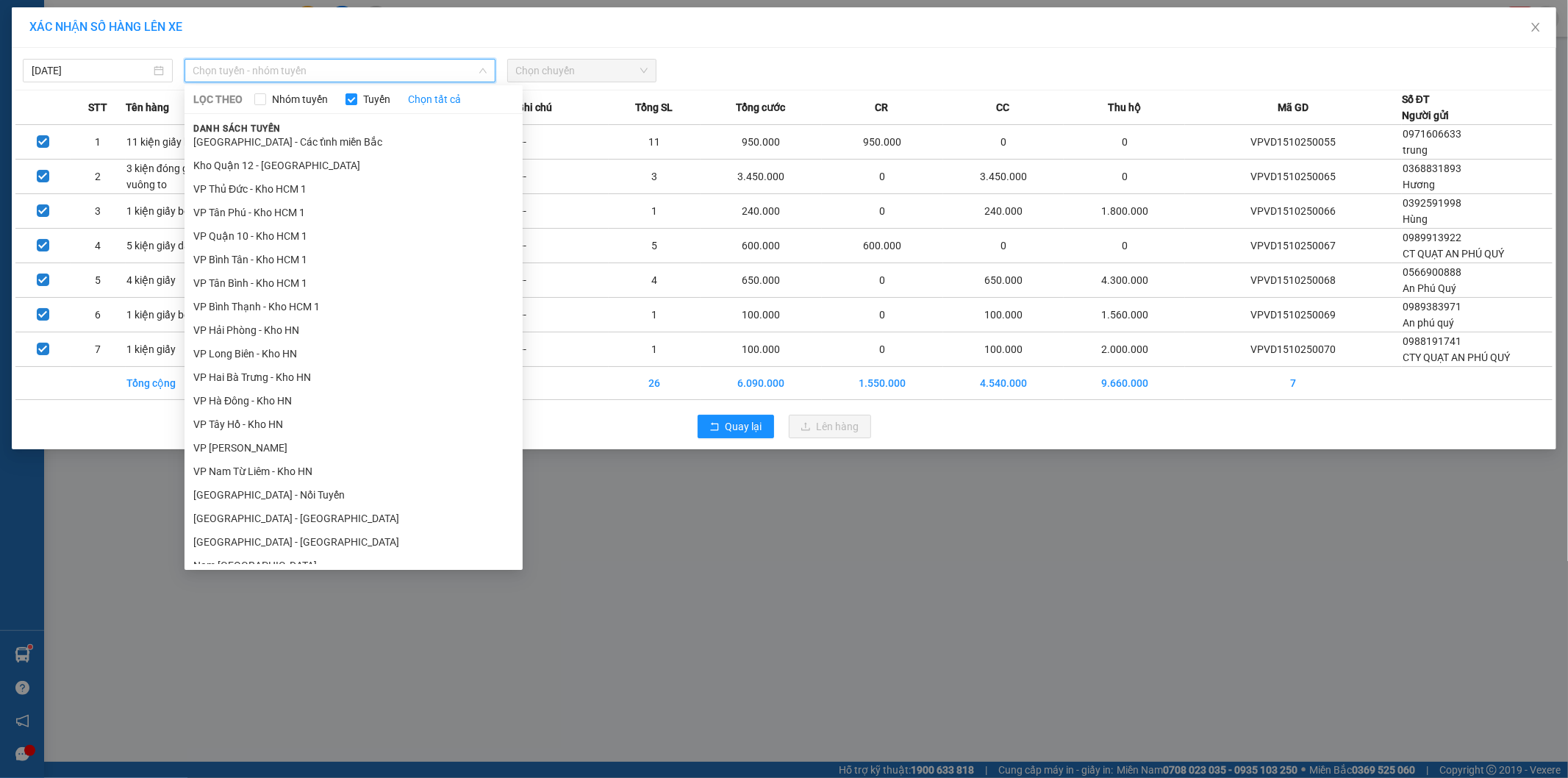
scroll to position [771, 0]
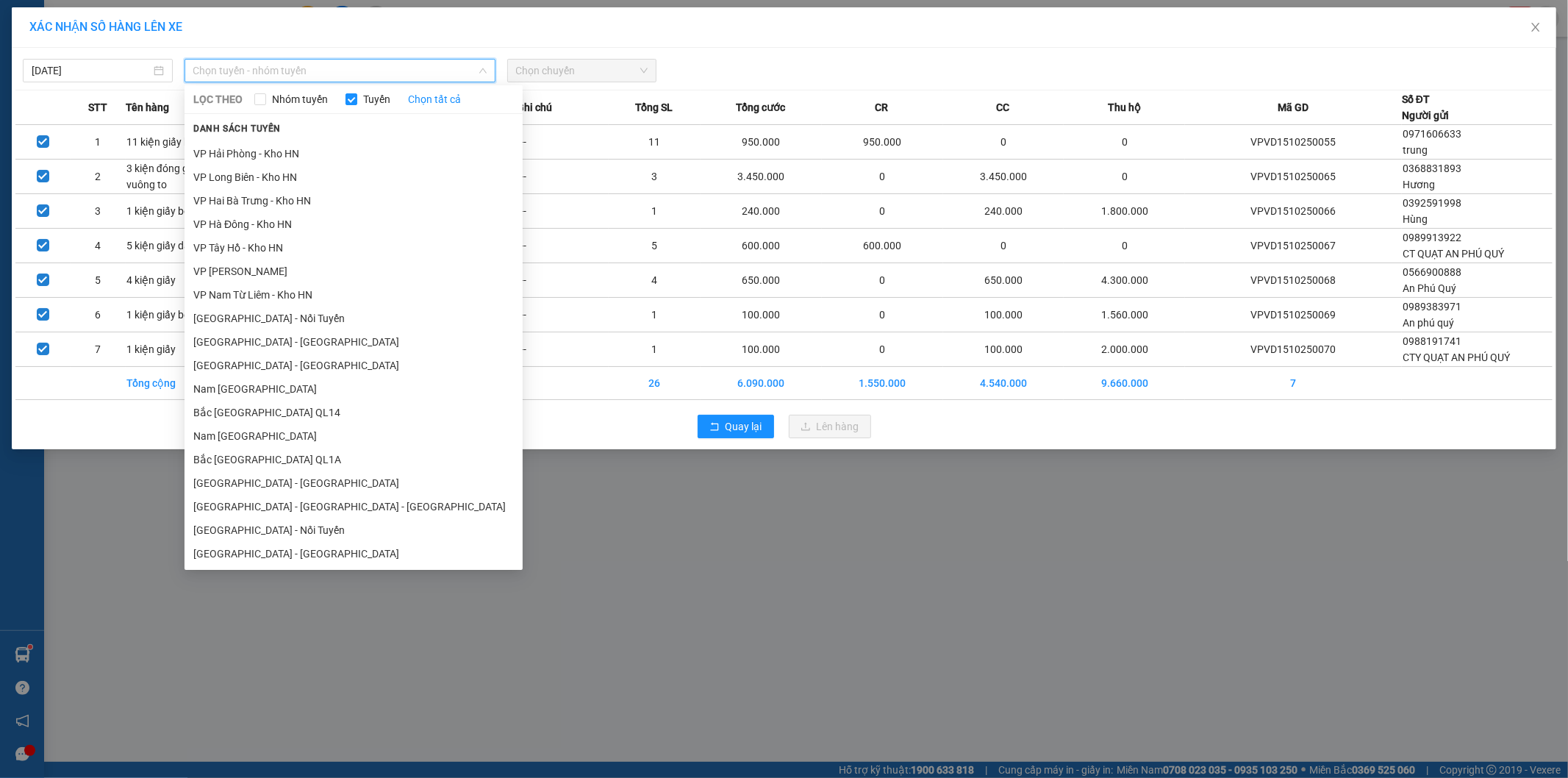
click at [307, 455] on li "Bắc [GEOGRAPHIC_DATA] QL1A" at bounding box center [354, 460] width 338 height 24
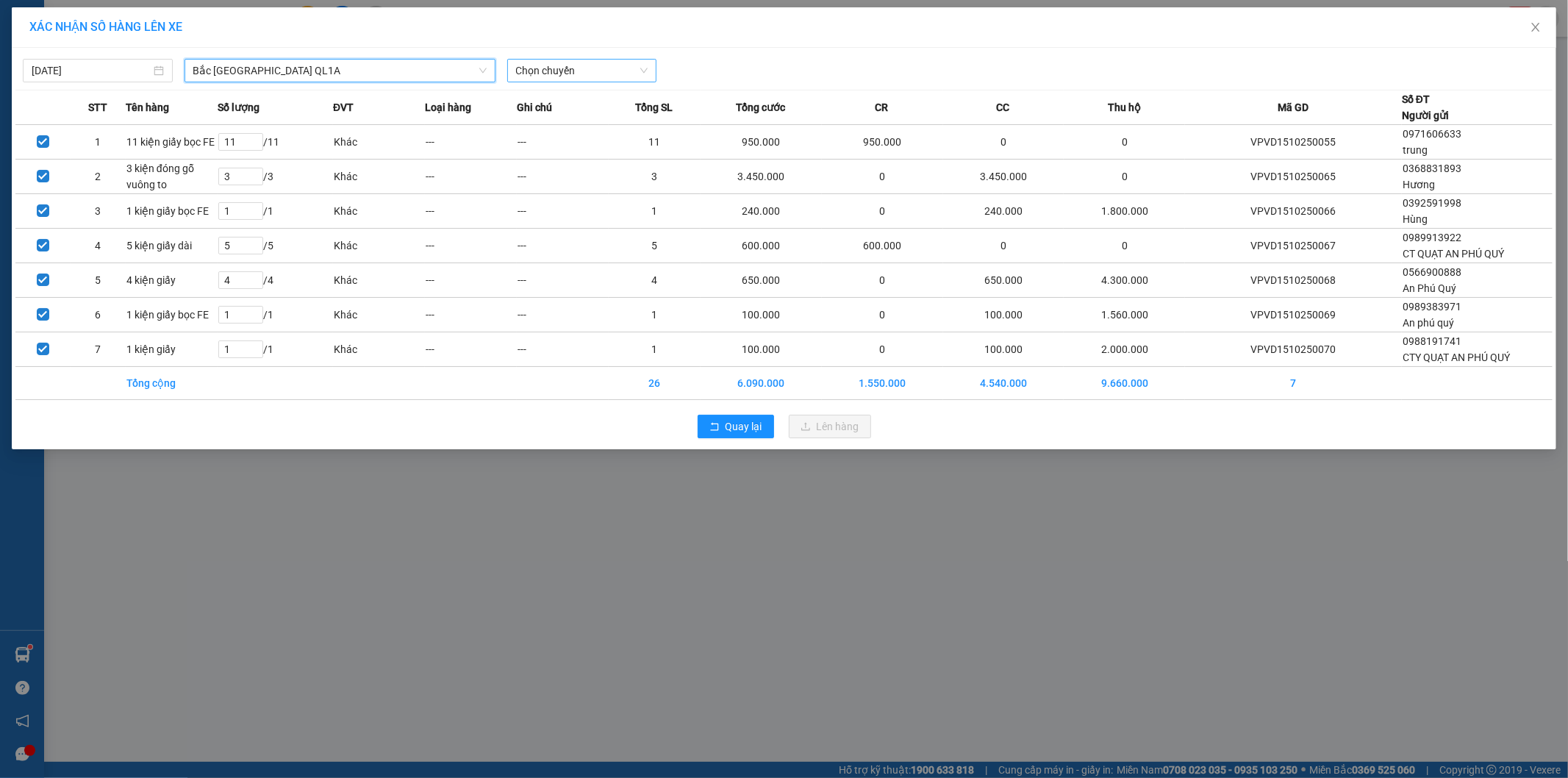
click at [603, 75] on span "Chọn chuyến" at bounding box center [582, 70] width 133 height 22
click at [589, 116] on div "20:00 (TC)" at bounding box center [573, 124] width 115 height 16
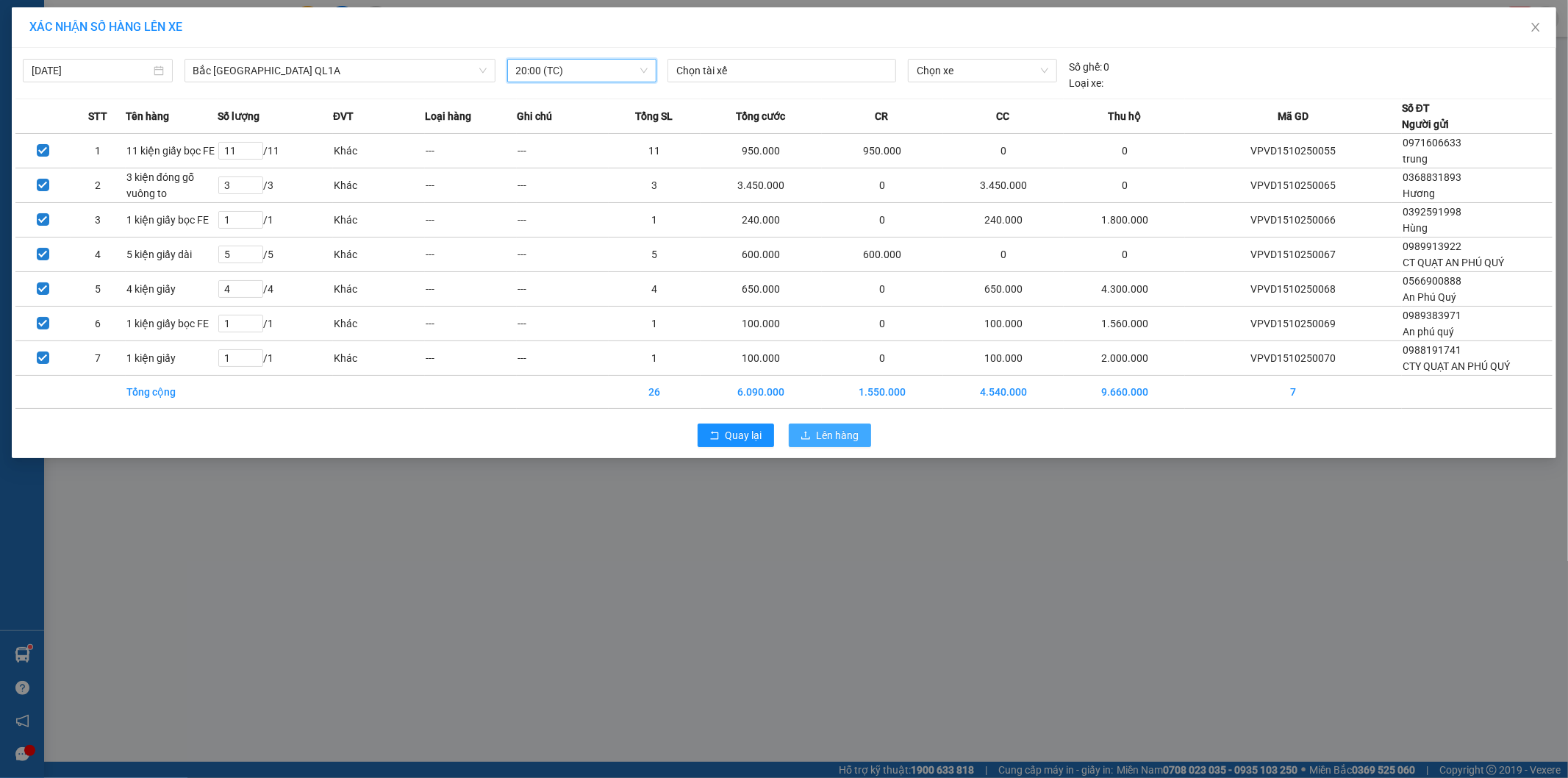
click at [814, 445] on button "Lên hàng" at bounding box center [829, 436] width 83 height 24
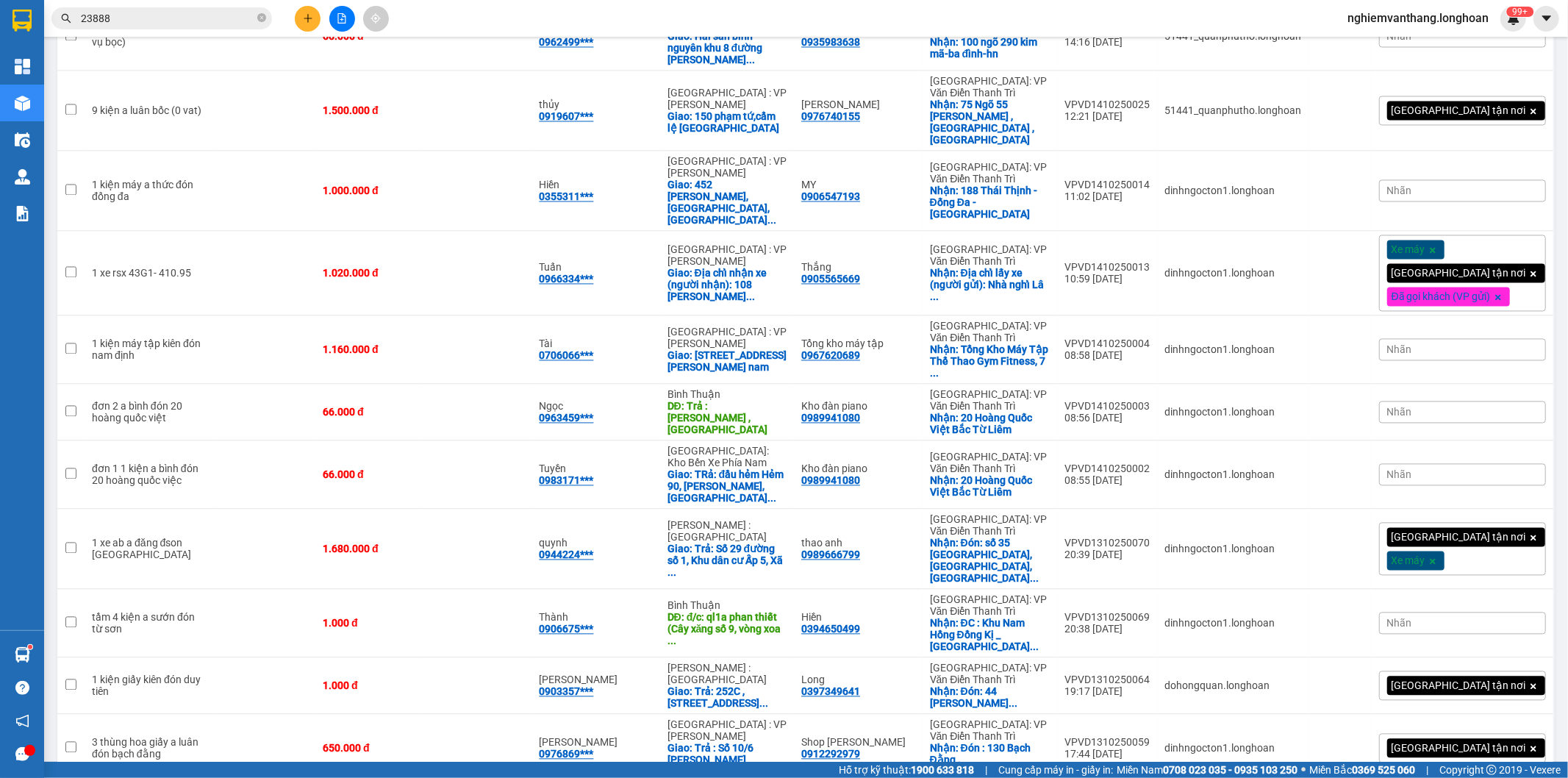
scroll to position [2615, 0]
